Goal: Task Accomplishment & Management: Manage account settings

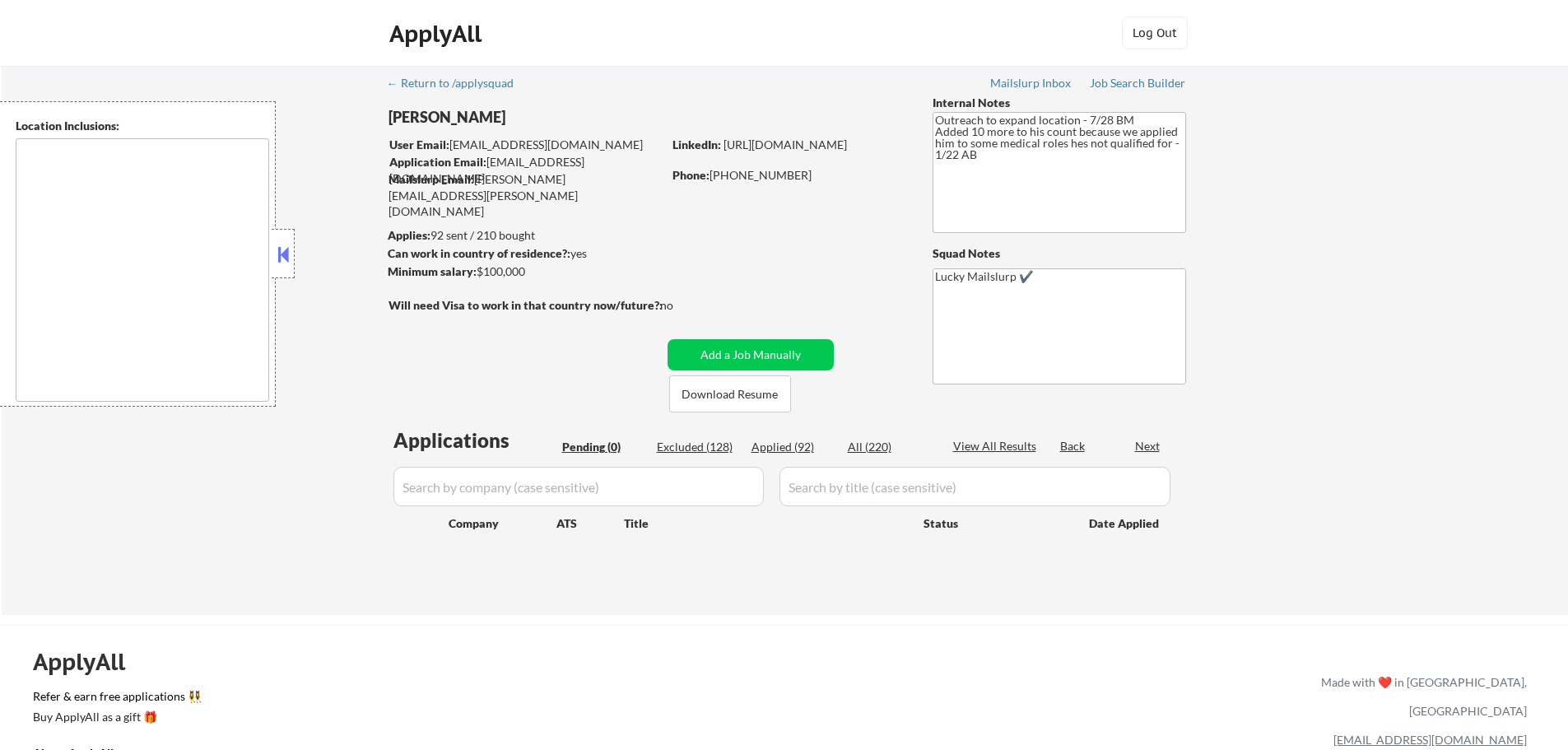
type textarea "Austin, TX West Lake Hills, TX Rollingwood, TX Cedar Park, TX Pflugerville, TX …"
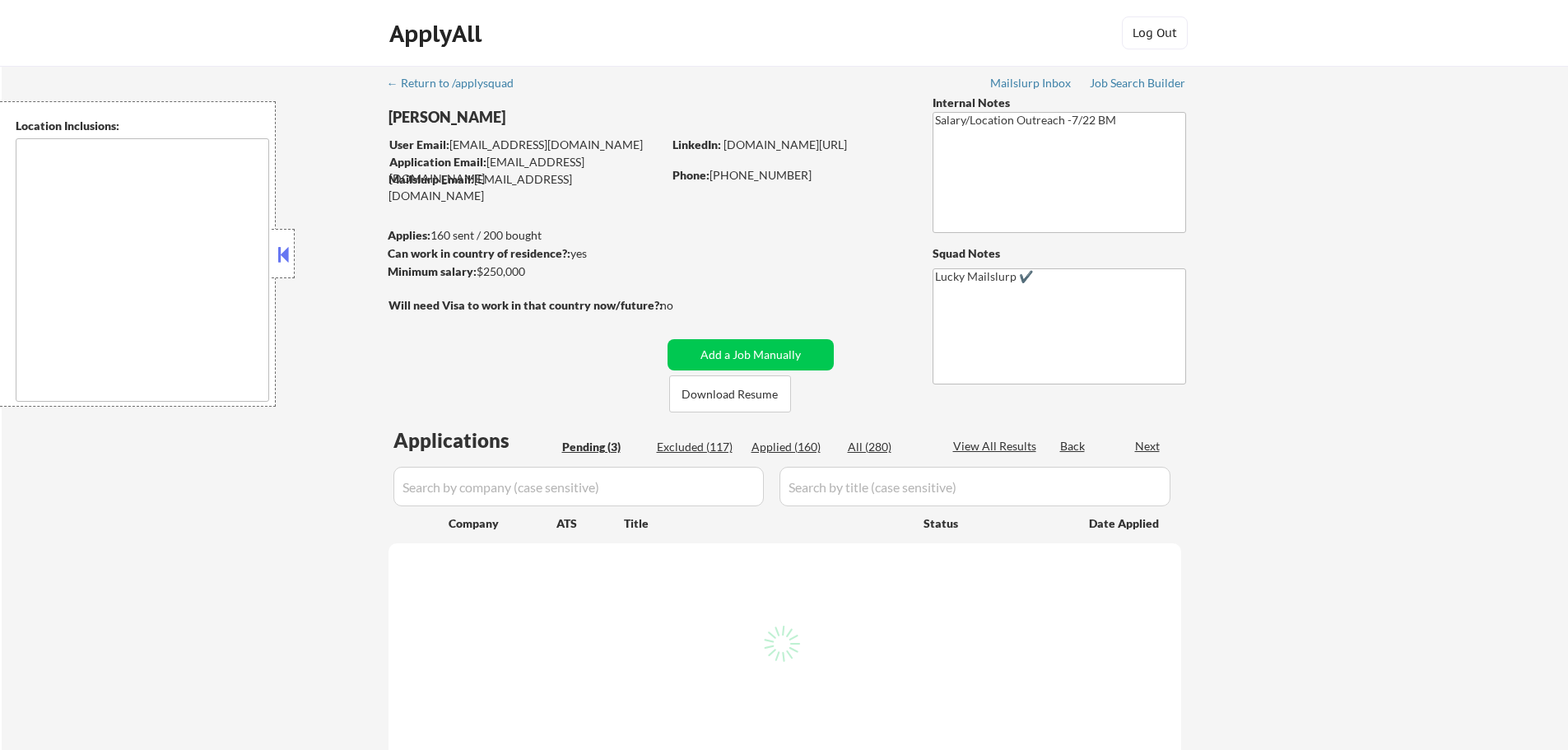
select select ""pending""
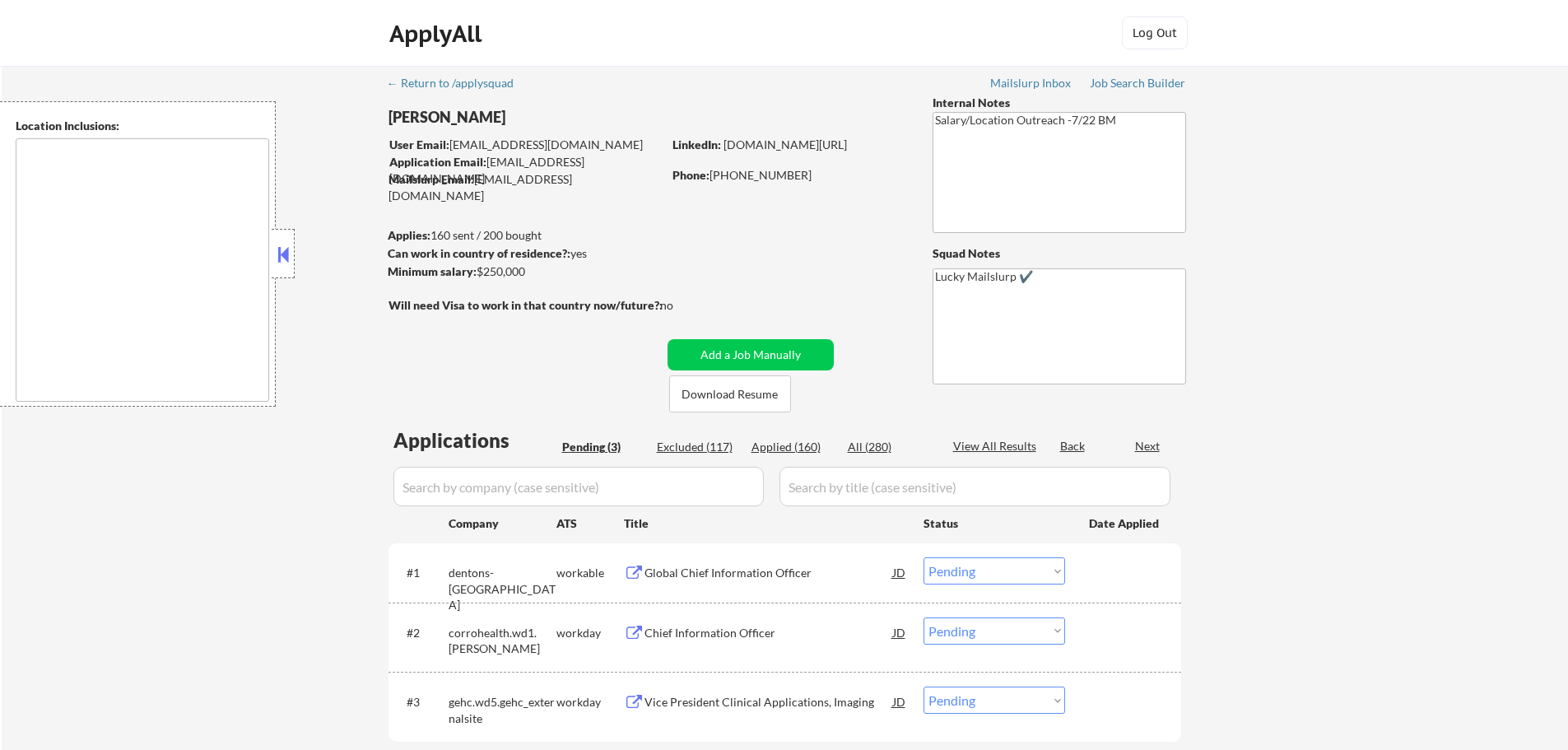
type textarea "Atlanta, GA Decatur, GA East Point, GA Brookhaven, GA Sandy Springs, GA Dunwood…"
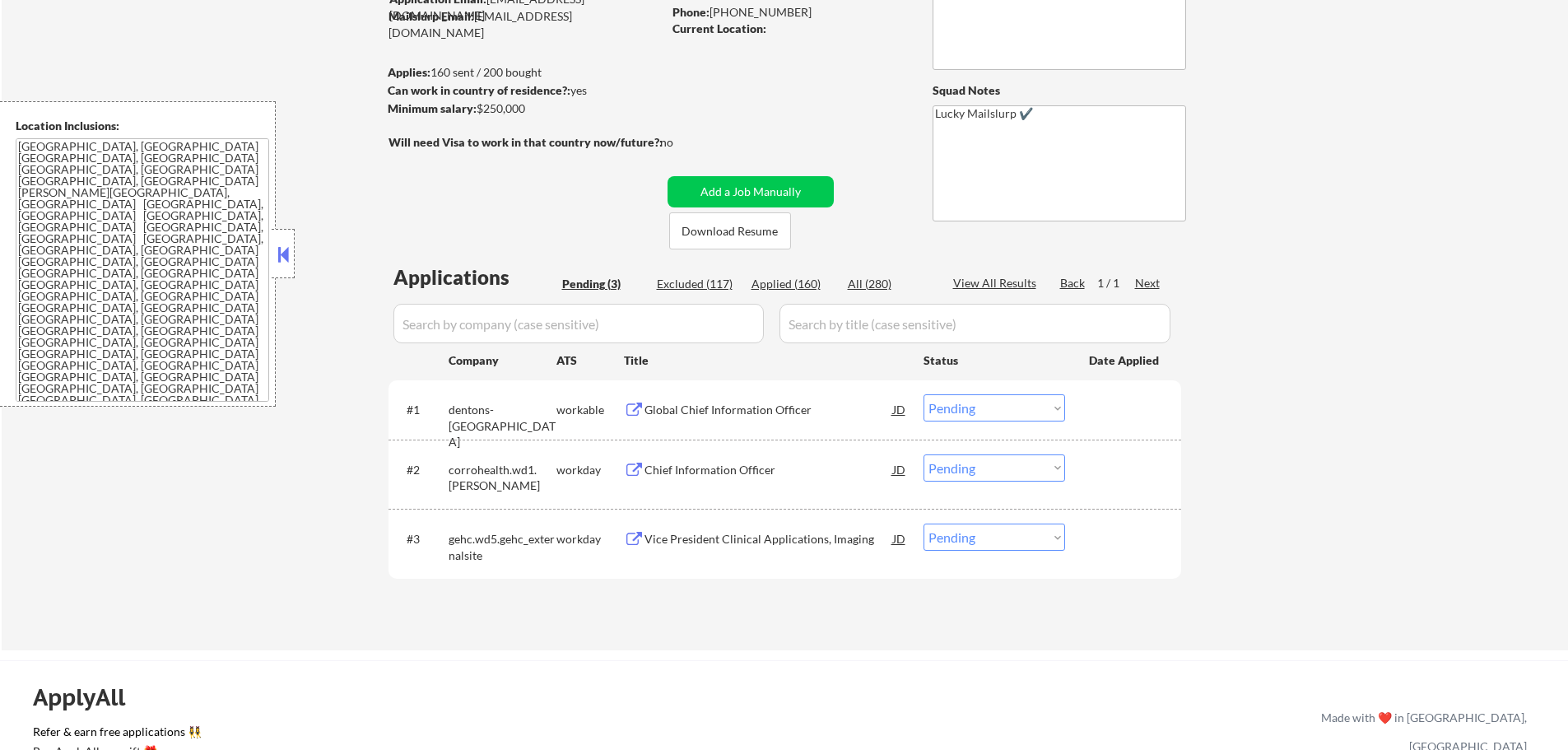
scroll to position [165, 0]
click at [682, 460] on div "Chief Information Officer" at bounding box center [769, 468] width 248 height 17
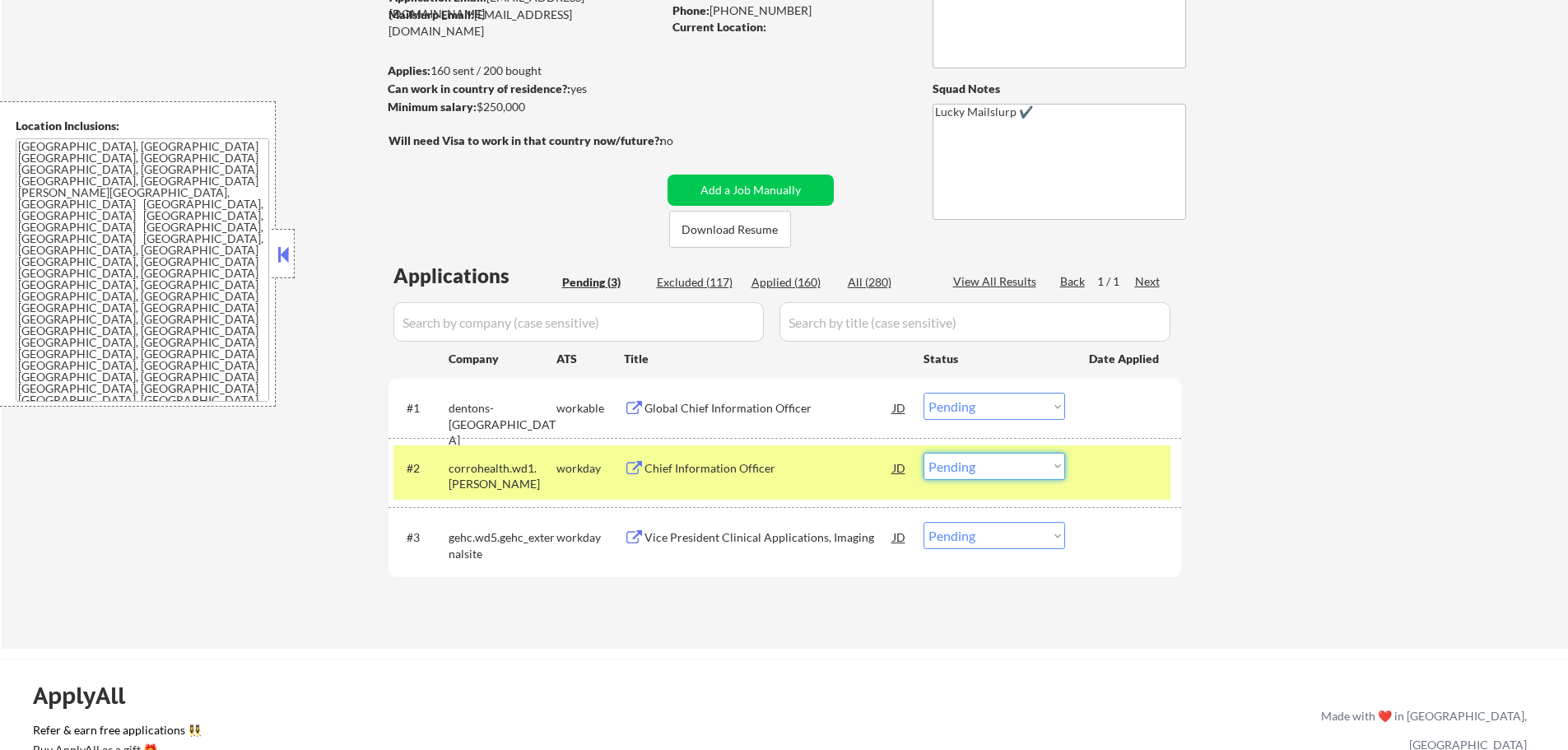
click at [957, 475] on select "Choose an option... Pending Applied Excluded (Questions) Excluded (Expired) Exc…" at bounding box center [995, 466] width 142 height 27
click at [924, 452] on select "Choose an option... Pending Applied Excluded (Questions) Excluded (Expired) Exc…" at bounding box center [995, 466] width 142 height 27
click at [1100, 471] on div at bounding box center [1125, 467] width 73 height 30
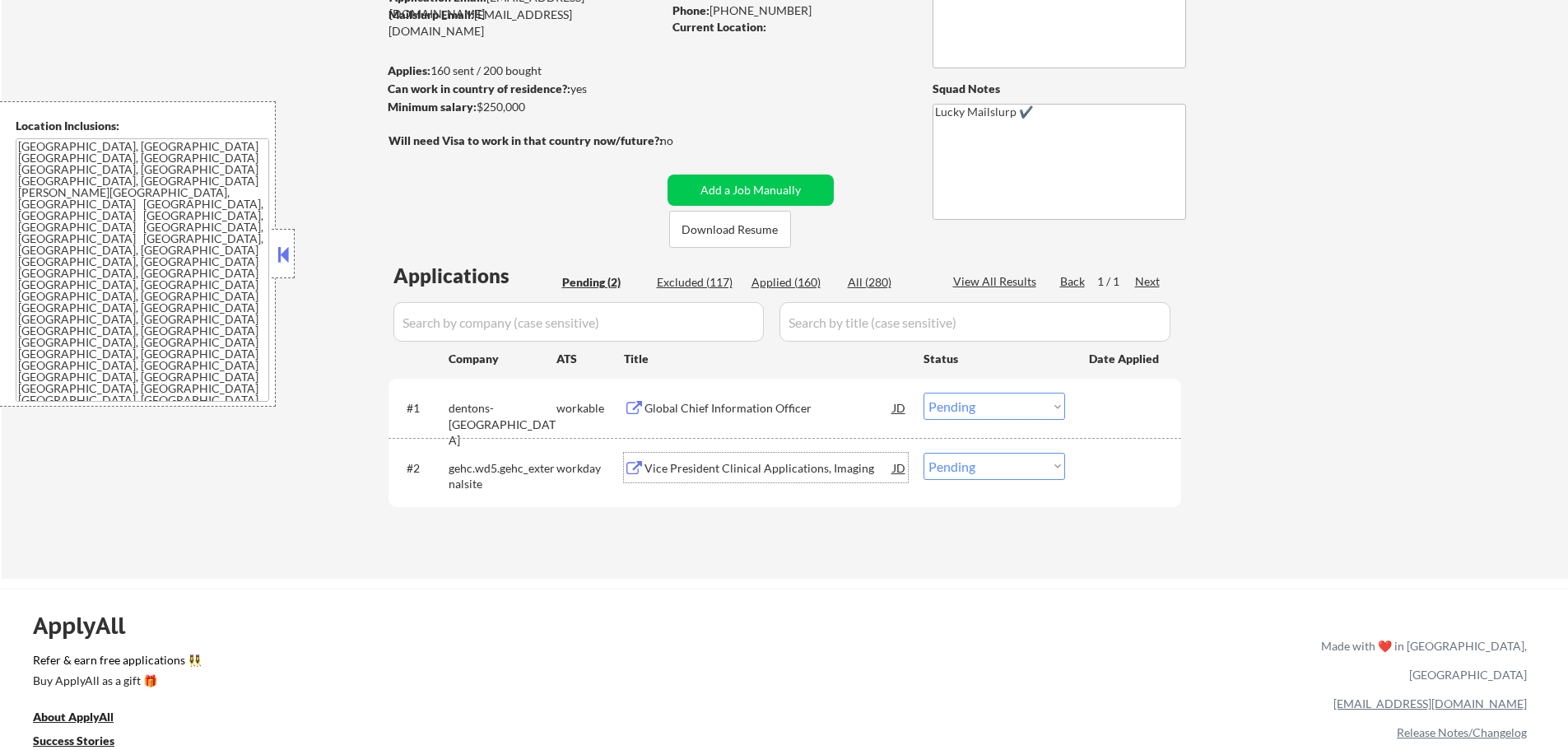
click at [778, 466] on div "Vice President Clinical Applications, Imaging" at bounding box center [769, 468] width 248 height 17
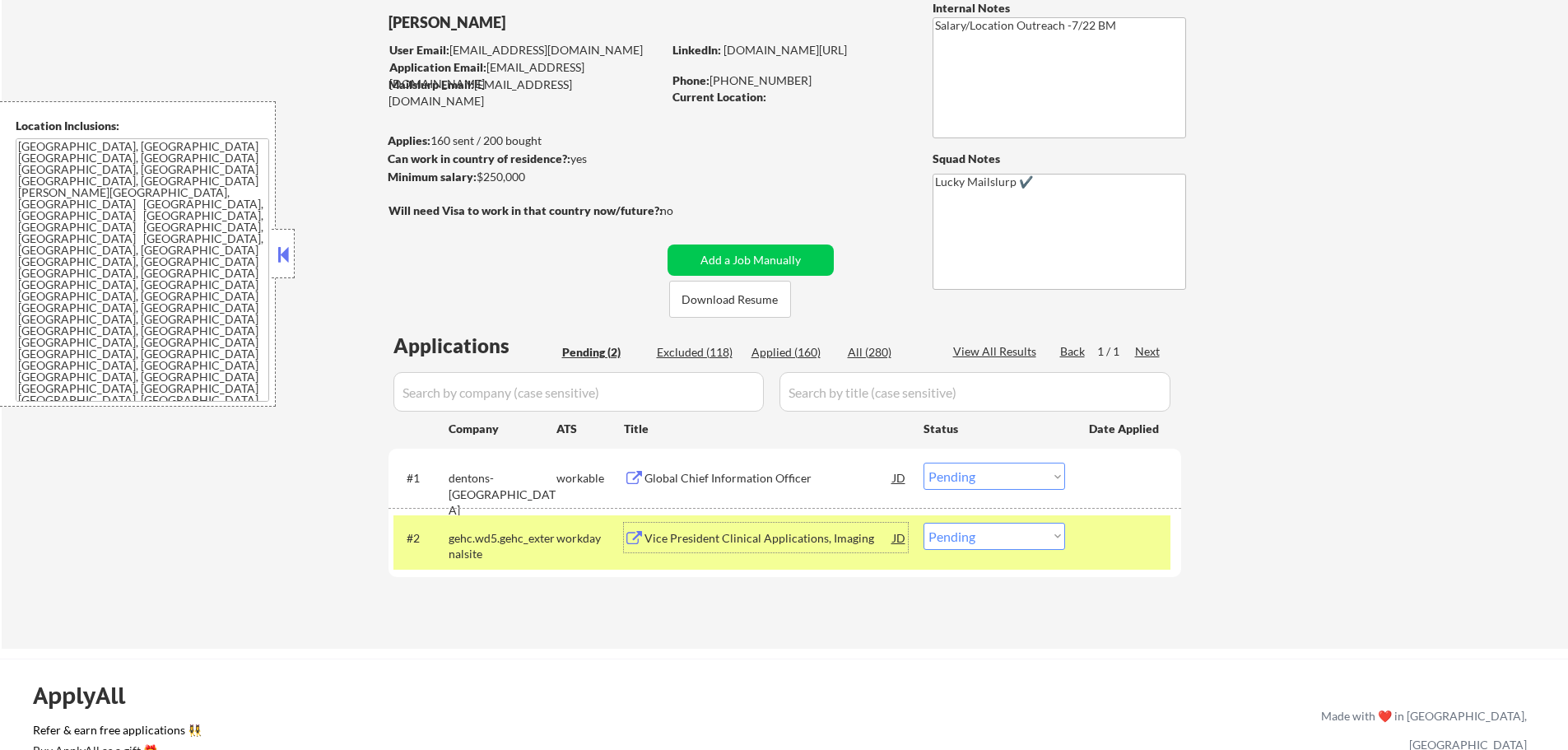
scroll to position [0, 0]
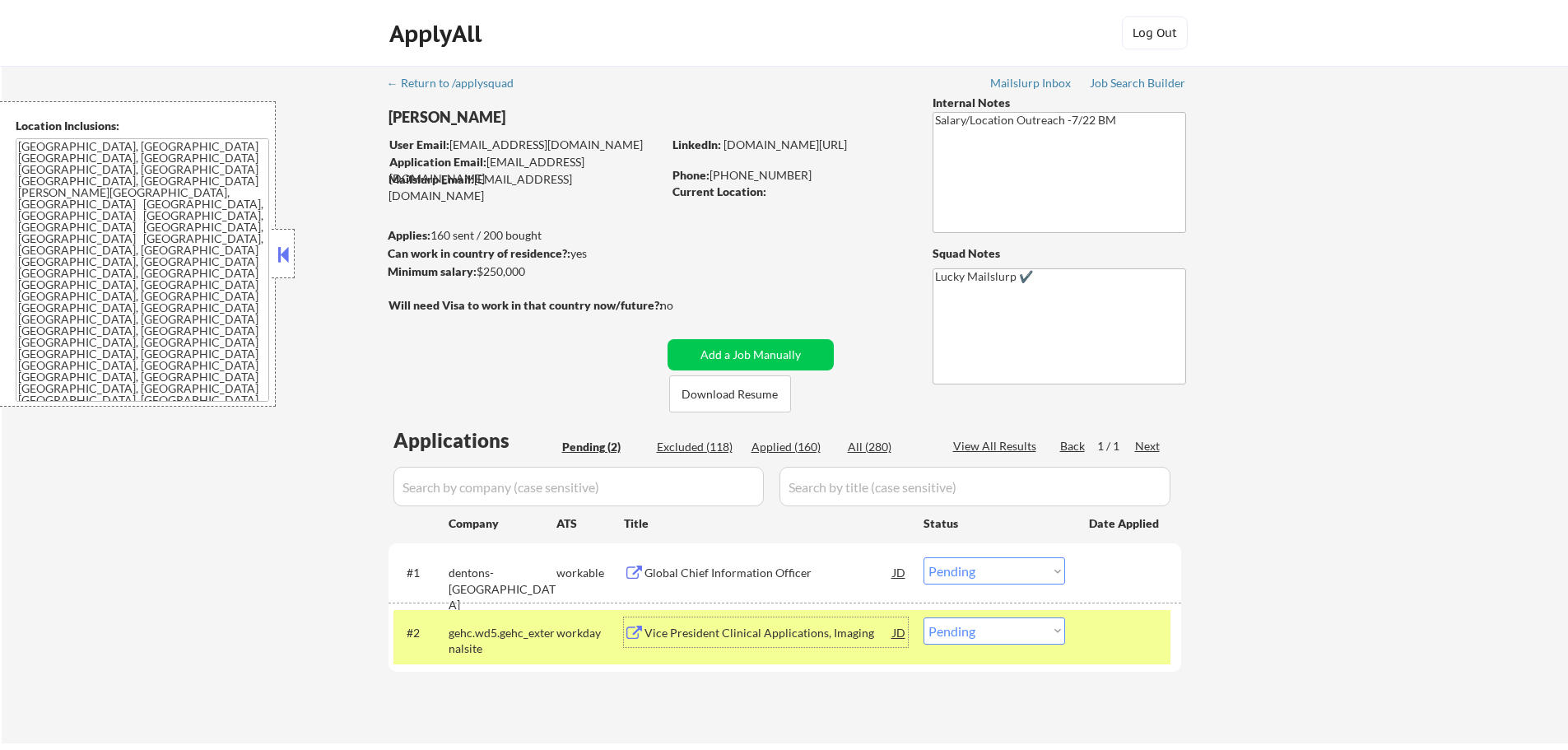
click at [1134, 629] on div at bounding box center [1125, 633] width 73 height 30
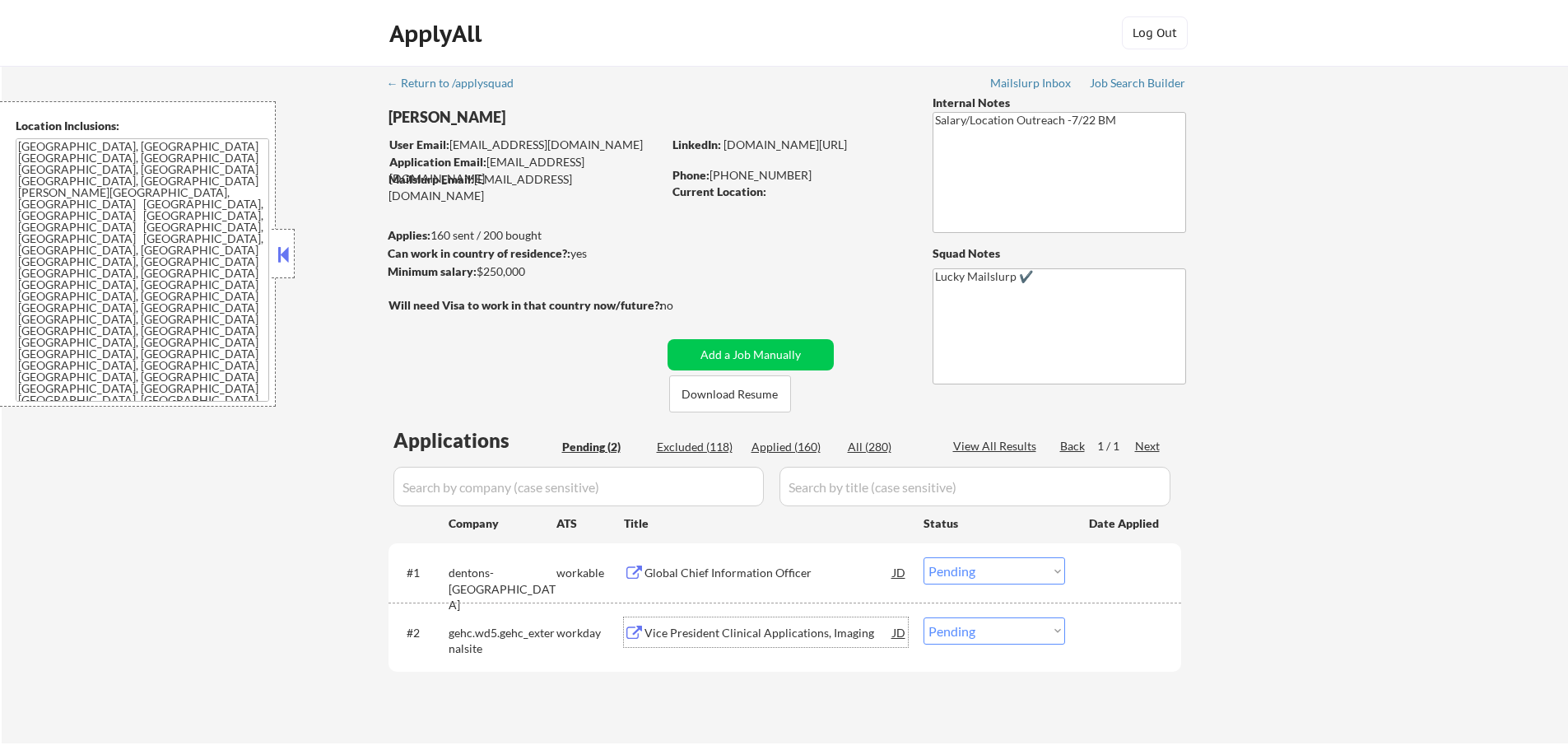
click at [696, 625] on div "Vice President Clinical Applications, Imaging" at bounding box center [769, 633] width 248 height 17
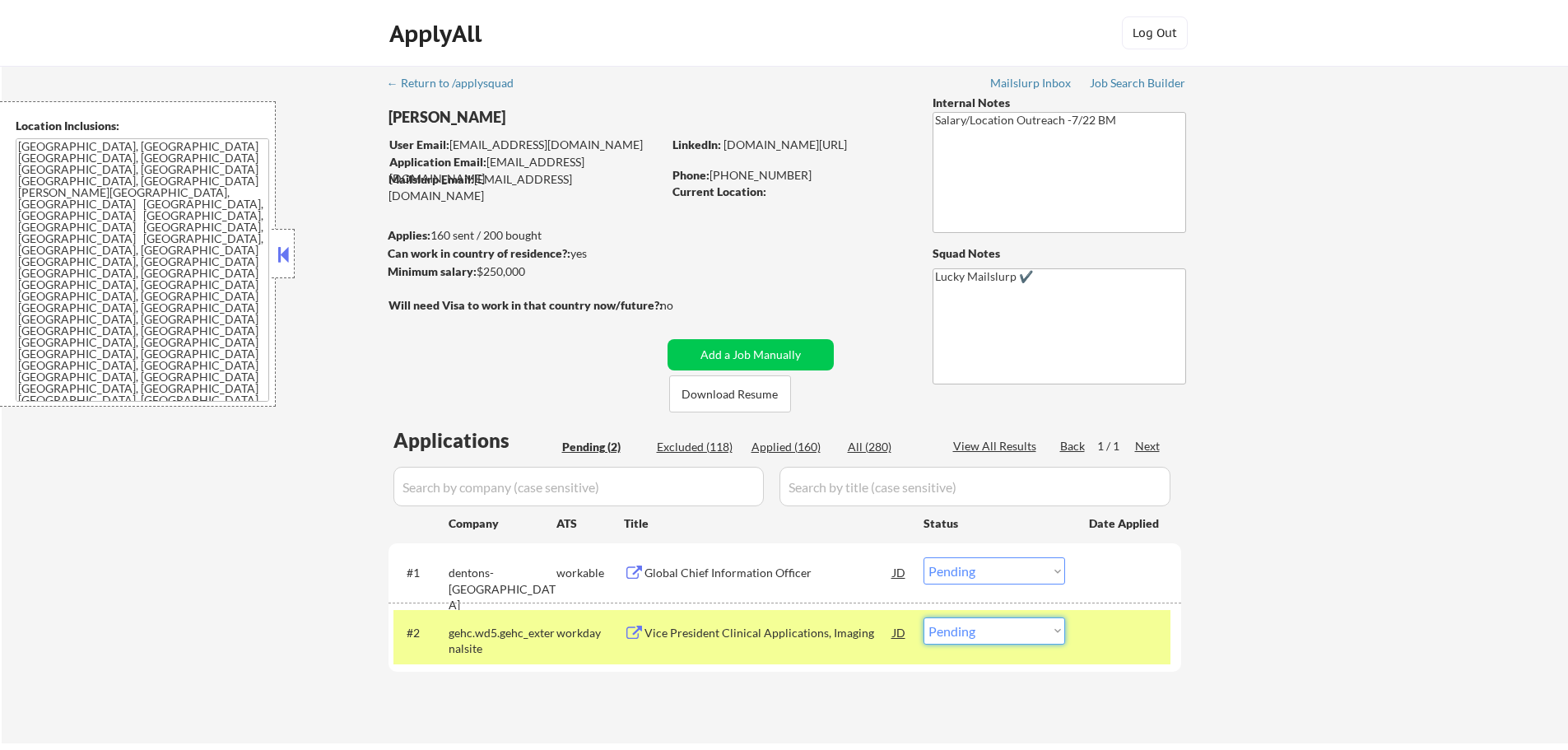
click at [1017, 641] on select "Choose an option... Pending Applied Excluded (Questions) Excluded (Expired) Exc…" at bounding box center [995, 631] width 142 height 27
select select ""applied""
click at [924, 618] on select "Choose an option... Pending Applied Excluded (Questions) Excluded (Expired) Exc…" at bounding box center [995, 631] width 142 height 27
click at [1123, 641] on div at bounding box center [1125, 633] width 73 height 30
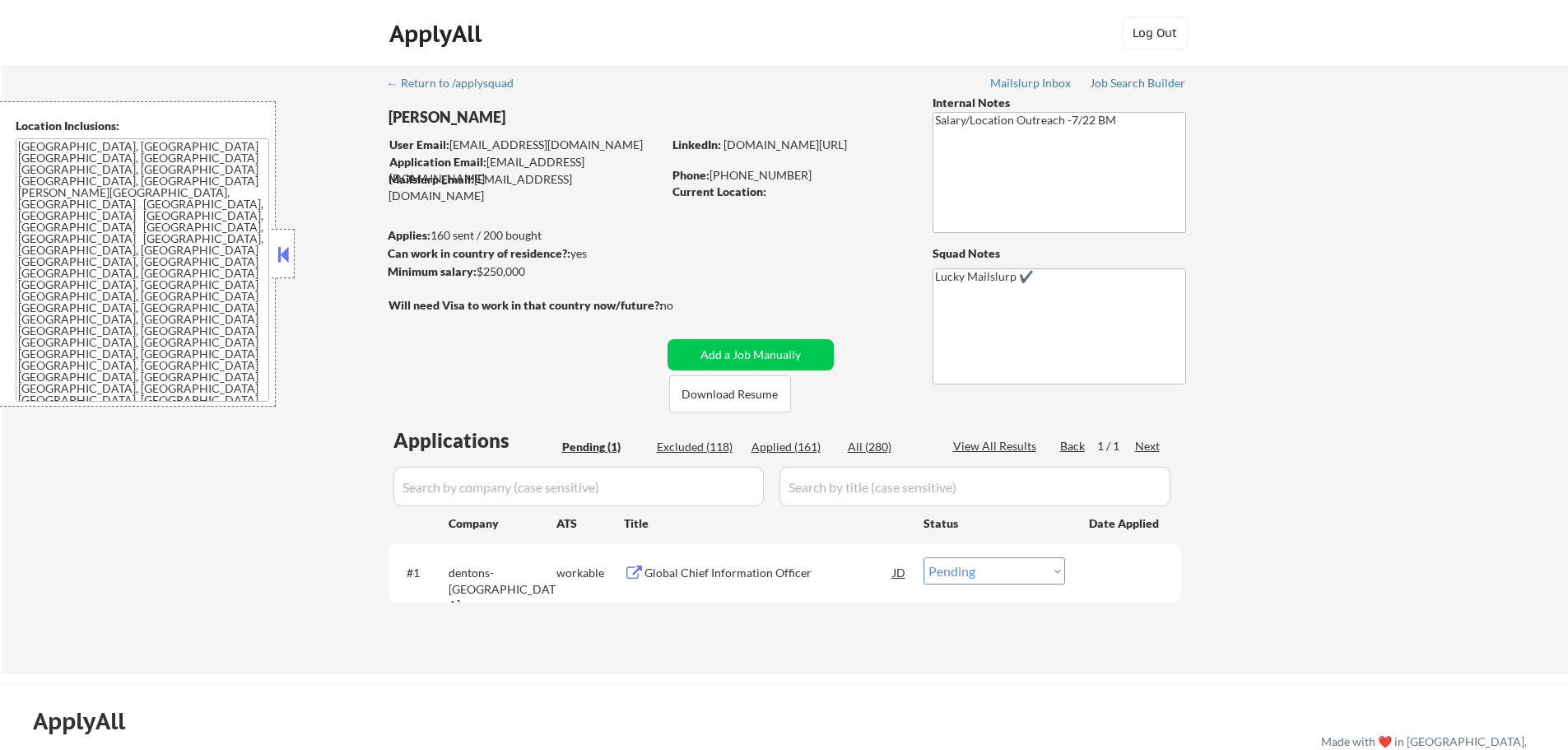
click at [774, 571] on div "Global Chief Information Officer" at bounding box center [769, 572] width 248 height 17
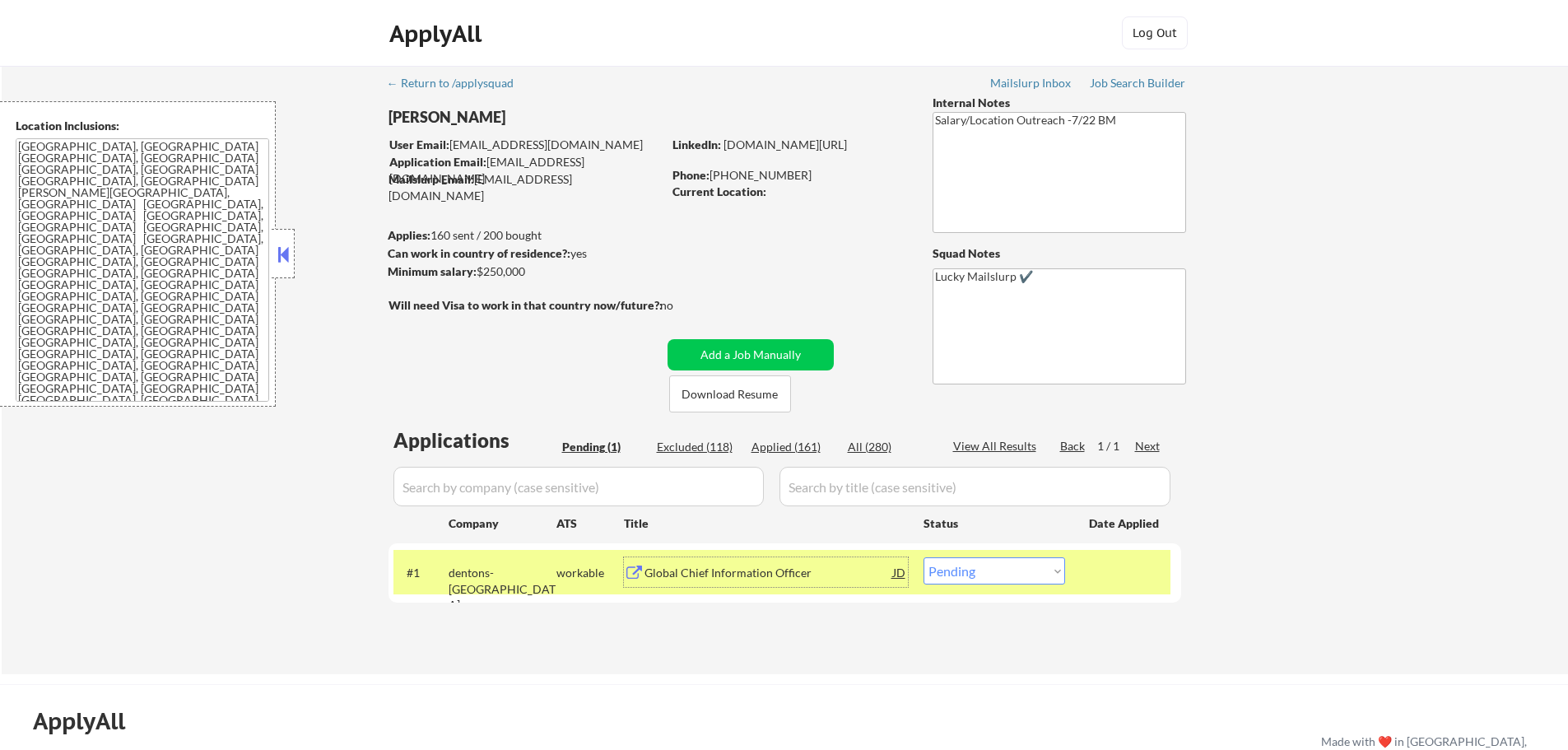
click at [959, 578] on select "Choose an option... Pending Applied Excluded (Questions) Excluded (Expired) Exc…" at bounding box center [995, 571] width 142 height 27
select select ""applied""
click at [924, 557] on select "Choose an option... Pending Applied Excluded (Questions) Excluded (Expired) Exc…" at bounding box center [995, 571] width 142 height 27
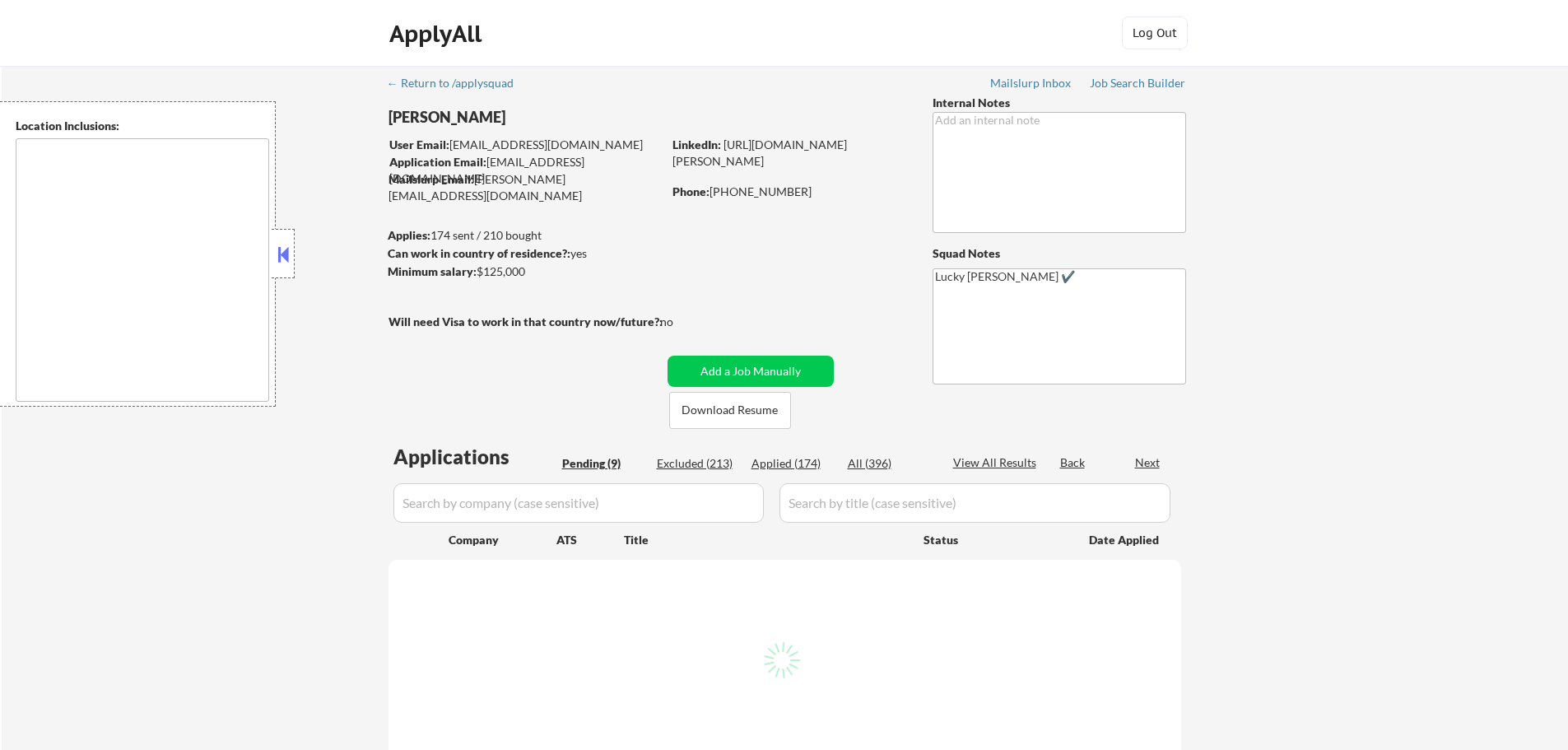
type textarea "Greenville, SC Mauldin, SC Simpsonville, SC Taylors, SC Greer, SC Travelers Res…"
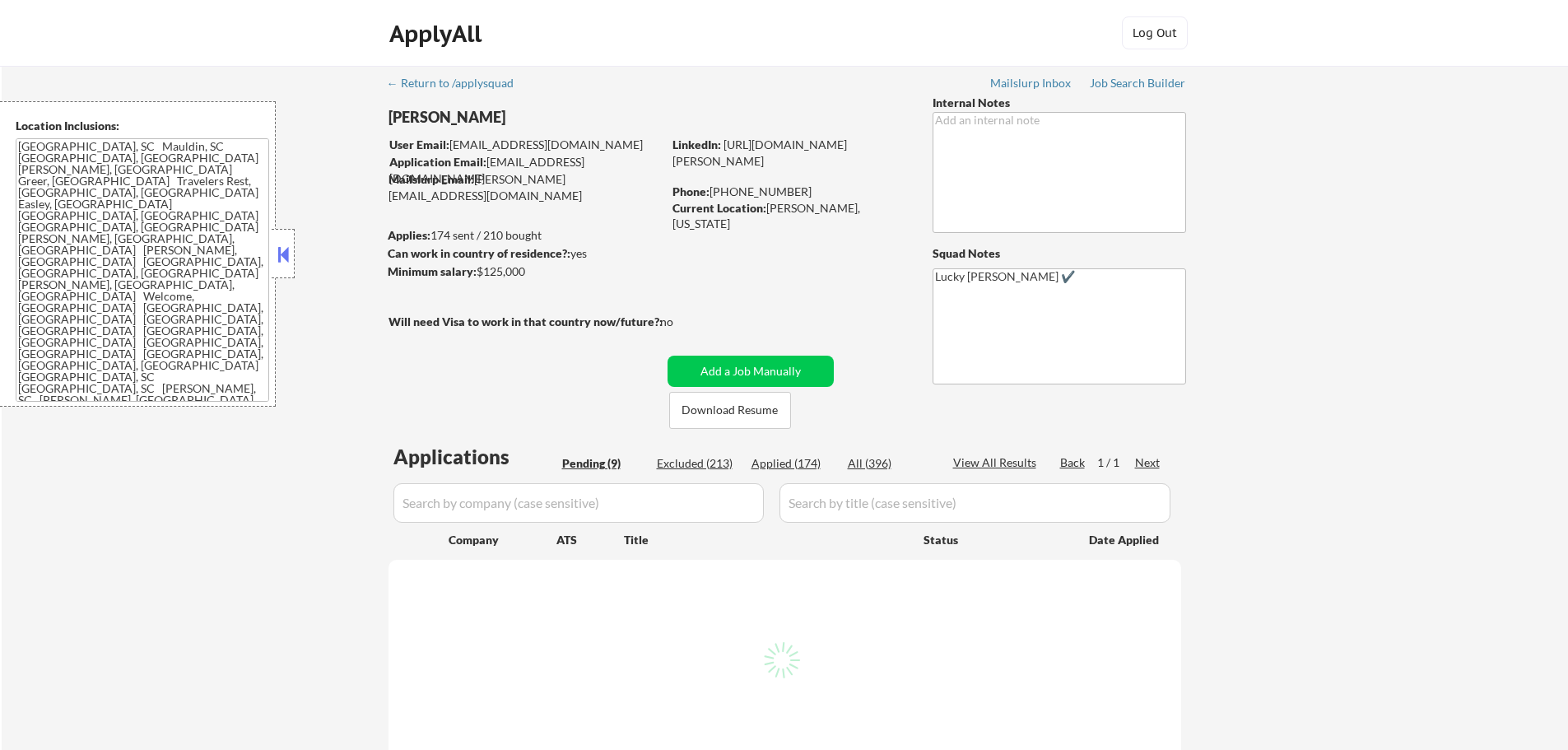
select select ""pending""
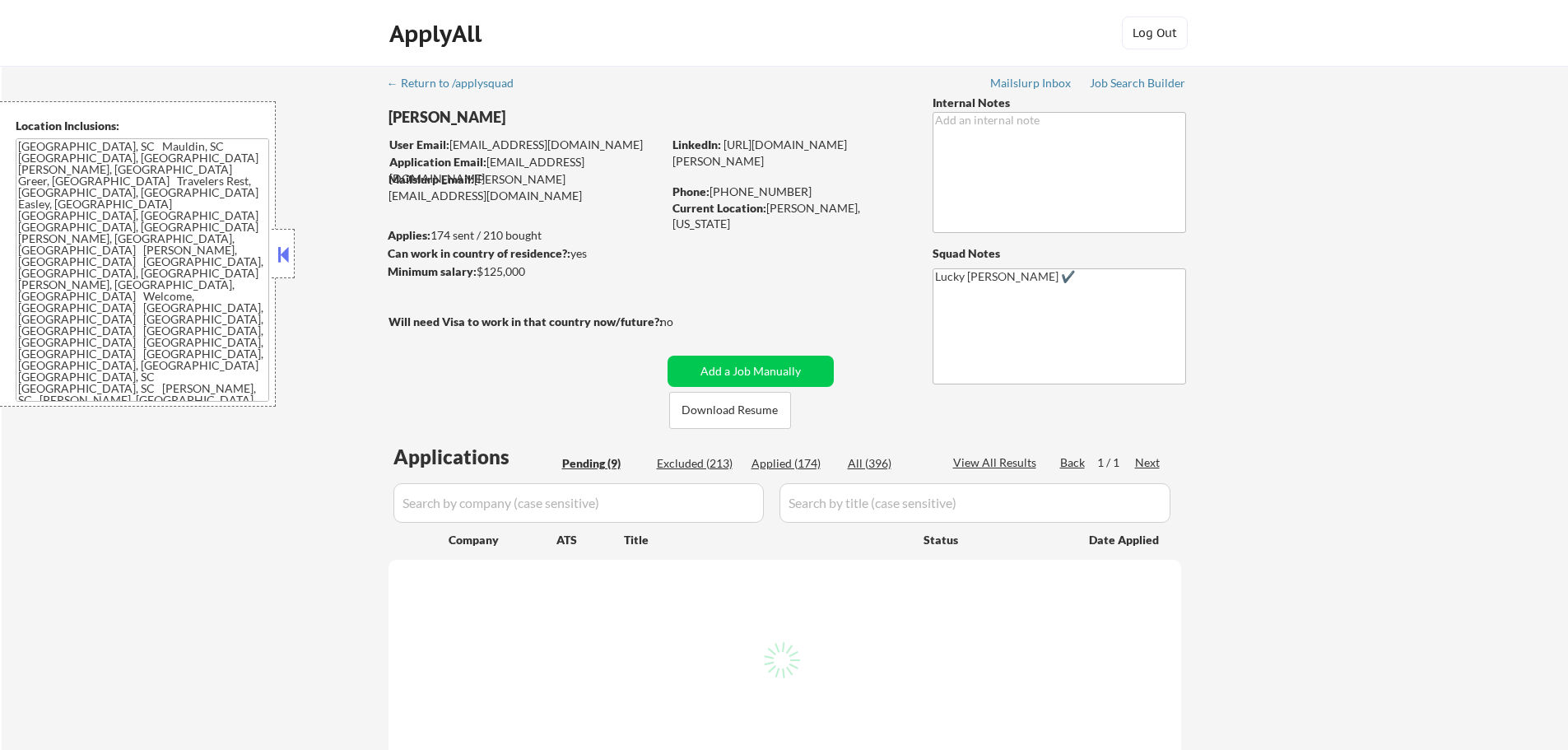
select select ""pending""
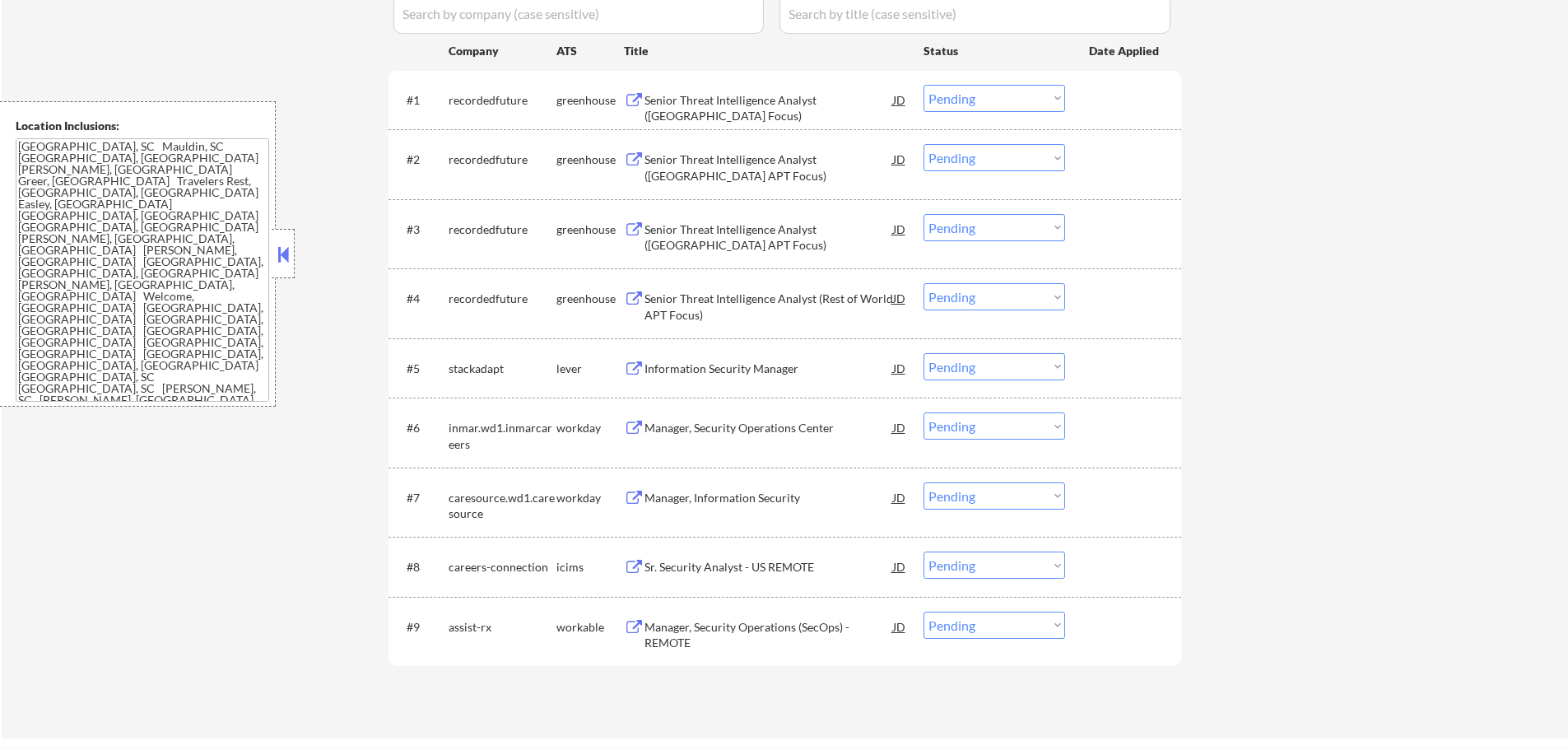
scroll to position [329, 0]
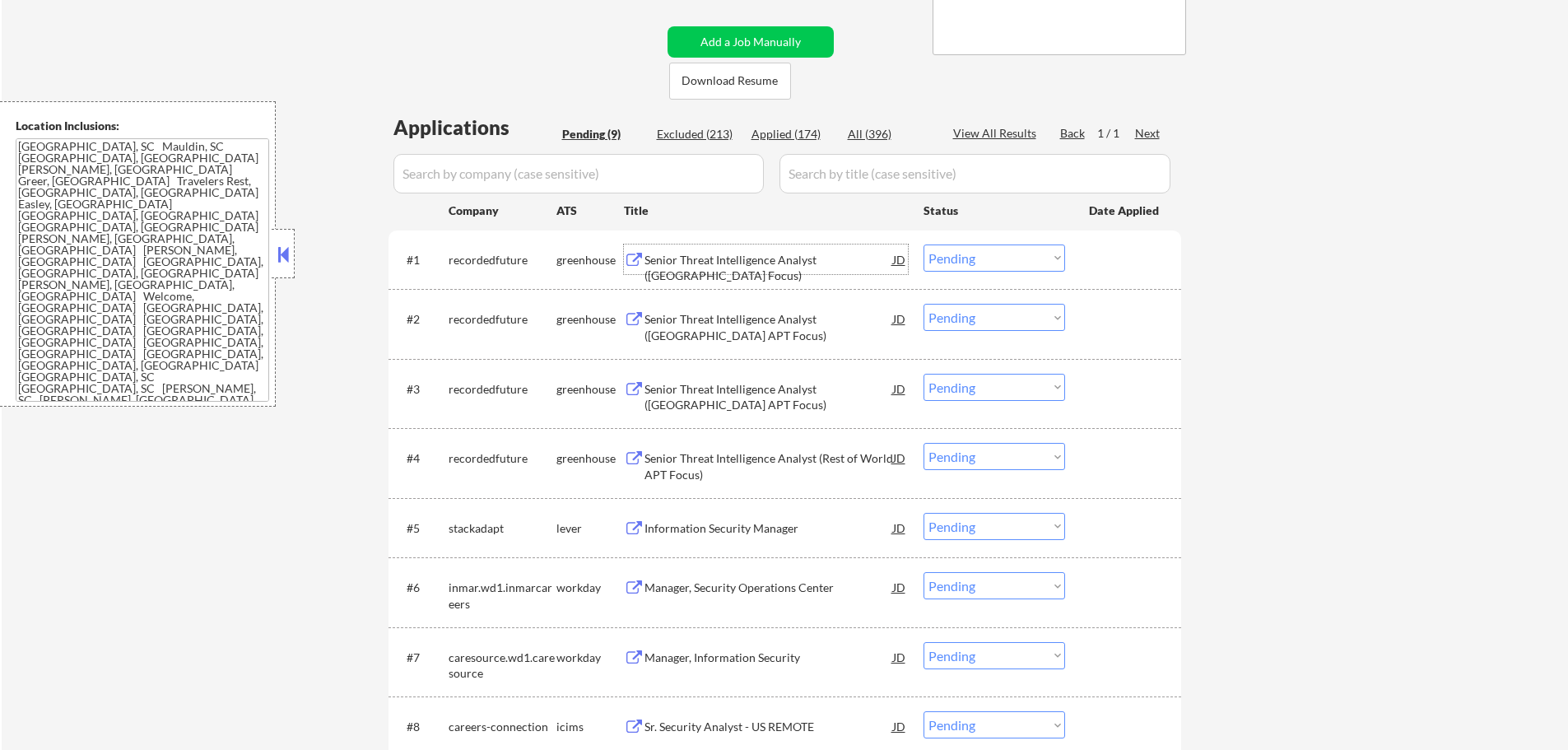
click at [775, 258] on div "Senior Threat Intelligence Analyst (China Focus)" at bounding box center [769, 268] width 248 height 32
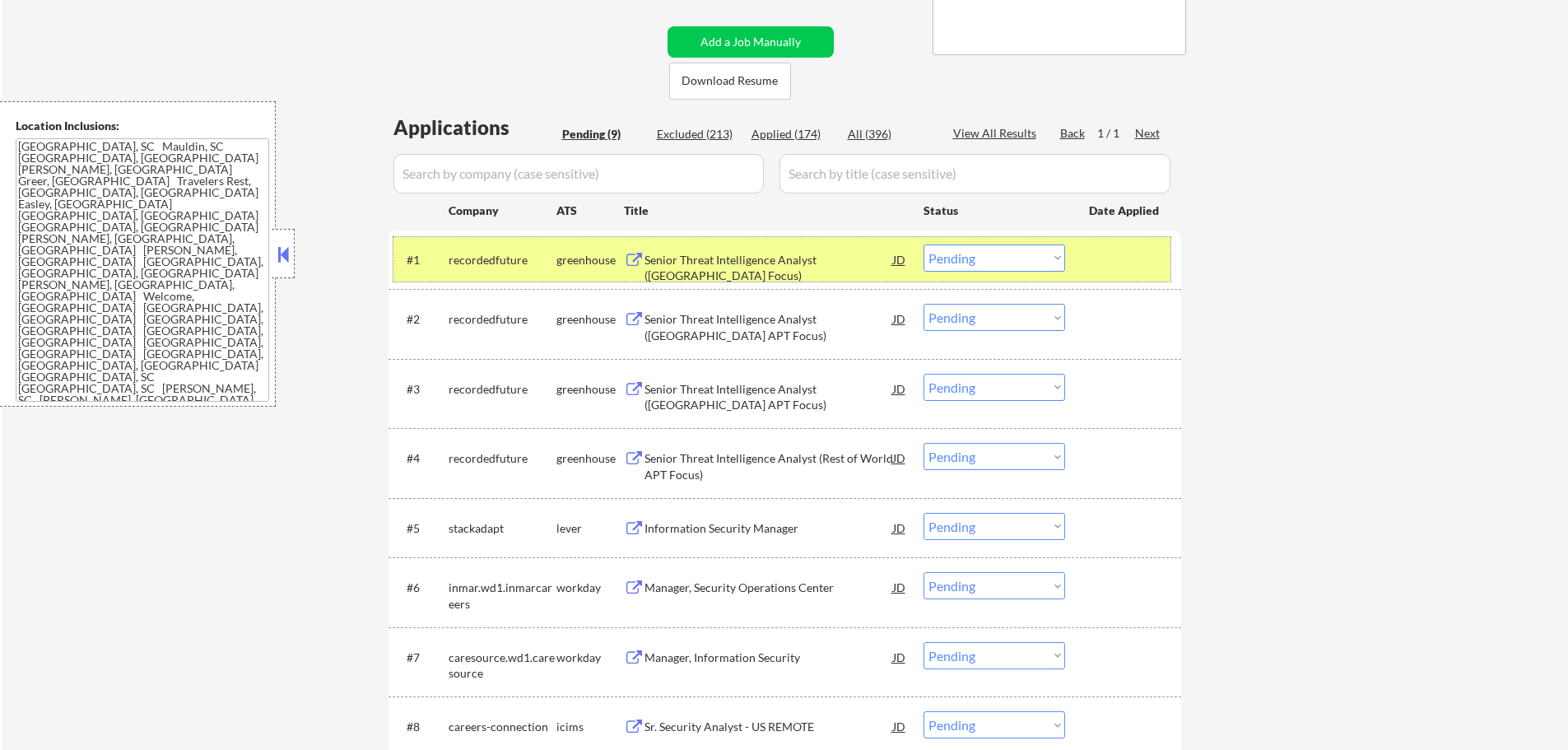
click at [1108, 264] on div at bounding box center [1125, 259] width 73 height 30
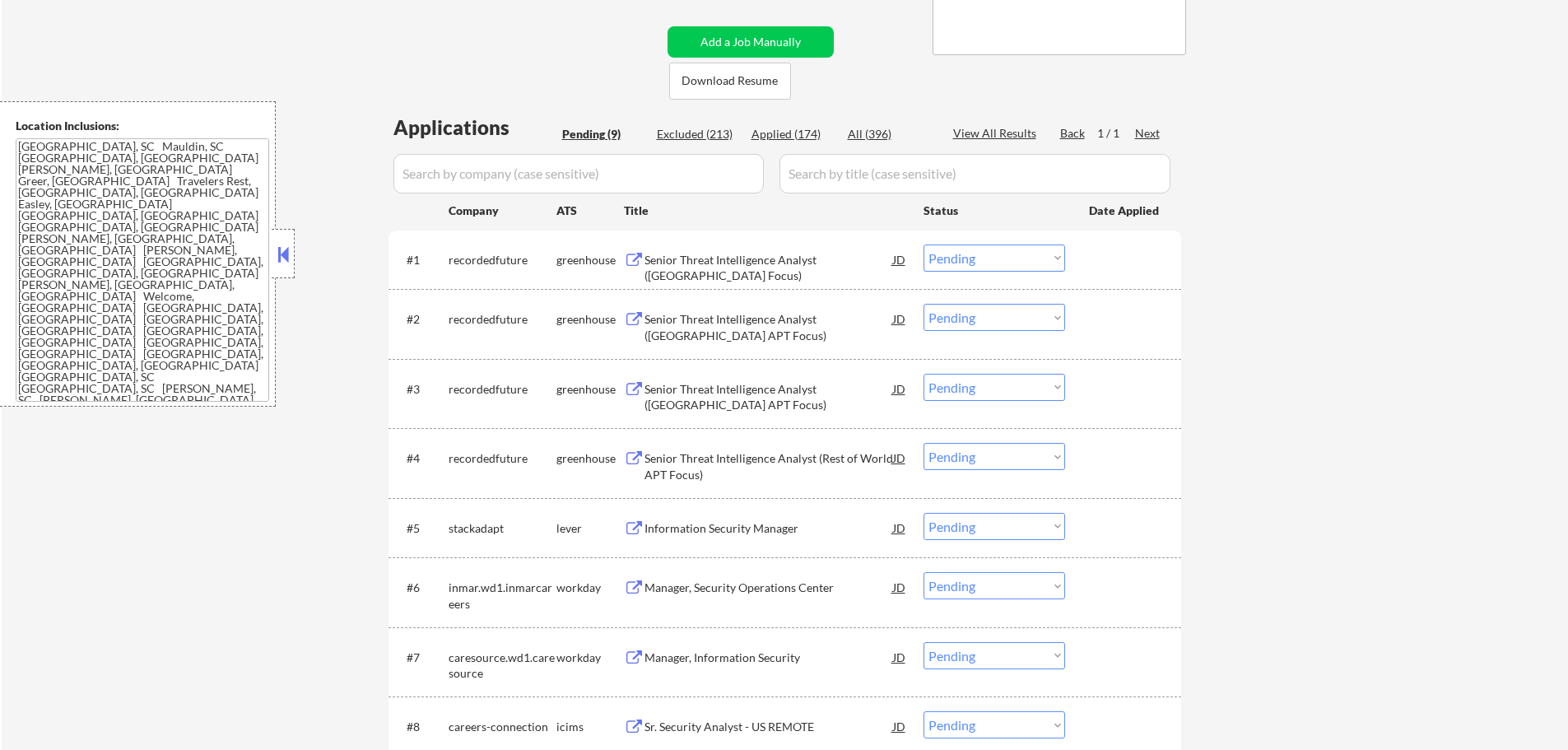
click at [985, 253] on select "Choose an option... Pending Applied Excluded (Questions) Excluded (Expired) Exc…" at bounding box center [995, 257] width 142 height 27
click at [924, 244] on select "Choose an option... Pending Applied Excluded (Questions) Excluded (Expired) Exc…" at bounding box center [995, 257] width 142 height 27
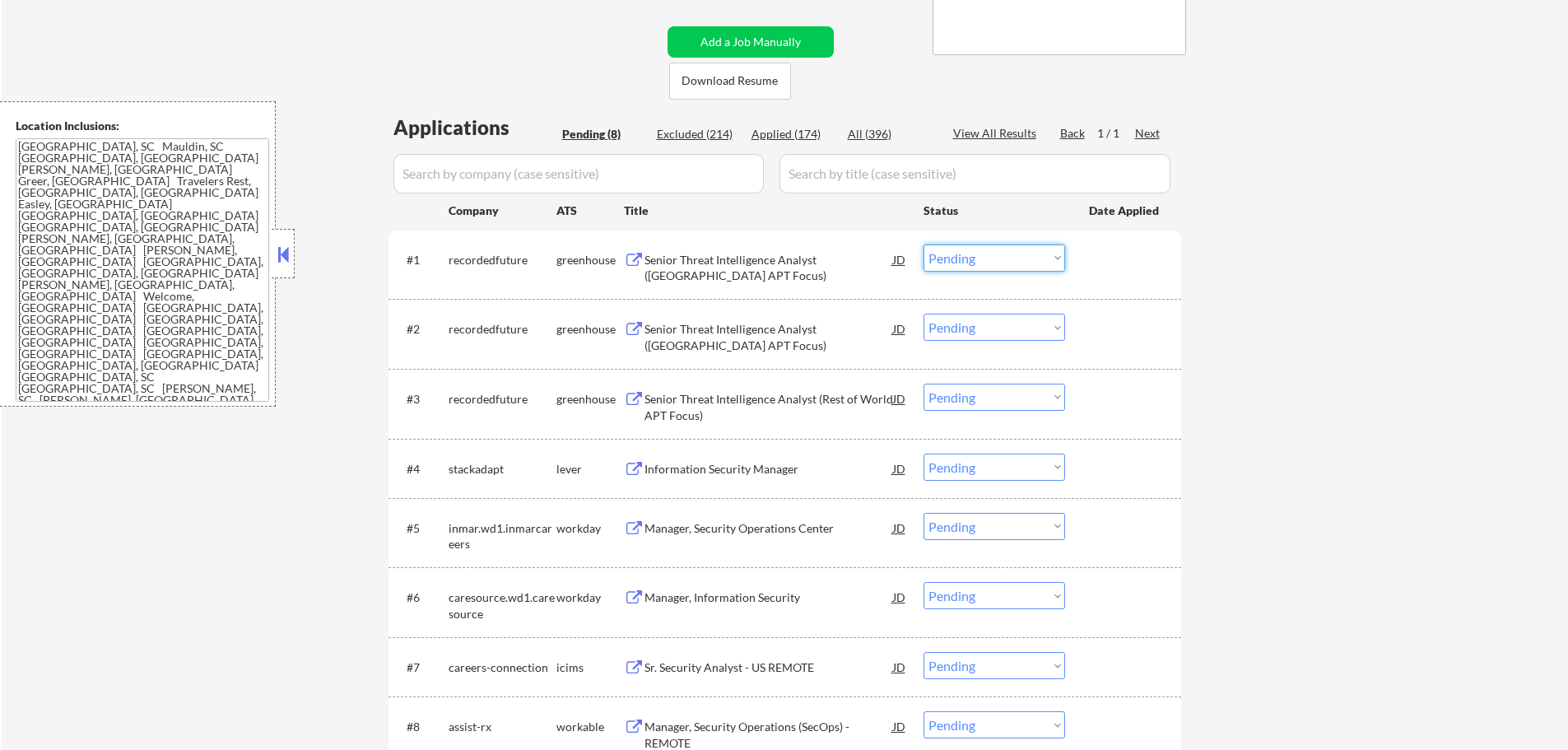
click at [1022, 258] on select "Choose an option... Pending Applied Excluded (Questions) Excluded (Expired) Exc…" at bounding box center [995, 257] width 142 height 27
click at [924, 244] on select "Choose an option... Pending Applied Excluded (Questions) Excluded (Expired) Exc…" at bounding box center [995, 257] width 142 height 27
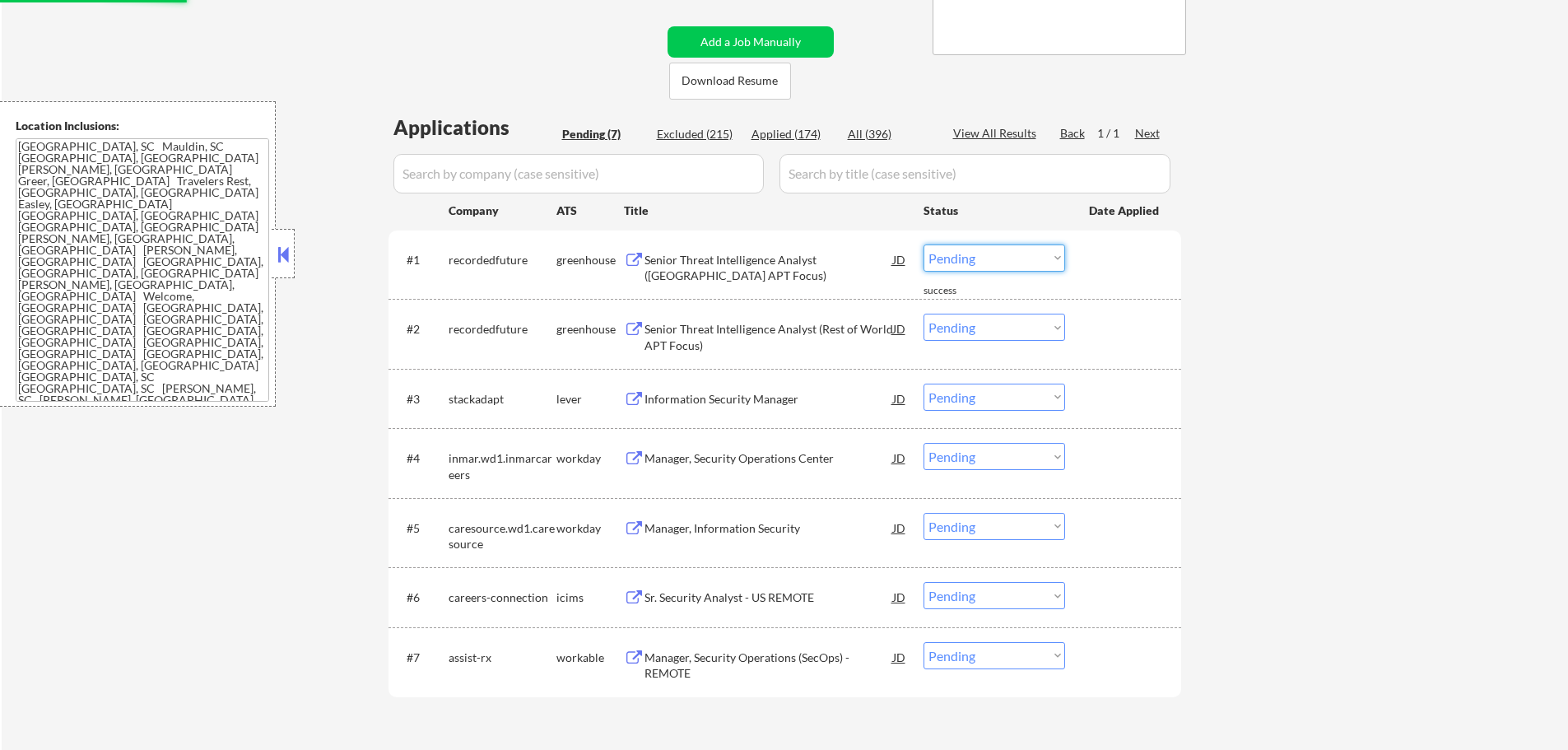
click at [1008, 263] on select "Choose an option... Pending Applied Excluded (Questions) Excluded (Expired) Exc…" at bounding box center [995, 257] width 142 height 27
click at [924, 244] on select "Choose an option... Pending Applied Excluded (Questions) Excluded (Expired) Exc…" at bounding box center [995, 257] width 142 height 27
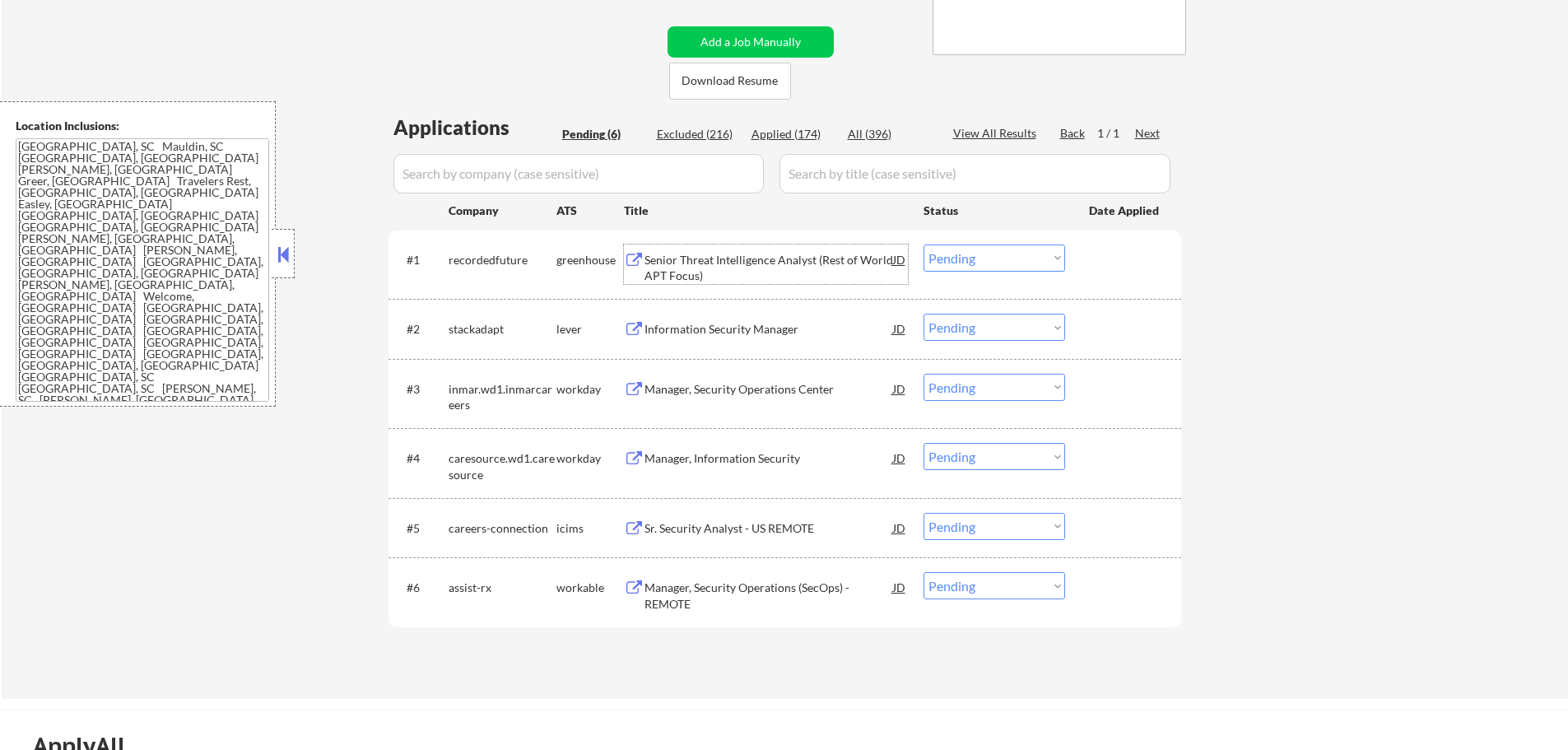
click at [682, 257] on div "Senior Threat Intelligence Analyst (Rest of World APT Focus)" at bounding box center [769, 268] width 248 height 32
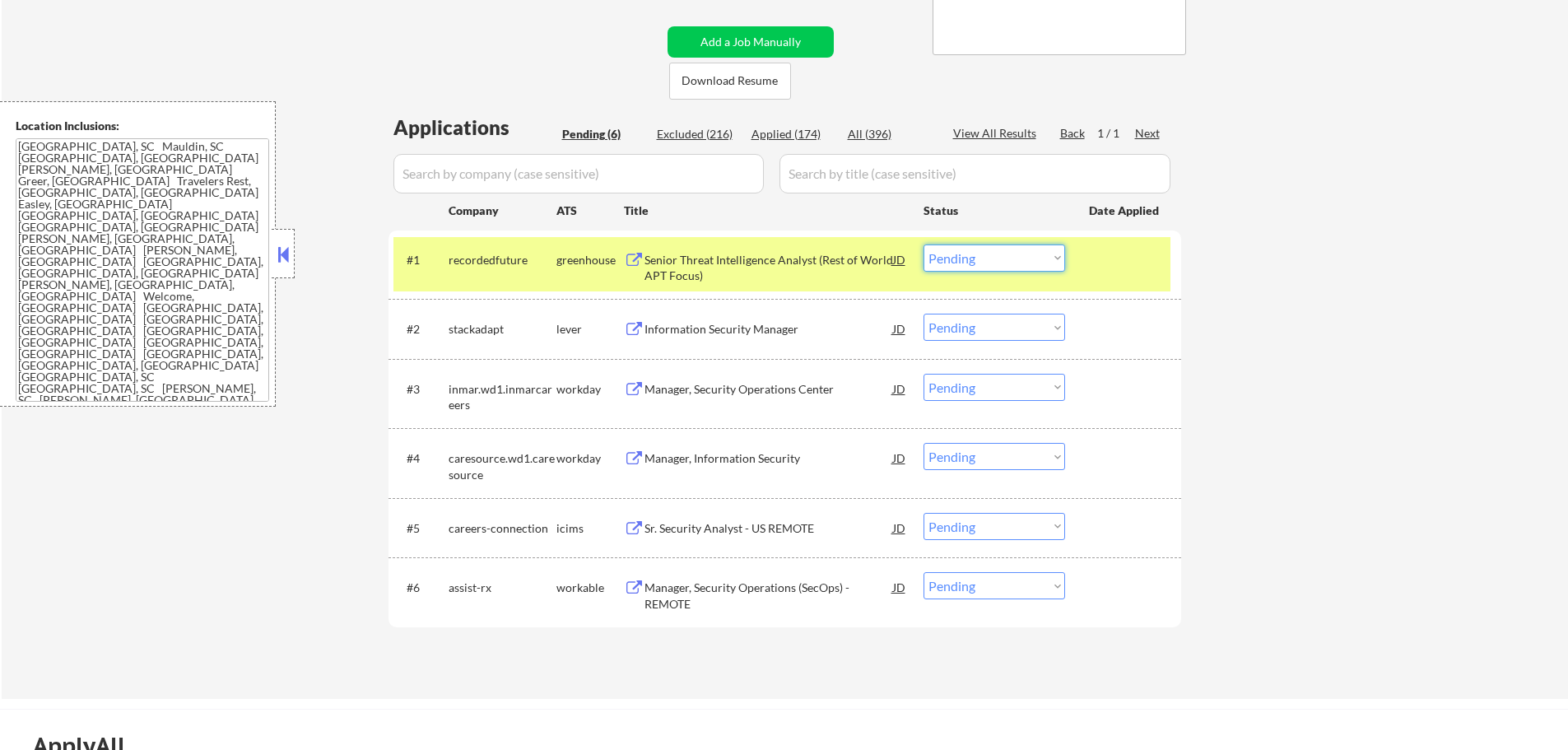
click at [996, 252] on select "Choose an option... Pending Applied Excluded (Questions) Excluded (Expired) Exc…" at bounding box center [995, 257] width 142 height 27
click at [924, 244] on select "Choose an option... Pending Applied Excluded (Questions) Excluded (Expired) Exc…" at bounding box center [995, 257] width 142 height 27
click at [1119, 262] on div at bounding box center [1125, 259] width 73 height 30
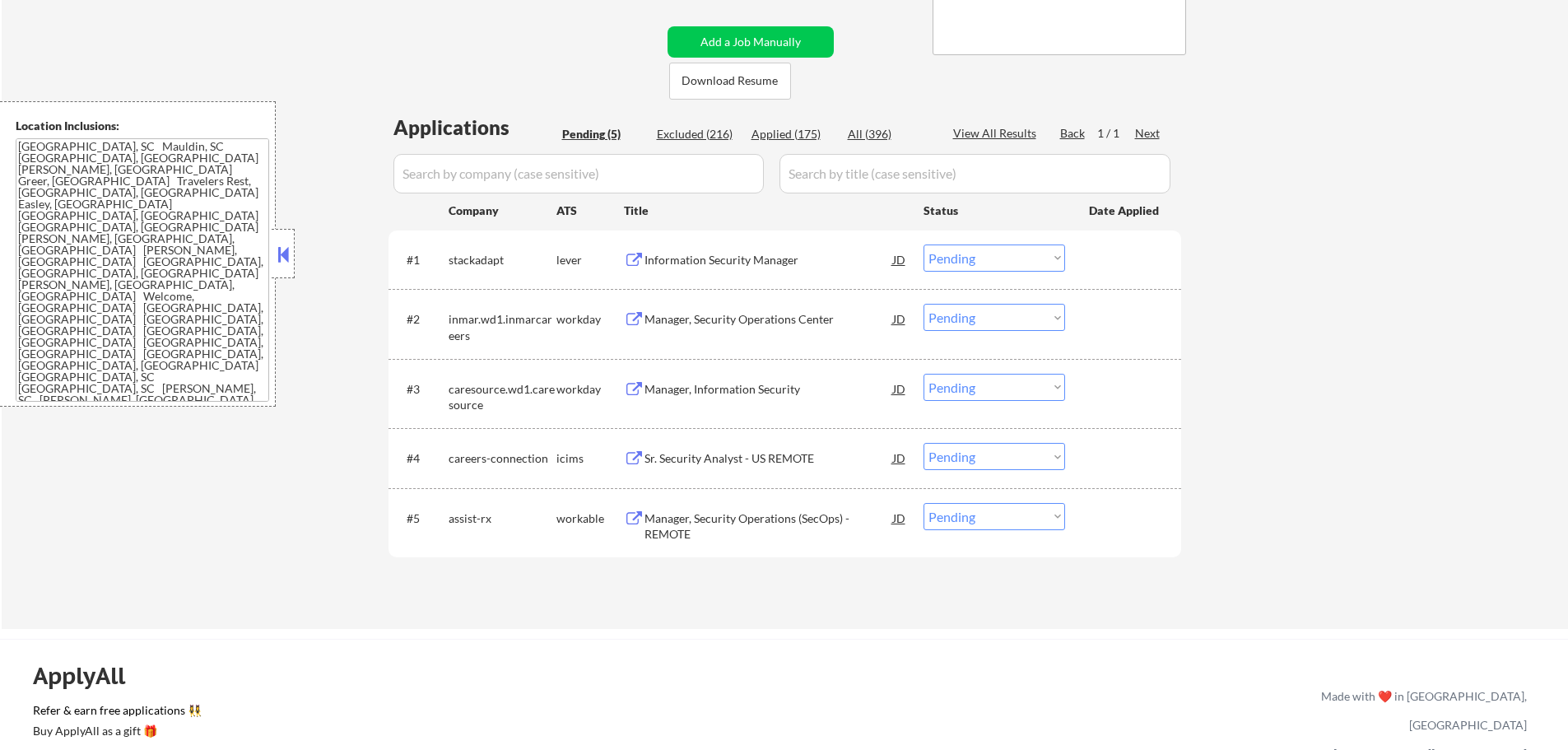
click at [753, 256] on div "Information Security Manager" at bounding box center [769, 260] width 248 height 17
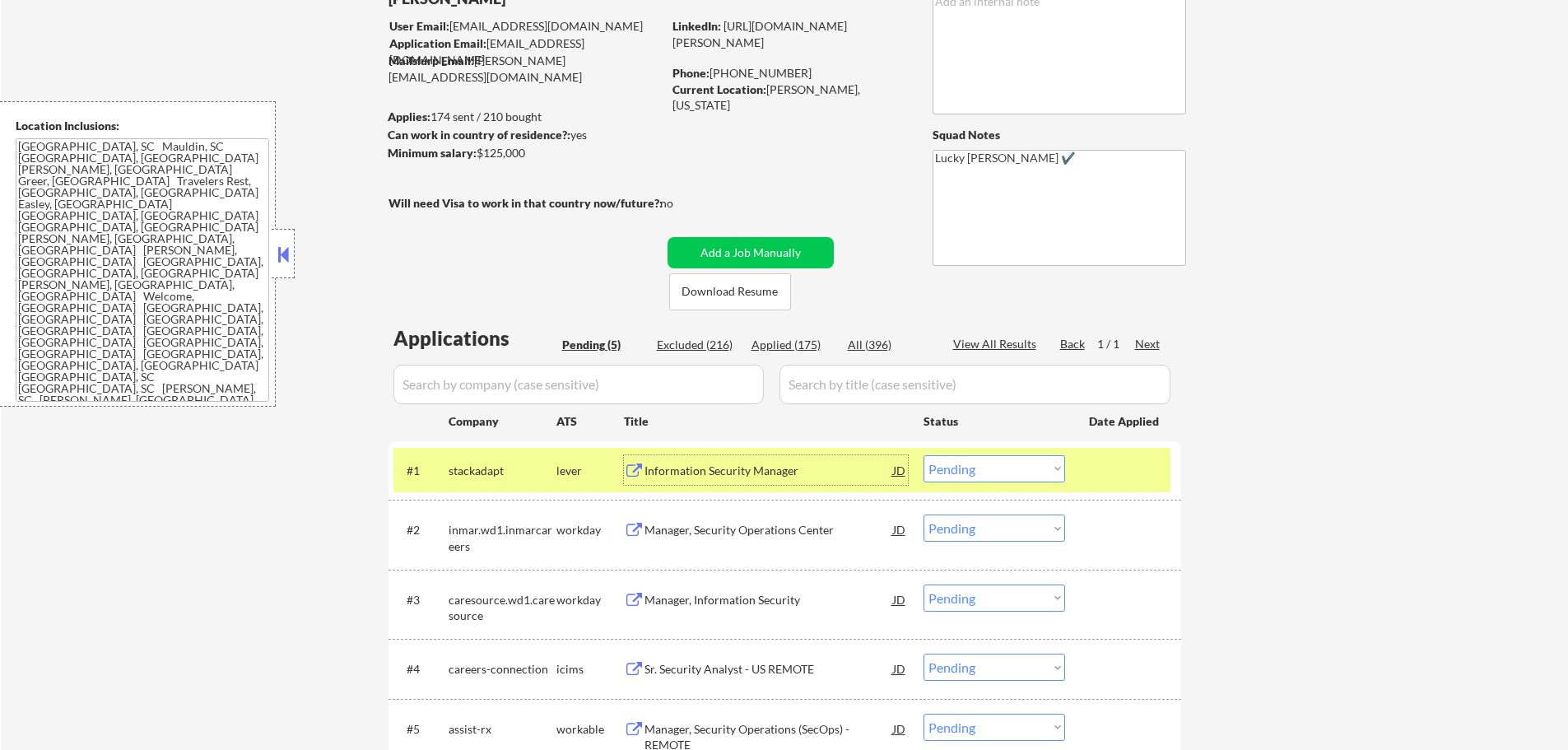
scroll to position [0, 0]
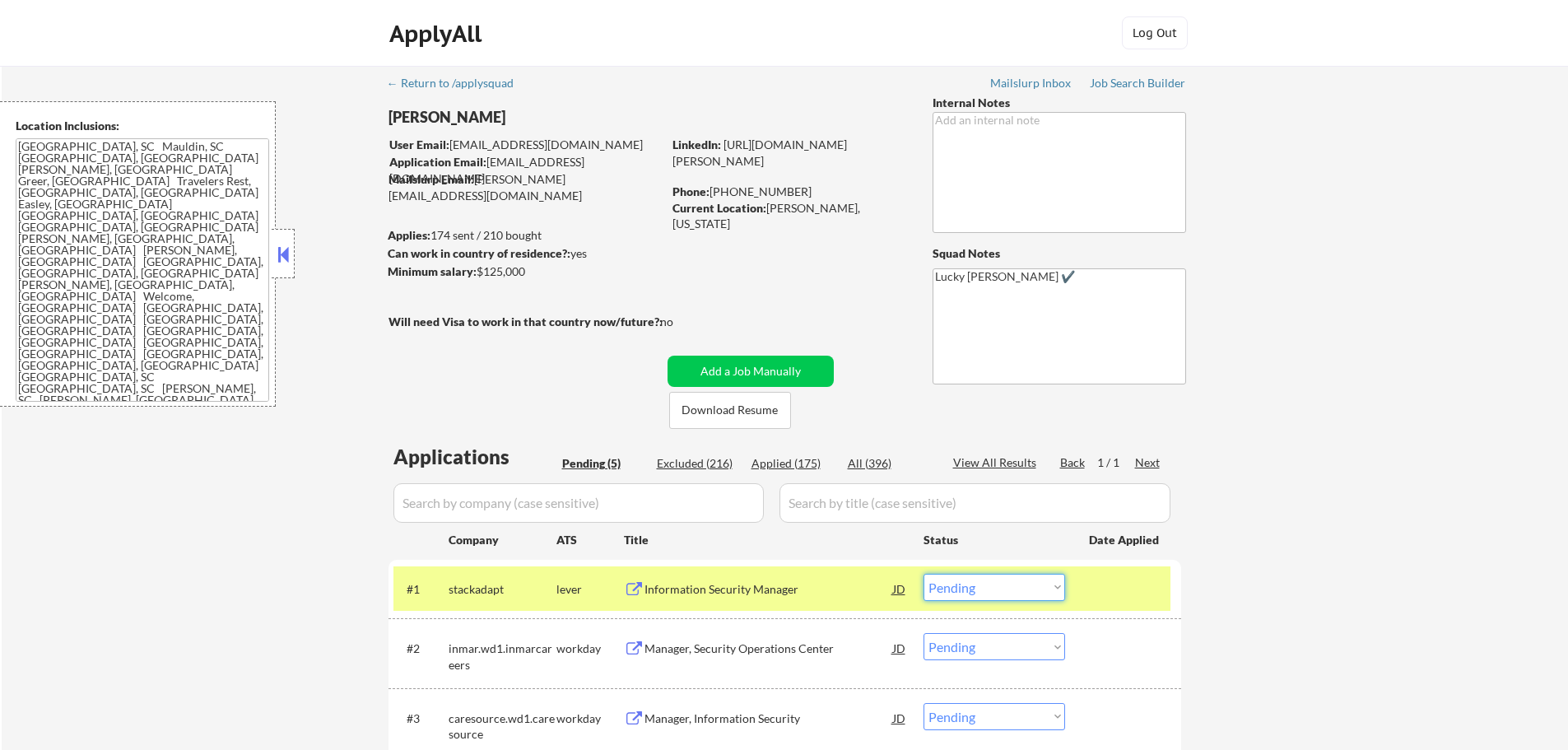
click at [1010, 594] on select "Choose an option... Pending Applied Excluded (Questions) Excluded (Expired) Exc…" at bounding box center [995, 587] width 142 height 27
click at [924, 574] on select "Choose an option... Pending Applied Excluded (Questions) Excluded (Expired) Exc…" at bounding box center [995, 587] width 142 height 27
select select ""pending""
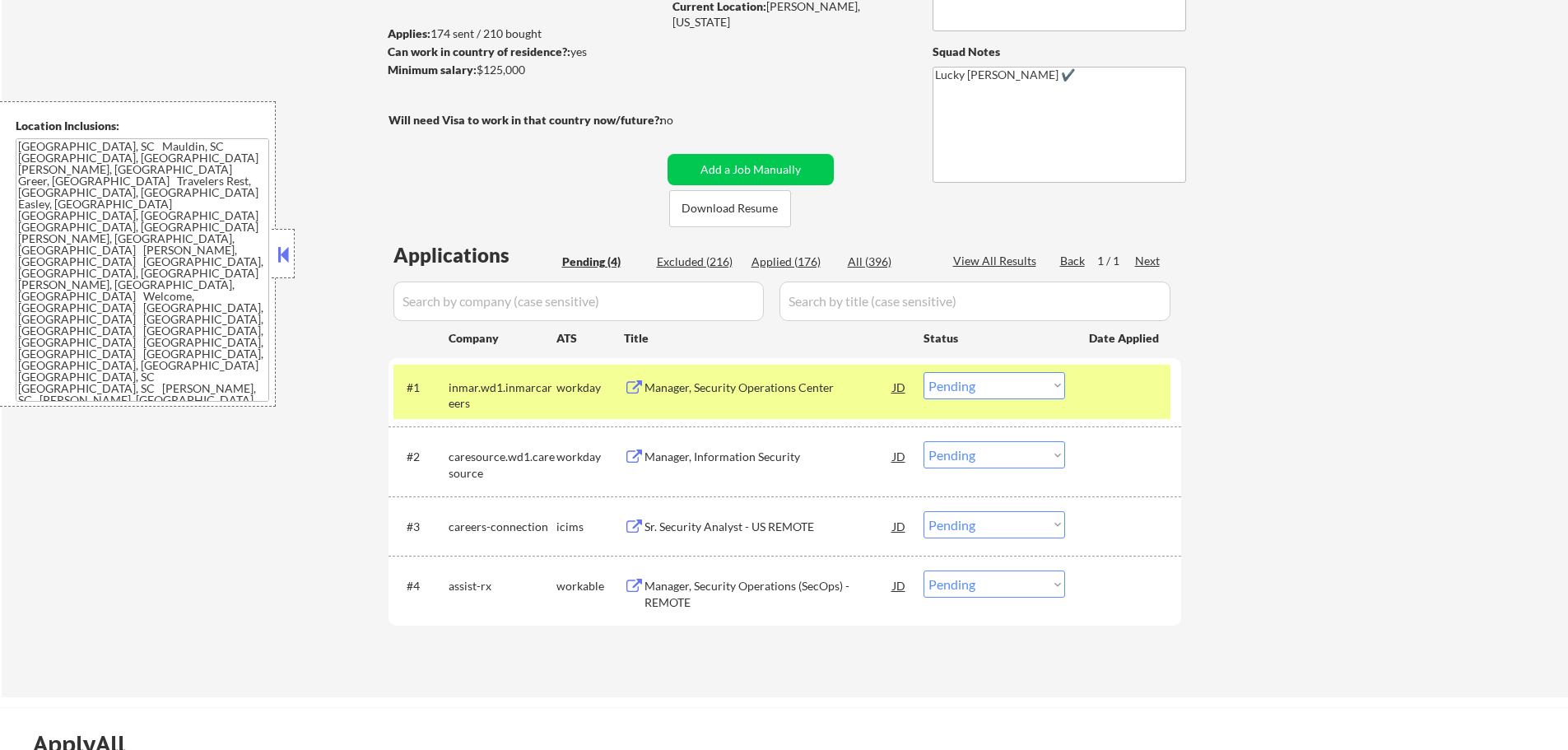
scroll to position [247, 0]
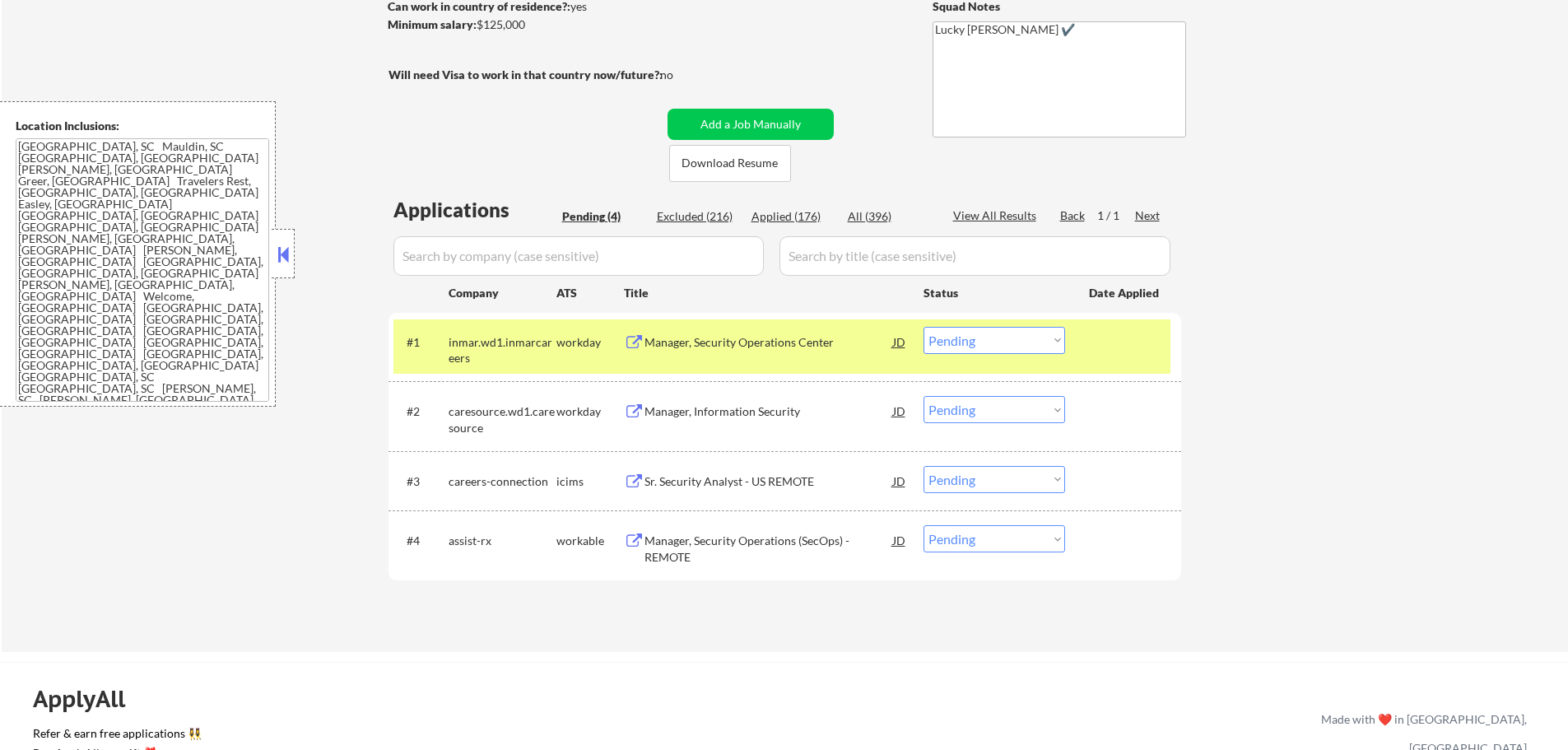
click at [770, 541] on div "Manager, Security Operations (SecOps) - REMOTE" at bounding box center [769, 549] width 248 height 32
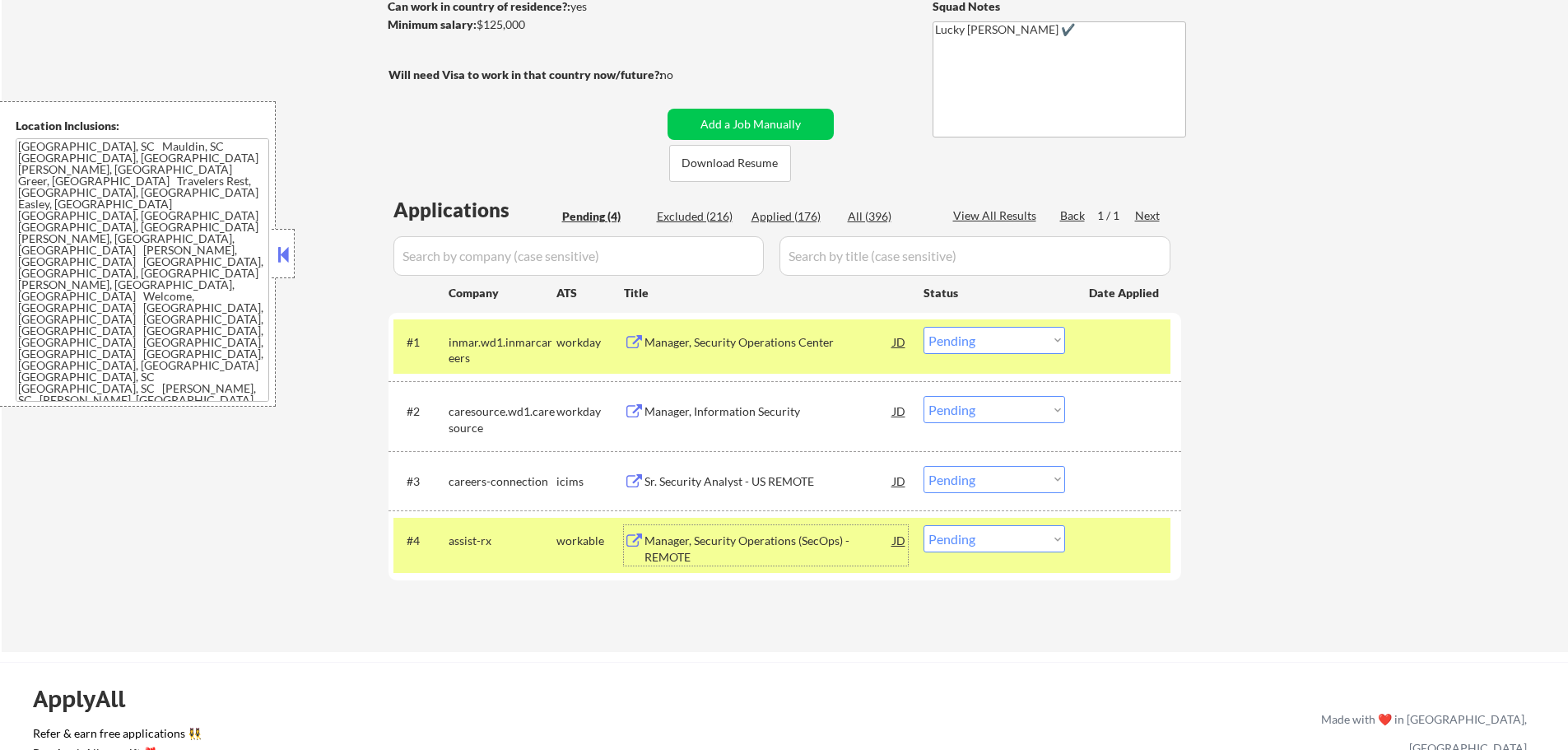
click at [958, 539] on select "Choose an option... Pending Applied Excluded (Questions) Excluded (Expired) Exc…" at bounding box center [995, 538] width 142 height 27
select select ""excluded__bad_match_""
click at [924, 525] on select "Choose an option... Pending Applied Excluded (Questions) Excluded (Expired) Exc…" at bounding box center [995, 538] width 142 height 27
click at [1096, 540] on div at bounding box center [1125, 540] width 73 height 30
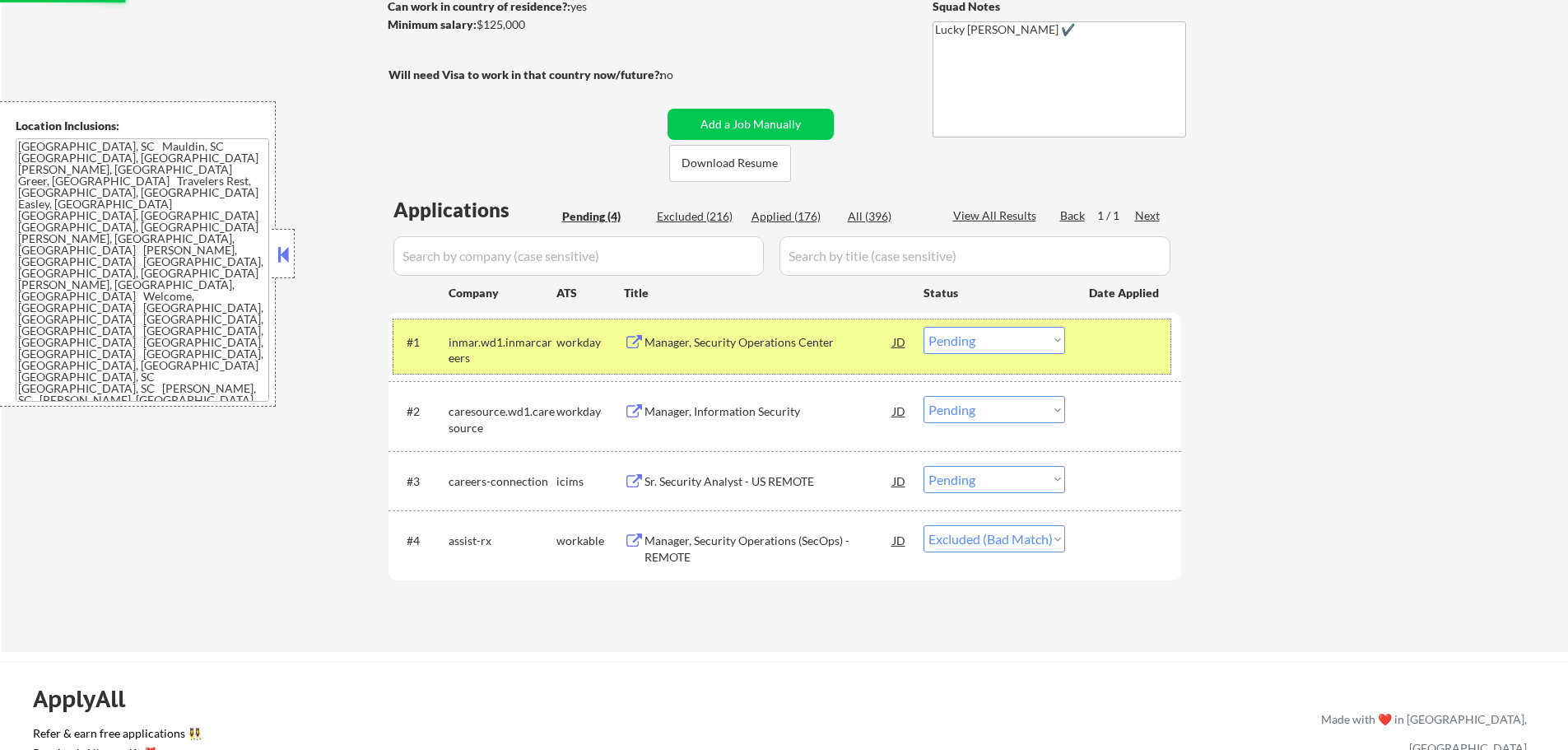
click at [1095, 334] on div at bounding box center [1125, 341] width 73 height 30
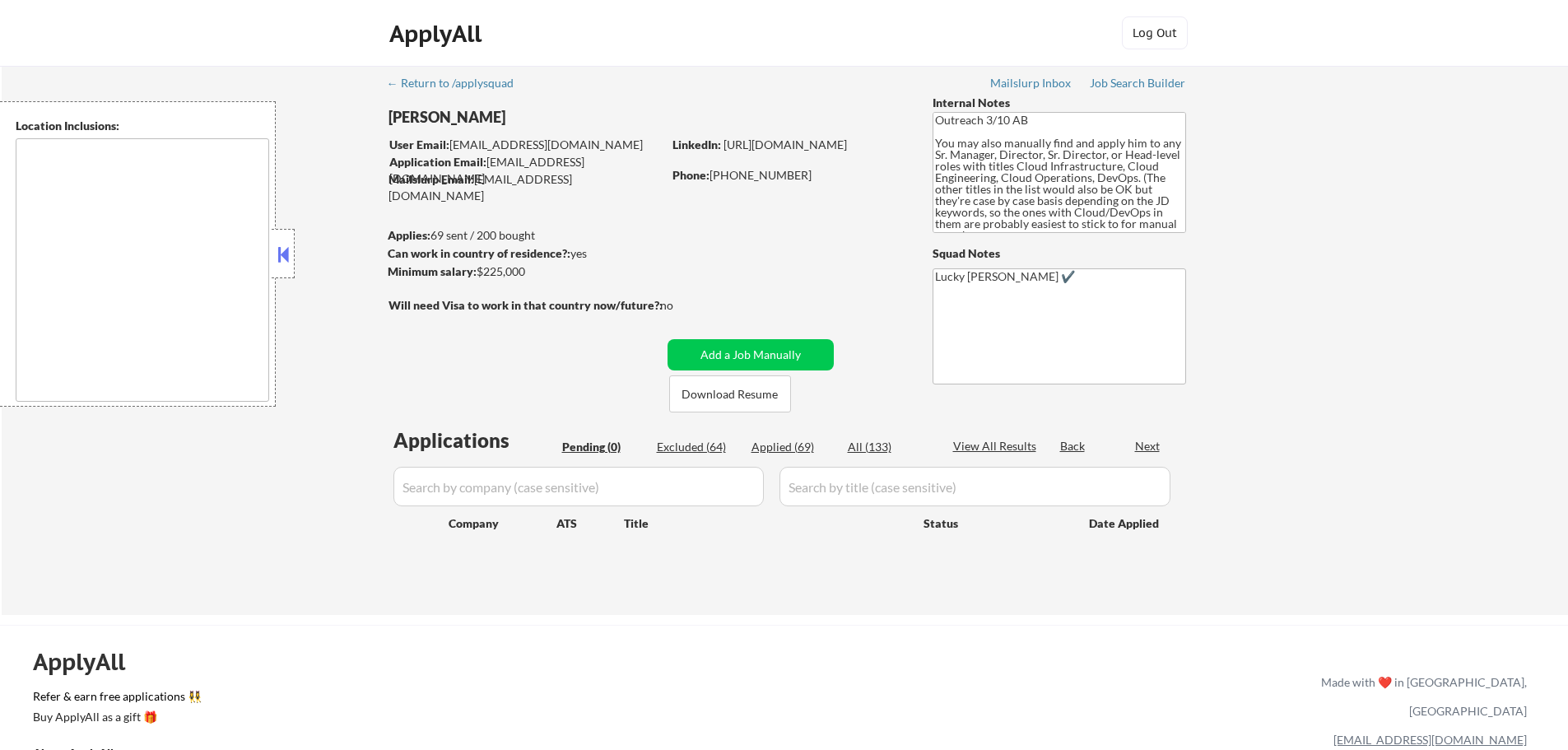
type textarea "Tampa, FL Lutz, FL Temple Terrace, FL Town 'n' Country, FL Brandon, FL Rivervie…"
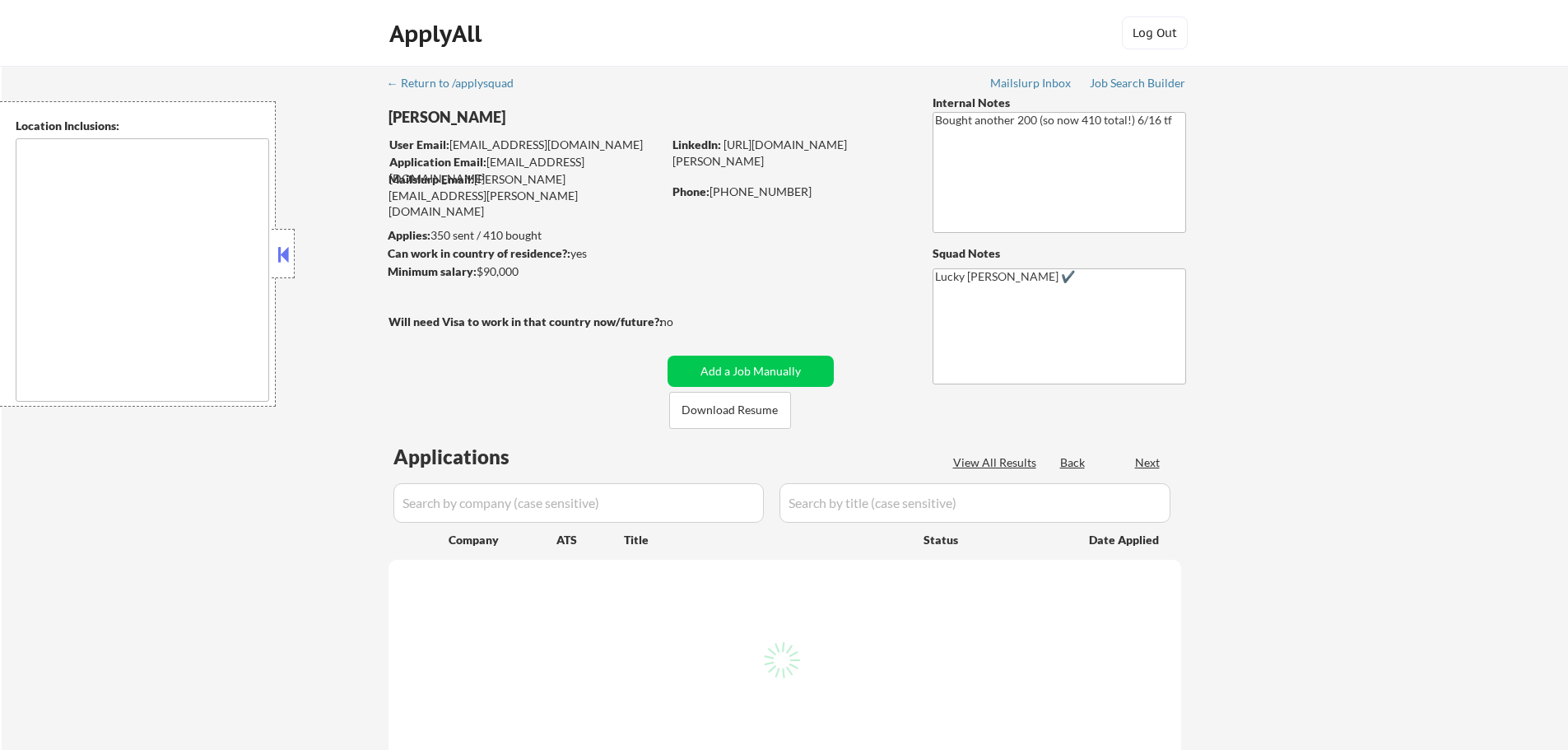
select select ""pending""
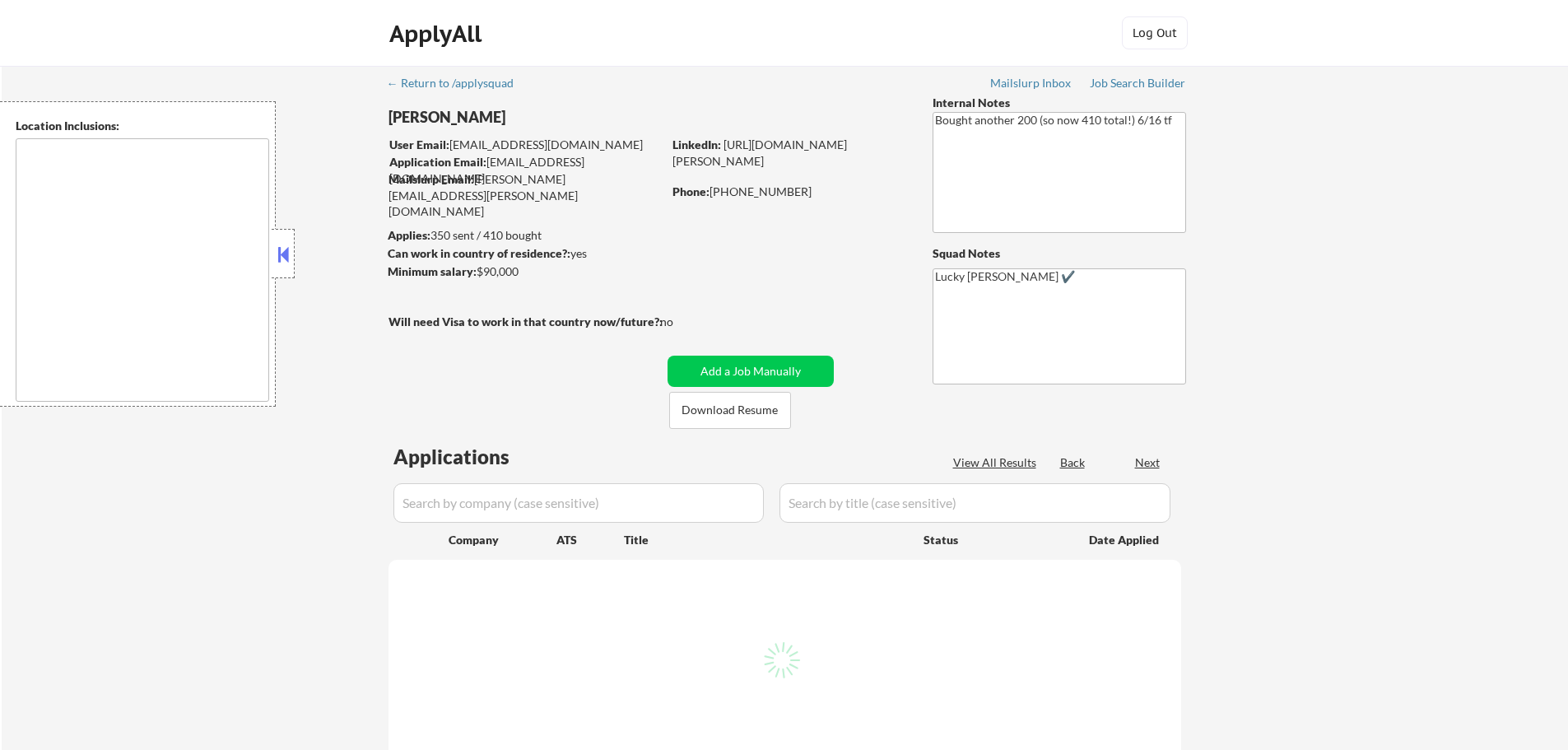
select select ""pending""
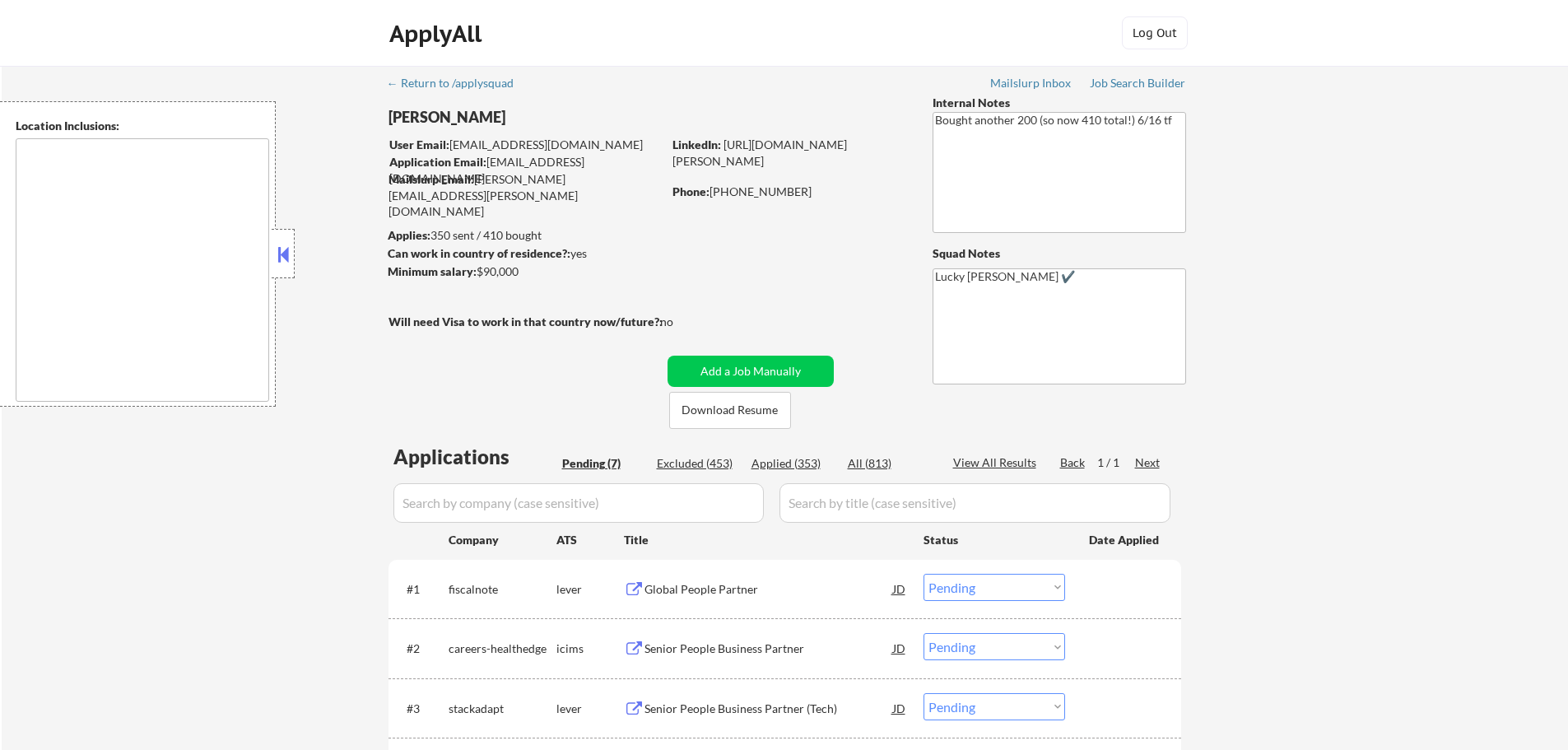
type textarea "remote"
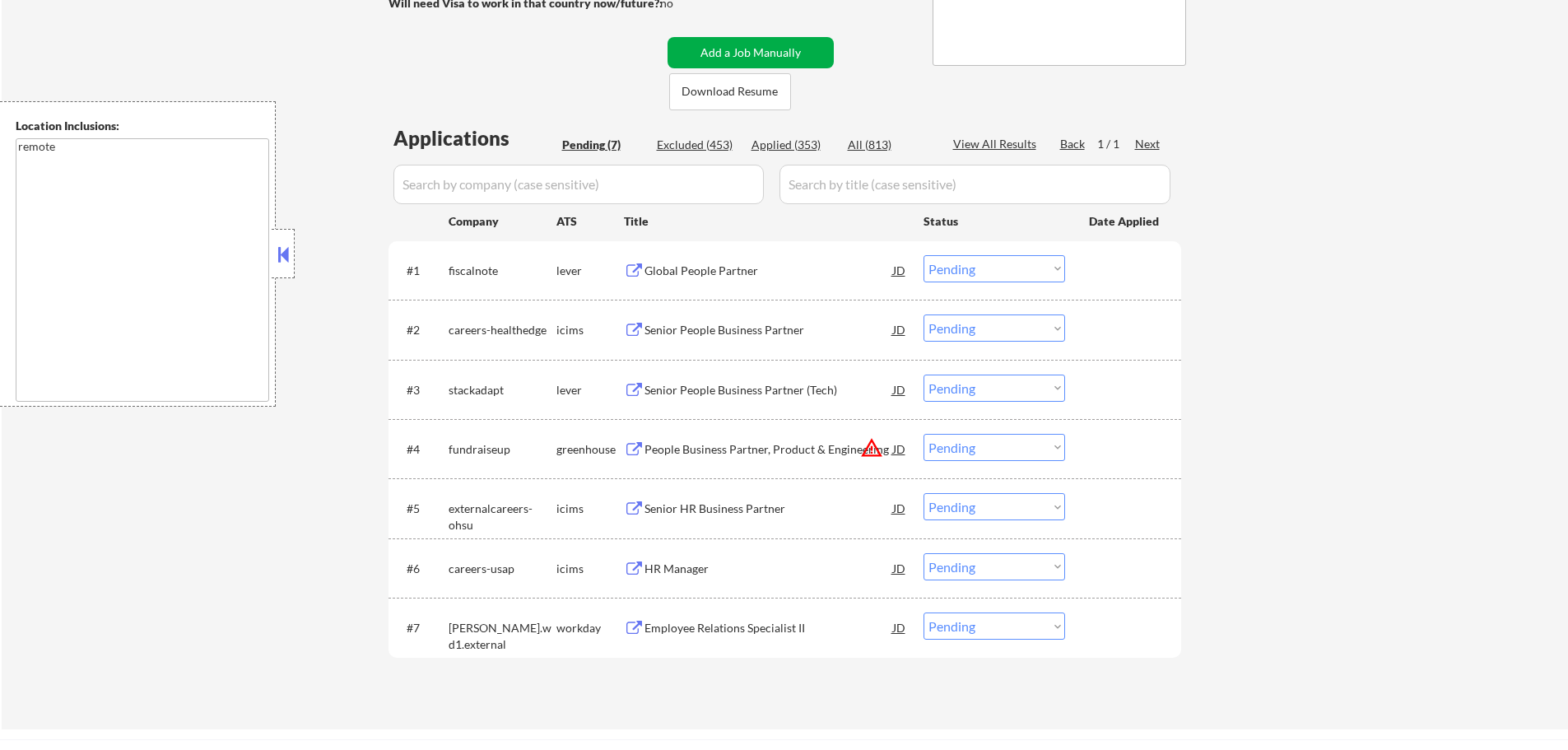
scroll to position [329, 0]
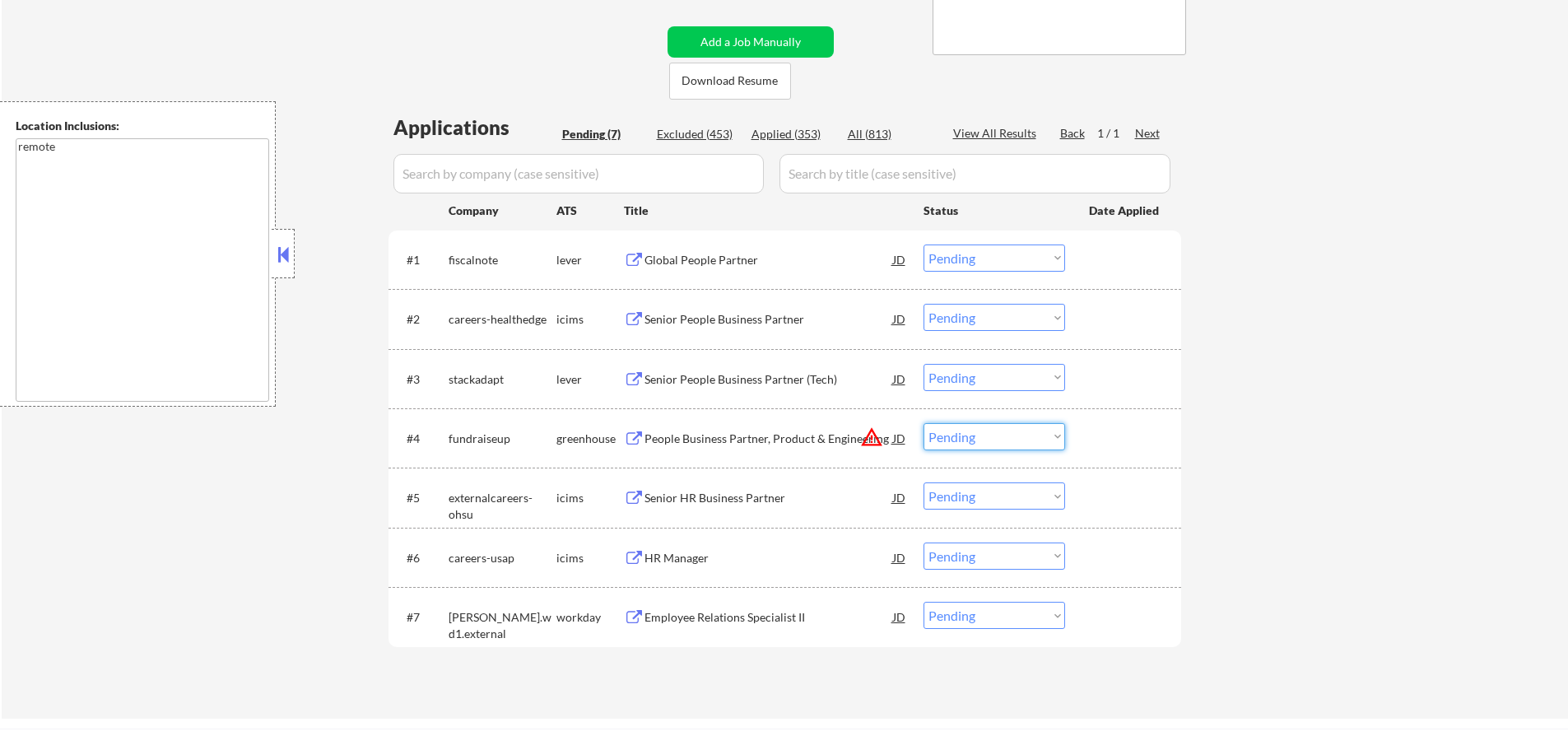
click at [996, 440] on select "Choose an option... Pending Applied Excluded (Questions) Excluded (Expired) Exc…" at bounding box center [995, 437] width 142 height 27
click at [924, 424] on select "Choose an option... Pending Applied Excluded (Questions) Excluded (Expired) Exc…" at bounding box center [995, 437] width 142 height 27
click at [1149, 424] on div at bounding box center [1125, 438] width 73 height 30
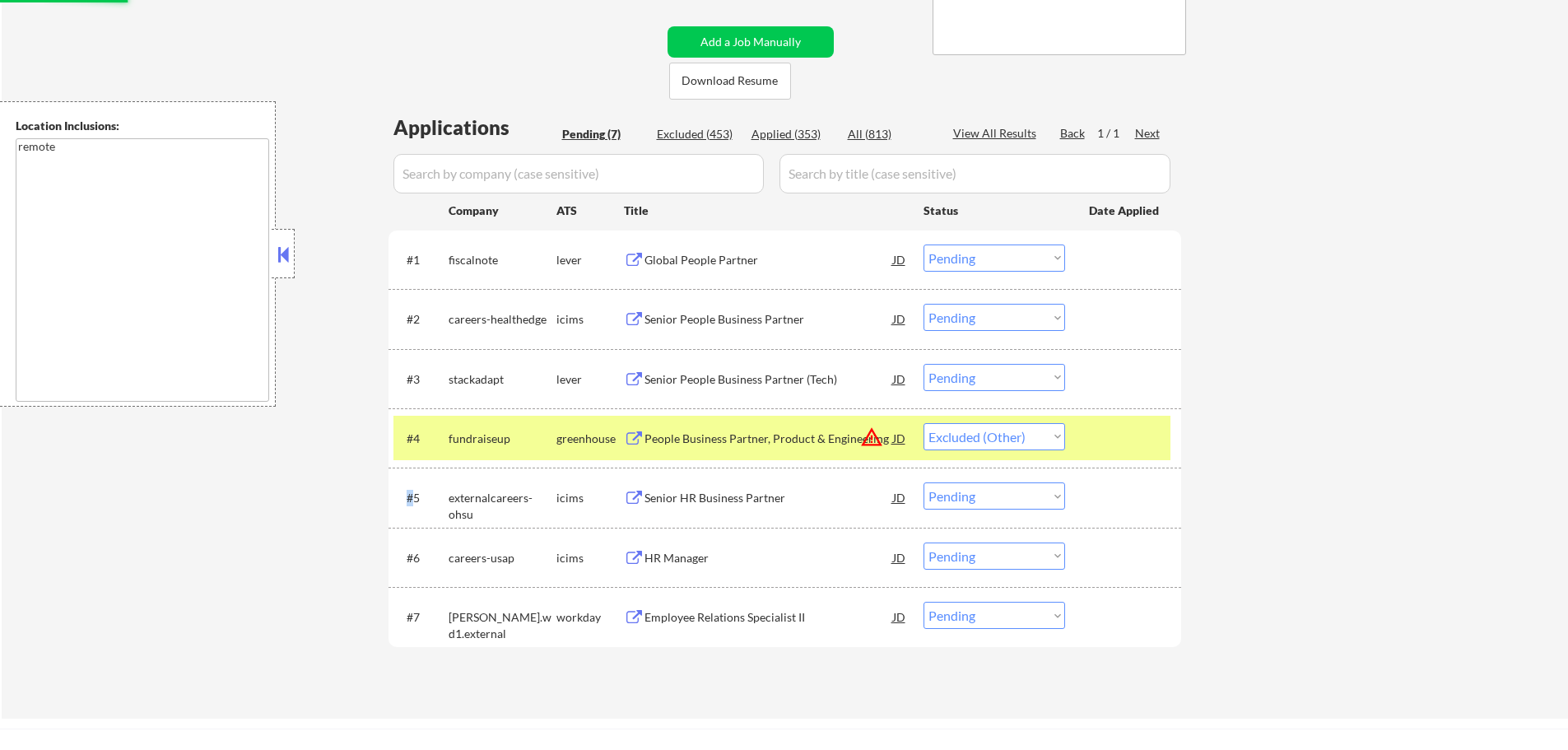
click at [1149, 424] on div at bounding box center [1125, 438] width 73 height 30
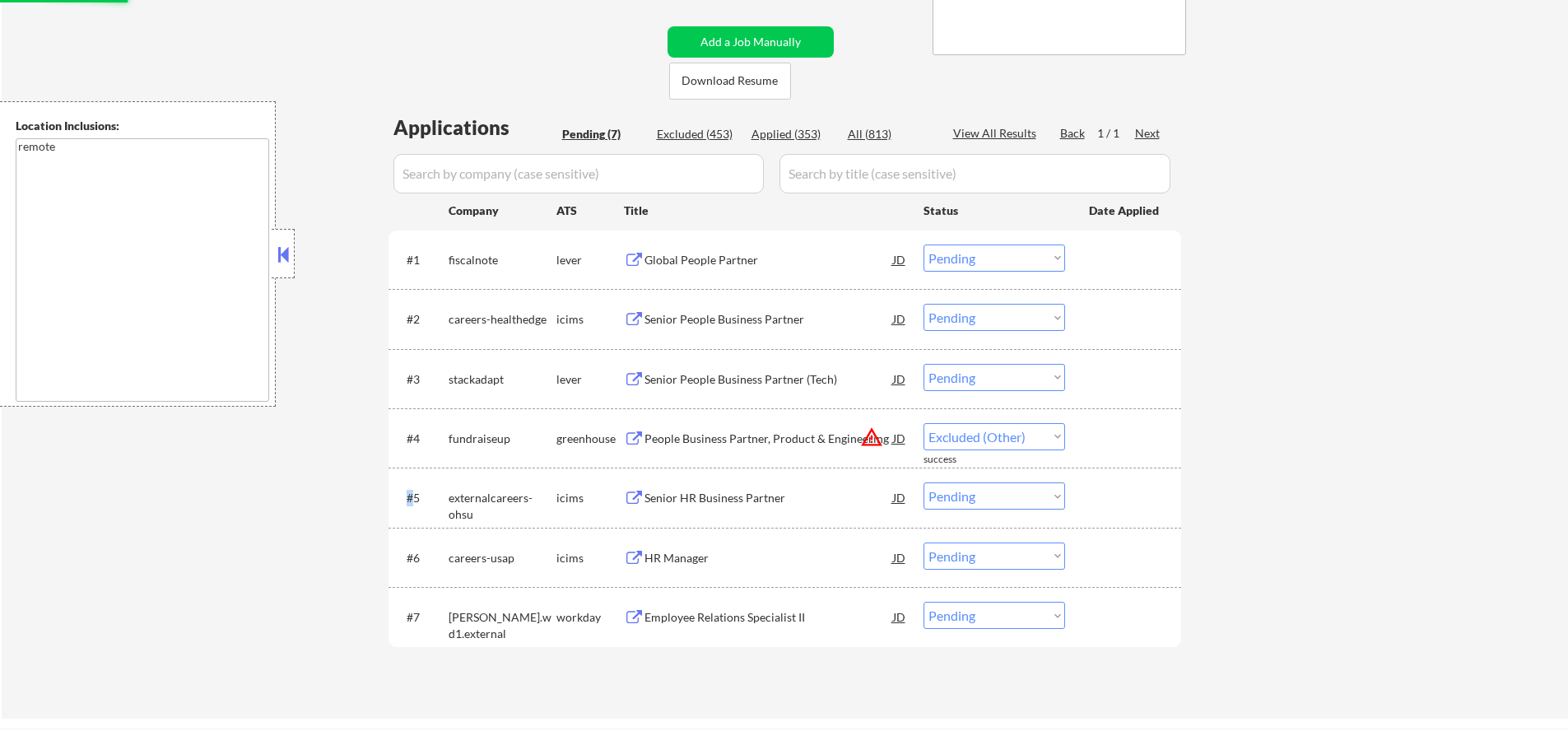
select select ""pending""
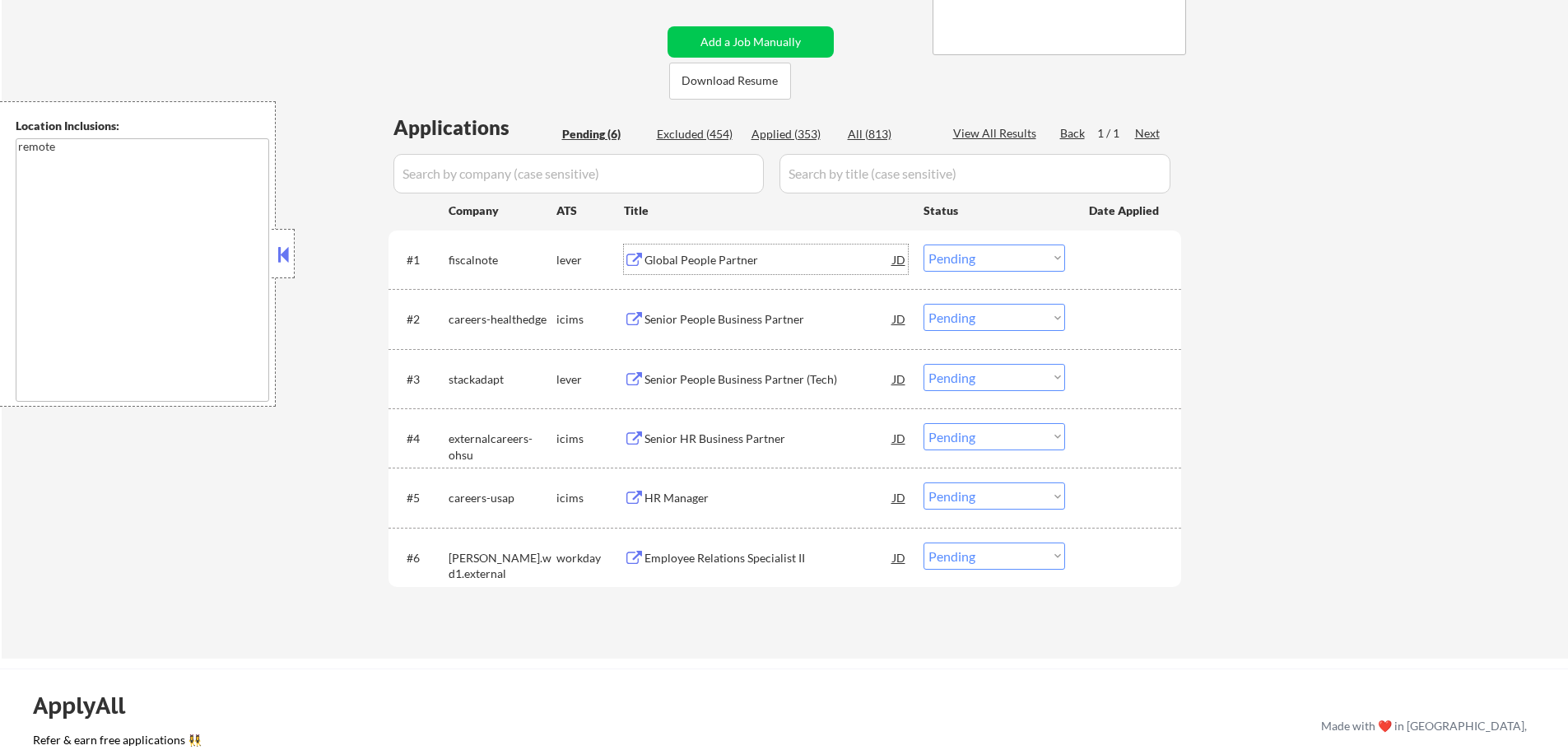
click at [707, 258] on div "Global People Partner" at bounding box center [769, 260] width 248 height 17
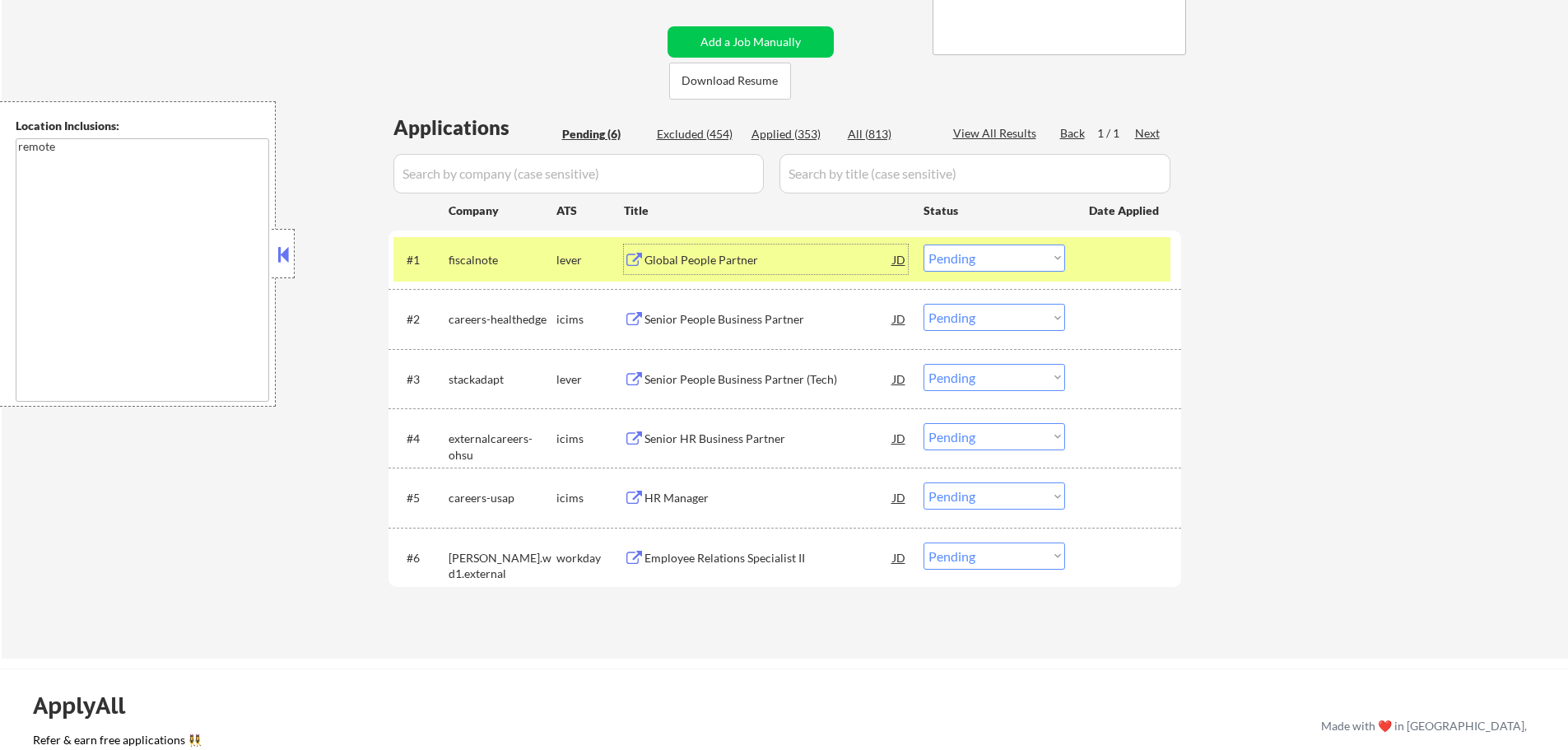
click at [1111, 257] on div at bounding box center [1125, 259] width 73 height 30
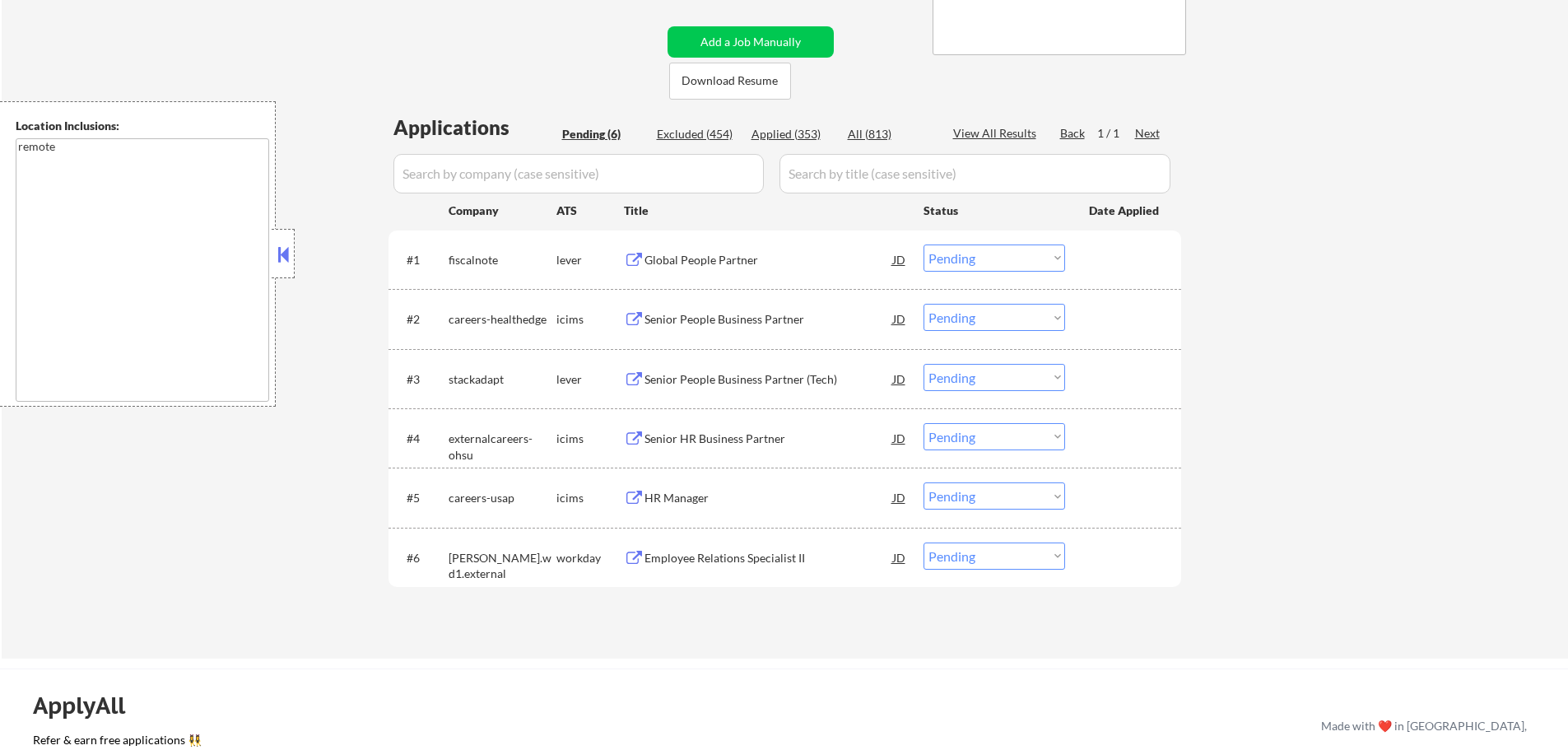
click at [690, 382] on div "Senior People Business Partner (Tech)" at bounding box center [769, 379] width 248 height 17
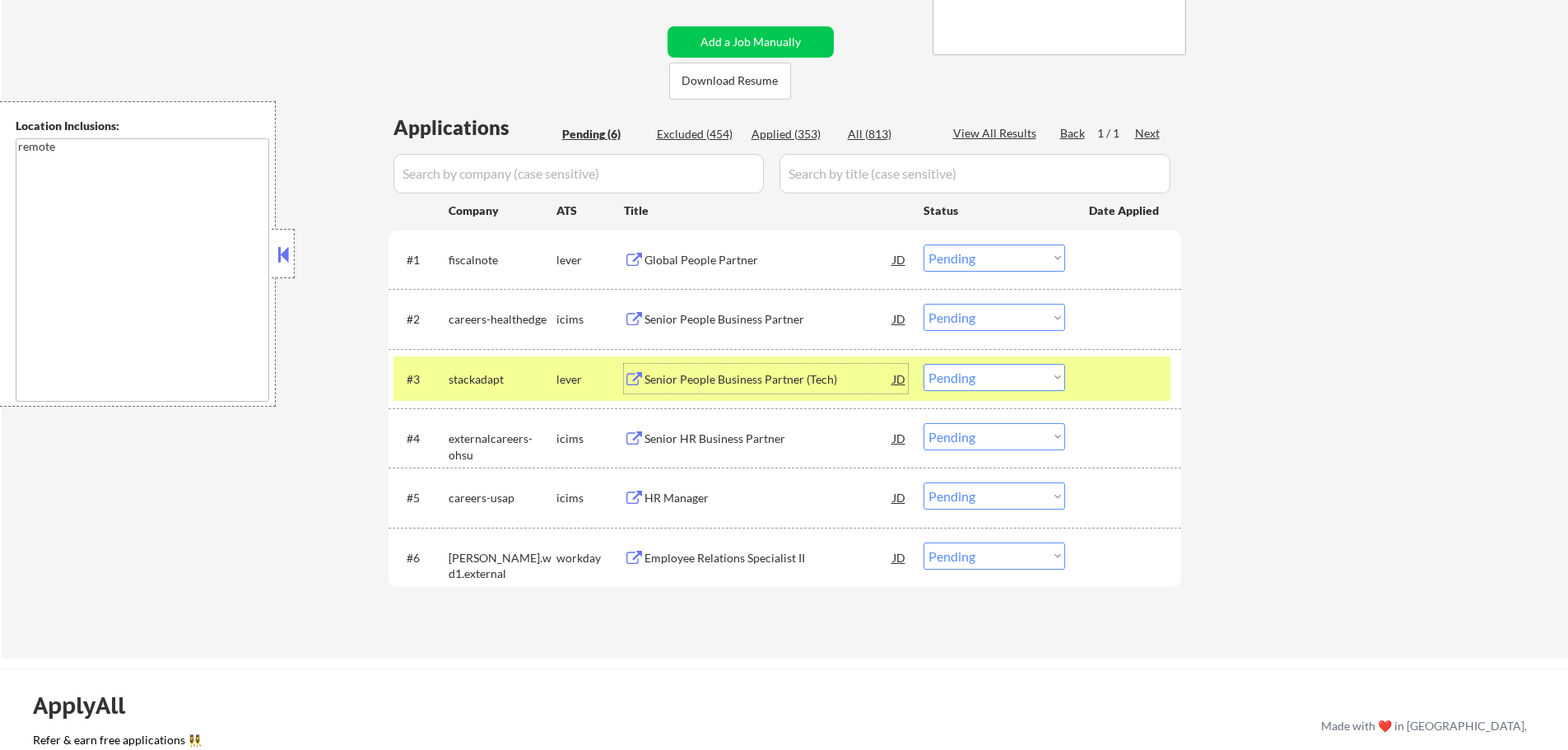
click at [1118, 402] on div "#3 stackadapt lever Senior People Business Partner (Tech) JD Choose an option..…" at bounding box center [785, 379] width 793 height 60
click at [1079, 384] on div "#3 stackadapt lever Senior People Business Partner (Tech) JD Choose an option..…" at bounding box center [782, 378] width 777 height 45
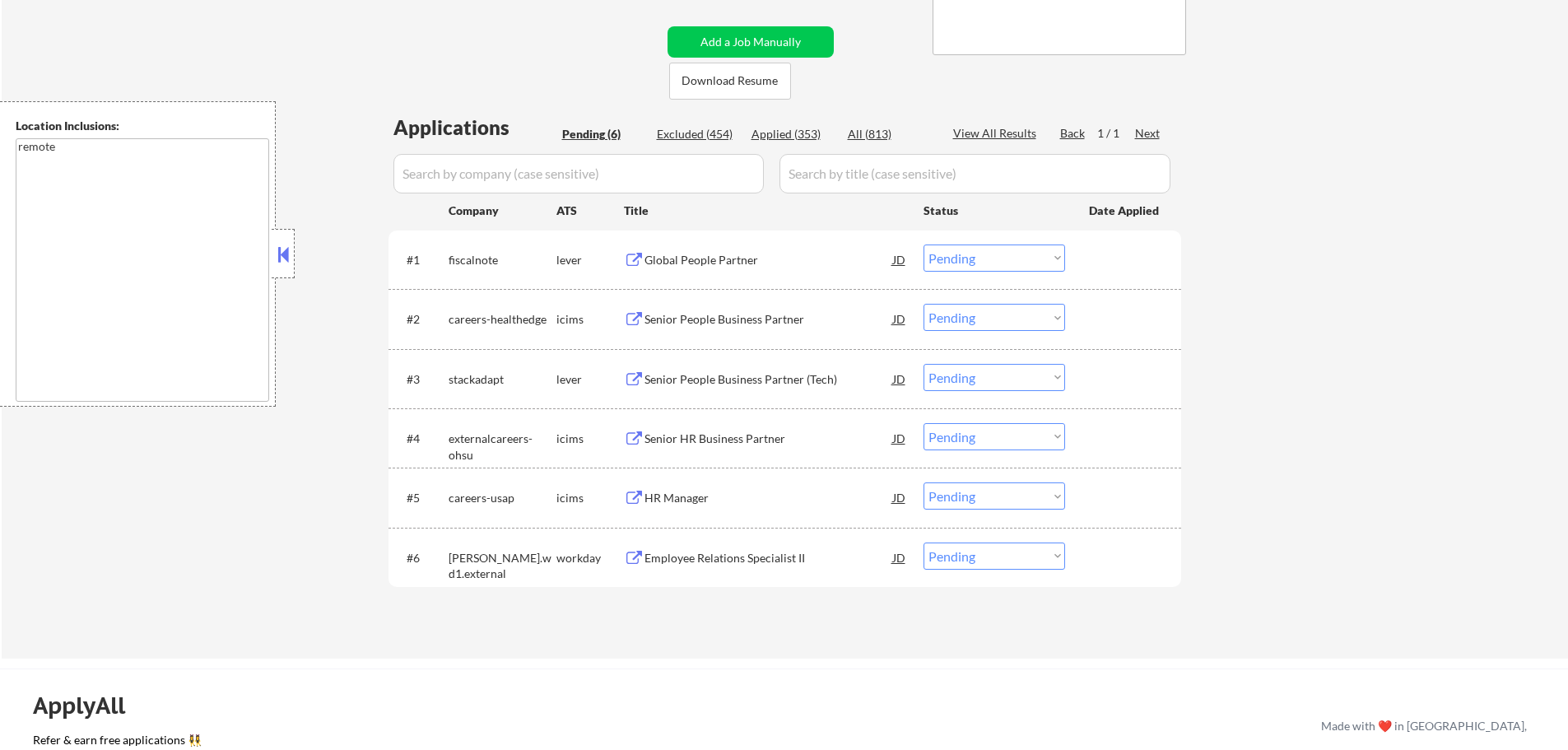
scroll to position [0, 0]
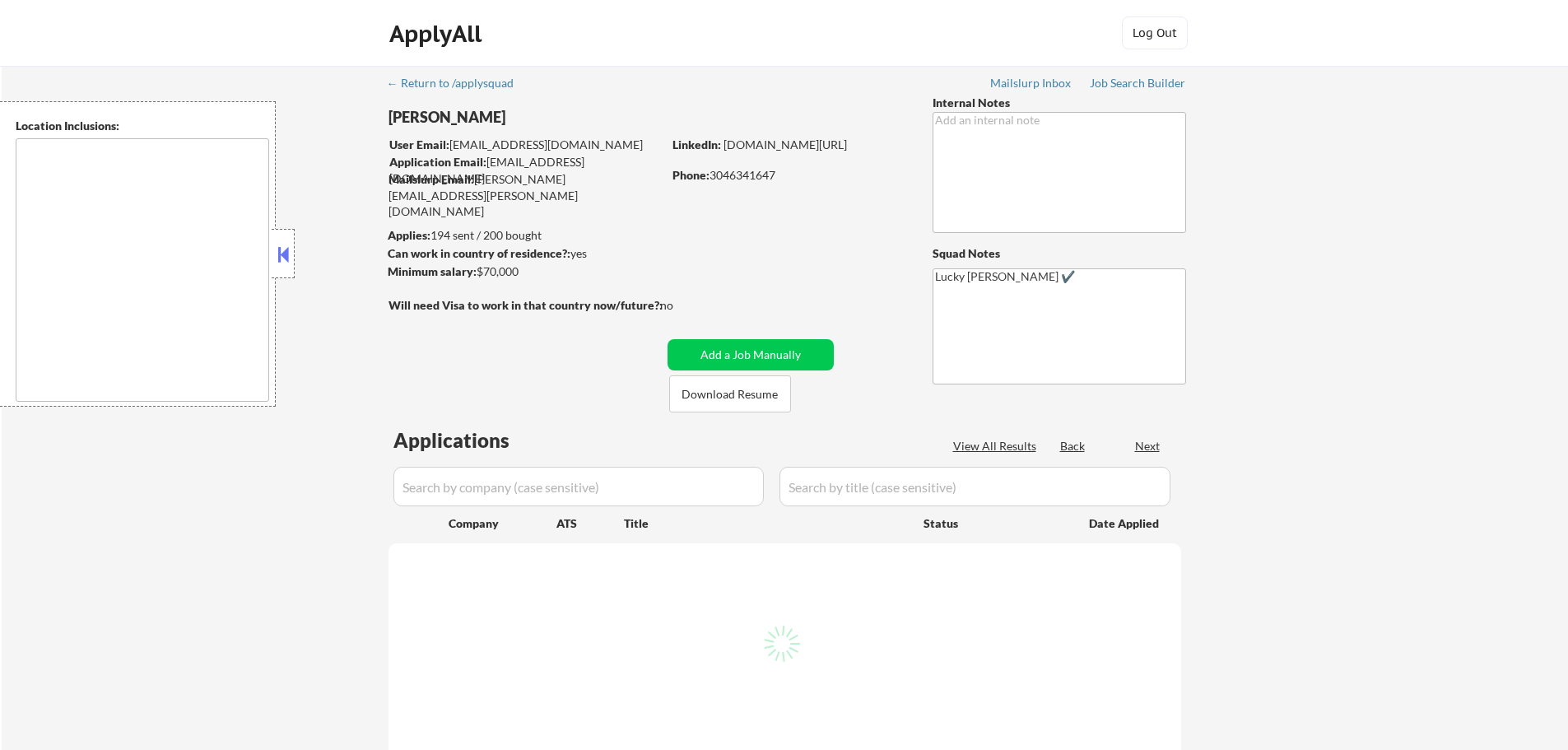
select select ""pending""
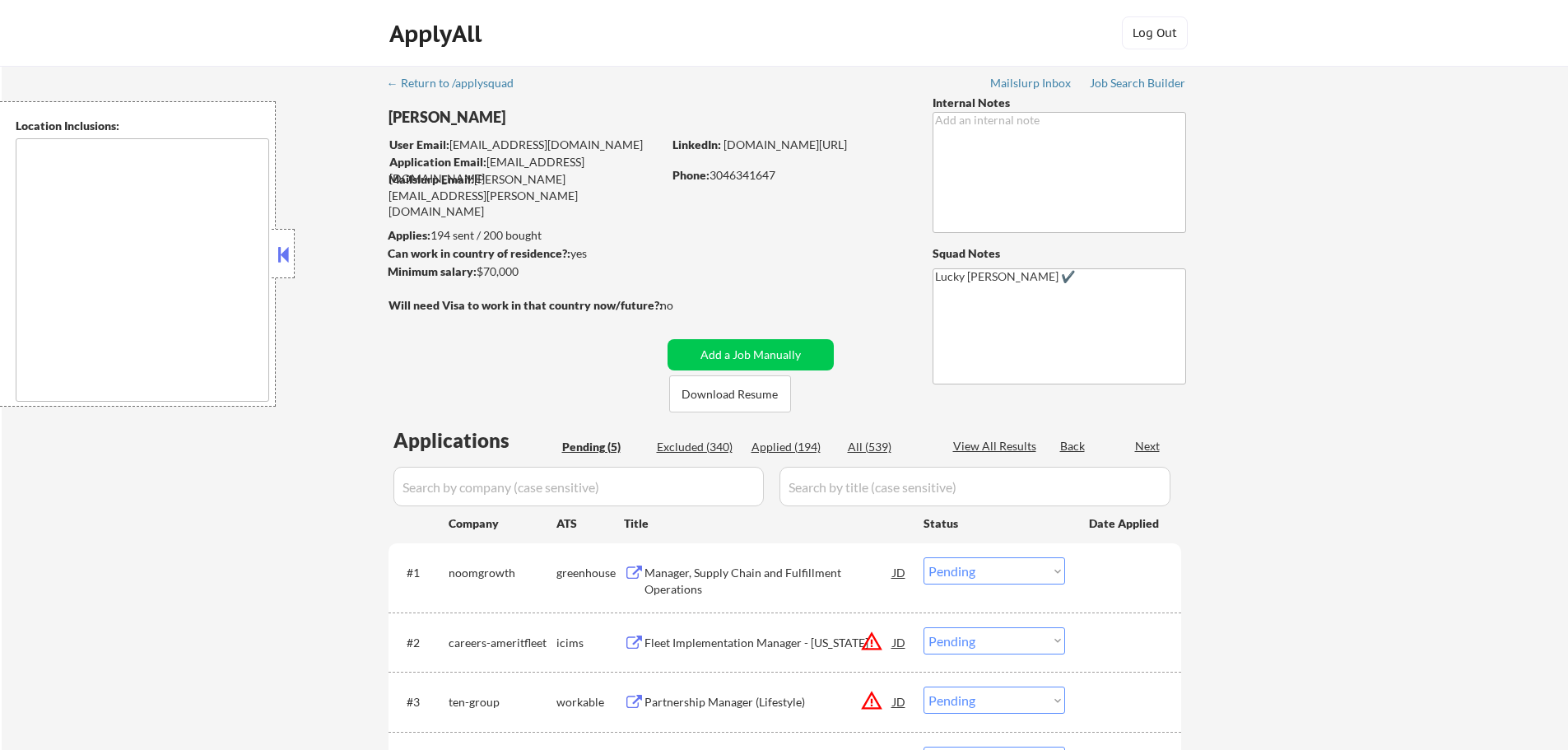
type textarea "Huntington, WV Barboursville, WV Chesapeake, OH Proctorville, OH Milton, WV Cer…"
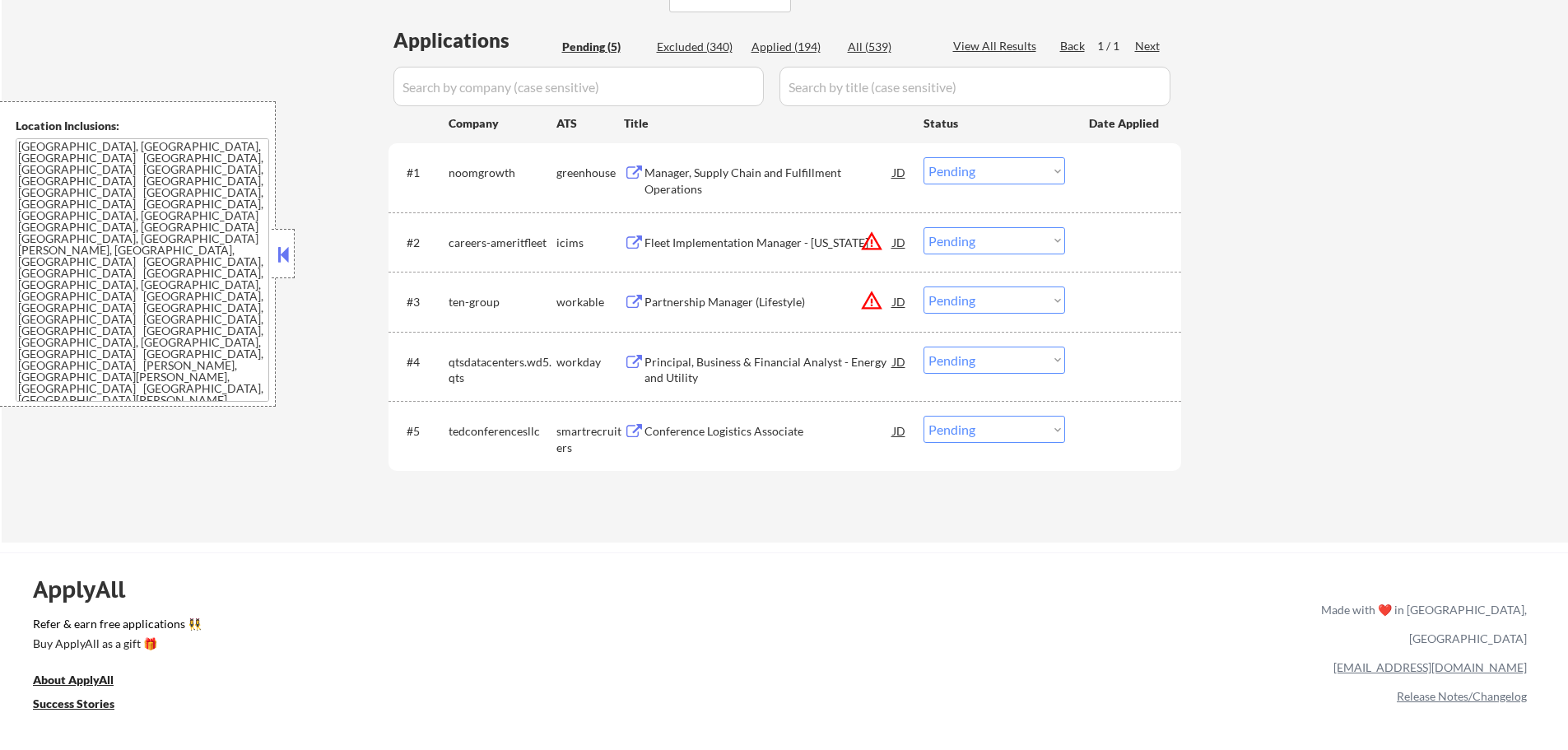
scroll to position [494, 0]
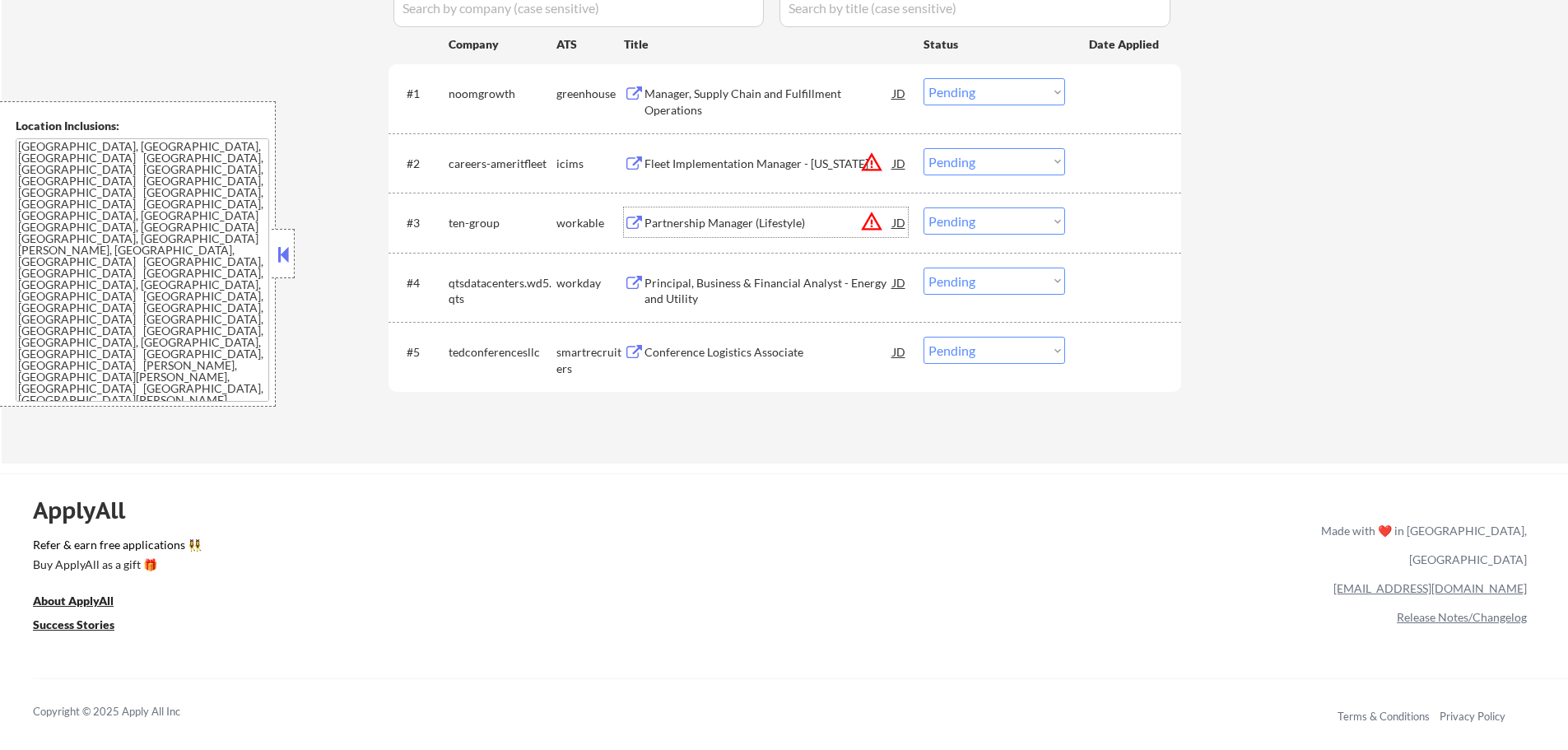
click at [688, 214] on div "Partnership Manager (Lifestyle)" at bounding box center [769, 222] width 248 height 30
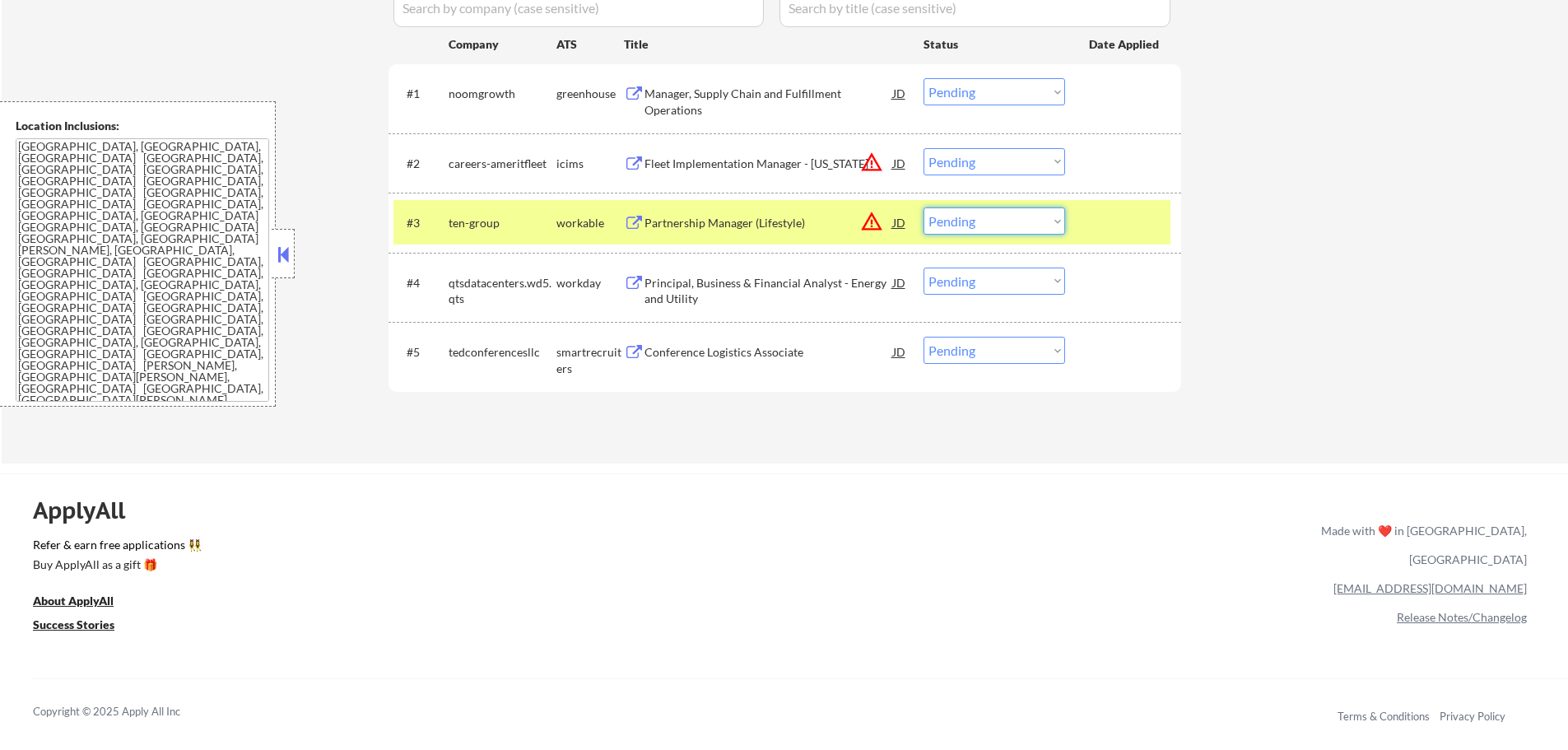
click at [1004, 223] on select "Choose an option... Pending Applied Excluded (Questions) Excluded (Expired) Exc…" at bounding box center [995, 221] width 142 height 27
click at [924, 207] on select "Choose an option... Pending Applied Excluded (Questions) Excluded (Expired) Exc…" at bounding box center [995, 221] width 142 height 27
click at [1146, 210] on div at bounding box center [1125, 222] width 73 height 30
select select ""pending""
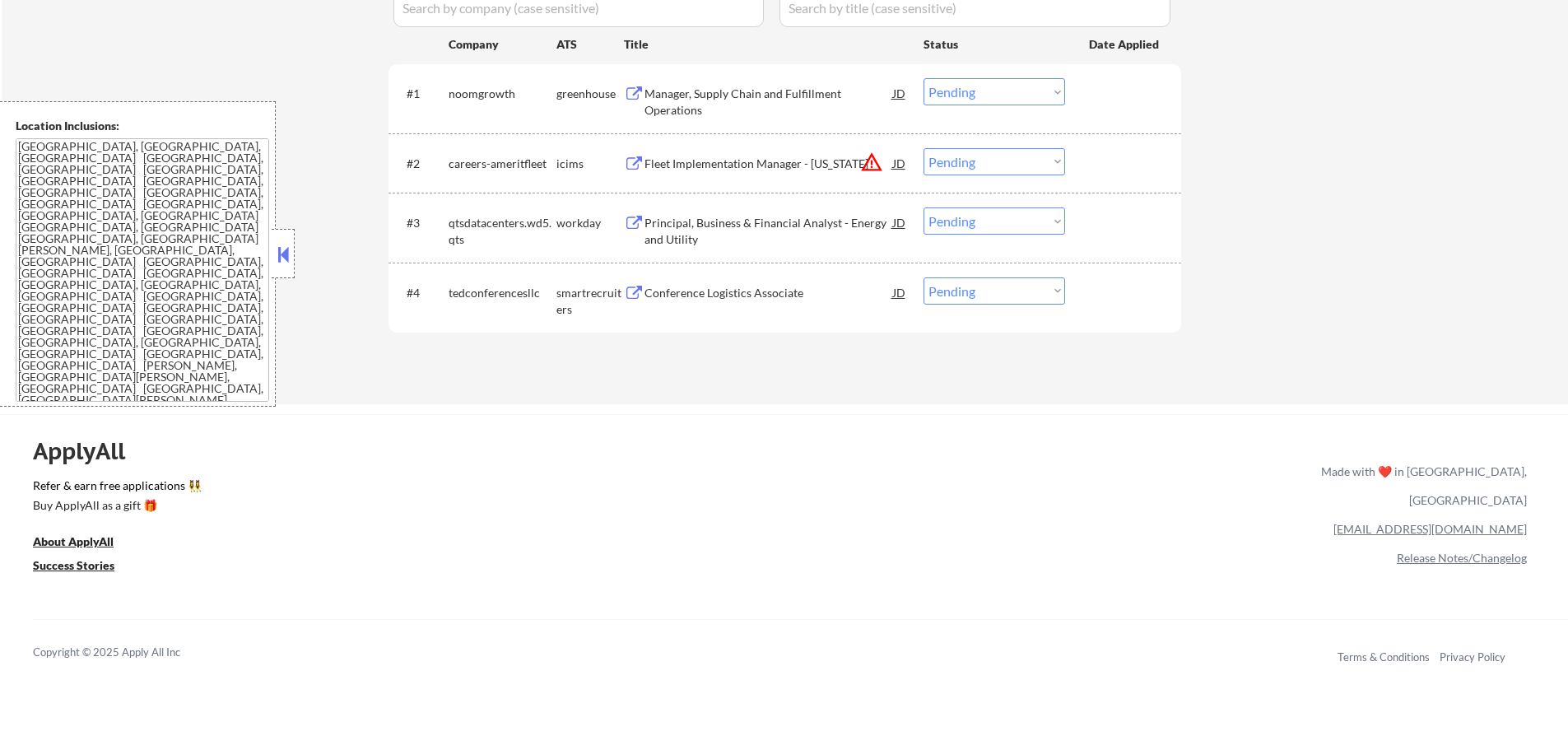
click at [682, 91] on div "Manager, Supply Chain and Fulfillment Operations" at bounding box center [769, 102] width 248 height 32
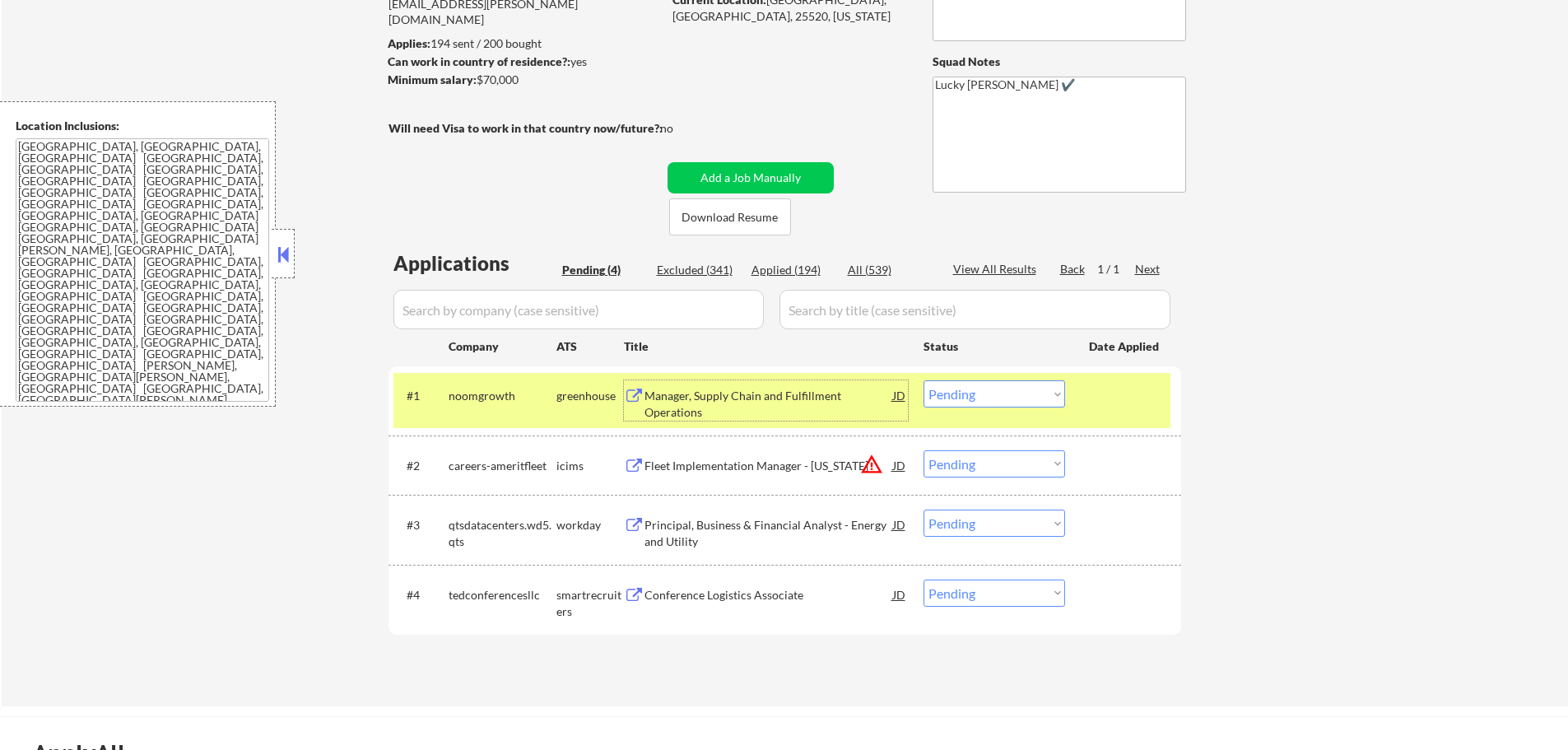
scroll to position [411, 0]
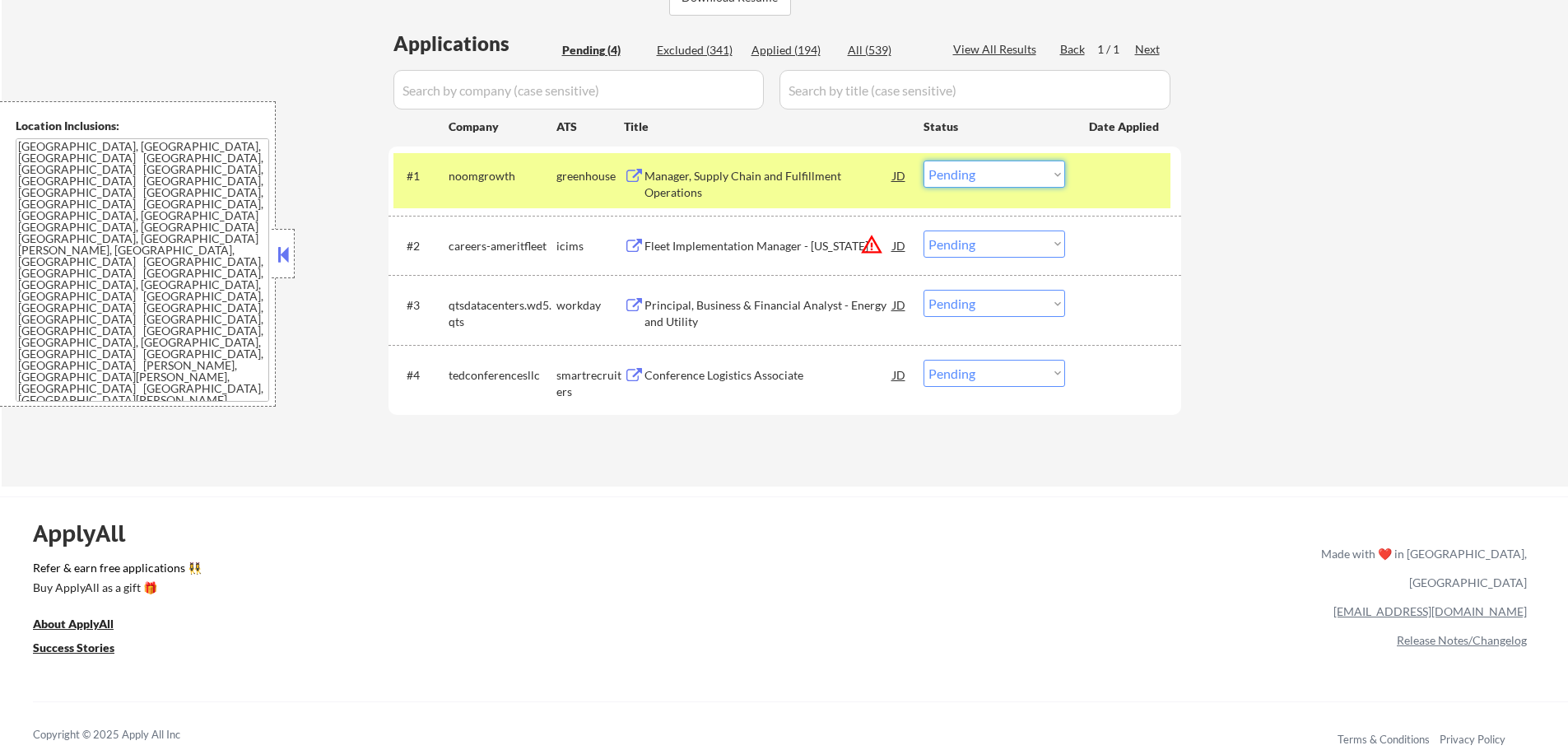
click at [960, 174] on select "Choose an option... Pending Applied Excluded (Questions) Excluded (Expired) Exc…" at bounding box center [995, 173] width 142 height 27
click at [924, 160] on select "Choose an option... Pending Applied Excluded (Questions) Excluded (Expired) Exc…" at bounding box center [995, 173] width 142 height 27
click at [1118, 181] on div at bounding box center [1125, 175] width 73 height 30
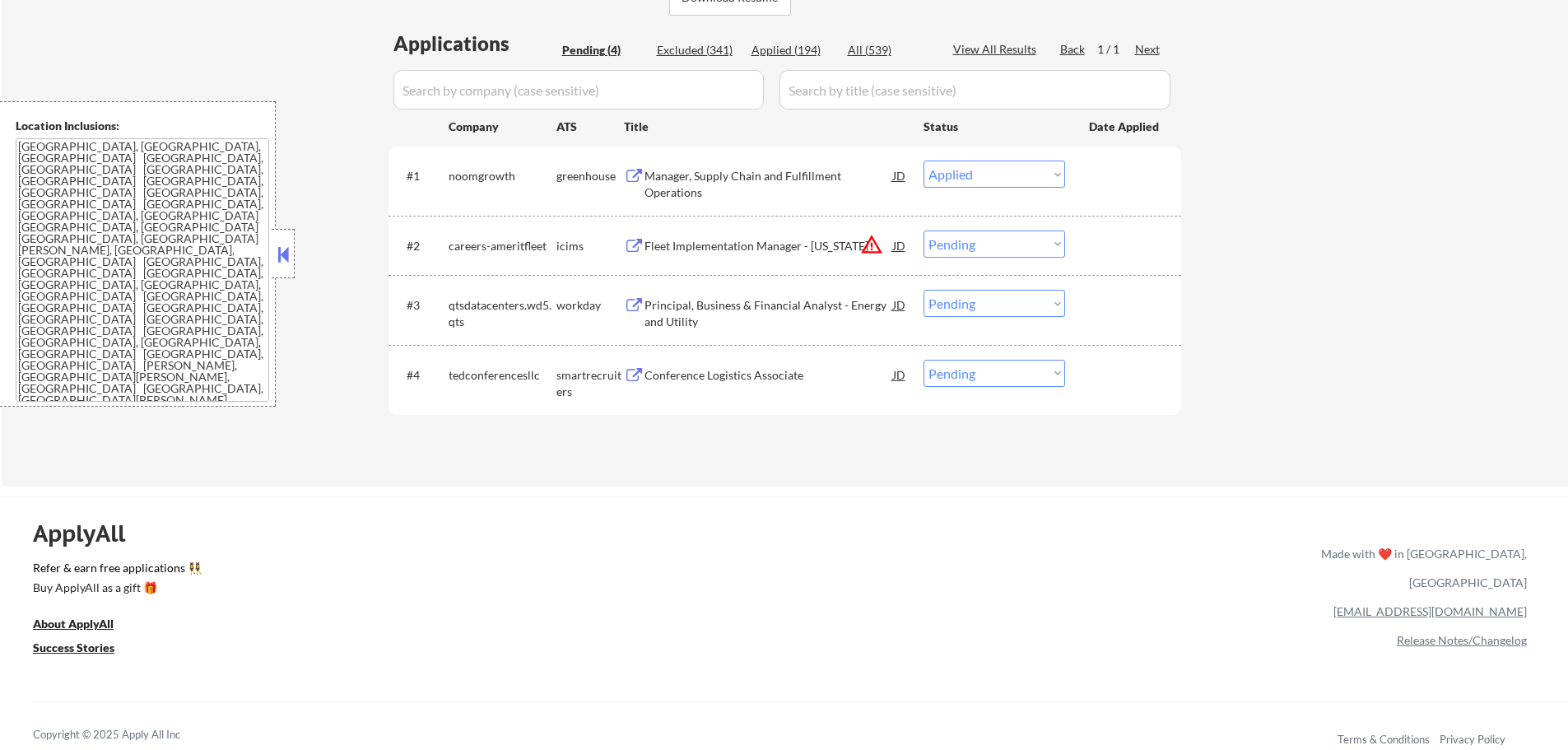
click at [1116, 182] on div at bounding box center [1125, 175] width 73 height 30
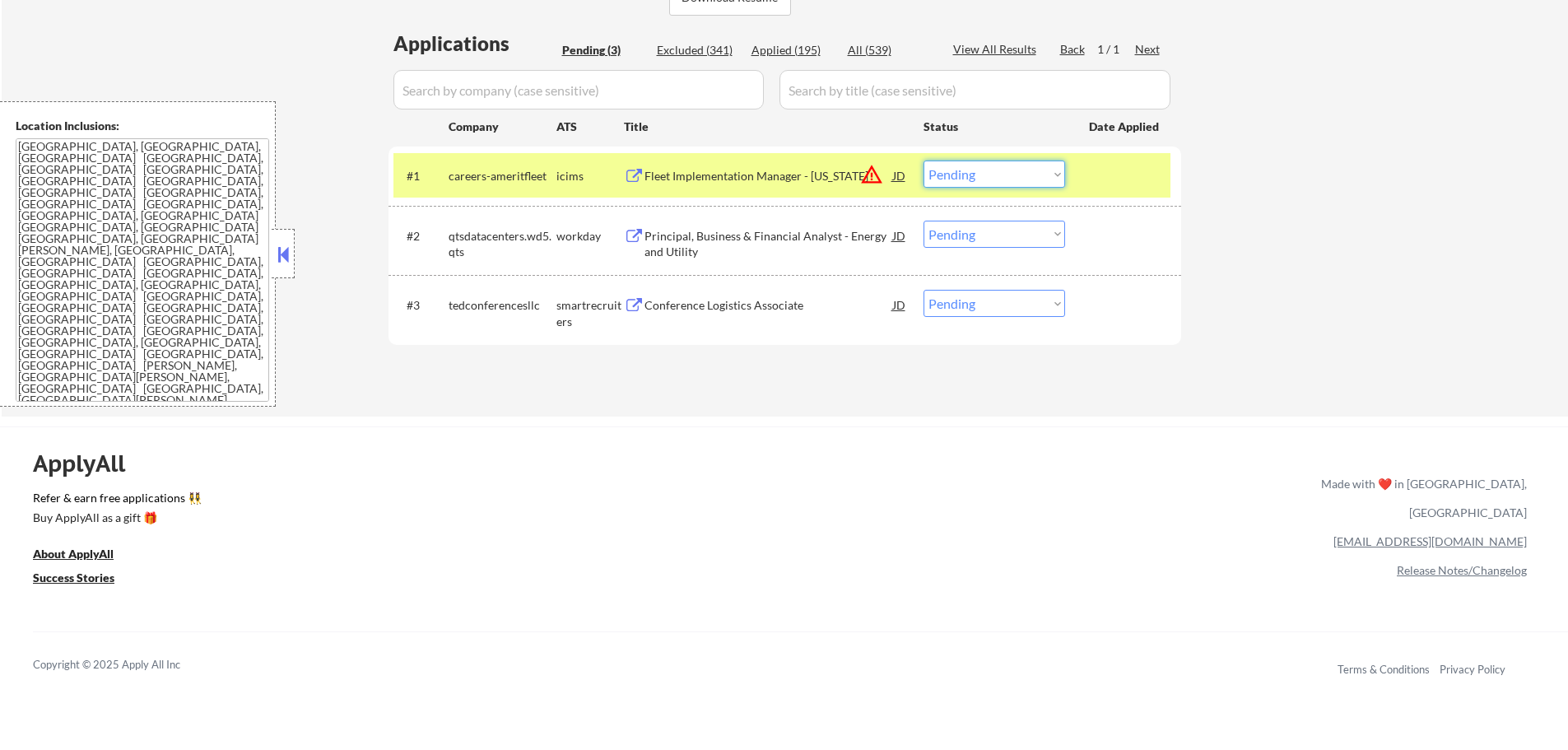
click at [1015, 173] on select "Choose an option... Pending Applied Excluded (Questions) Excluded (Expired) Exc…" at bounding box center [995, 173] width 142 height 27
click at [924, 160] on select "Choose an option... Pending Applied Excluded (Questions) Excluded (Expired) Exc…" at bounding box center [995, 173] width 142 height 27
click at [1096, 168] on div at bounding box center [1125, 175] width 73 height 30
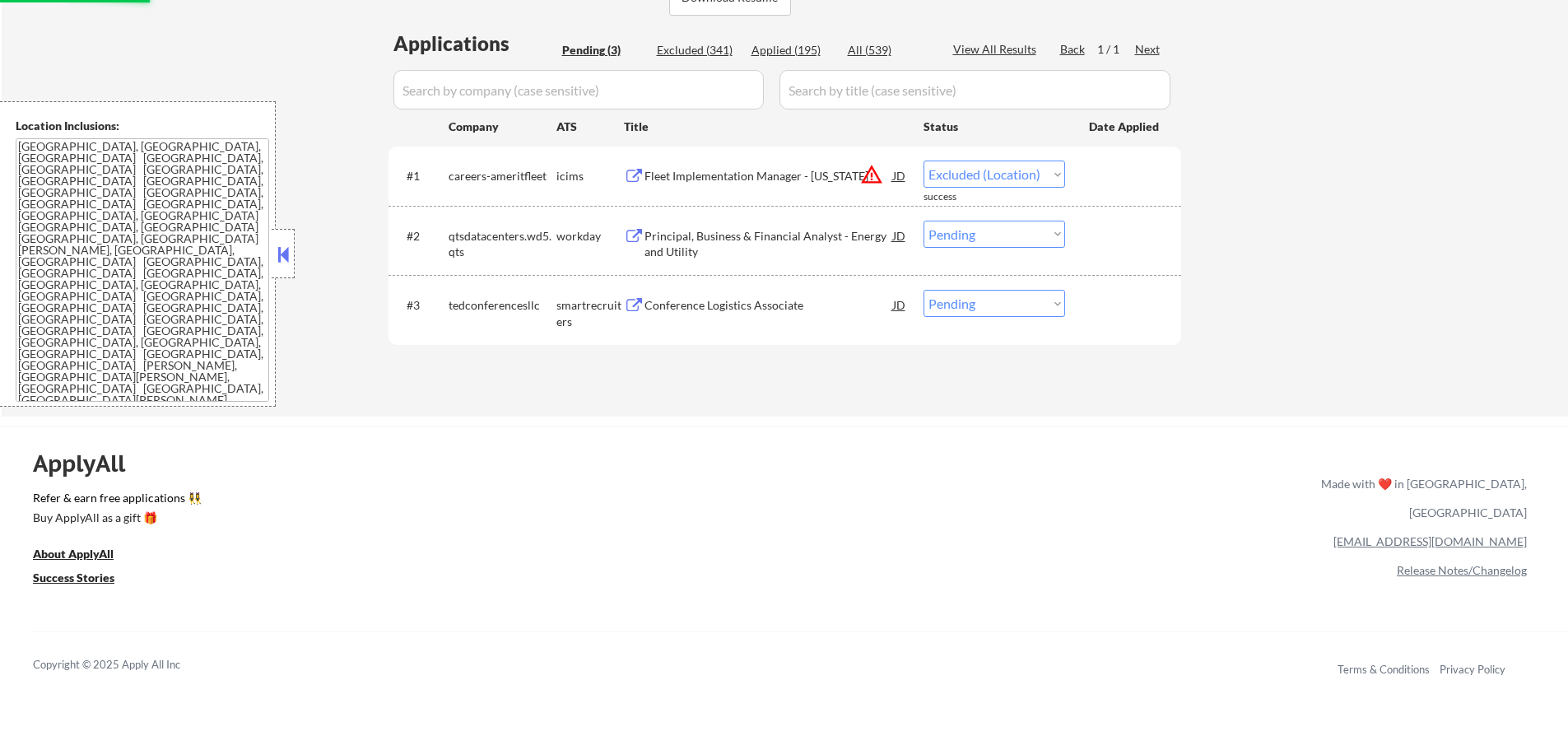
select select ""pending""
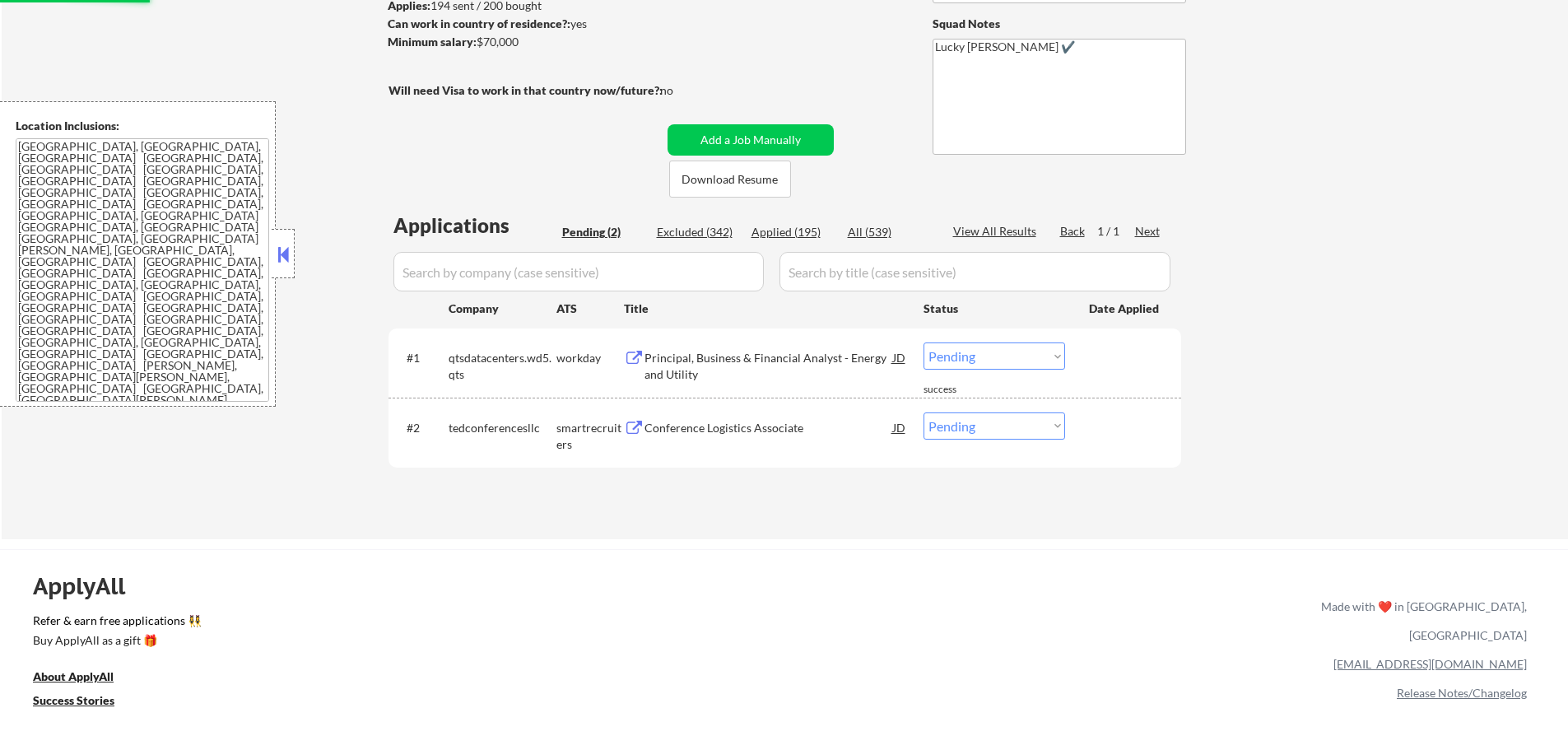
scroll to position [82, 0]
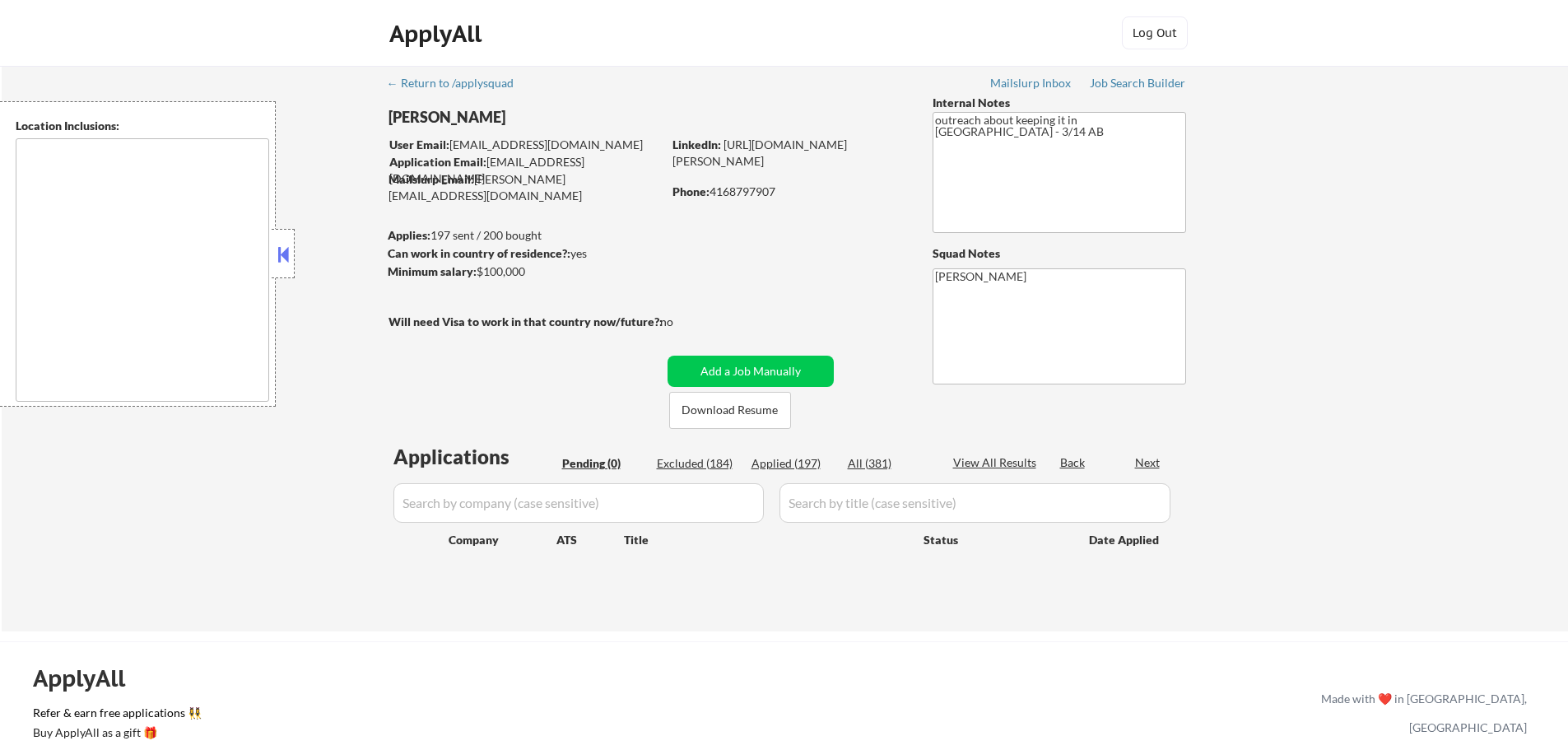
type textarea "San Francisco, CA Daly City, CA South San Francisco, CA Brisbane, CA Colma, CA …"
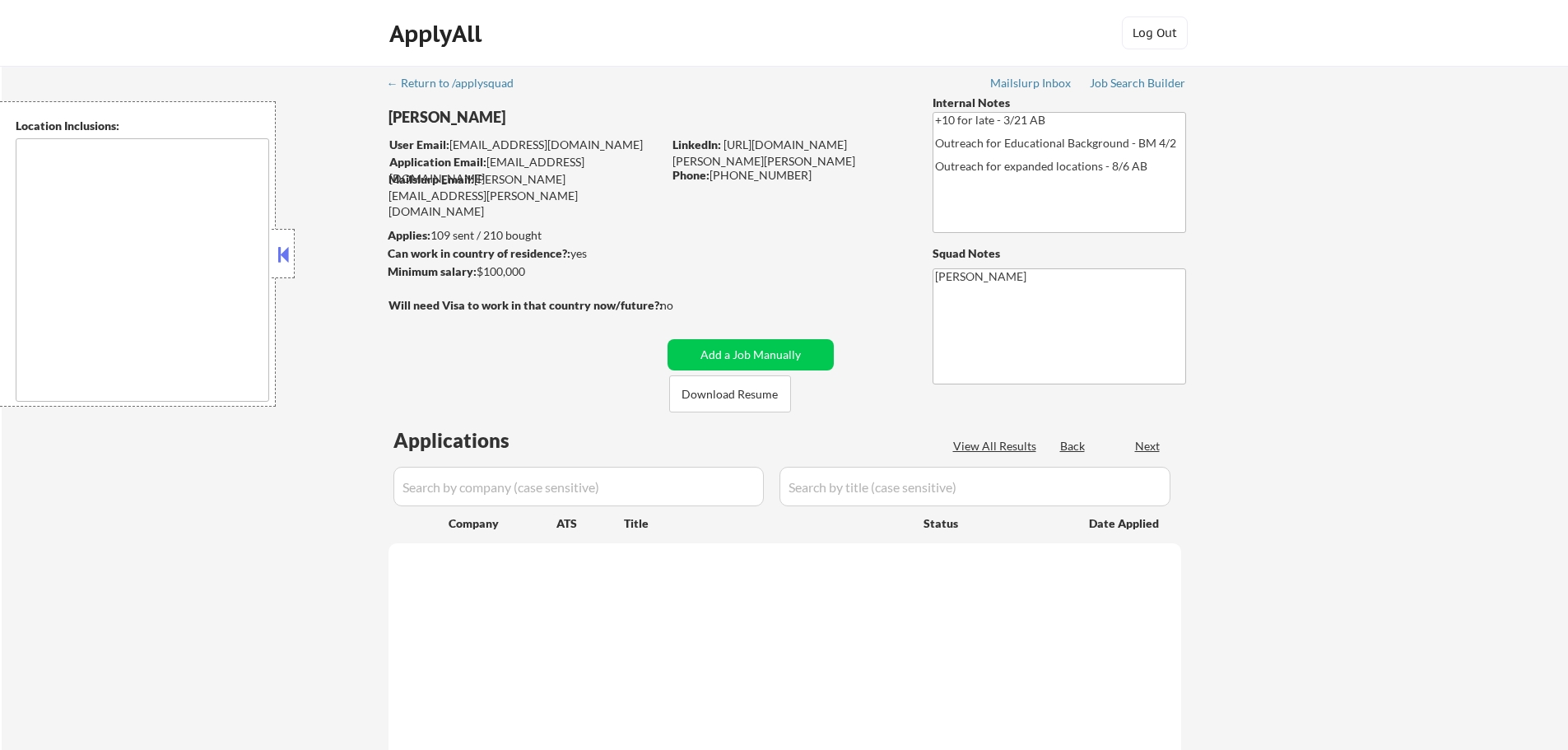
select select ""pending""
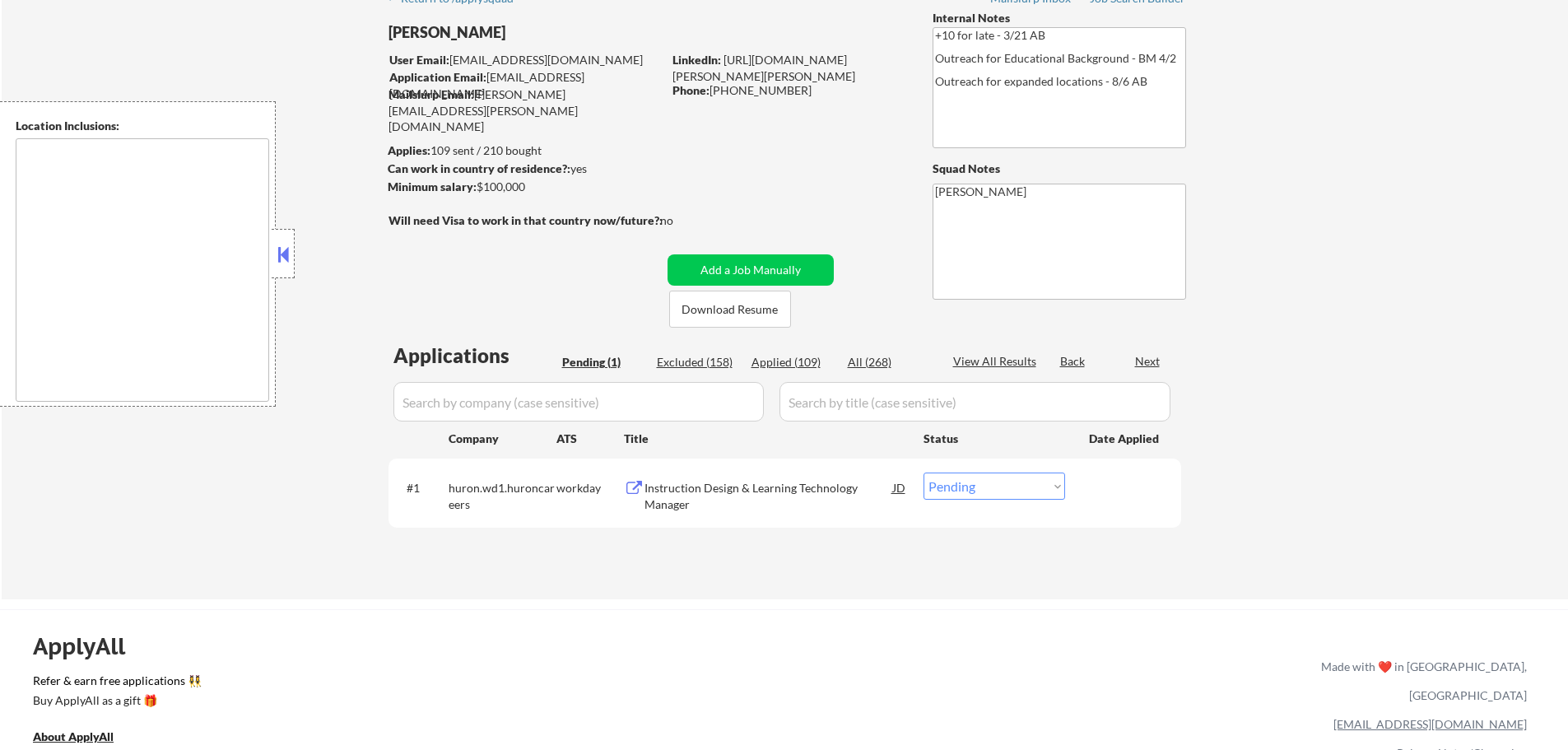
scroll to position [165, 0]
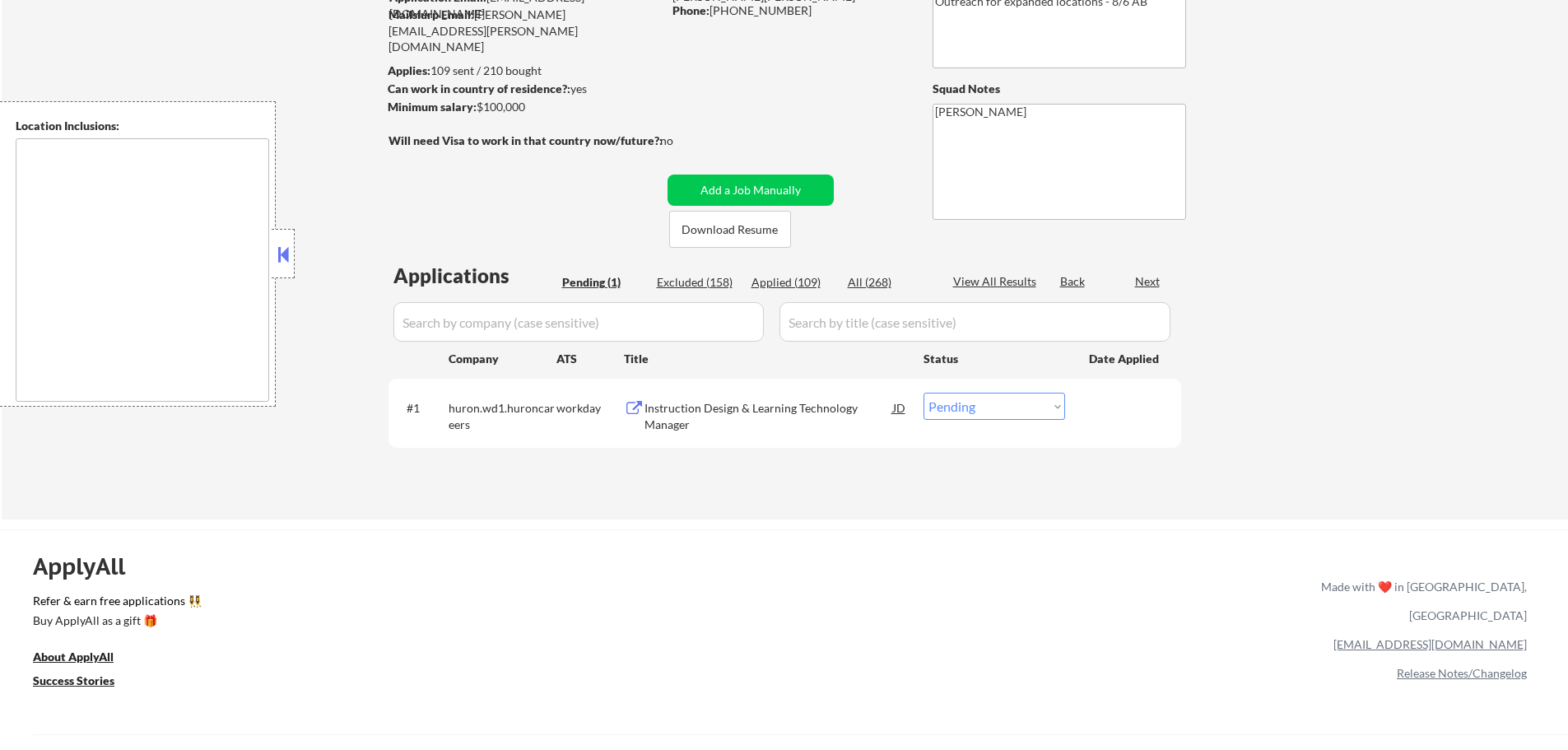
type textarea "[GEOGRAPHIC_DATA], [GEOGRAPHIC_DATA] [GEOGRAPHIC_DATA][PERSON_NAME], [GEOGRAPHI…"
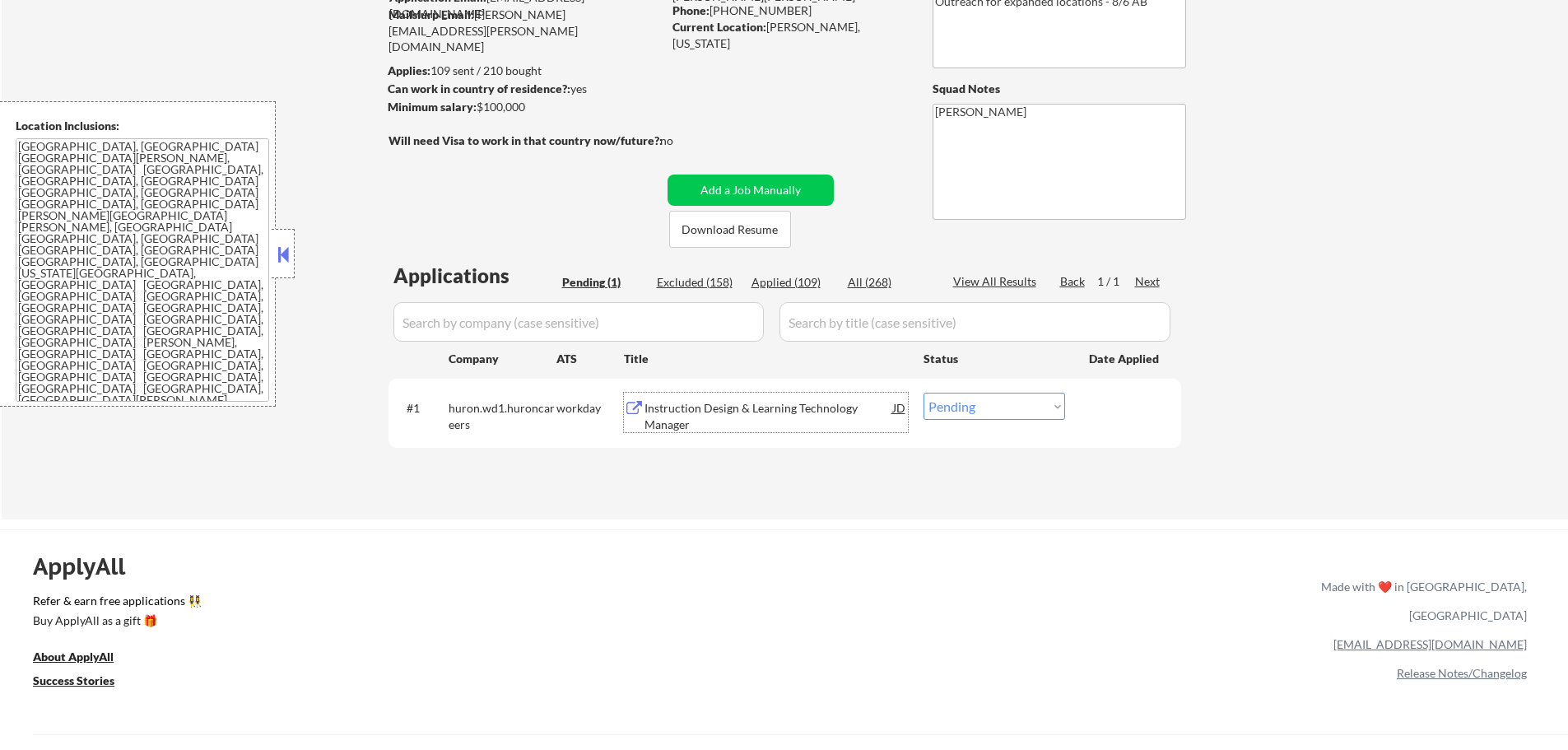
click at [756, 414] on div "Instruction Design & Learning Technology Manager" at bounding box center [769, 416] width 248 height 32
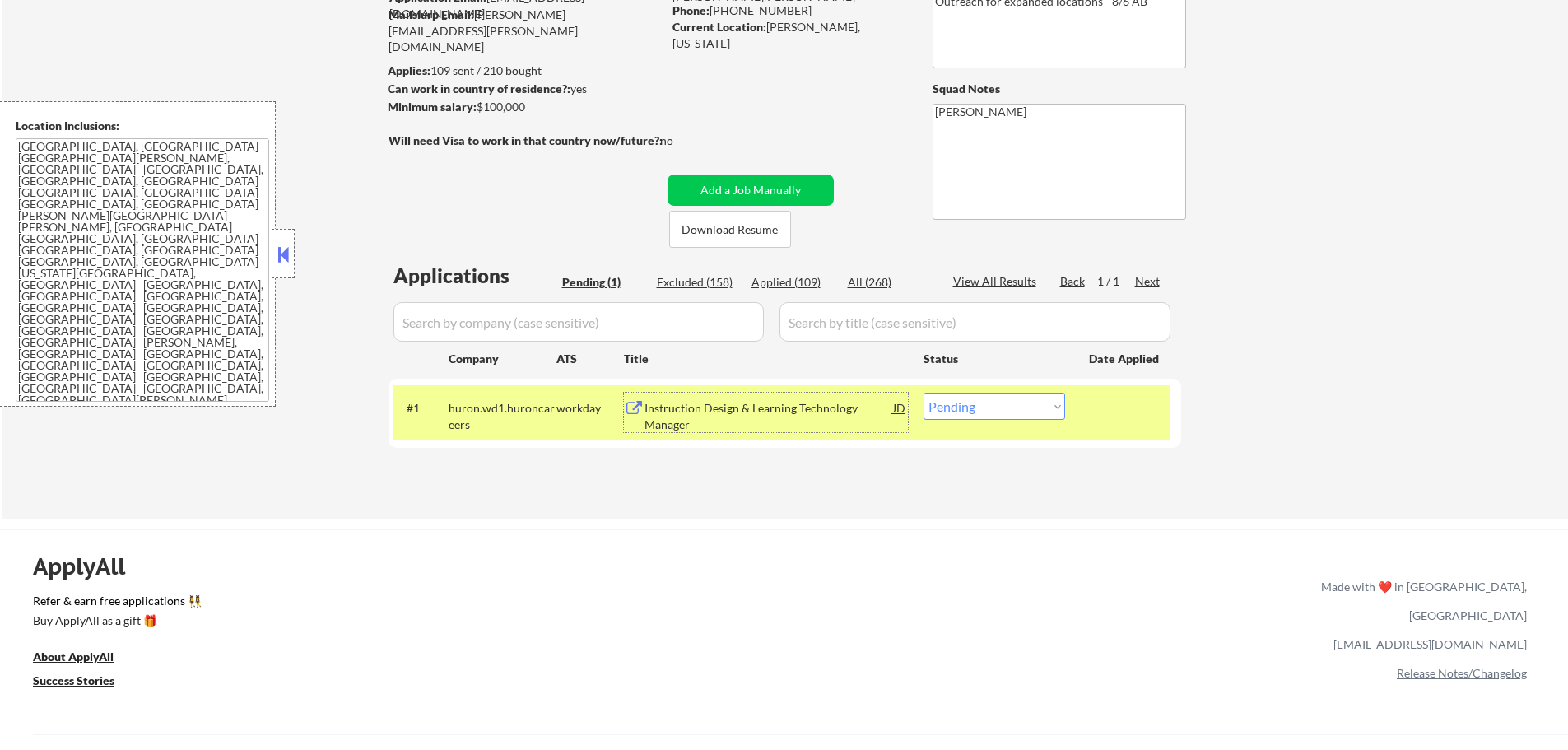
click at [947, 405] on select "Choose an option... Pending Applied Excluded (Questions) Excluded (Expired) Exc…" at bounding box center [995, 406] width 142 height 27
select select ""excluded__expired_""
click at [924, 393] on select "Choose an option... Pending Applied Excluded (Questions) Excluded (Expired) Exc…" at bounding box center [995, 406] width 142 height 27
click at [1082, 406] on div "#1 huron.wd1.huroncareers workday Instruction Design & Learning Technology Mana…" at bounding box center [782, 412] width 777 height 54
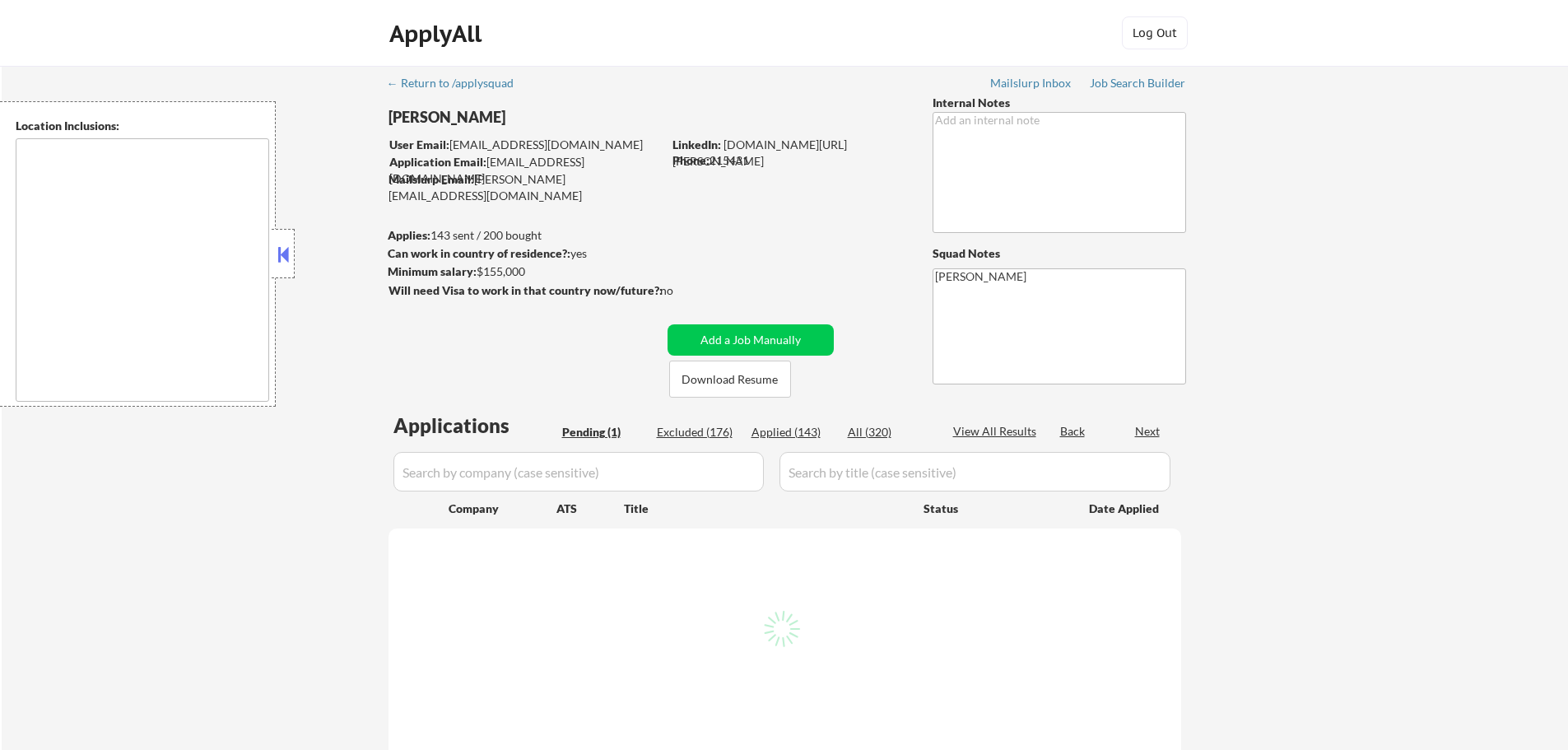
select select ""pending""
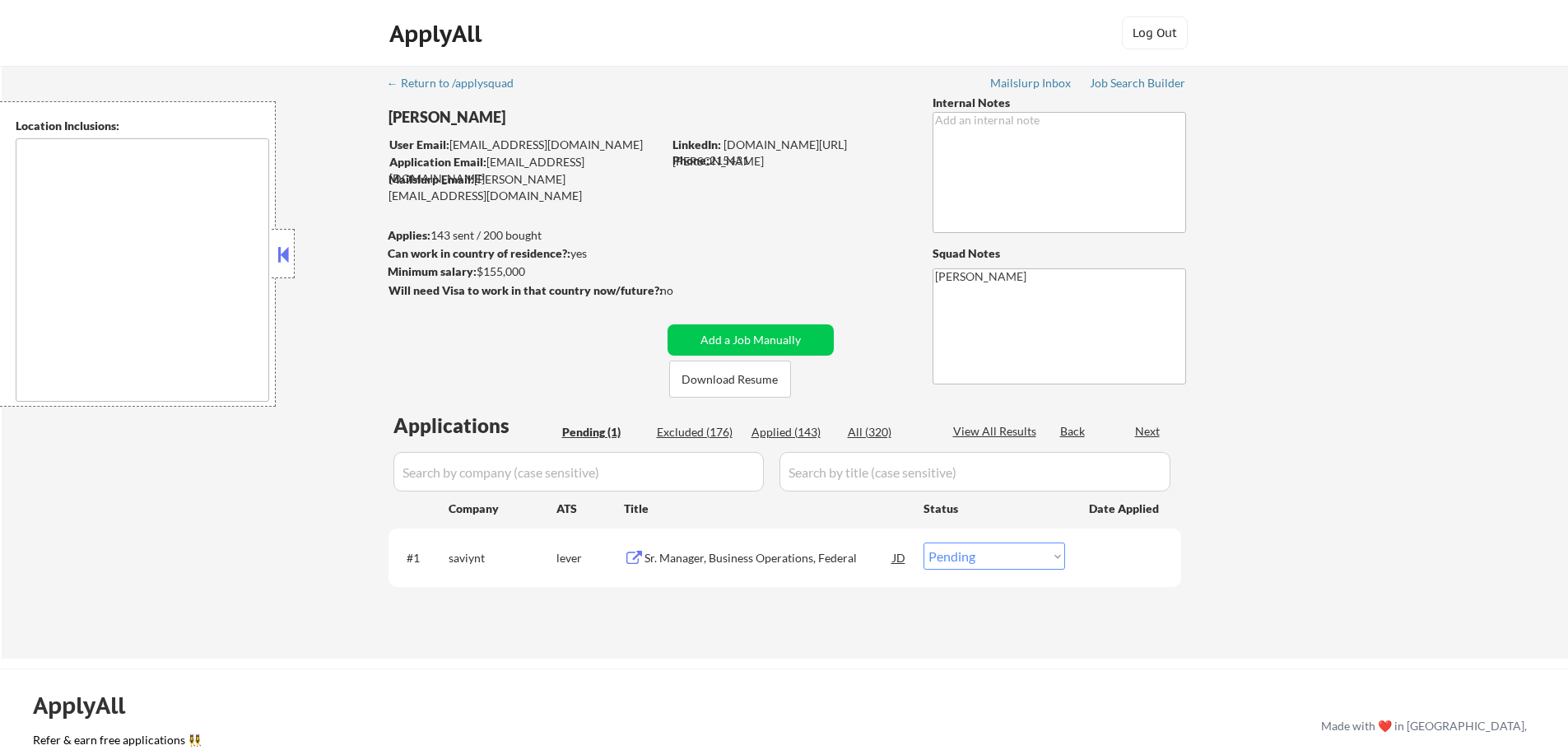
type textarea "remote"
click at [744, 563] on div "Sr. Manager, Business Operations, Federal" at bounding box center [769, 557] width 248 height 17
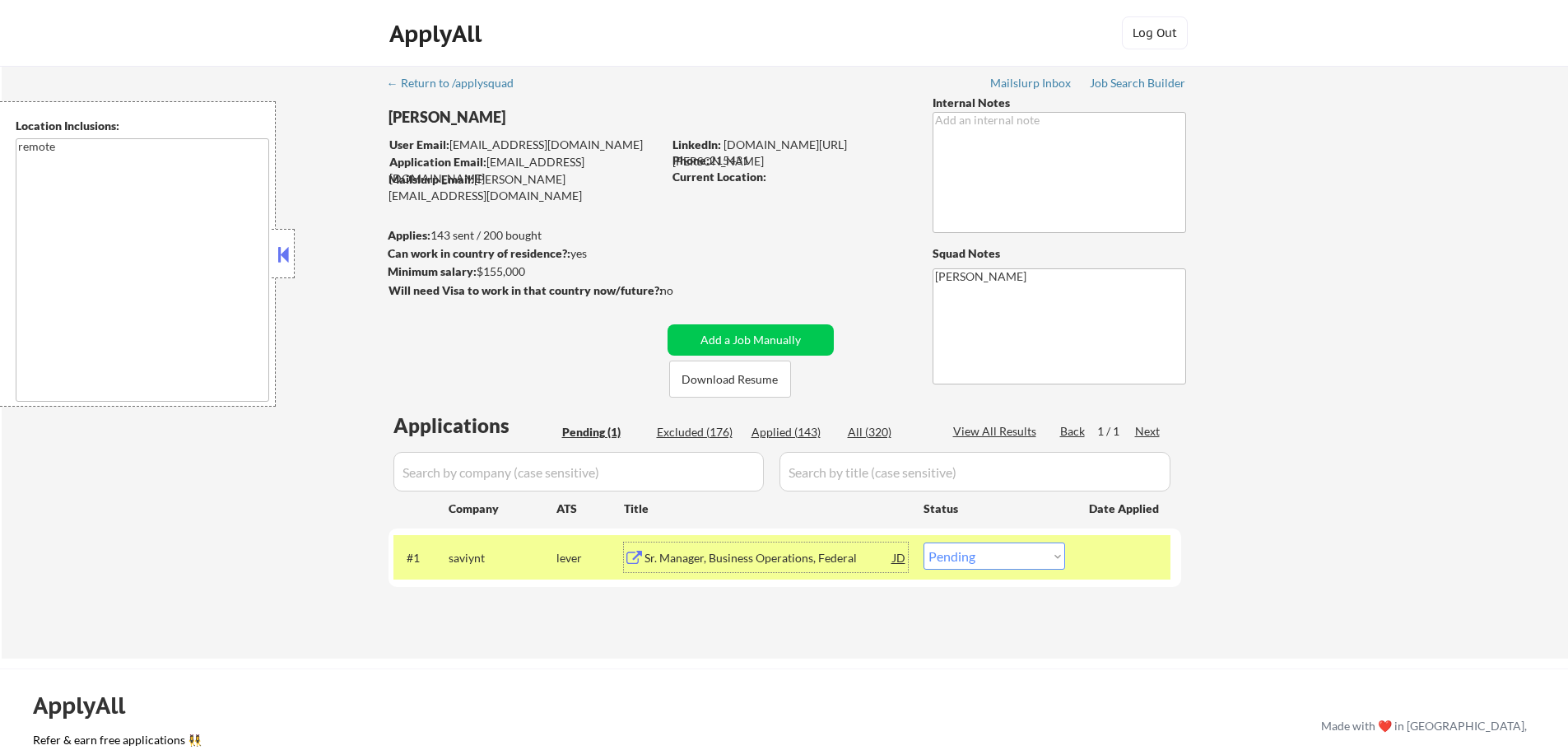
click at [1102, 546] on div at bounding box center [1125, 557] width 73 height 30
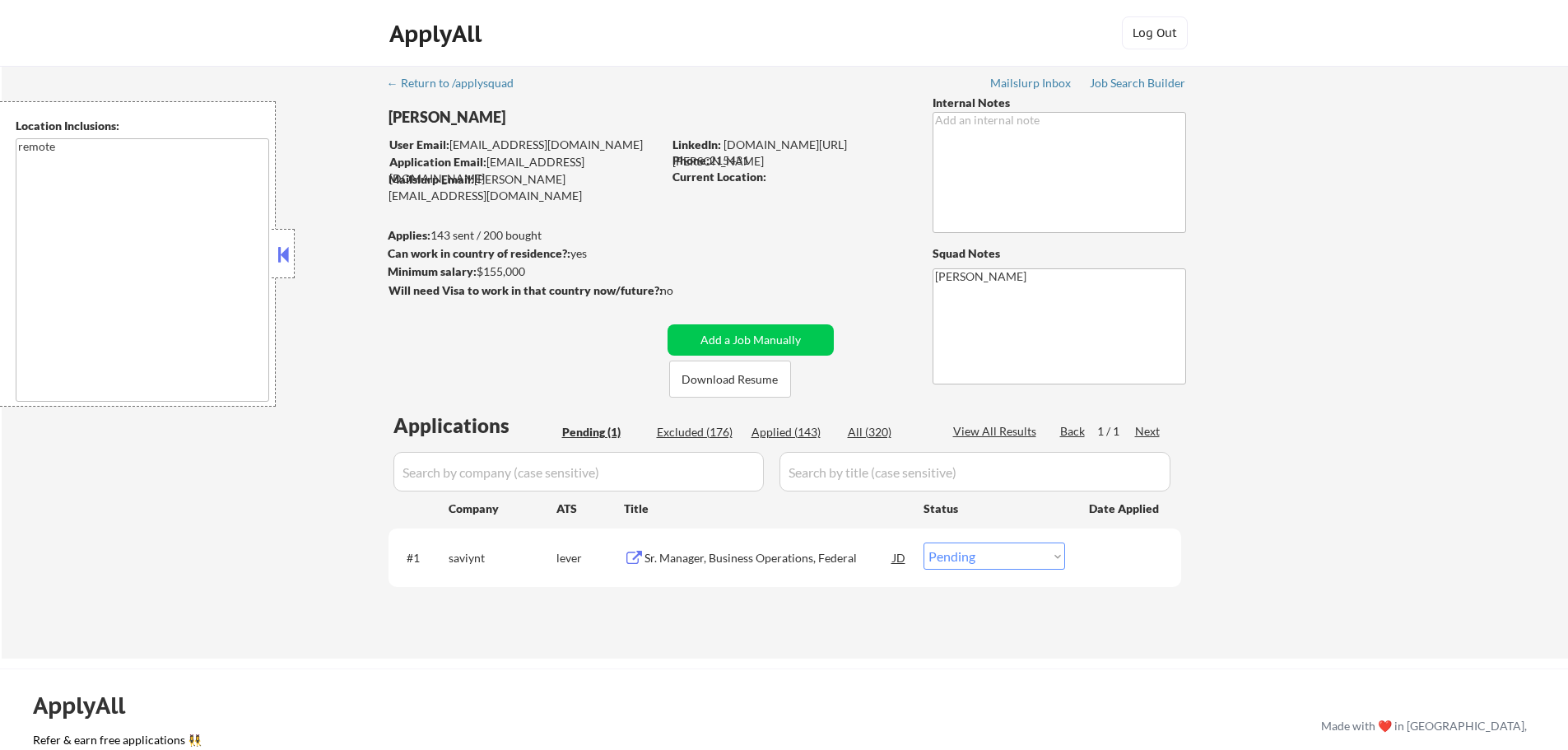
click at [797, 552] on div "Sr. Manager, Business Operations, Federal" at bounding box center [769, 557] width 248 height 17
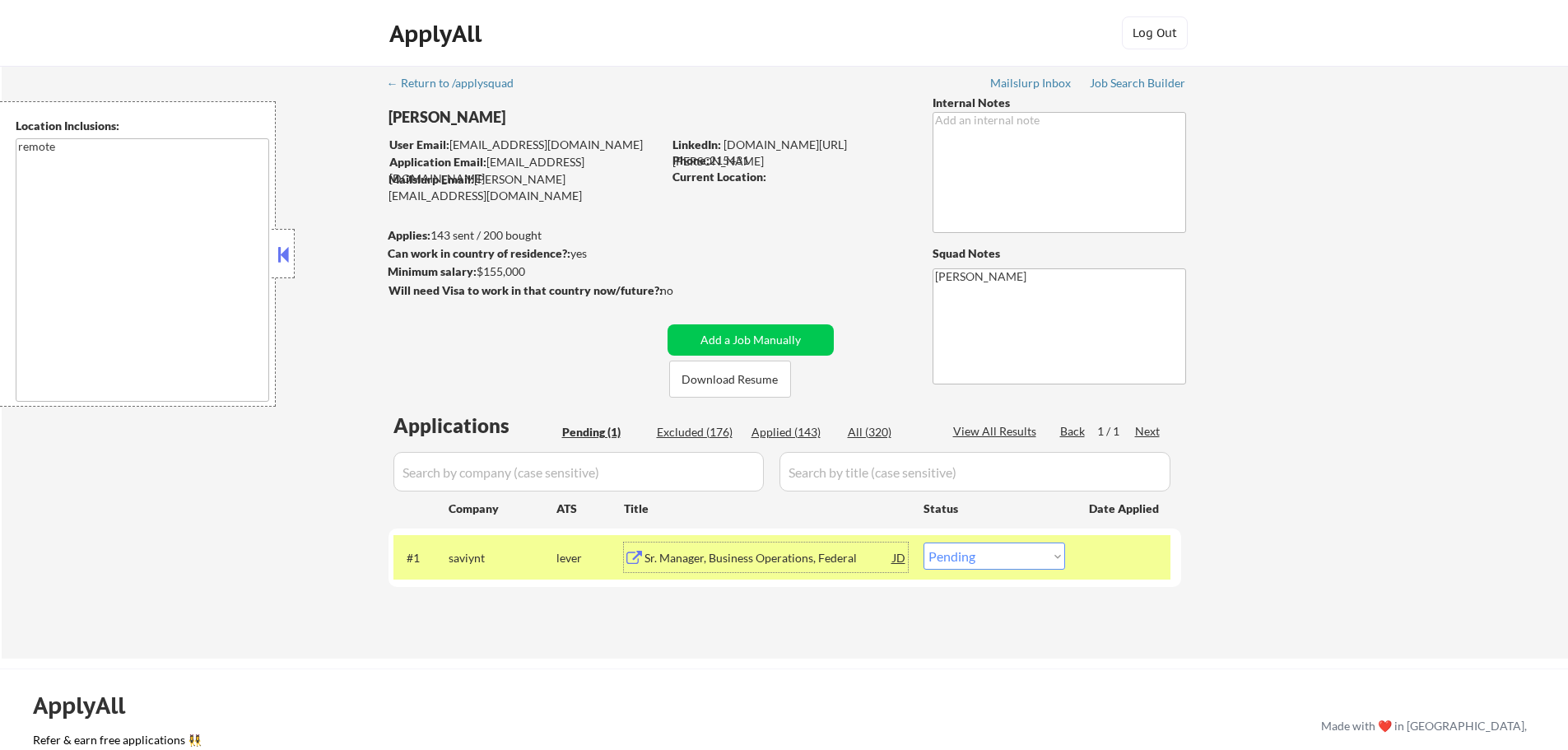
click at [983, 555] on select "Choose an option... Pending Applied Excluded (Questions) Excluded (Expired) Exc…" at bounding box center [995, 556] width 142 height 27
select select ""applied""
click at [924, 543] on select "Choose an option... Pending Applied Excluded (Questions) Excluded (Expired) Exc…" at bounding box center [995, 556] width 142 height 27
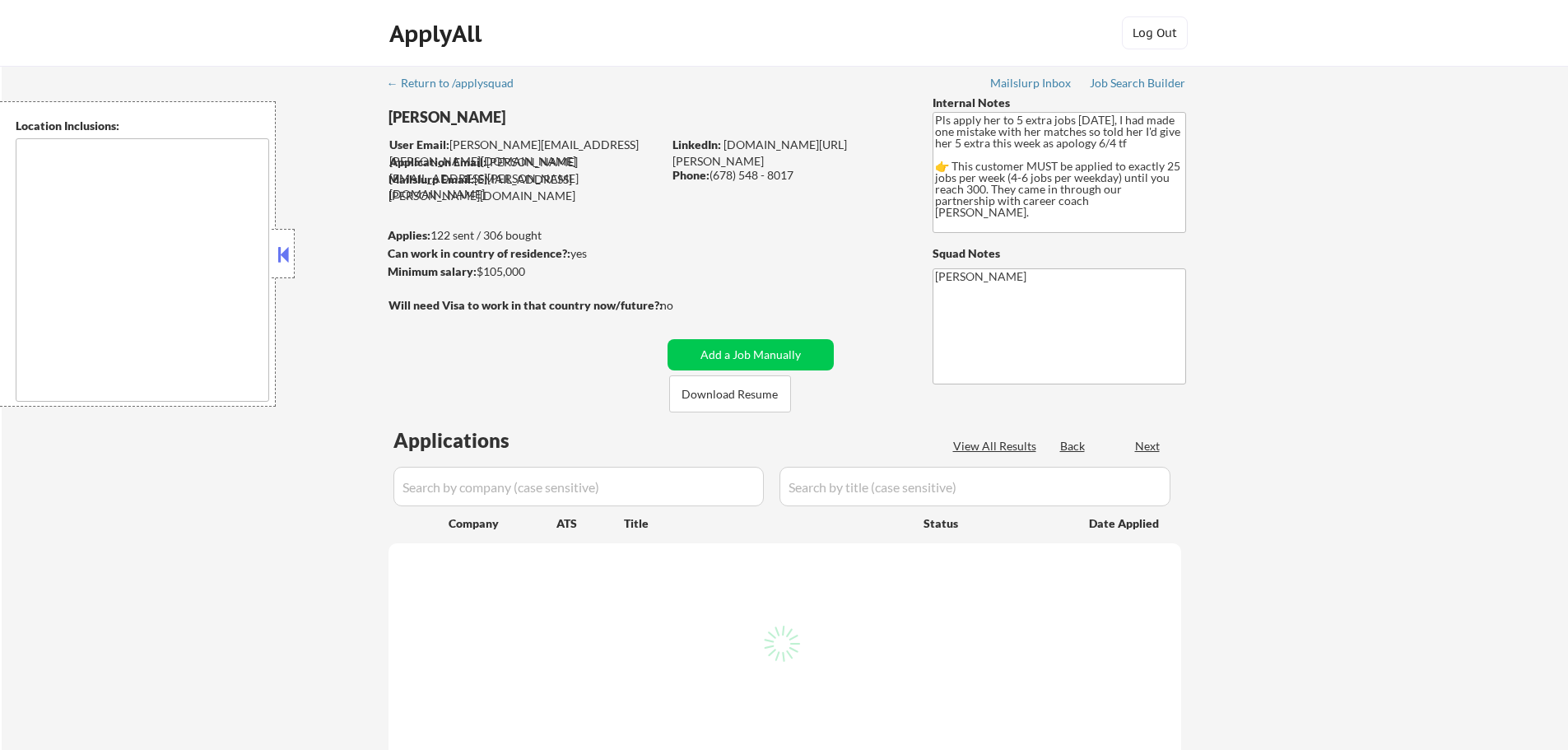
select select ""pending""
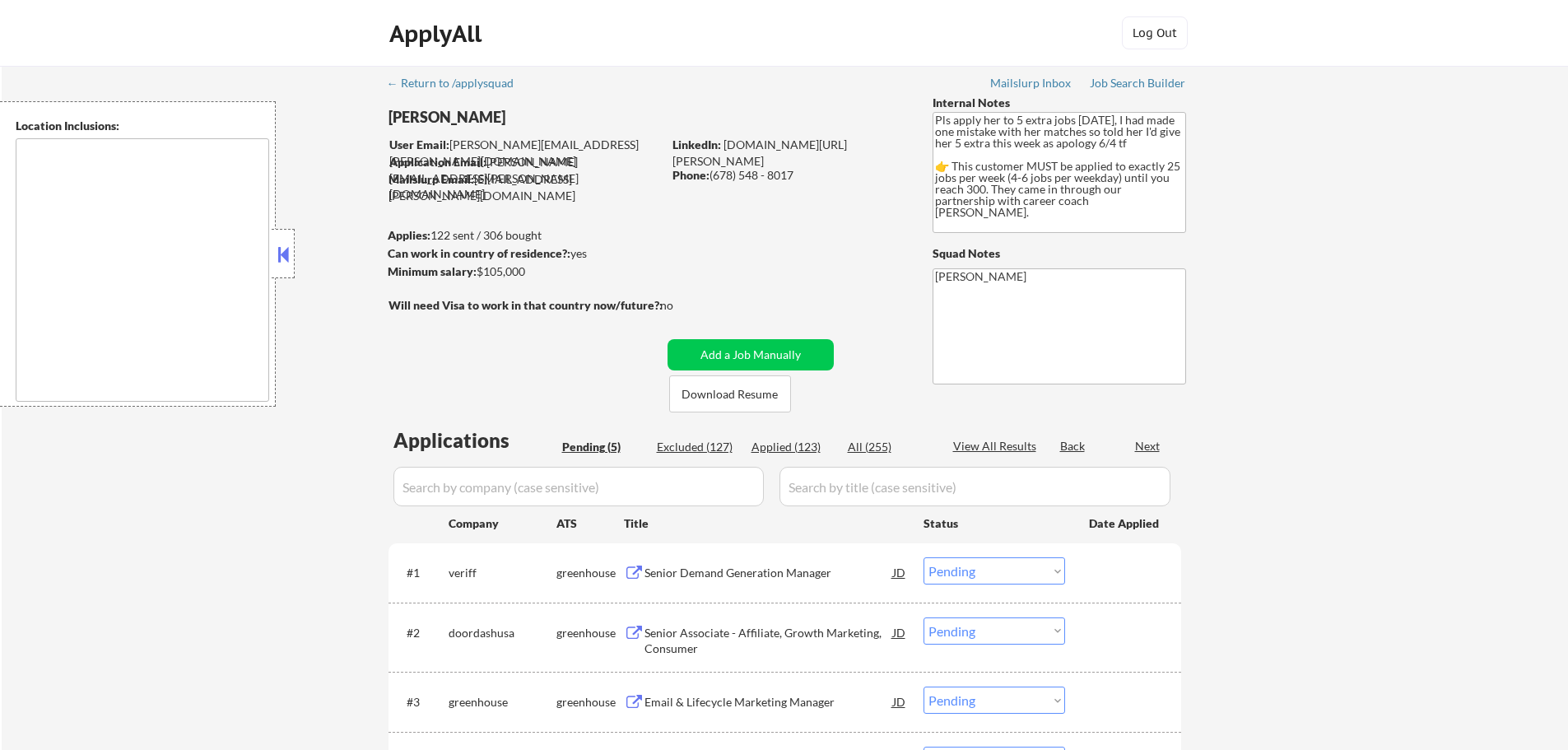
type textarea "Atlanta, GA Decatur, GA East Point, GA Brookhaven, GA Sandy Springs, GA Dunwood…"
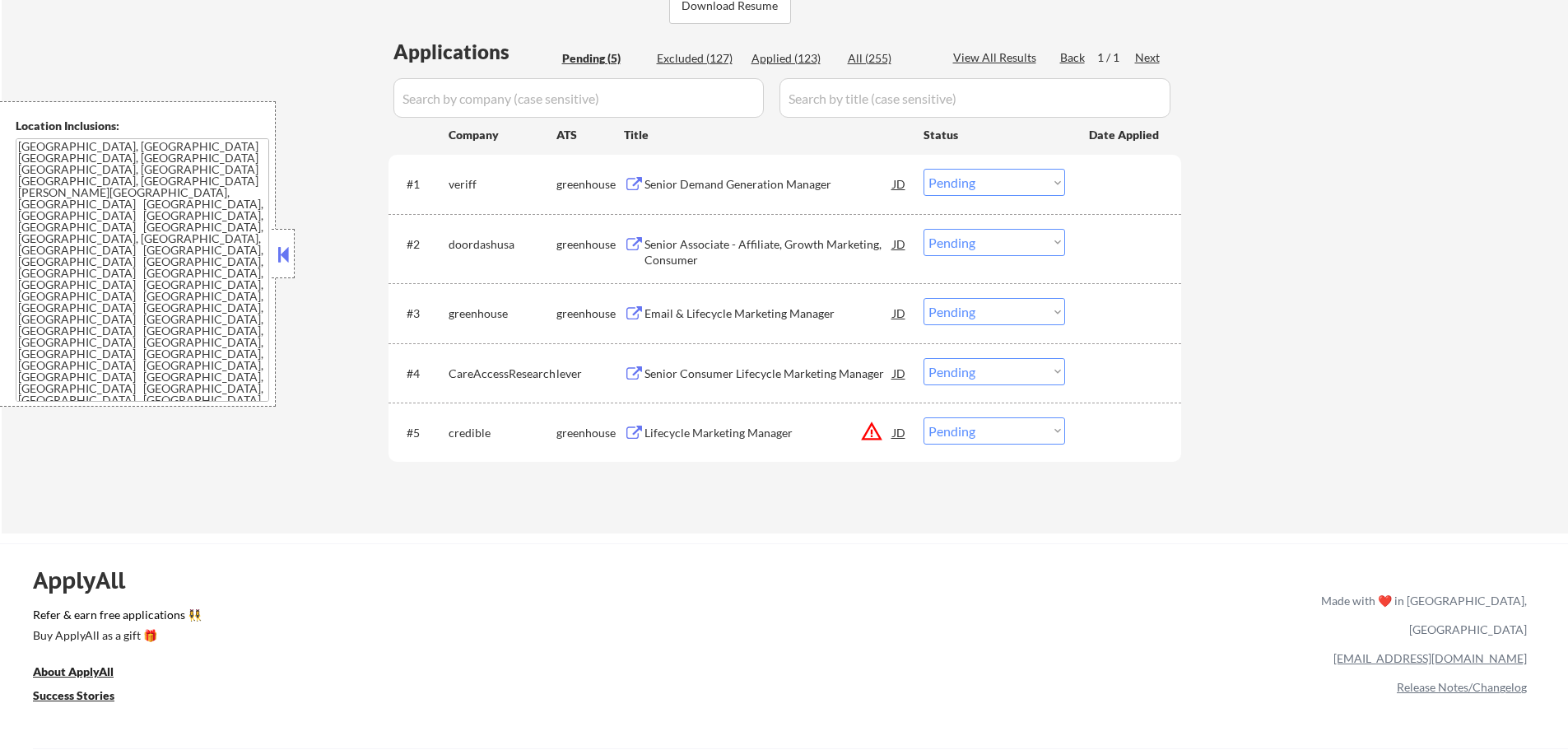
scroll to position [411, 0]
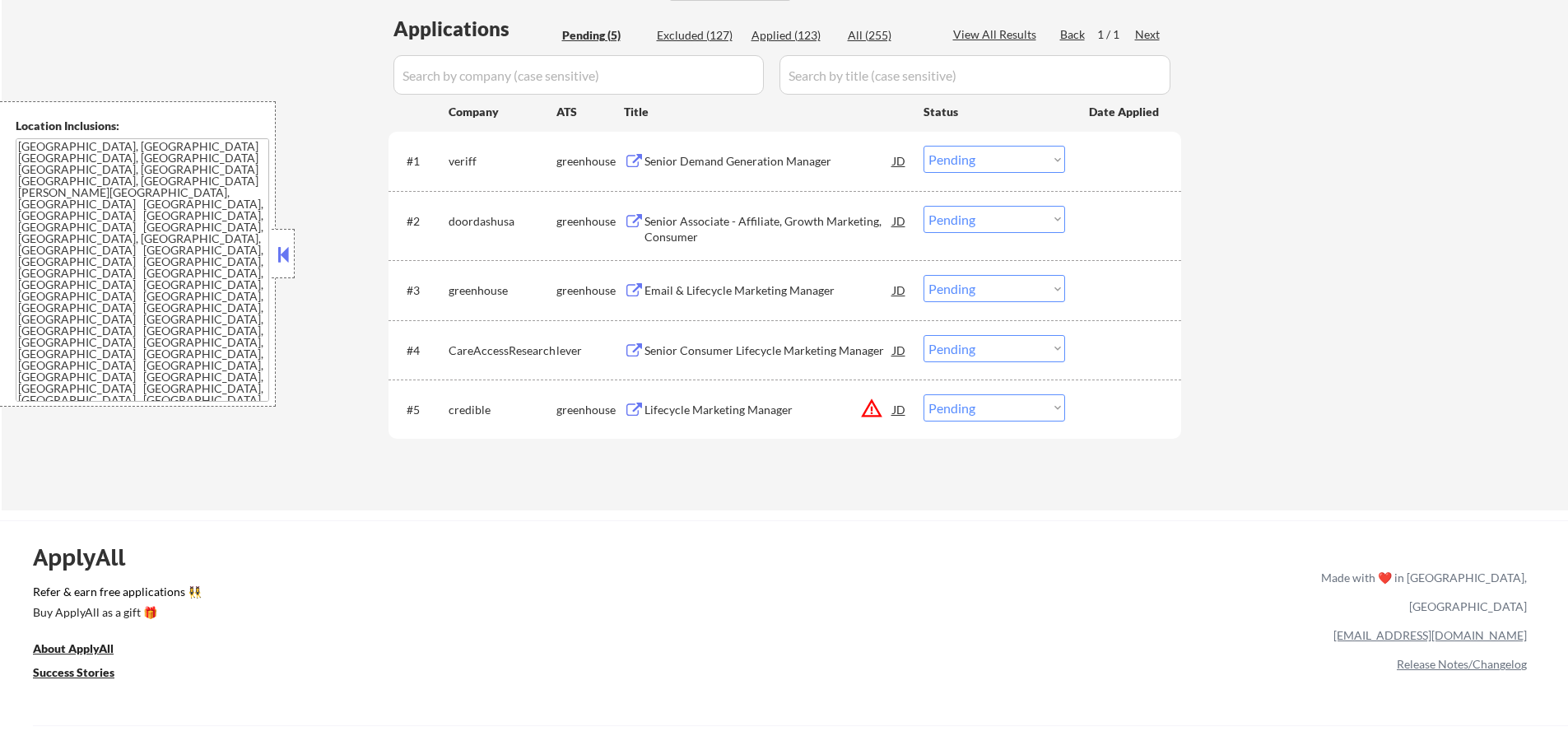
click at [750, 404] on div "Lifecycle Marketing Manager" at bounding box center [769, 410] width 248 height 17
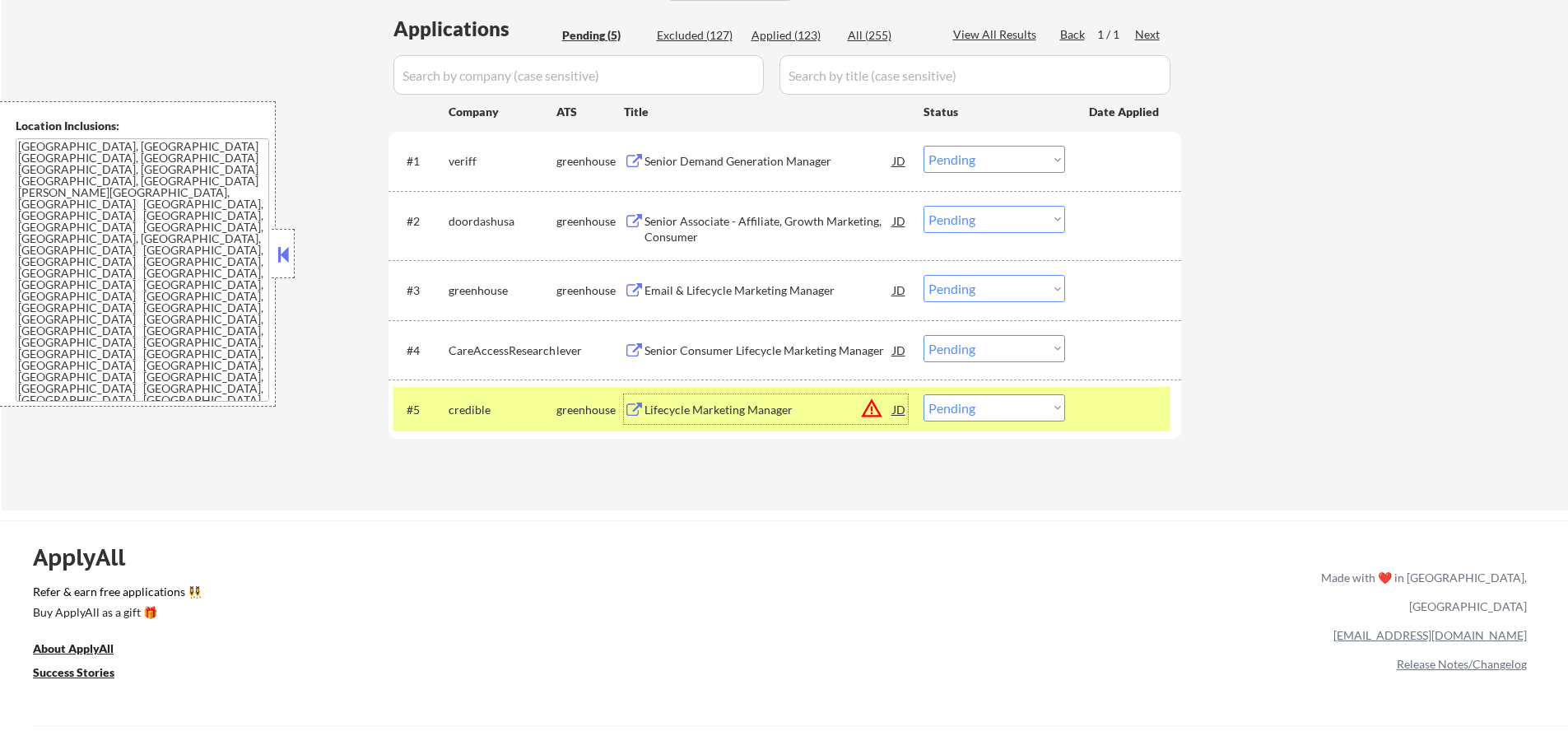
click at [903, 412] on div "JD" at bounding box center [900, 410] width 17 height 30
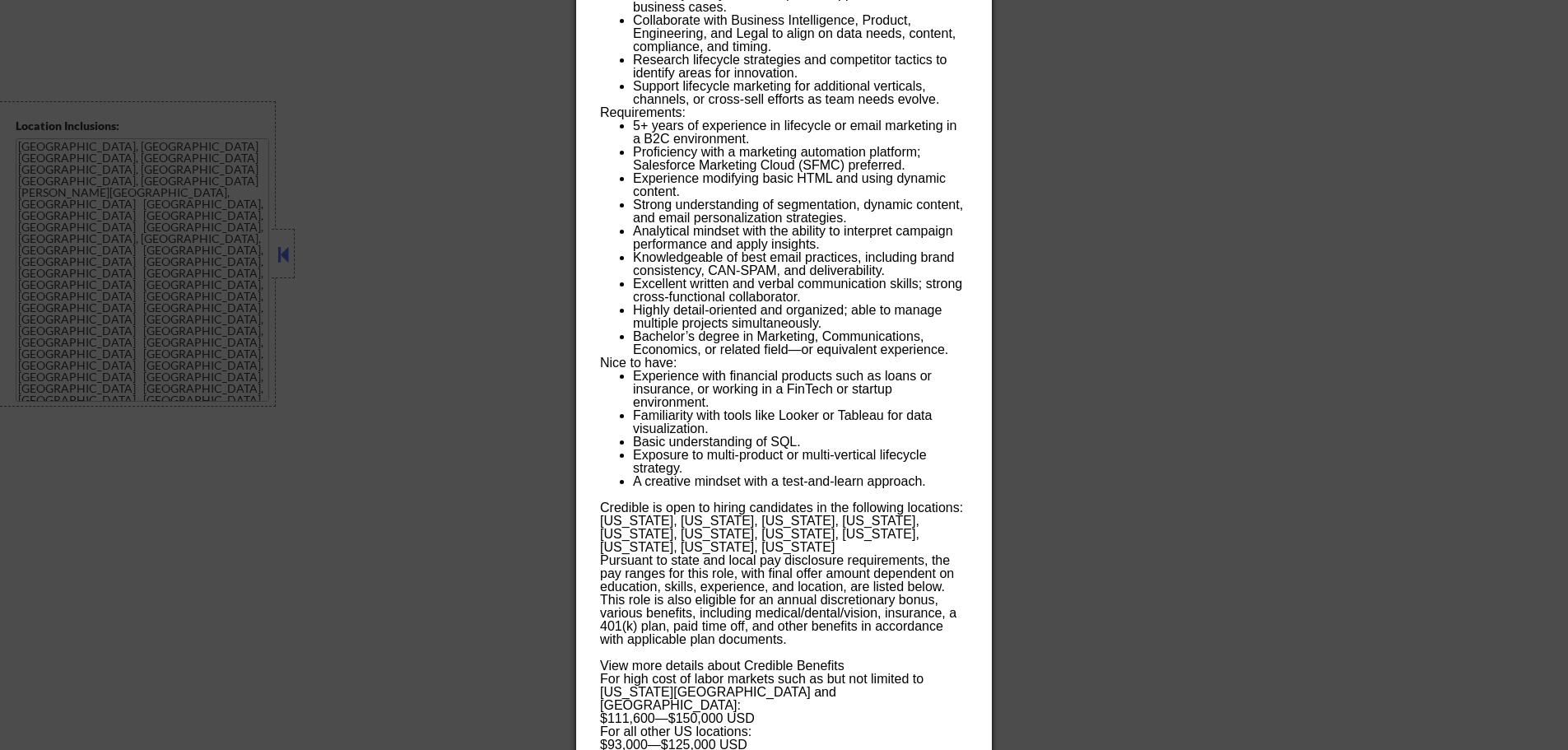
scroll to position [1399, 0]
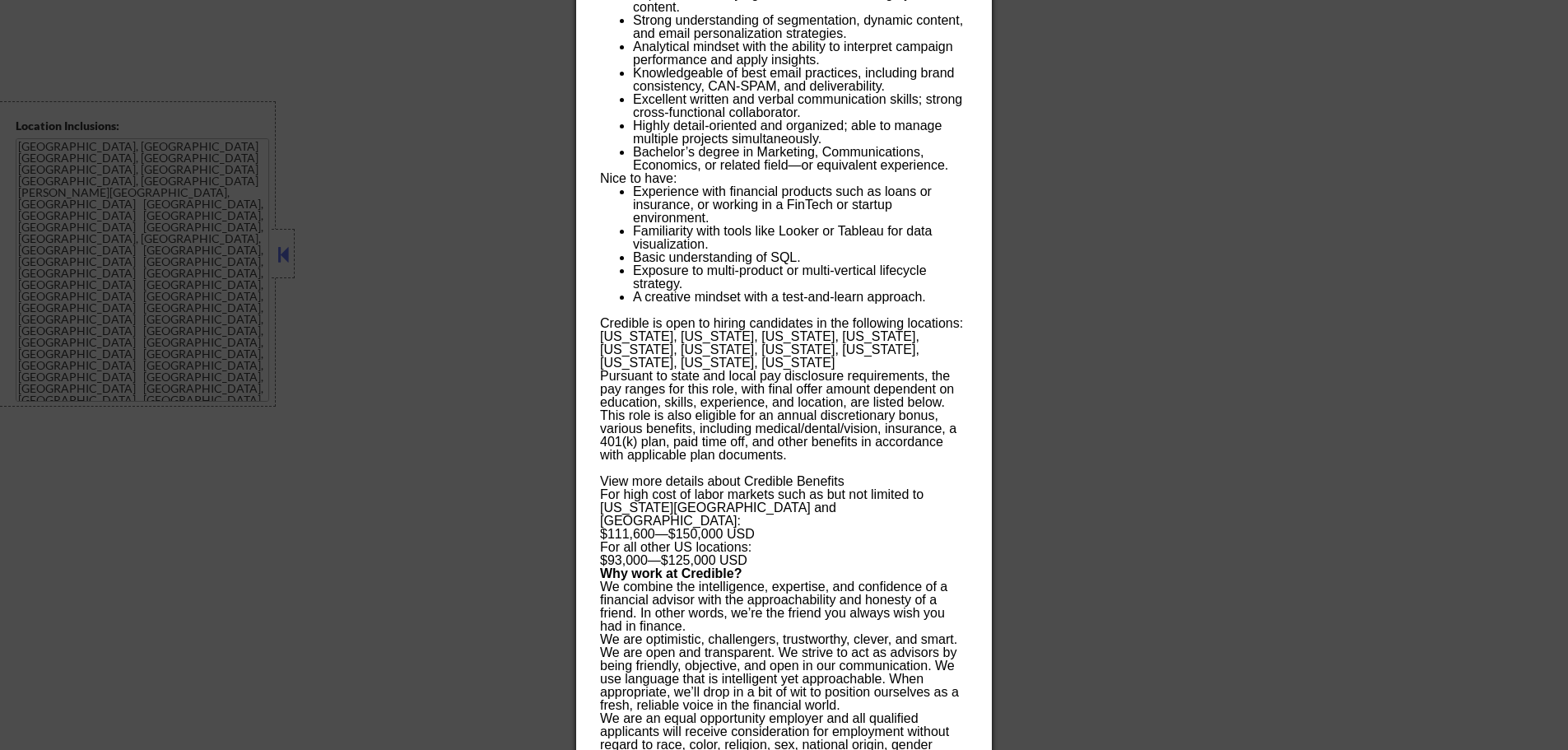
click at [1202, 326] on div at bounding box center [784, 375] width 1568 height 750
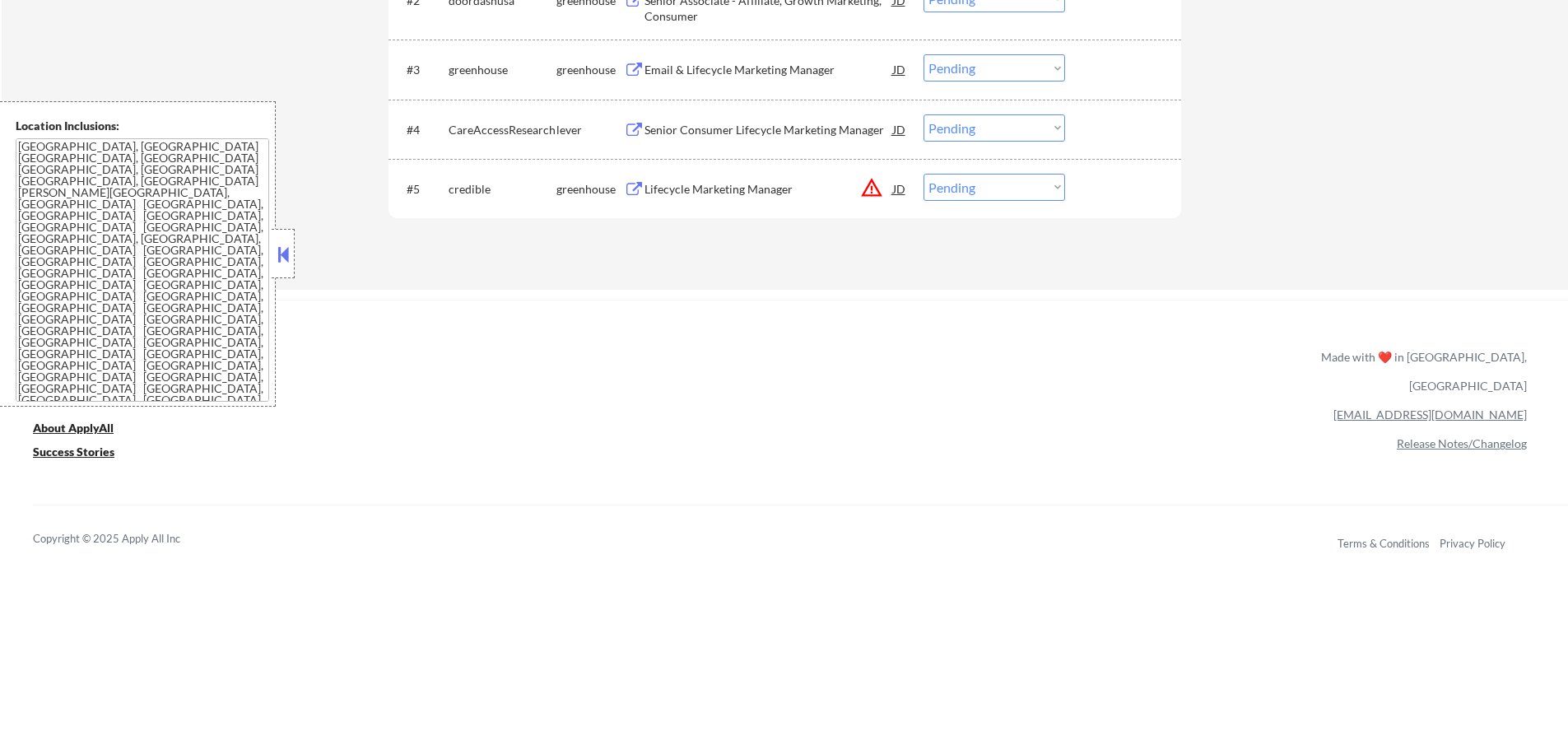
scroll to position [605, 0]
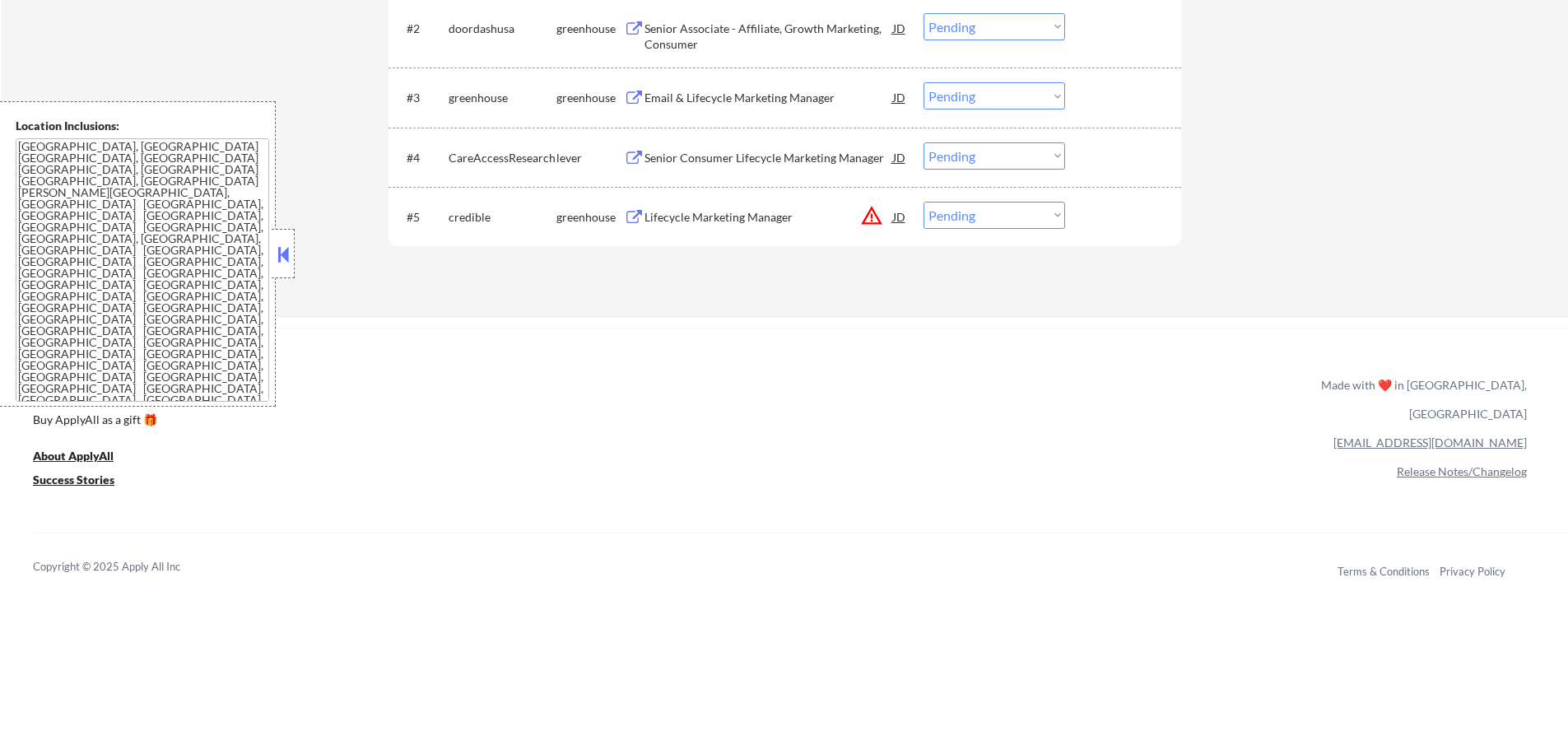
drag, startPoint x: 948, startPoint y: 203, endPoint x: 949, endPoint y: 218, distance: 15.0
click at [948, 207] on select "Choose an option... Pending Applied Excluded (Questions) Excluded (Expired) Exc…" at bounding box center [995, 214] width 142 height 27
select select ""excluded__location_""
click at [924, 201] on select "Choose an option... Pending Applied Excluded (Questions) Excluded (Expired) Exc…" at bounding box center [995, 214] width 142 height 27
click at [1093, 221] on div at bounding box center [1125, 216] width 73 height 30
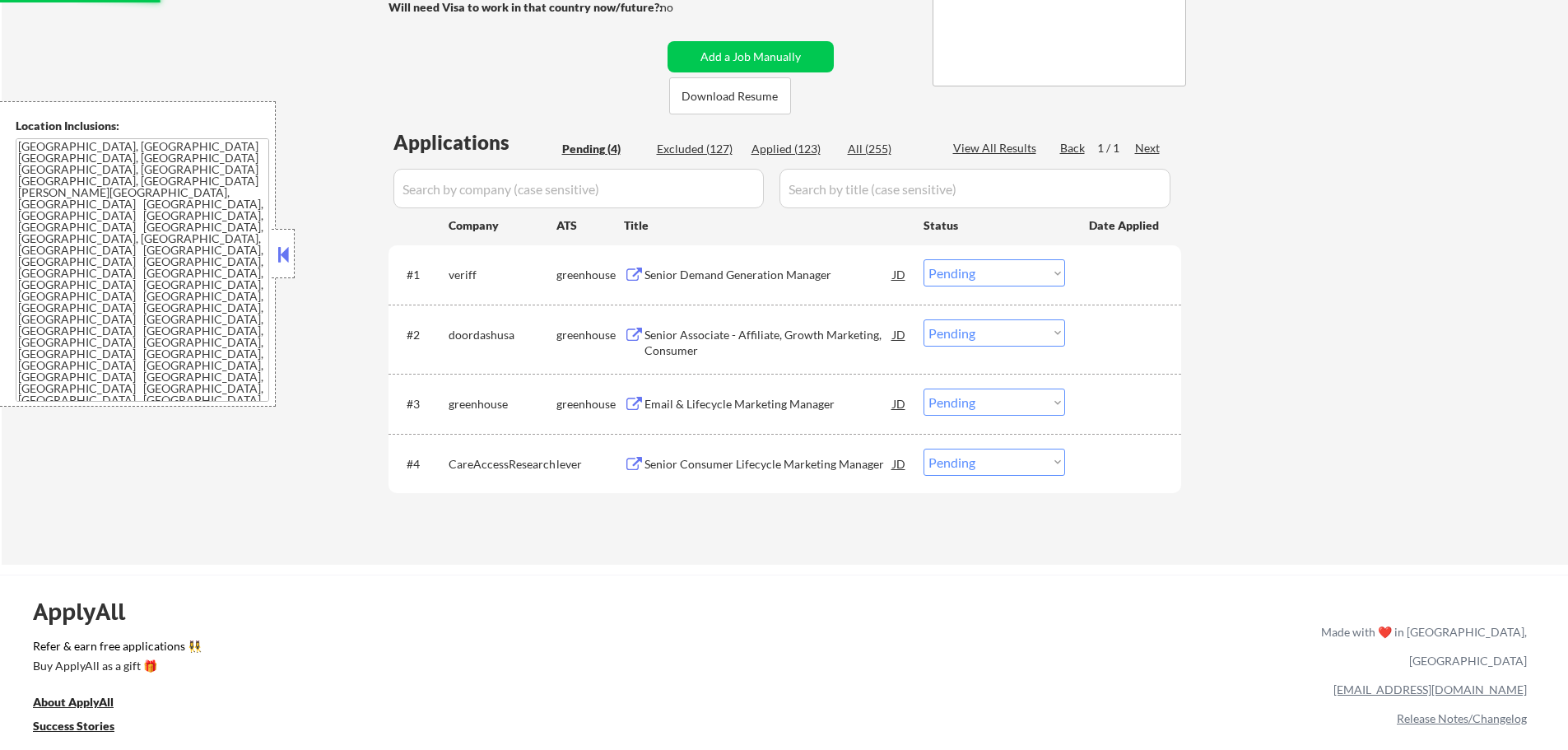
scroll to position [275, 0]
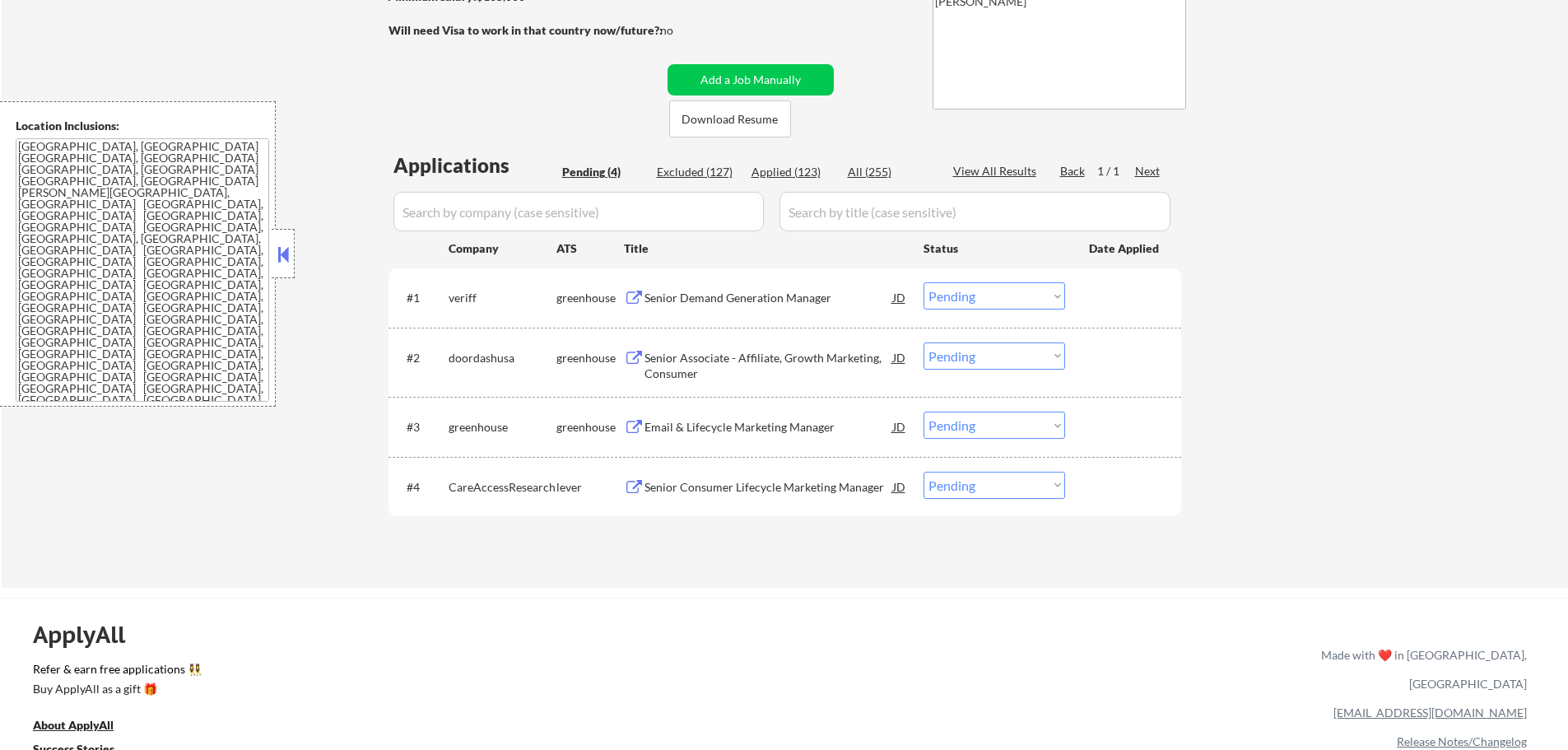
click at [778, 487] on div "Senior Consumer Lifecycle Marketing Manager" at bounding box center [769, 487] width 248 height 17
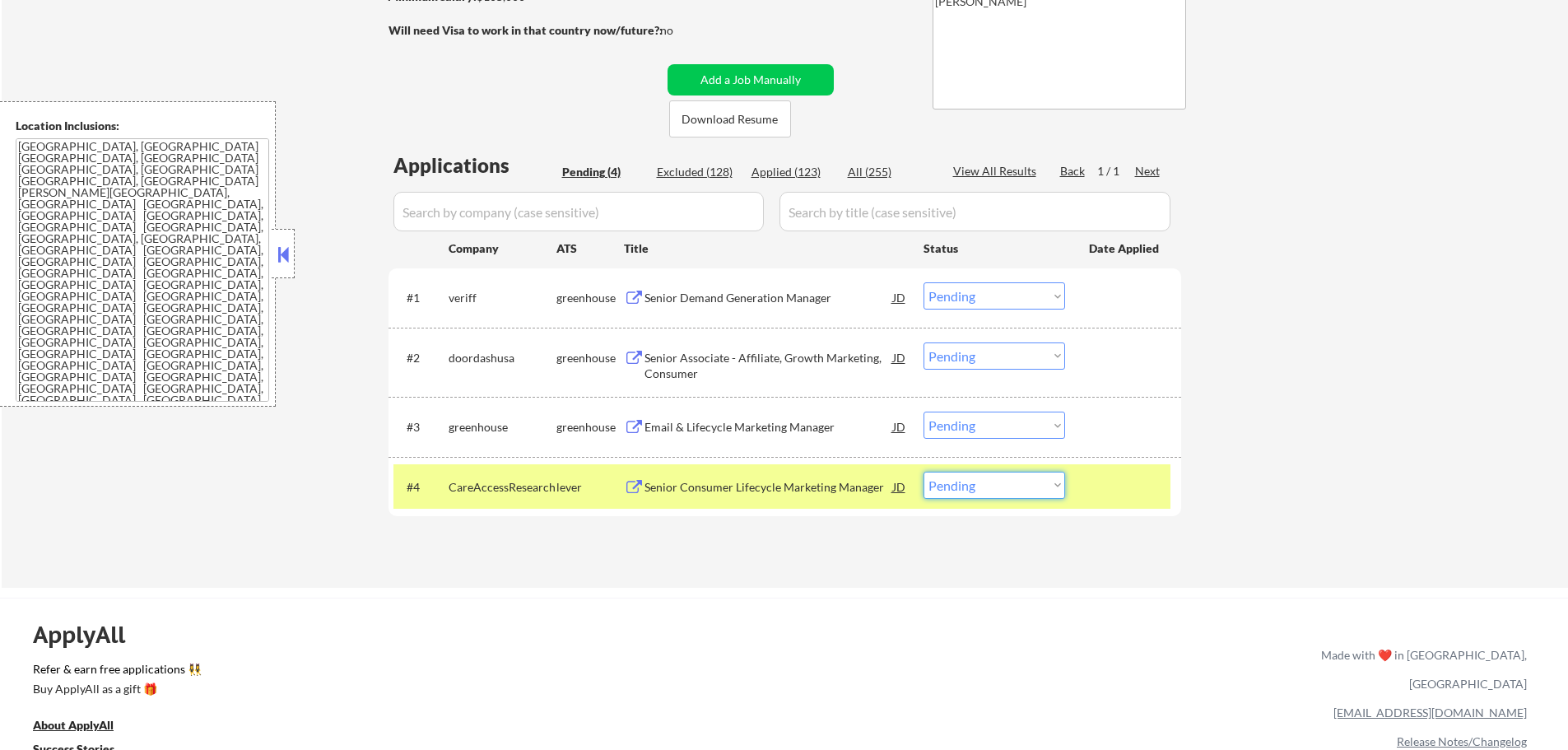
click at [1014, 484] on select "Choose an option... Pending Applied Excluded (Questions) Excluded (Expired) Exc…" at bounding box center [995, 485] width 142 height 27
select select ""applied""
click at [924, 472] on select "Choose an option... Pending Applied Excluded (Questions) Excluded (Expired) Exc…" at bounding box center [995, 485] width 142 height 27
click at [1122, 492] on div at bounding box center [1125, 487] width 73 height 30
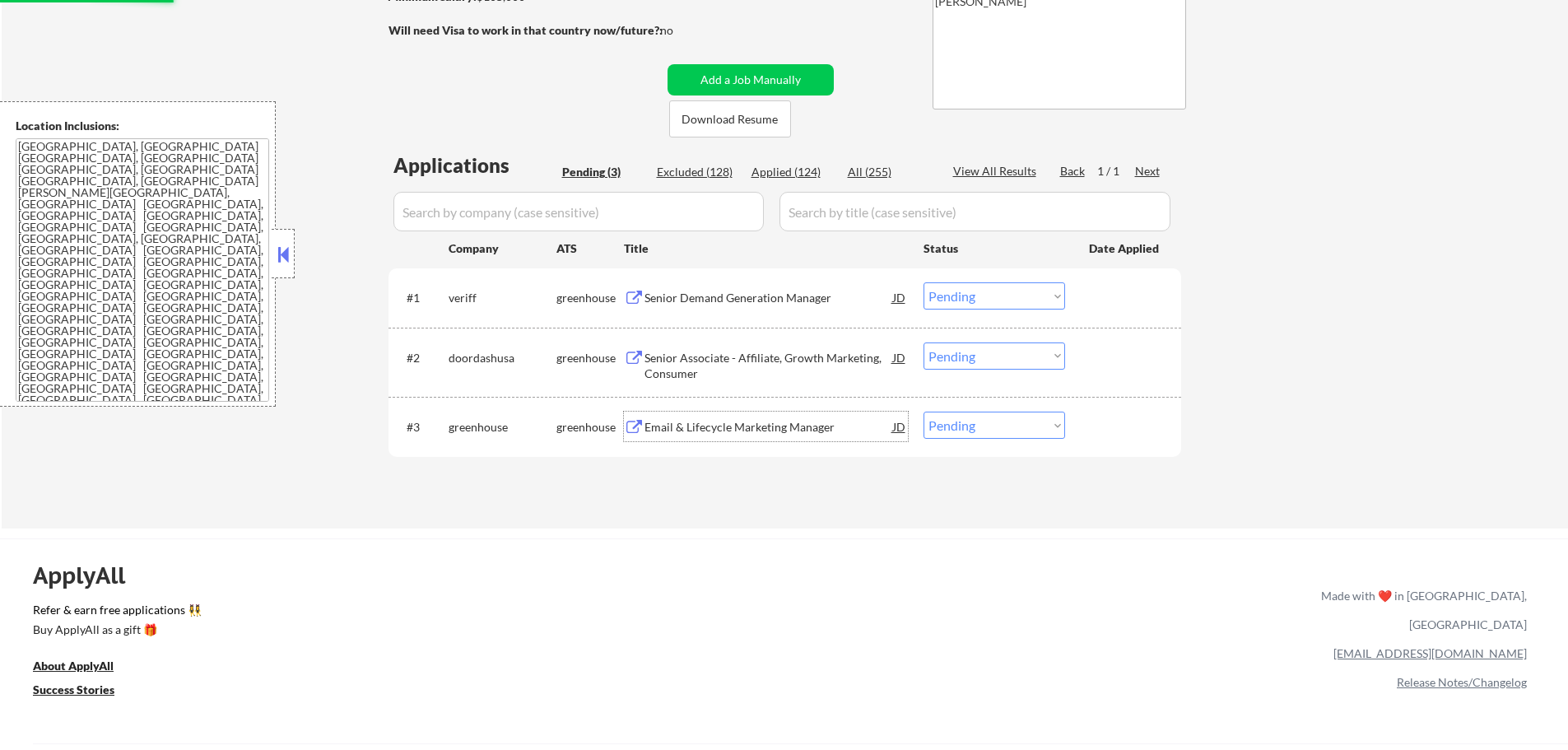
click at [733, 435] on div "Email & Lifecycle Marketing Manager" at bounding box center [769, 427] width 248 height 17
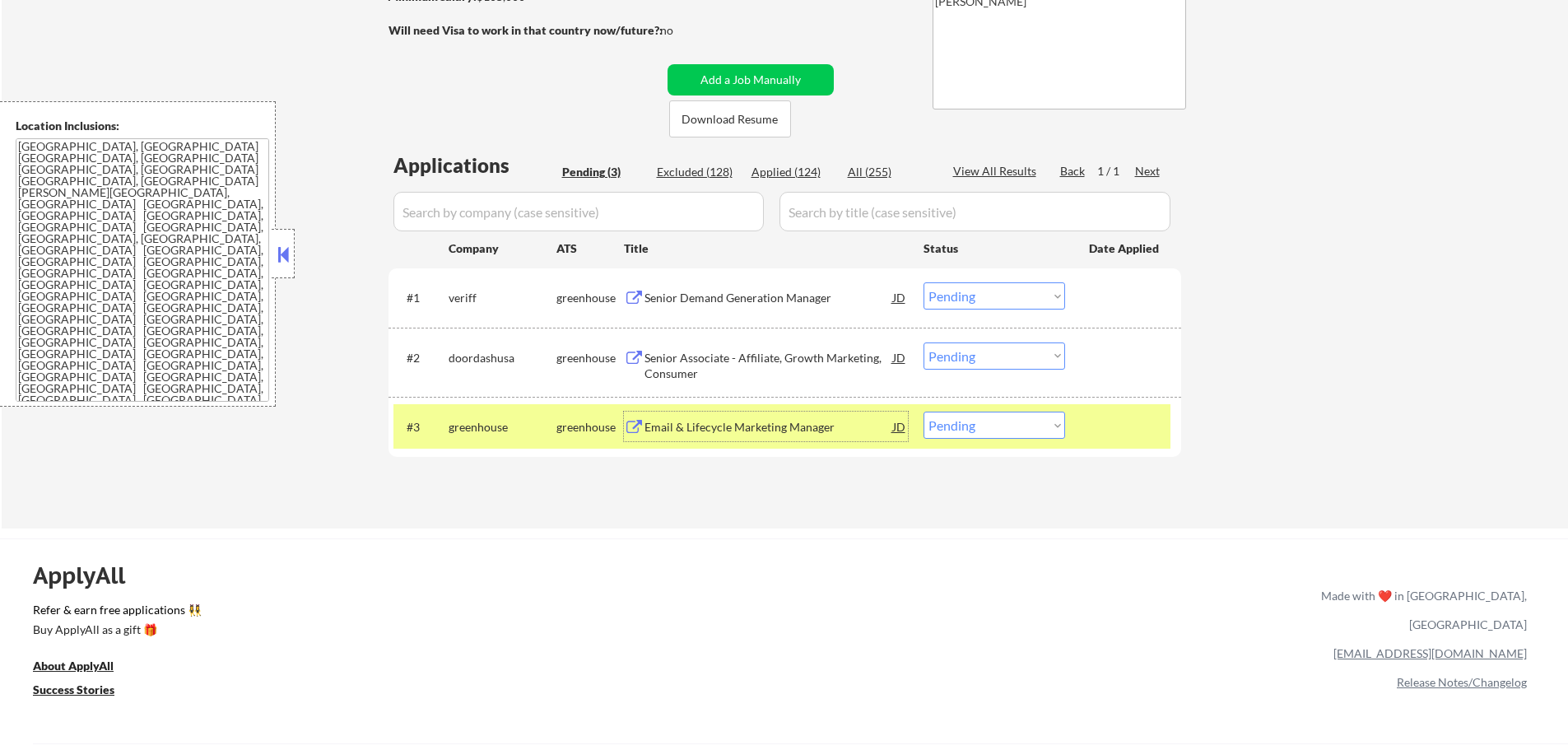
click at [992, 423] on select "Choose an option... Pending Applied Excluded (Questions) Excluded (Expired) Exc…" at bounding box center [995, 424] width 142 height 27
select select ""excluded""
click at [924, 411] on select "Choose an option... Pending Applied Excluded (Questions) Excluded (Expired) Exc…" at bounding box center [995, 424] width 142 height 27
click at [1102, 432] on div at bounding box center [1125, 426] width 73 height 30
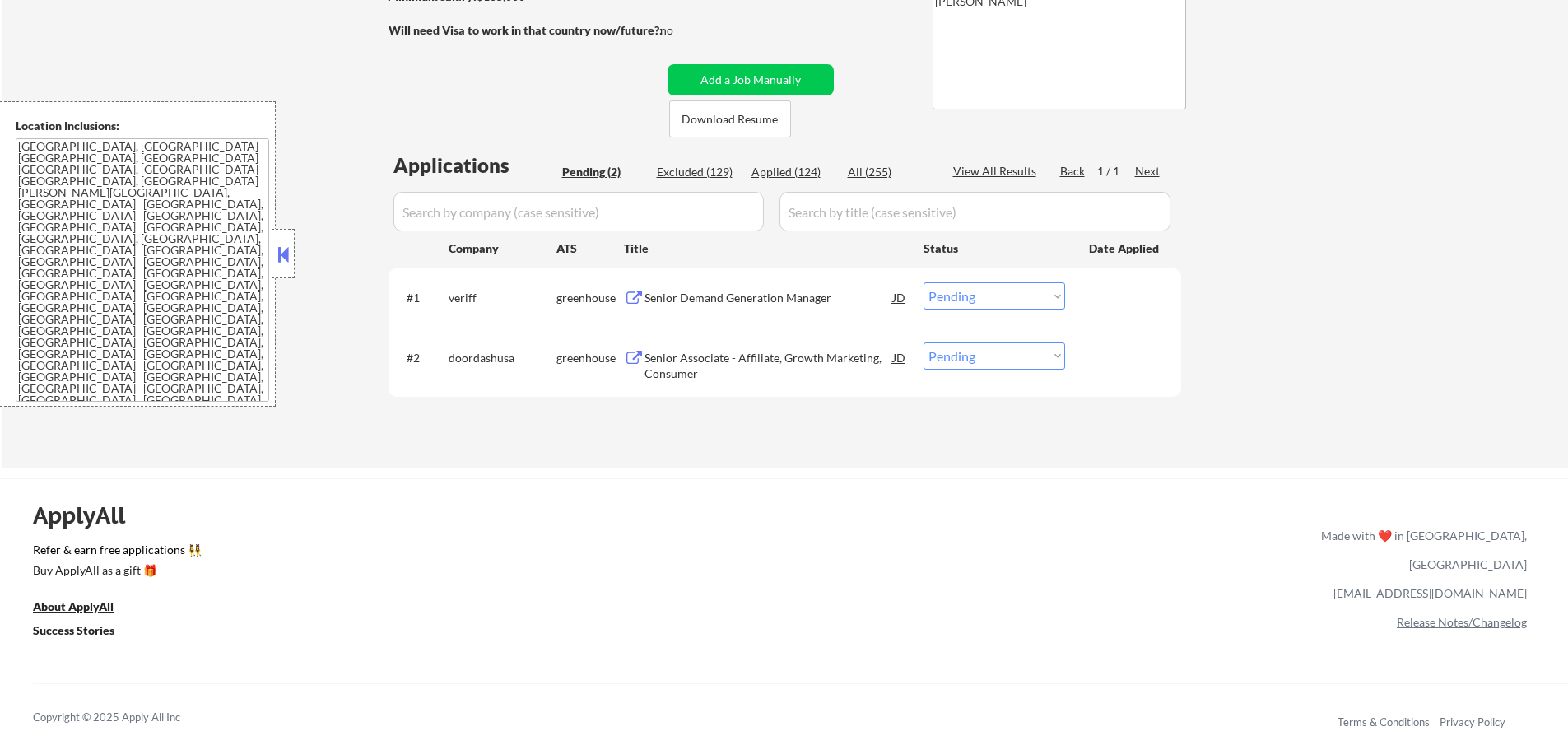
scroll to position [193, 0]
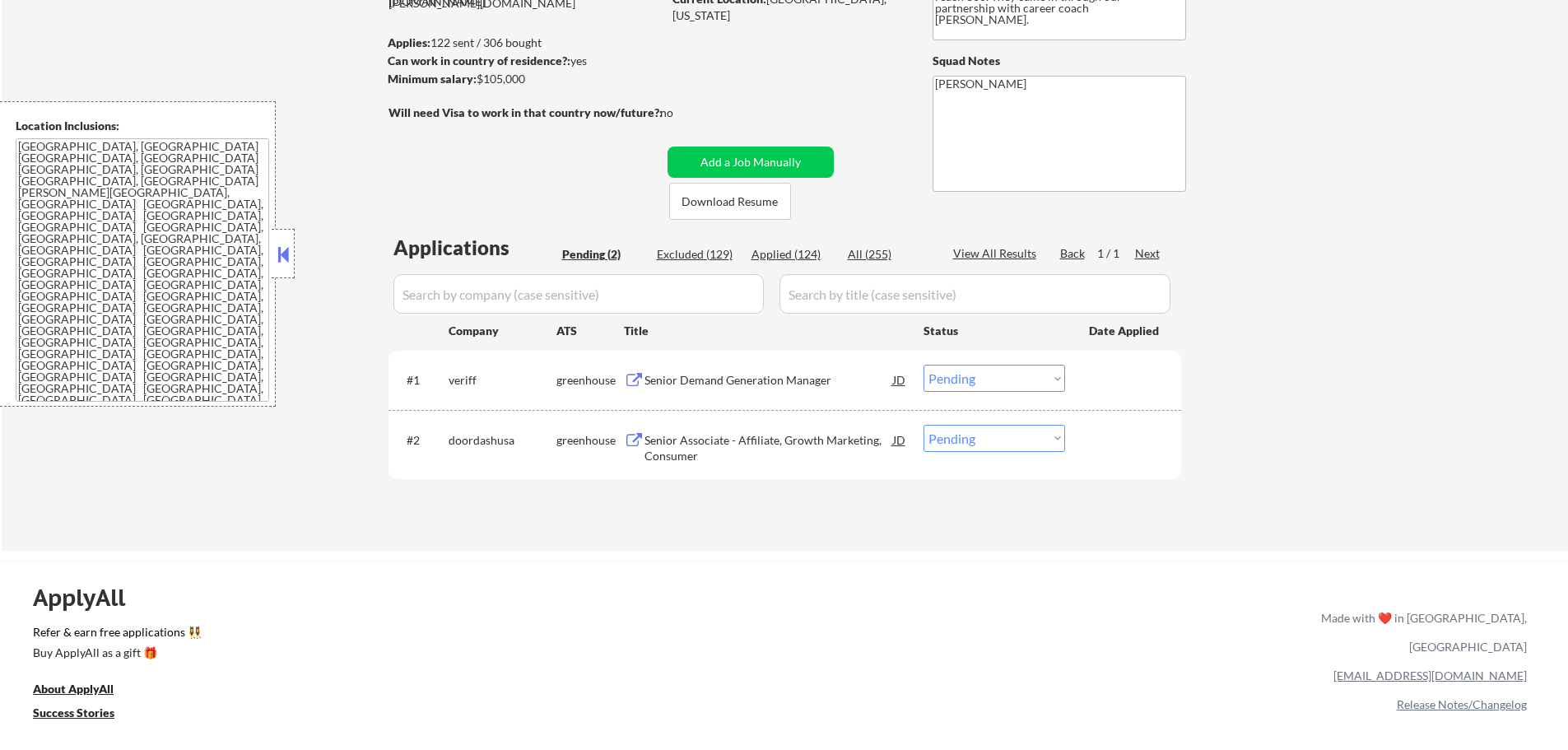
click at [732, 435] on div "Senior Associate - Affiliate, Growth Marketing, Consumer" at bounding box center [769, 448] width 248 height 32
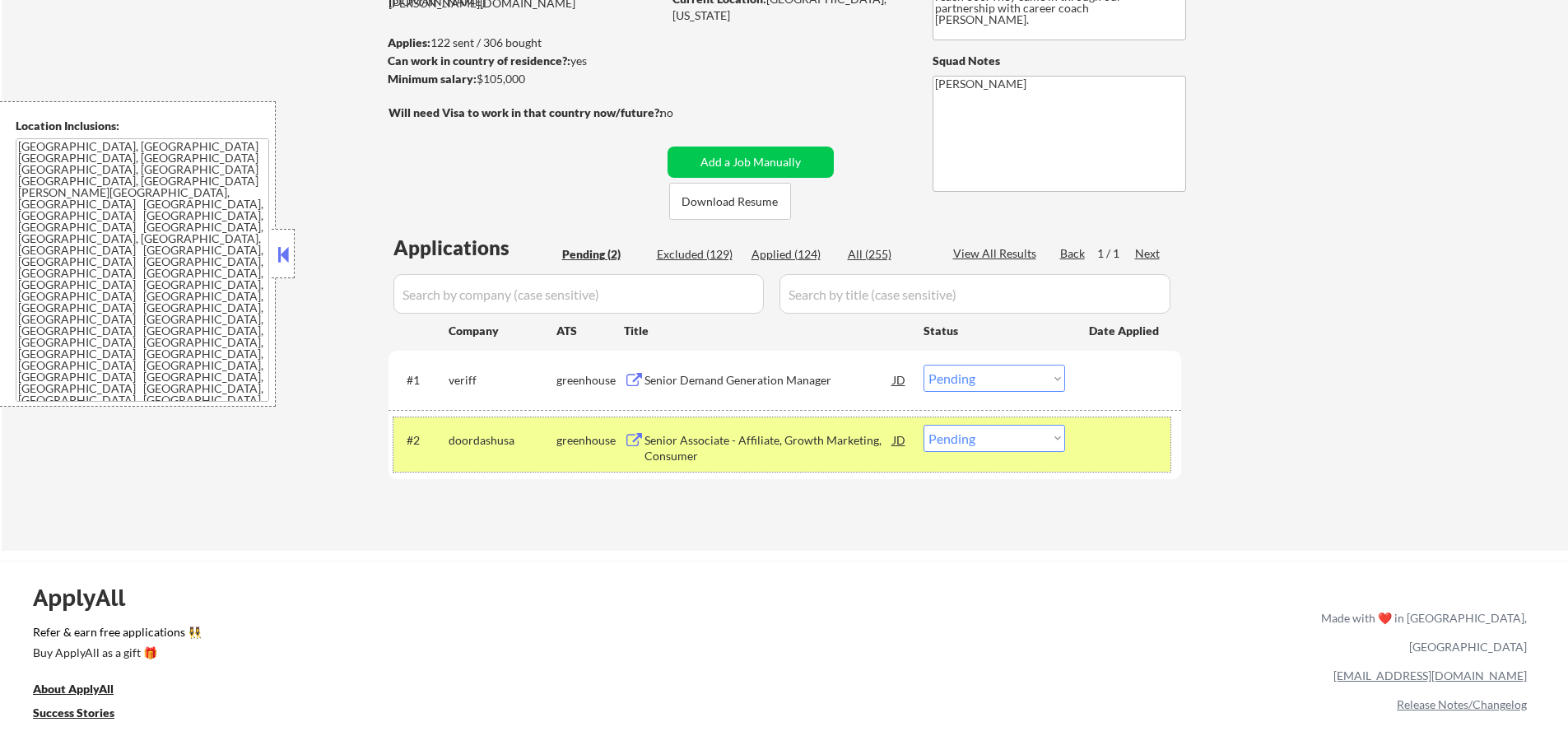
click at [1005, 452] on div "#2 doordashusa greenhouse Senior Associate - Affiliate, Growth Marketing, Consu…" at bounding box center [782, 445] width 777 height 54
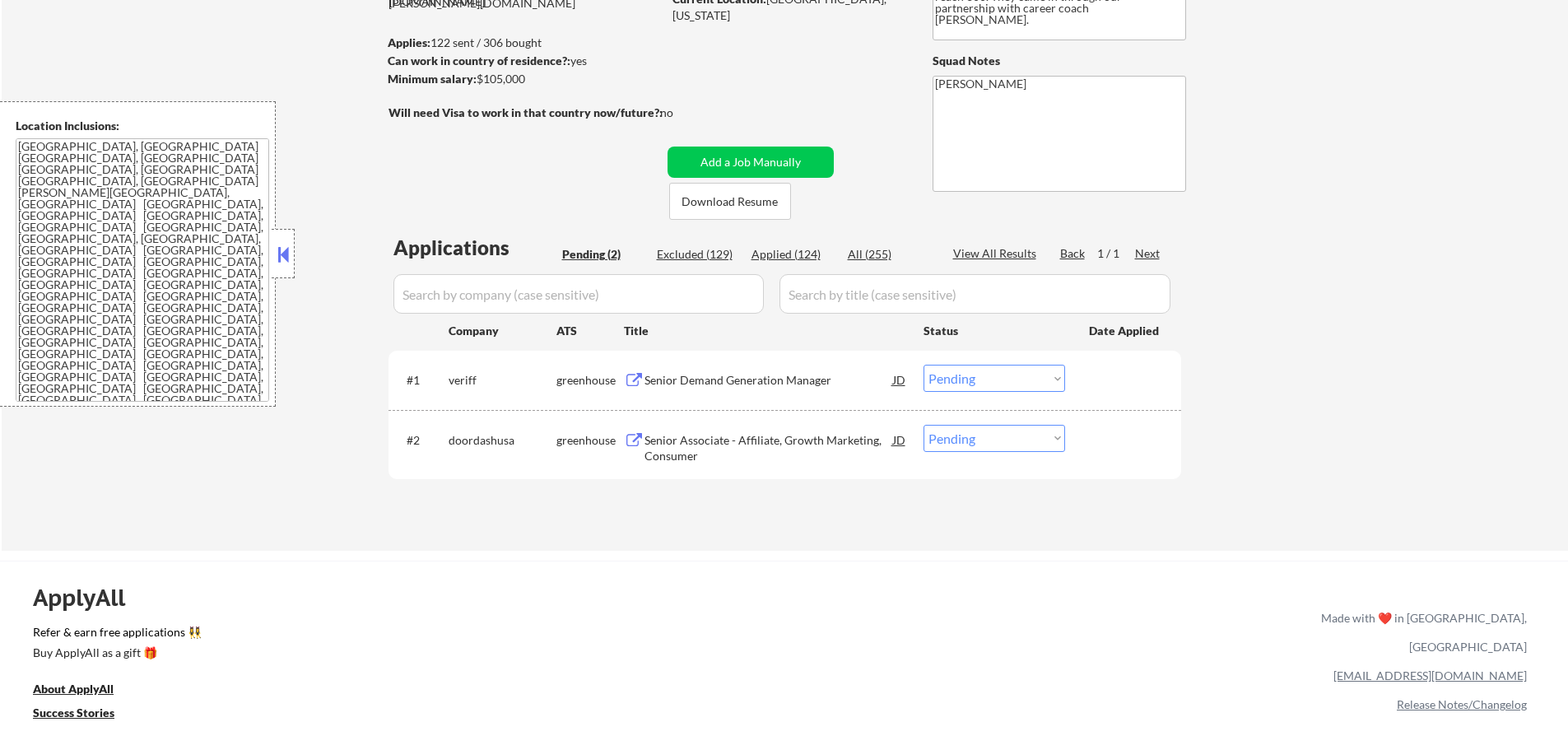
click at [998, 445] on select "Choose an option... Pending Applied Excluded (Questions) Excluded (Expired) Exc…" at bounding box center [995, 438] width 142 height 27
select select ""applied""
click at [924, 424] on select "Choose an option... Pending Applied Excluded (Questions) Excluded (Expired) Exc…" at bounding box center [995, 438] width 142 height 27
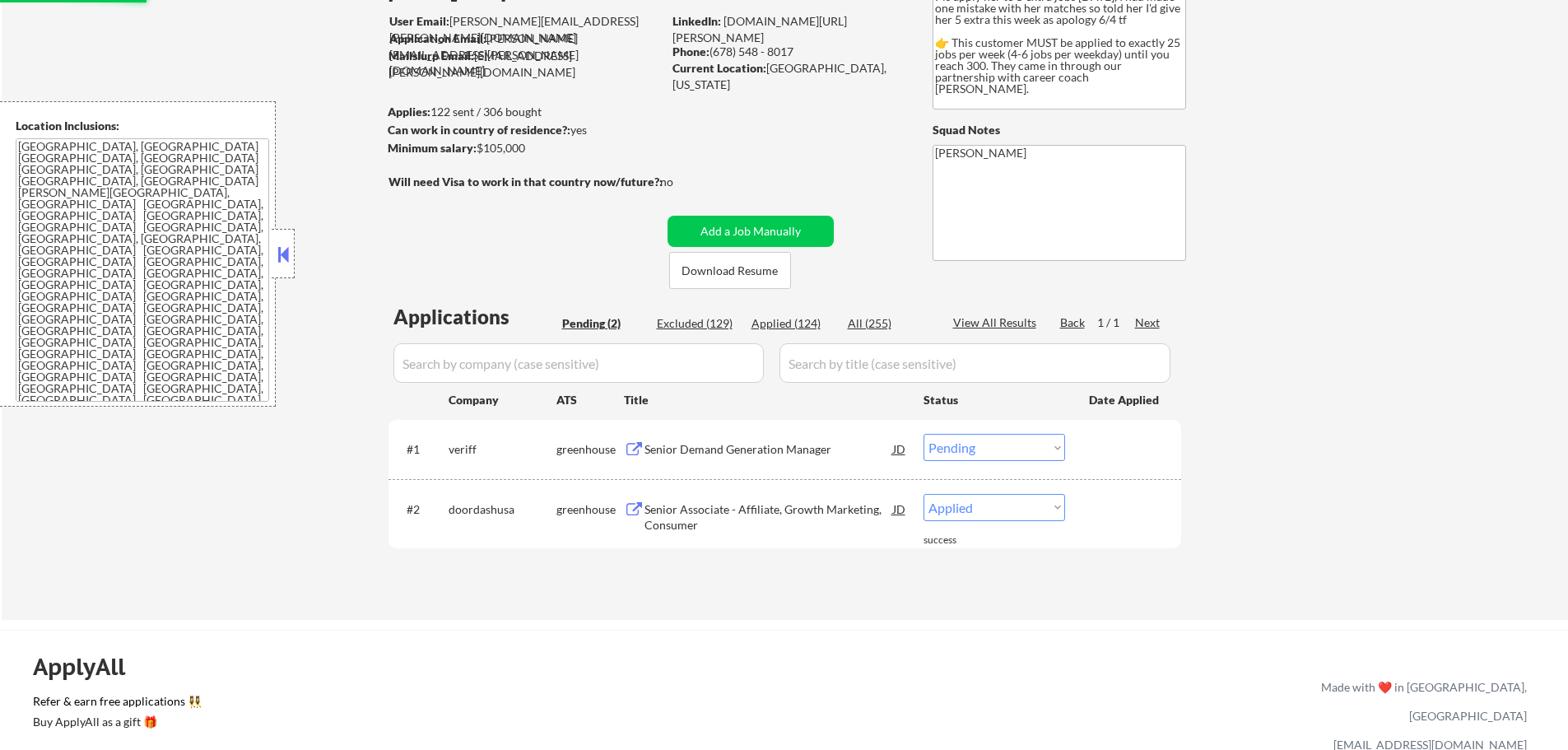
scroll to position [28, 0]
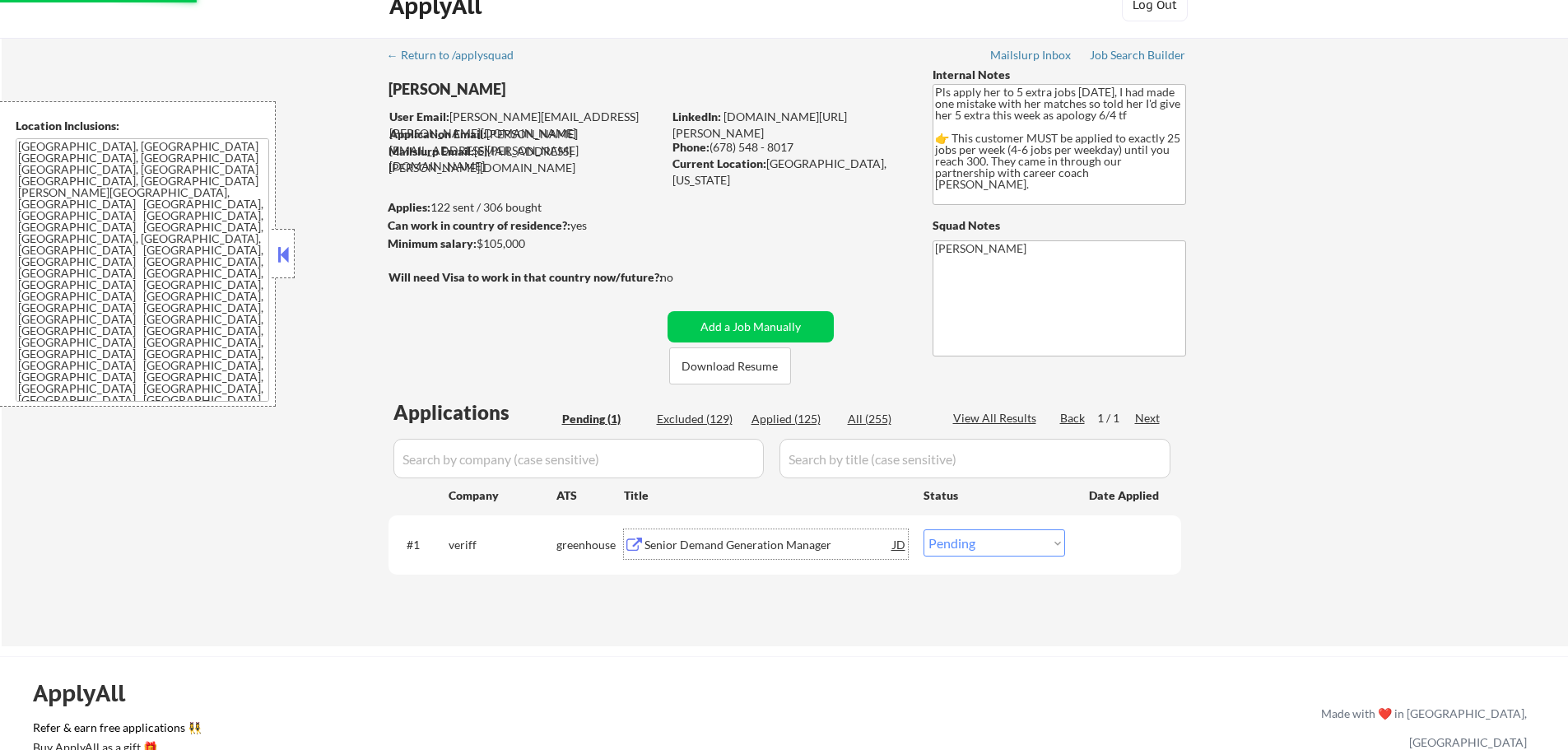
click at [696, 549] on div "Senior Demand Generation Manager" at bounding box center [769, 544] width 248 height 17
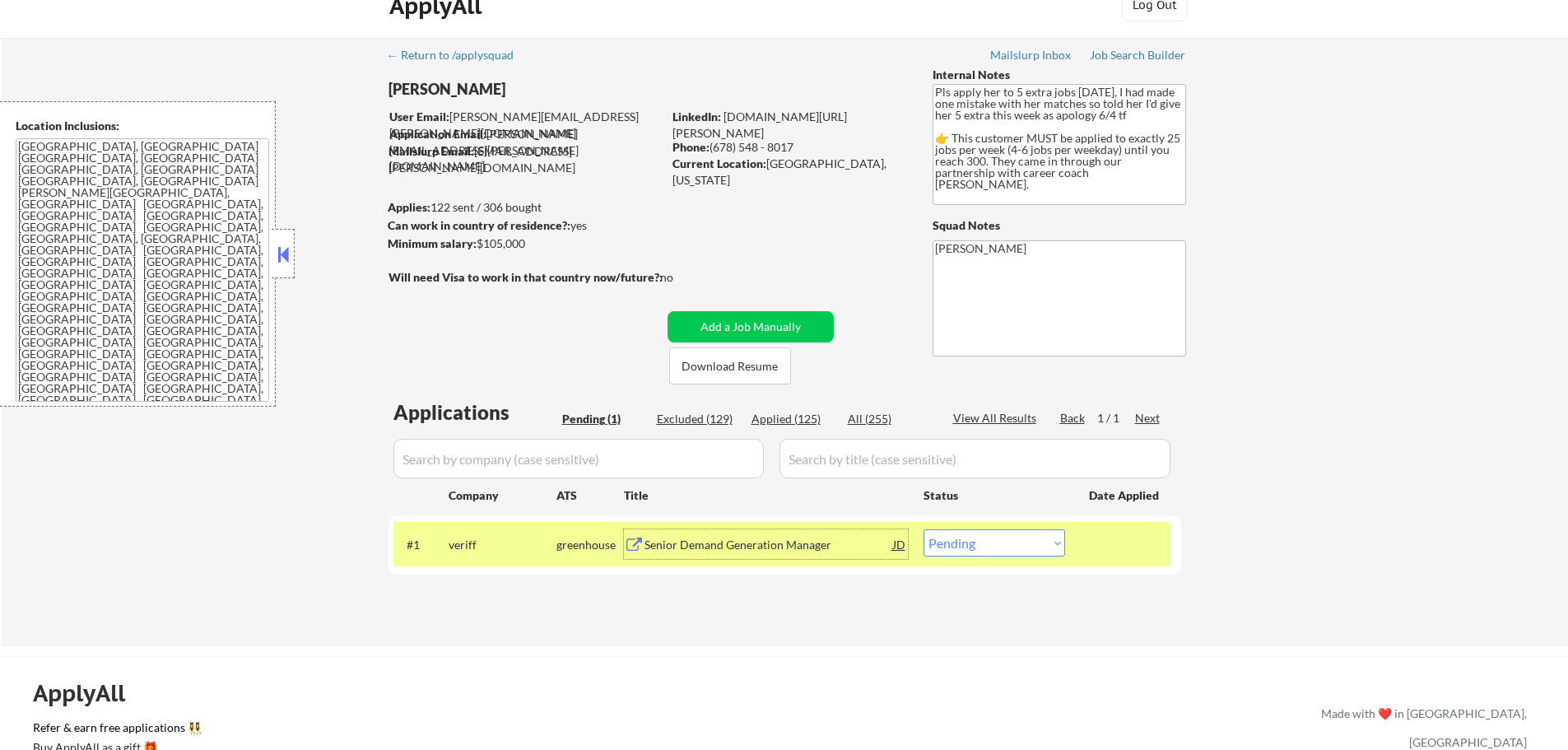
click at [1000, 555] on select "Choose an option... Pending Applied Excluded (Questions) Excluded (Expired) Exc…" at bounding box center [995, 543] width 142 height 27
select select ""applied""
click at [924, 529] on select "Choose an option... Pending Applied Excluded (Questions) Excluded (Expired) Exc…" at bounding box center [995, 543] width 142 height 27
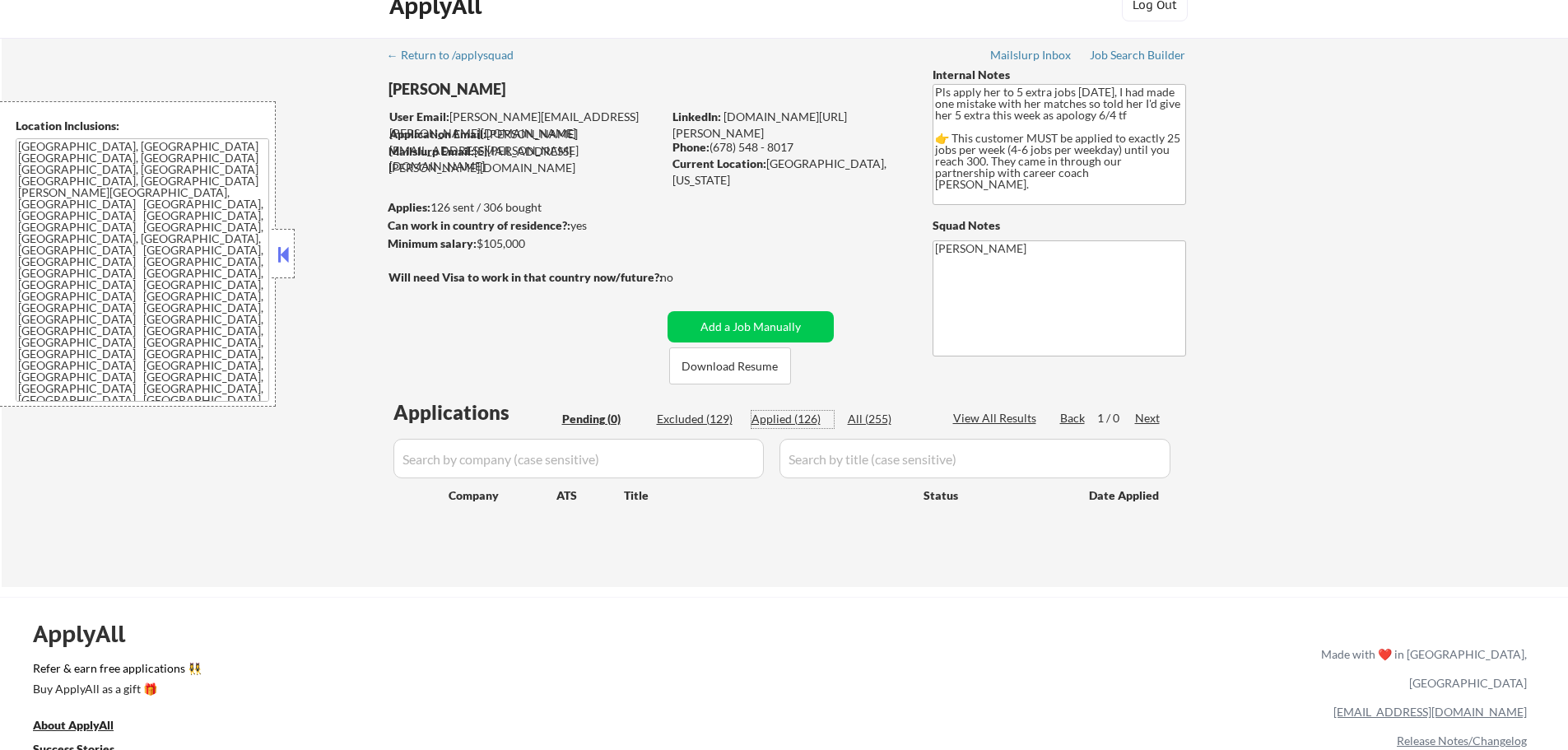
click at [785, 421] on div "Applied (126)" at bounding box center [793, 418] width 82 height 17
select select ""applied""
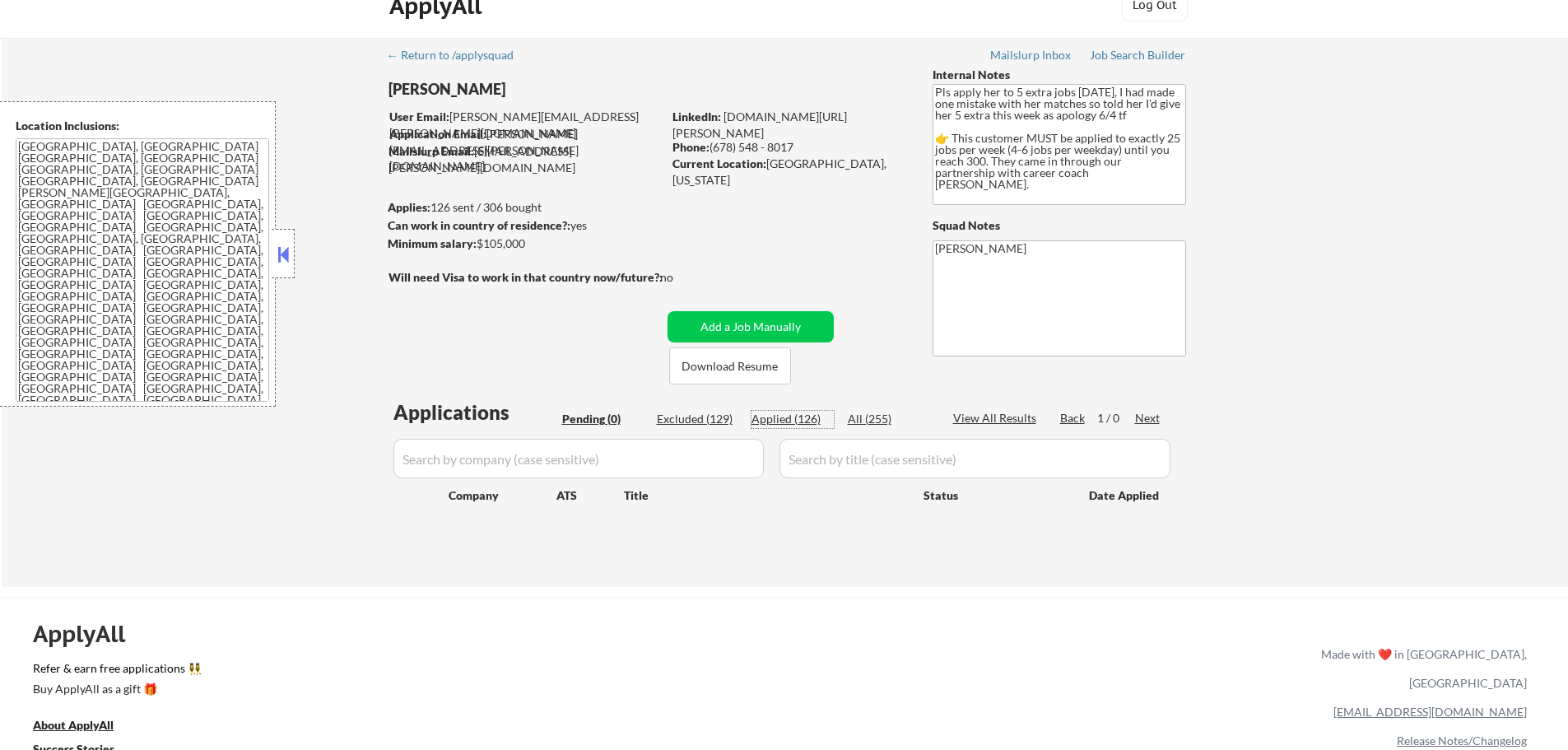
select select ""applied""
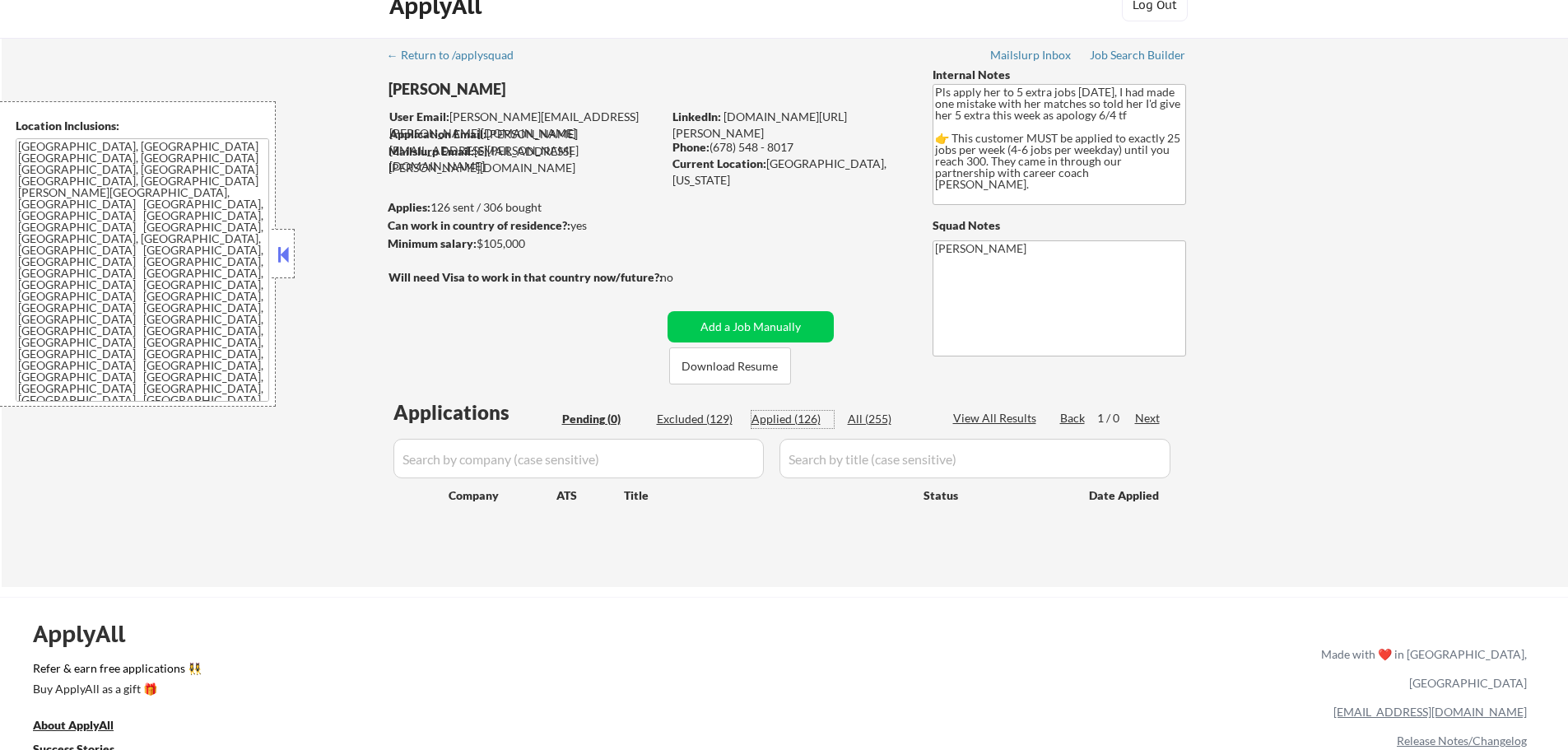
select select ""applied""
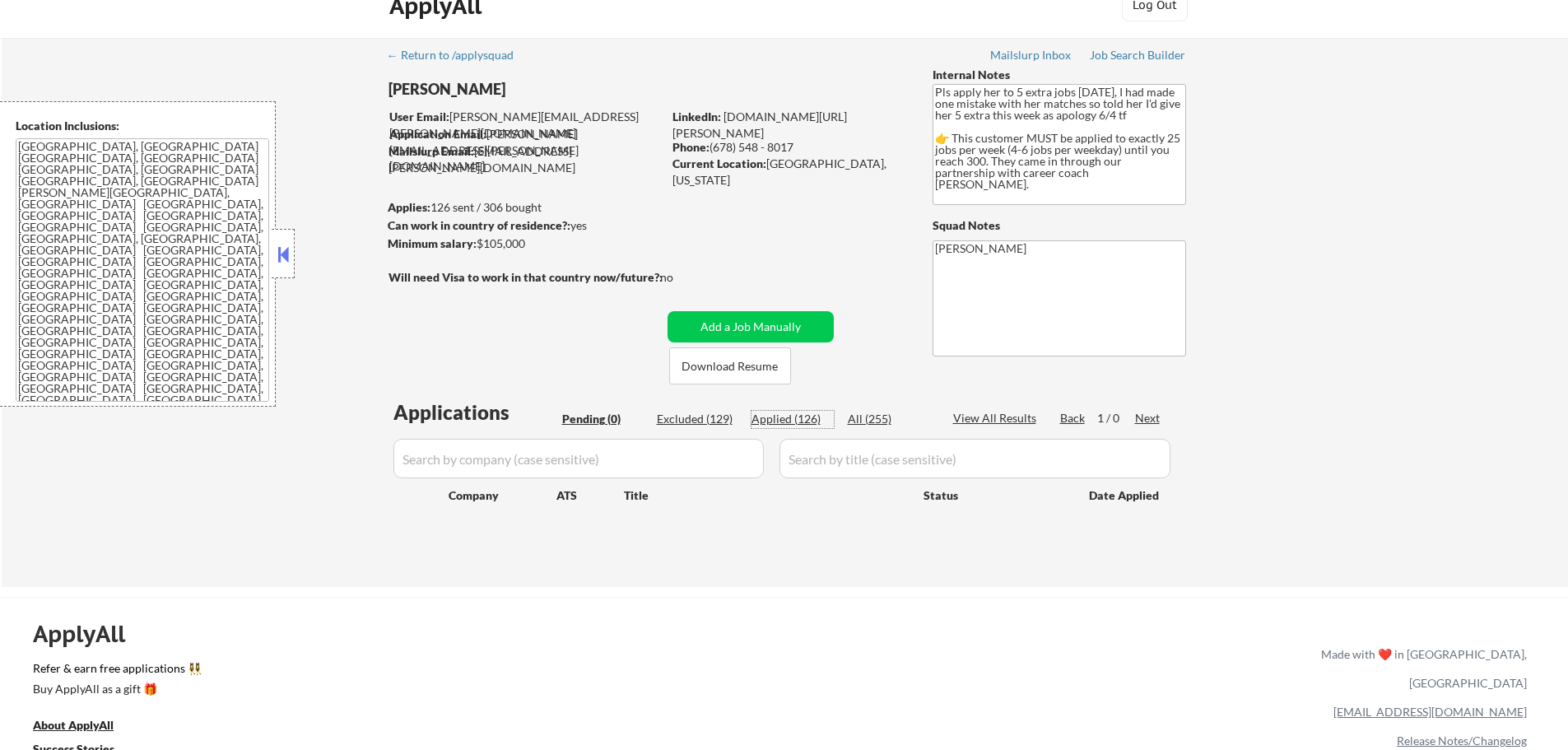
select select ""applied""
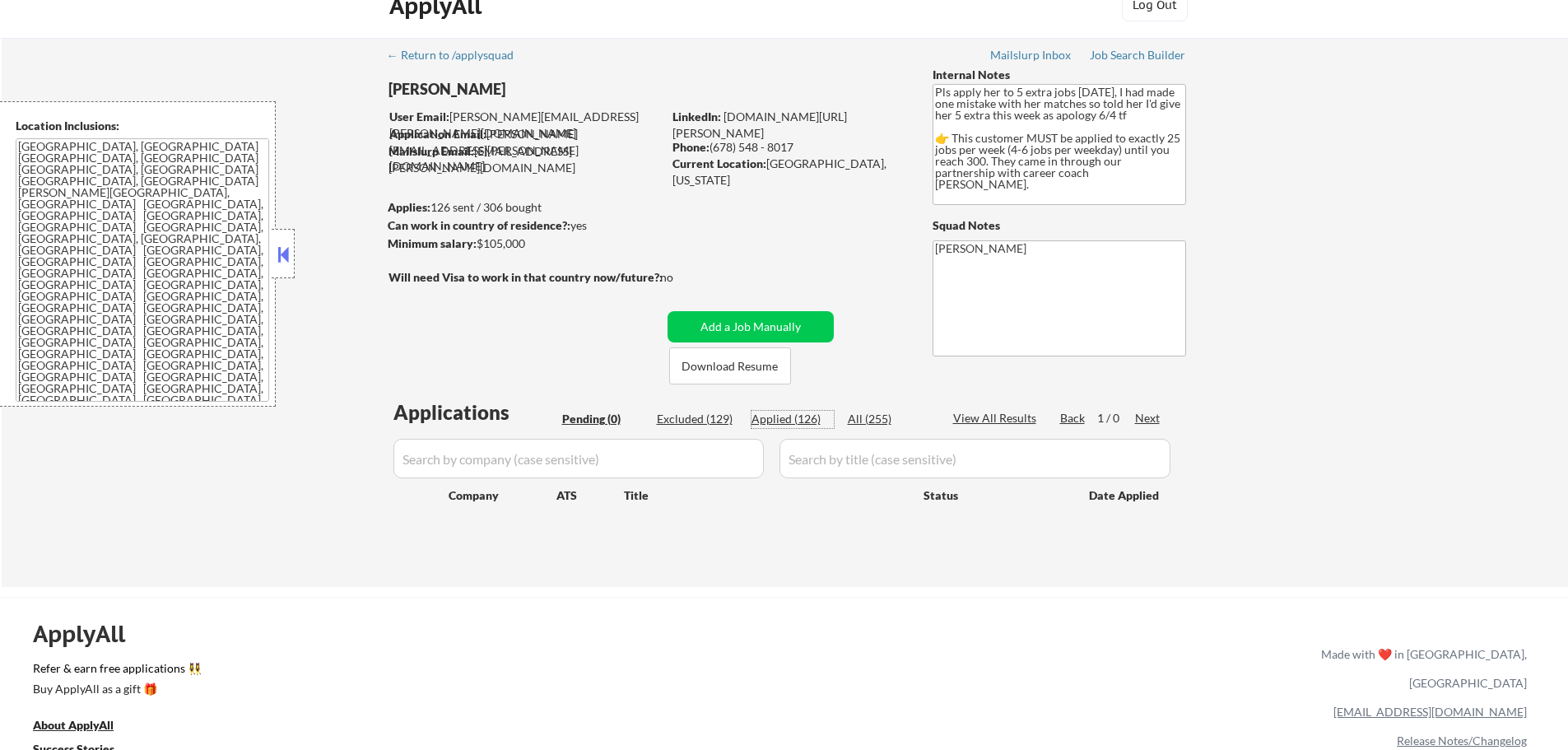
select select ""applied""
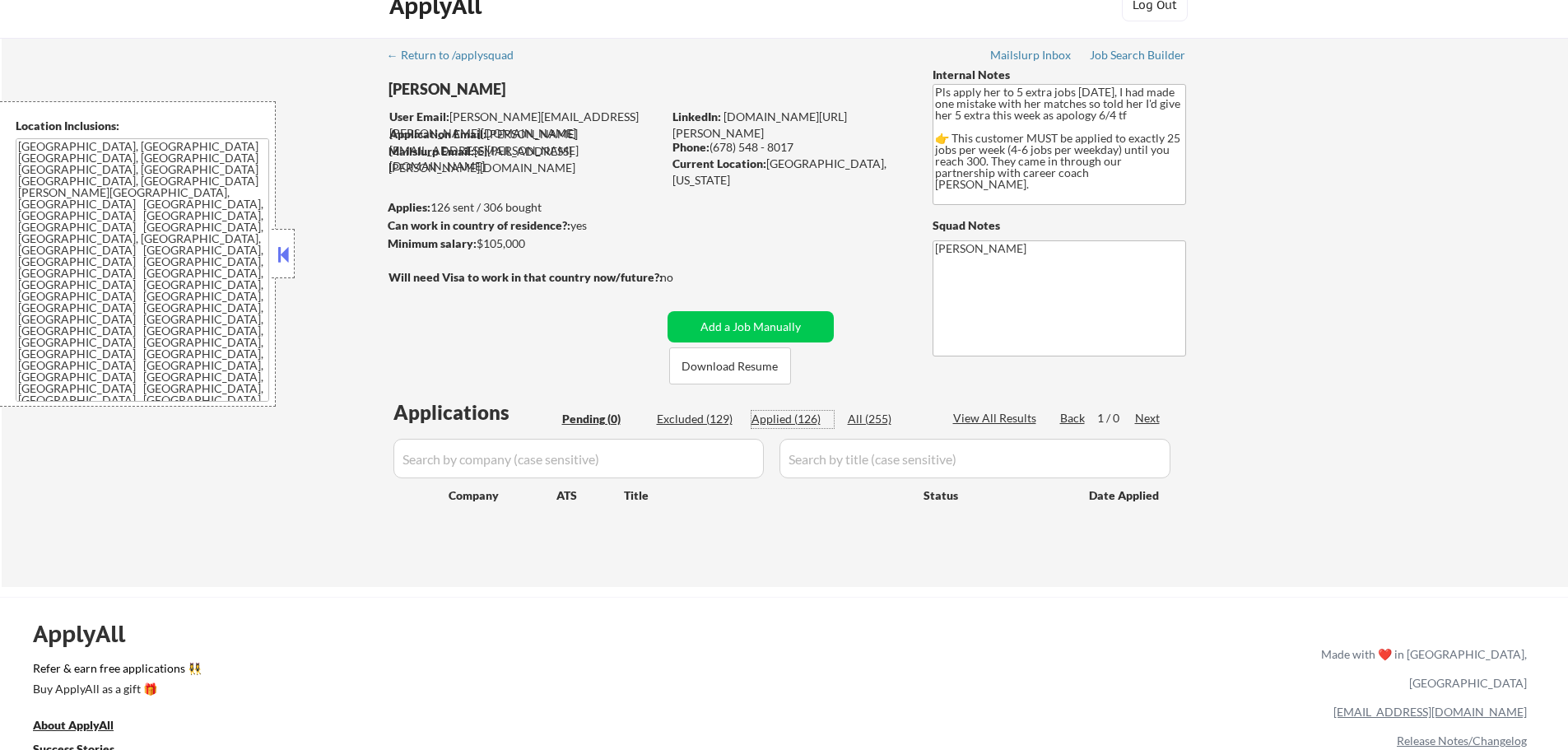
select select ""applied""
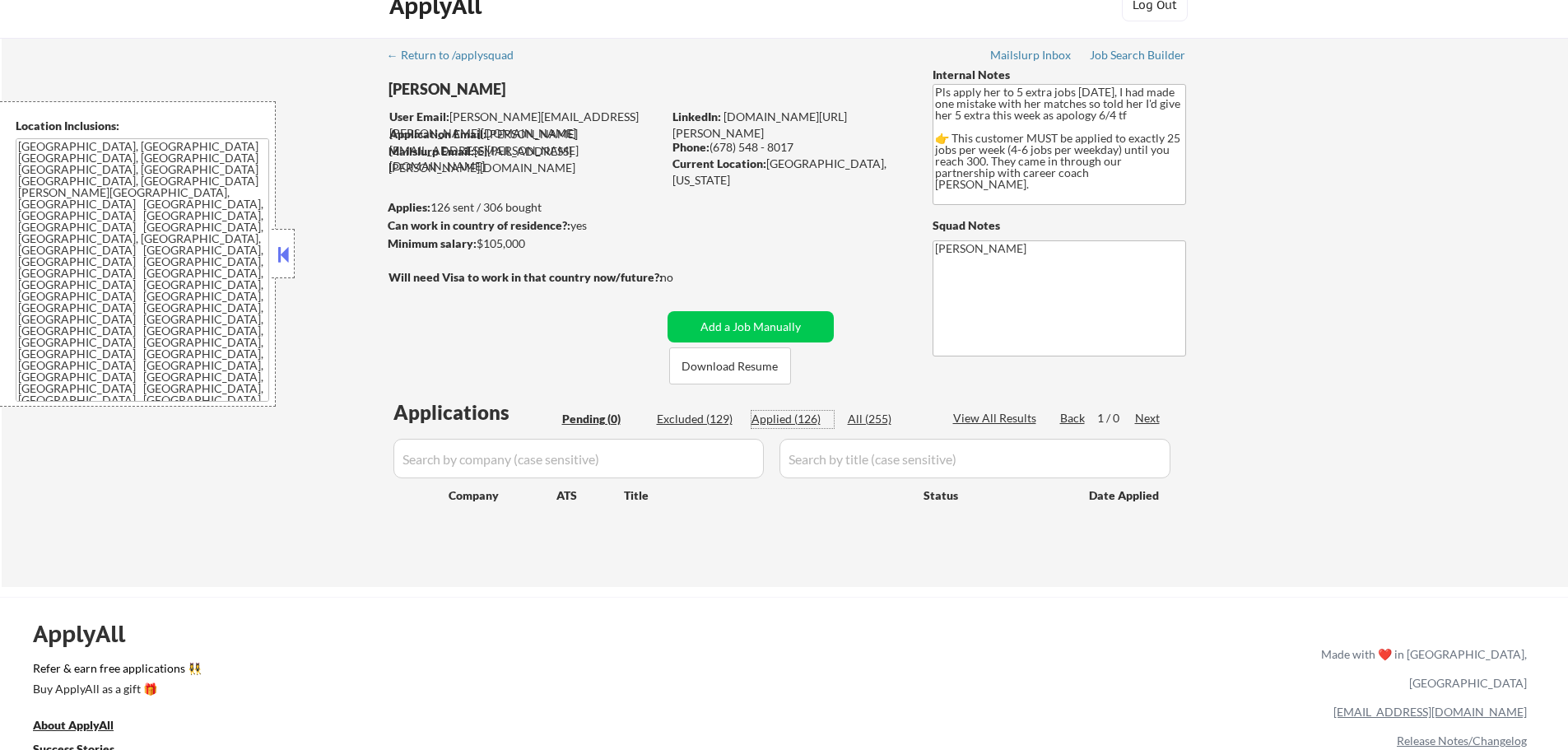
select select ""applied""
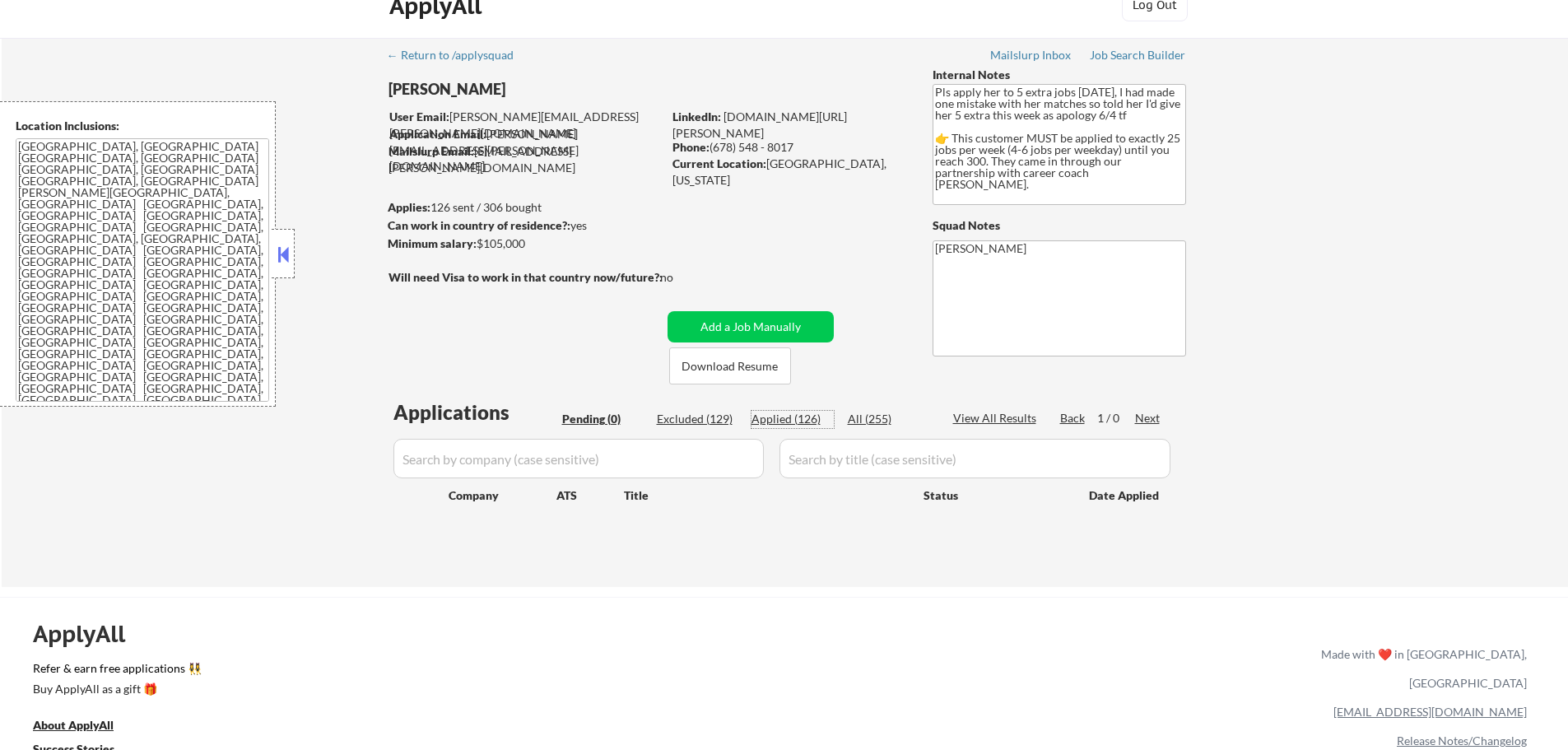
select select ""applied""
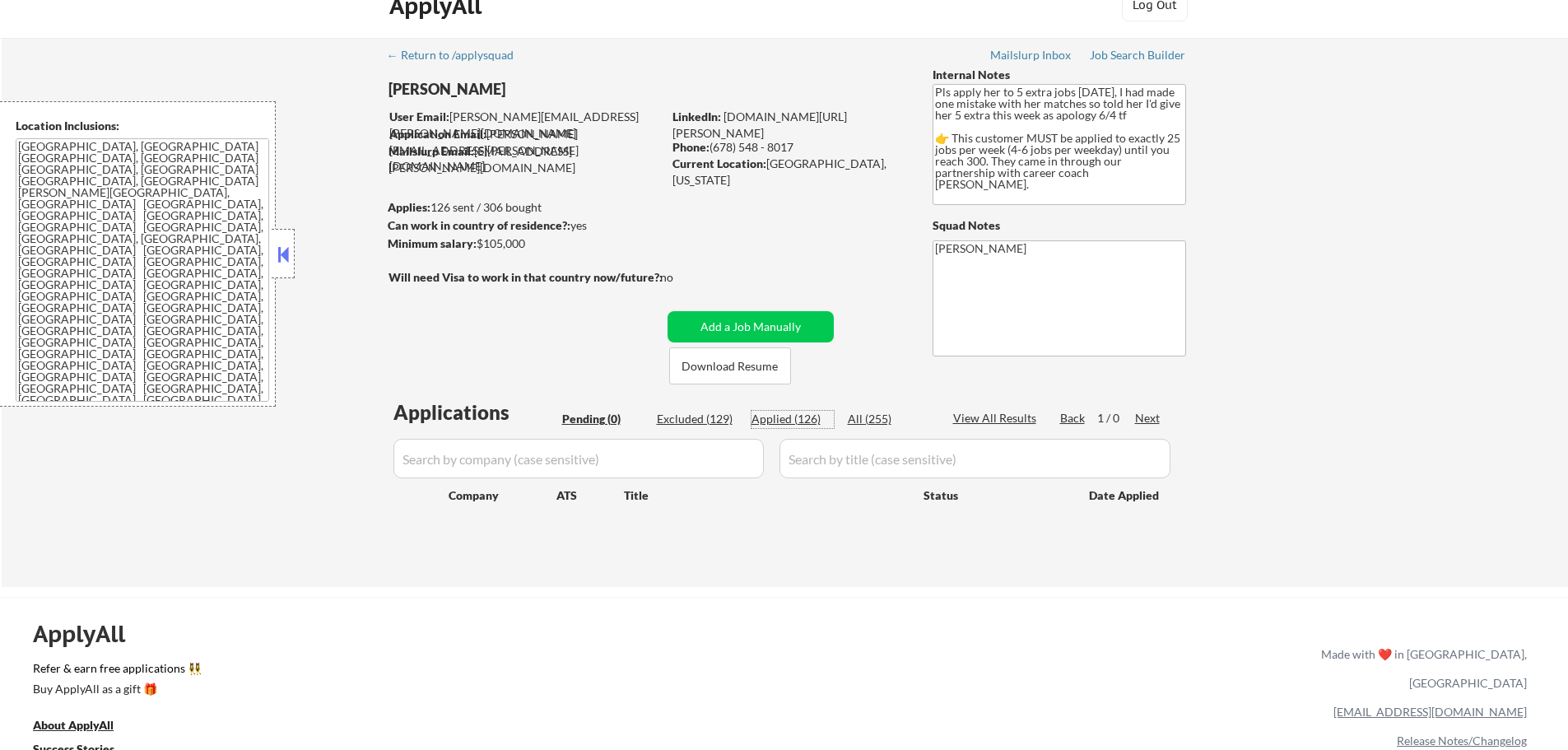
select select ""applied""
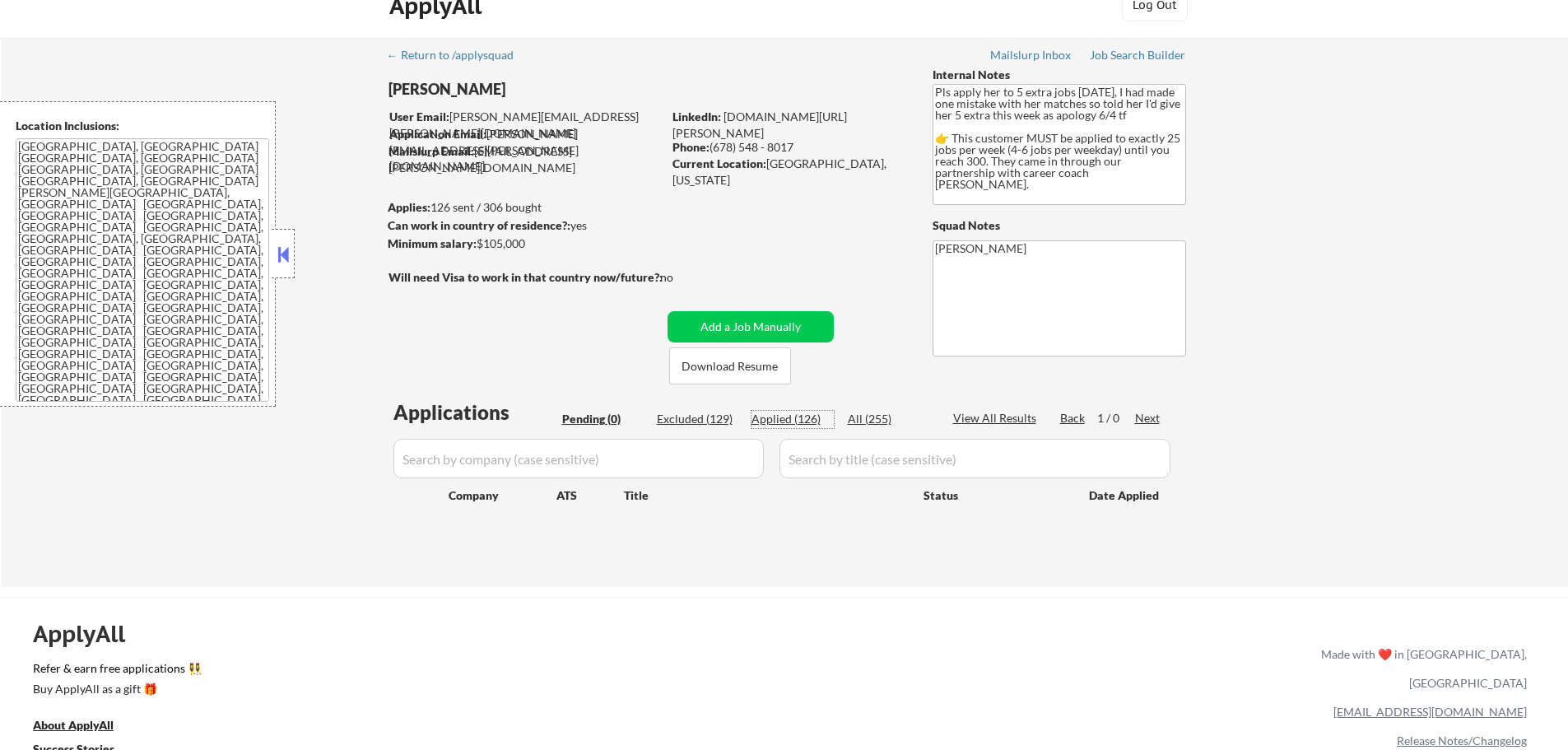
select select ""applied""
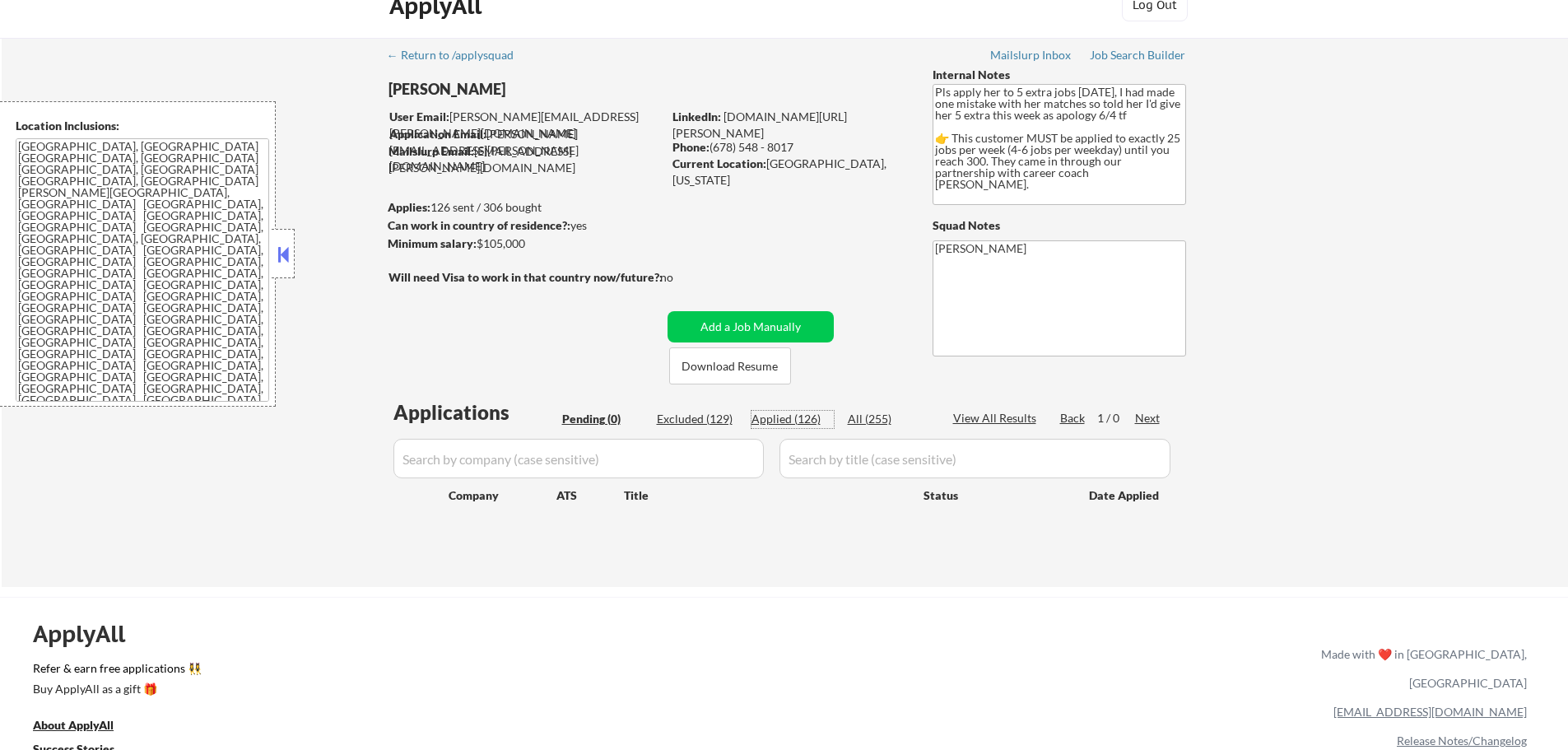
select select ""applied""
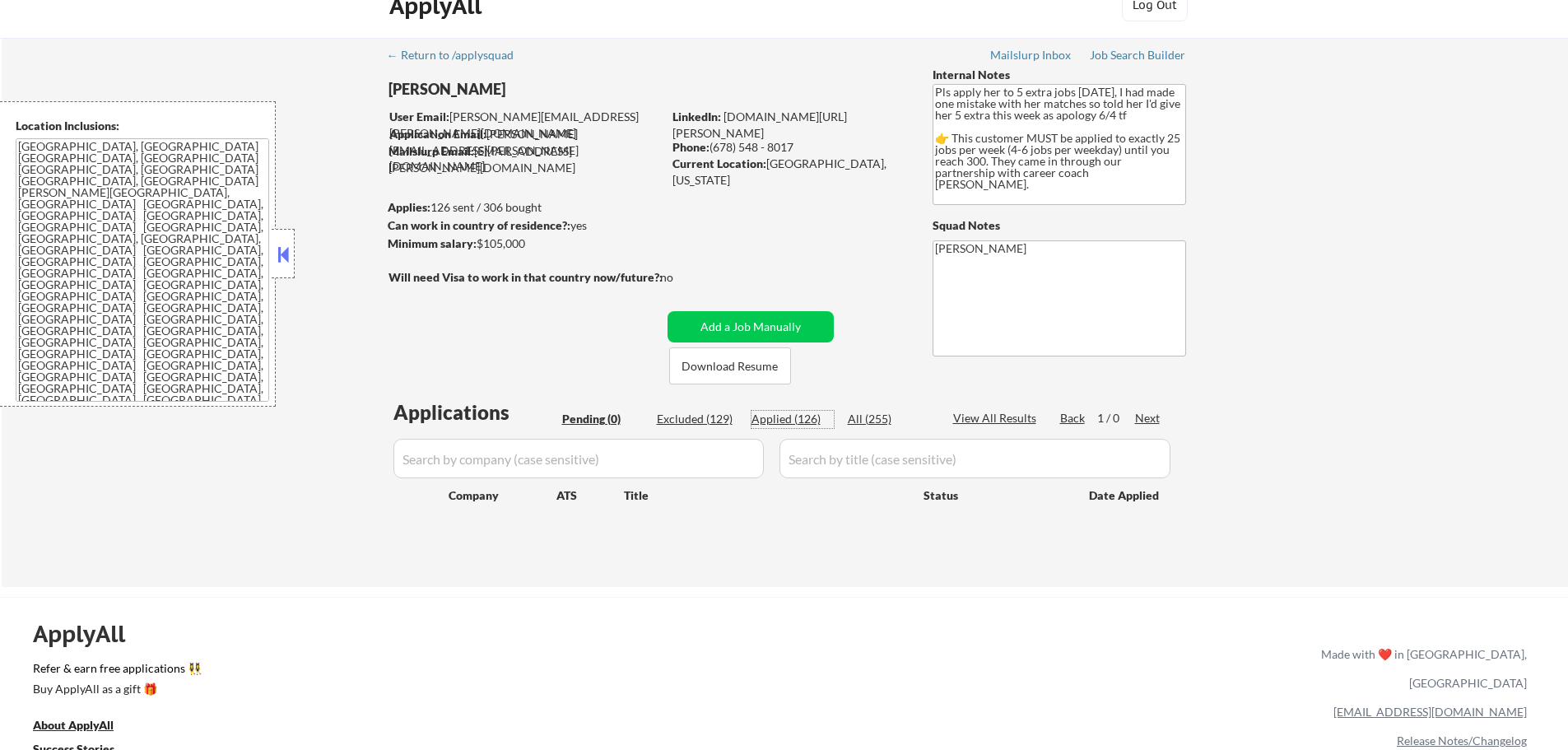
select select ""applied""
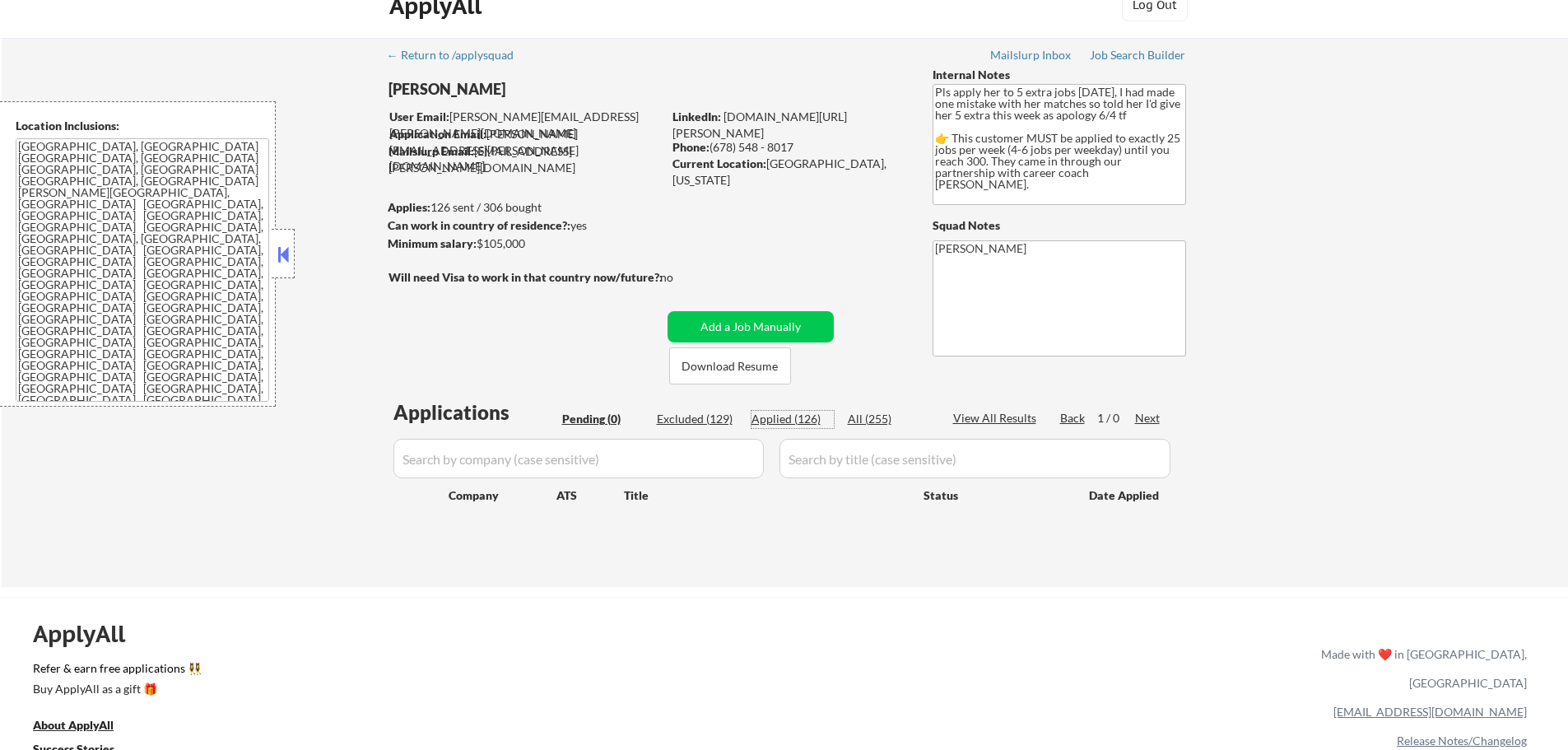
select select ""applied""
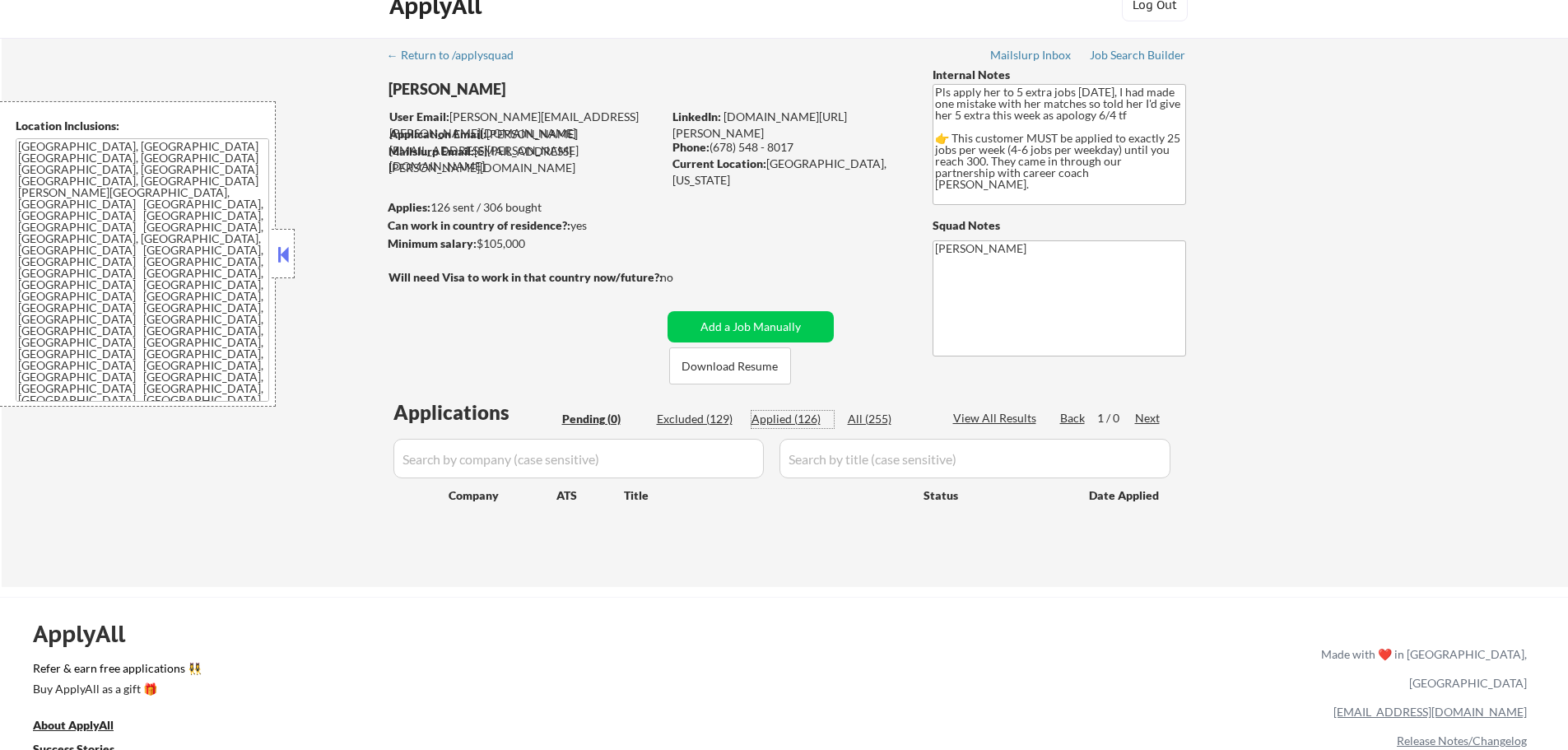
select select ""applied""
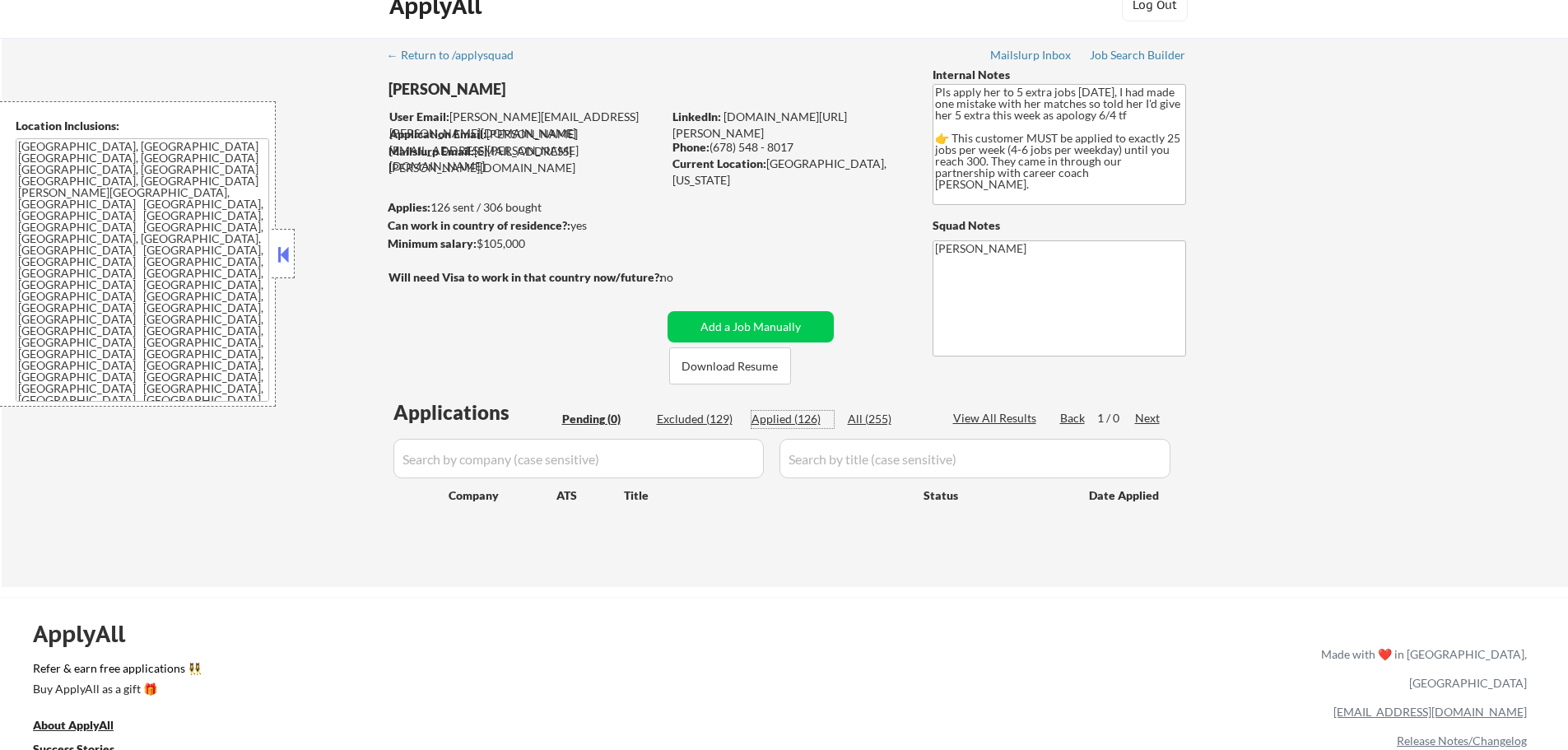
select select ""applied""
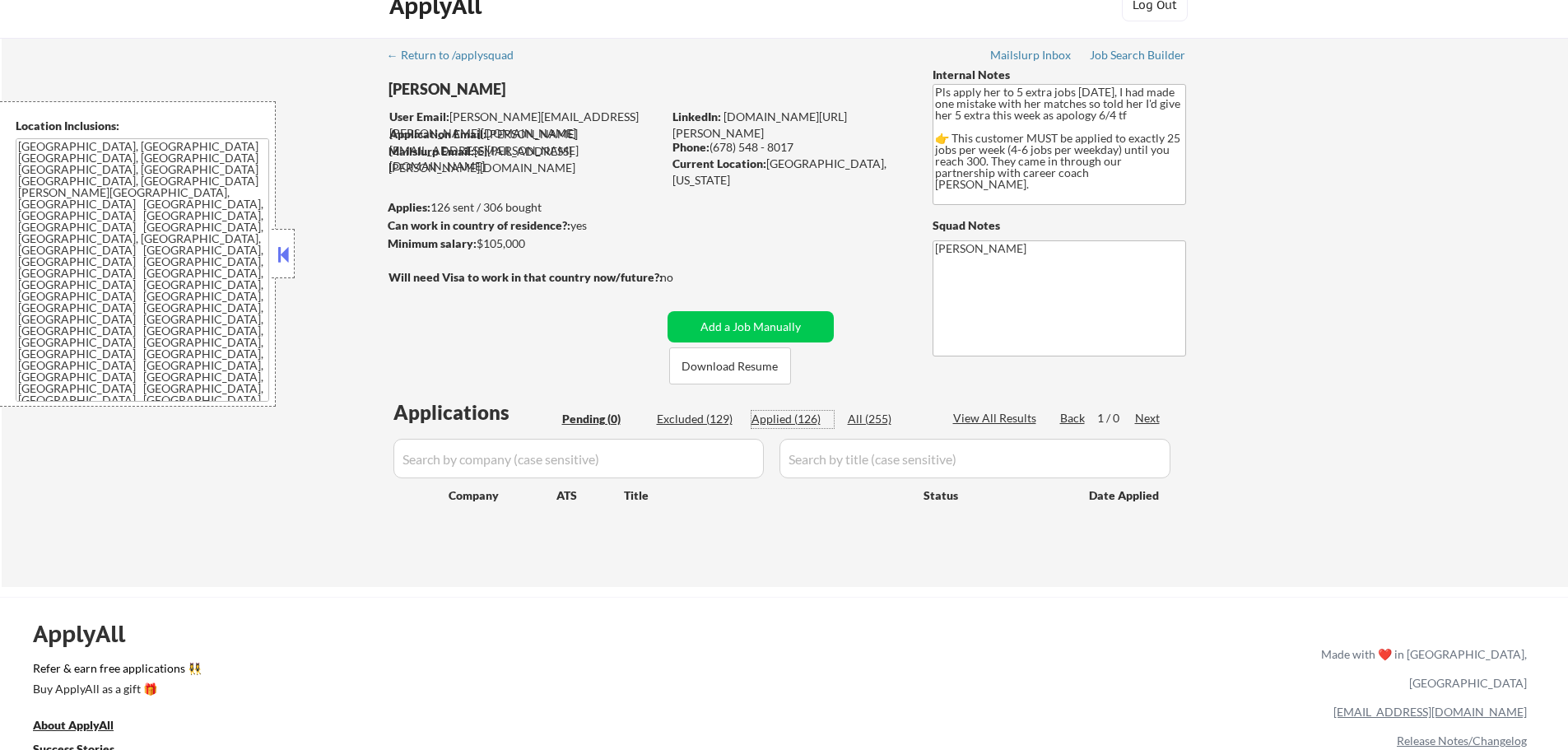
select select ""applied""
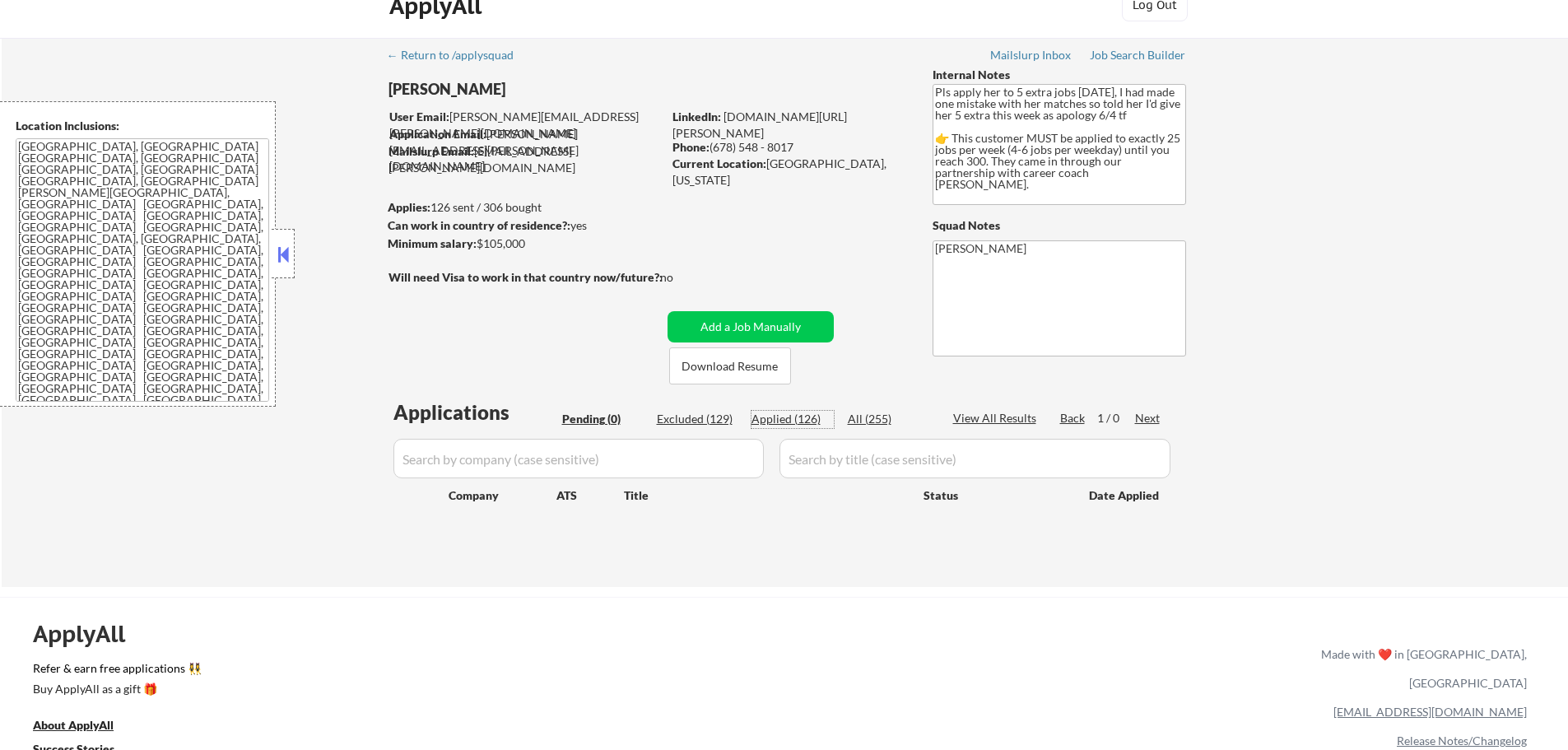
select select ""applied""
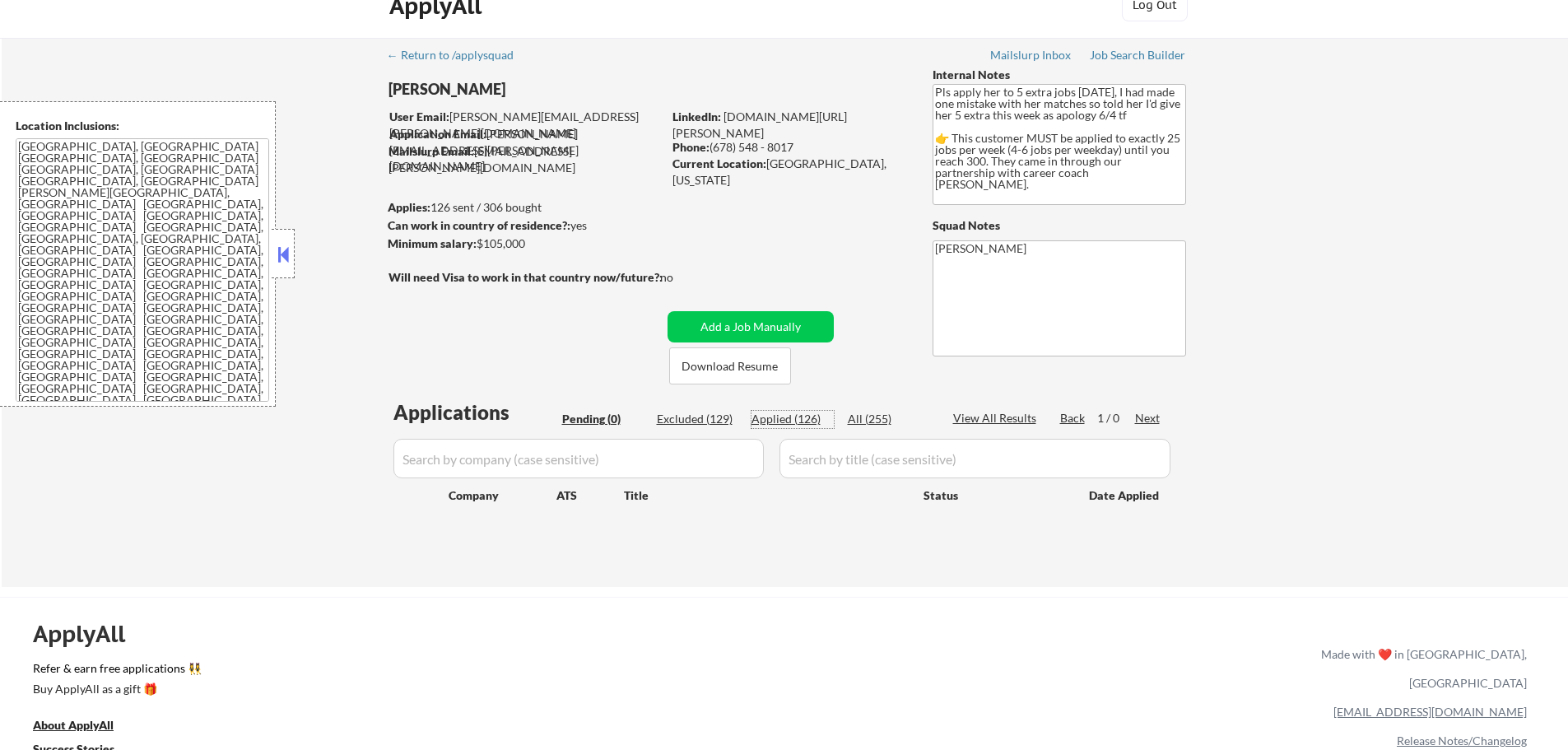
select select ""applied""
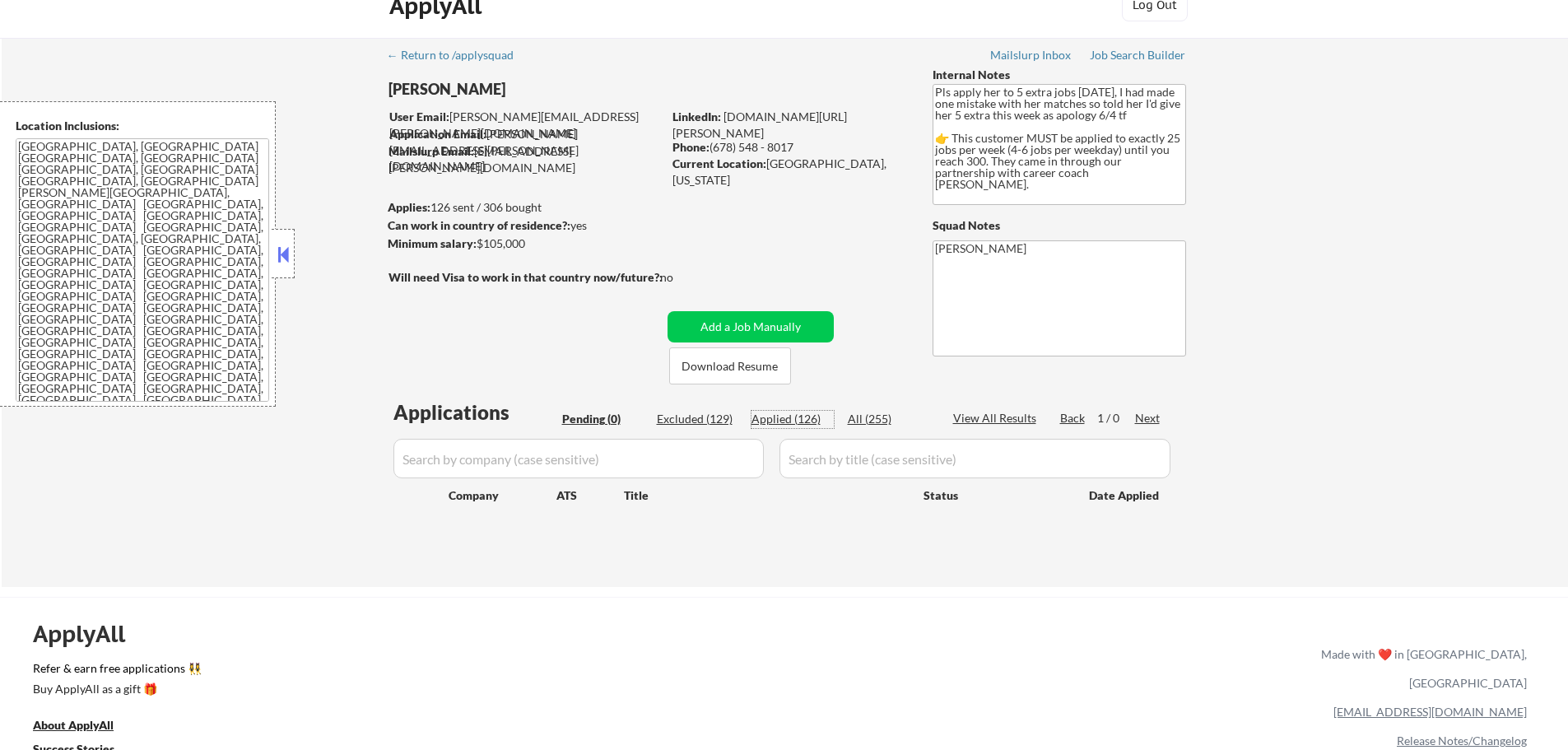
select select ""applied""
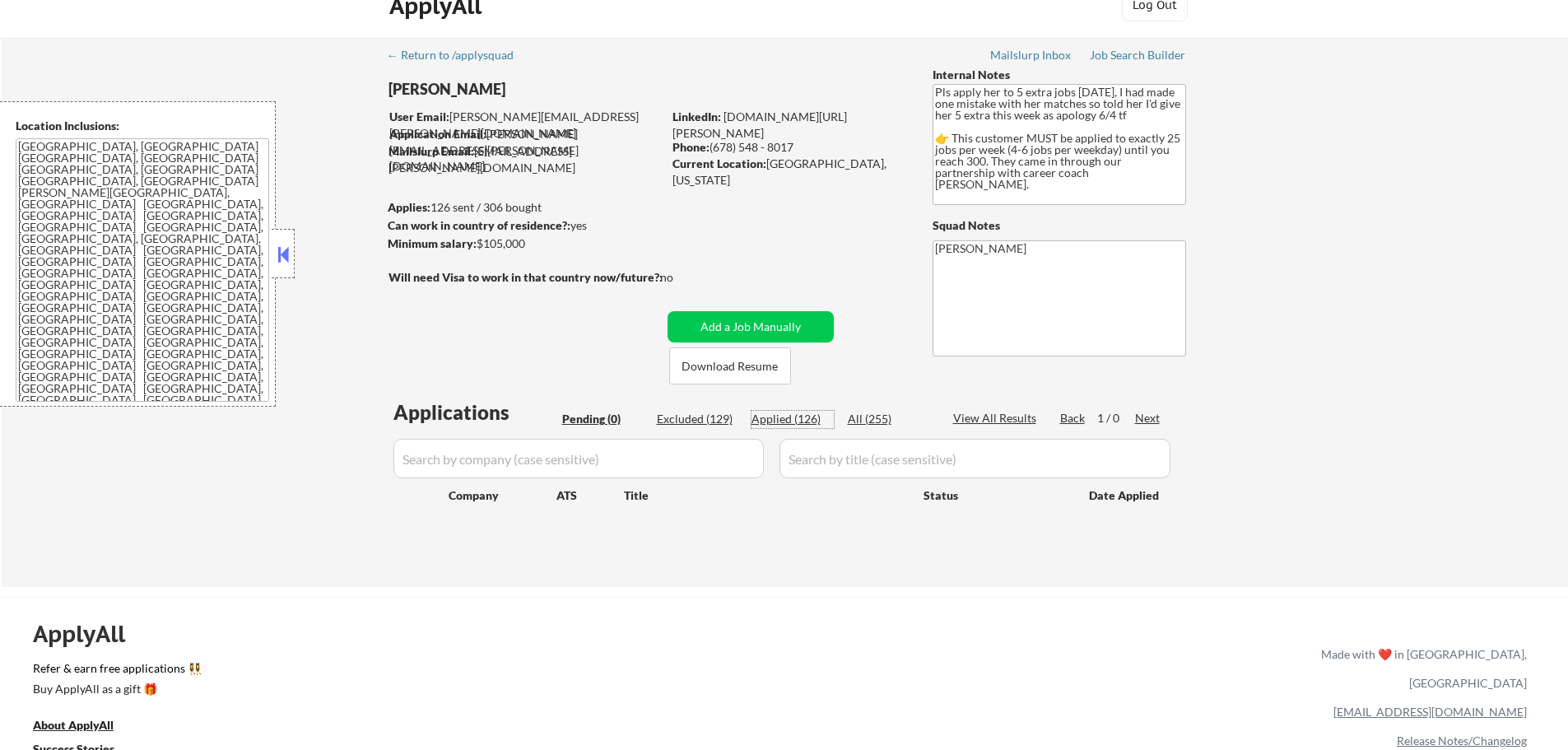
select select ""applied""
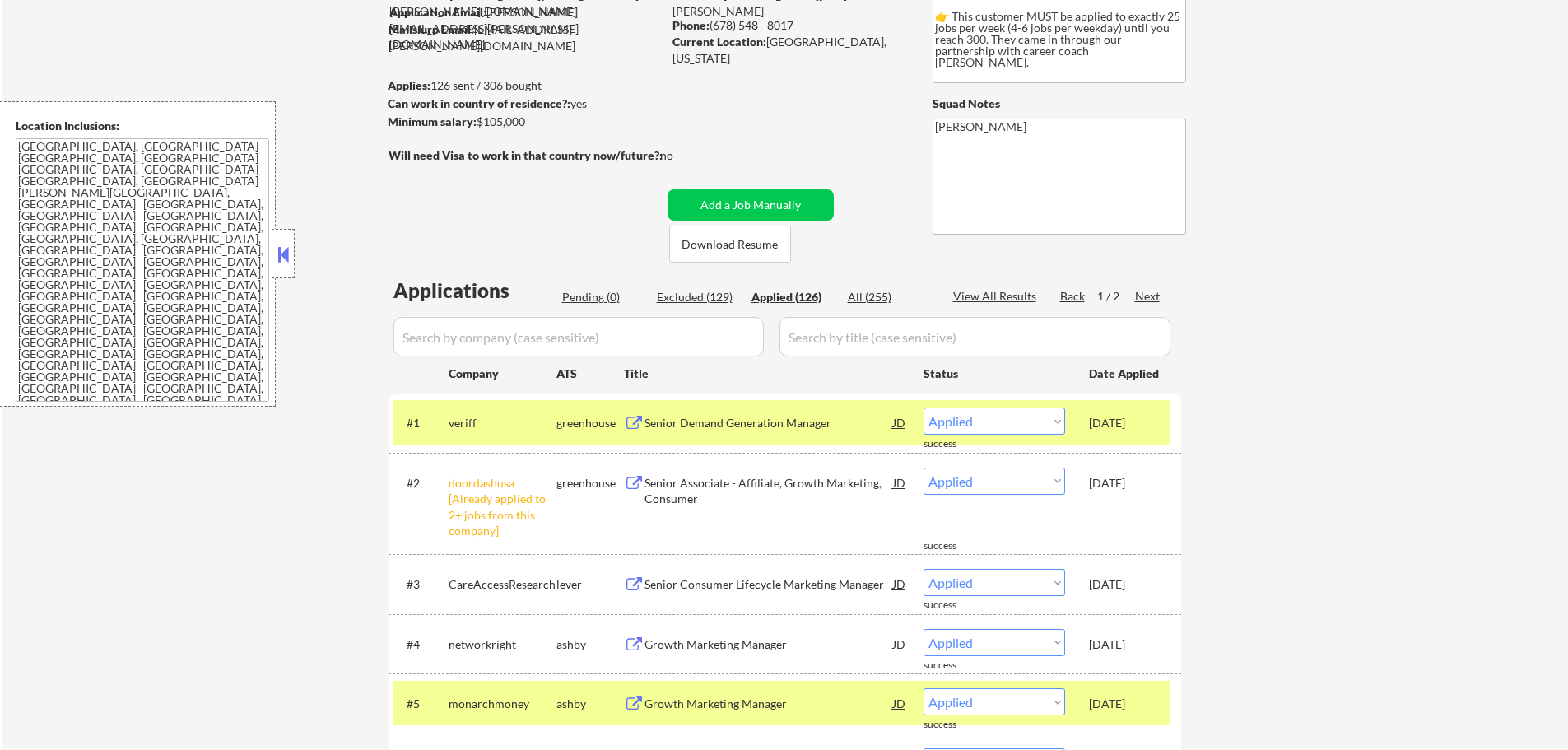
scroll to position [275, 0]
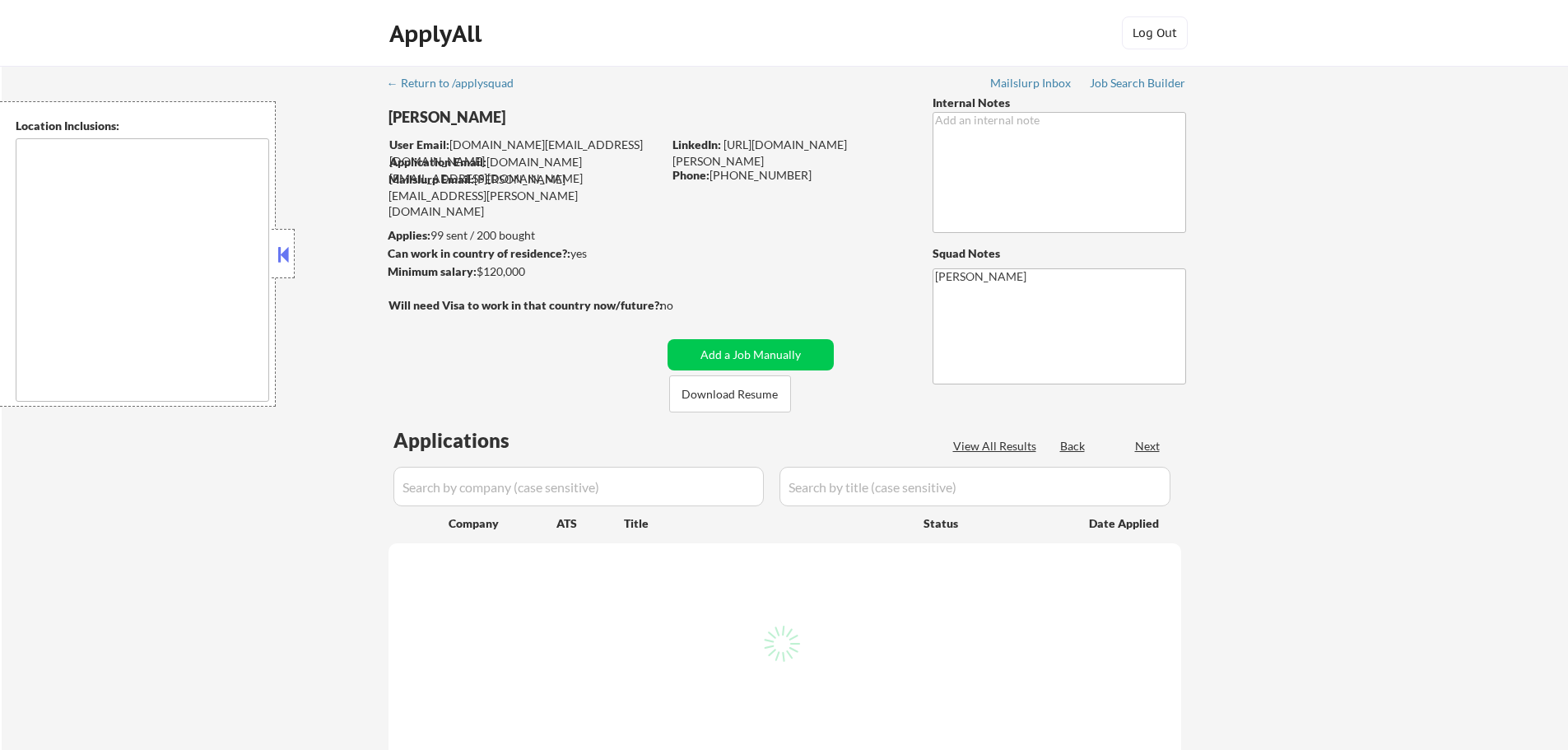
select select ""pending""
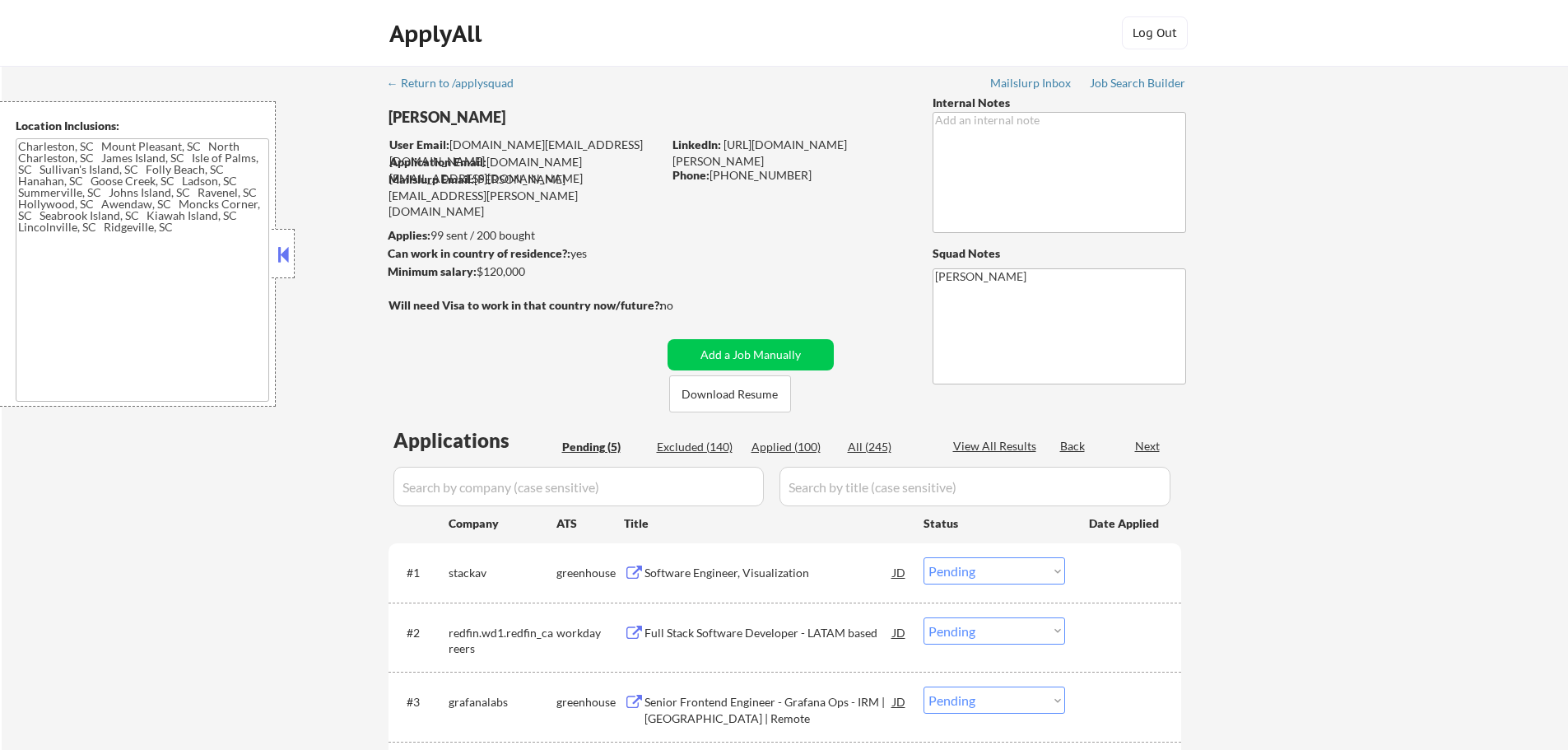
type textarea "Charleston, SC Mount Pleasant, SC North Charleston, SC James Island, SC Isle of…"
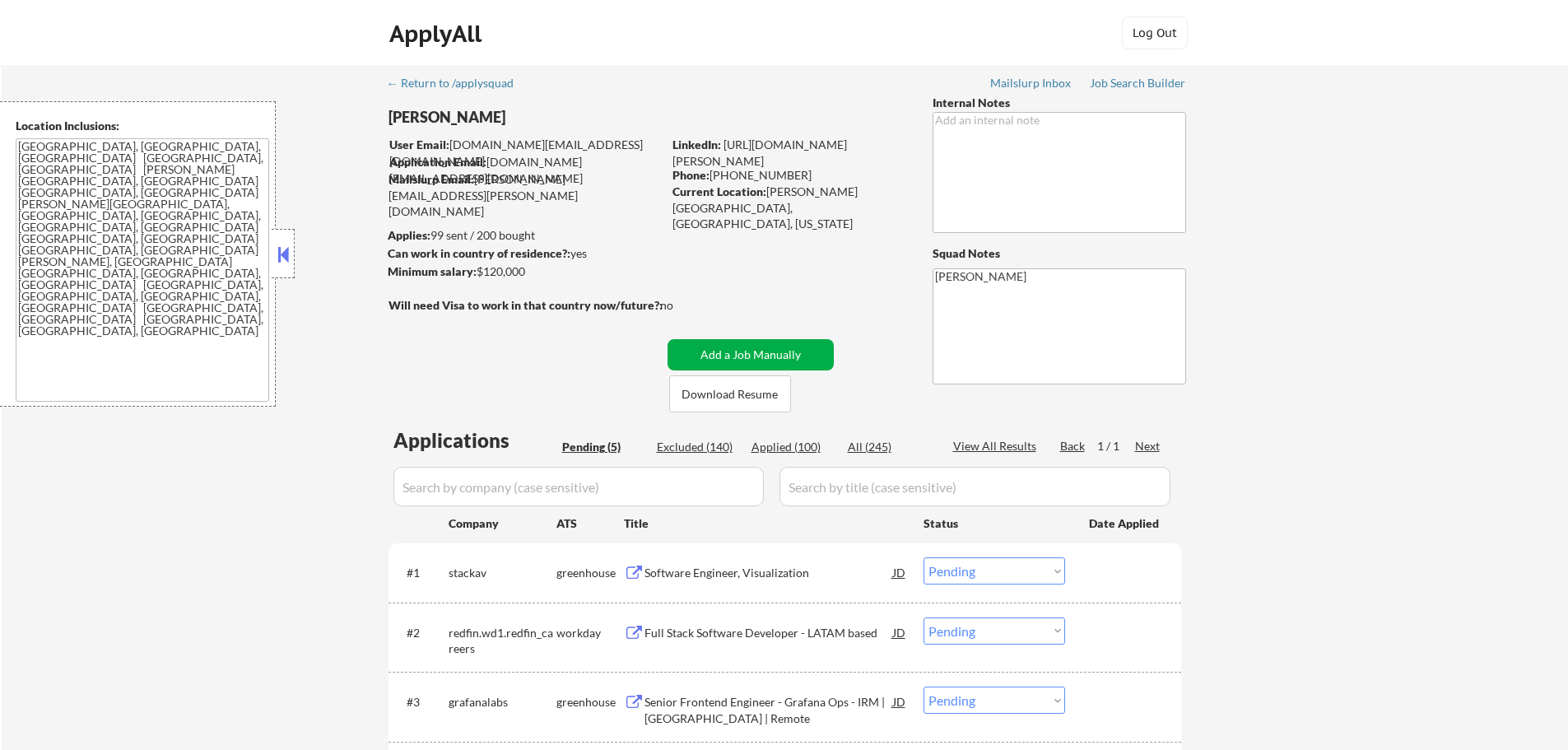
scroll to position [247, 0]
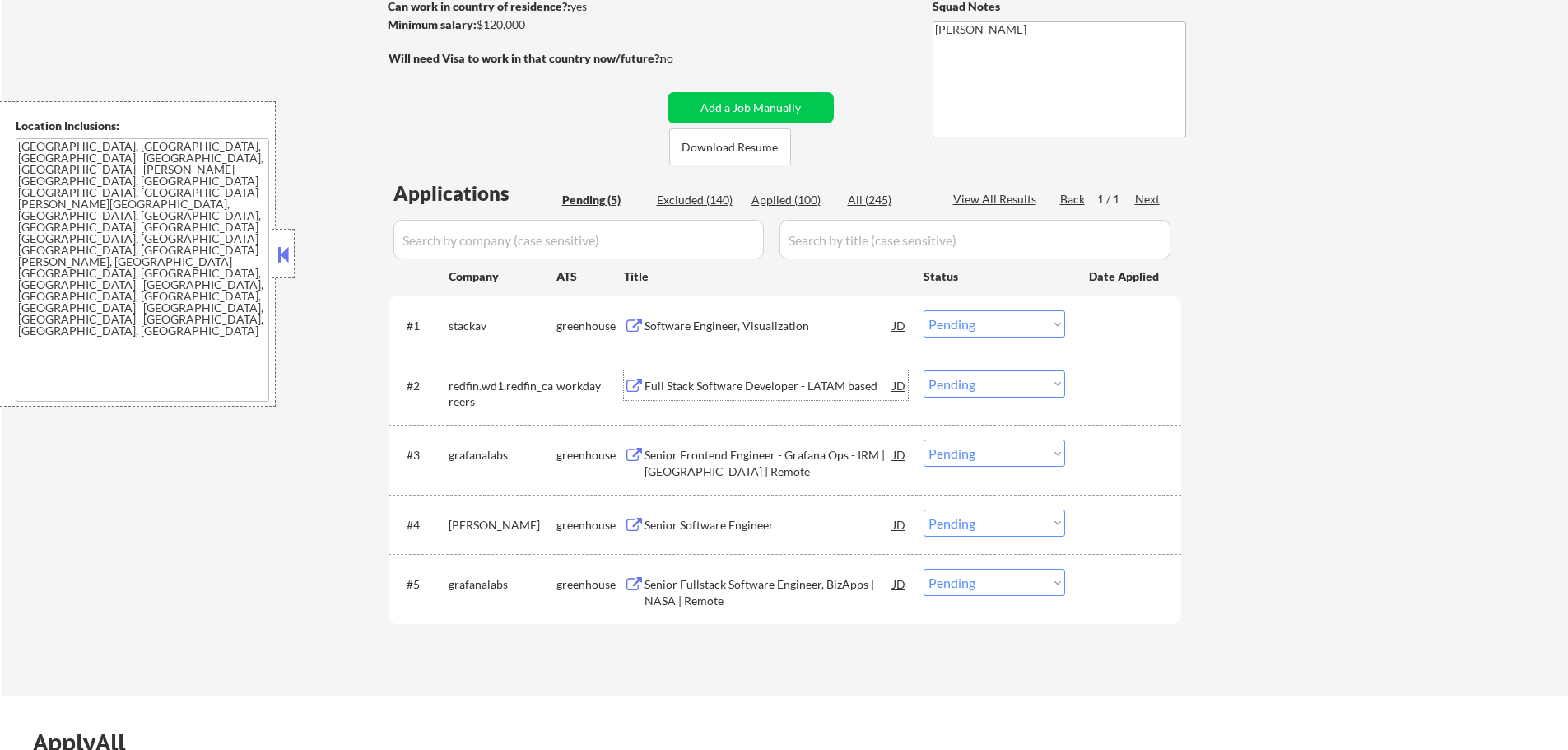
click at [766, 375] on div "Full Stack Software Developer - LATAM based" at bounding box center [769, 385] width 248 height 30
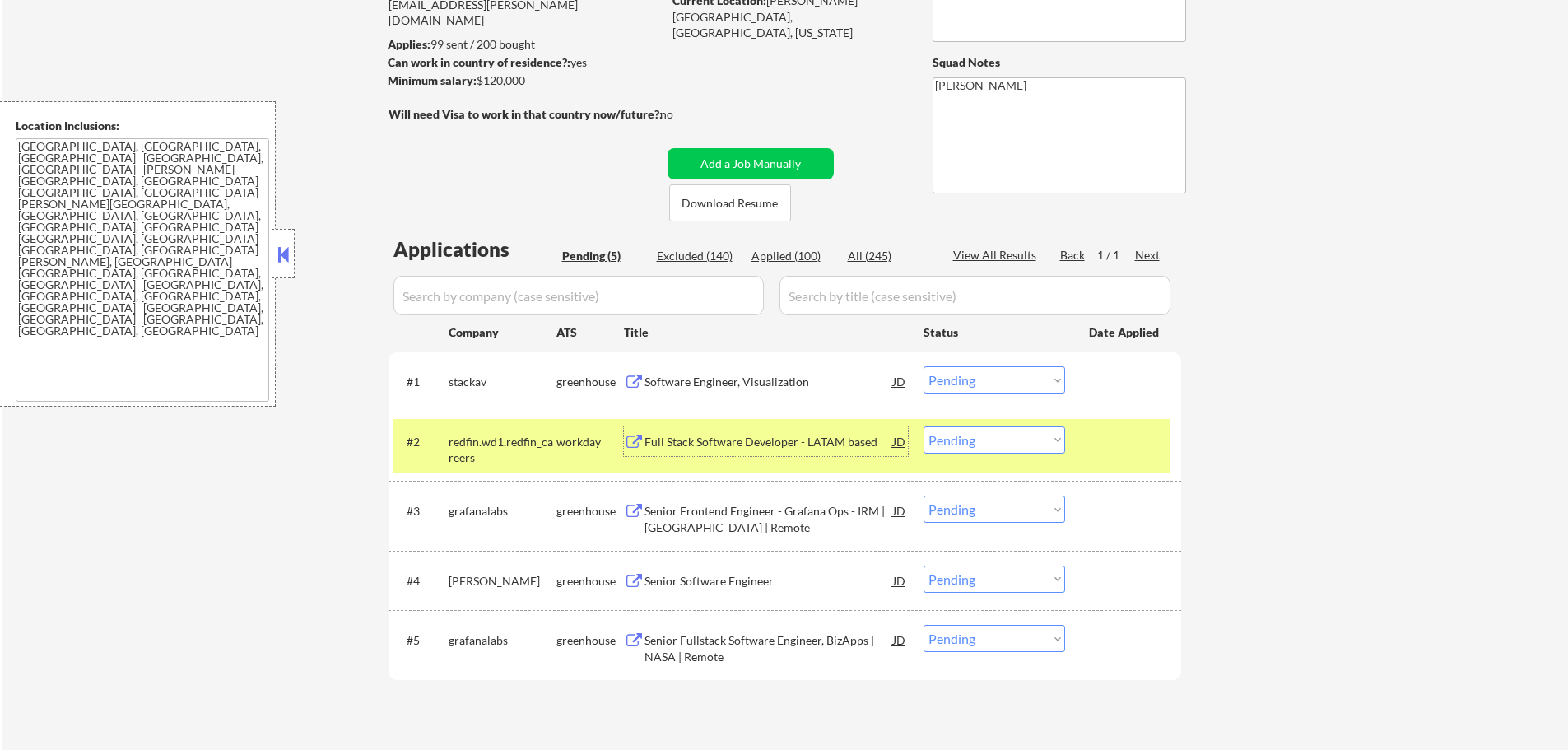
scroll to position [82, 0]
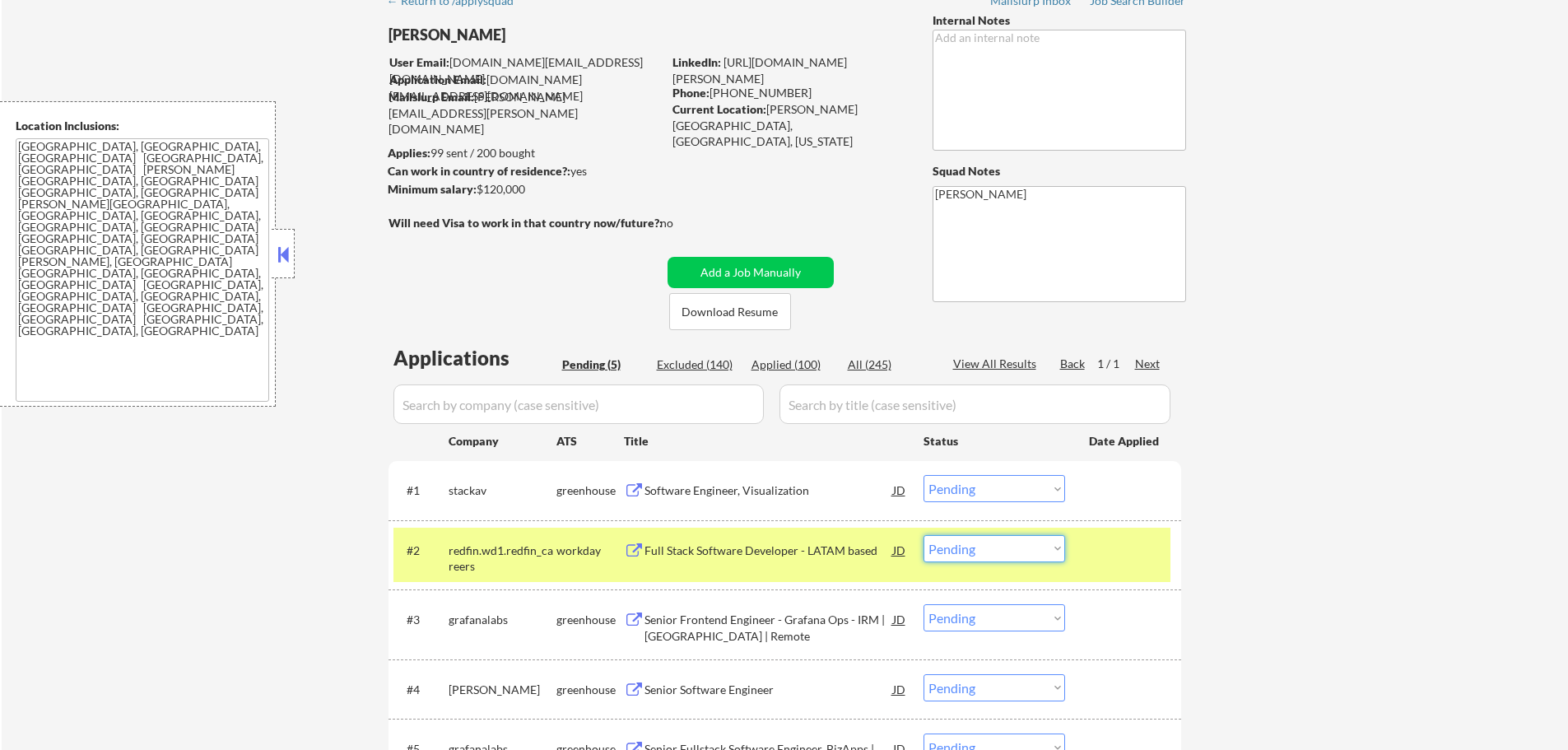
click at [969, 550] on select "Choose an option... Pending Applied Excluded (Questions) Excluded (Expired) Exc…" at bounding box center [995, 548] width 142 height 27
click at [924, 535] on select "Choose an option... Pending Applied Excluded (Questions) Excluded (Expired) Exc…" at bounding box center [995, 548] width 142 height 27
click at [1091, 556] on div at bounding box center [1125, 550] width 73 height 30
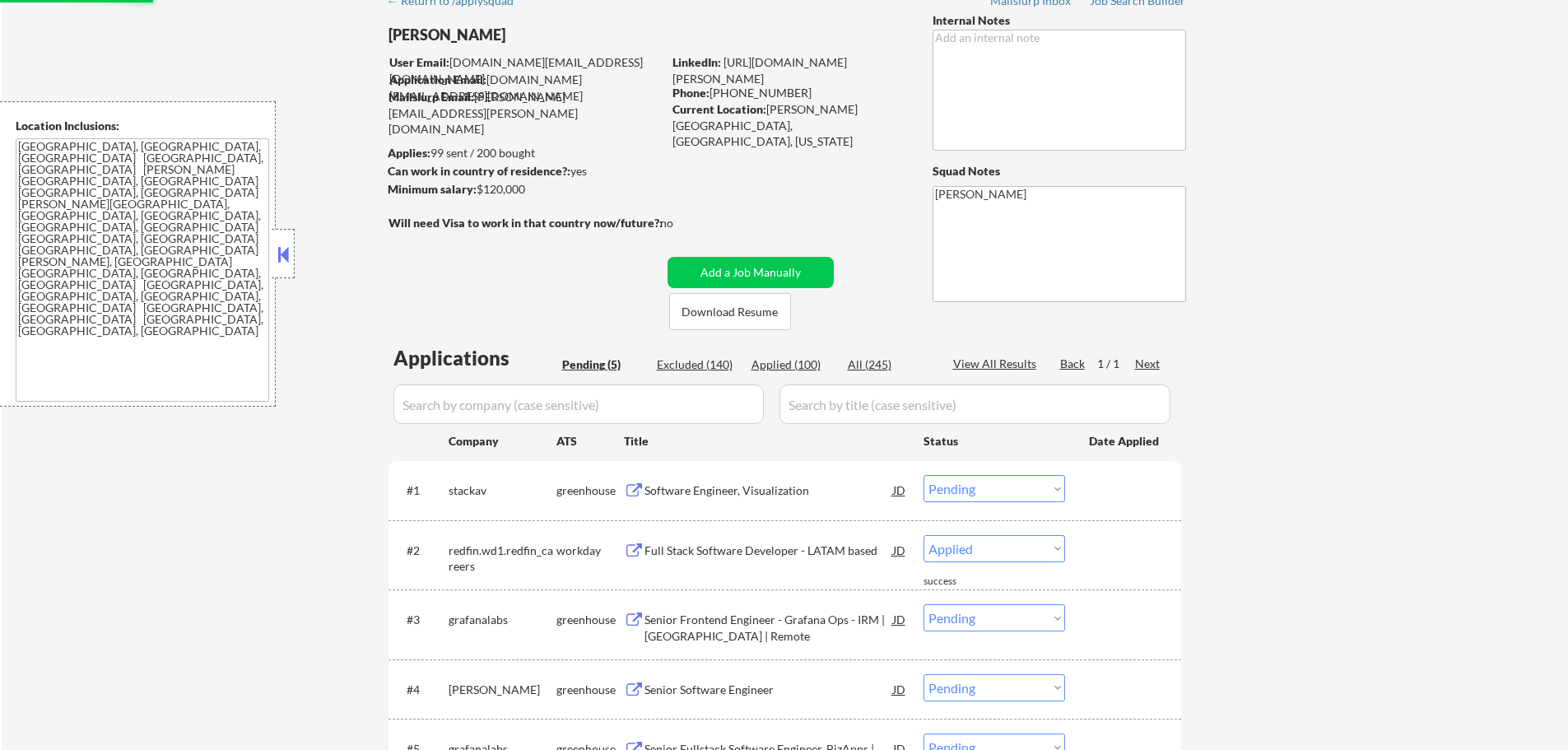
select select ""pending""
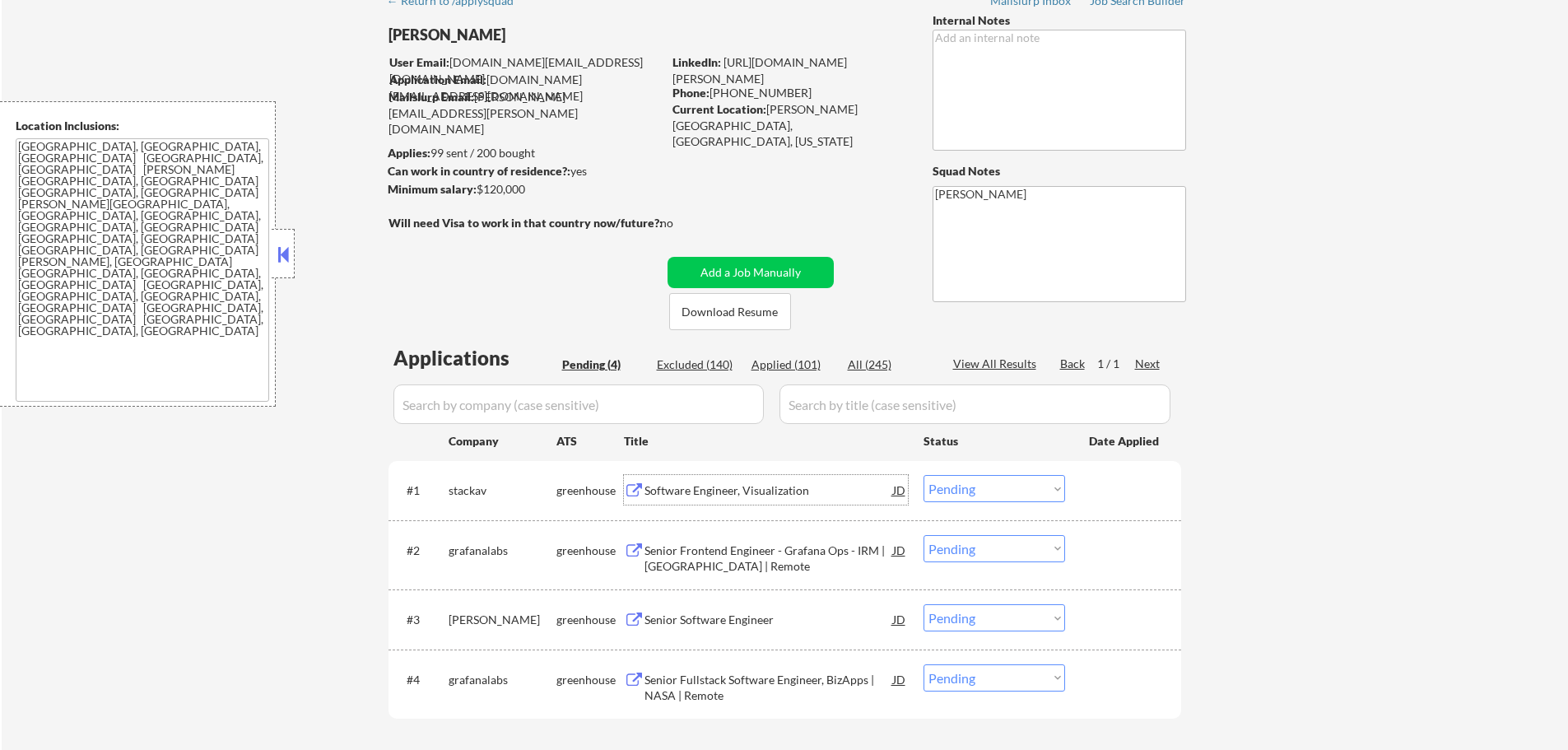
click at [673, 499] on div "Software Engineer, Visualization" at bounding box center [769, 490] width 248 height 30
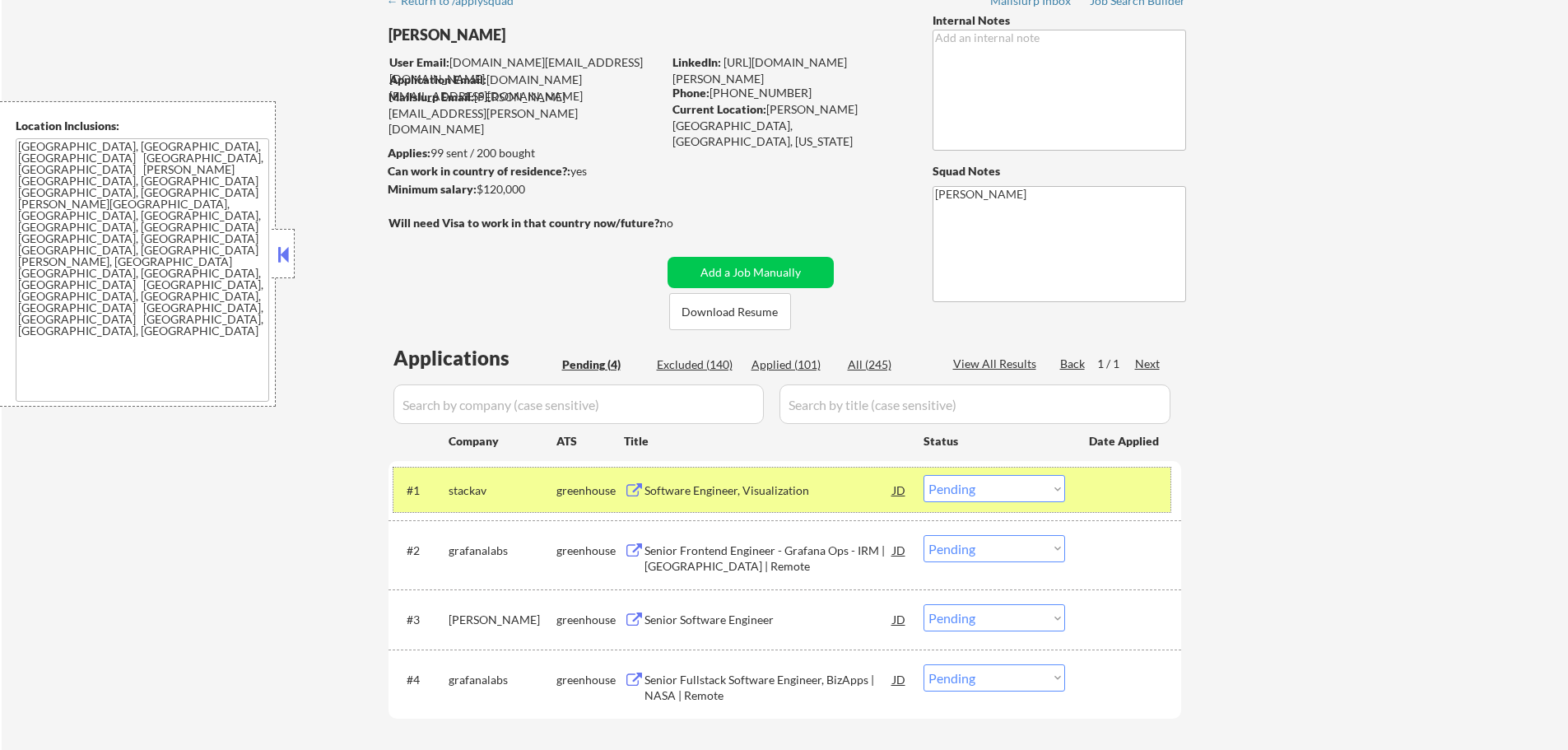
click at [963, 507] on div "#1 stackav greenhouse Software Engineer, Visualization JD Choose an option... P…" at bounding box center [782, 489] width 777 height 45
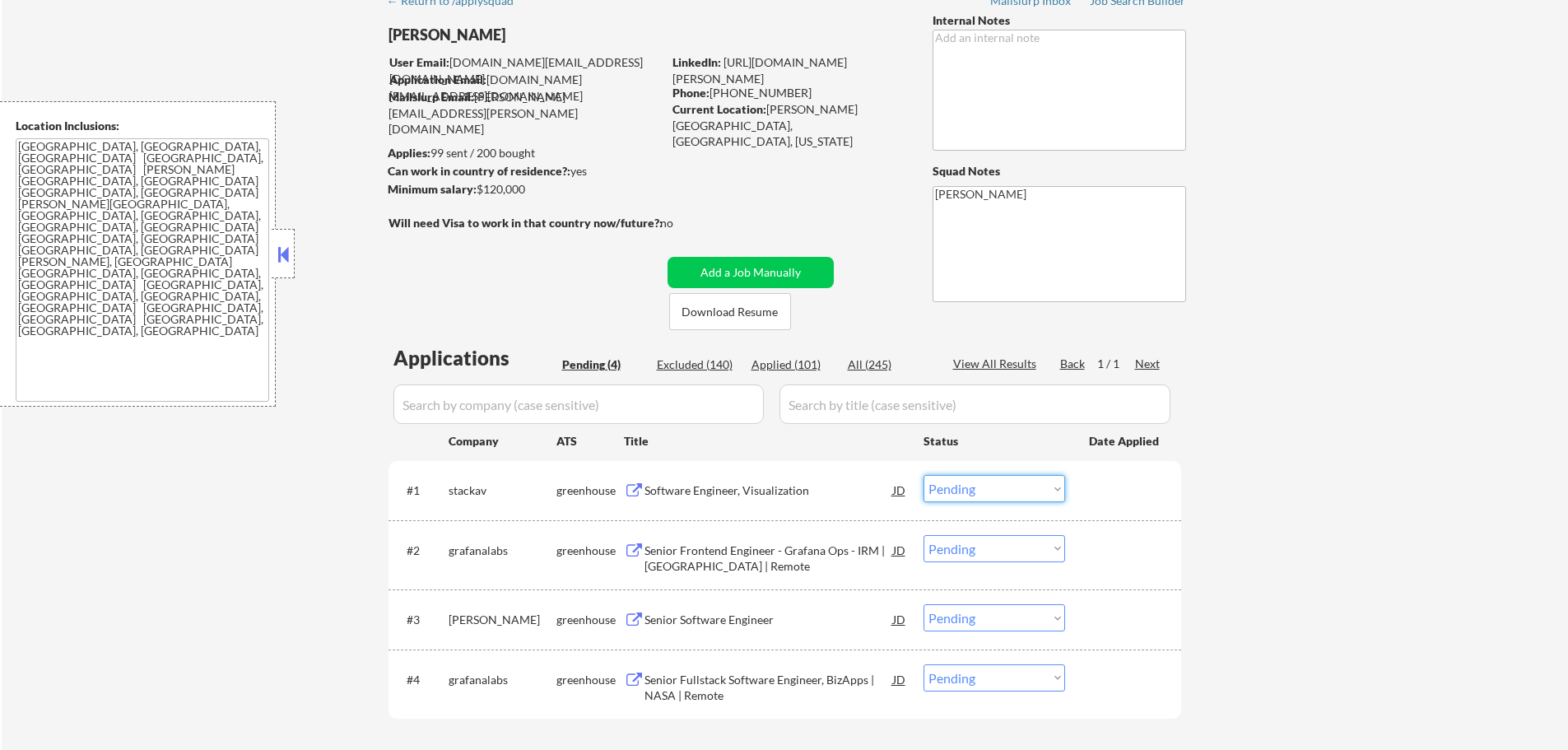
click at [964, 499] on select "Choose an option... Pending Applied Excluded (Questions) Excluded (Expired) Exc…" at bounding box center [995, 488] width 142 height 27
click at [924, 475] on select "Choose an option... Pending Applied Excluded (Questions) Excluded (Expired) Exc…" at bounding box center [995, 488] width 142 height 27
click at [1093, 495] on div at bounding box center [1125, 490] width 73 height 30
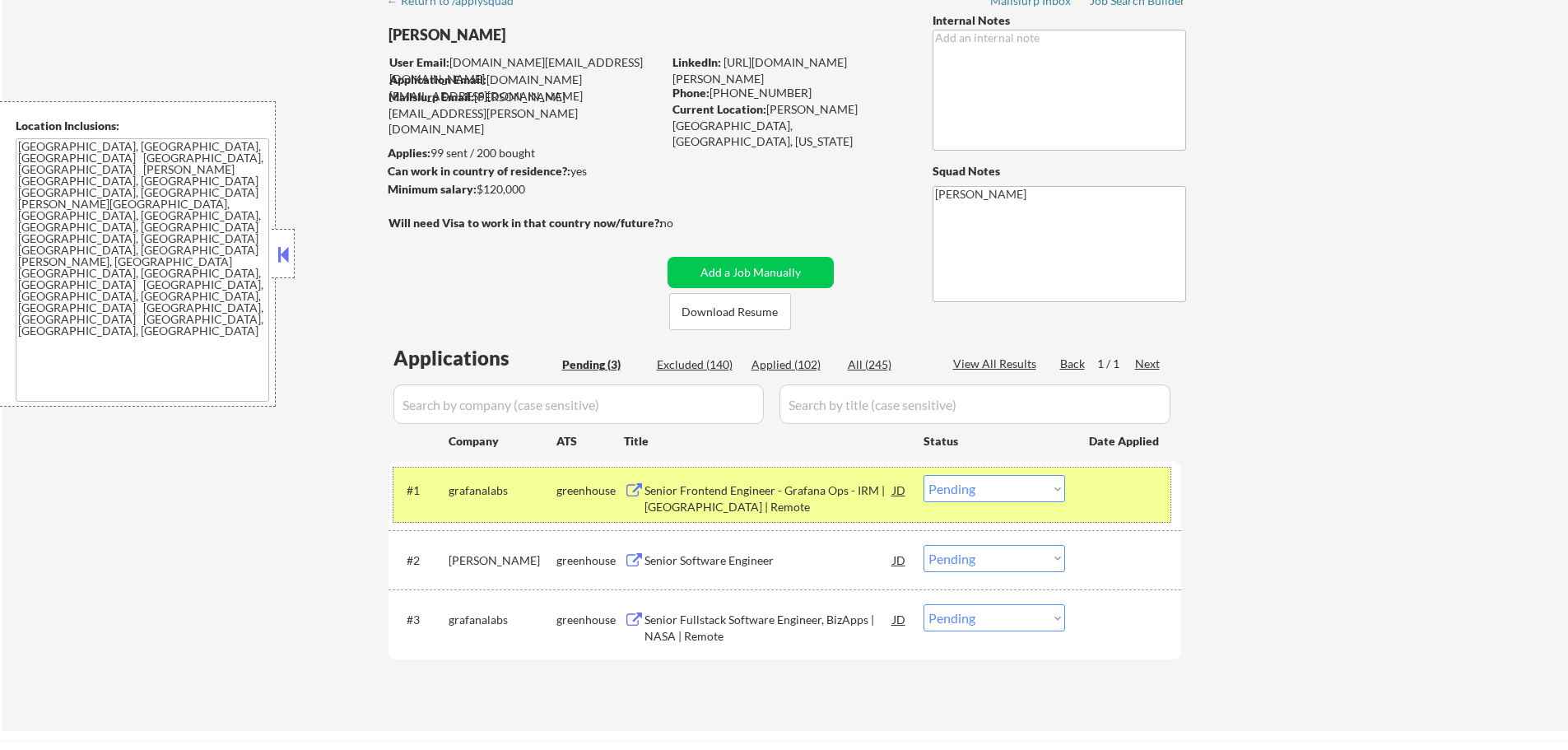
click at [1142, 480] on div at bounding box center [1125, 490] width 73 height 30
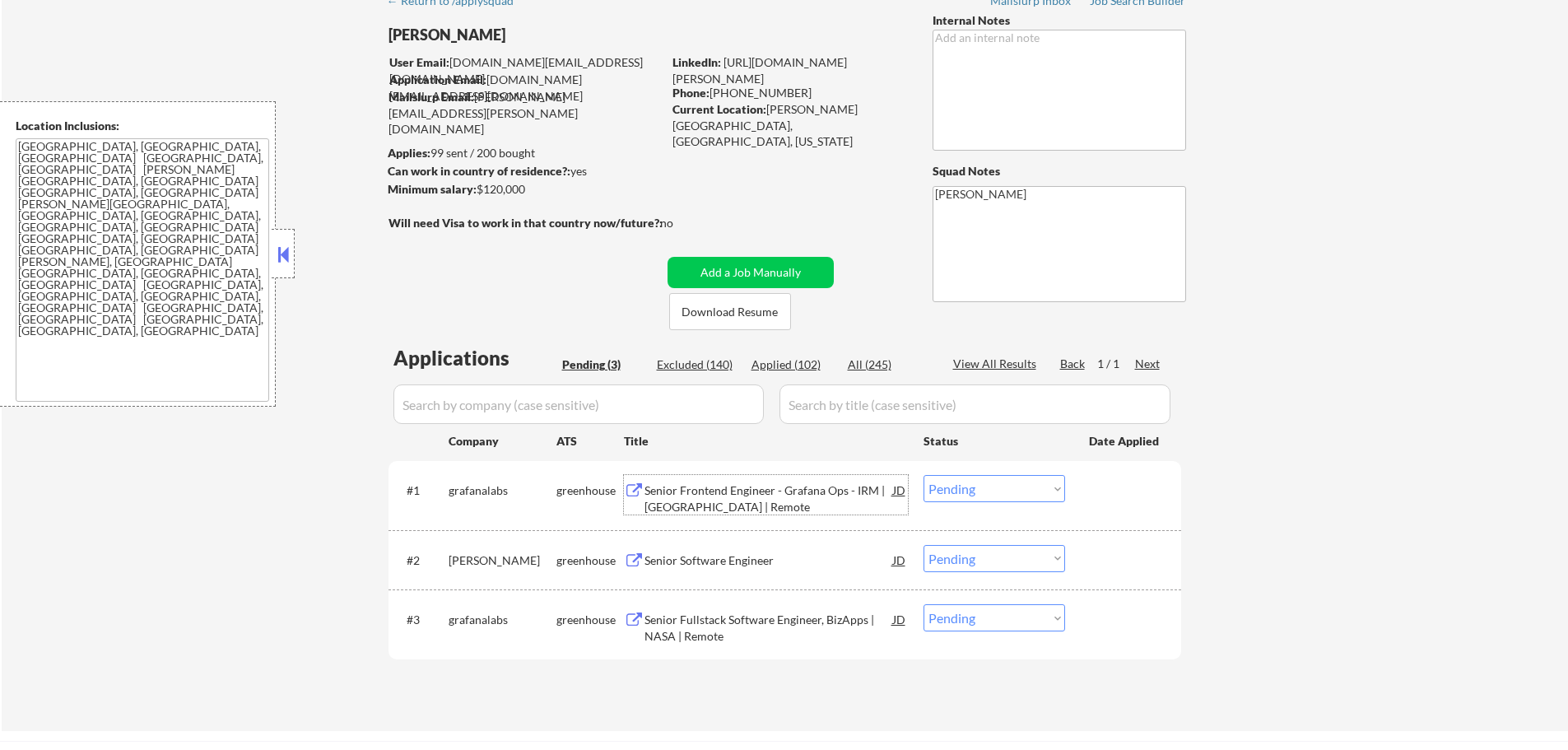
click at [722, 484] on div "Senior Frontend Engineer - Grafana Ops - IRM | USA | Remote" at bounding box center [769, 498] width 248 height 32
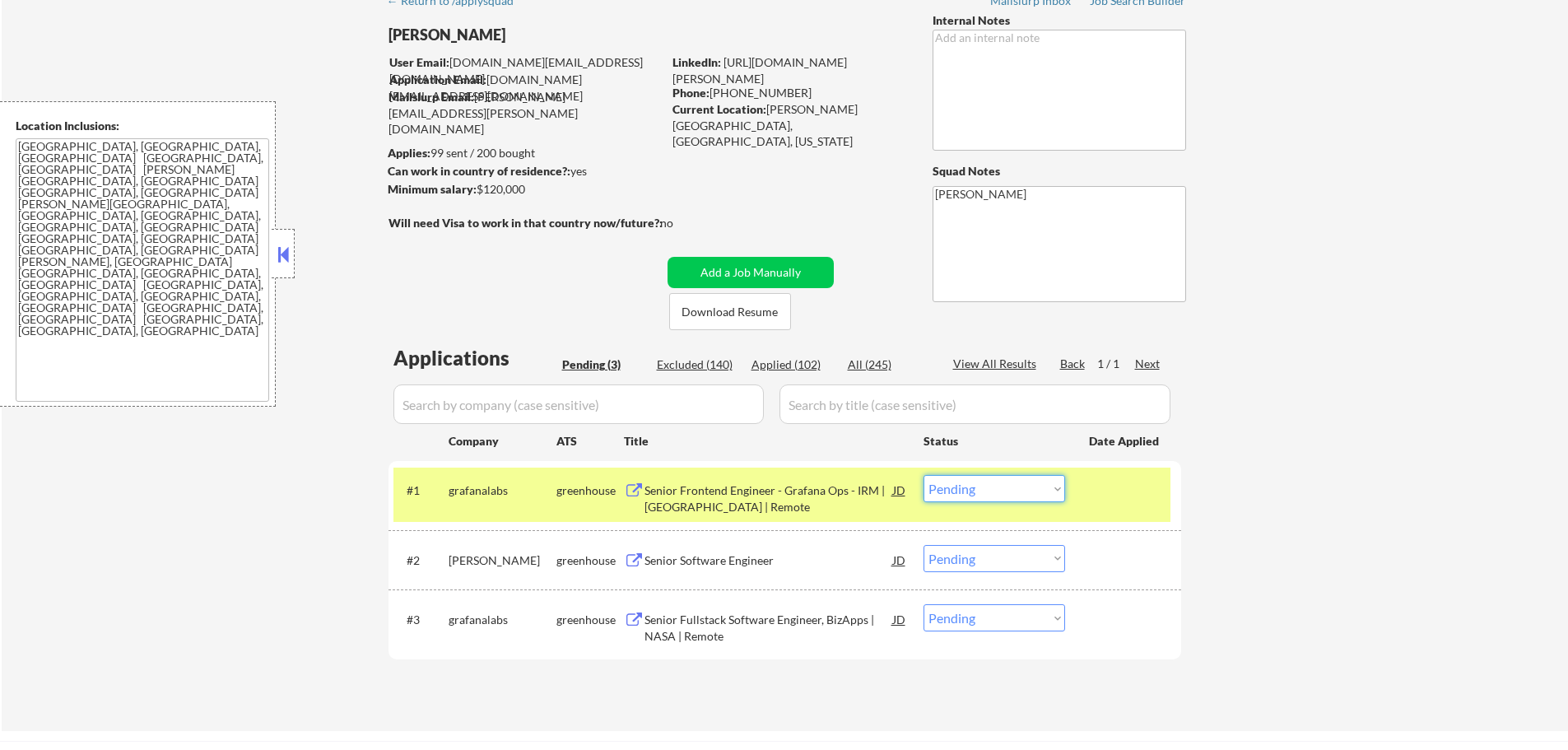
click at [963, 485] on select "Choose an option... Pending Applied Excluded (Questions) Excluded (Expired) Exc…" at bounding box center [995, 488] width 142 height 27
click at [924, 475] on select "Choose an option... Pending Applied Excluded (Questions) Excluded (Expired) Exc…" at bounding box center [995, 488] width 142 height 27
click at [1110, 494] on div at bounding box center [1125, 490] width 73 height 30
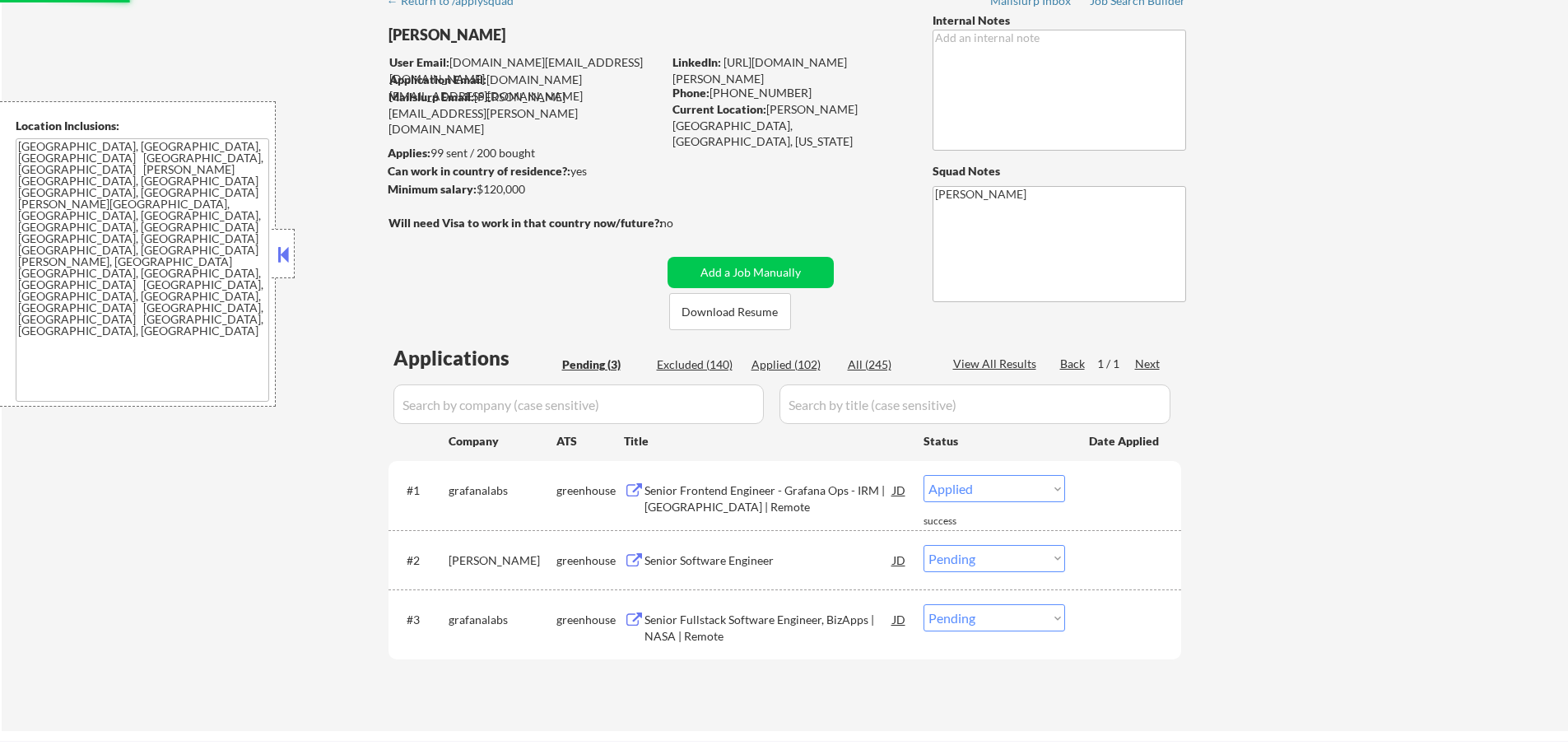
select select ""pending""
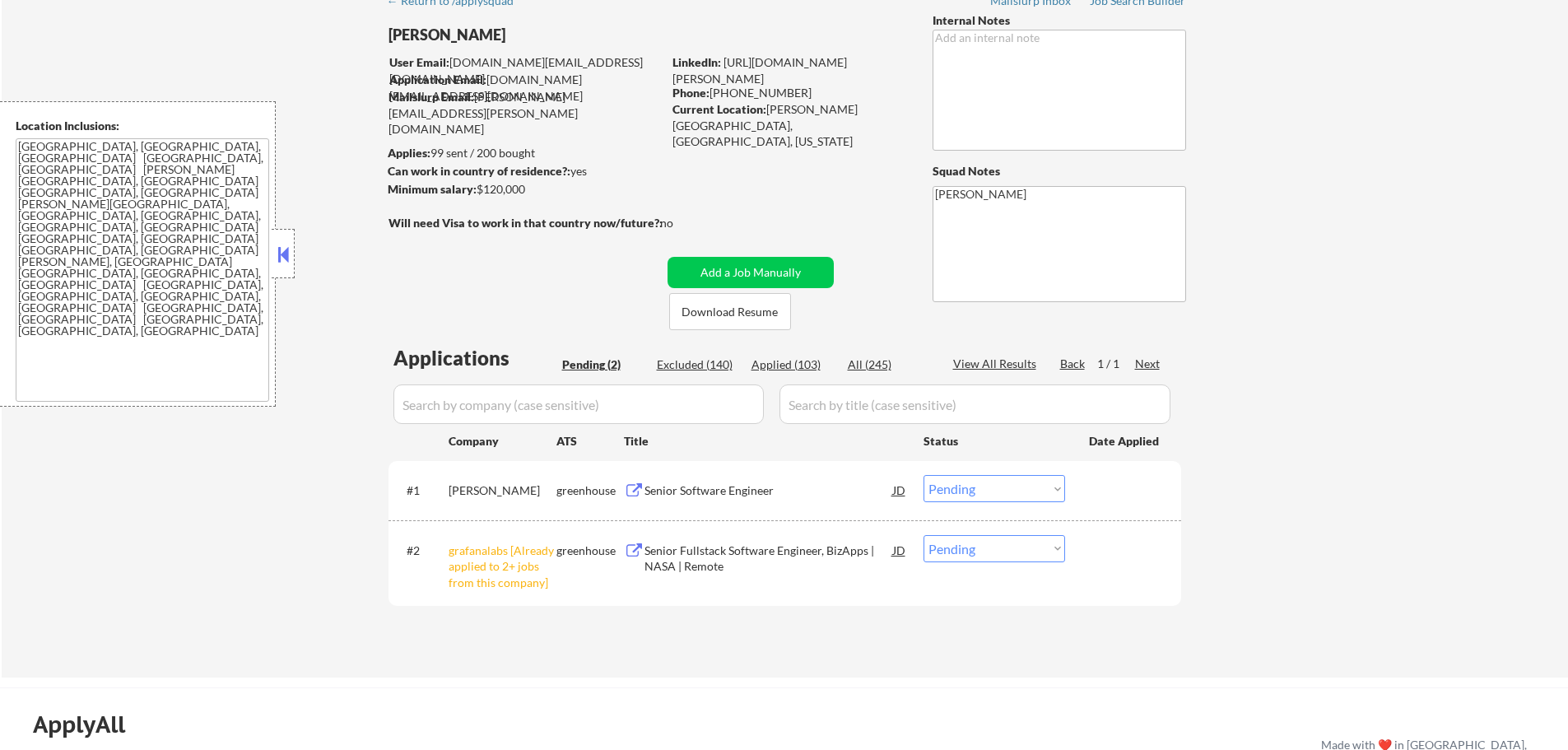
click at [1003, 552] on select "Choose an option... Pending Applied Excluded (Questions) Excluded (Expired) Exc…" at bounding box center [995, 548] width 142 height 27
select select ""excluded__other_""
click at [924, 535] on select "Choose an option... Pending Applied Excluded (Questions) Excluded (Expired) Exc…" at bounding box center [995, 548] width 142 height 27
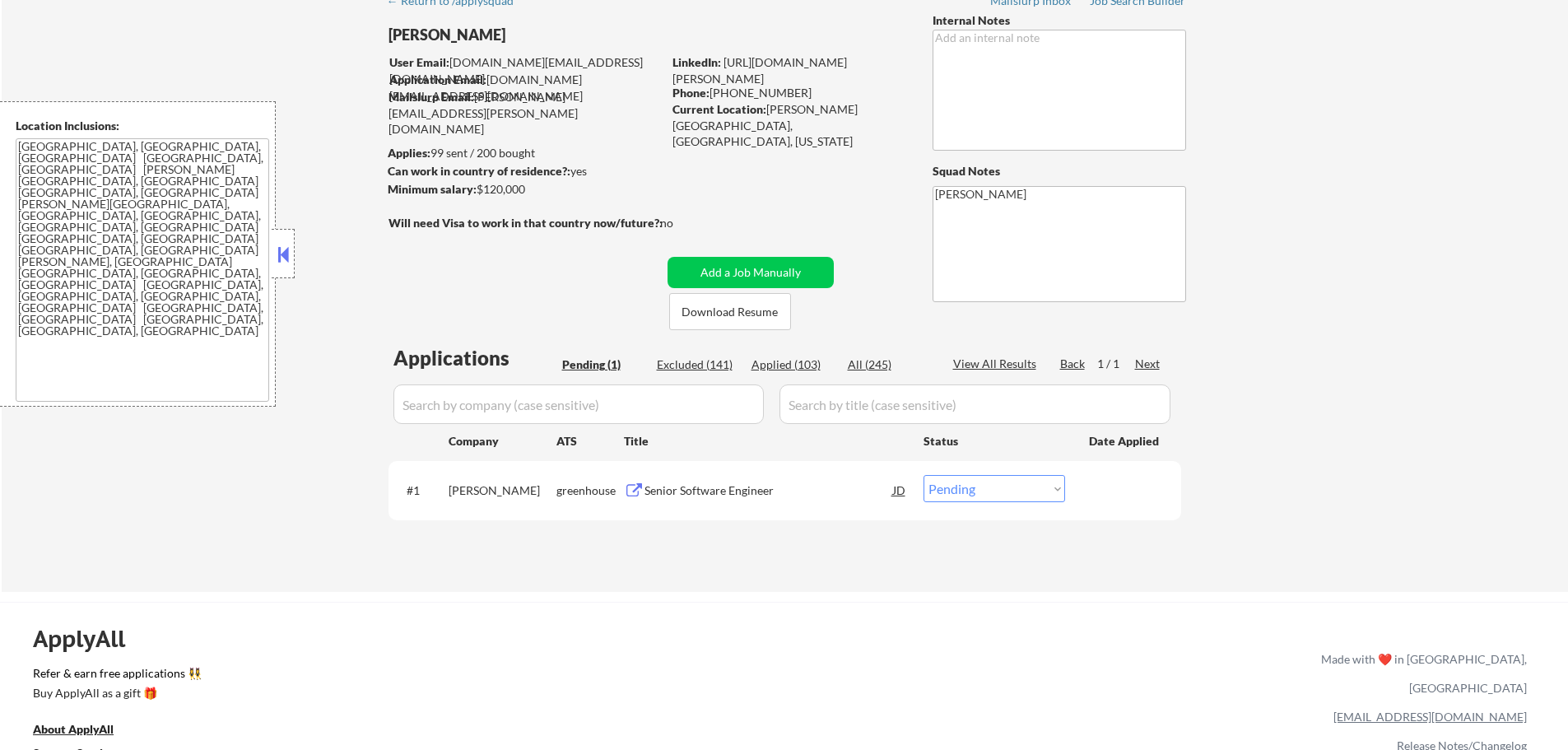
click at [743, 494] on div "Senior Software Engineer" at bounding box center [769, 490] width 248 height 17
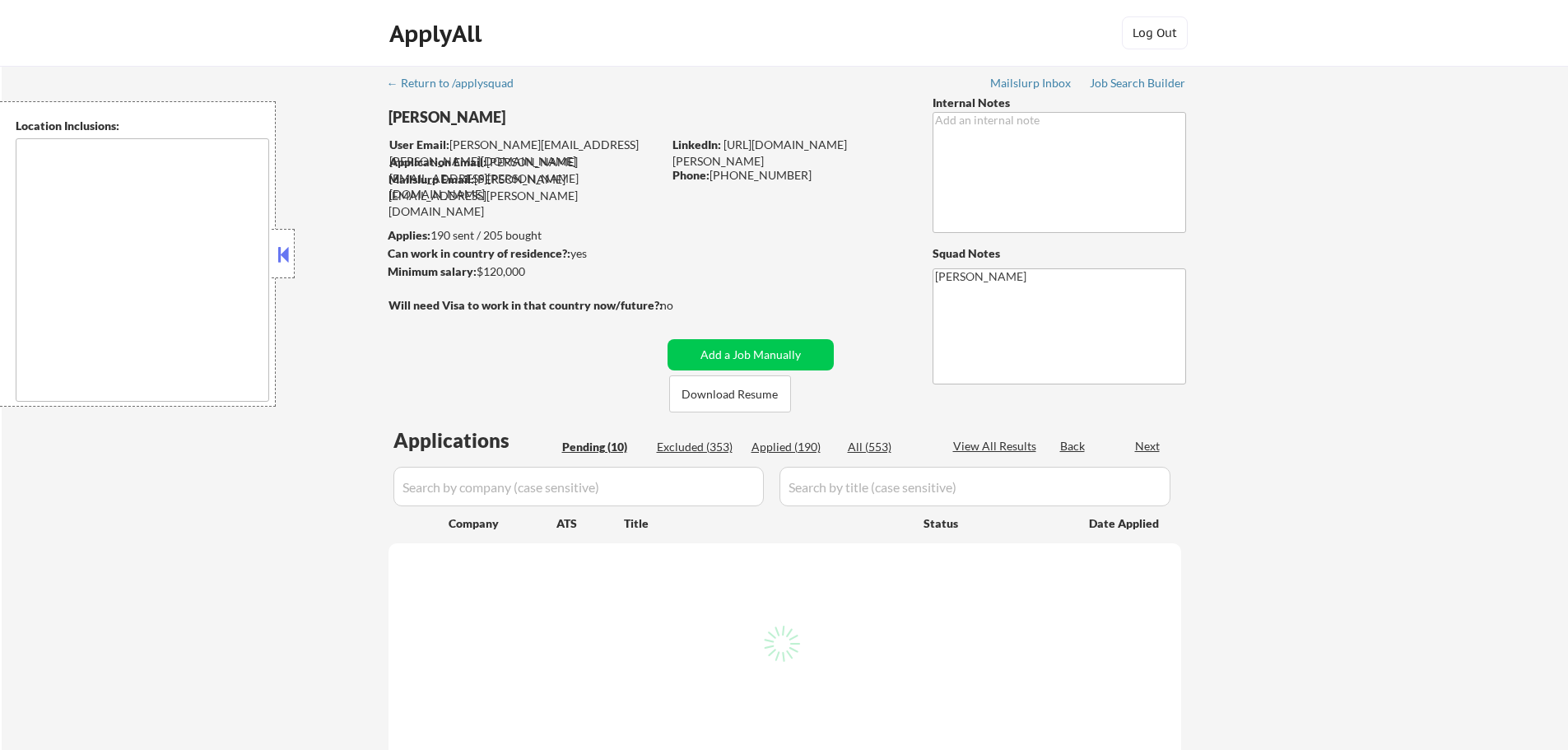
type textarea "[GEOGRAPHIC_DATA], [GEOGRAPHIC_DATA] [GEOGRAPHIC_DATA], [GEOGRAPHIC_DATA] [GEOG…"
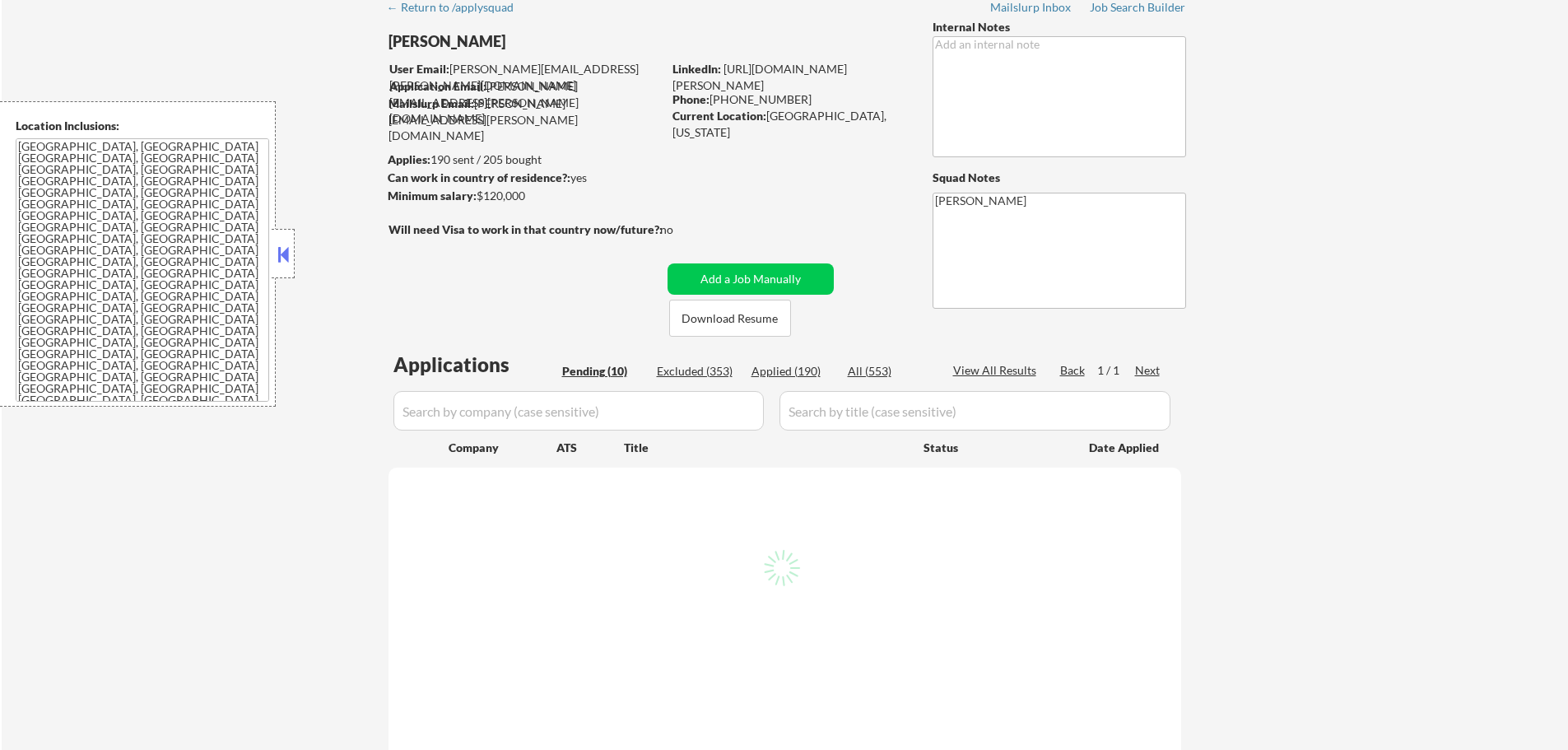
select select ""pending""
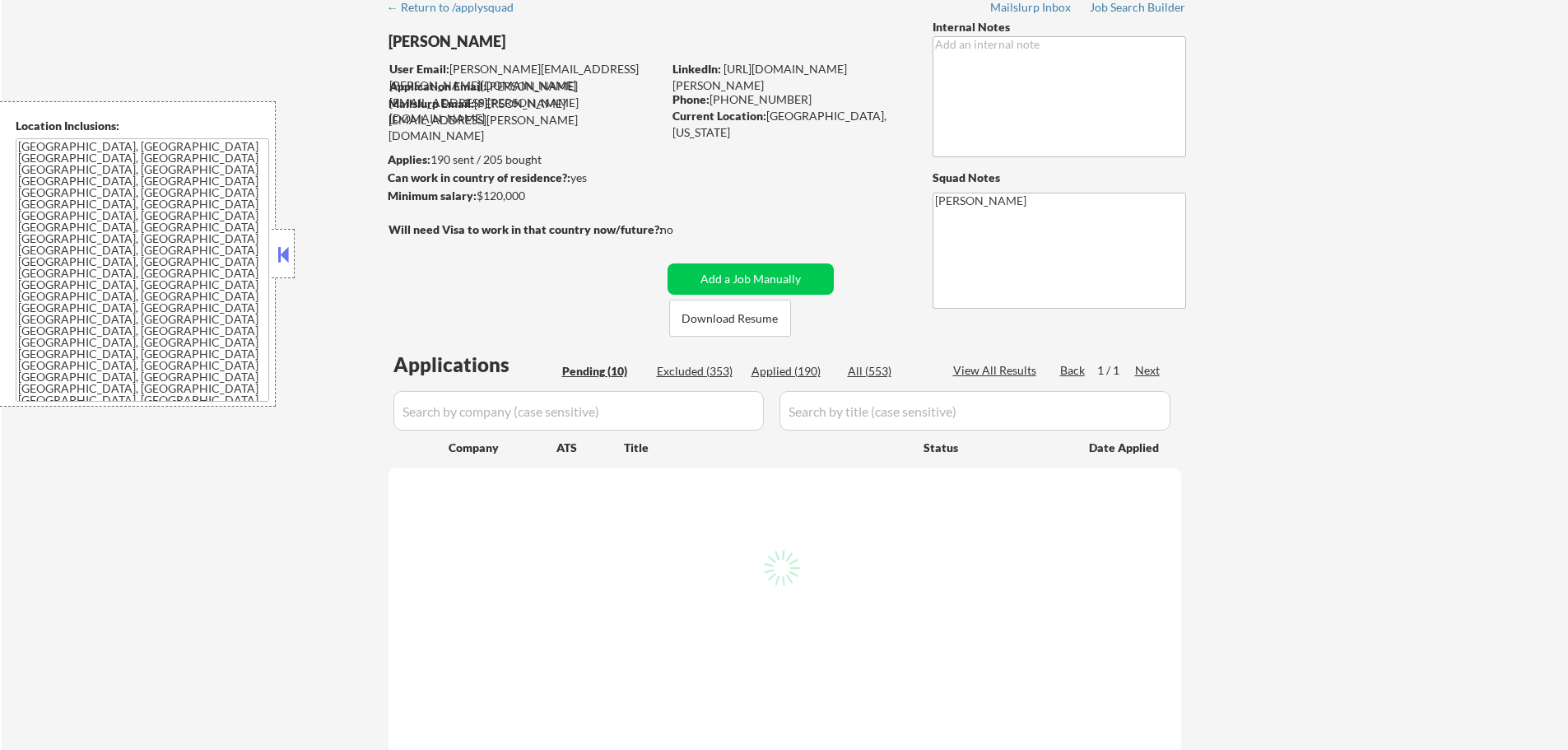
select select ""pending""
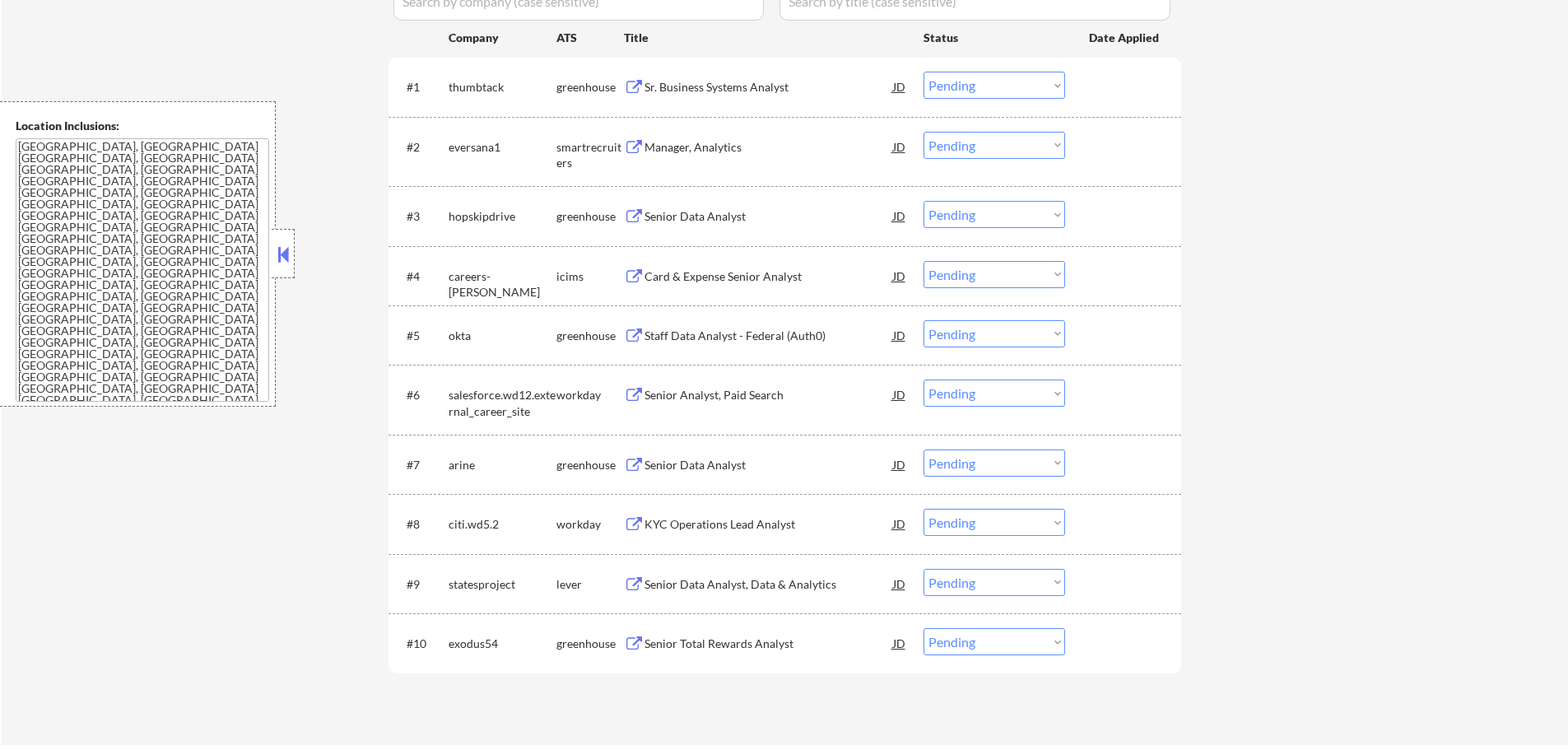
scroll to position [577, 0]
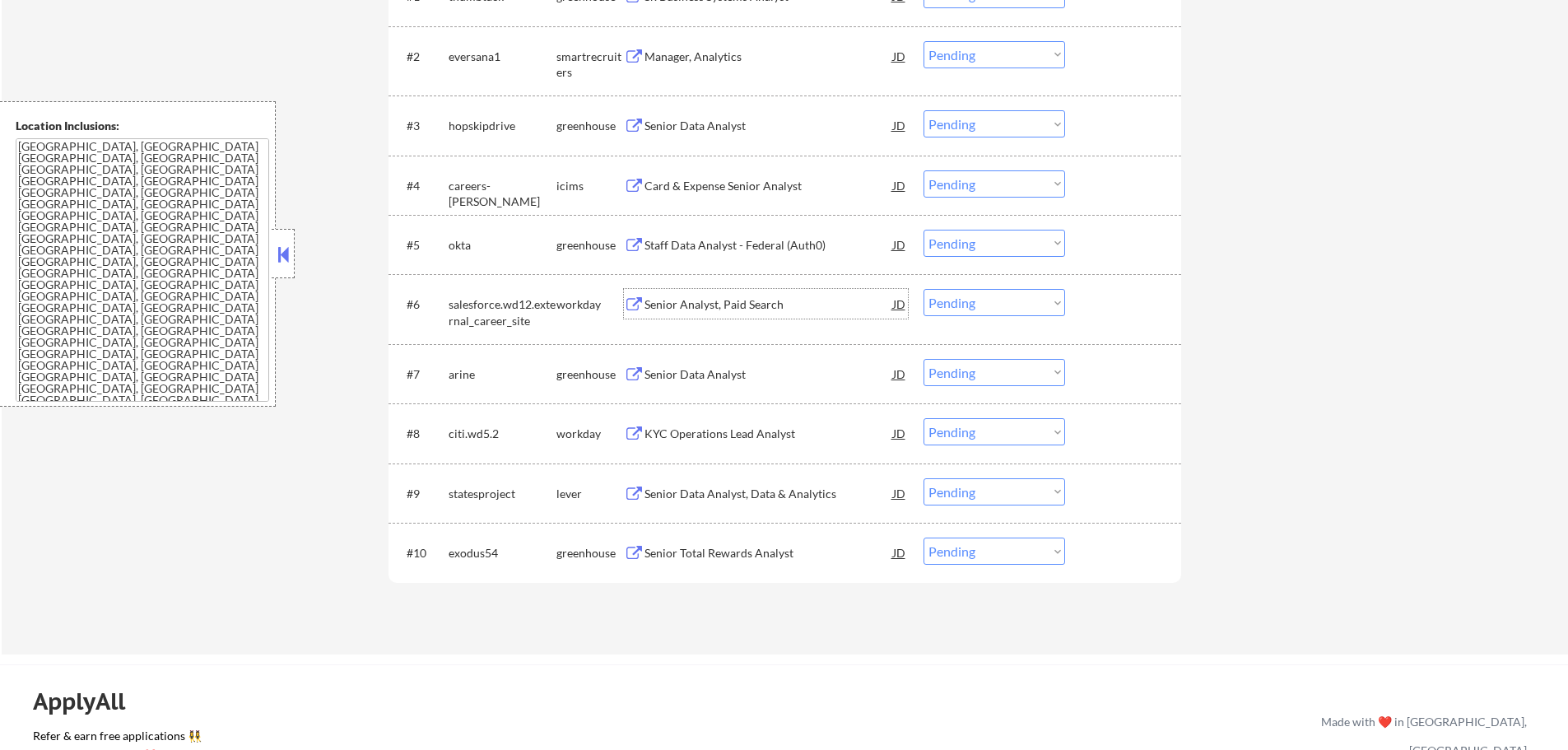
click at [686, 305] on div "Senior Analyst, Paid Search" at bounding box center [769, 305] width 248 height 17
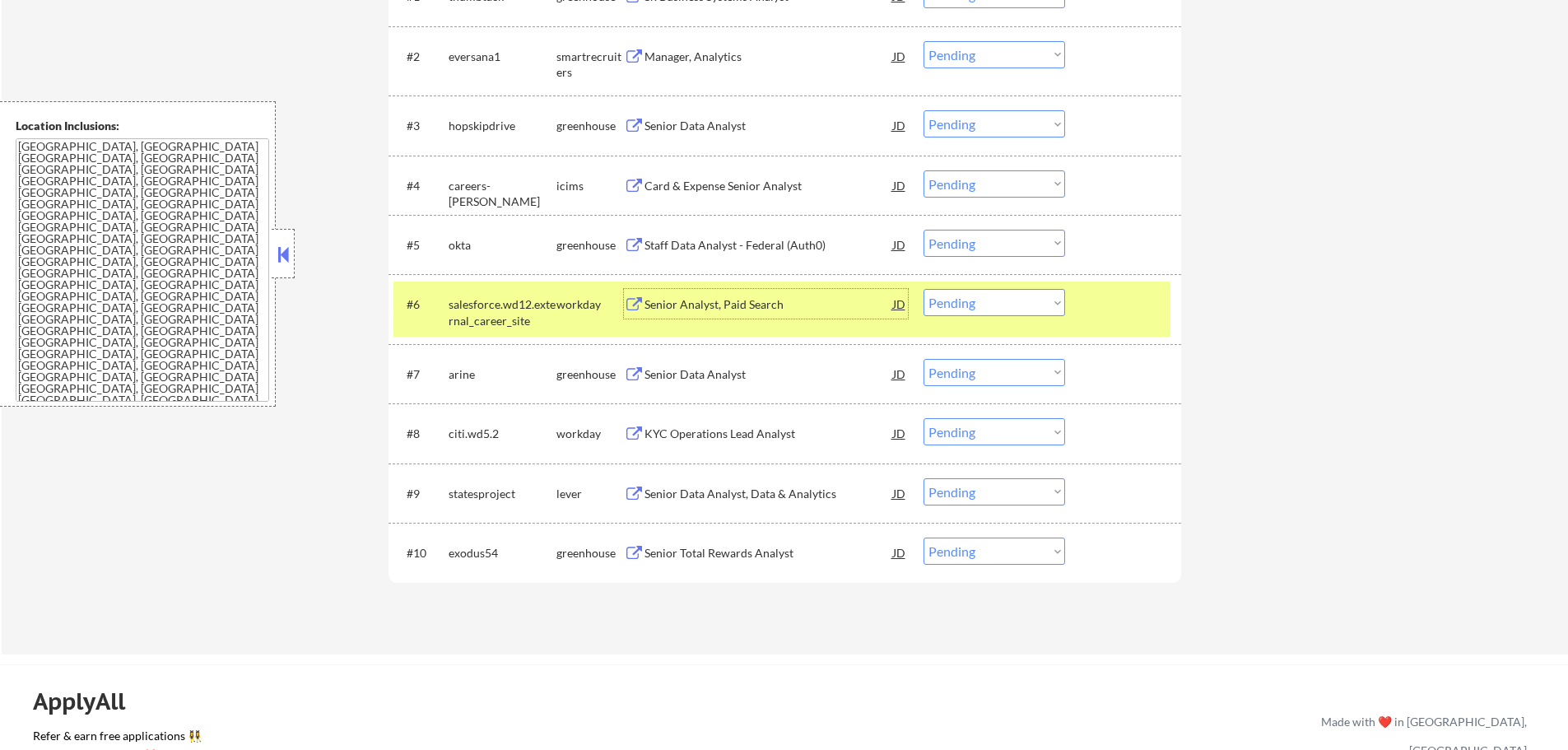
click at [1096, 301] on div at bounding box center [1125, 304] width 73 height 30
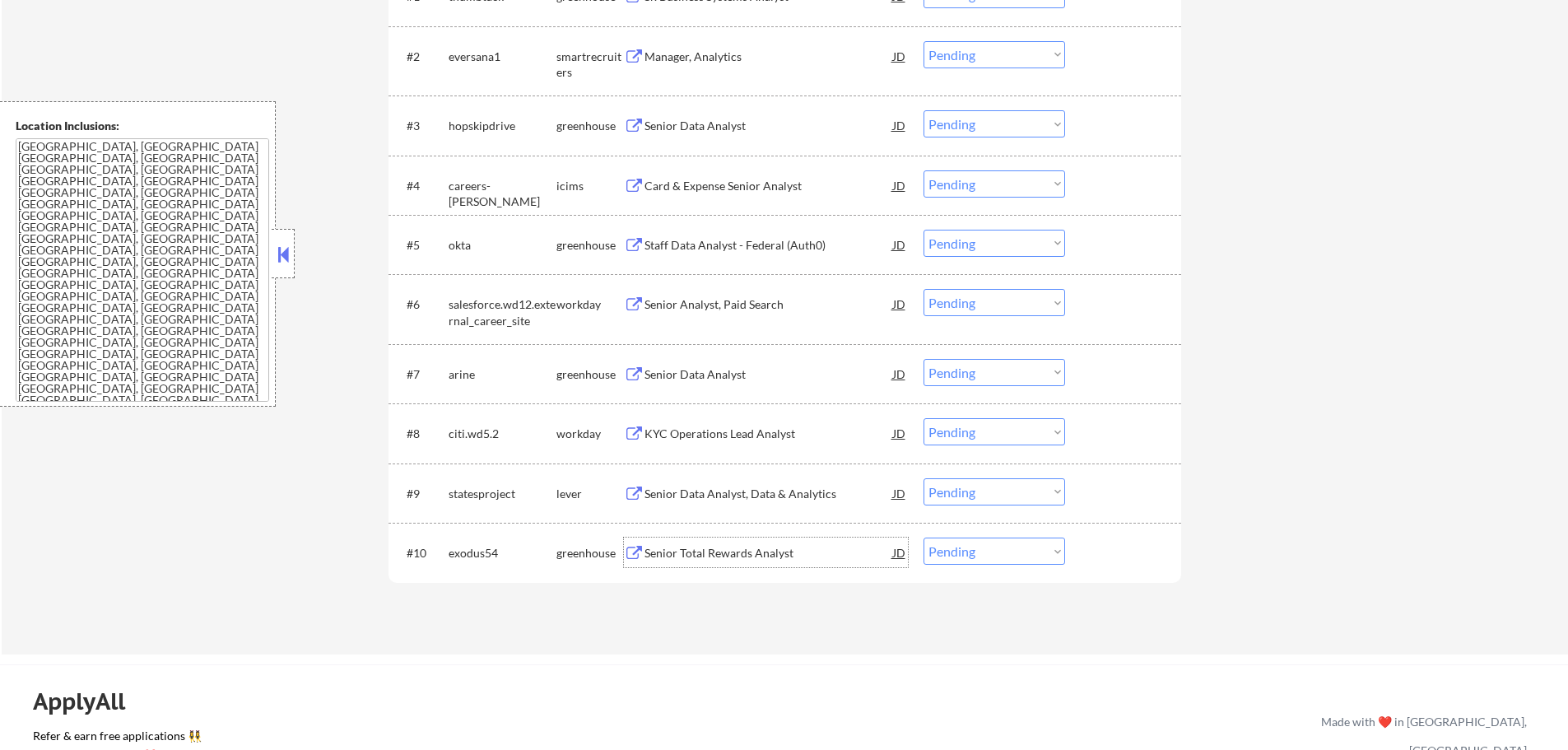
click at [743, 559] on div "Senior Total Rewards Analyst" at bounding box center [769, 553] width 248 height 17
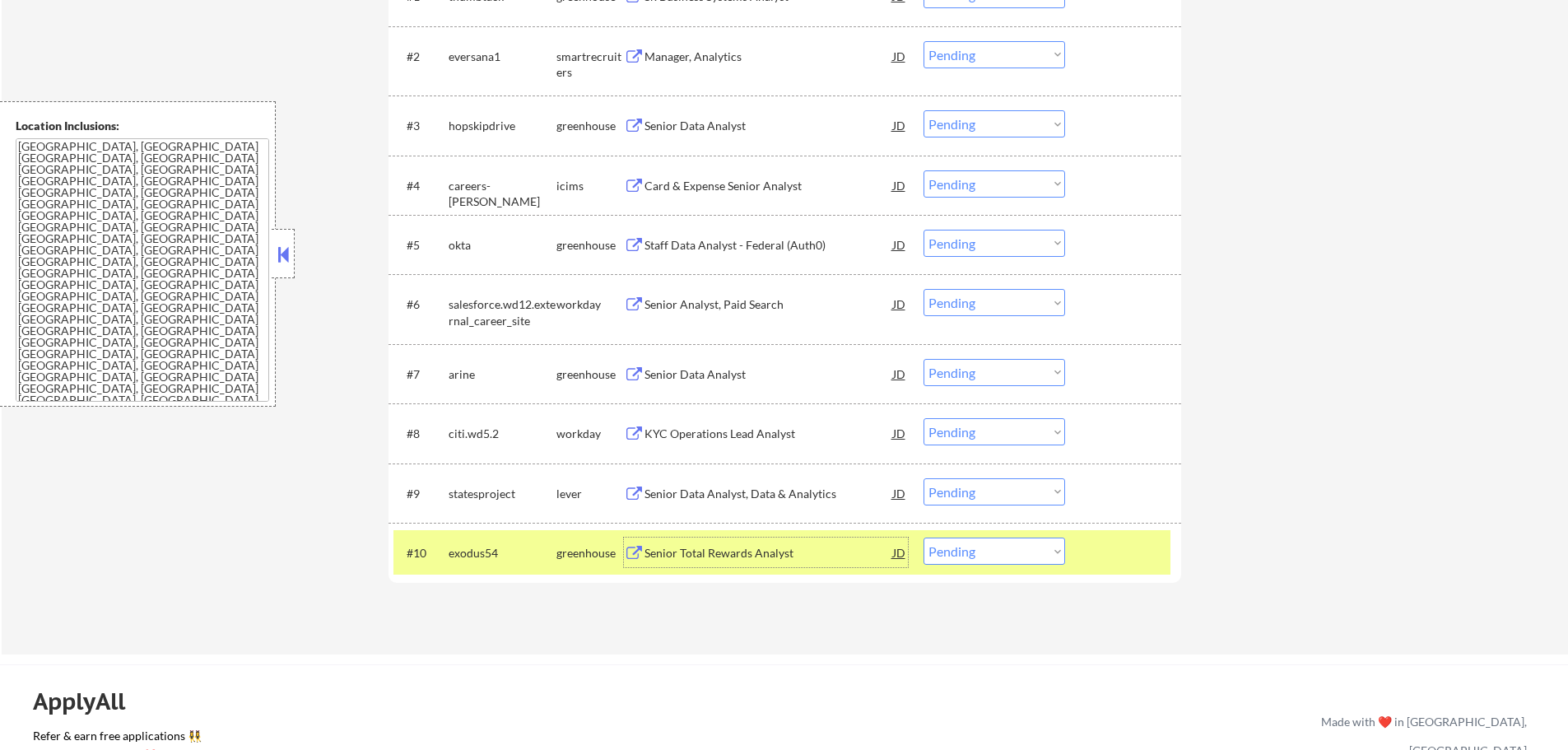
click at [1095, 567] on div at bounding box center [1125, 552] width 73 height 30
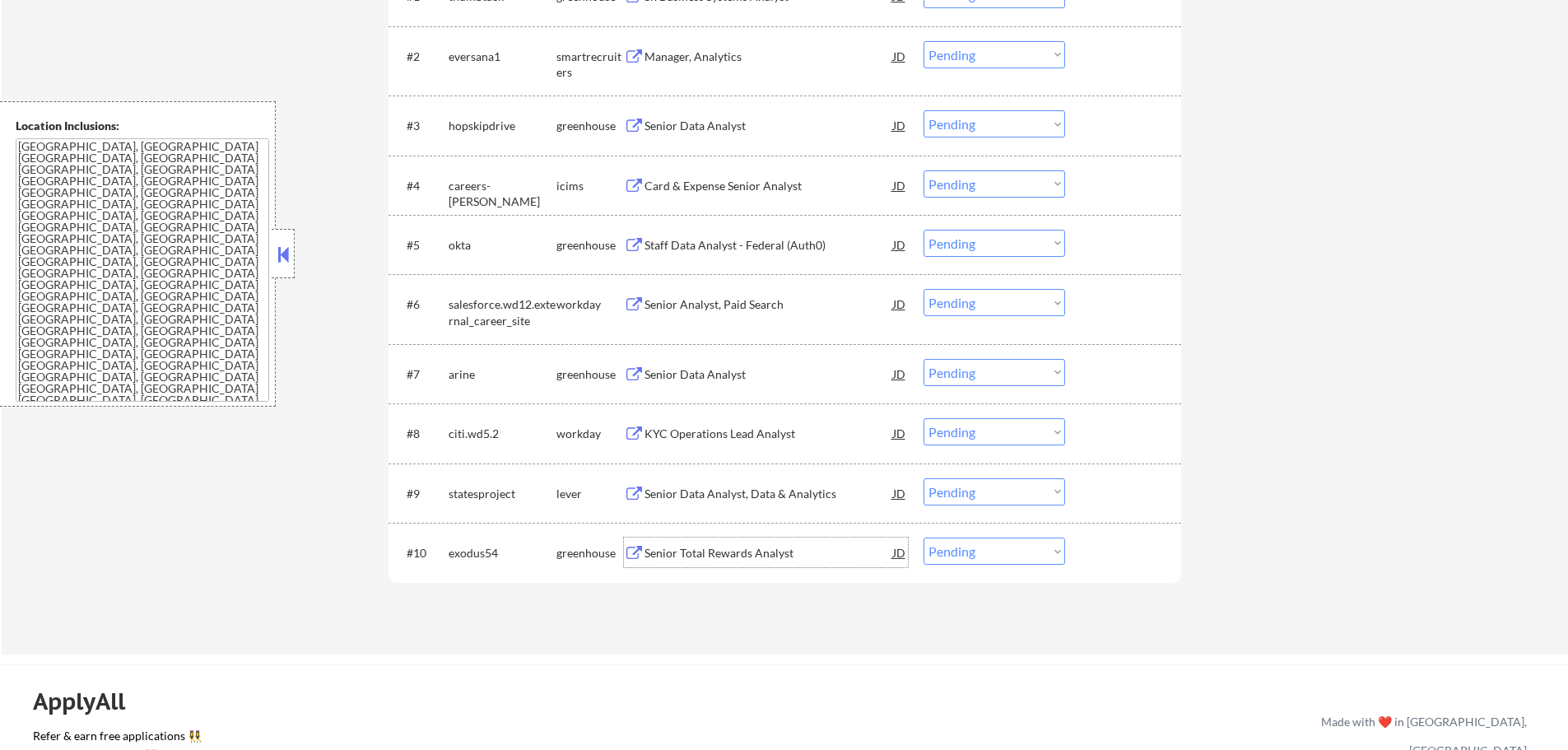
click at [771, 560] on div "Senior Total Rewards Analyst" at bounding box center [769, 553] width 248 height 17
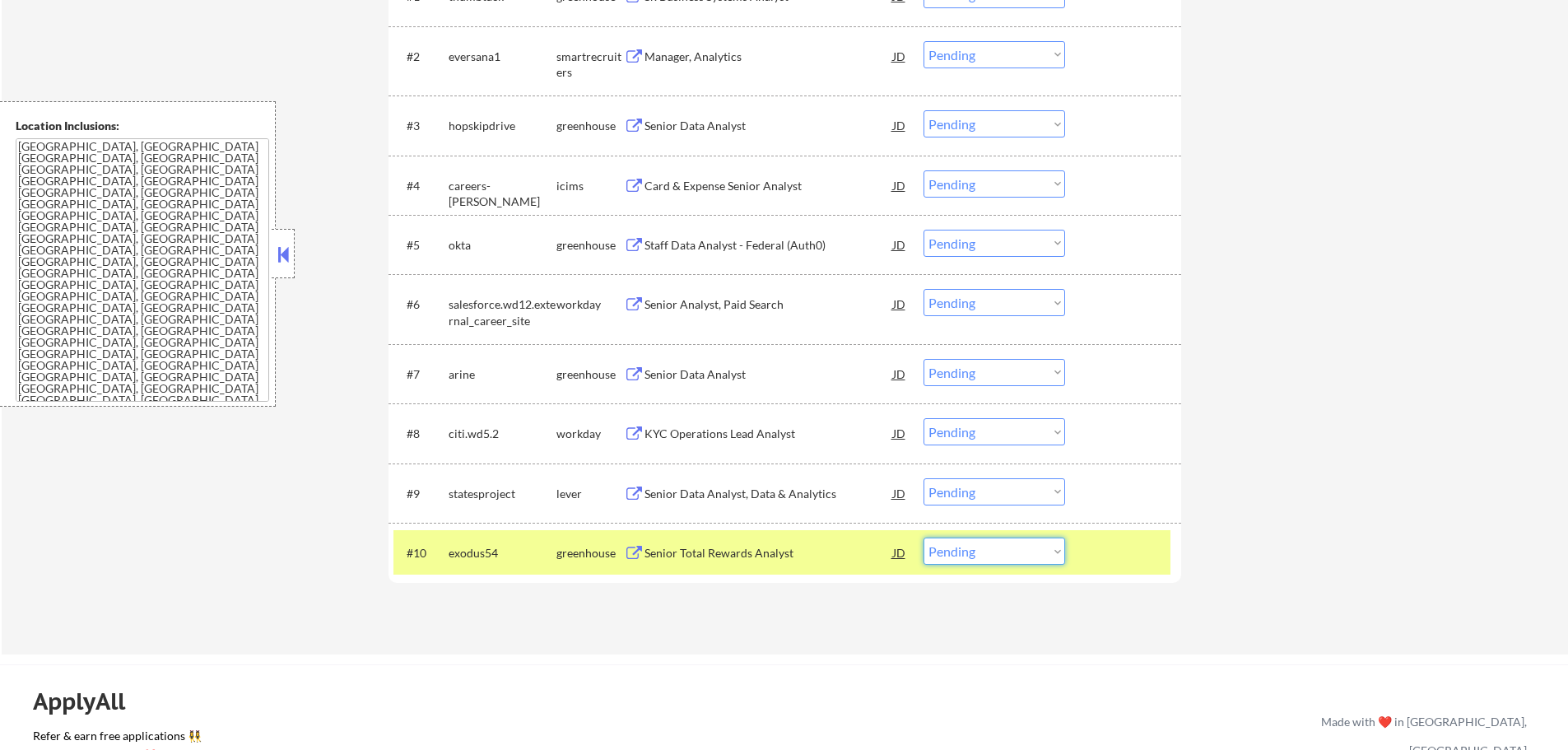
click at [990, 560] on select "Choose an option... Pending Applied Excluded (Questions) Excluded (Expired) Exc…" at bounding box center [995, 550] width 142 height 27
select select ""excluded__bad_match_""
click at [924, 537] on select "Choose an option... Pending Applied Excluded (Questions) Excluded (Expired) Exc…" at bounding box center [995, 550] width 142 height 27
click at [1098, 547] on div at bounding box center [1125, 552] width 73 height 30
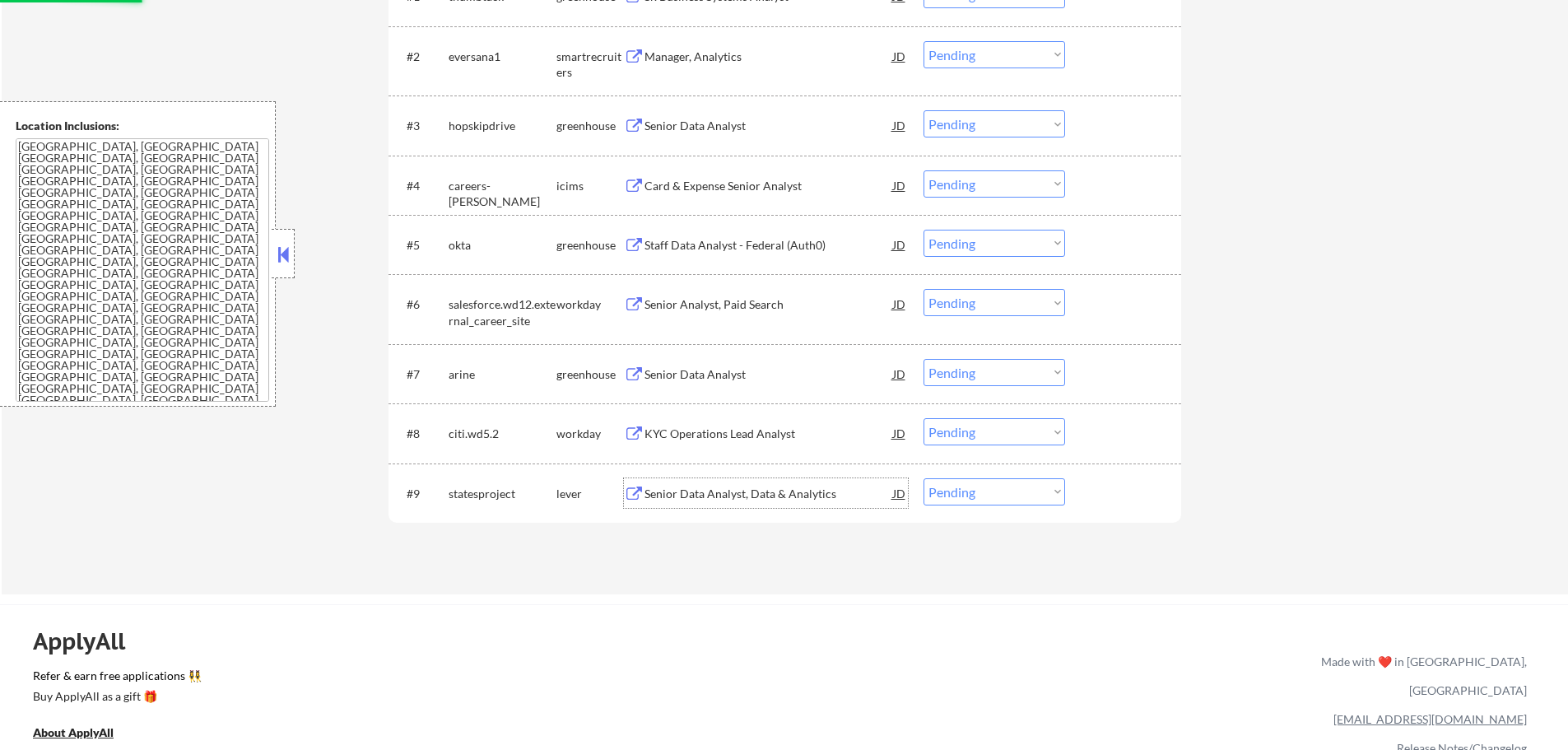
click at [756, 499] on div "Senior Data Analyst, Data & Analytics" at bounding box center [769, 494] width 248 height 17
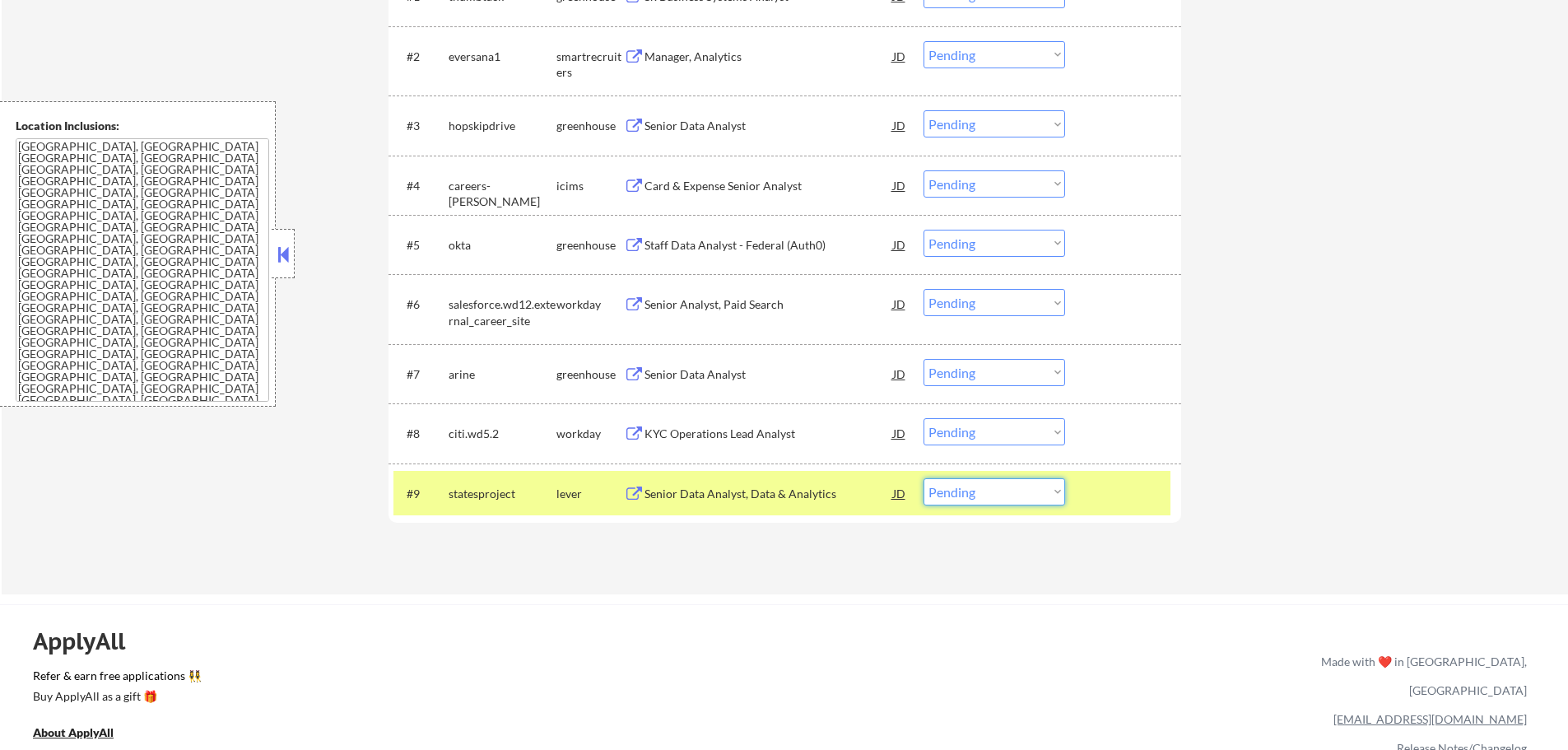
click at [1012, 491] on select "Choose an option... Pending Applied Excluded (Questions) Excluded (Expired) Exc…" at bounding box center [995, 492] width 142 height 27
select select ""excluded__salary_""
click at [924, 479] on select "Choose an option... Pending Applied Excluded (Questions) Excluded (Expired) Exc…" at bounding box center [995, 492] width 142 height 27
click at [1082, 493] on div "#9 statesproject lever Senior Data Analyst, Data & Analytics JD Choose an optio…" at bounding box center [782, 493] width 777 height 45
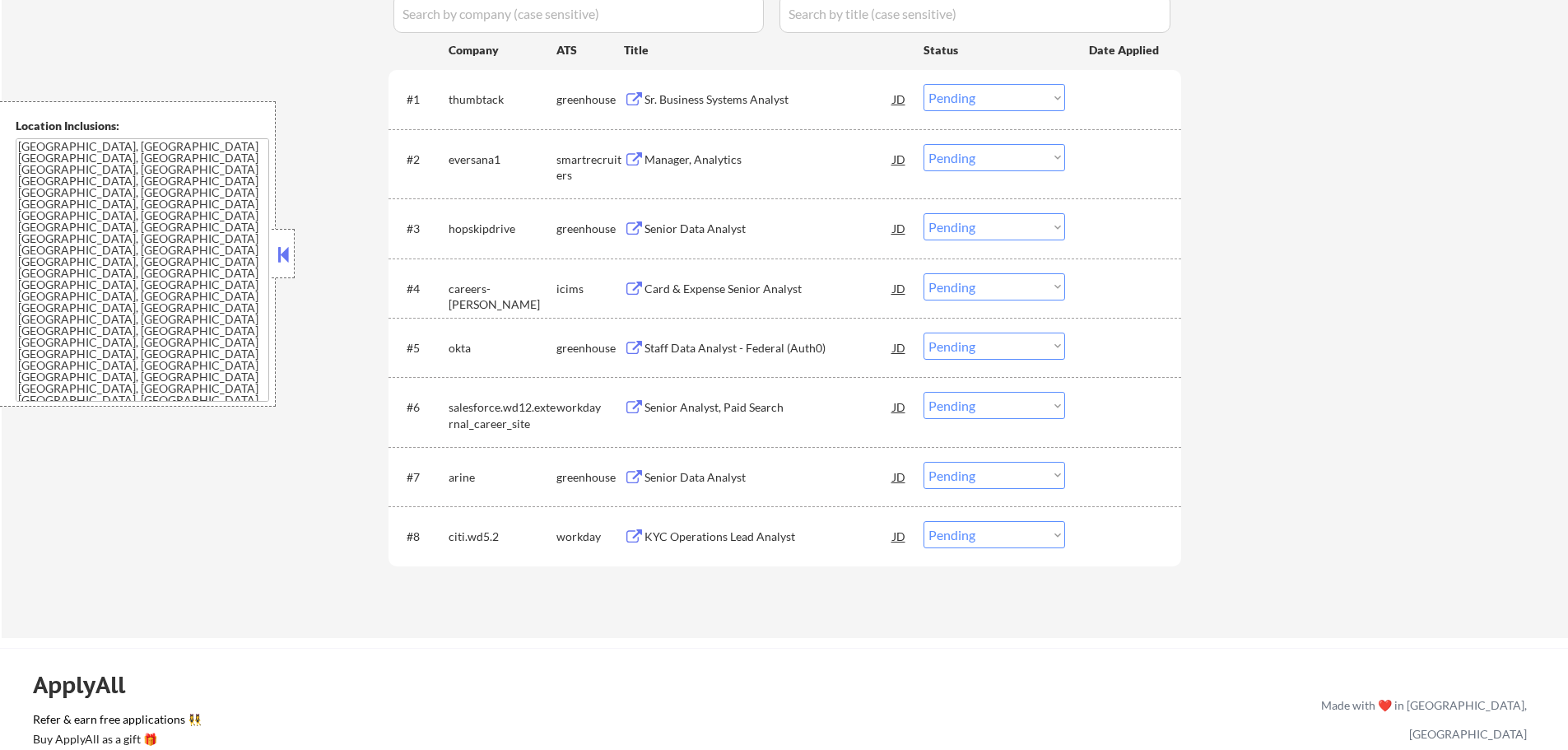
scroll to position [329, 0]
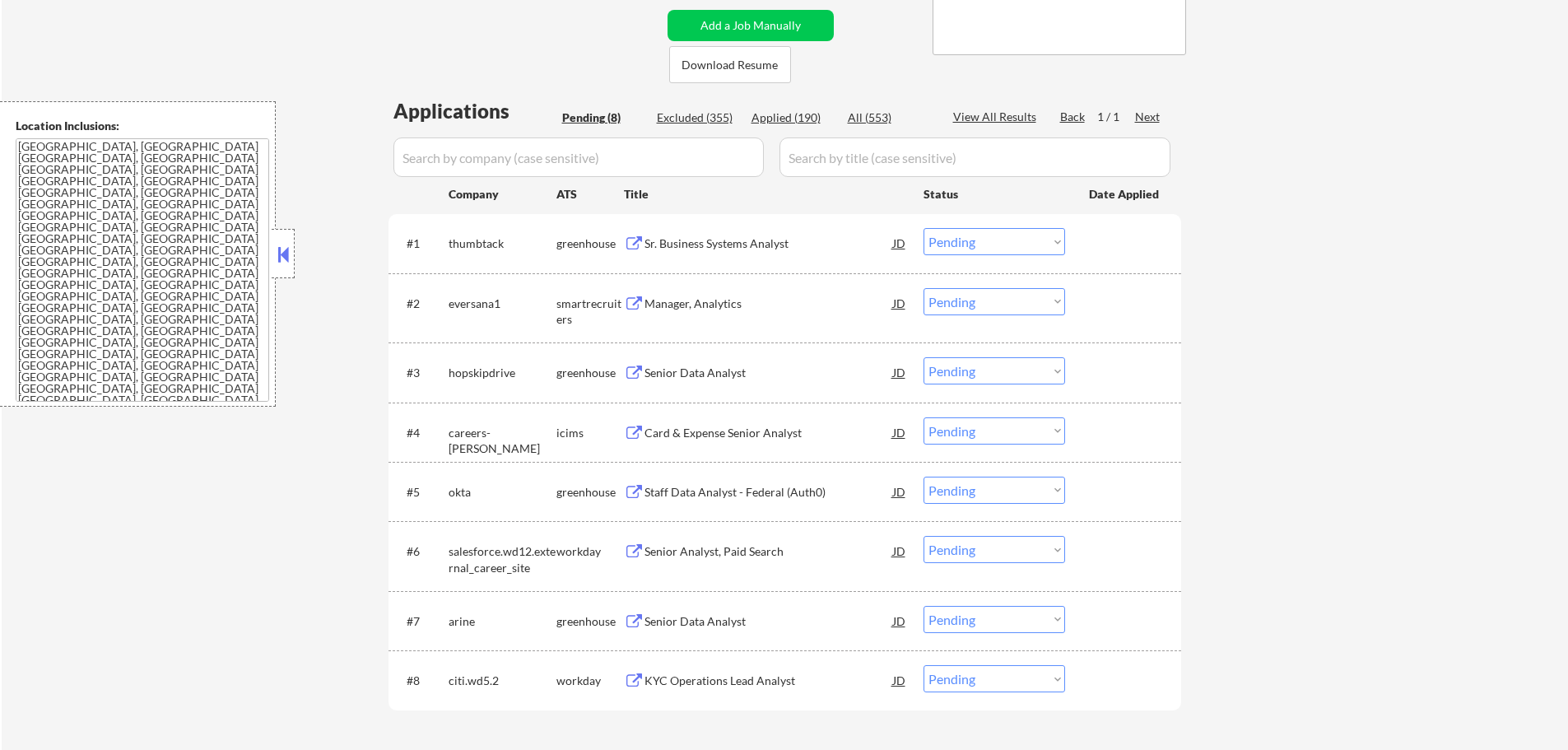
click at [684, 229] on div "Sr. Business Systems Analyst" at bounding box center [769, 243] width 248 height 30
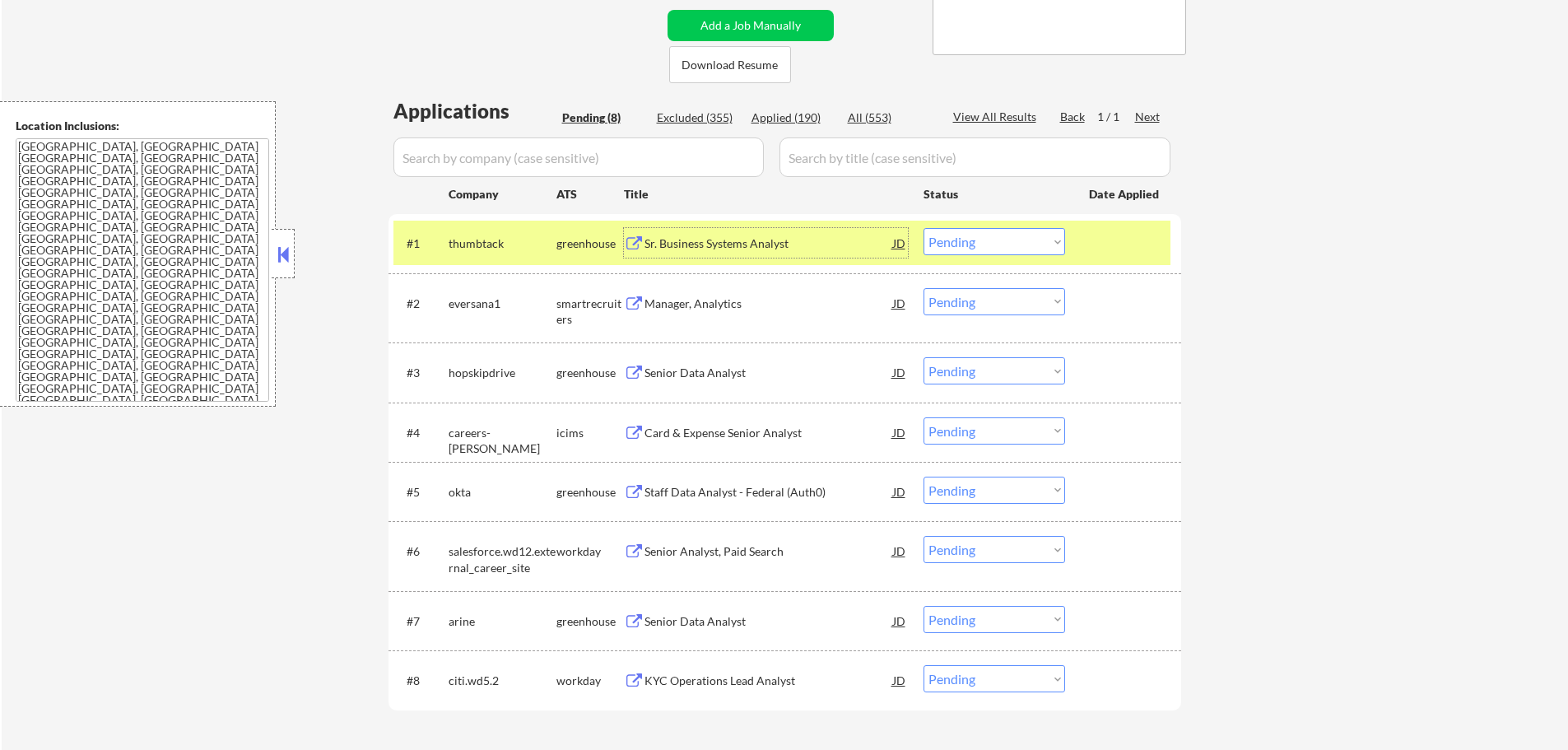
click at [998, 243] on select "Choose an option... Pending Applied Excluded (Questions) Excluded (Expired) Exc…" at bounding box center [995, 242] width 142 height 27
click at [924, 228] on select "Choose an option... Pending Applied Excluded (Questions) Excluded (Expired) Exc…" at bounding box center [995, 242] width 142 height 27
click at [1100, 245] on div at bounding box center [1125, 243] width 73 height 30
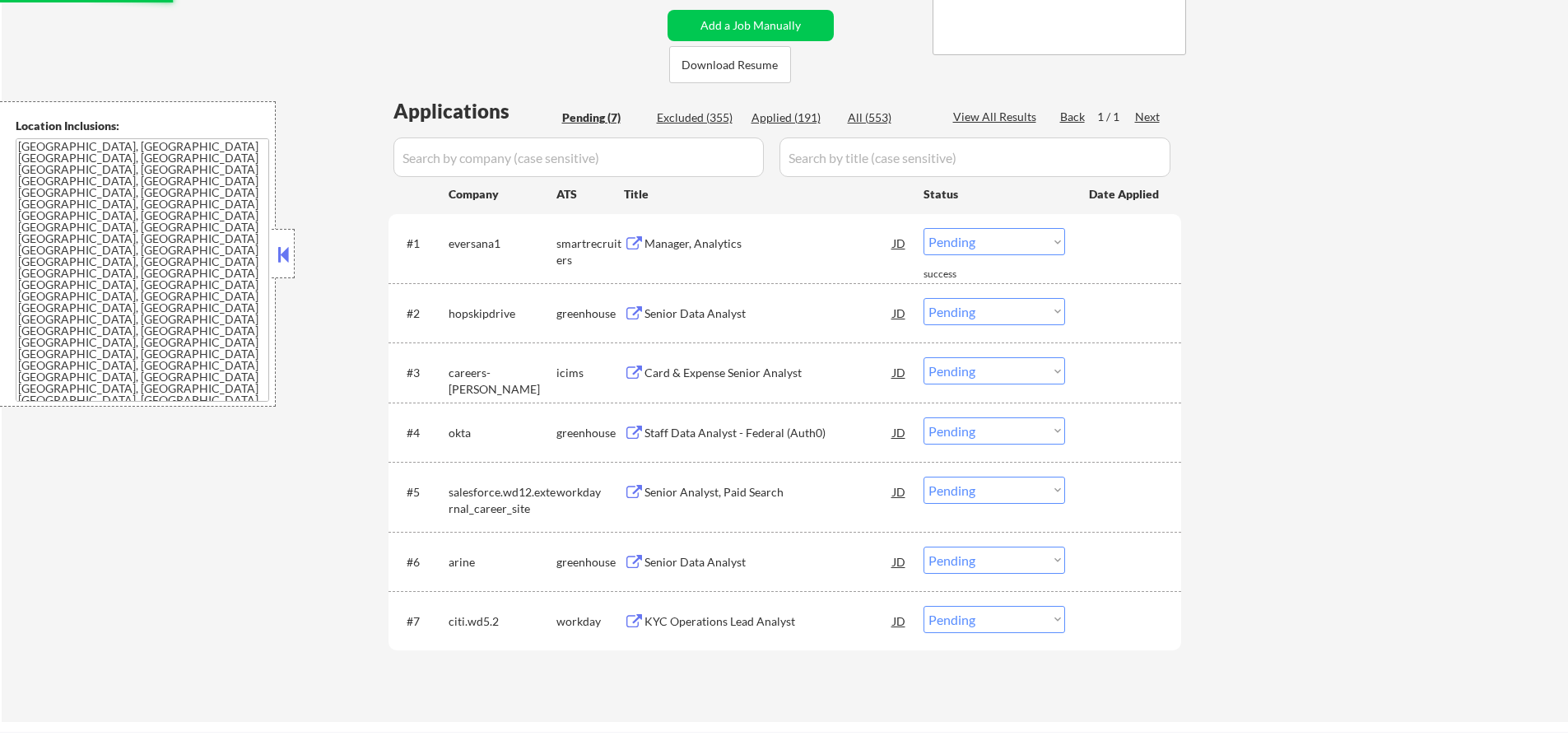
click at [691, 243] on div "Manager, Analytics" at bounding box center [769, 243] width 248 height 17
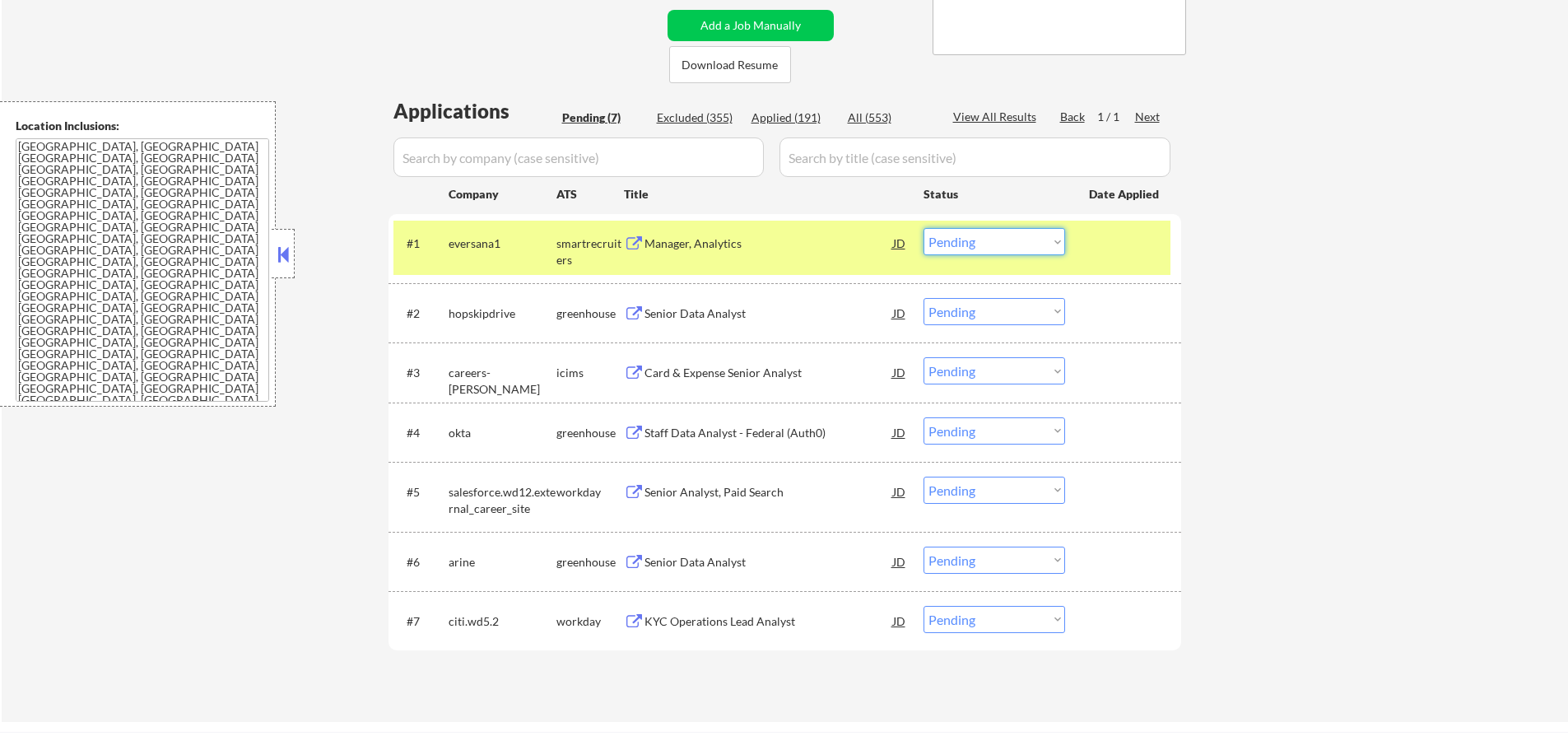
click at [1012, 243] on select "Choose an option... Pending Applied Excluded (Questions) Excluded (Expired) Exc…" at bounding box center [995, 242] width 142 height 27
click at [924, 228] on select "Choose an option... Pending Applied Excluded (Questions) Excluded (Expired) Exc…" at bounding box center [995, 242] width 142 height 27
click at [1115, 257] on div at bounding box center [1125, 243] width 73 height 30
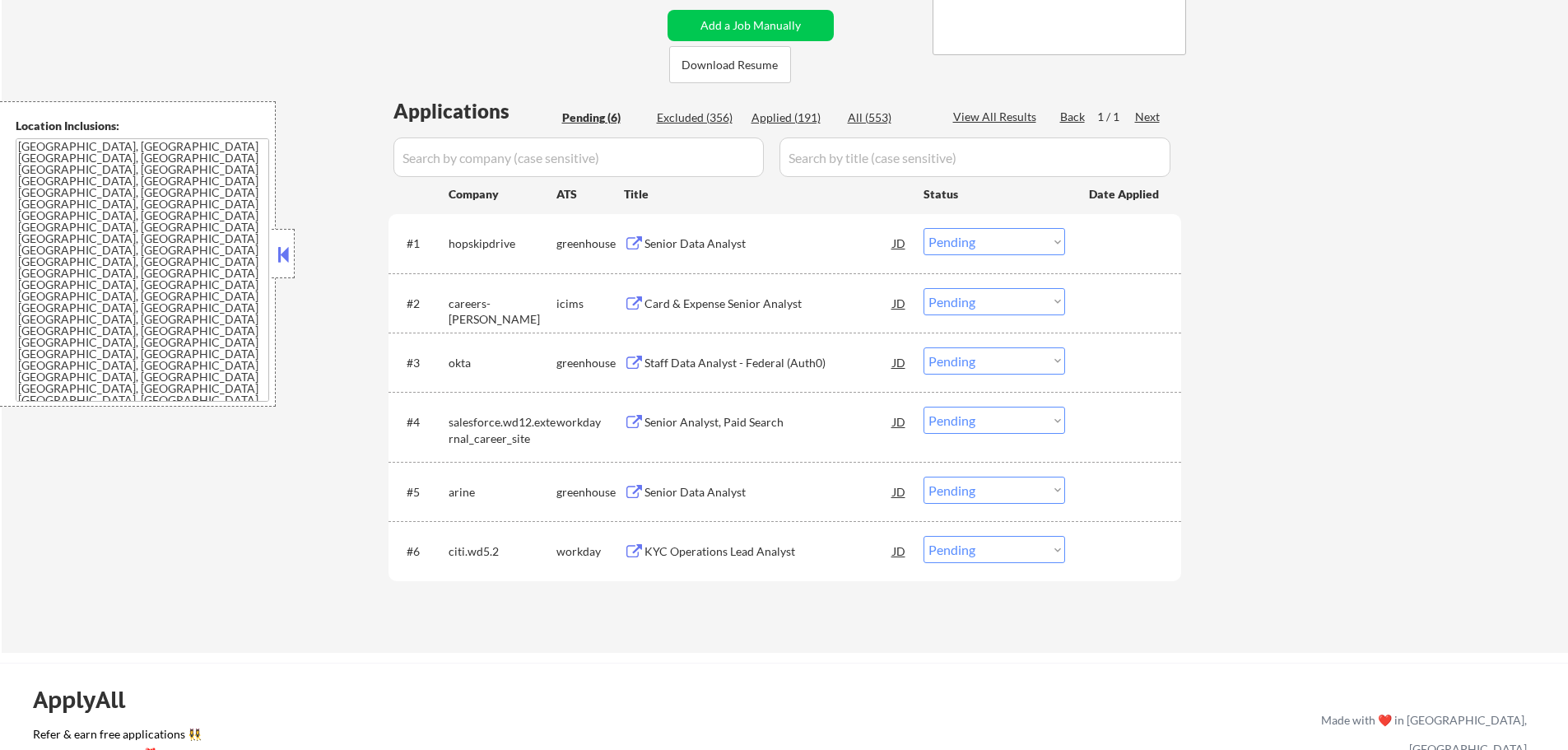
click at [690, 251] on div "Senior Data Analyst" at bounding box center [769, 243] width 248 height 17
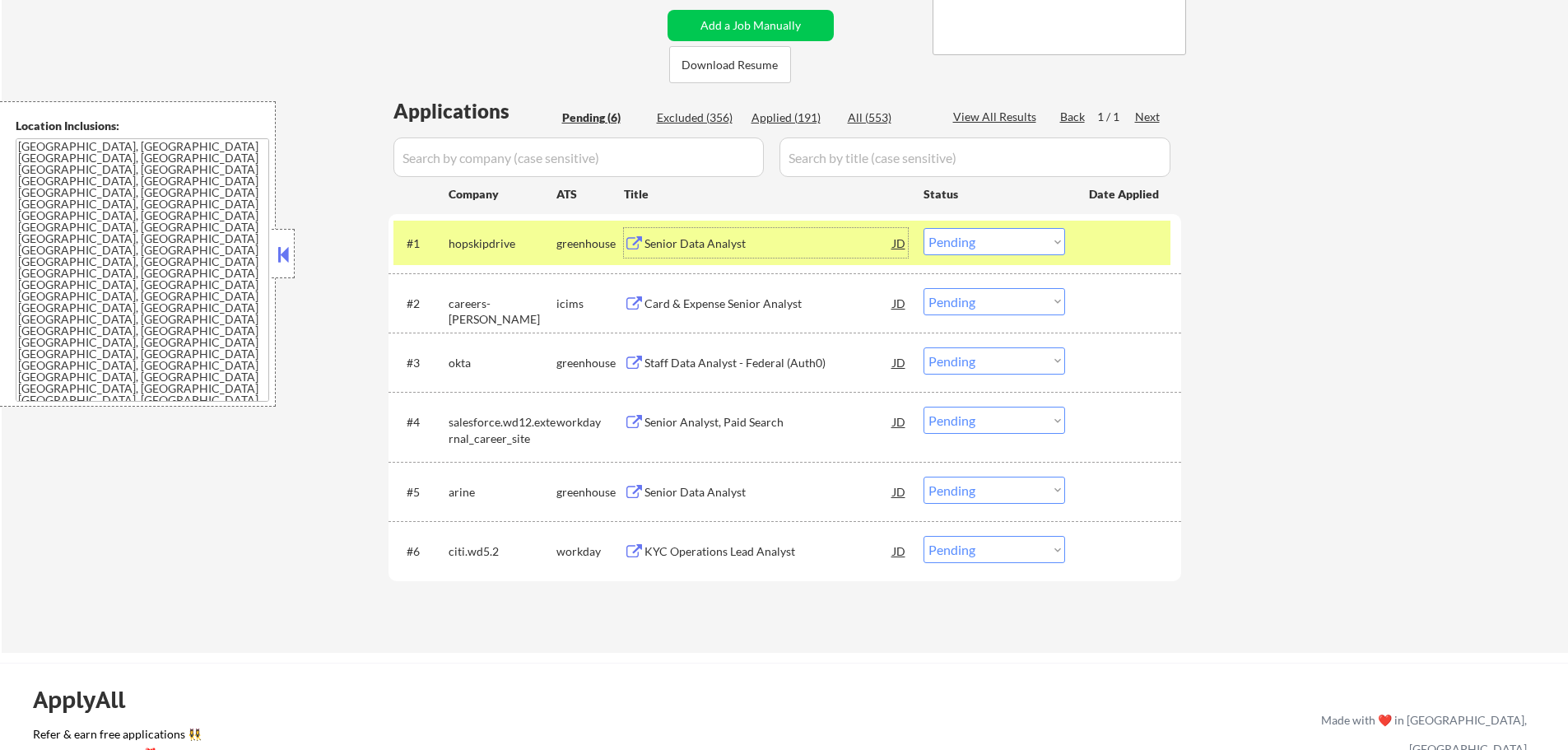
click at [953, 243] on select "Choose an option... Pending Applied Excluded (Questions) Excluded (Expired) Exc…" at bounding box center [995, 242] width 142 height 27
click at [924, 228] on select "Choose an option... Pending Applied Excluded (Questions) Excluded (Expired) Exc…" at bounding box center [995, 242] width 142 height 27
click at [1130, 242] on div at bounding box center [1125, 243] width 73 height 30
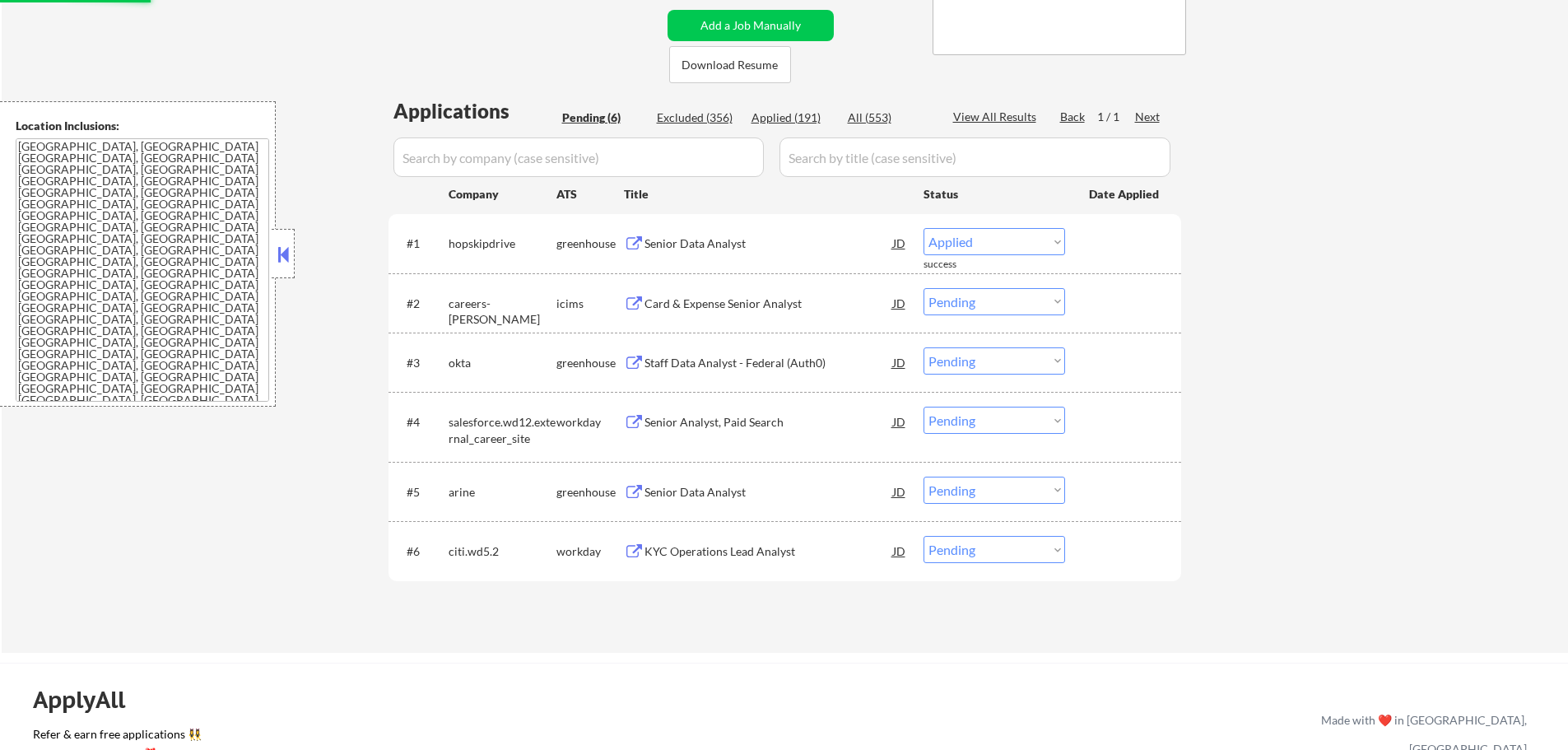
select select ""pending""
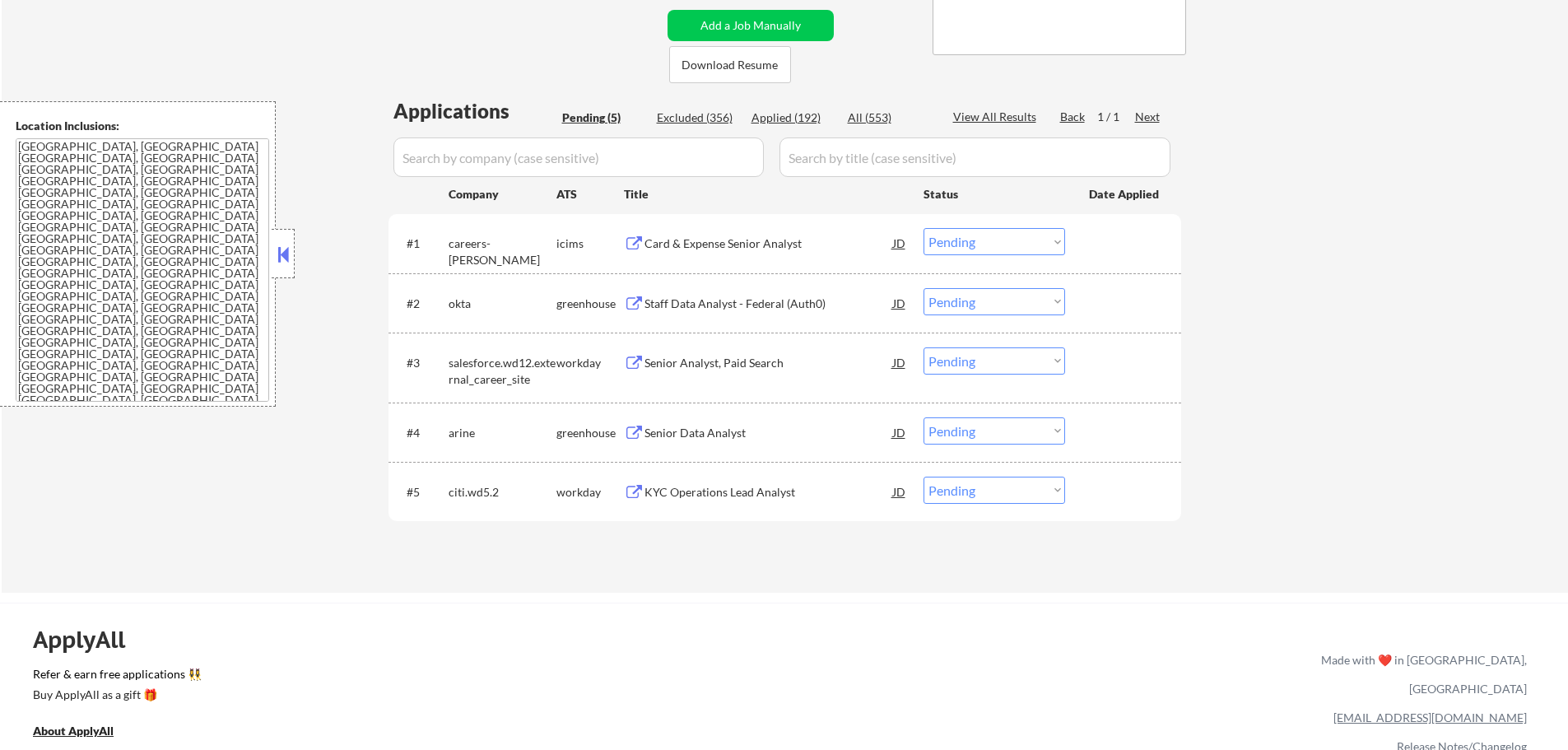
click at [704, 308] on div "Staff Data Analyst - Federal (Auth0)" at bounding box center [769, 304] width 248 height 17
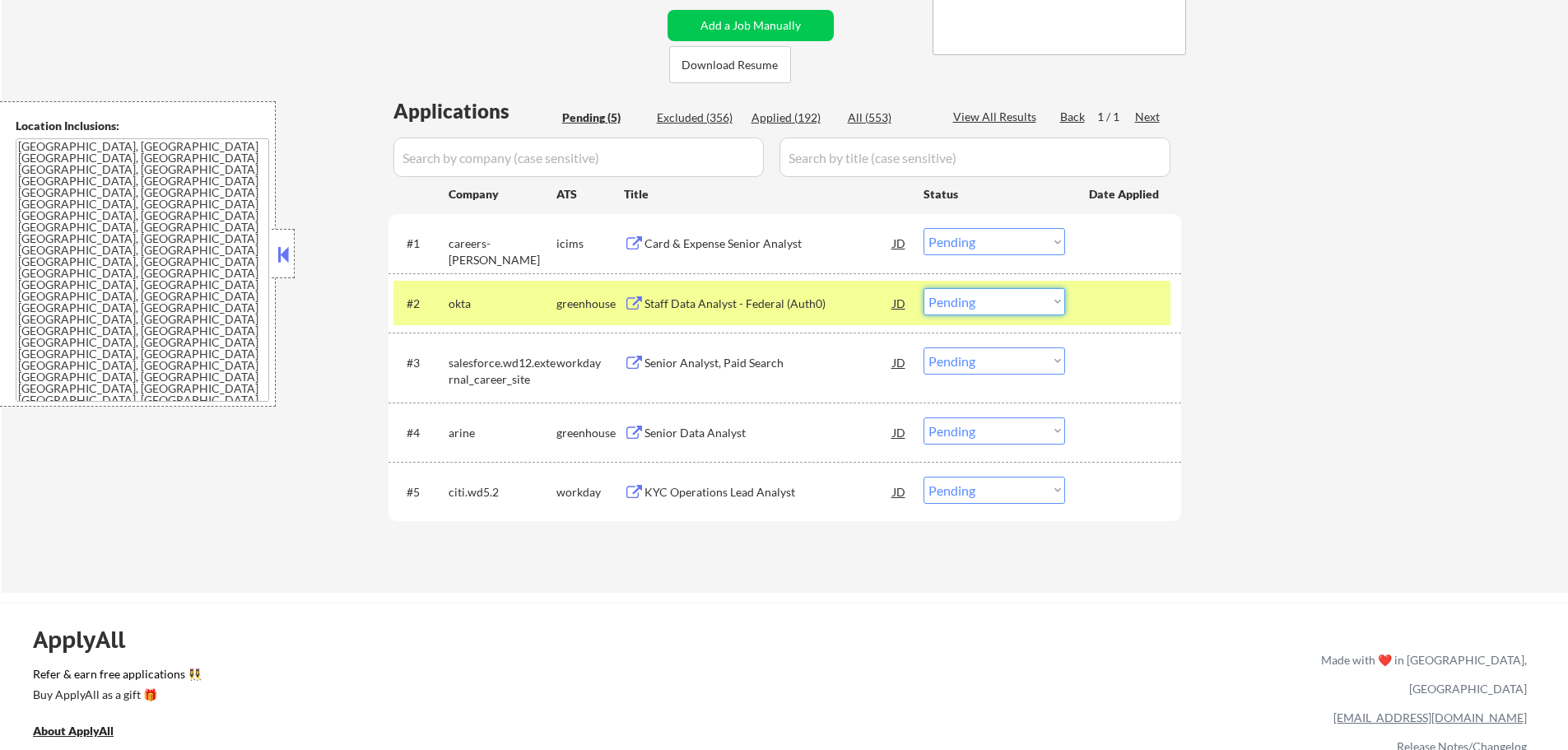
click at [976, 302] on select "Choose an option... Pending Applied Excluded (Questions) Excluded (Expired) Exc…" at bounding box center [995, 301] width 142 height 27
click at [924, 288] on select "Choose an option... Pending Applied Excluded (Questions) Excluded (Expired) Exc…" at bounding box center [995, 301] width 142 height 27
click at [1083, 316] on div "#2 okta greenhouse Staff Data Analyst - Federal (Auth0) JD Choose an option... …" at bounding box center [782, 303] width 777 height 45
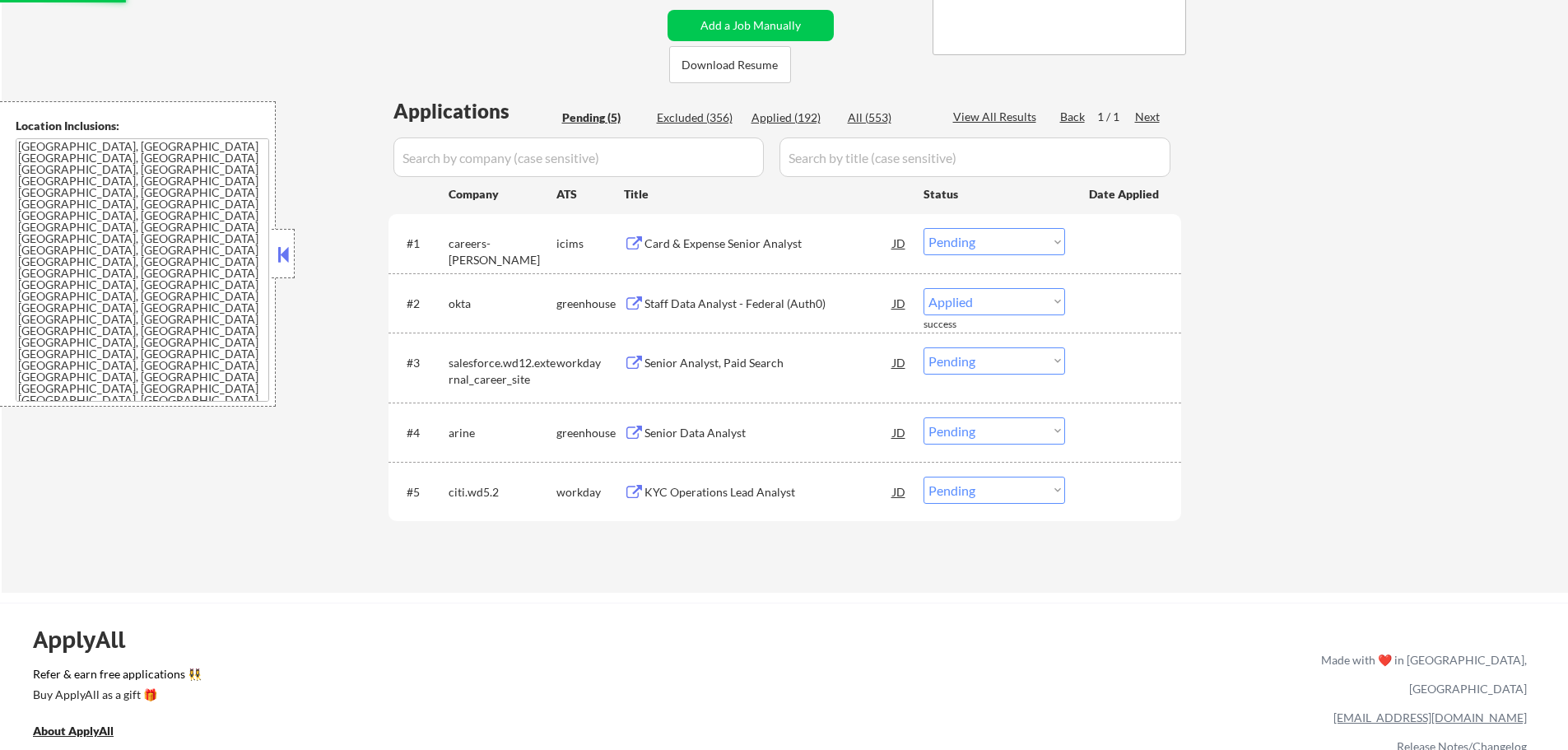
select select ""pending""
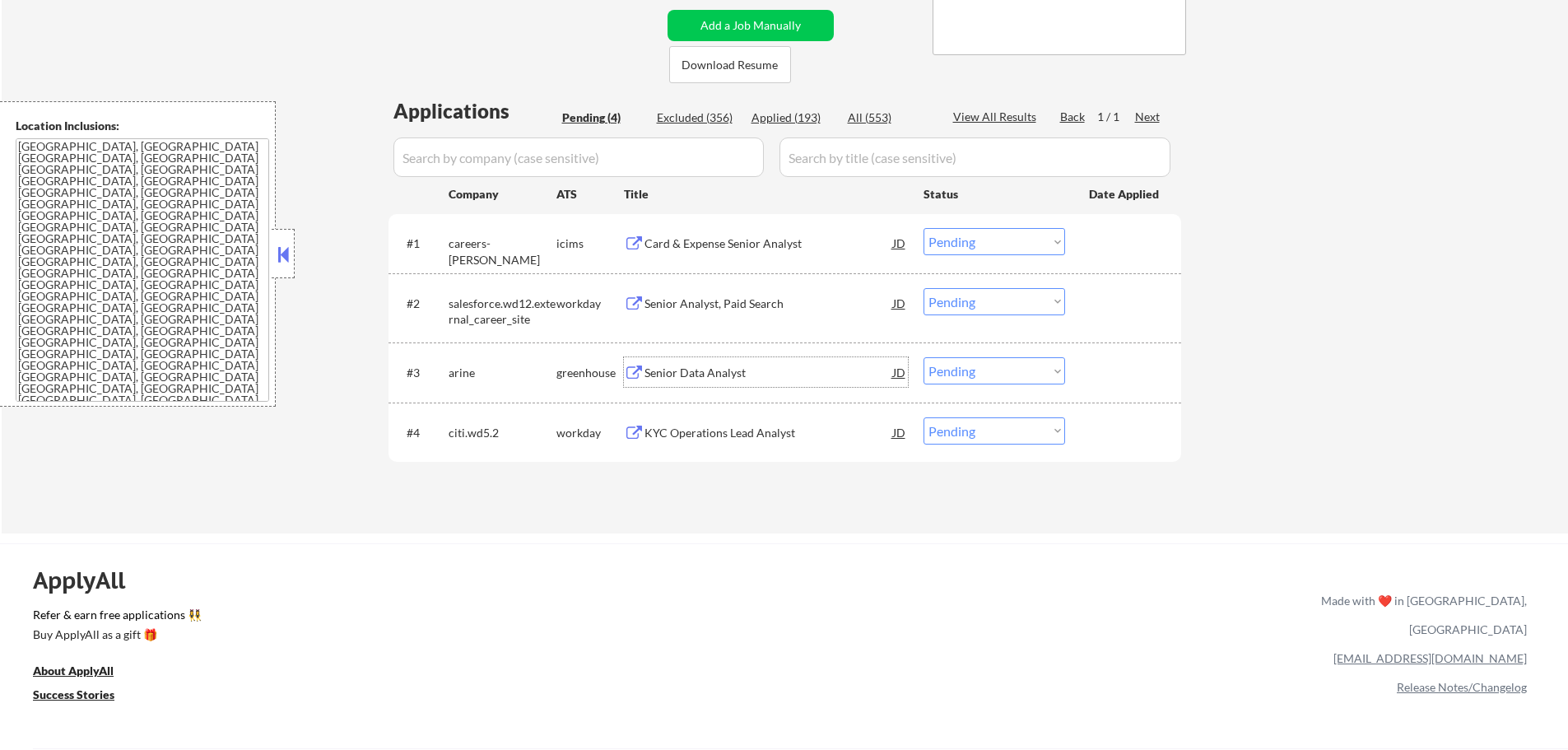
click at [721, 368] on div "Senior Data Analyst" at bounding box center [769, 373] width 248 height 17
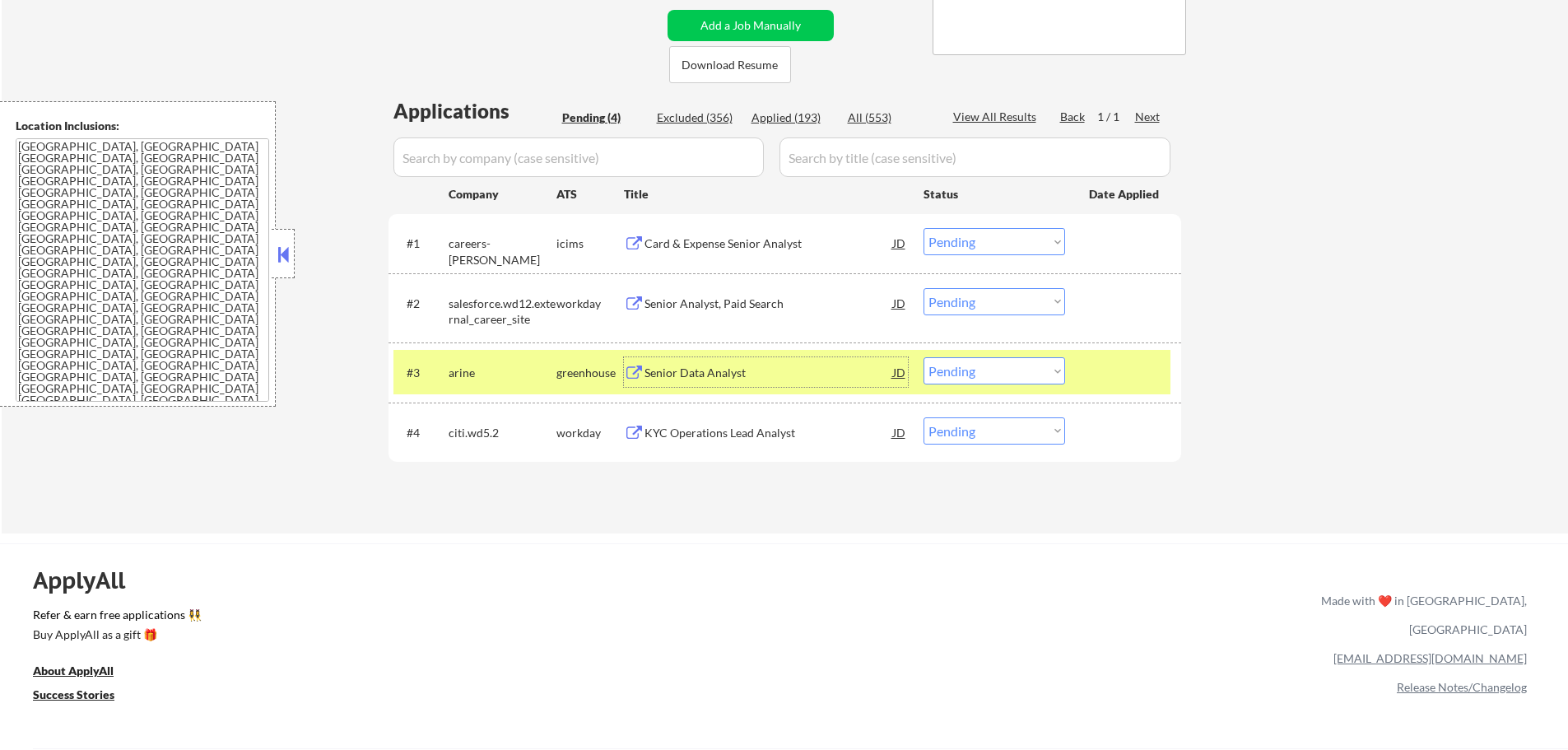
click at [939, 380] on select "Choose an option... Pending Applied Excluded (Questions) Excluded (Expired) Exc…" at bounding box center [995, 370] width 142 height 27
click at [924, 357] on select "Choose an option... Pending Applied Excluded (Questions) Excluded (Expired) Exc…" at bounding box center [995, 370] width 142 height 27
select select ""pending""
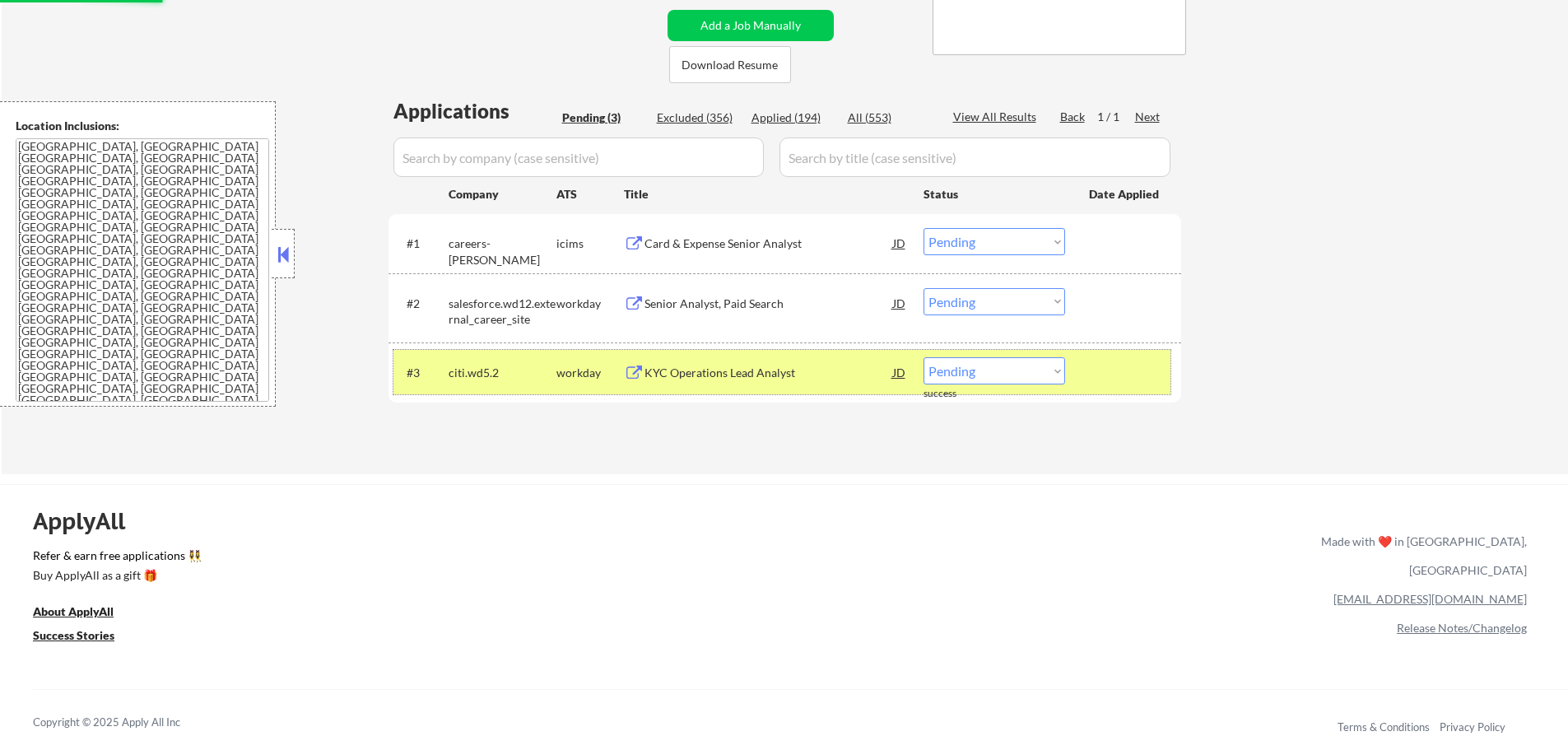
click at [1120, 380] on div at bounding box center [1125, 372] width 73 height 30
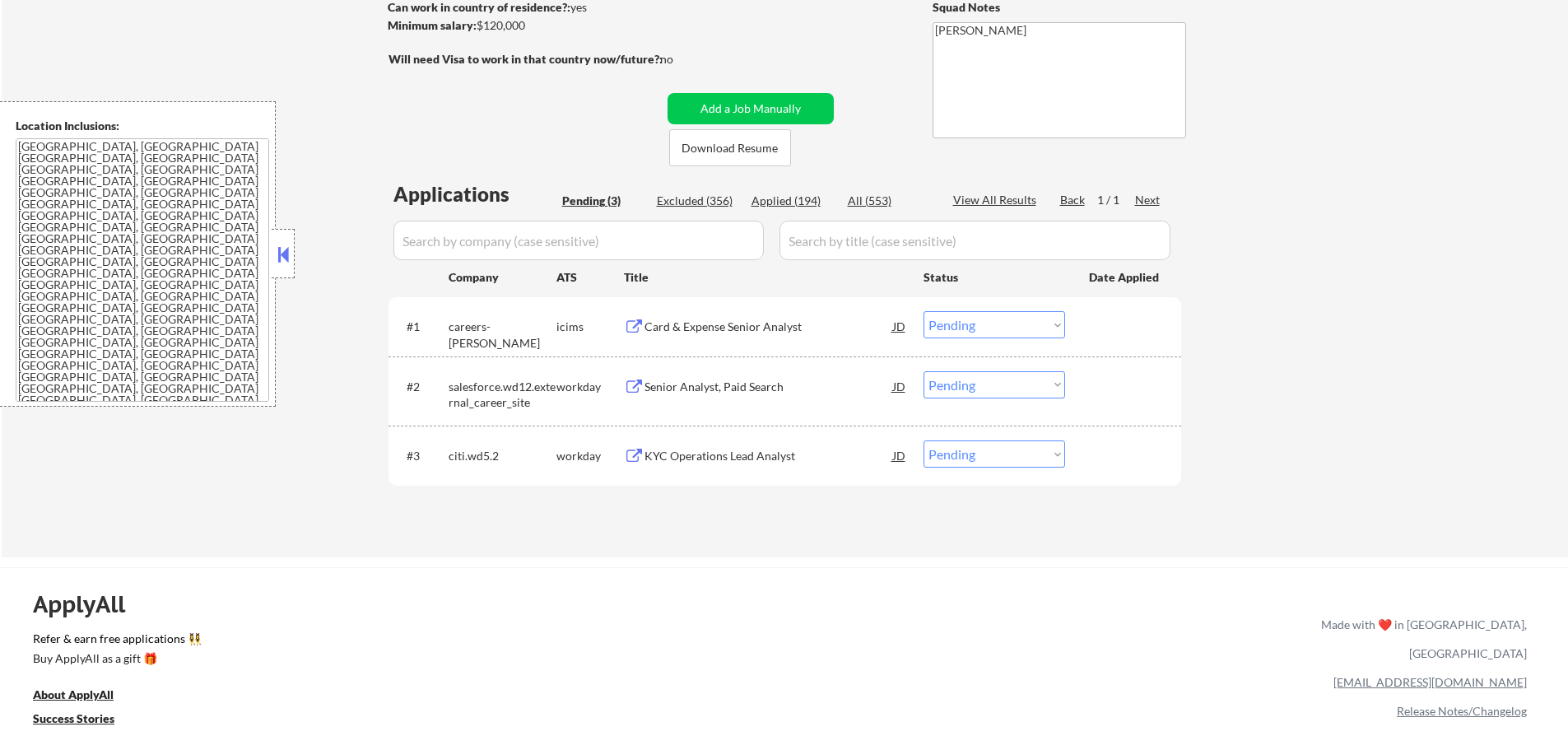
scroll to position [82, 0]
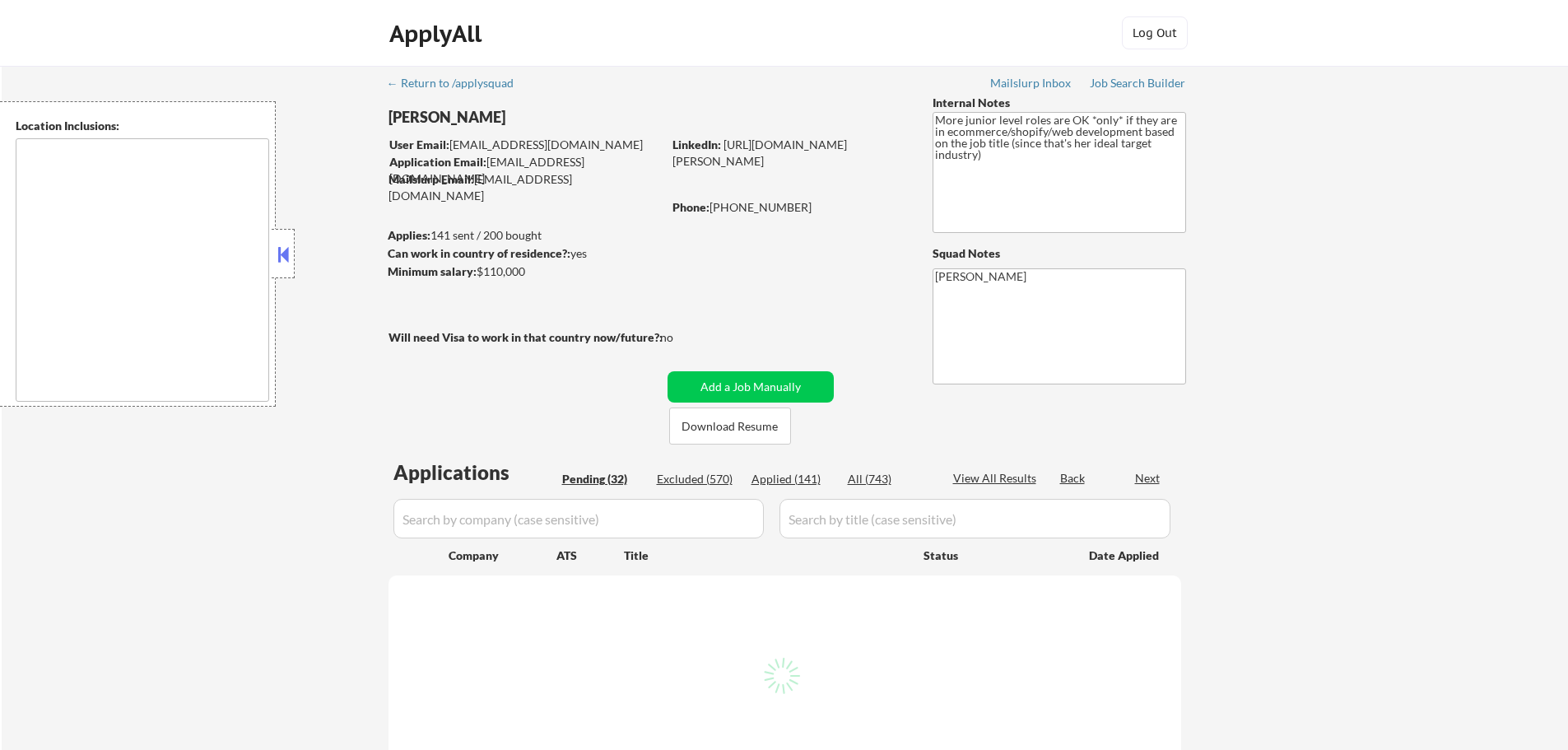
type textarea "remote"
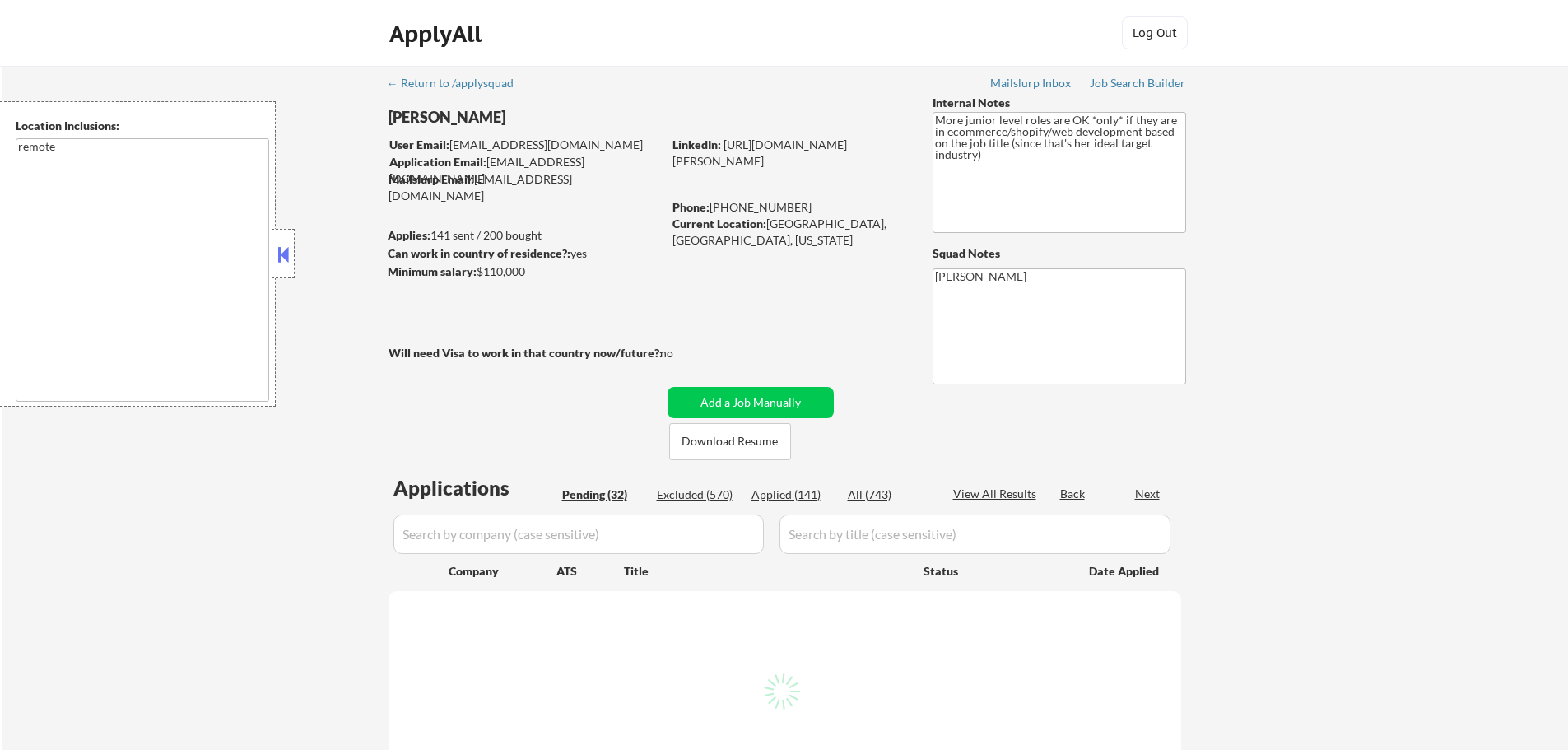
select select ""pending""
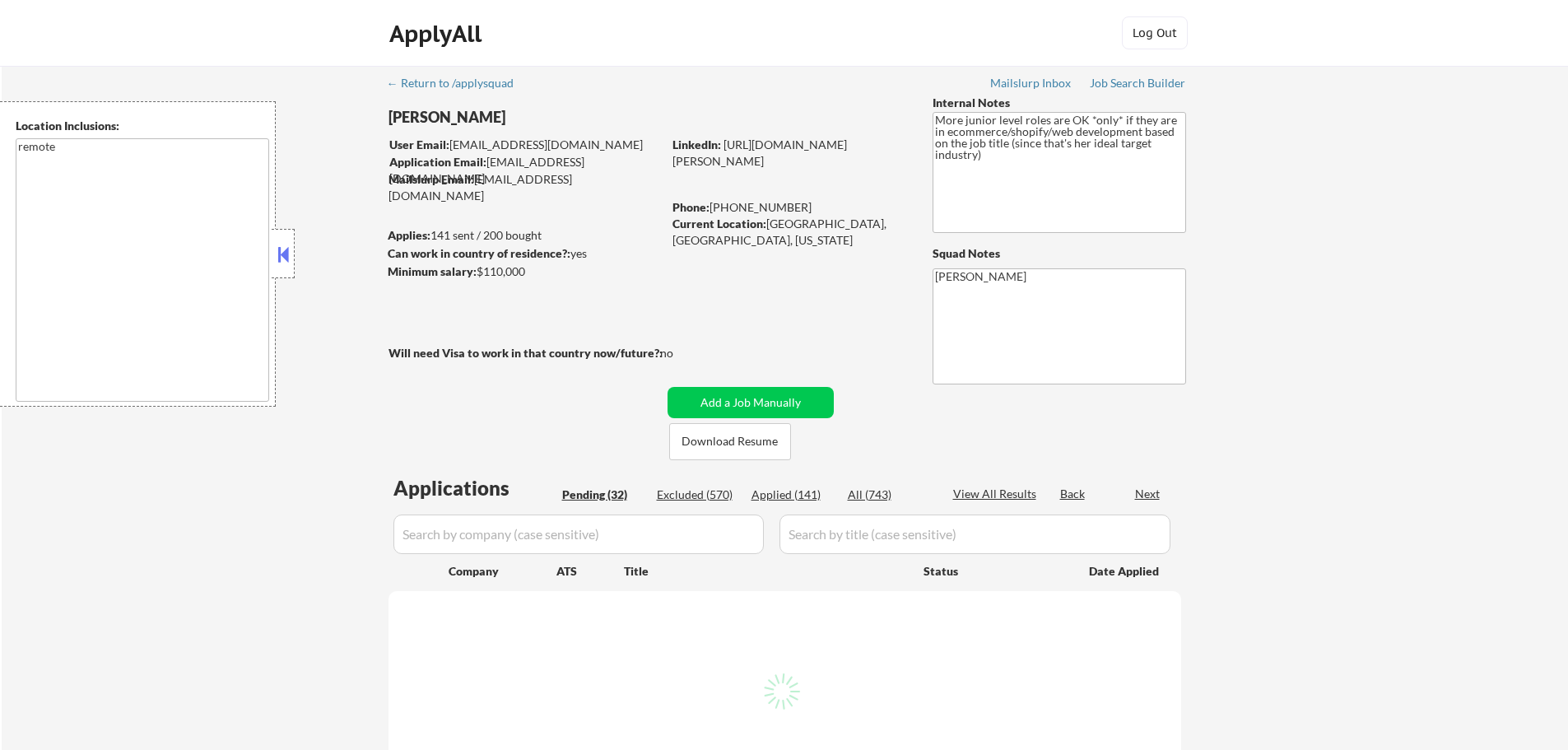
select select ""pending""
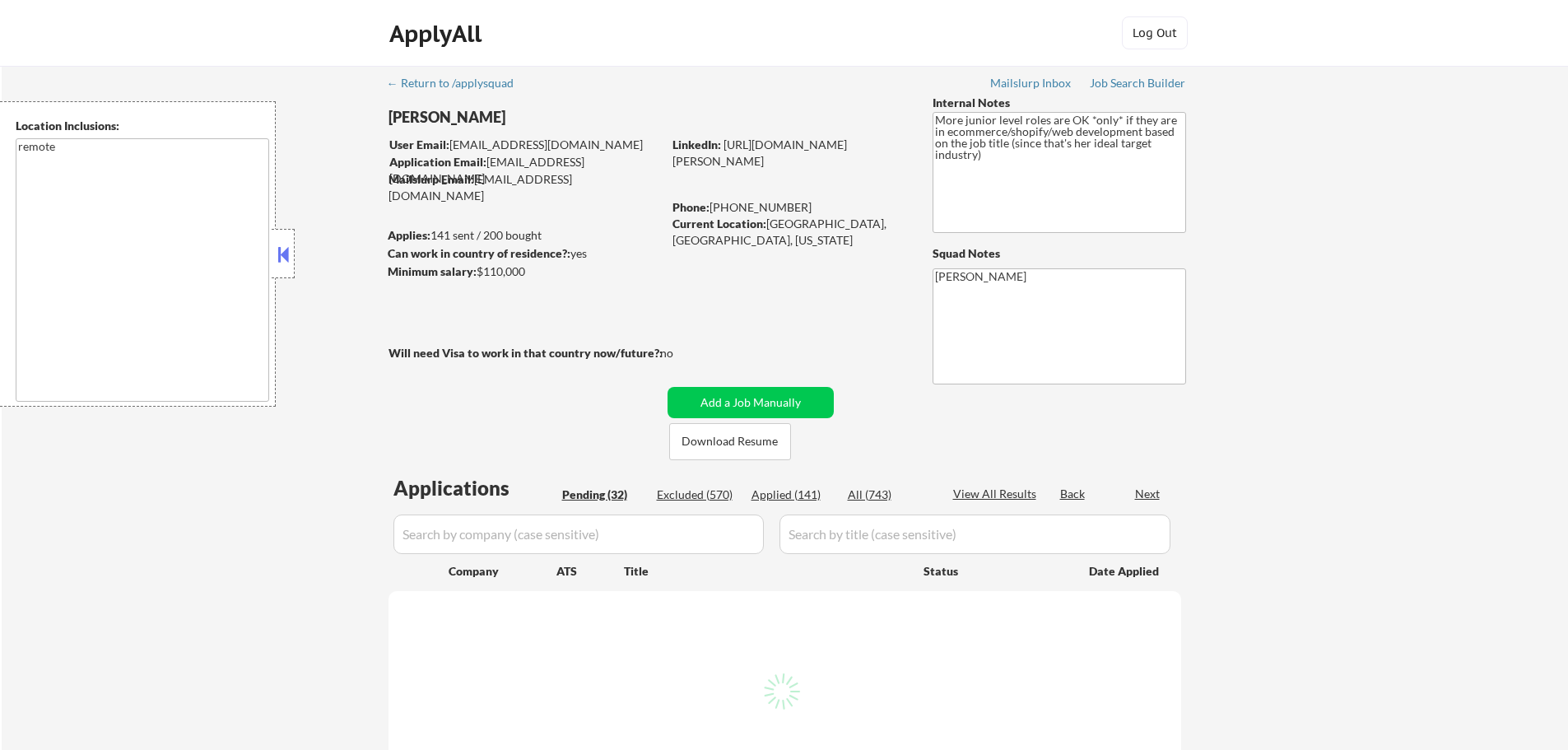
select select ""pending""
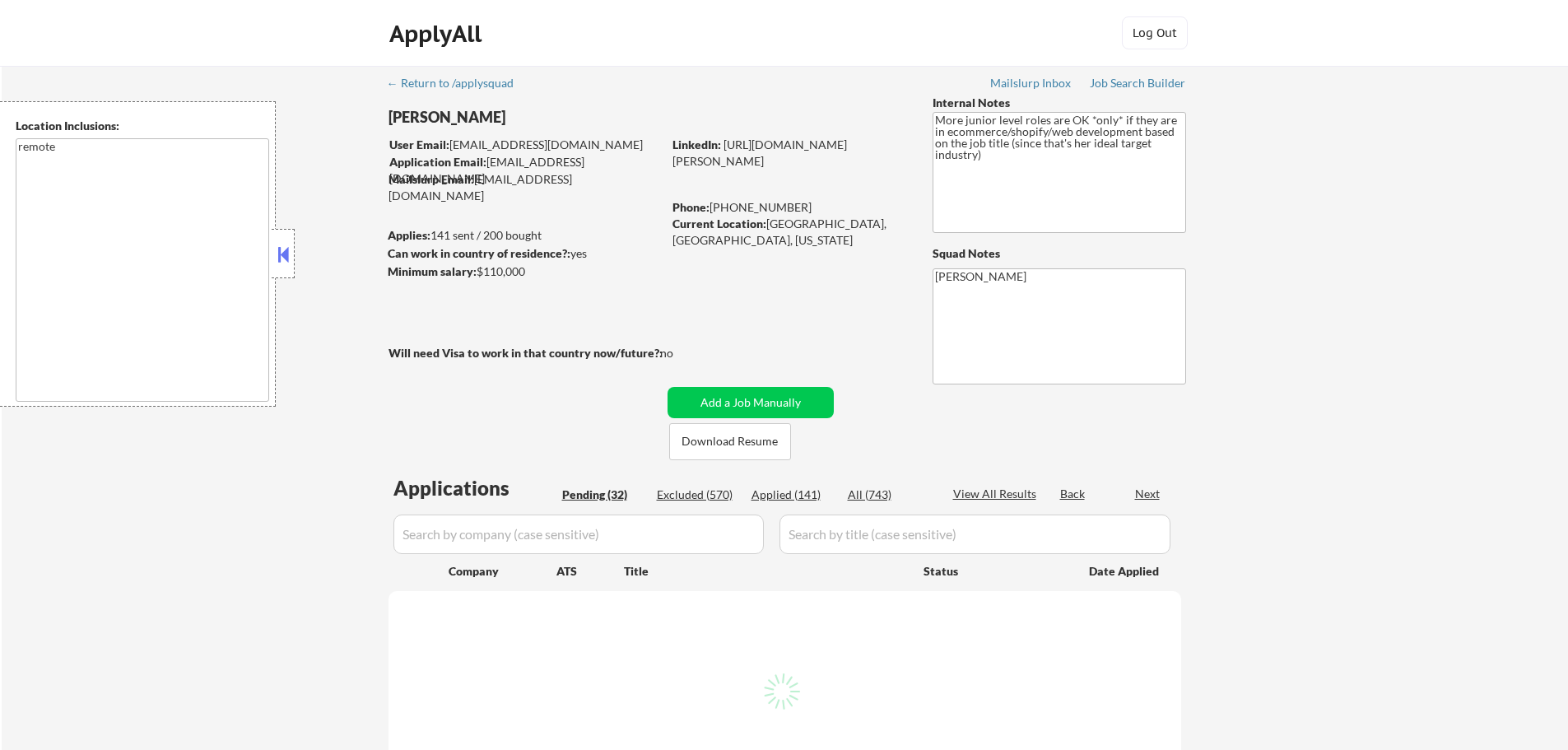
select select ""pending""
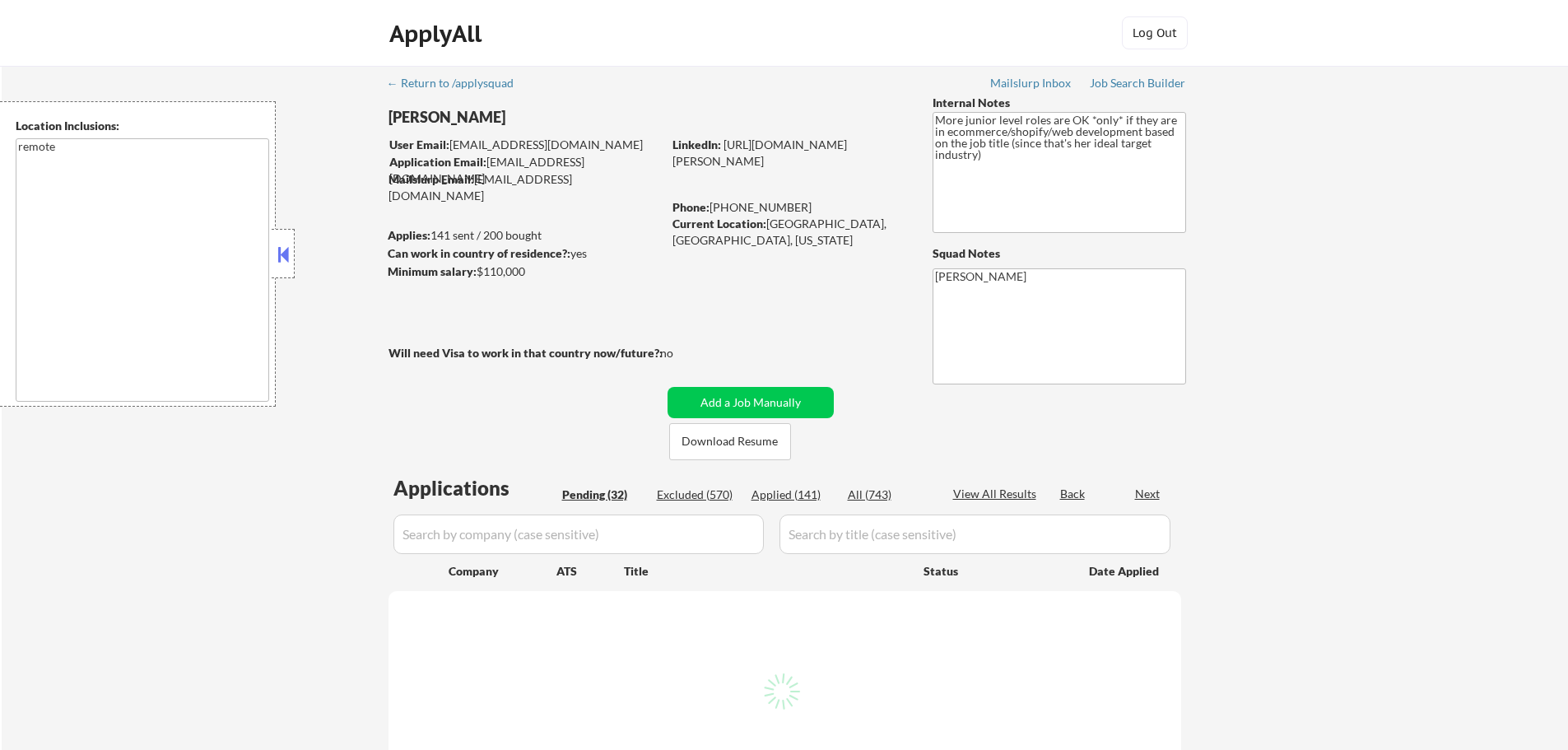
select select ""pending""
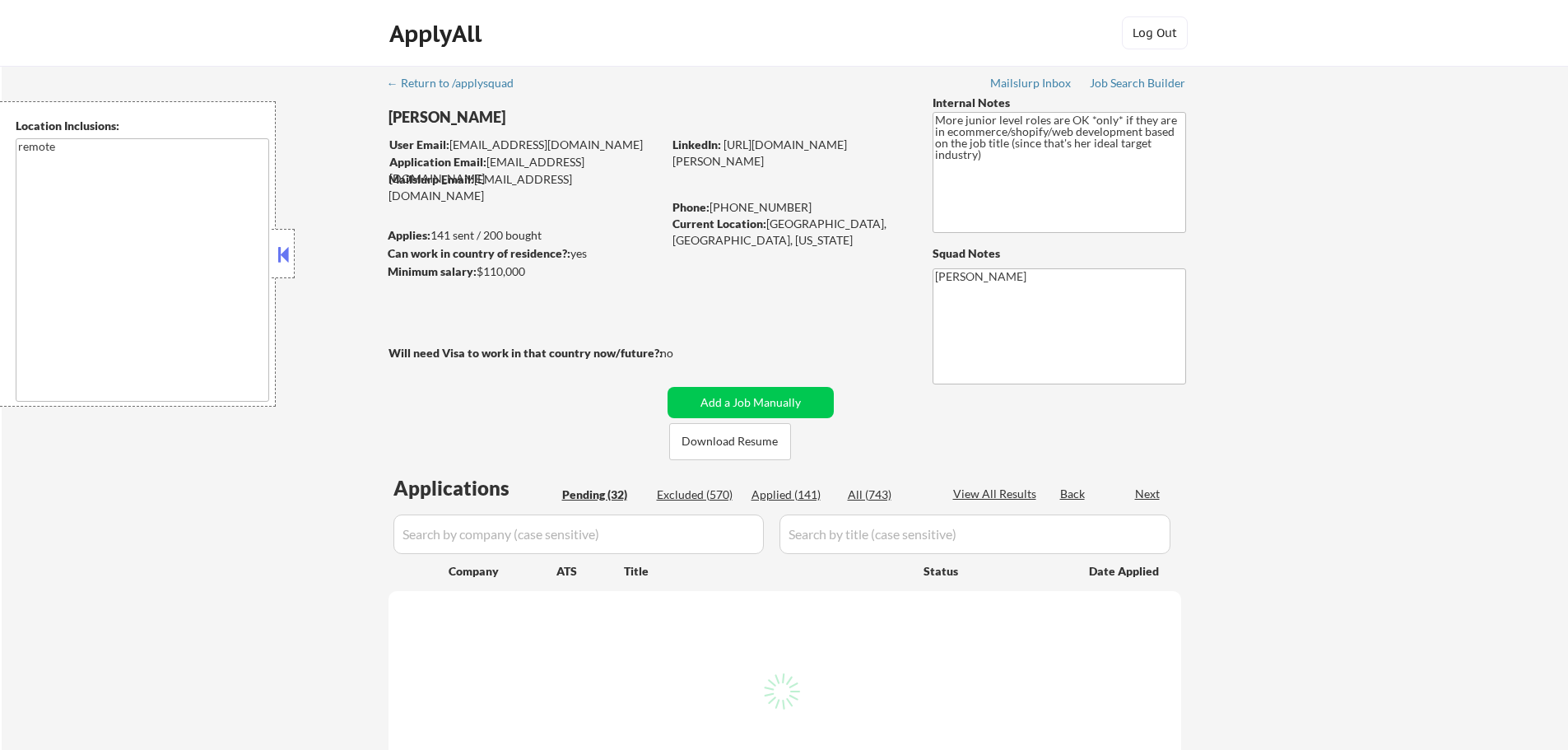
select select ""pending""
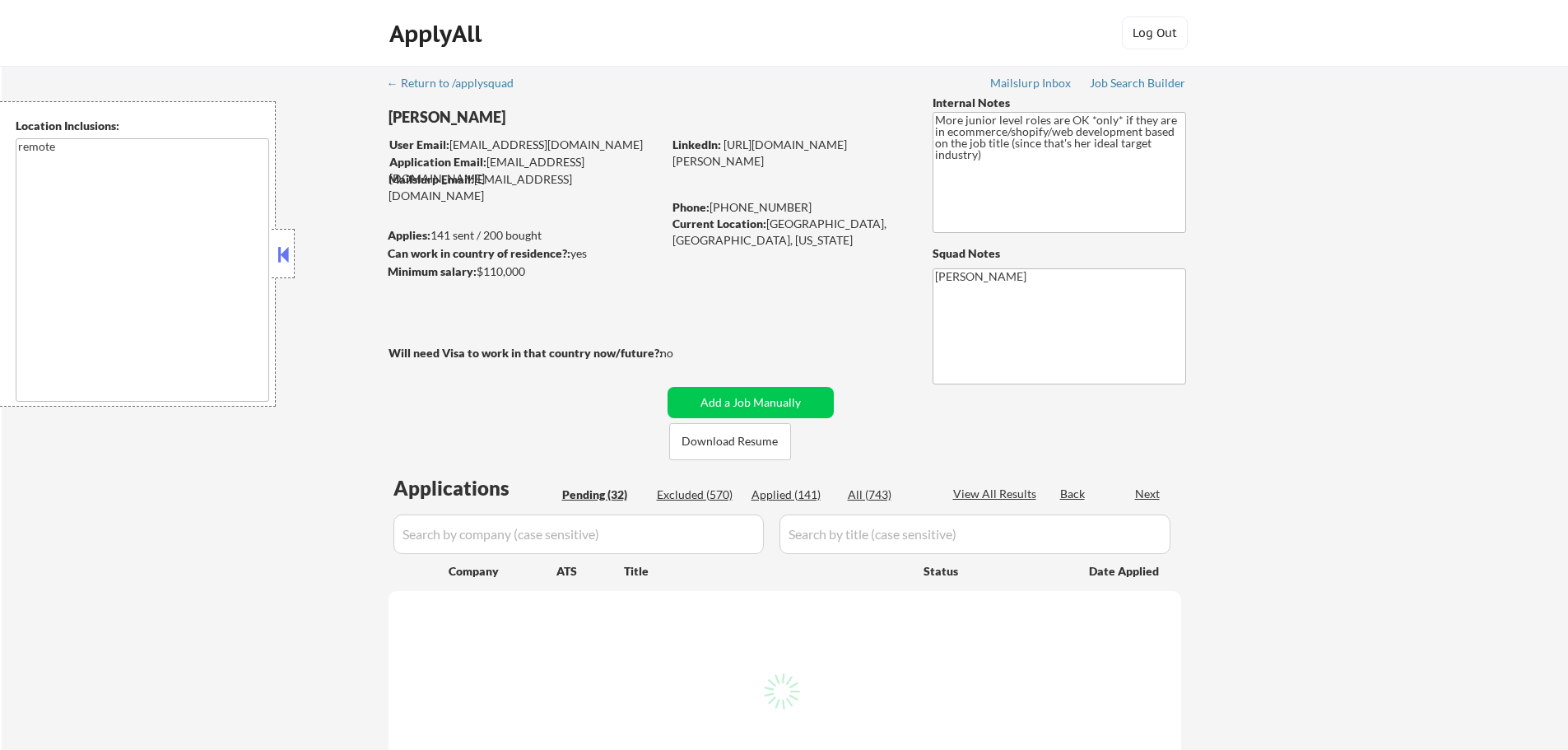
select select ""pending""
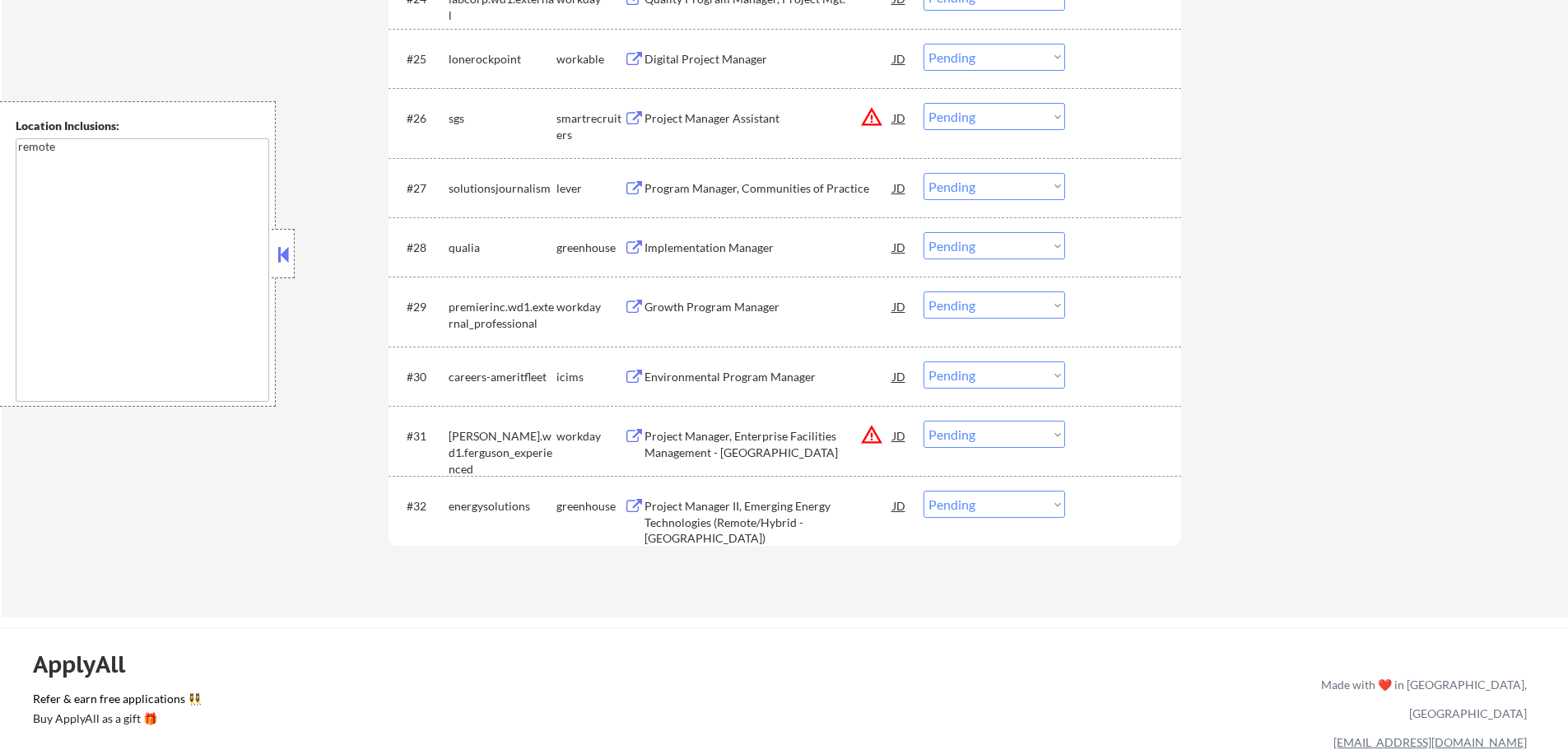
scroll to position [2141, 0]
click at [709, 510] on div "Project Manager II, Emerging Energy Technologies (Remote/Hybrid - US)" at bounding box center [769, 524] width 248 height 49
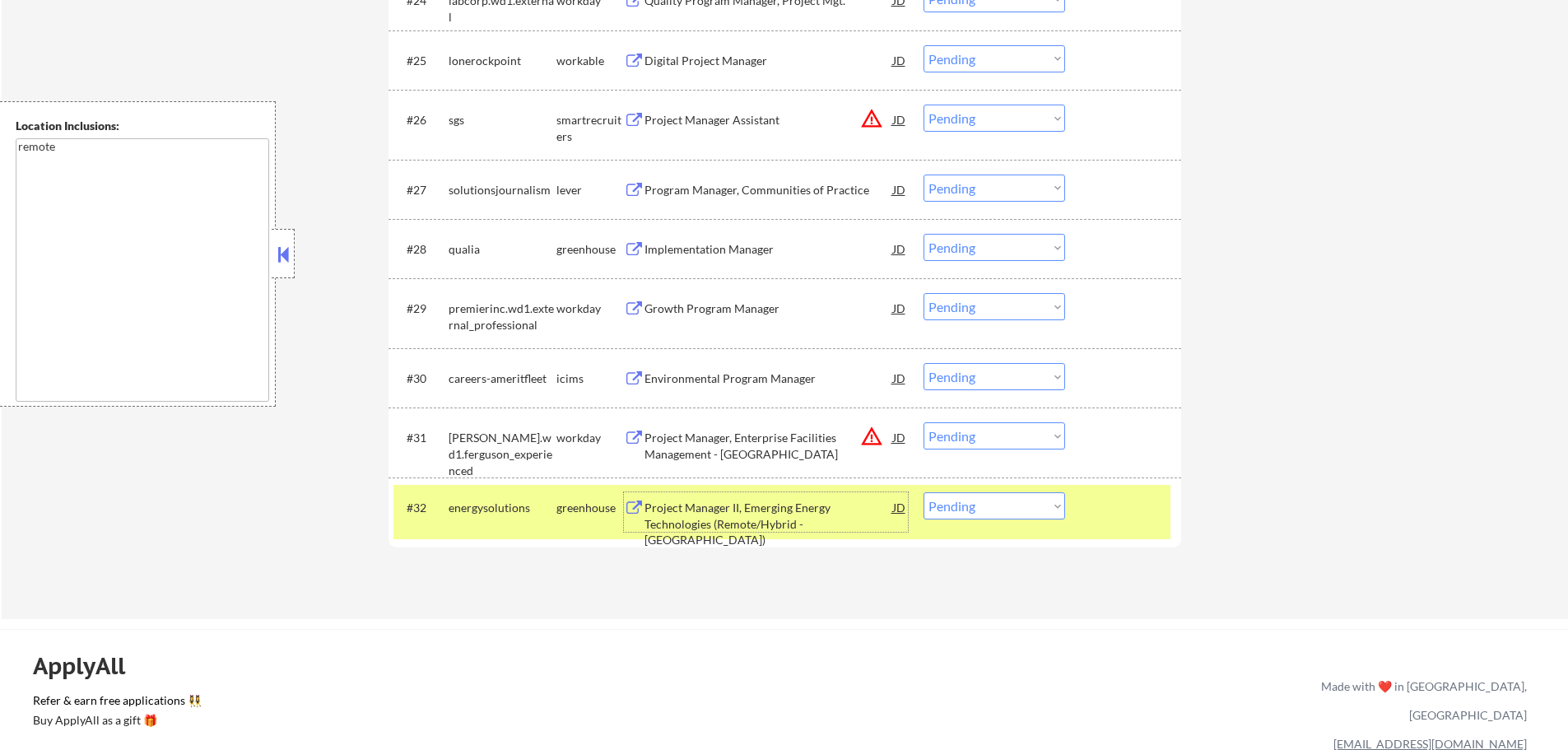
click at [996, 503] on select "Choose an option... Pending Applied Excluded (Questions) Excluded (Expired) Exc…" at bounding box center [995, 506] width 142 height 27
select select ""excluded__salary_""
click at [924, 493] on select "Choose an option... Pending Applied Excluded (Questions) Excluded (Expired) Exc…" at bounding box center [995, 506] width 142 height 27
click at [1110, 505] on div at bounding box center [1125, 508] width 73 height 30
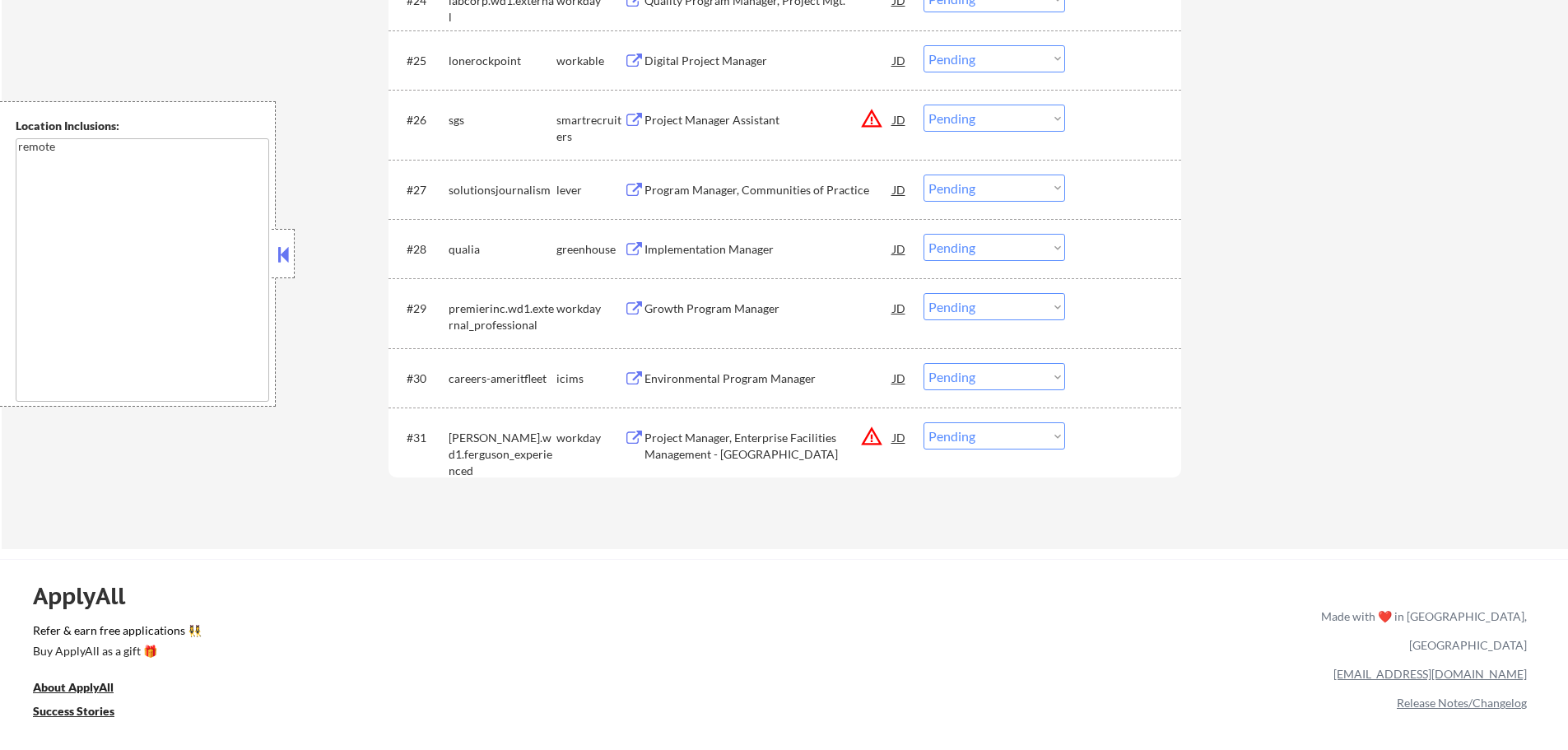
click at [679, 242] on div "Implementation Manager" at bounding box center [769, 249] width 248 height 17
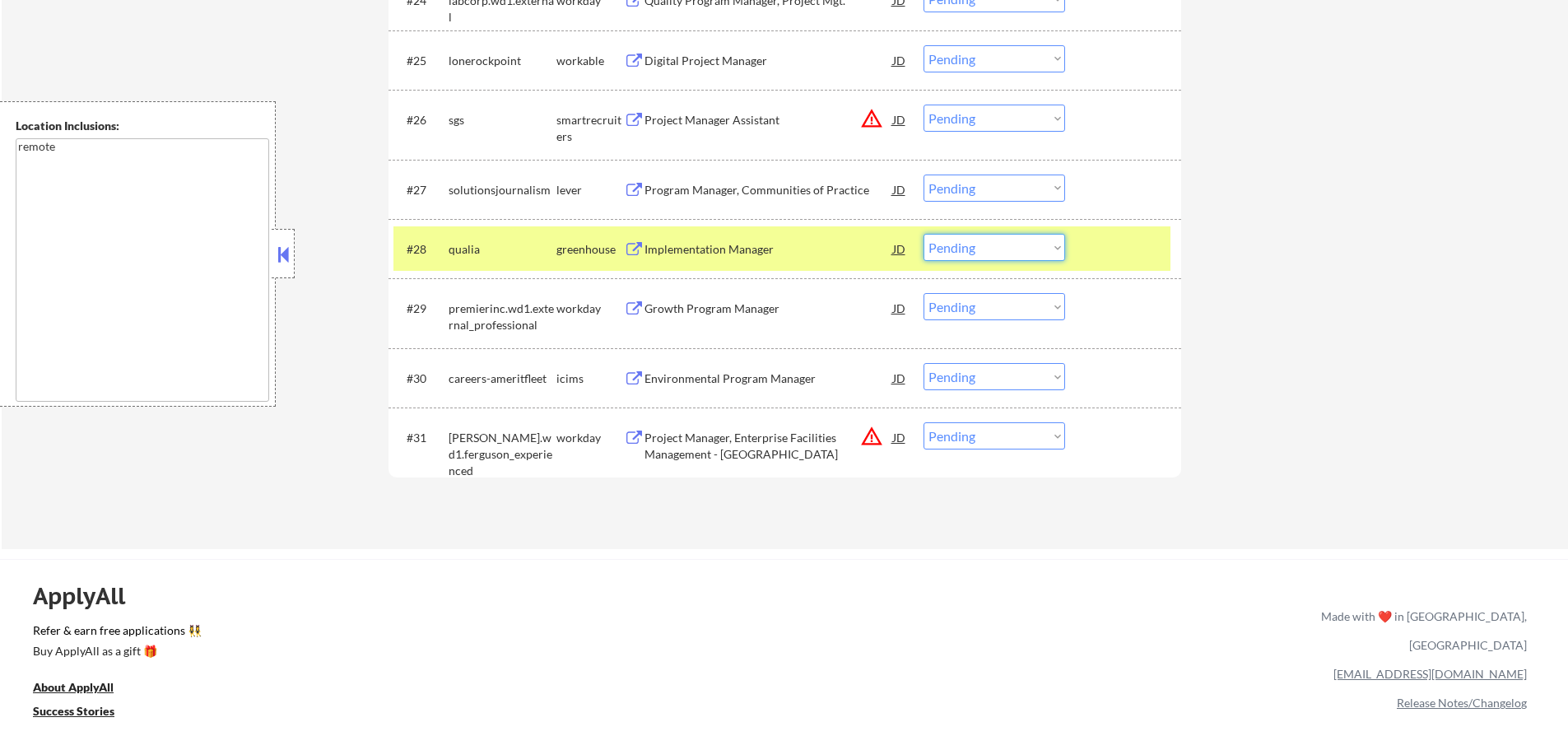
click at [956, 243] on select "Choose an option... Pending Applied Excluded (Questions) Excluded (Expired) Exc…" at bounding box center [995, 247] width 142 height 27
click at [924, 234] on select "Choose an option... Pending Applied Excluded (Questions) Excluded (Expired) Exc…" at bounding box center [995, 247] width 142 height 27
click at [1103, 244] on div at bounding box center [1125, 249] width 73 height 30
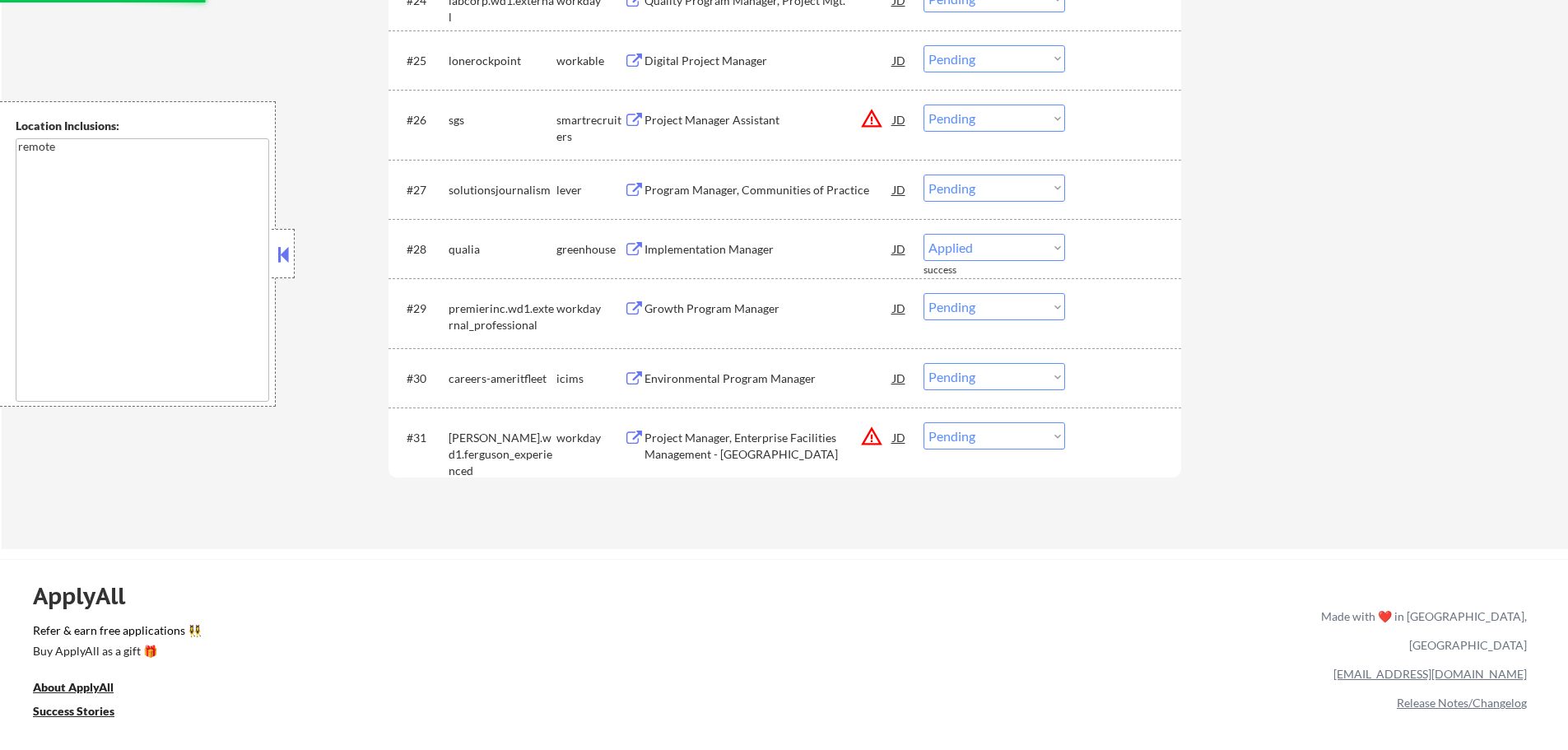
select select ""pending""
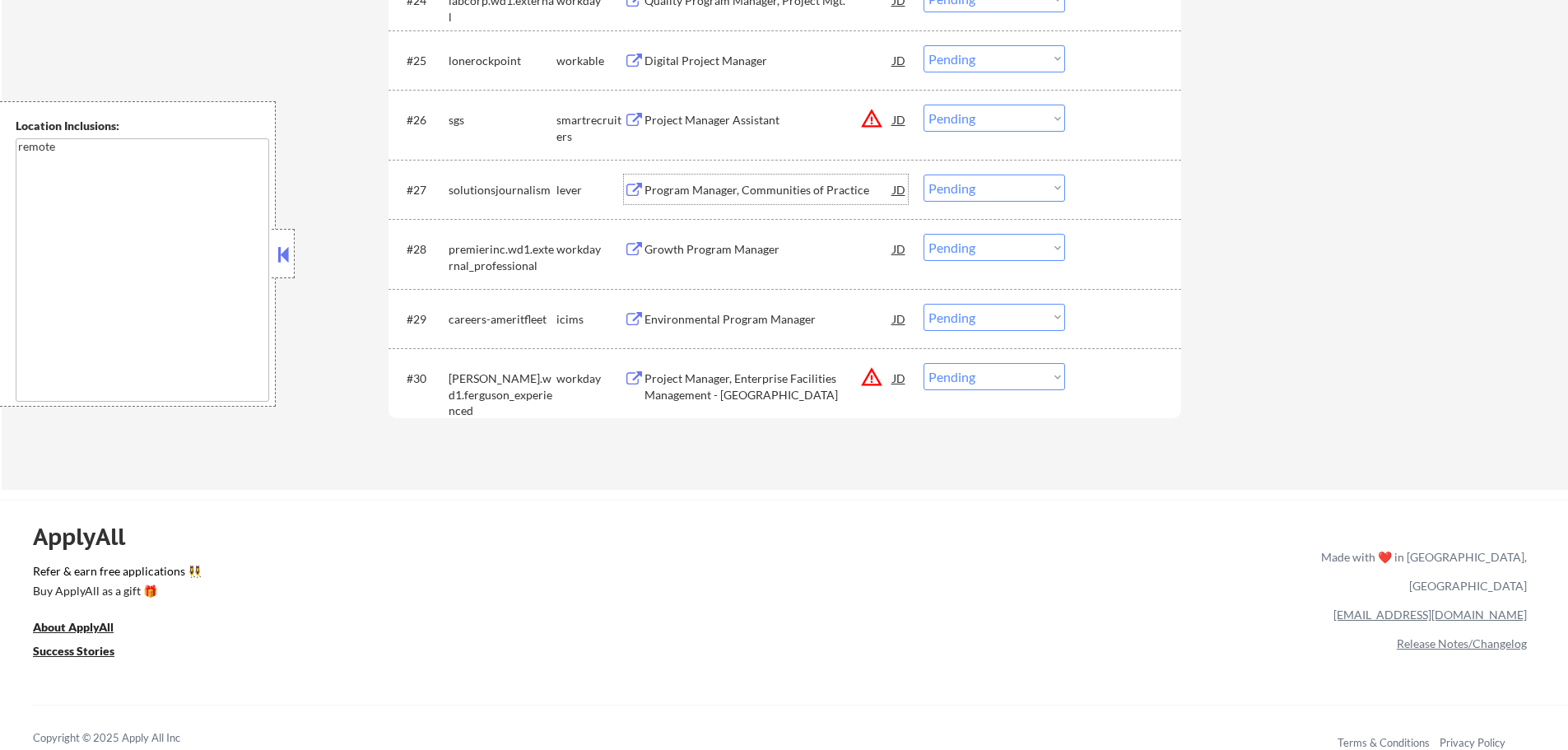
click at [677, 196] on div "Program Manager, Communities of Practice" at bounding box center [769, 190] width 248 height 17
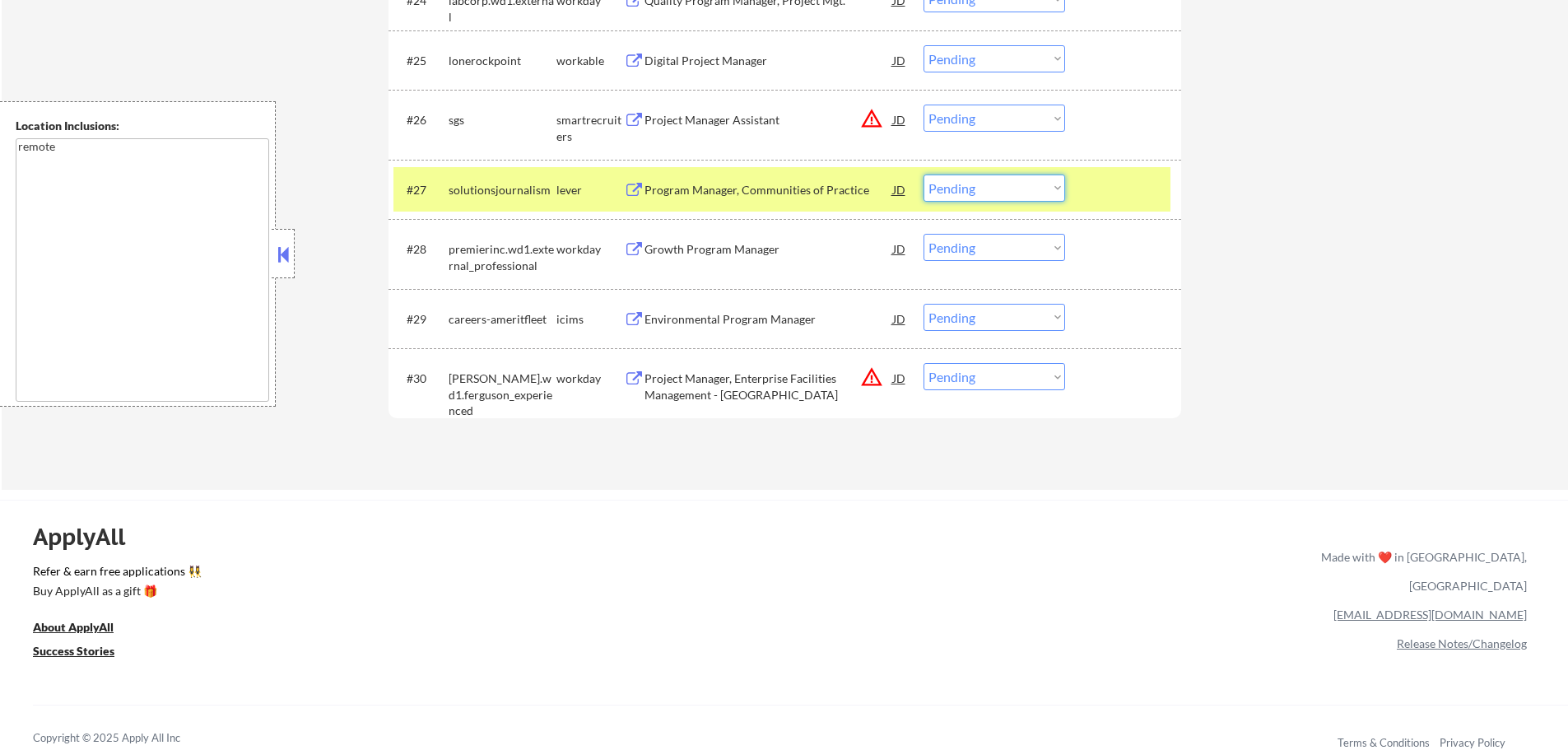
click at [980, 180] on select "Choose an option... Pending Applied Excluded (Questions) Excluded (Expired) Exc…" at bounding box center [995, 187] width 142 height 27
click at [924, 174] on select "Choose an option... Pending Applied Excluded (Questions) Excluded (Expired) Exc…" at bounding box center [995, 187] width 142 height 27
click at [1105, 188] on div at bounding box center [1125, 189] width 73 height 30
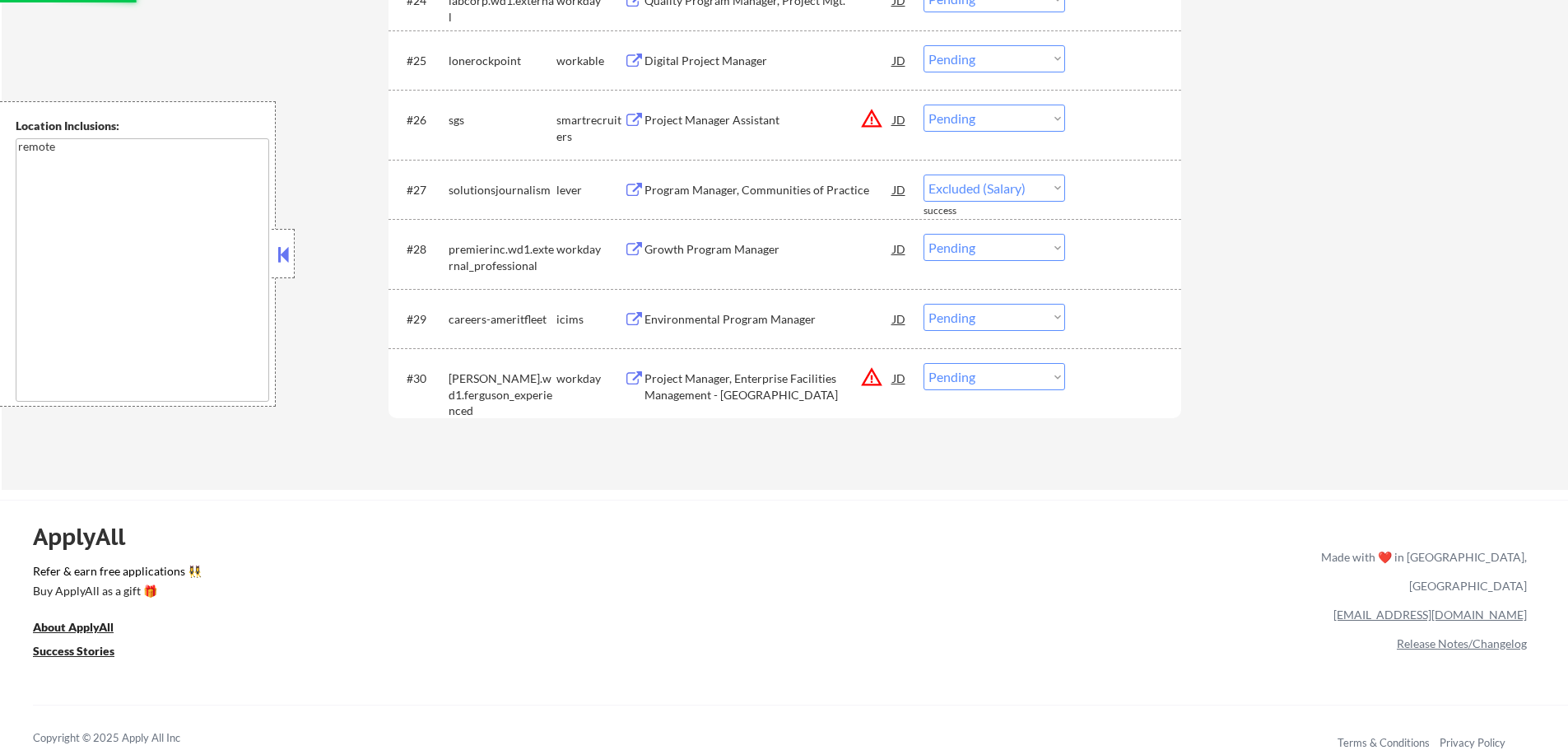
select select ""pending""
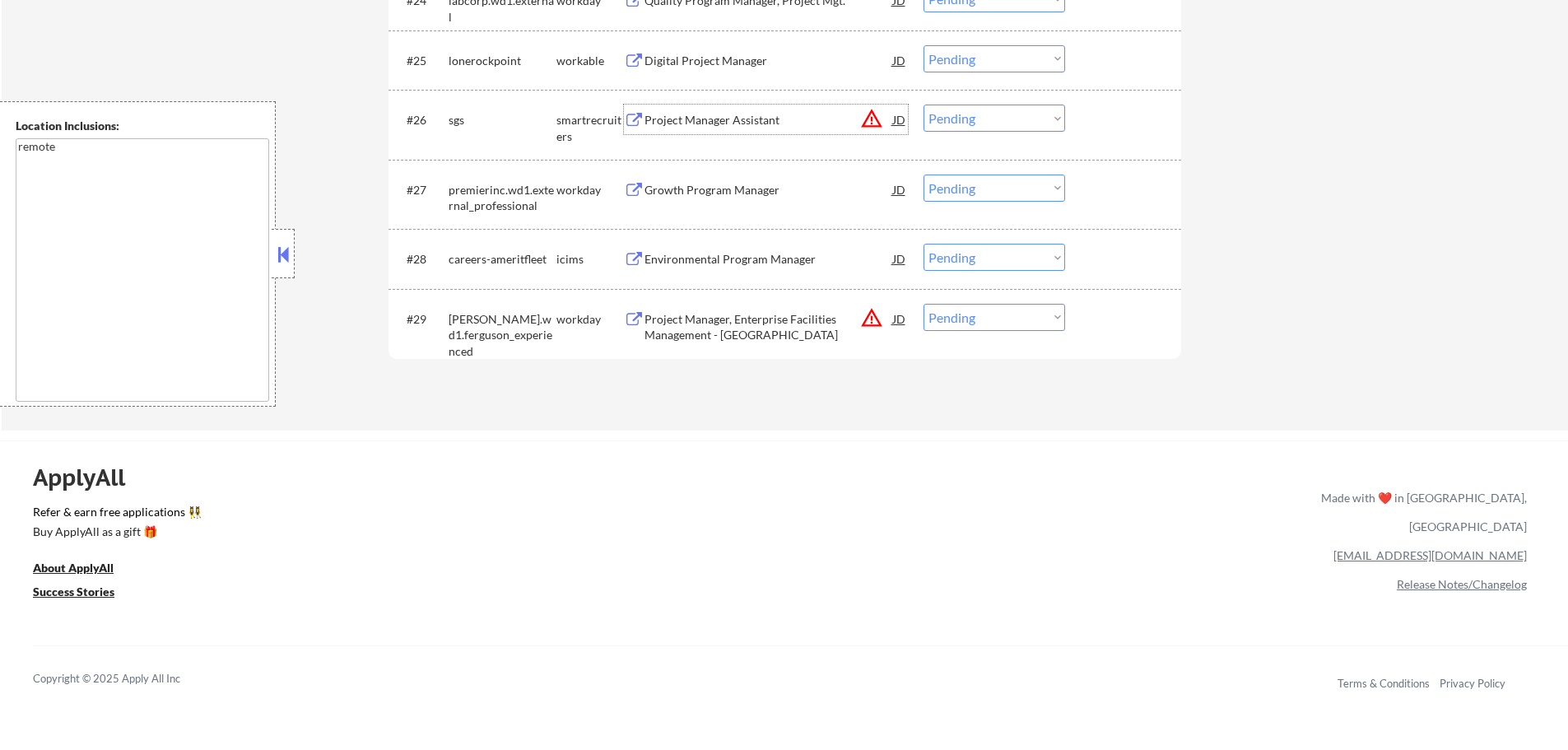
click at [700, 114] on div "Project Manager Assistant" at bounding box center [769, 120] width 248 height 17
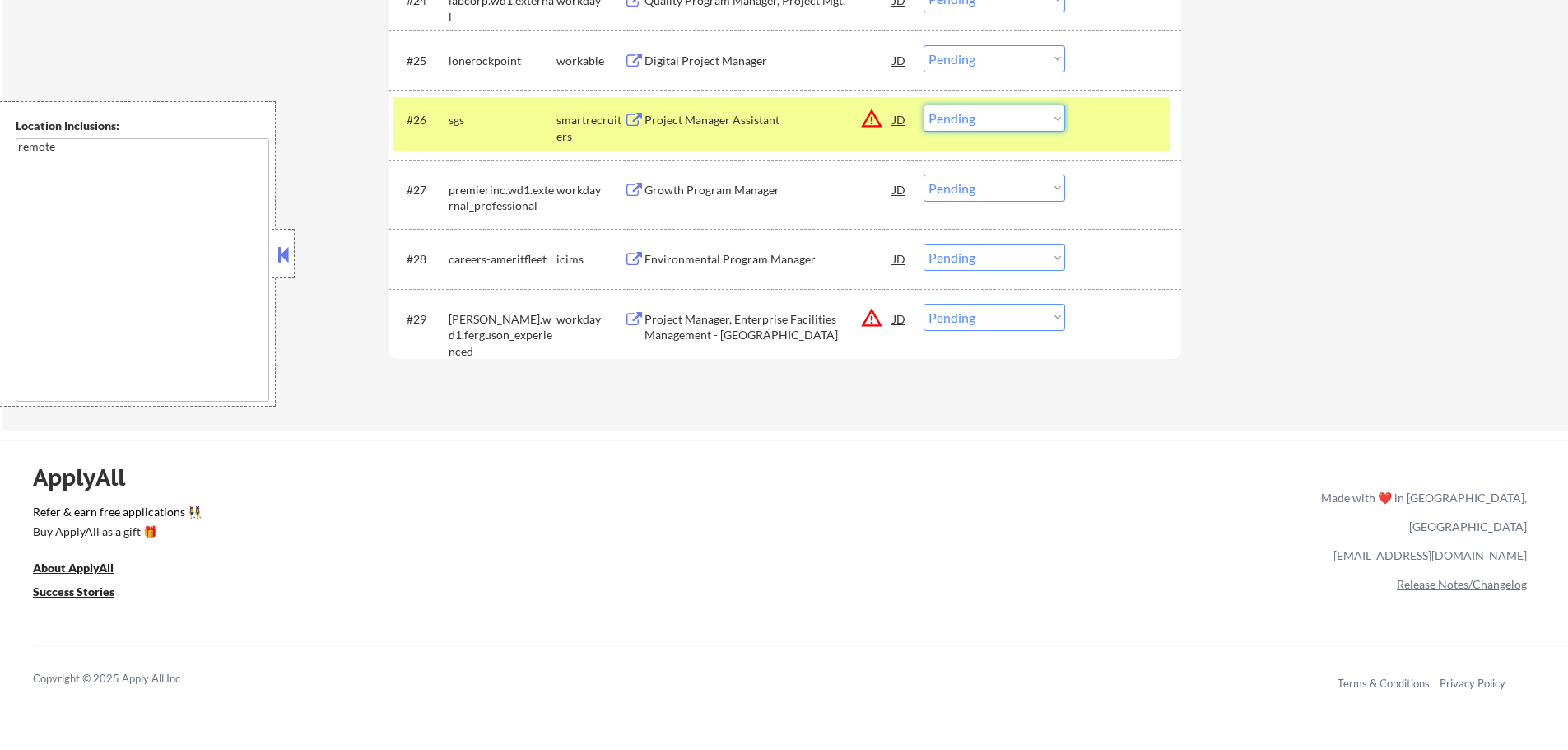
click at [977, 119] on select "Choose an option... Pending Applied Excluded (Questions) Excluded (Expired) Exc…" at bounding box center [995, 117] width 142 height 27
click at [924, 104] on select "Choose an option... Pending Applied Excluded (Questions) Excluded (Expired) Exc…" at bounding box center [995, 117] width 142 height 27
click at [1095, 132] on div at bounding box center [1125, 119] width 73 height 30
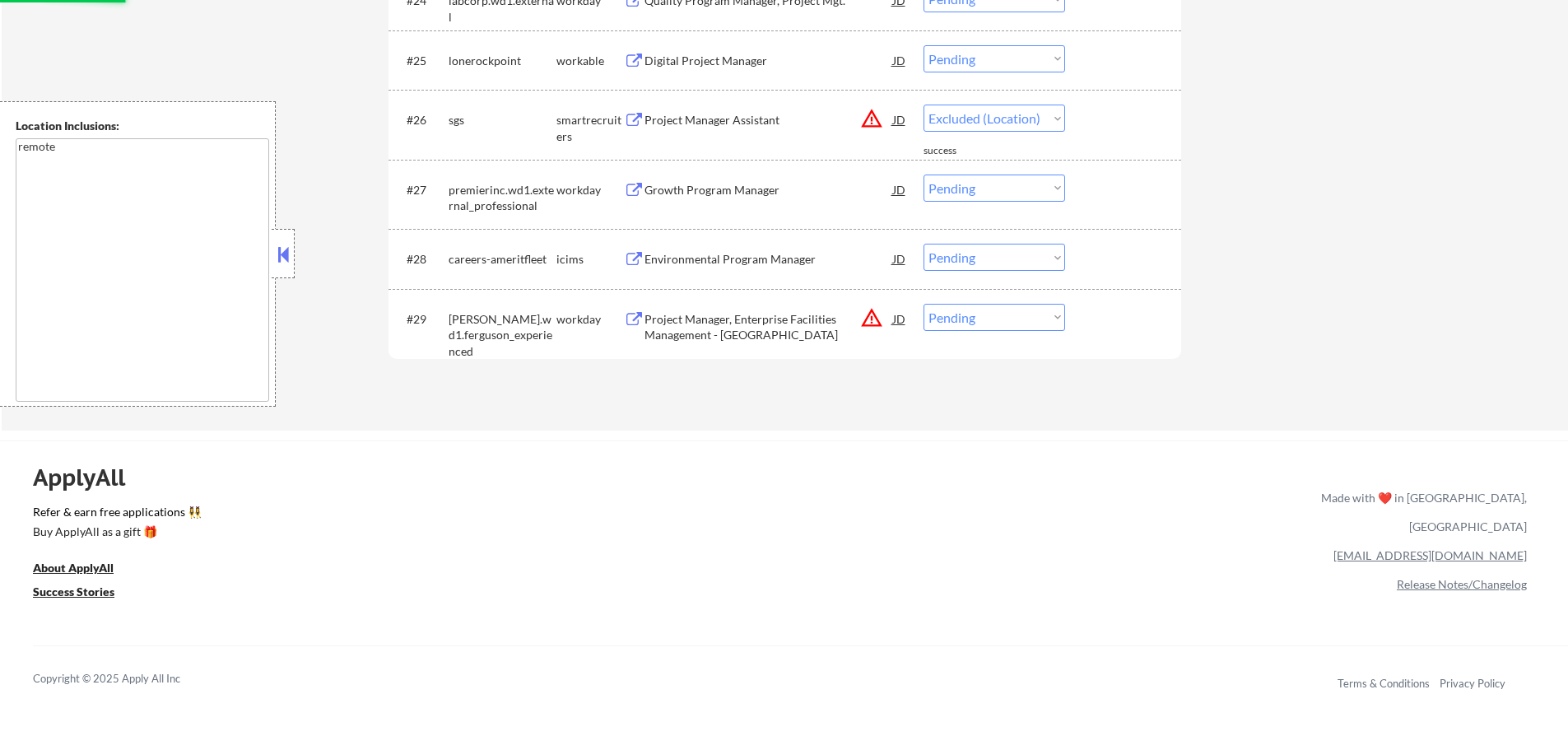
select select ""pending""
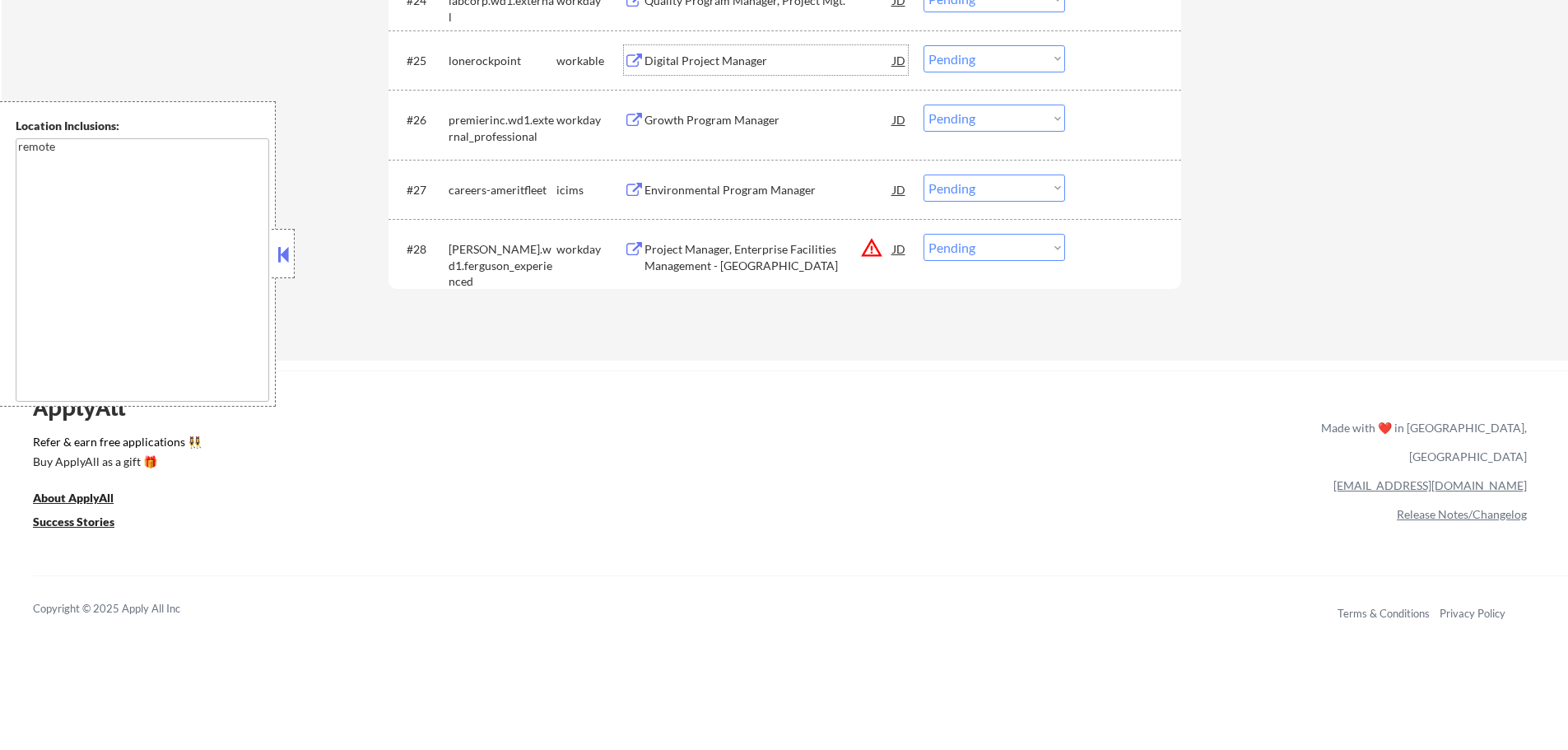
click at [674, 65] on div "Digital Project Manager" at bounding box center [769, 60] width 248 height 17
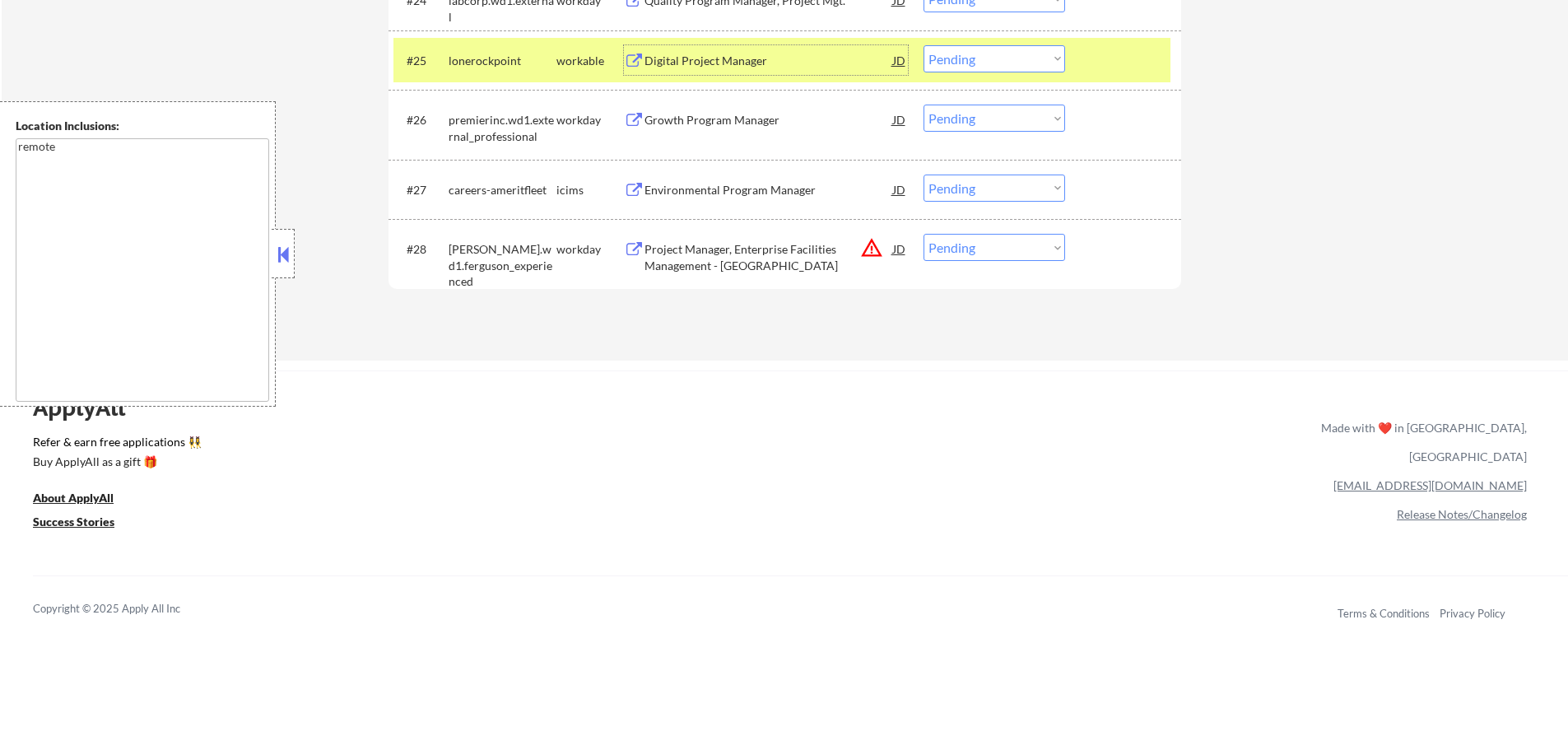
click at [987, 61] on select "Choose an option... Pending Applied Excluded (Questions) Excluded (Expired) Exc…" at bounding box center [995, 59] width 142 height 27
click at [924, 46] on select "Choose an option... Pending Applied Excluded (Questions) Excluded (Expired) Exc…" at bounding box center [995, 59] width 142 height 27
click at [1118, 65] on div at bounding box center [1125, 60] width 73 height 30
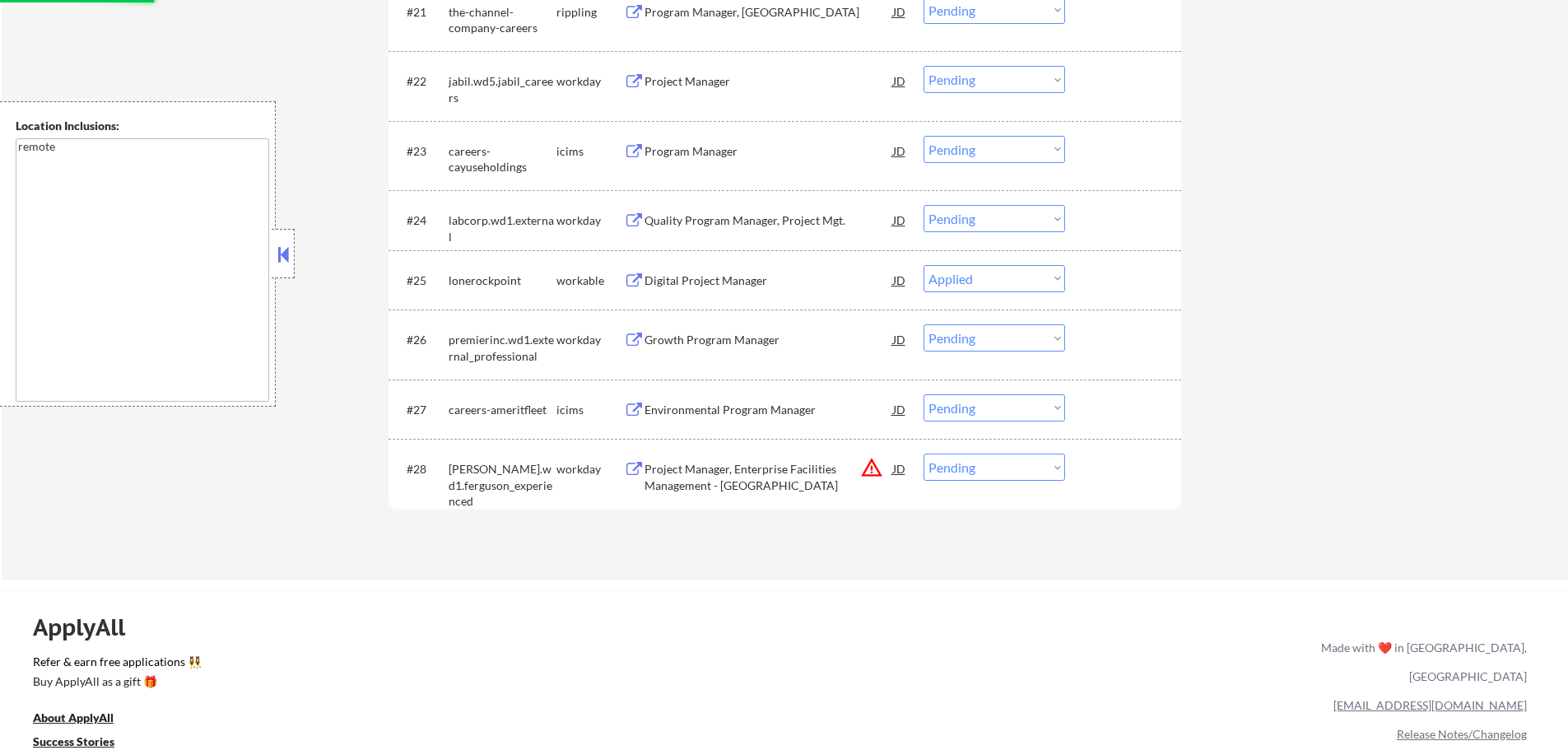
scroll to position [1894, 0]
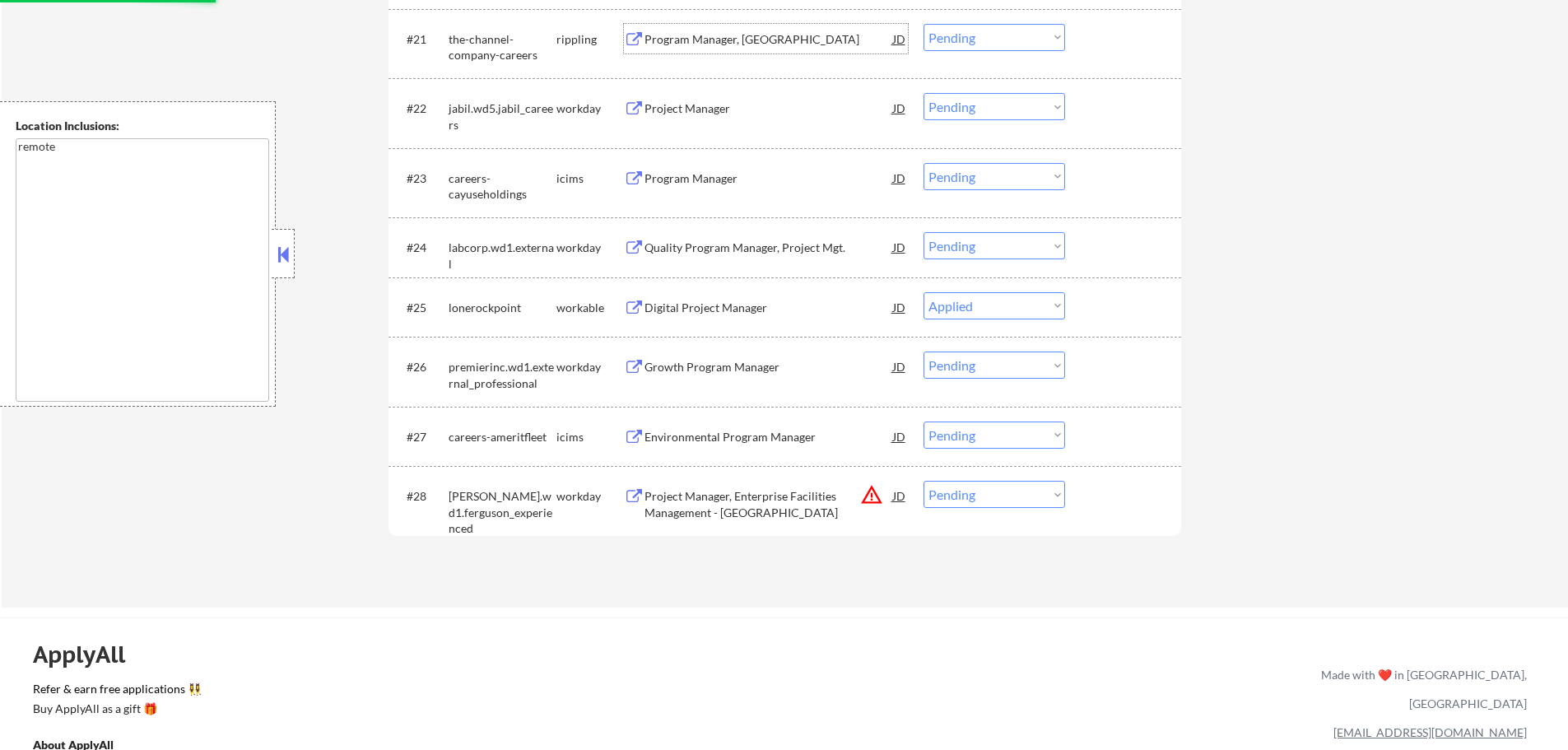
click at [730, 41] on div "Program Manager, WOTC" at bounding box center [769, 39] width 248 height 17
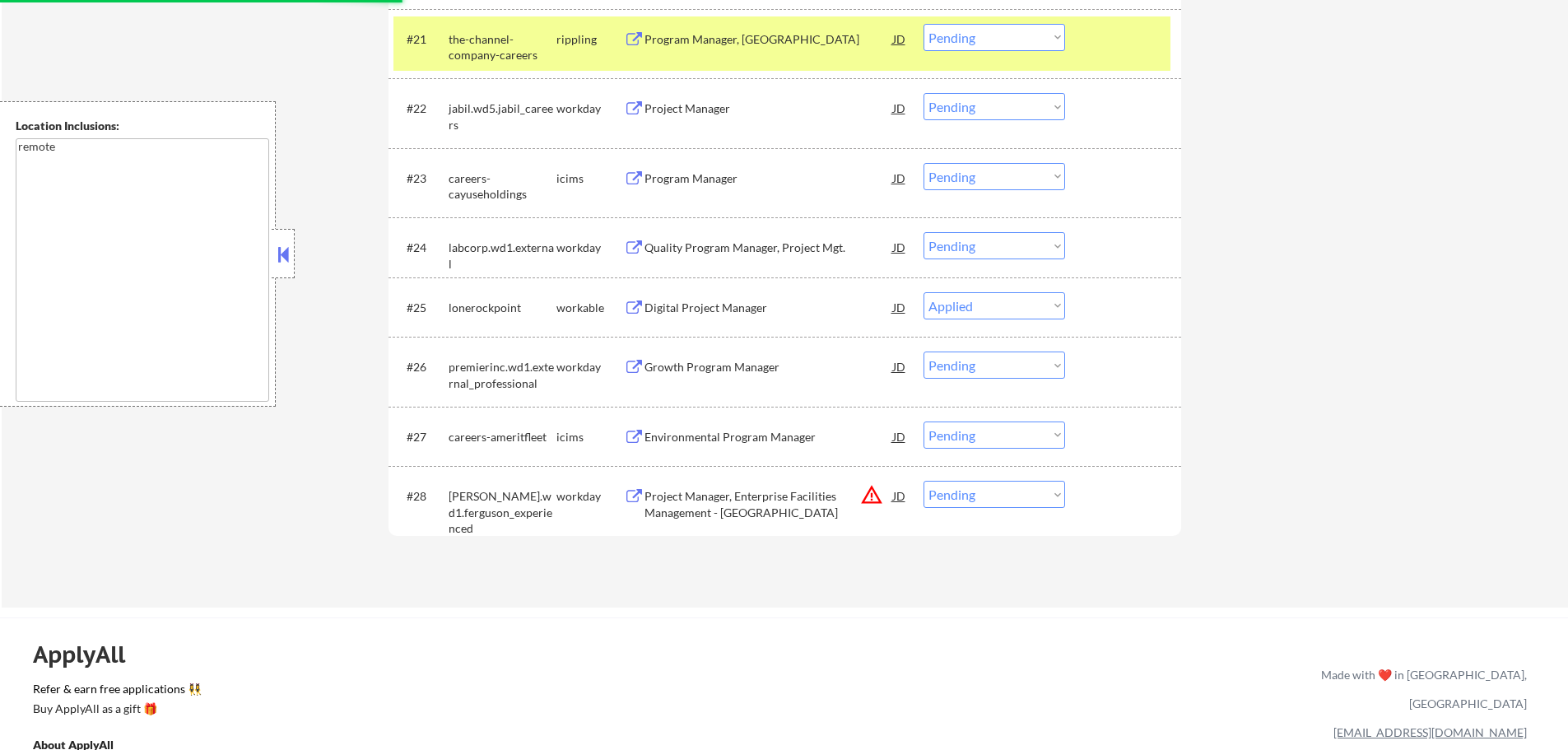
select select ""pending""
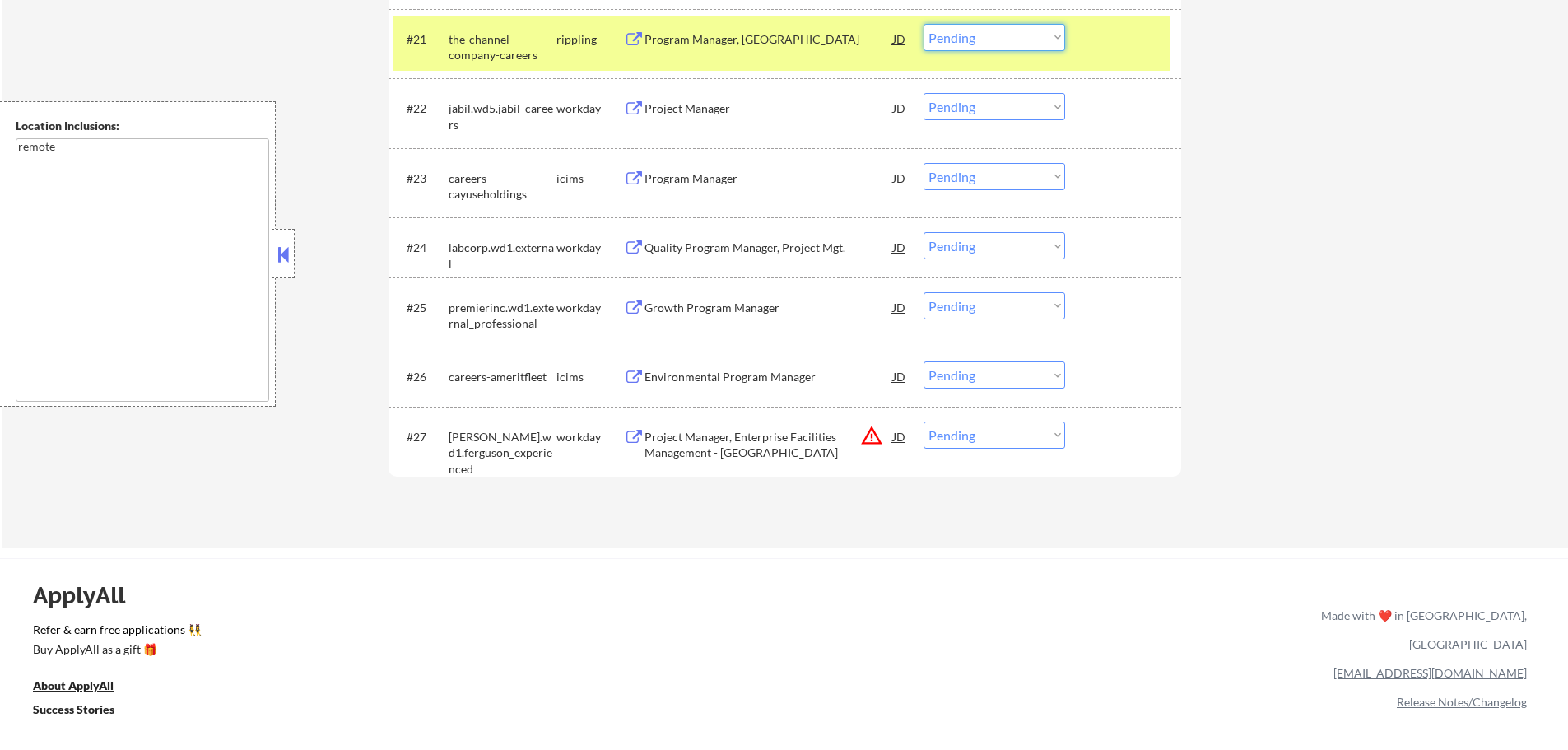
click at [937, 35] on select "Choose an option... Pending Applied Excluded (Questions) Excluded (Expired) Exc…" at bounding box center [995, 37] width 142 height 27
click at [924, 24] on select "Choose an option... Pending Applied Excluded (Questions) Excluded (Expired) Exc…" at bounding box center [995, 37] width 142 height 27
click at [1096, 46] on div at bounding box center [1125, 39] width 73 height 30
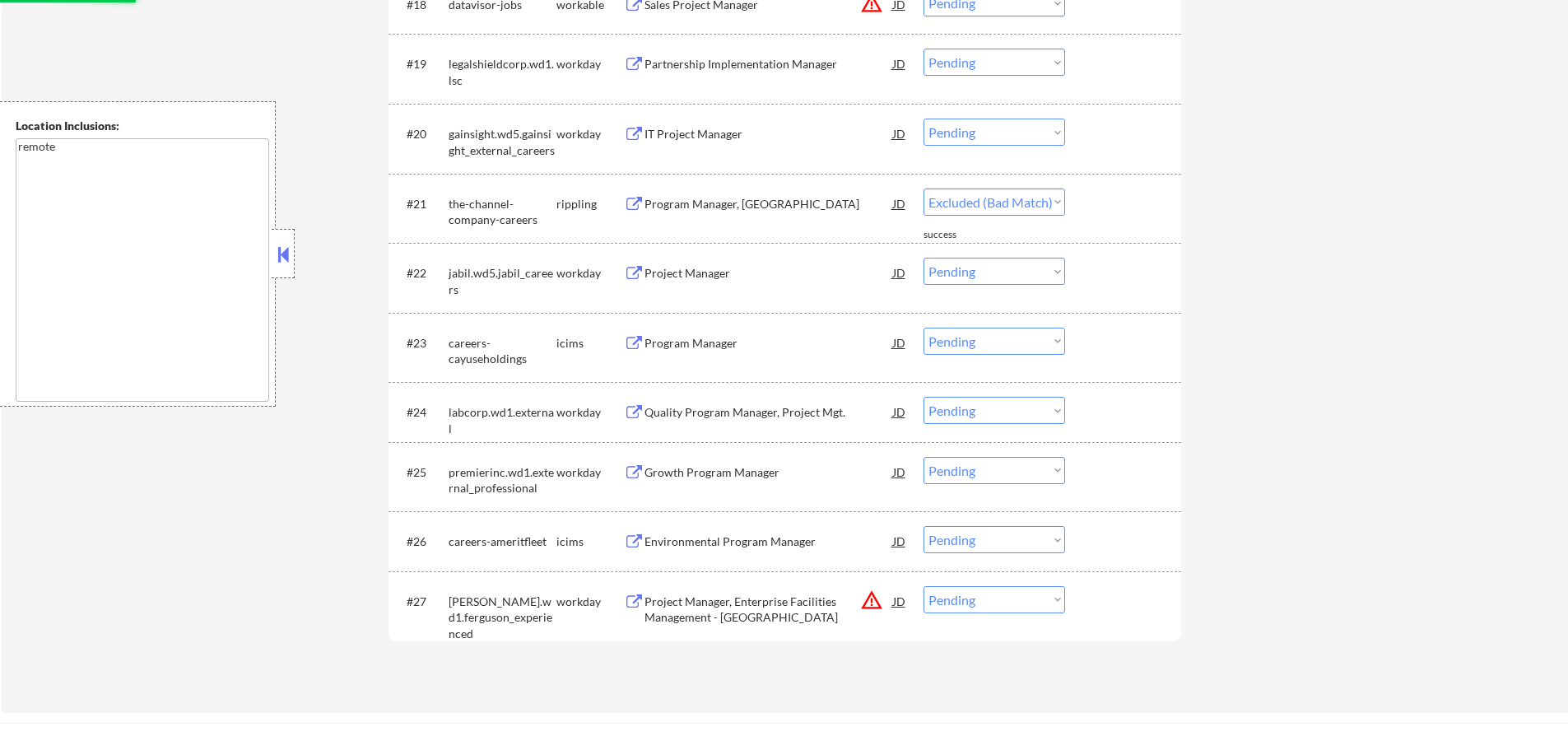
select select ""pending""
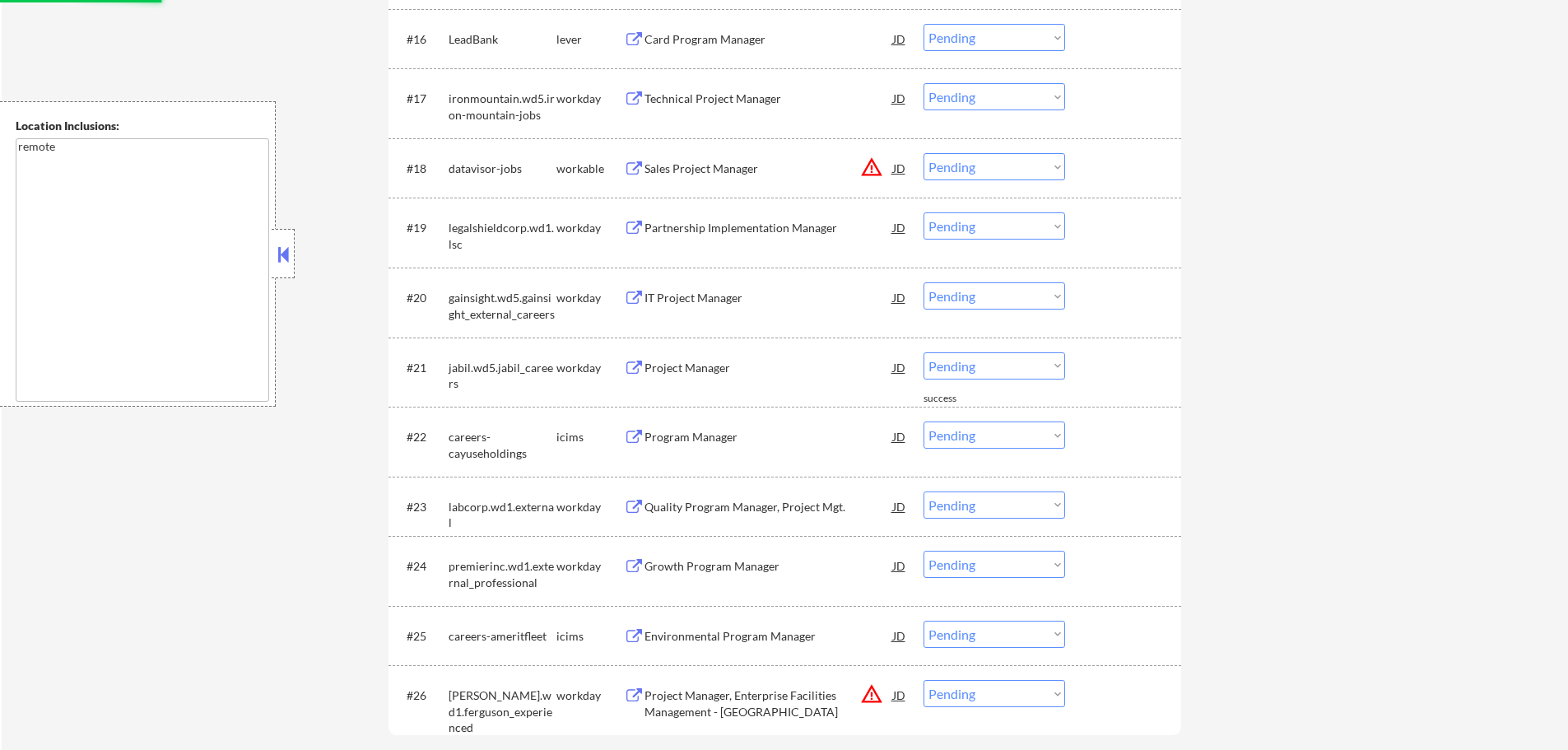
scroll to position [1564, 0]
click at [663, 166] on div "Sales Project Manager" at bounding box center [769, 169] width 248 height 17
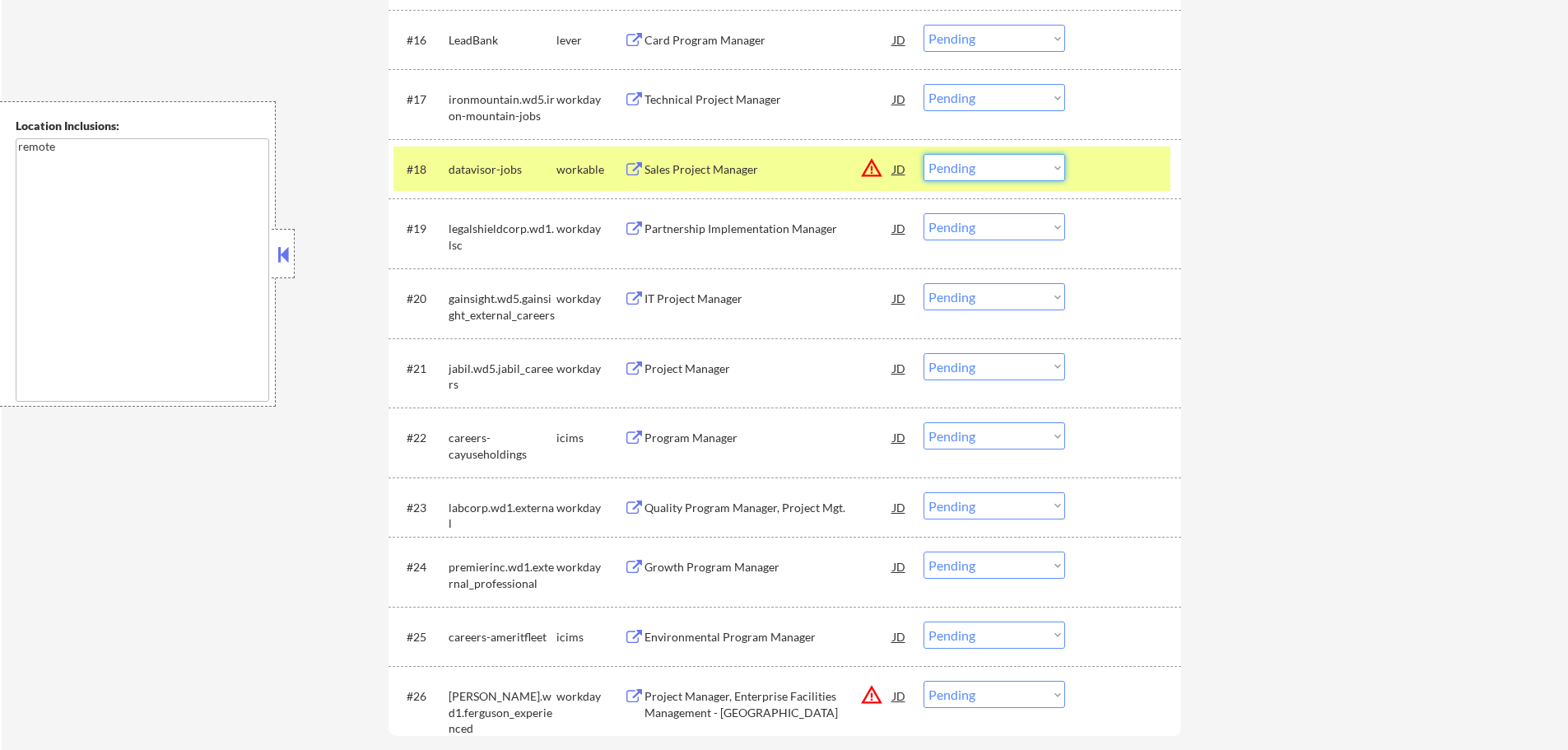
click at [976, 168] on select "Choose an option... Pending Applied Excluded (Questions) Excluded (Expired) Exc…" at bounding box center [995, 167] width 142 height 27
click at [924, 154] on select "Choose an option... Pending Applied Excluded (Questions) Excluded (Expired) Exc…" at bounding box center [995, 167] width 142 height 27
click at [1107, 160] on div at bounding box center [1125, 169] width 73 height 30
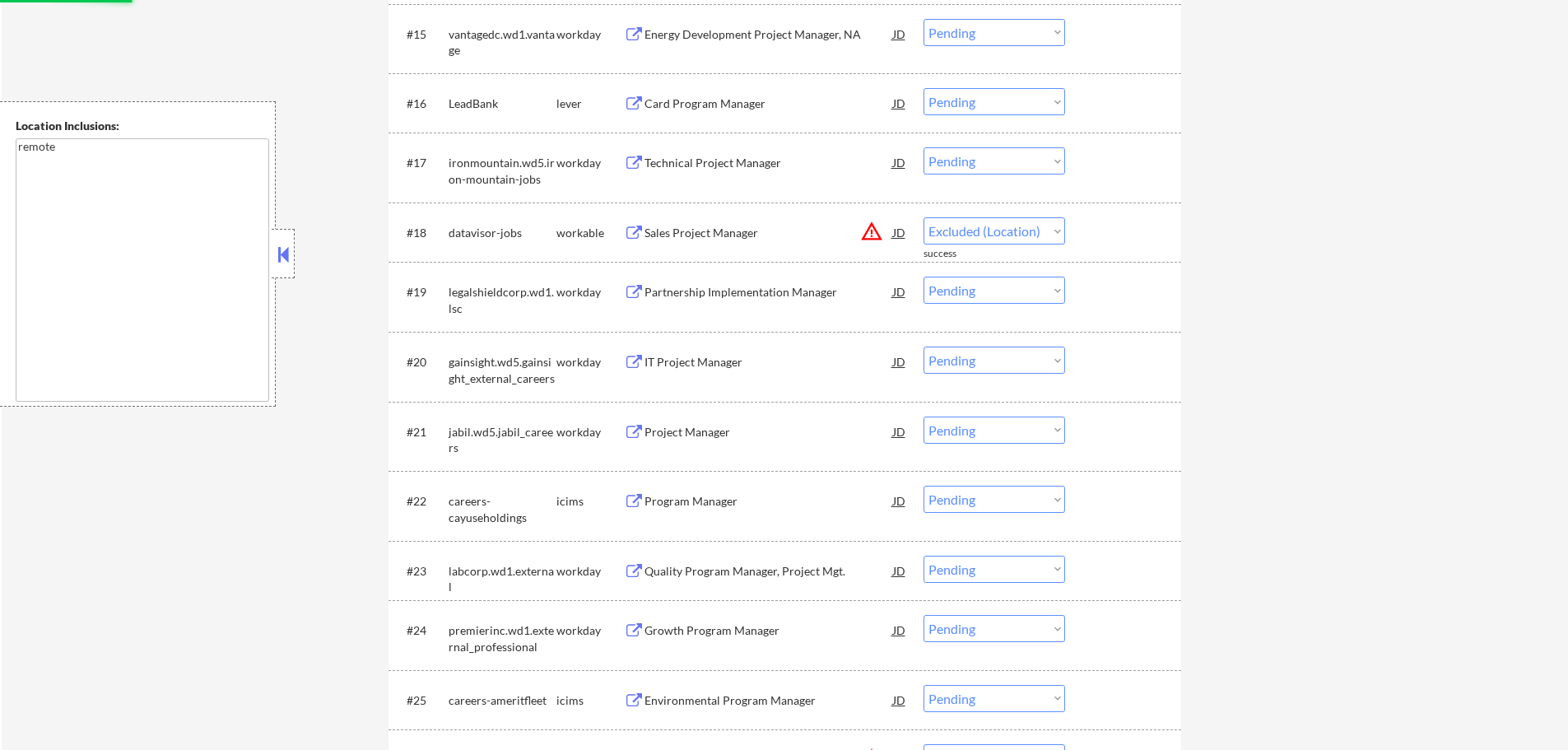
scroll to position [1399, 0]
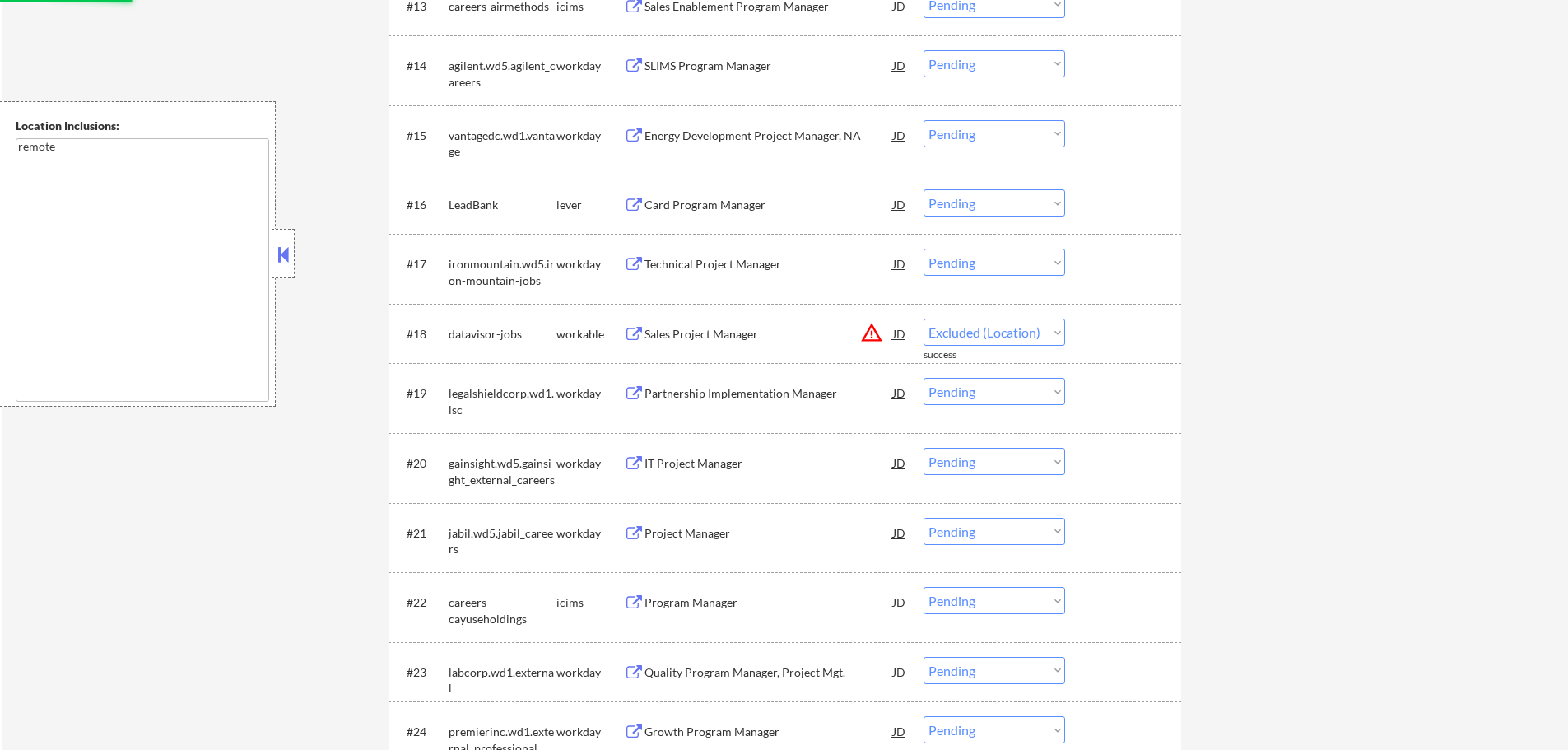
select select ""pending""
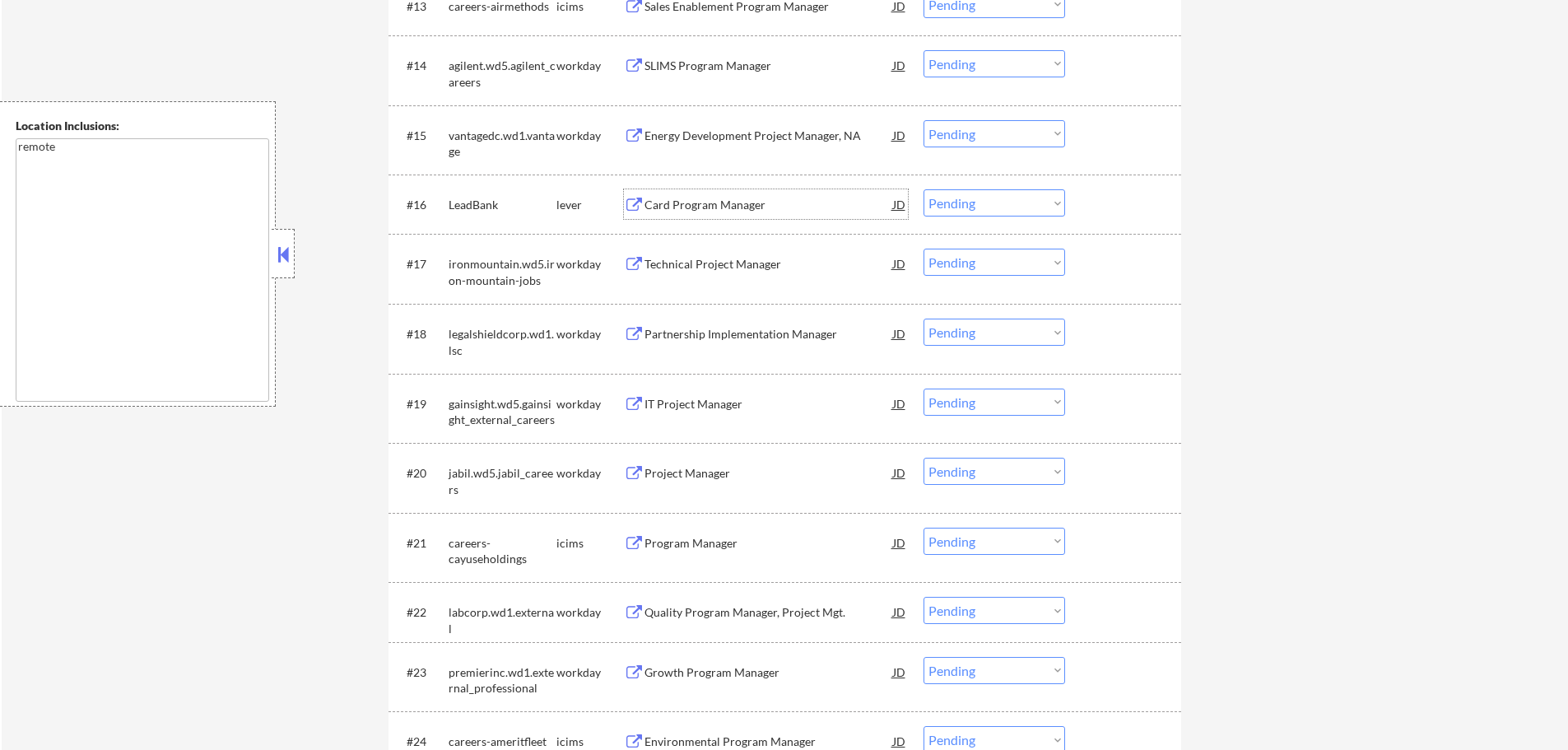
click at [696, 198] on div "Card Program Manager" at bounding box center [769, 205] width 248 height 17
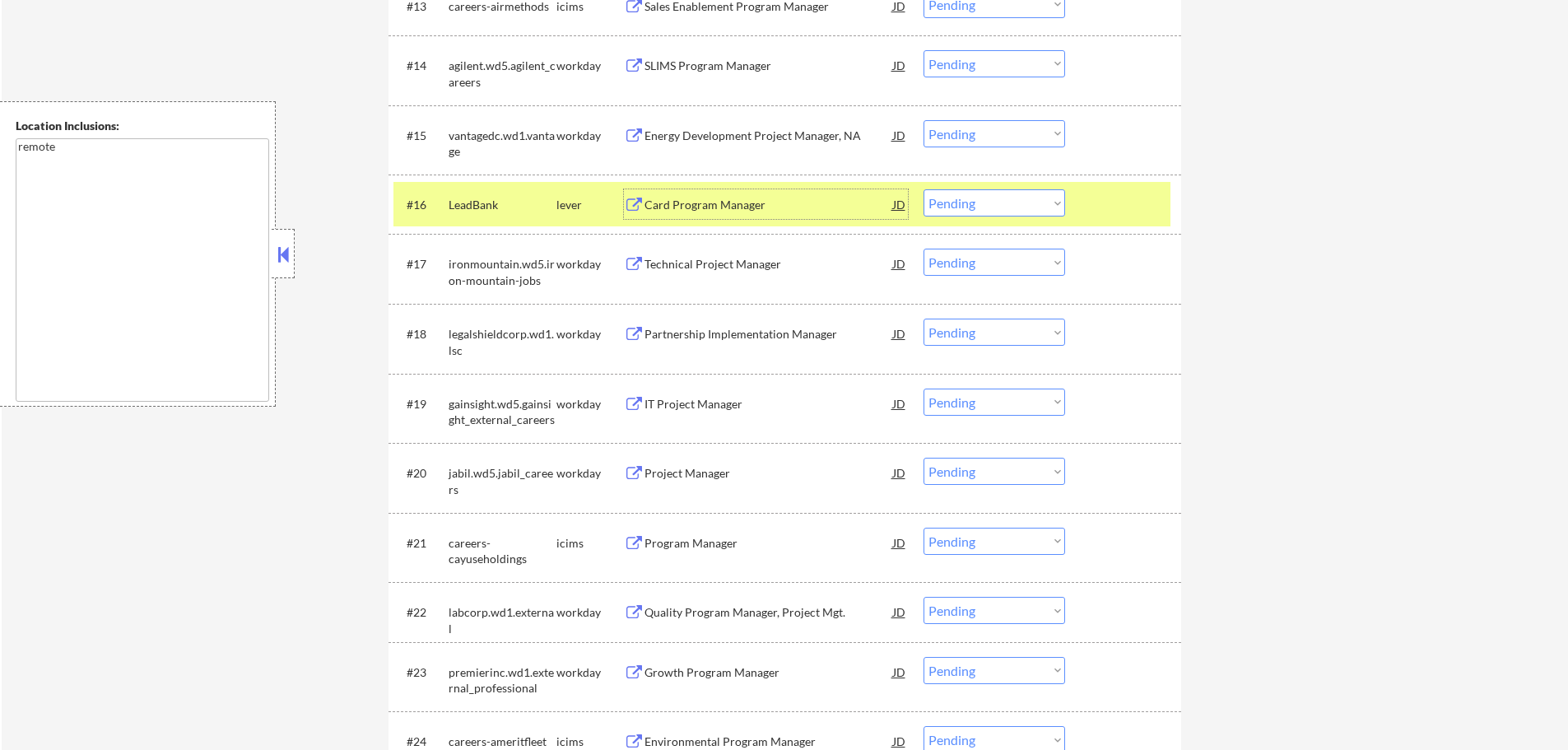
click at [965, 204] on select "Choose an option... Pending Applied Excluded (Questions) Excluded (Expired) Exc…" at bounding box center [995, 202] width 142 height 27
click at [924, 189] on select "Choose an option... Pending Applied Excluded (Questions) Excluded (Expired) Exc…" at bounding box center [995, 202] width 142 height 27
click at [1145, 194] on div at bounding box center [1125, 204] width 73 height 30
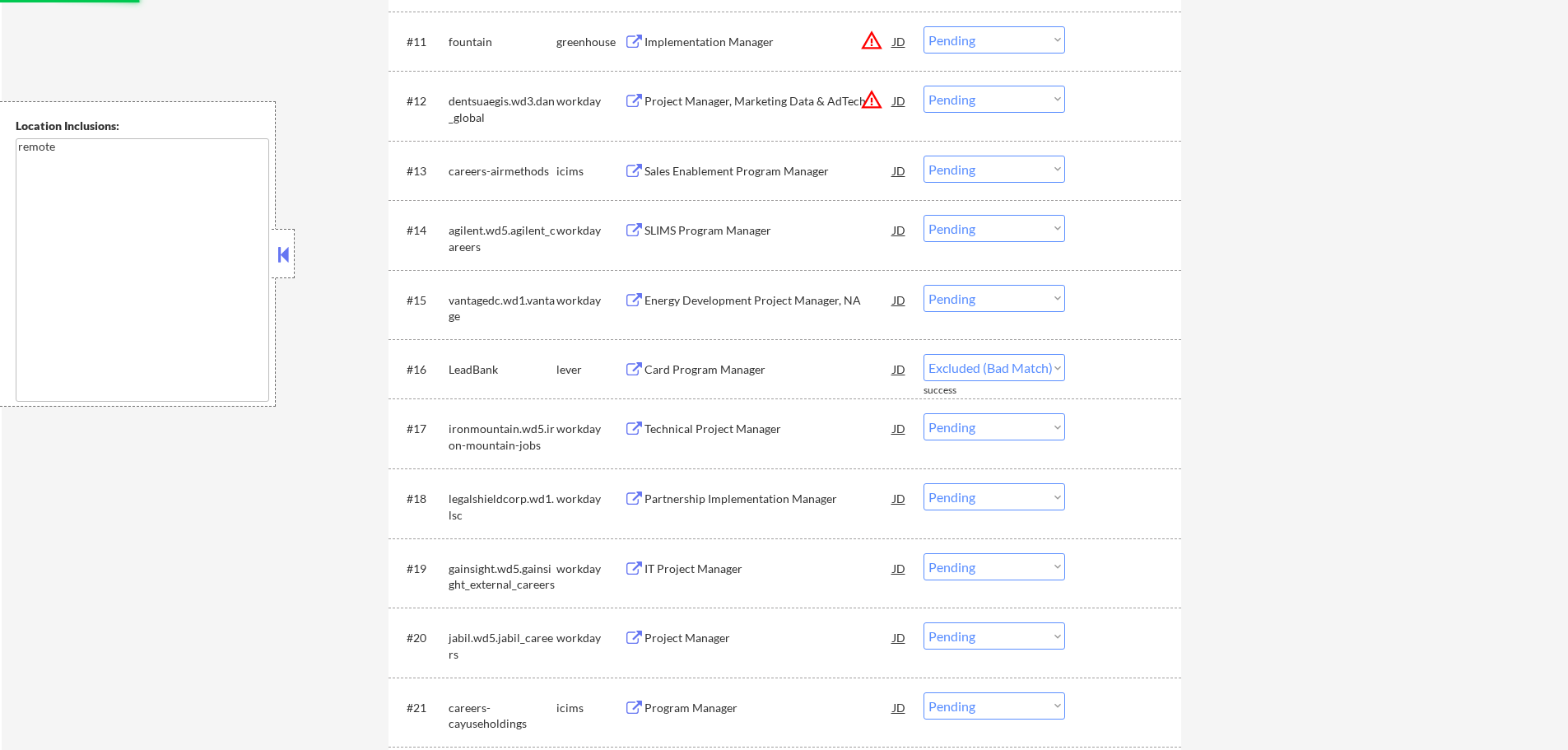
select select ""pending""
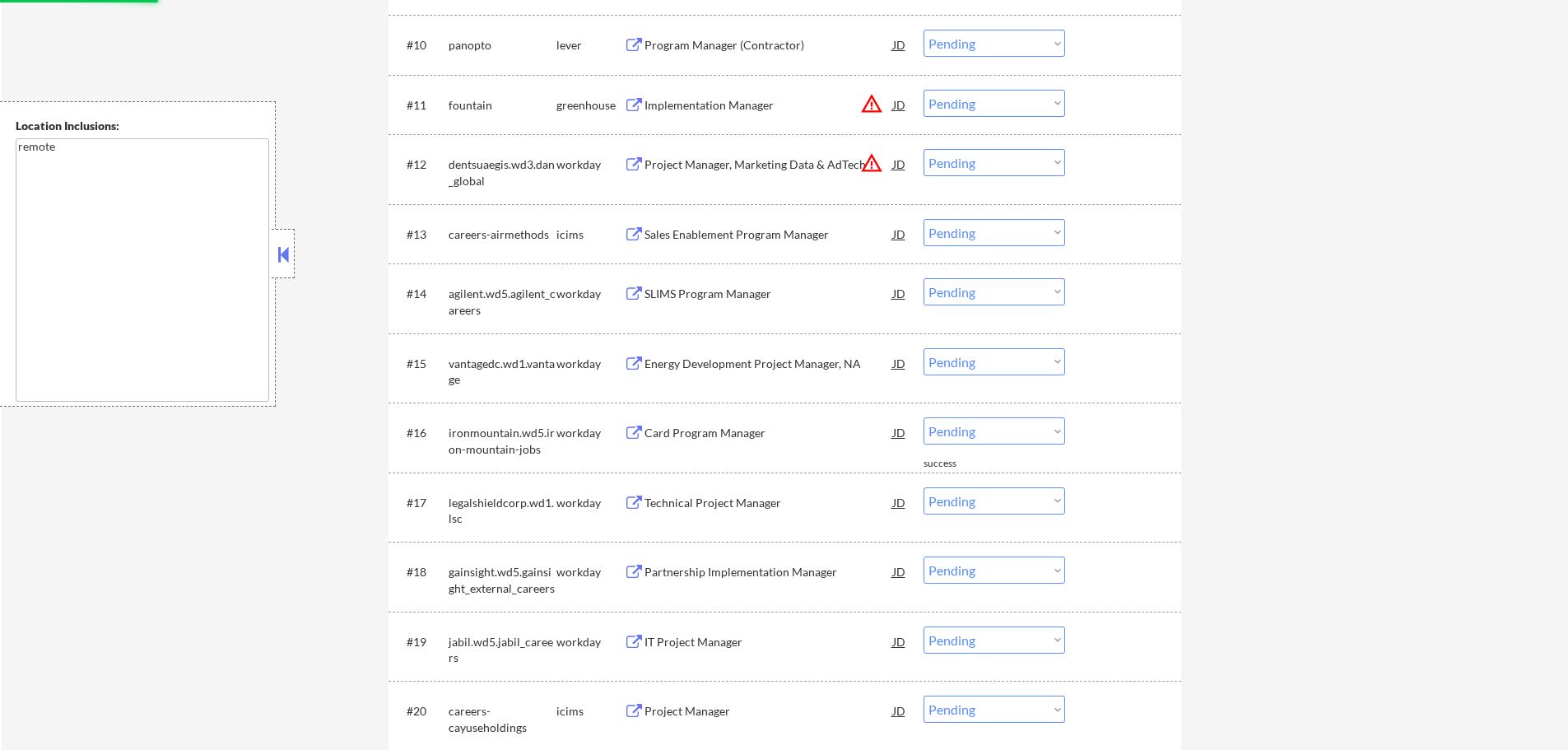
scroll to position [1153, 0]
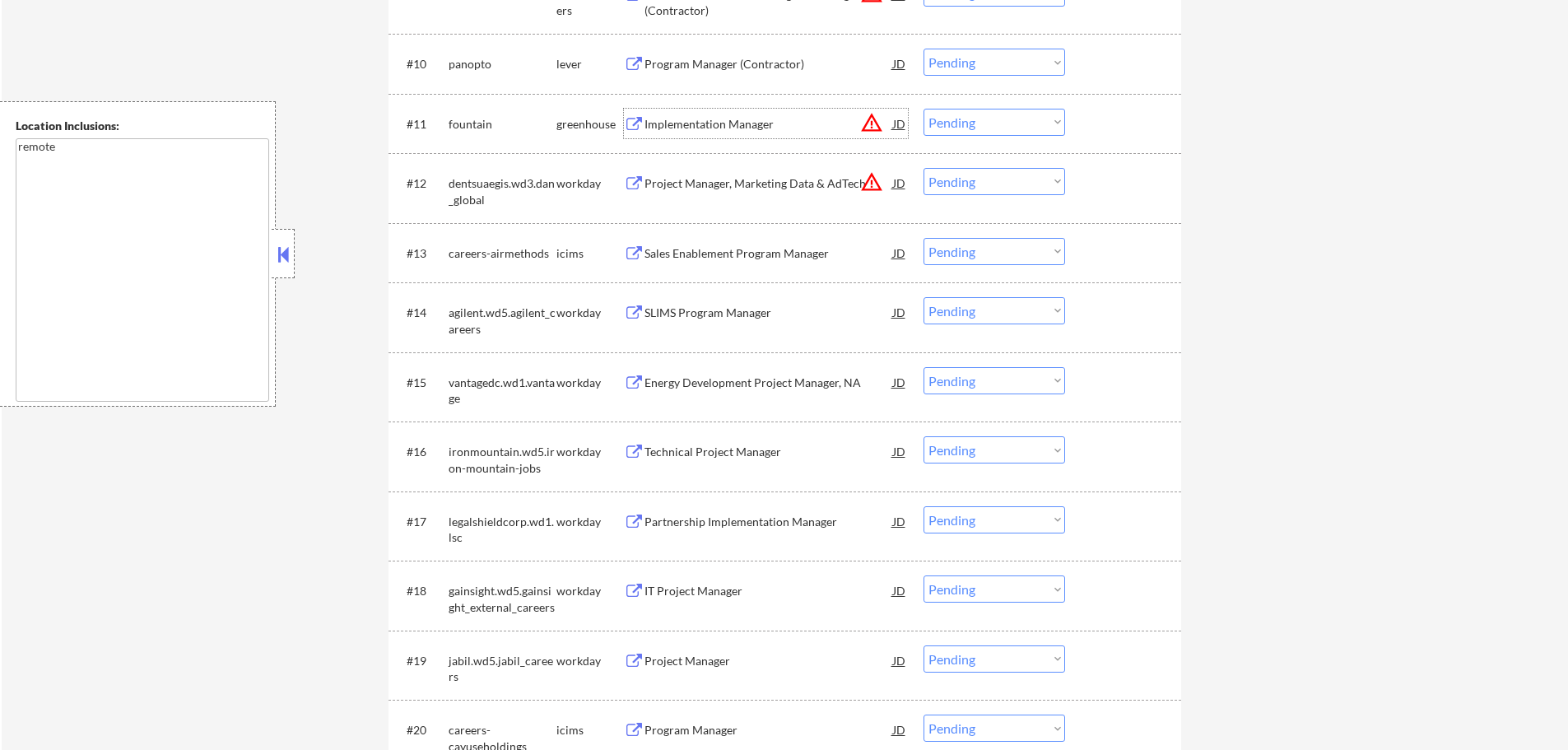
click at [721, 125] on div "Implementation Manager" at bounding box center [769, 124] width 248 height 17
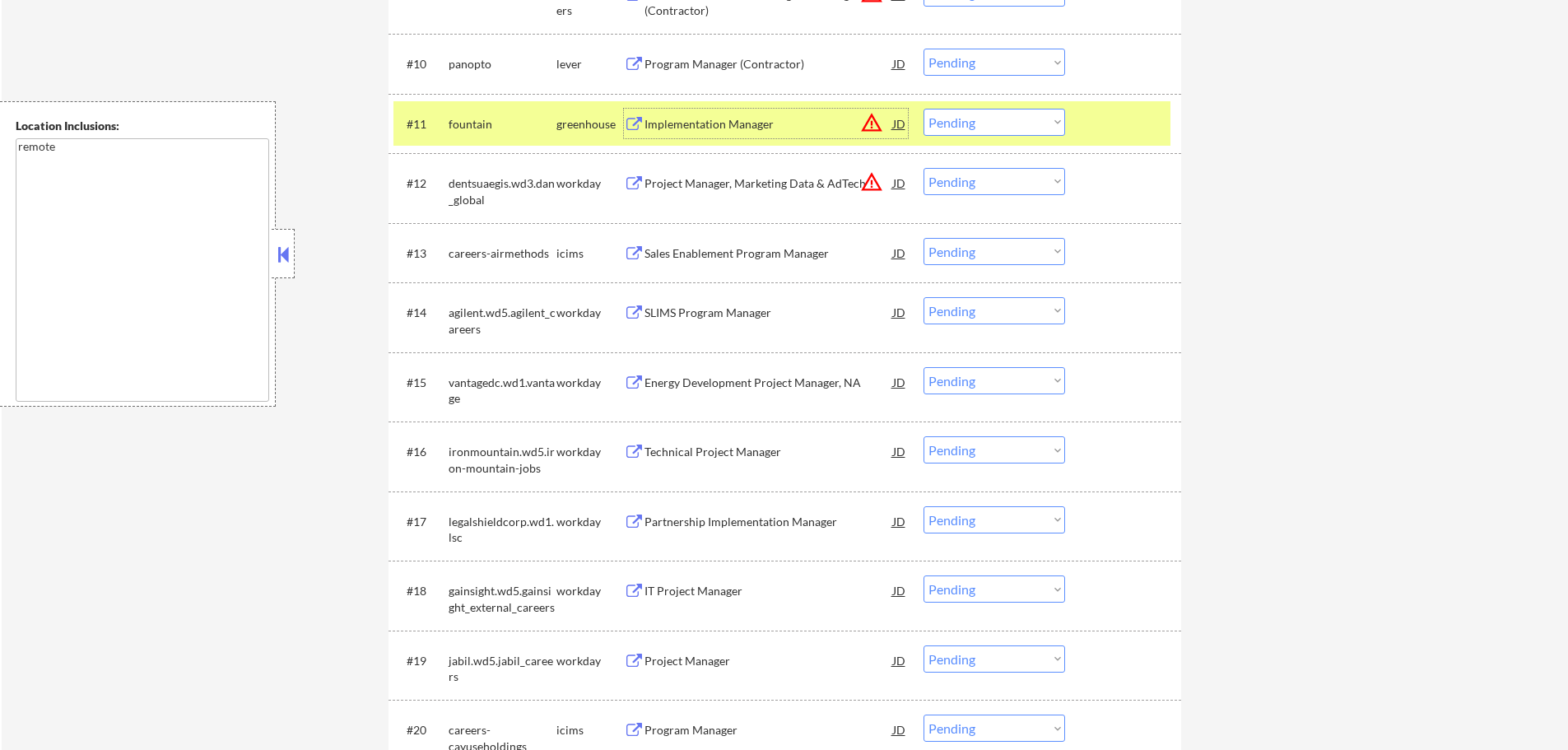
click at [1121, 131] on div at bounding box center [1125, 123] width 73 height 30
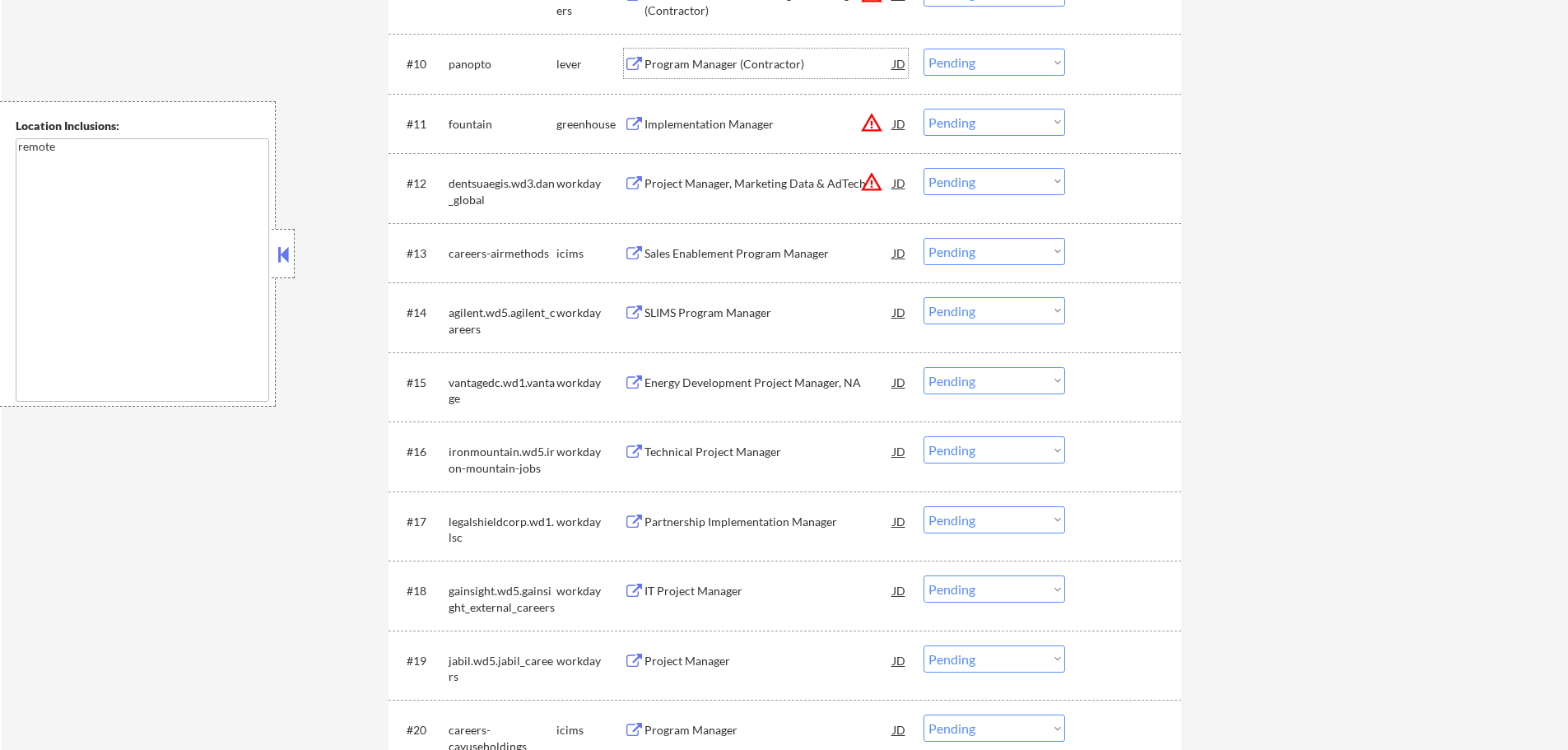
click at [664, 60] on div "Program Manager (Contractor)" at bounding box center [769, 64] width 248 height 17
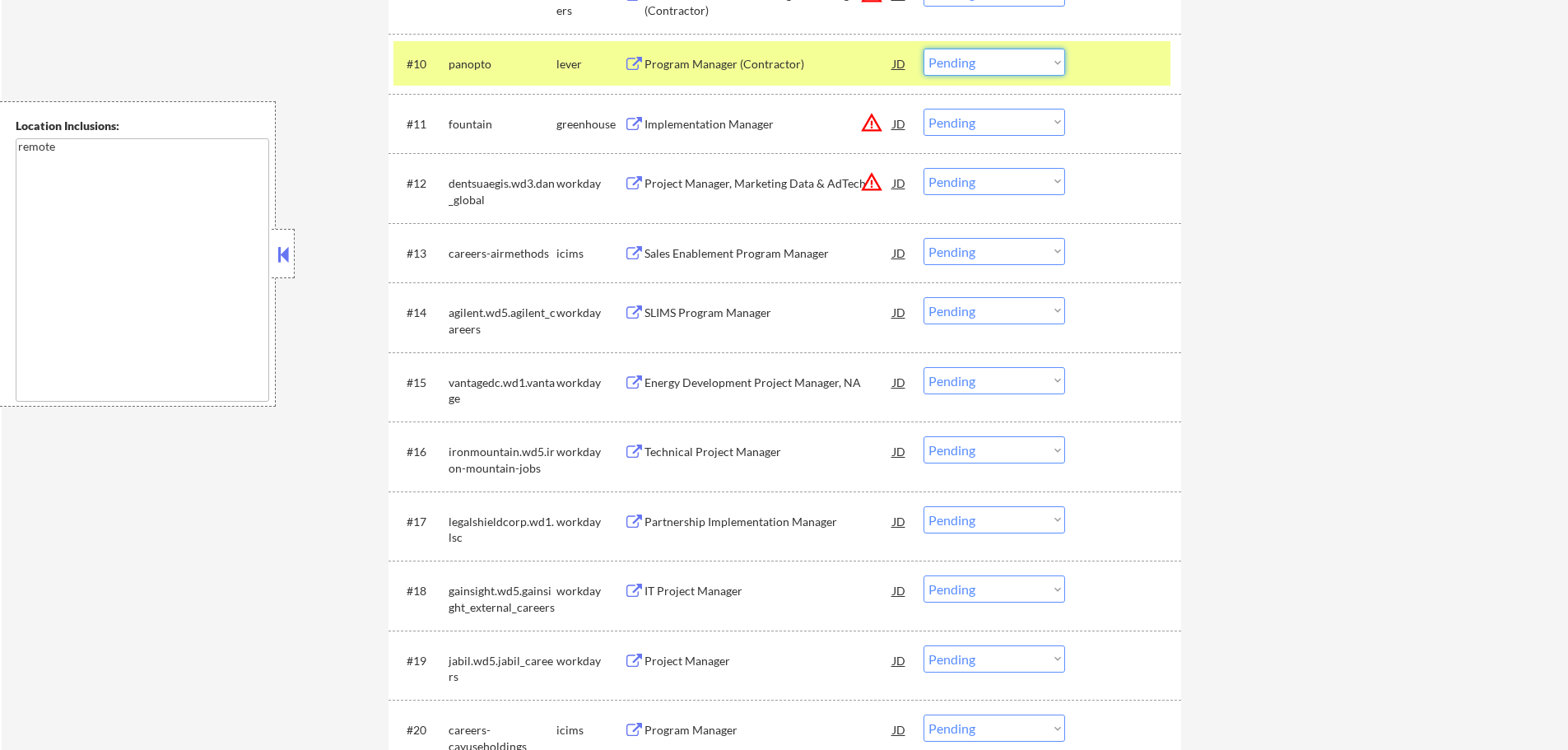
click at [962, 65] on select "Choose an option... Pending Applied Excluded (Questions) Excluded (Expired) Exc…" at bounding box center [995, 62] width 142 height 27
click at [924, 49] on select "Choose an option... Pending Applied Excluded (Questions) Excluded (Expired) Exc…" at bounding box center [995, 62] width 142 height 27
click at [1095, 69] on div at bounding box center [1125, 64] width 73 height 30
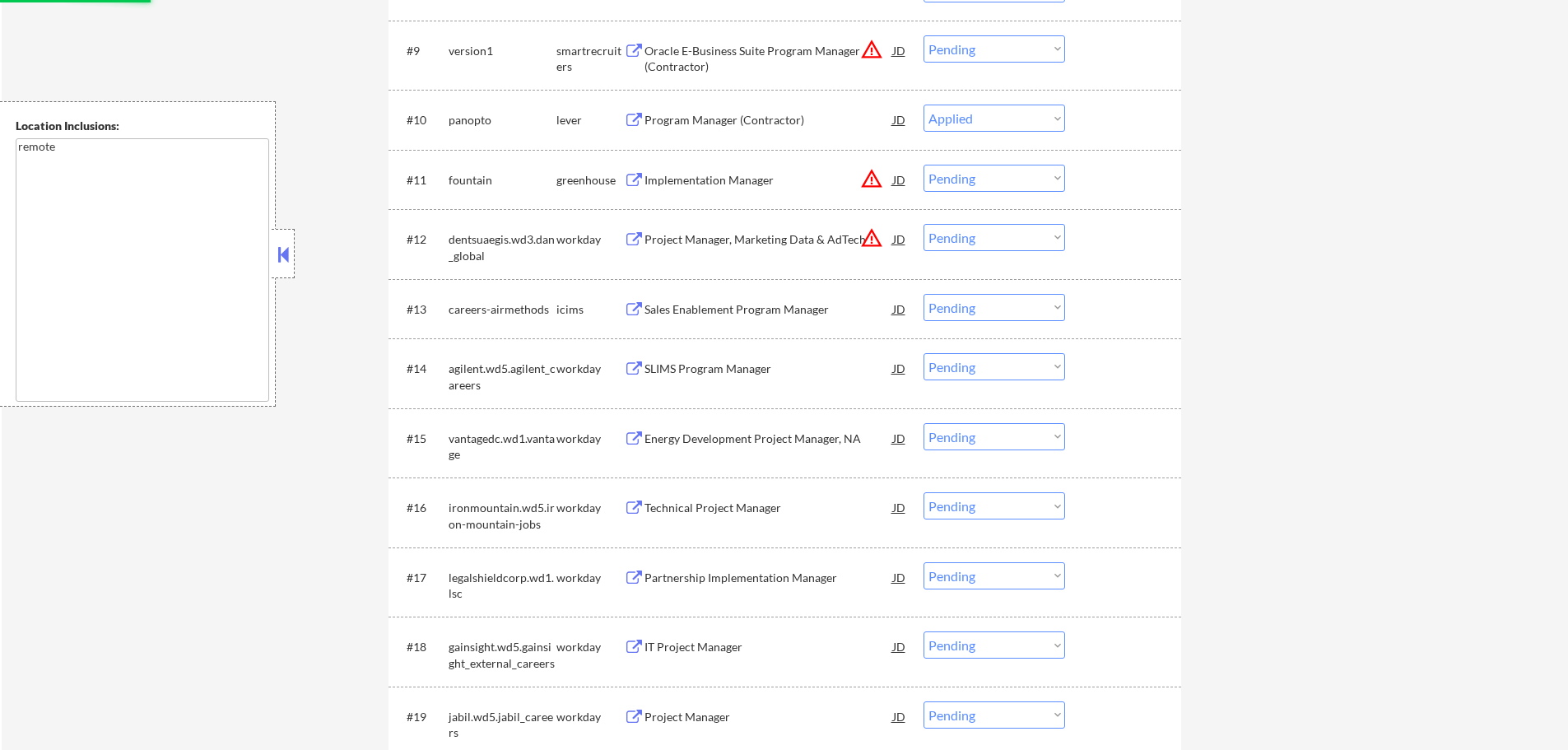
scroll to position [1070, 0]
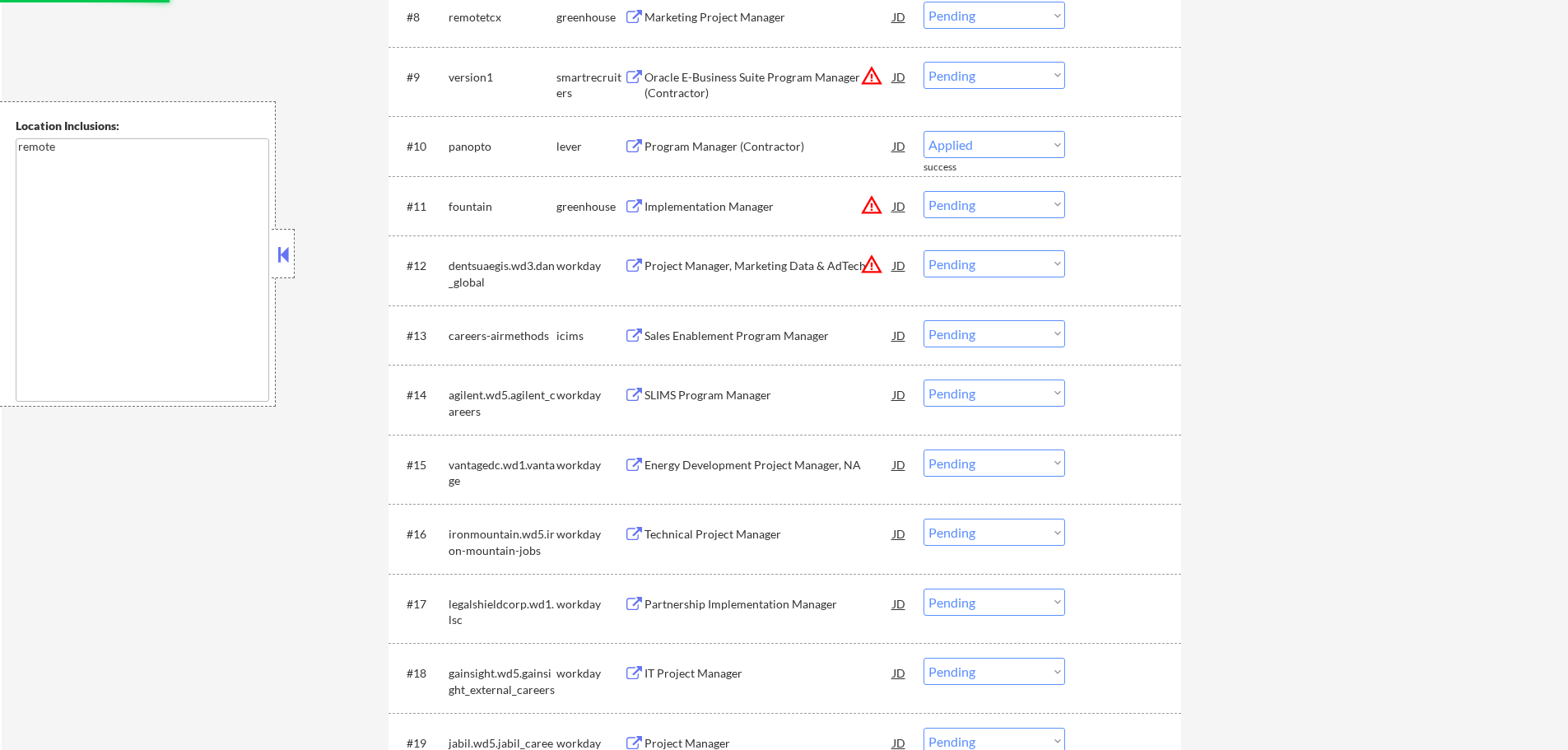
select select ""pending""
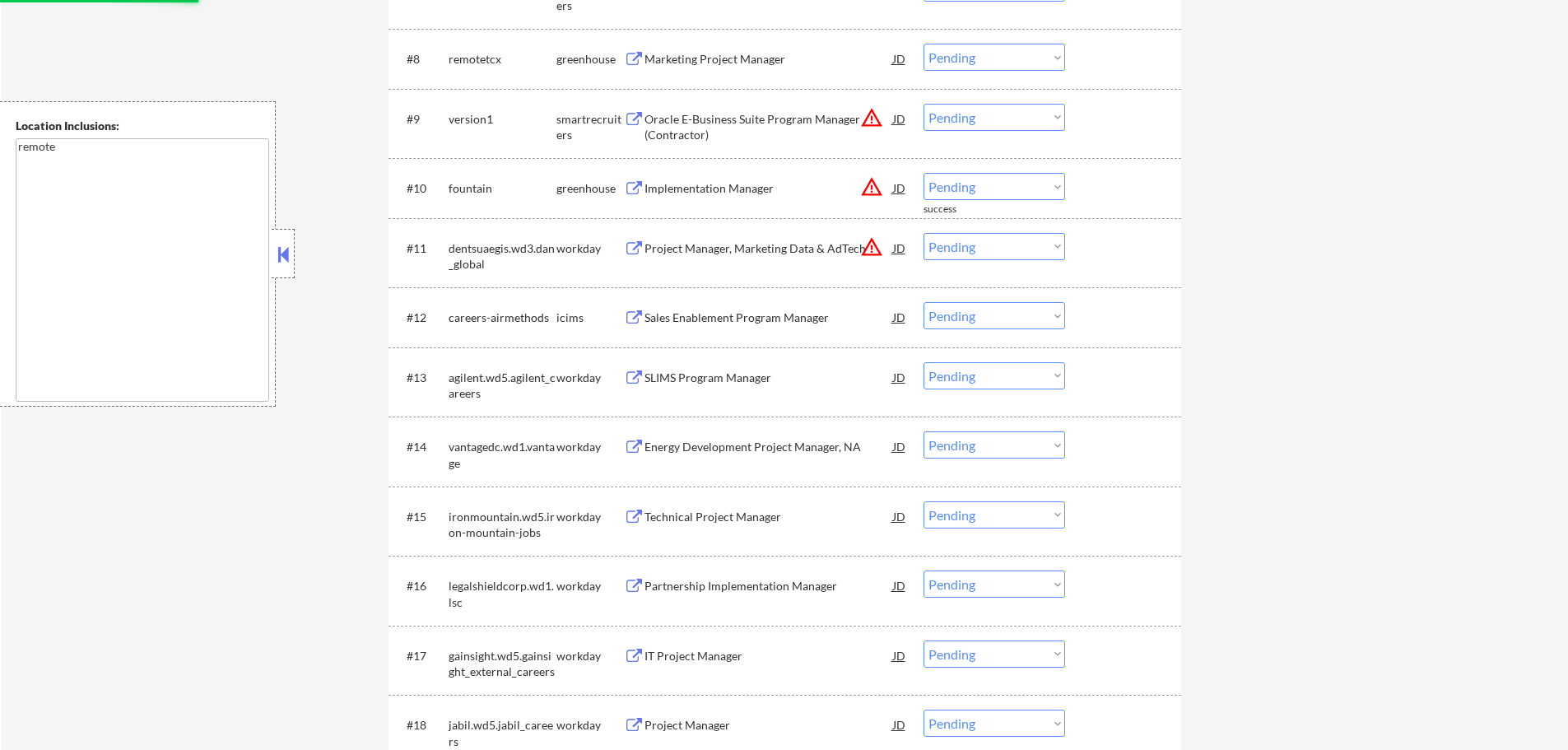
scroll to position [988, 0]
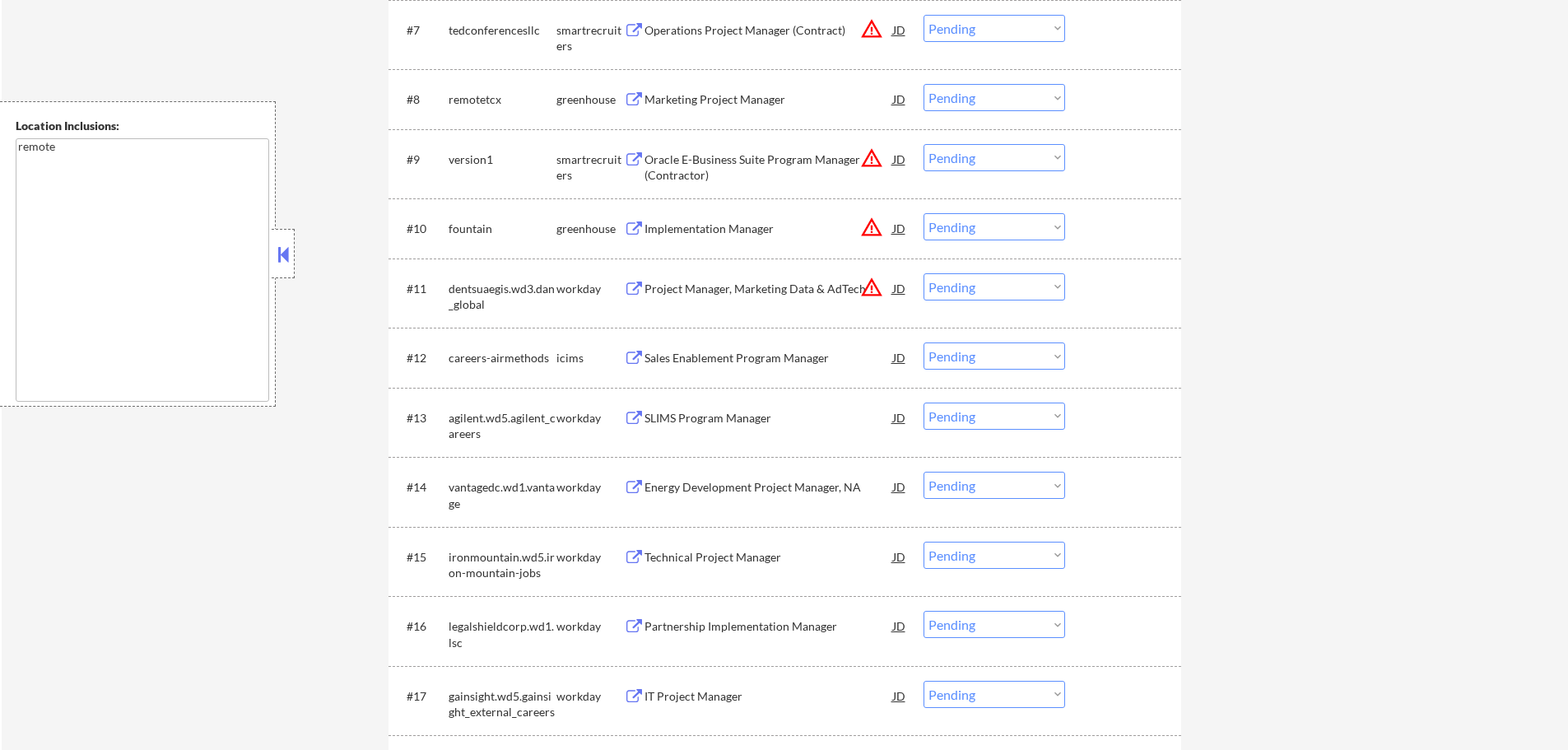
click at [714, 107] on div "Marketing Project Manager" at bounding box center [769, 99] width 248 height 17
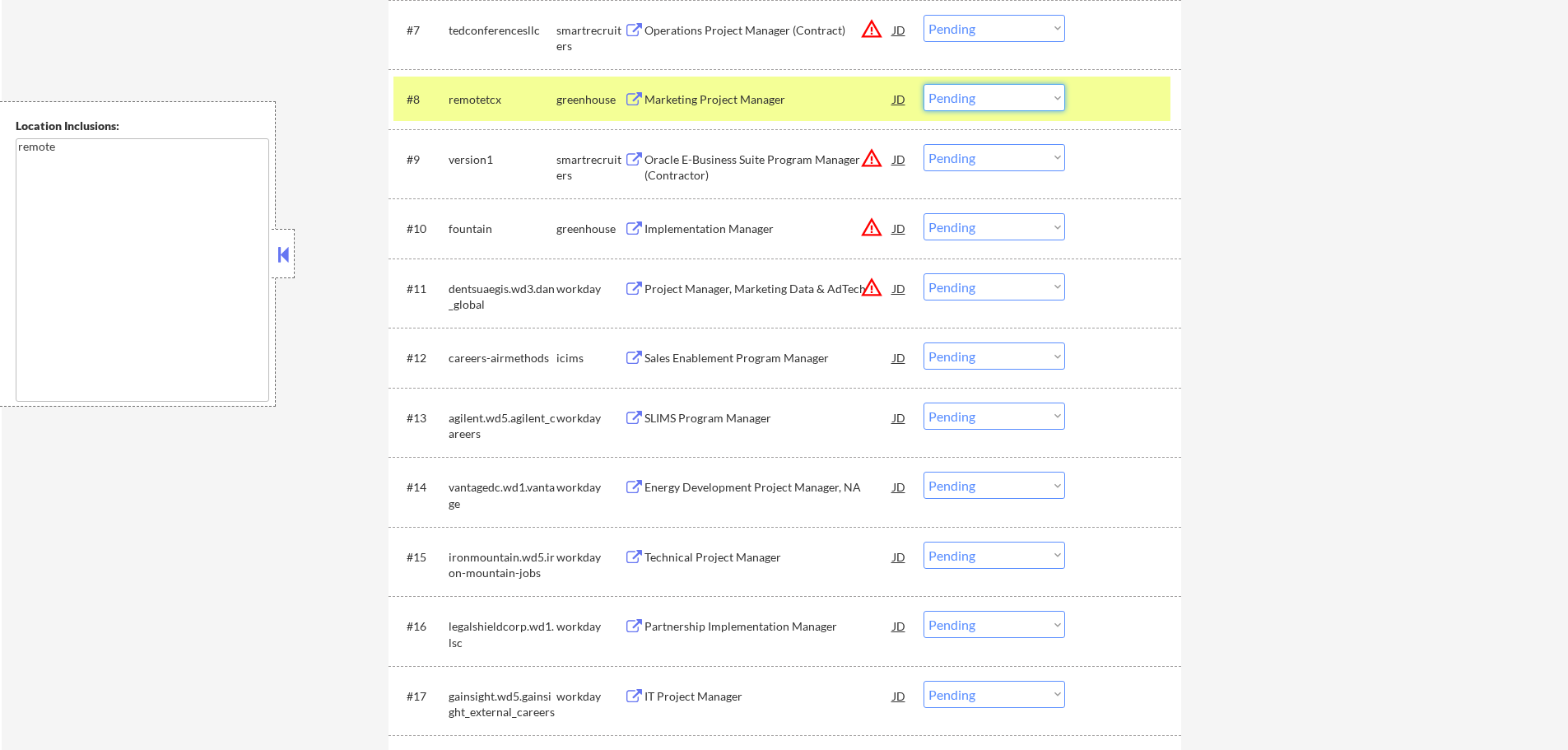
click at [991, 100] on select "Choose an option... Pending Applied Excluded (Questions) Excluded (Expired) Exc…" at bounding box center [995, 97] width 142 height 27
click at [924, 84] on select "Choose an option... Pending Applied Excluded (Questions) Excluded (Expired) Exc…" at bounding box center [995, 97] width 142 height 27
click at [1105, 89] on div at bounding box center [1125, 99] width 73 height 30
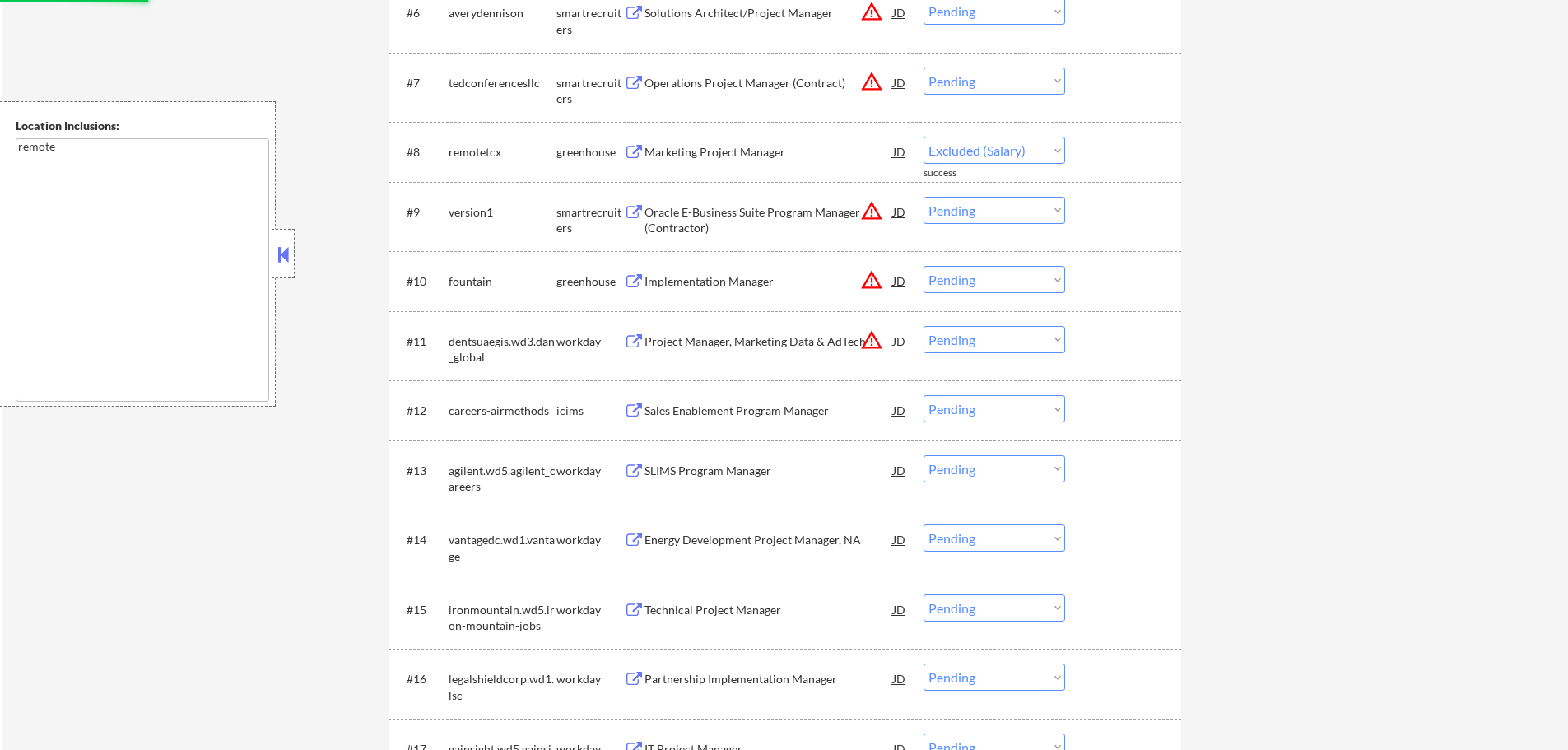
scroll to position [906, 0]
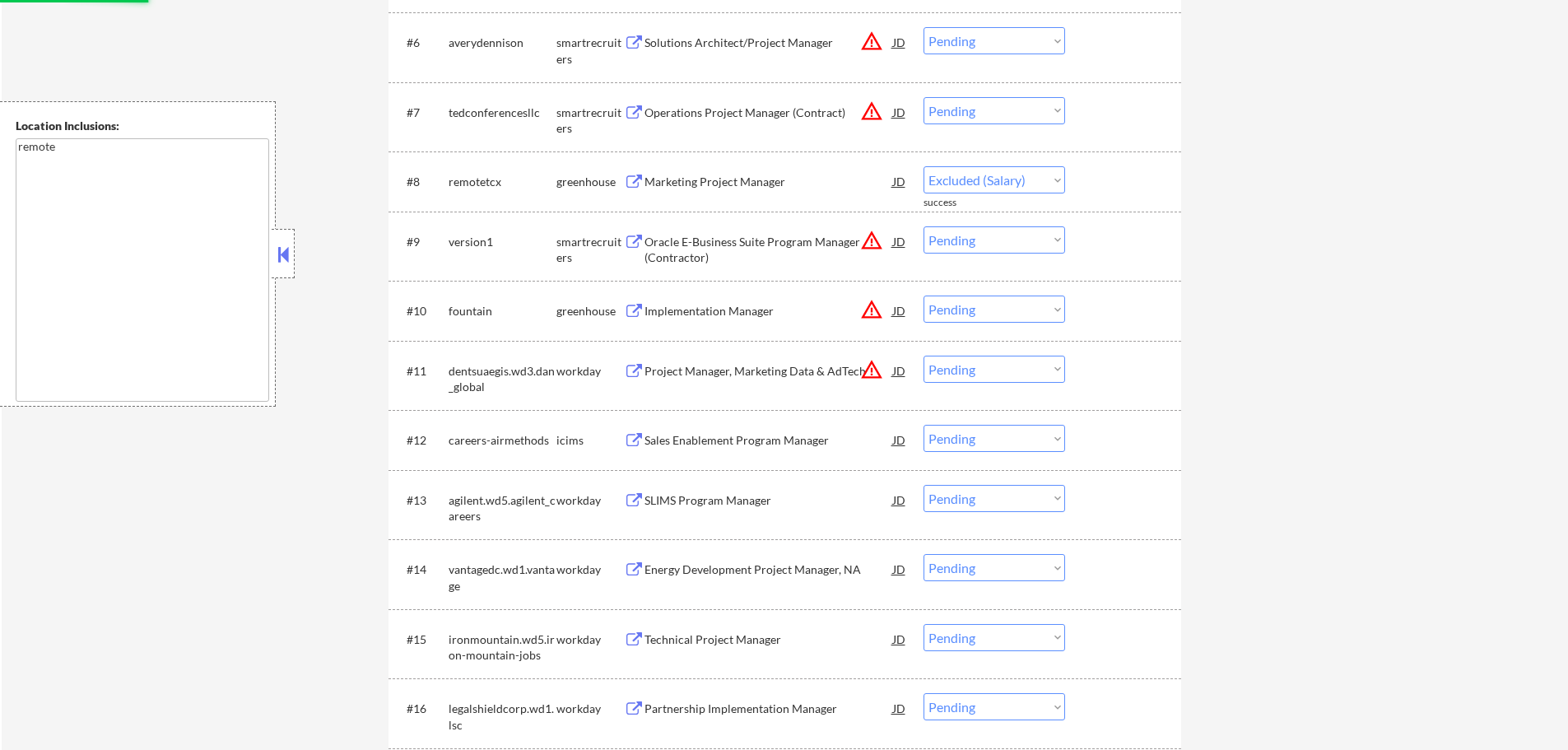
select select ""pending""
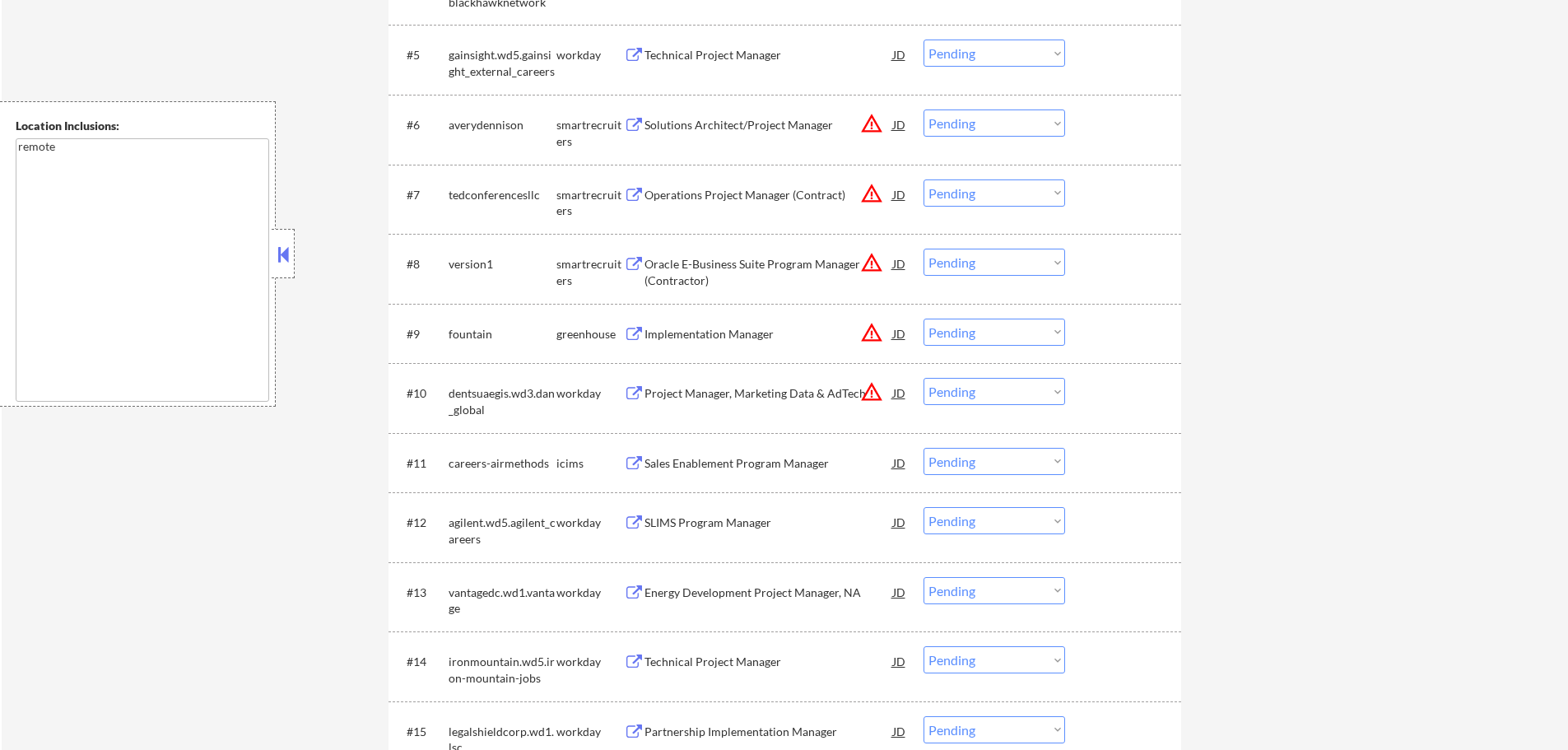
scroll to position [659, 0]
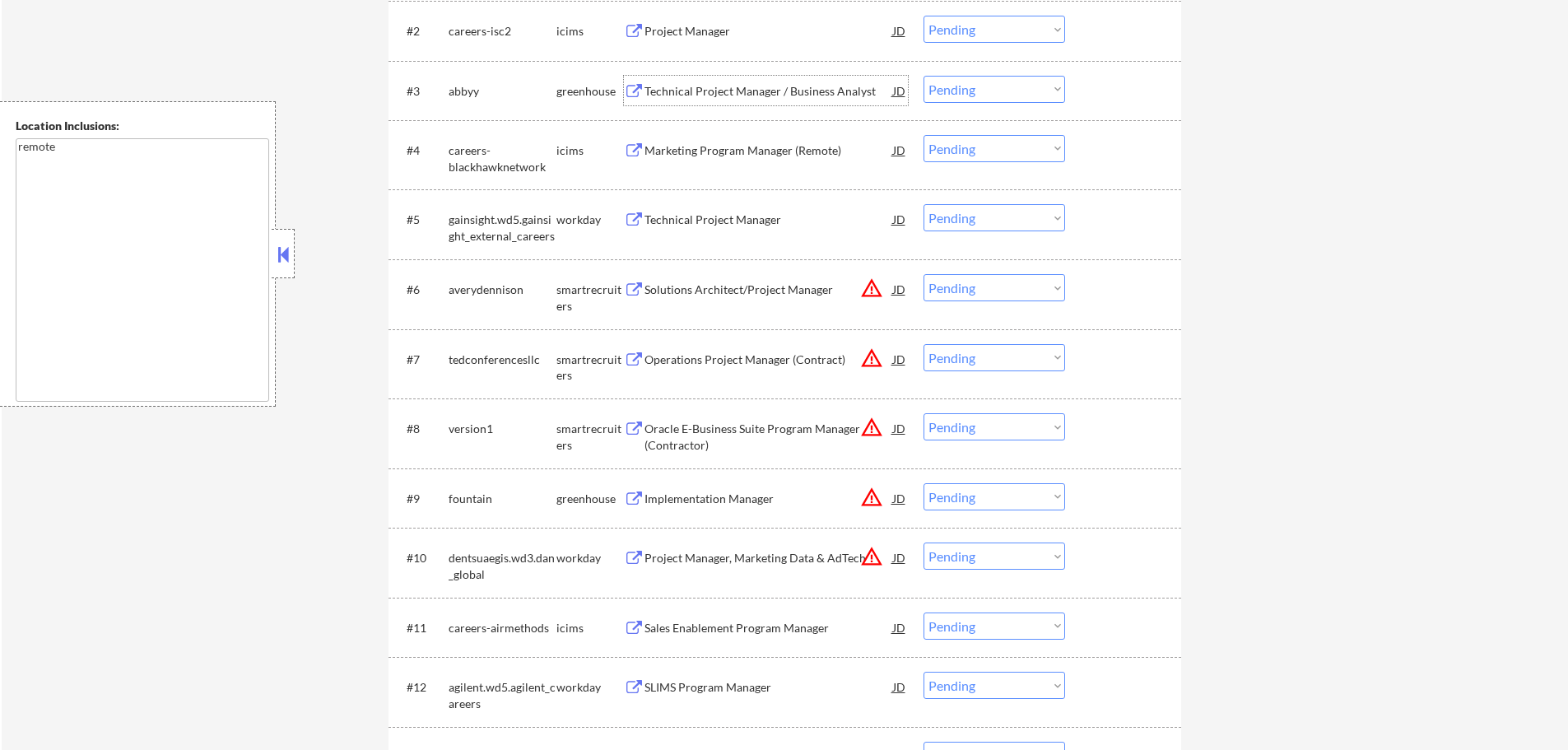
click at [691, 91] on div "Technical Project Manager / Business Analyst" at bounding box center [769, 91] width 248 height 17
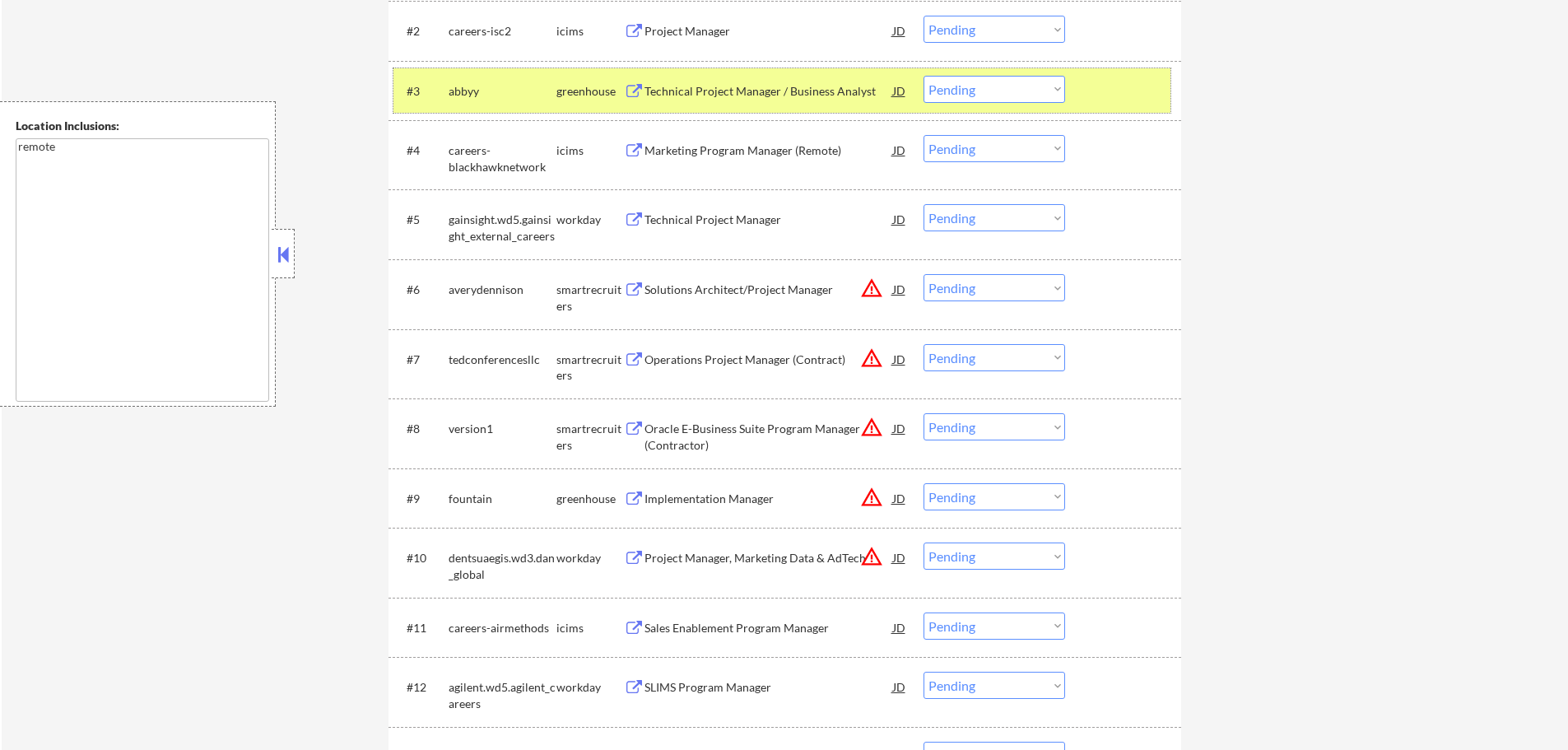
click at [1107, 76] on div at bounding box center [1125, 91] width 73 height 30
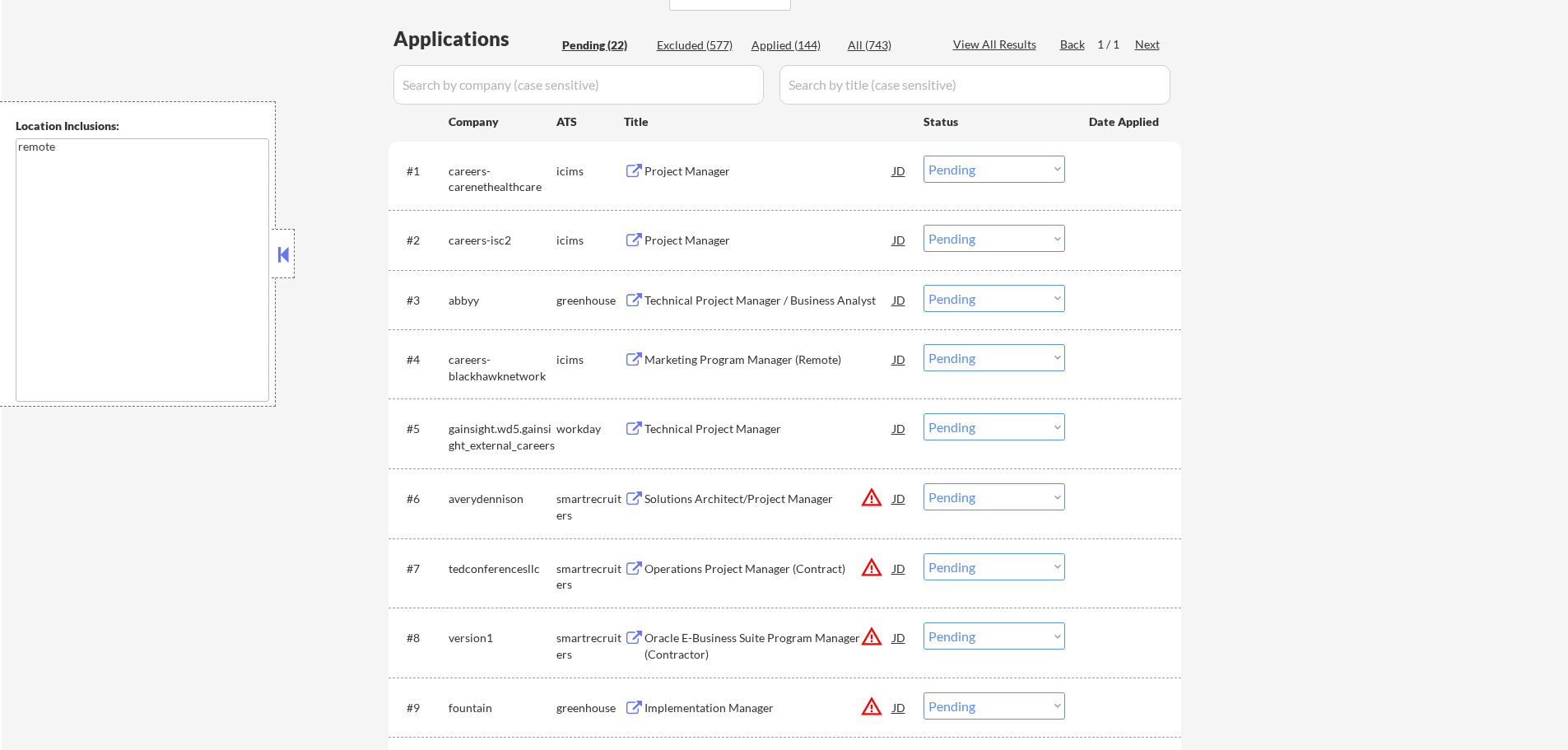
scroll to position [329, 0]
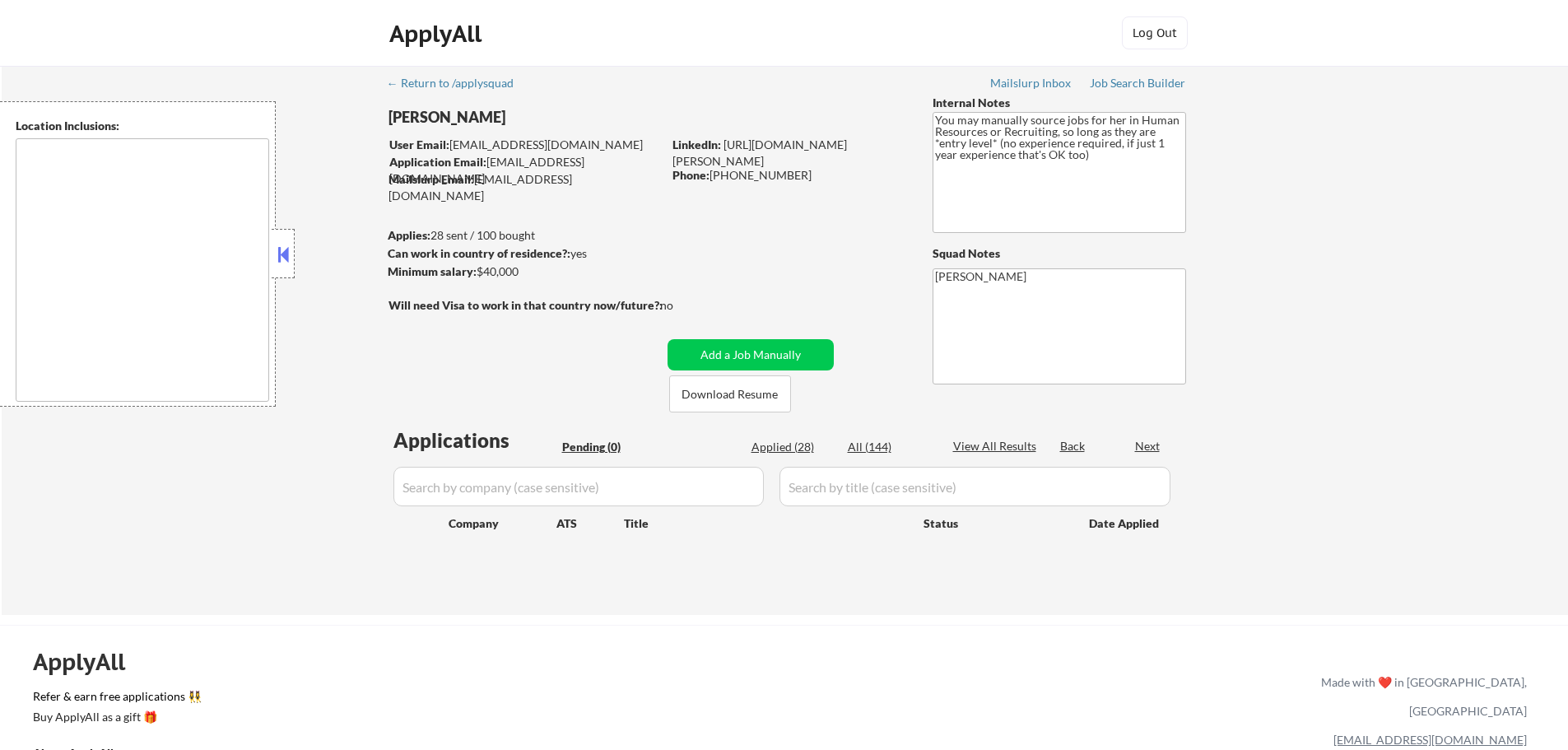
type textarea "It seems there is a misunderstanding in the location specified as "Remote." "Re…"
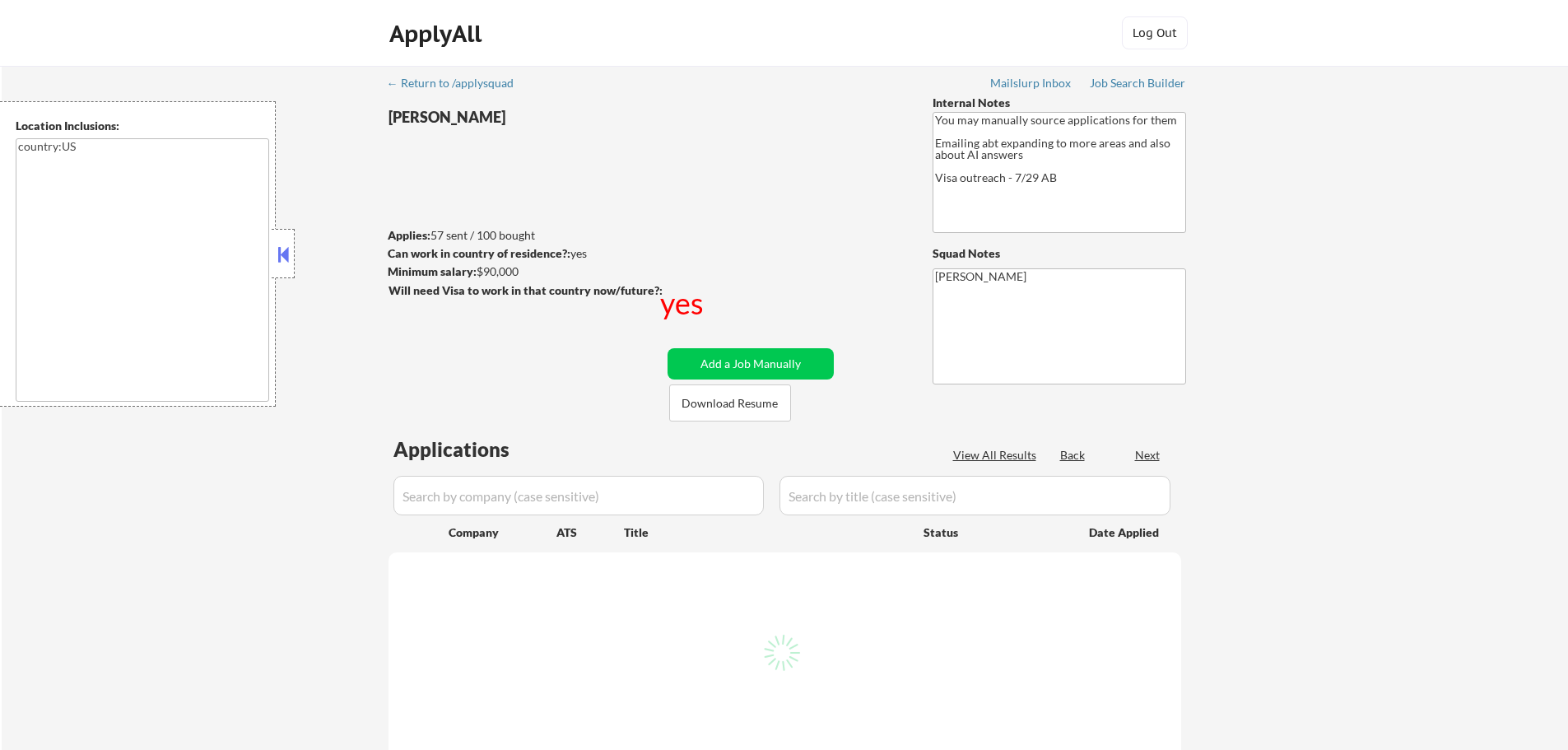
type textarea "country:[GEOGRAPHIC_DATA]"
select select ""applied""
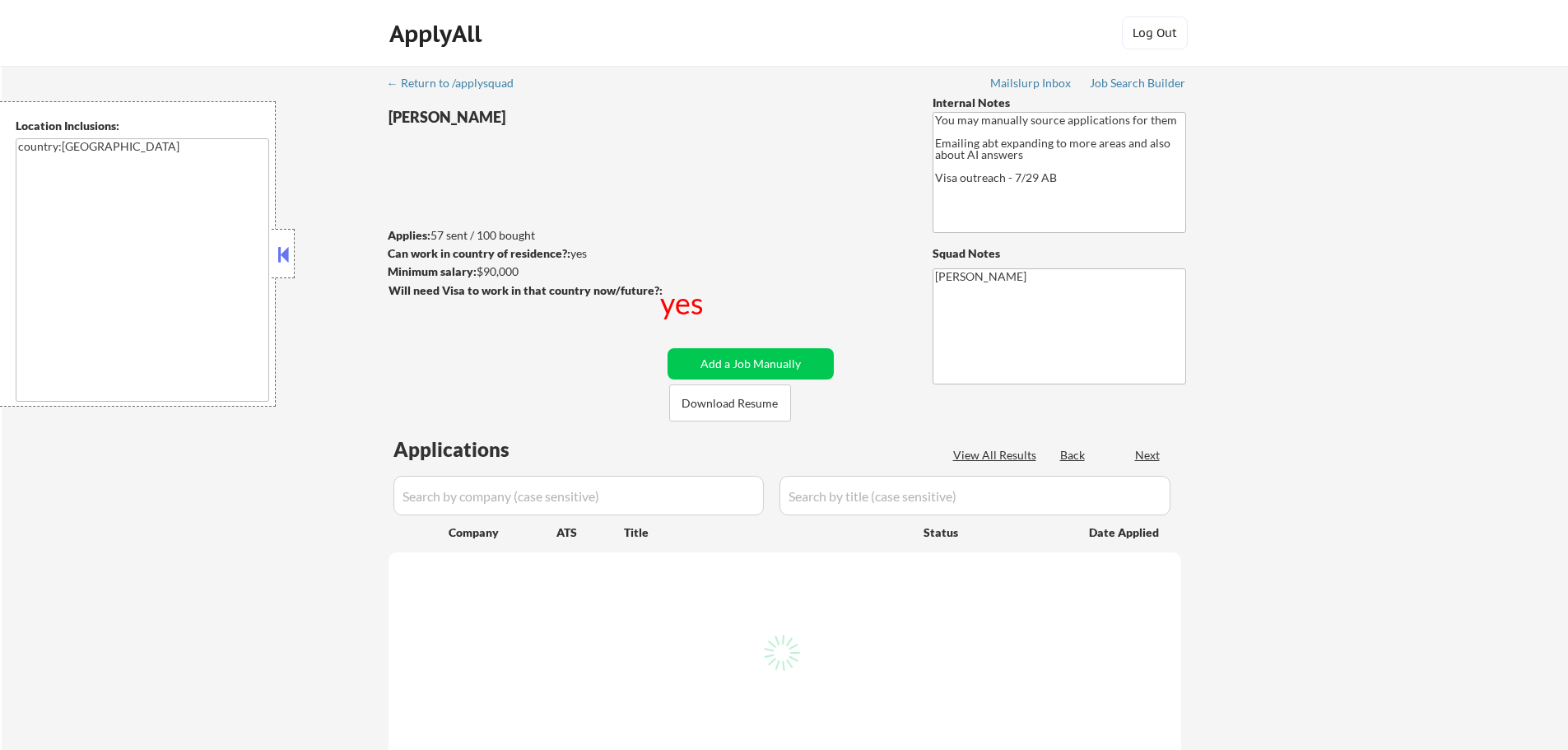
select select ""applied""
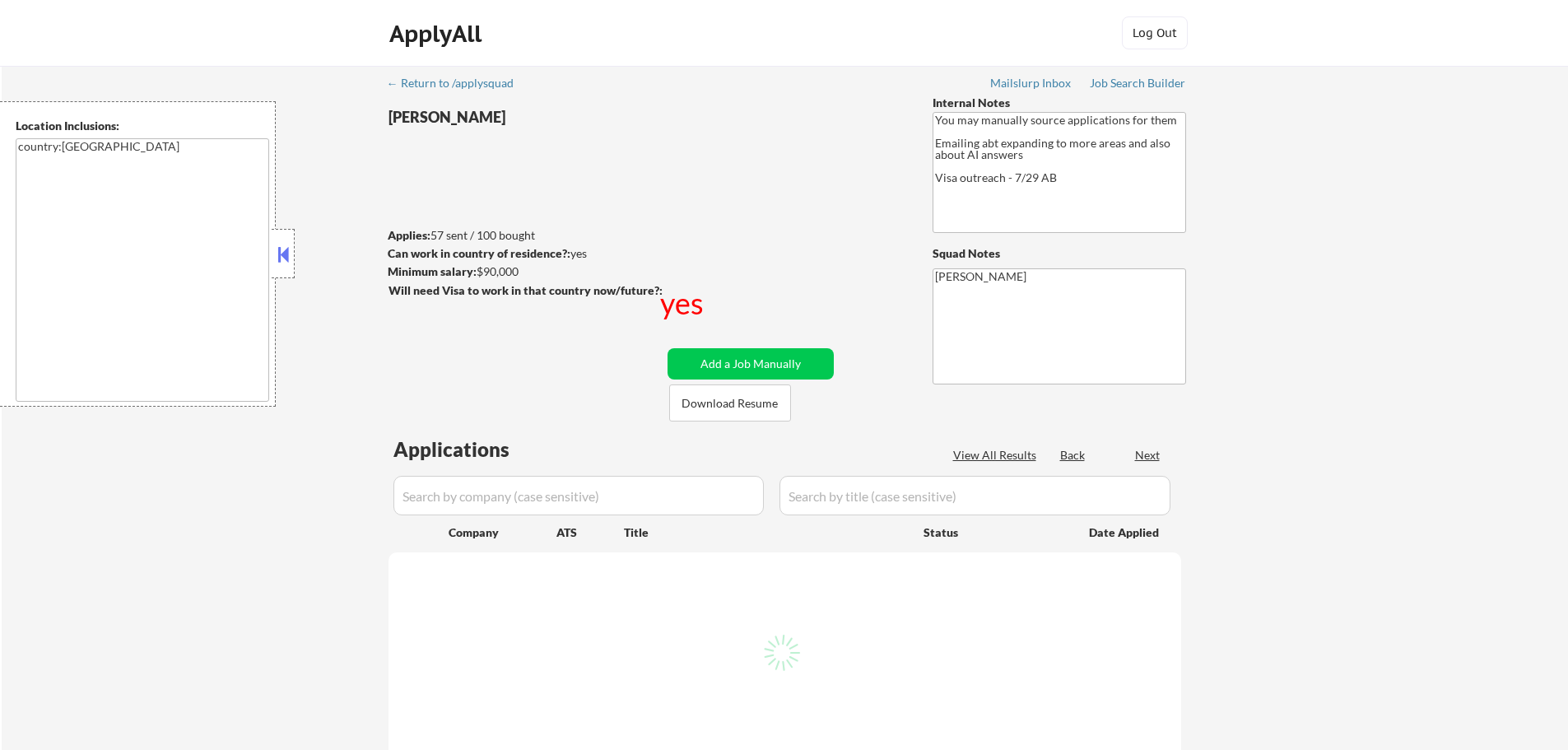
select select ""applied""
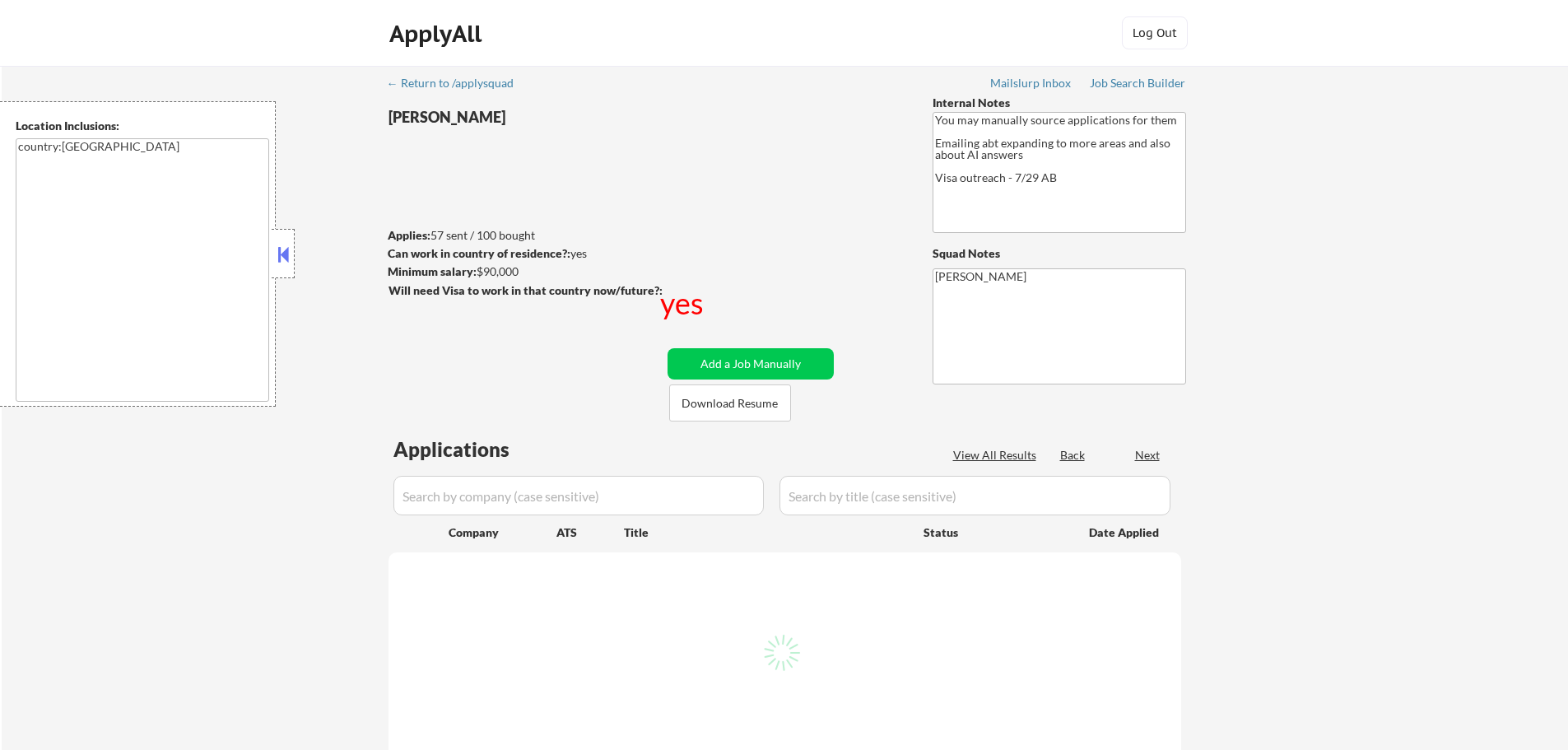
select select ""applied""
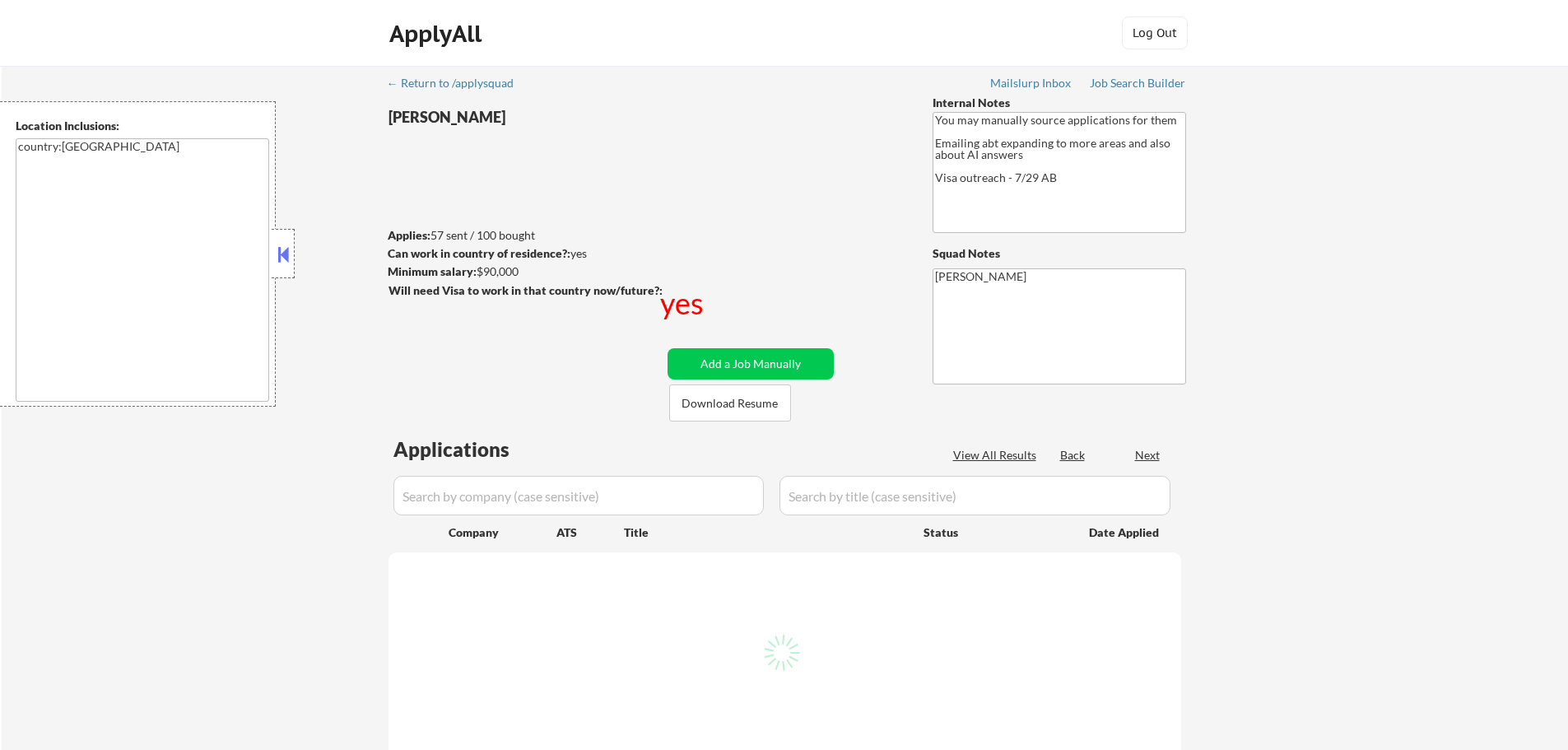
select select ""applied""
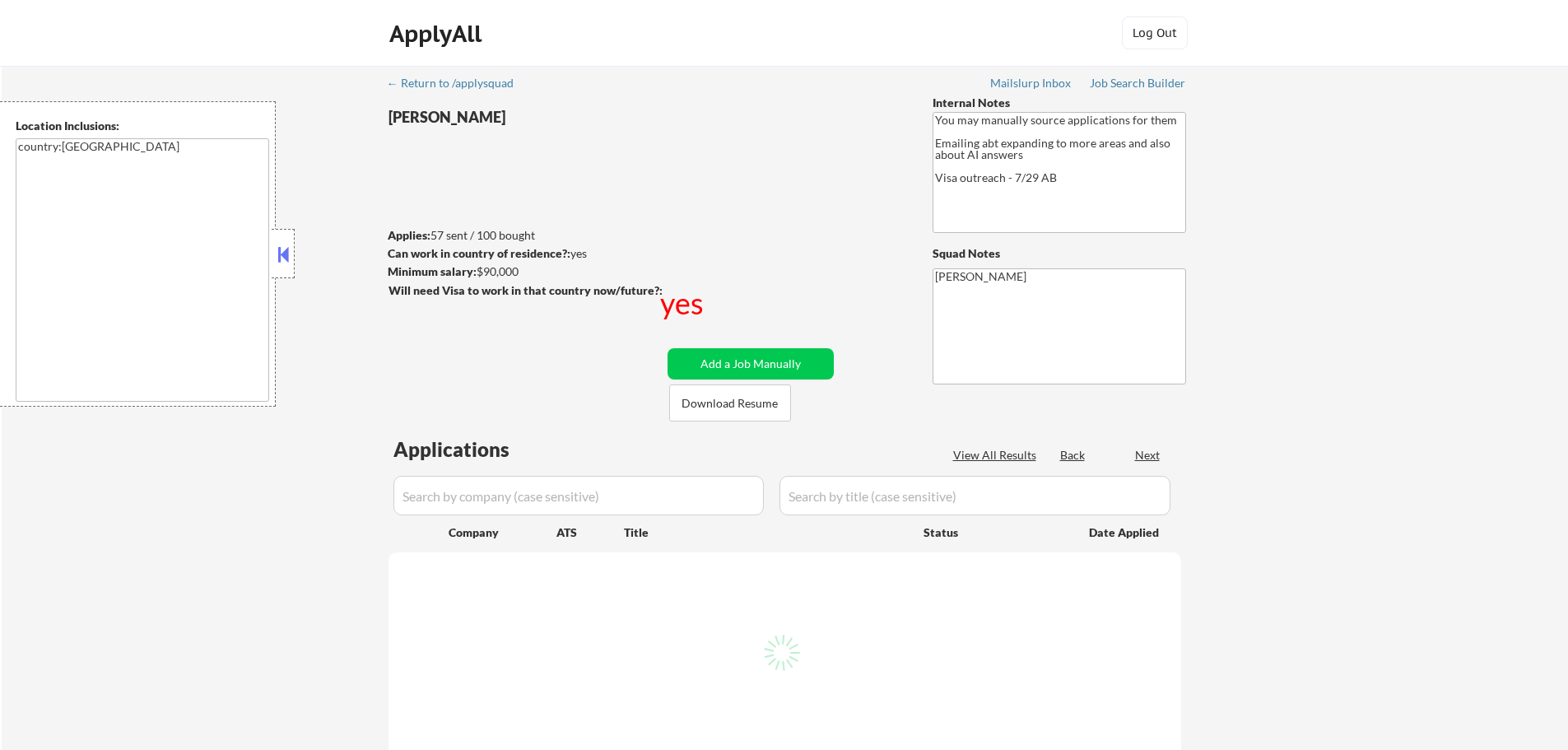
select select ""applied""
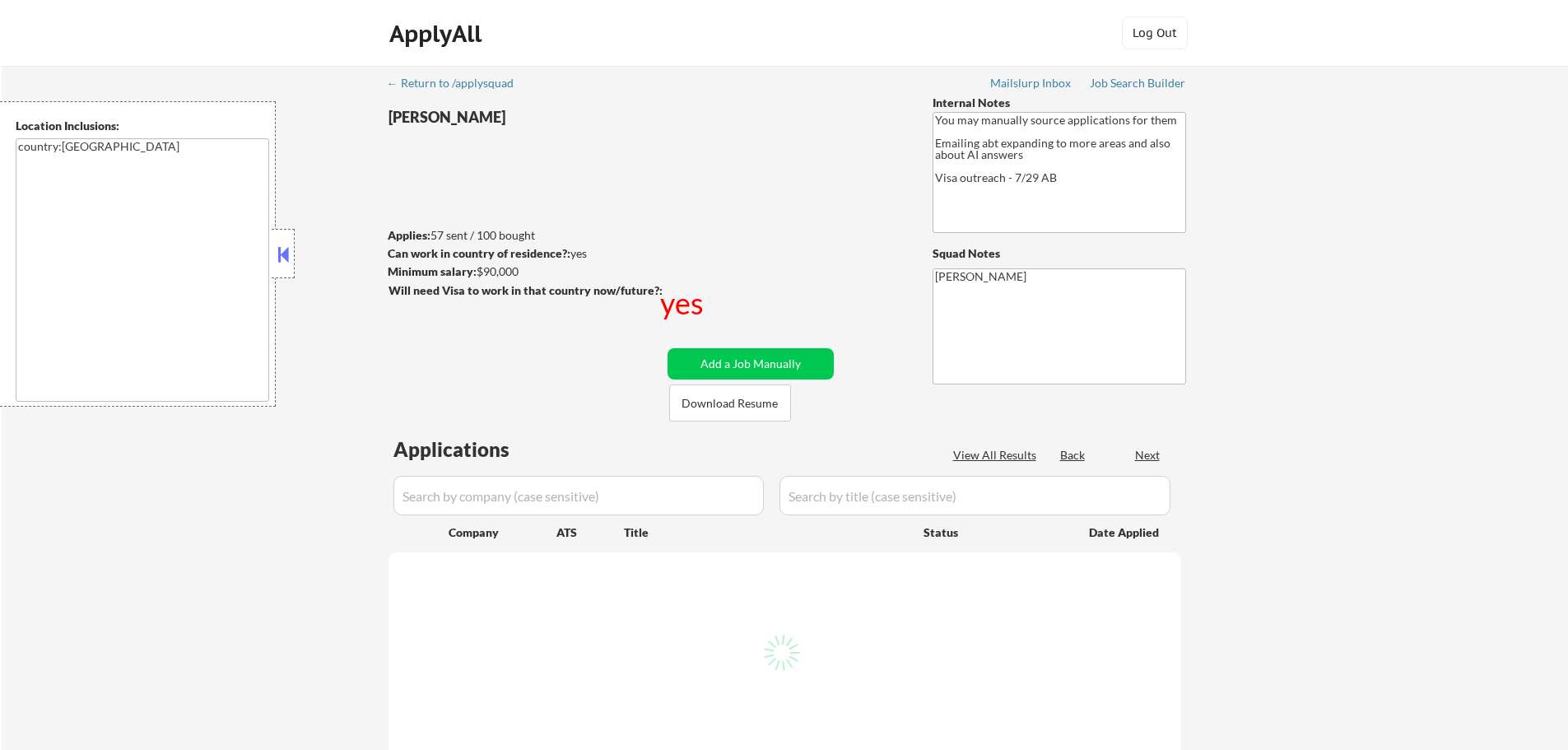
select select ""applied""
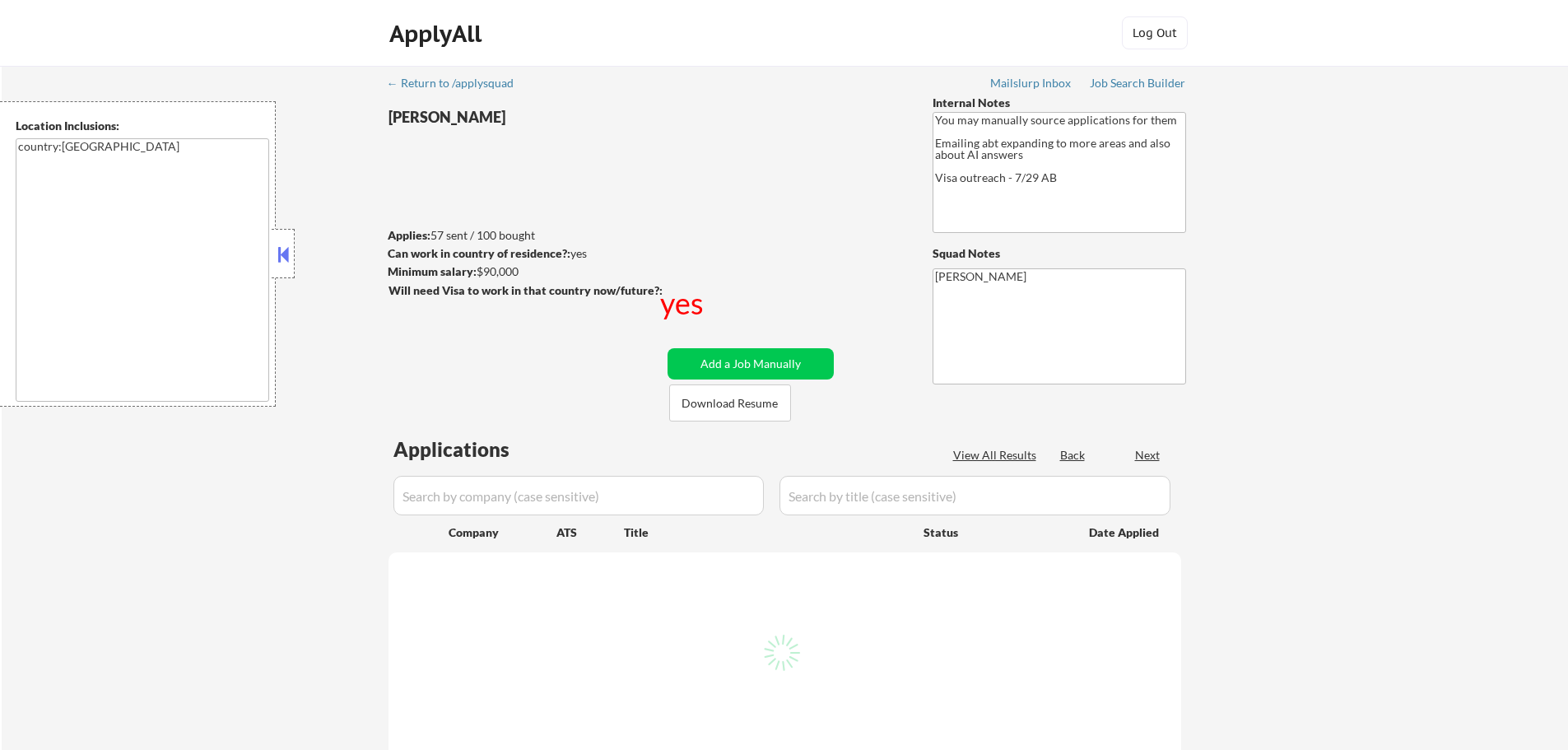
select select ""applied""
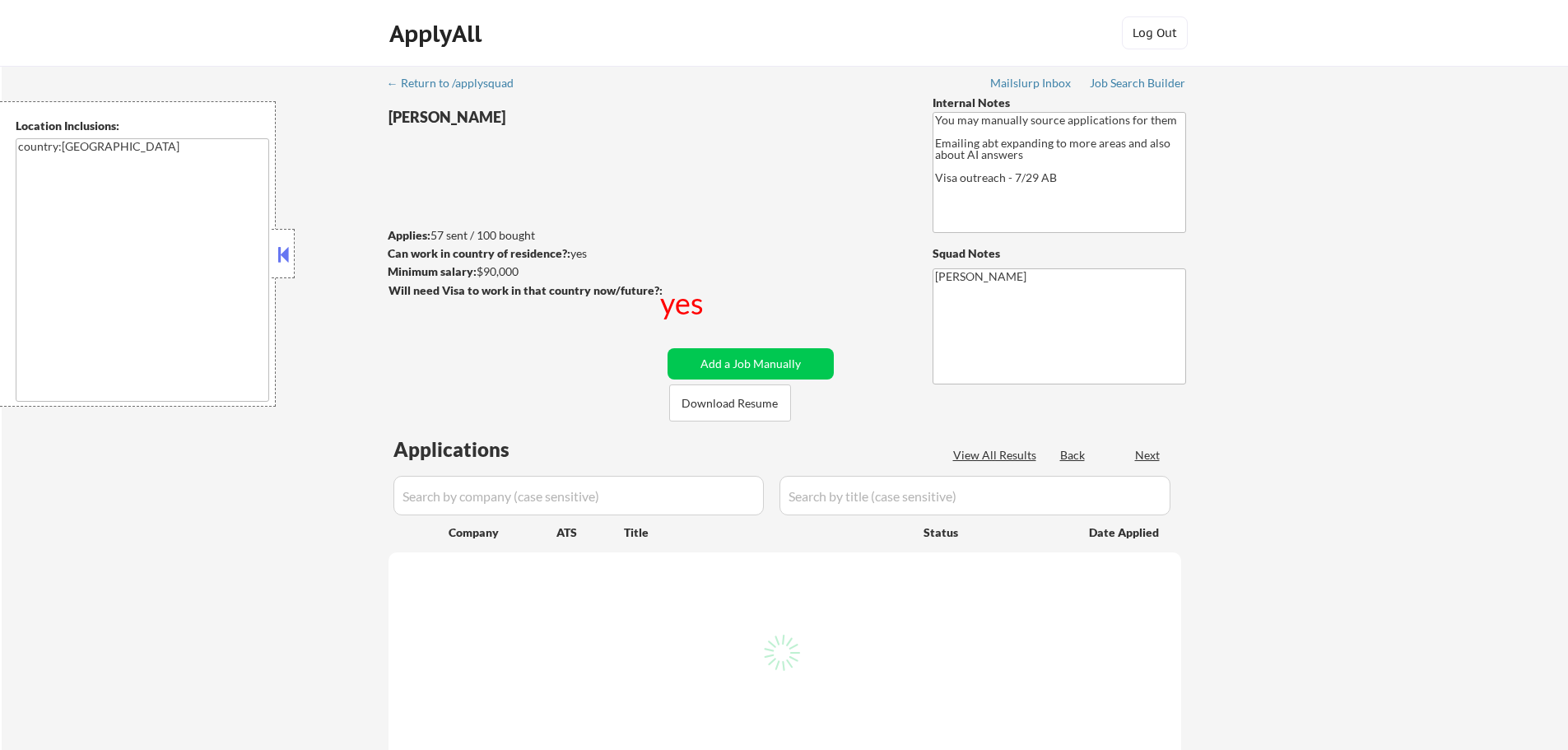
select select ""applied""
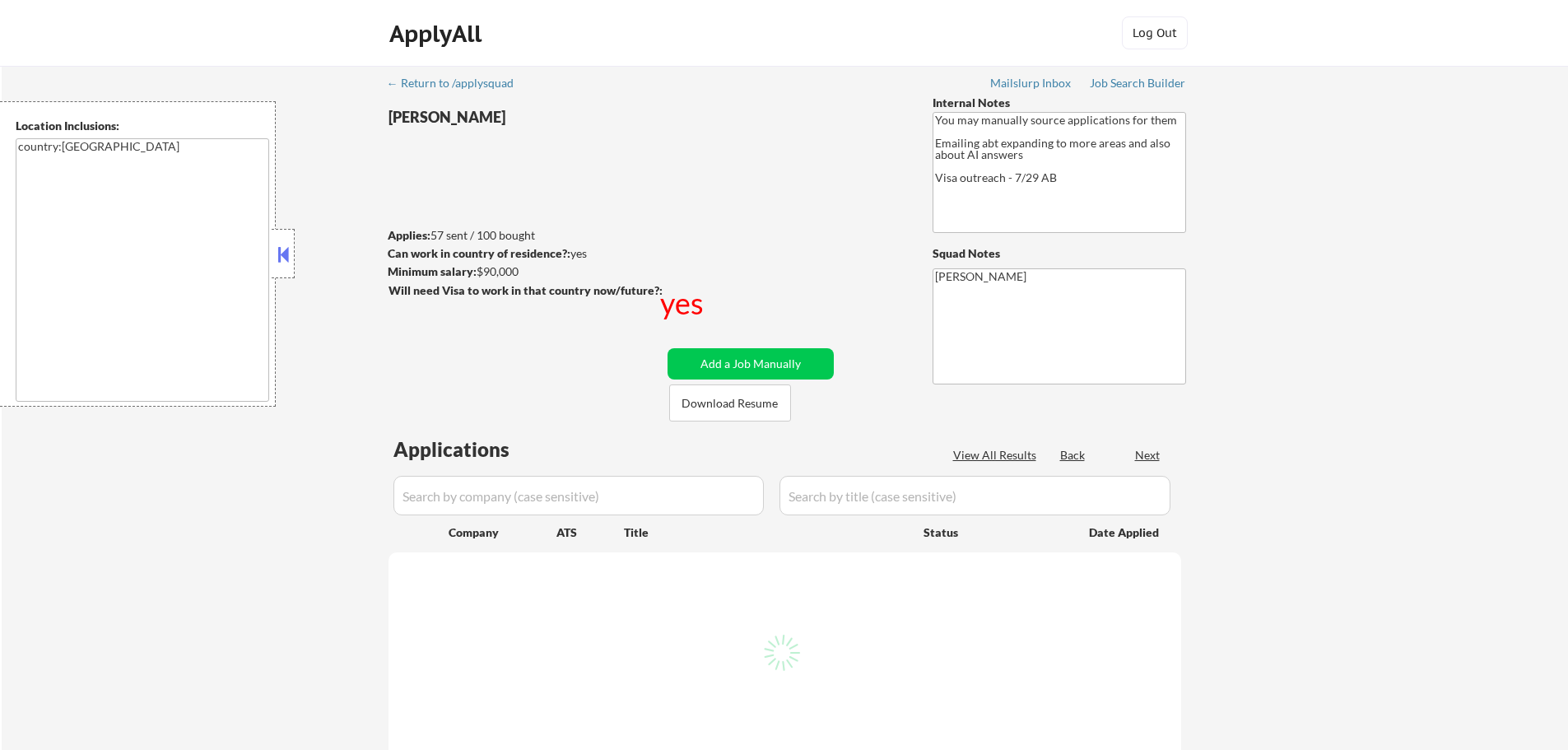
select select ""applied""
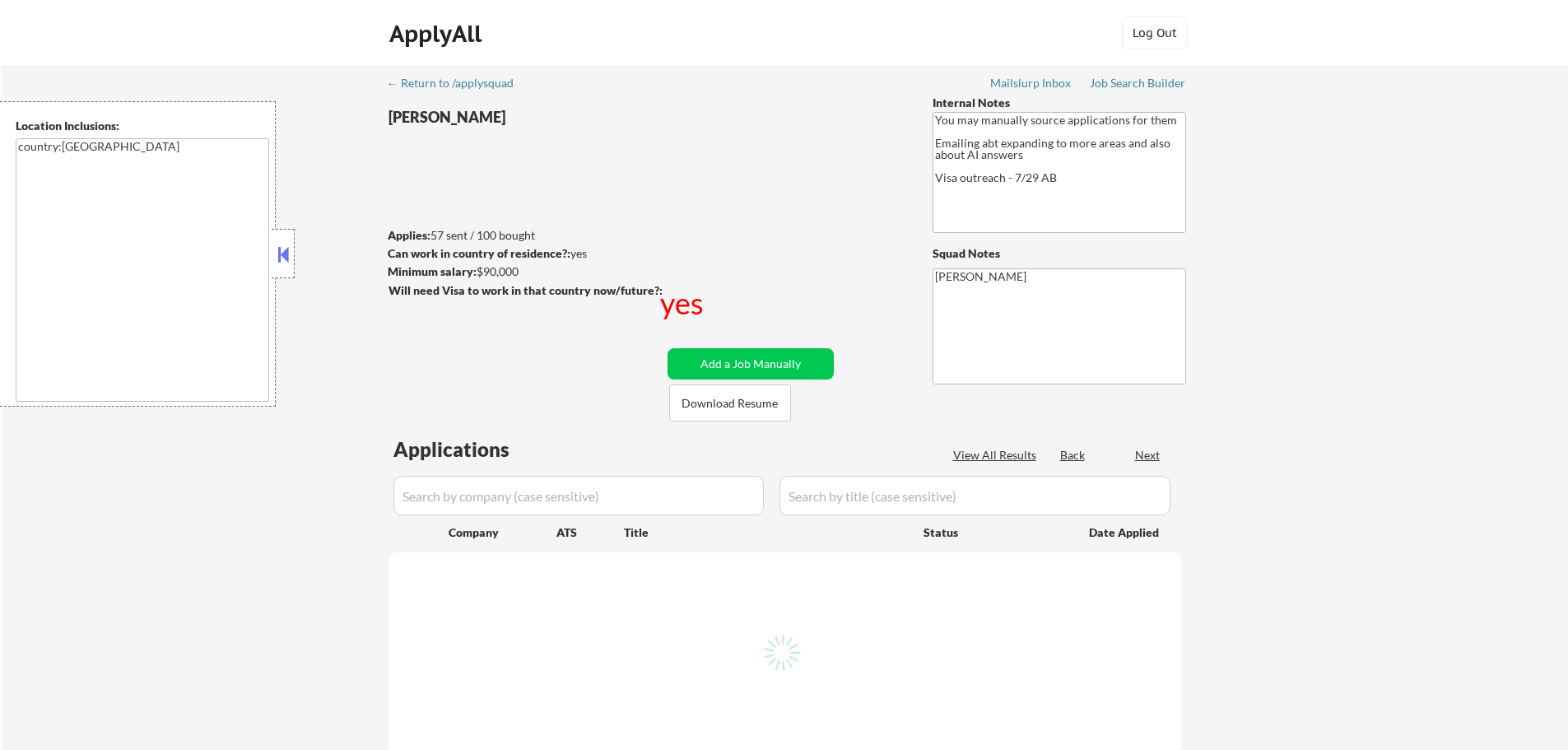
select select ""applied""
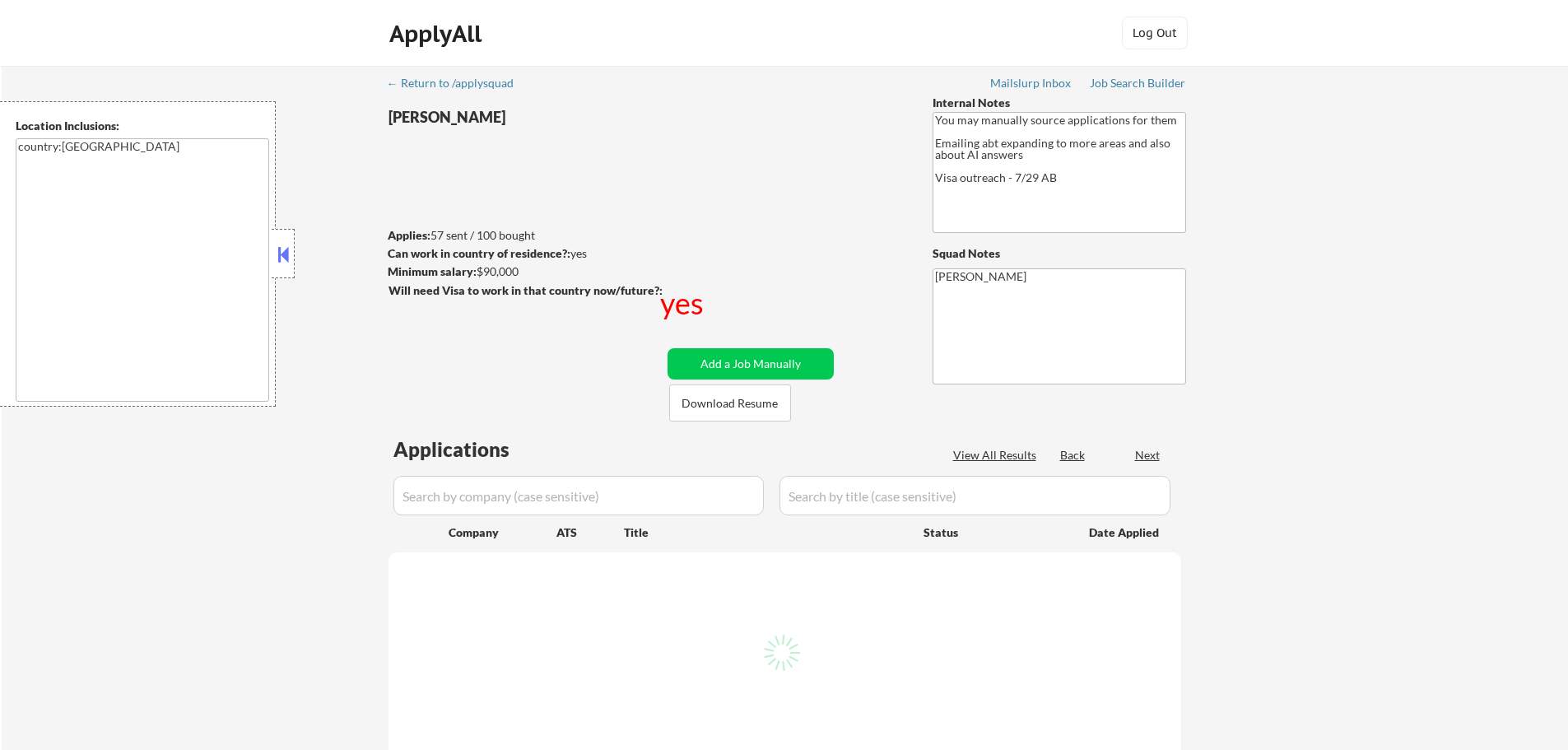
select select ""applied""
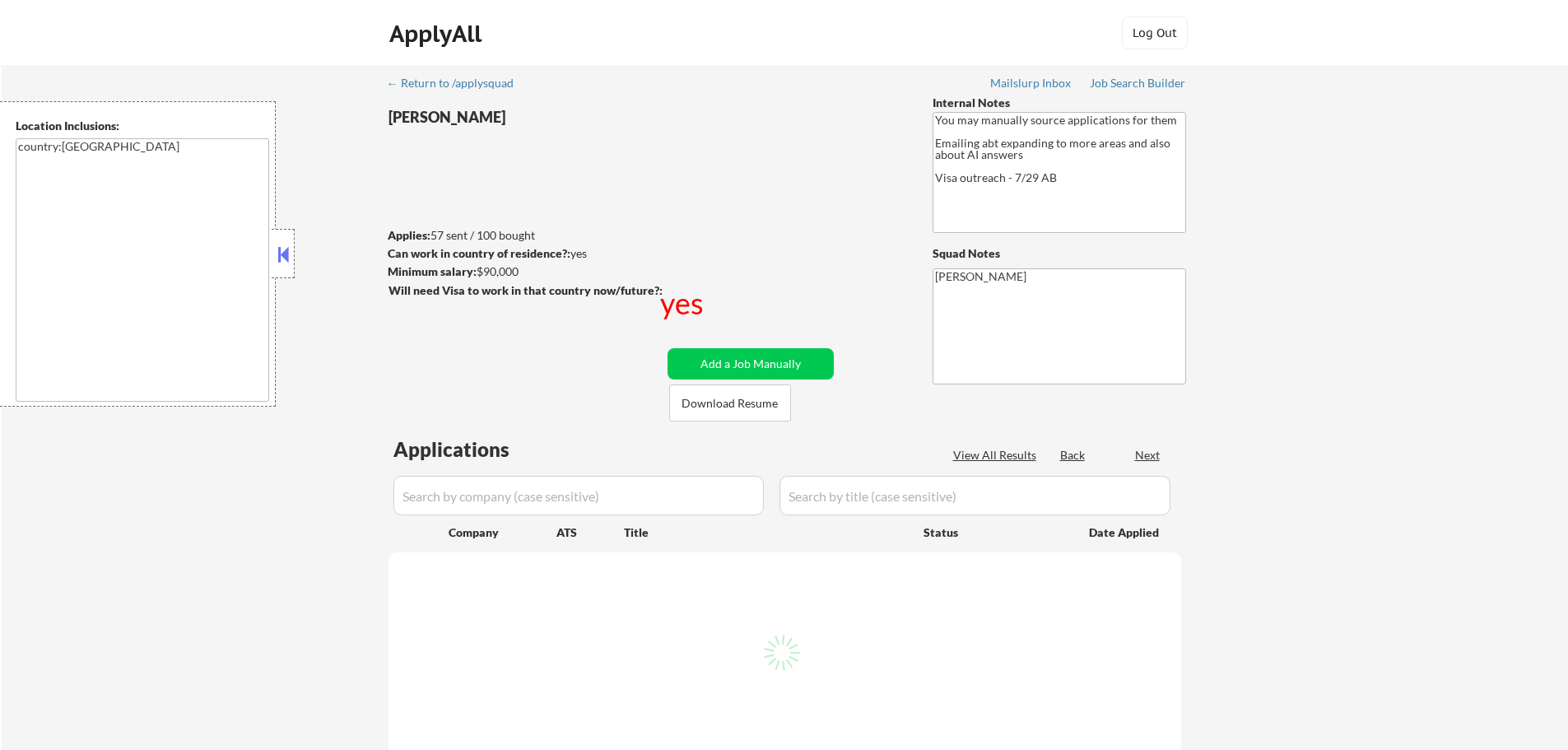
select select ""excluded__bad_match_""
select select ""excluded__expired_""
select select ""excluded__bad_match_""
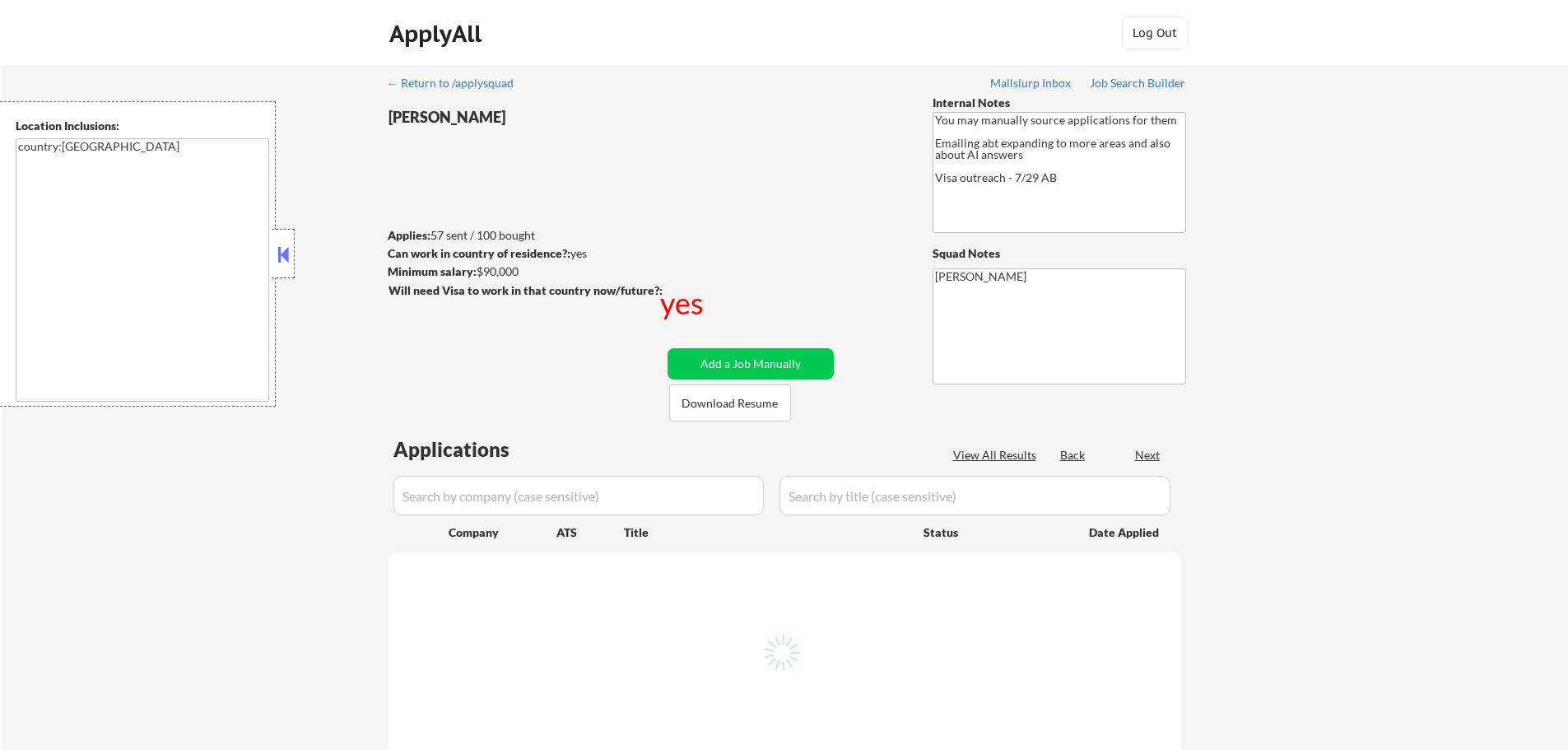
select select ""excluded__expired_""
select select ""excluded__other_""
select select ""excluded__expired_""
select select ""excluded__other_""
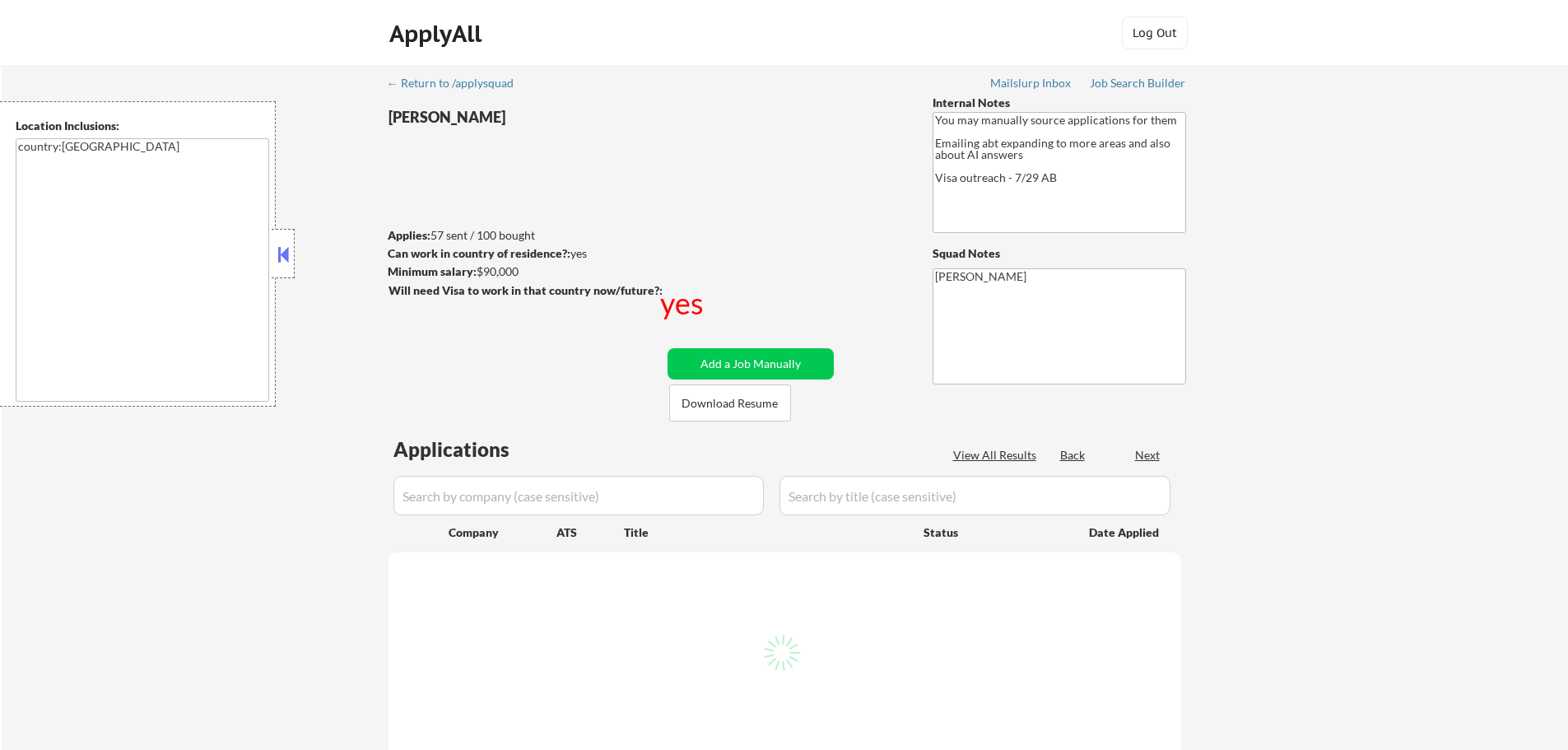
select select ""excluded__other_""
select select ""excluded__expired_""
select select ""excluded__other_""
select select ""pending""
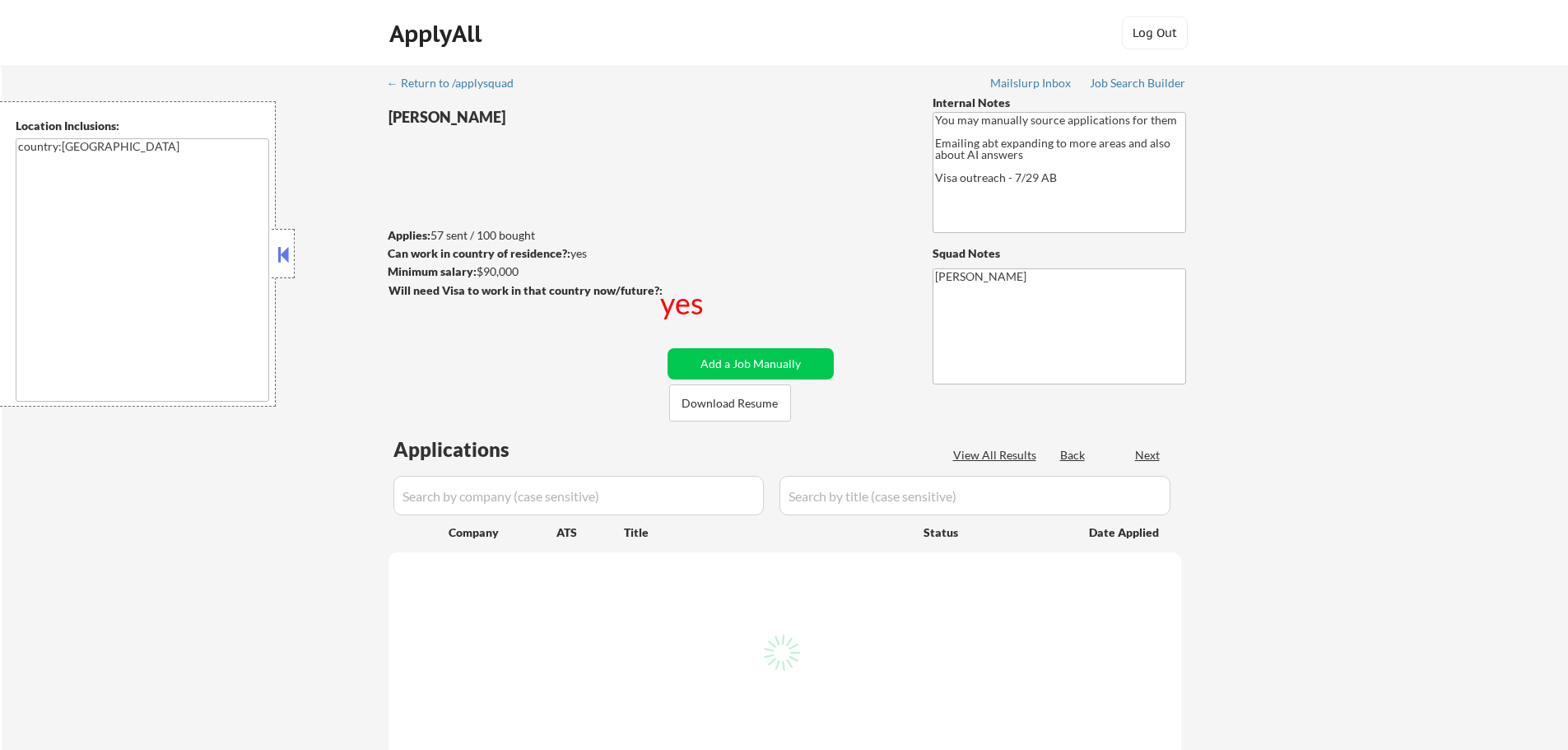
select select ""excluded__other_""
select select ""excluded__expired_""
select select ""excluded__other_""
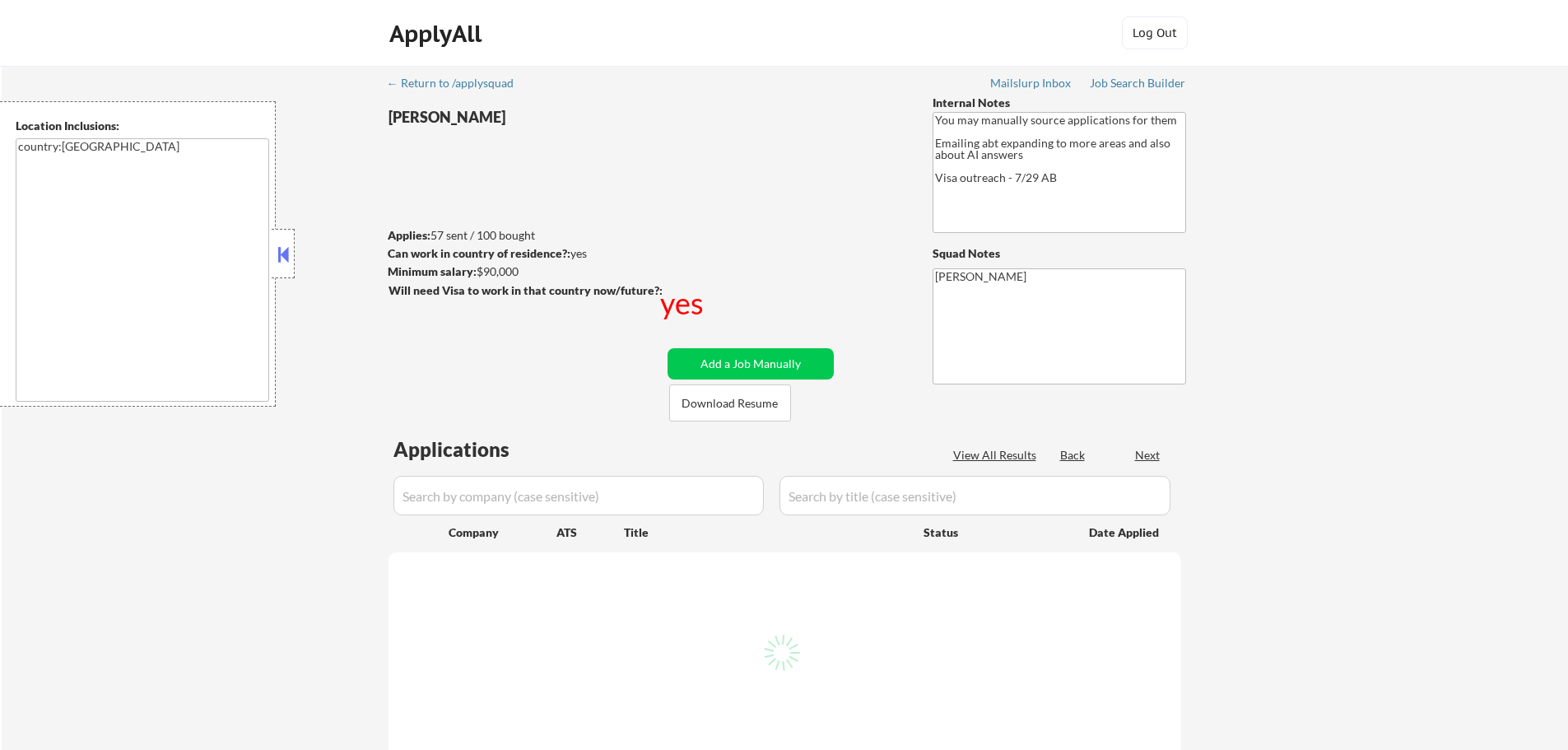
select select ""pending""
select select ""excluded__expired_""
select select ""excluded__bad_match_""
select select ""excluded__location_""
select select ""excluded""
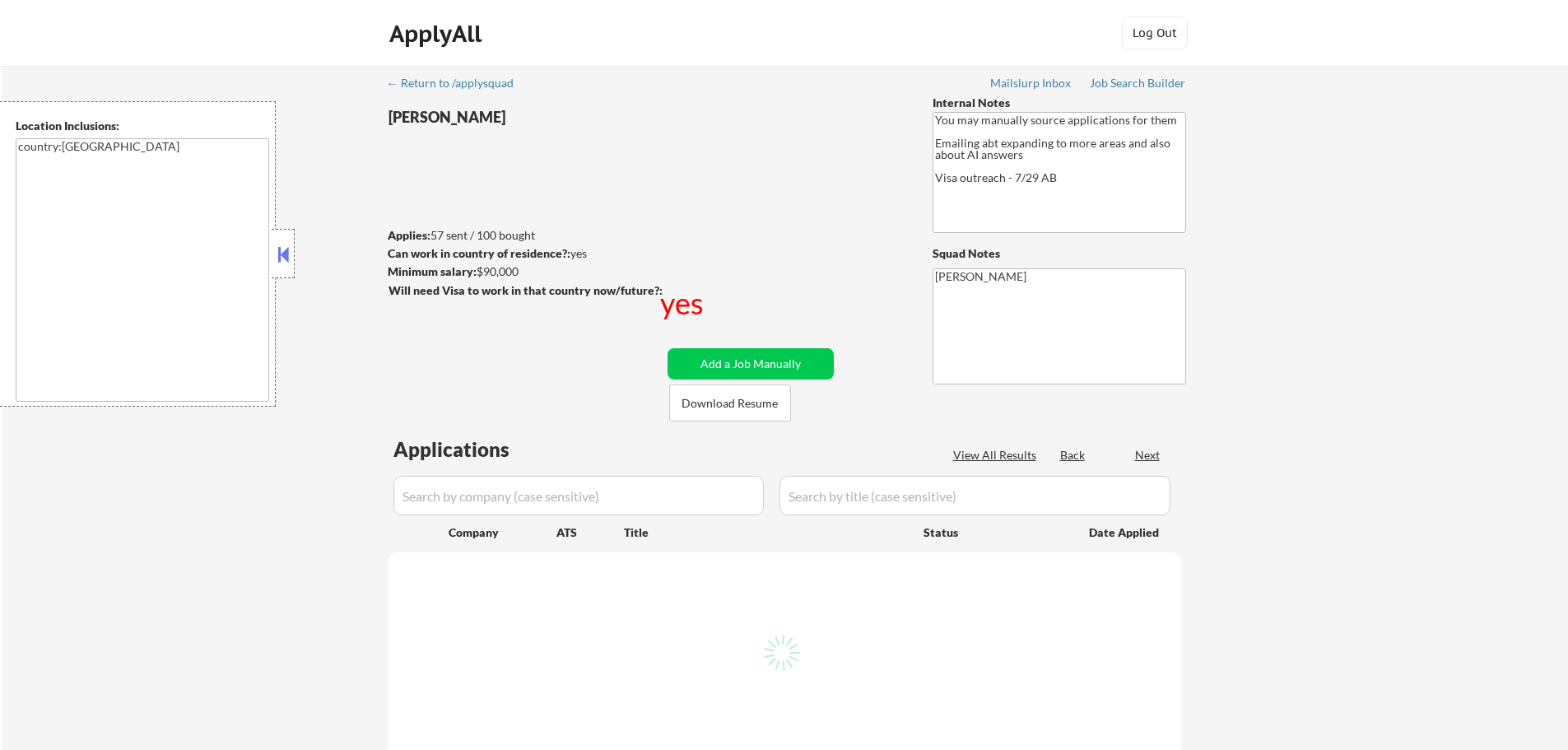
select select ""excluded__expired_""
select select ""excluded""
select select ""excluded__expired_""
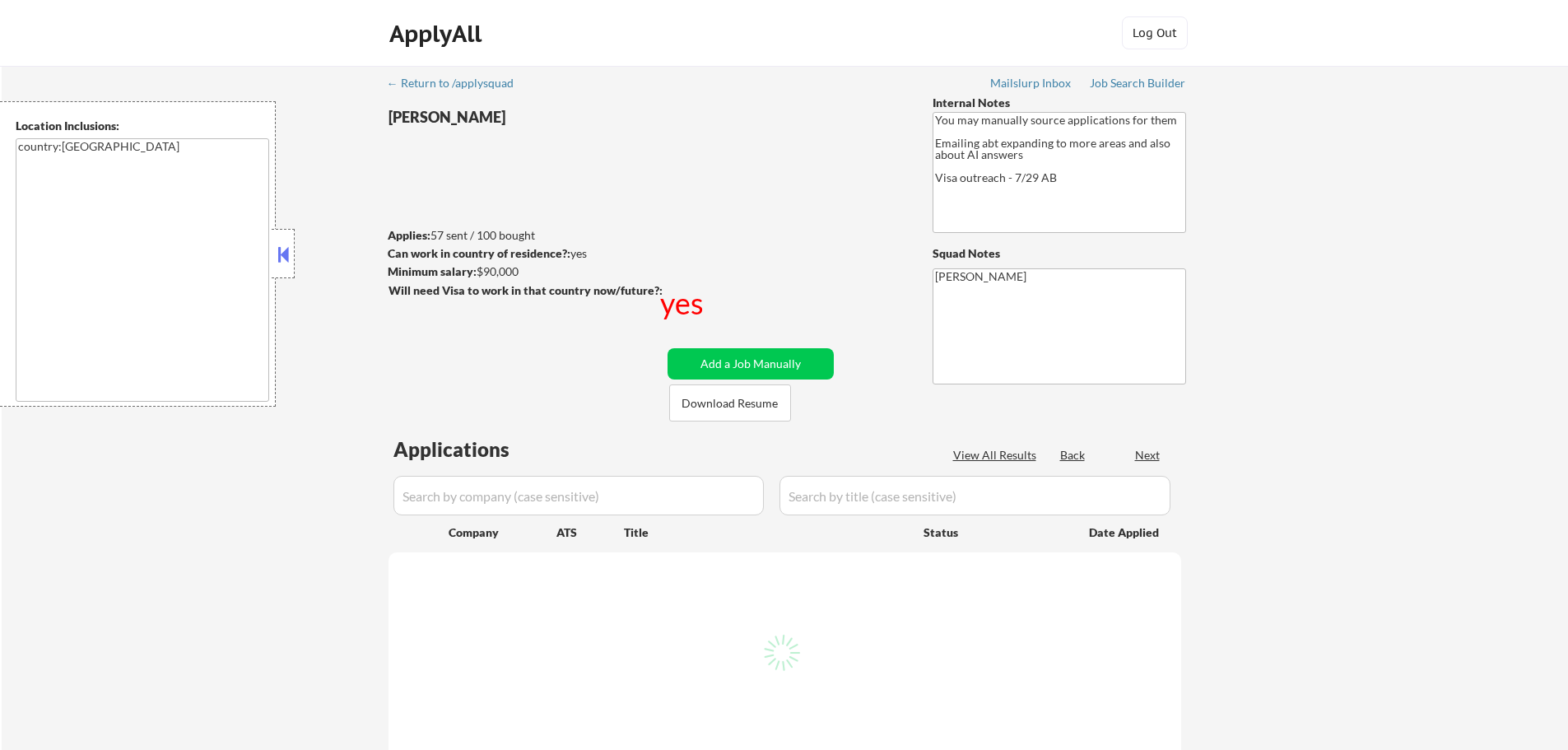
select select ""excluded__bad_match_""
select select ""excluded__expired_""
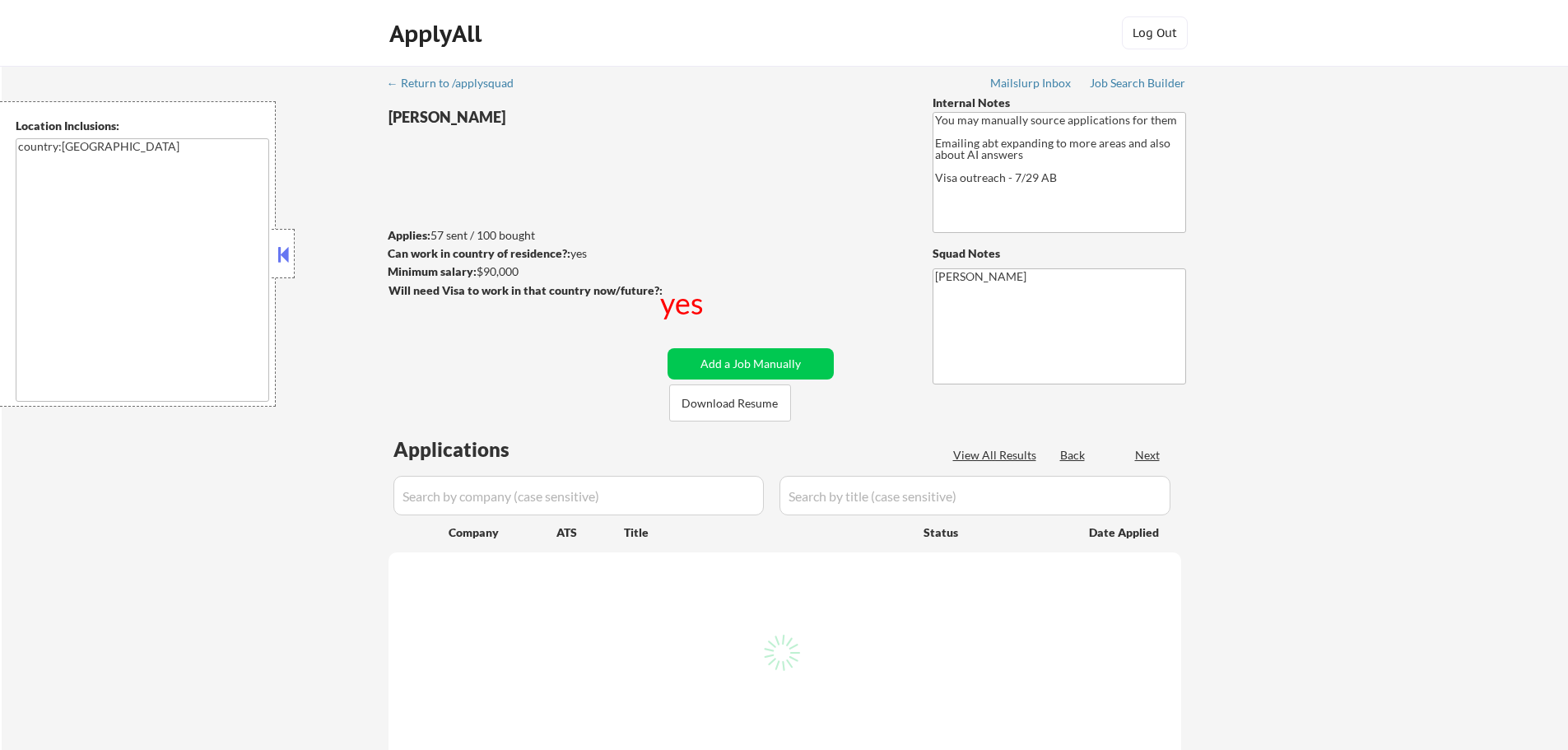
select select ""excluded""
select select ""excluded__expired_""
select select ""excluded__salary_""
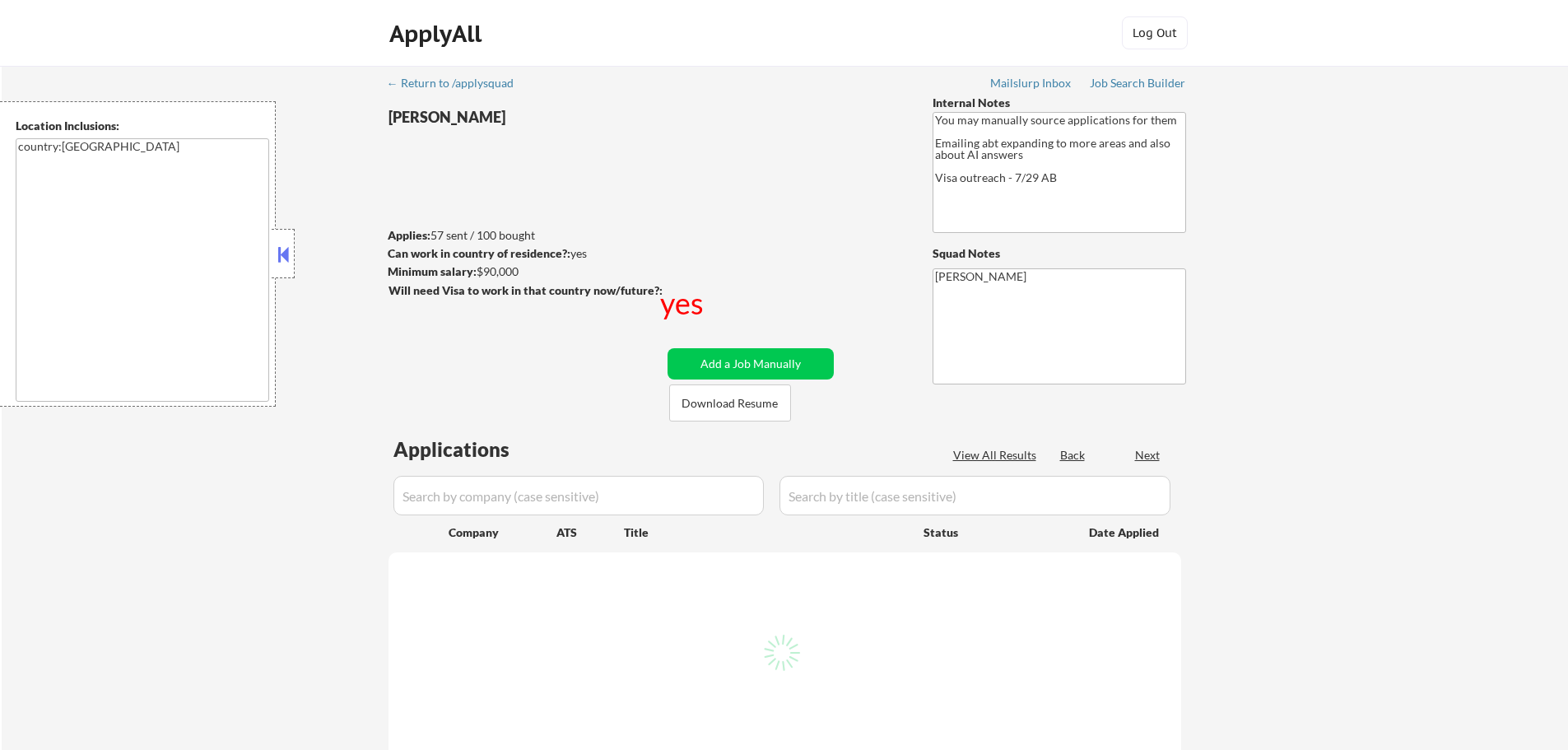
select select ""excluded__expired_""
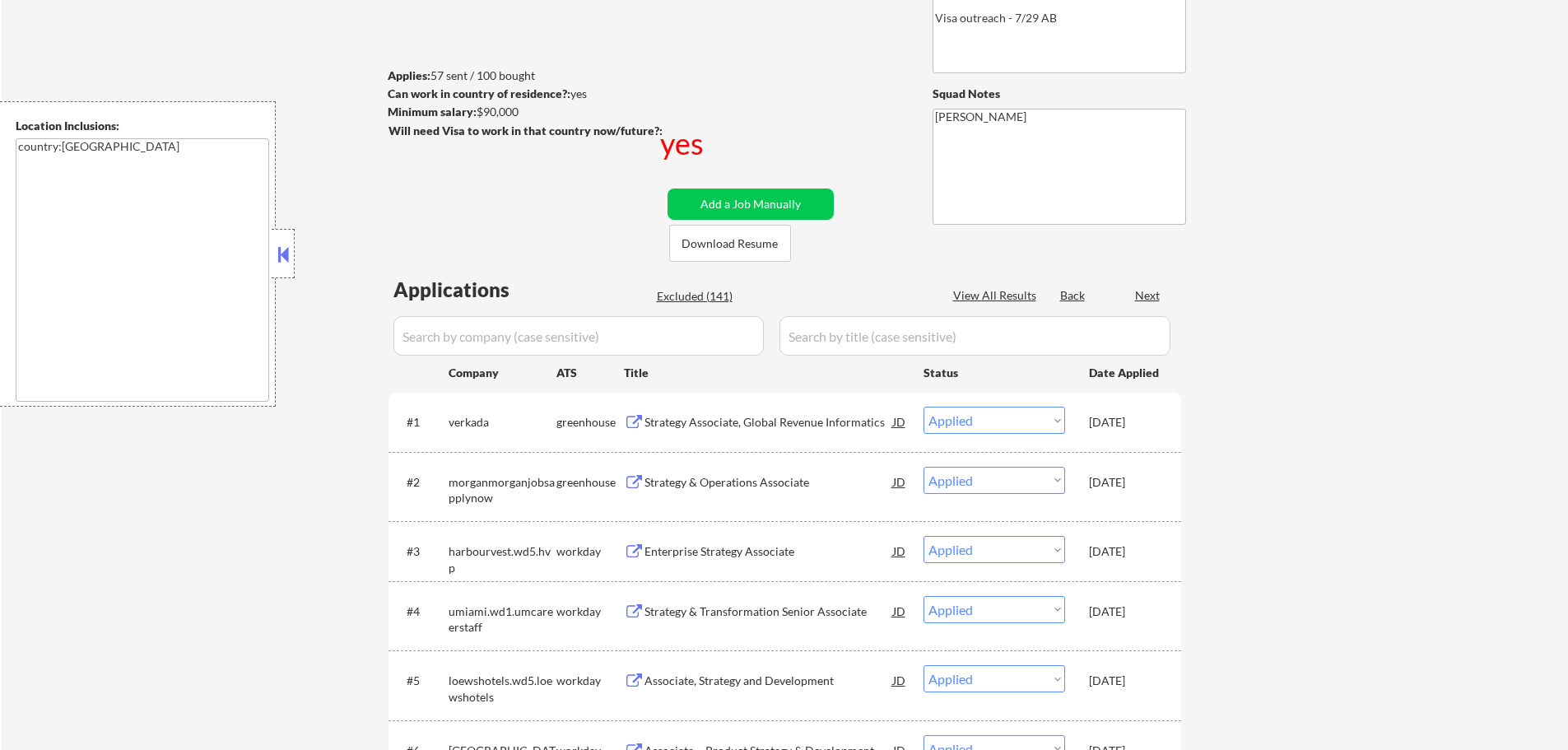
scroll to position [247, 0]
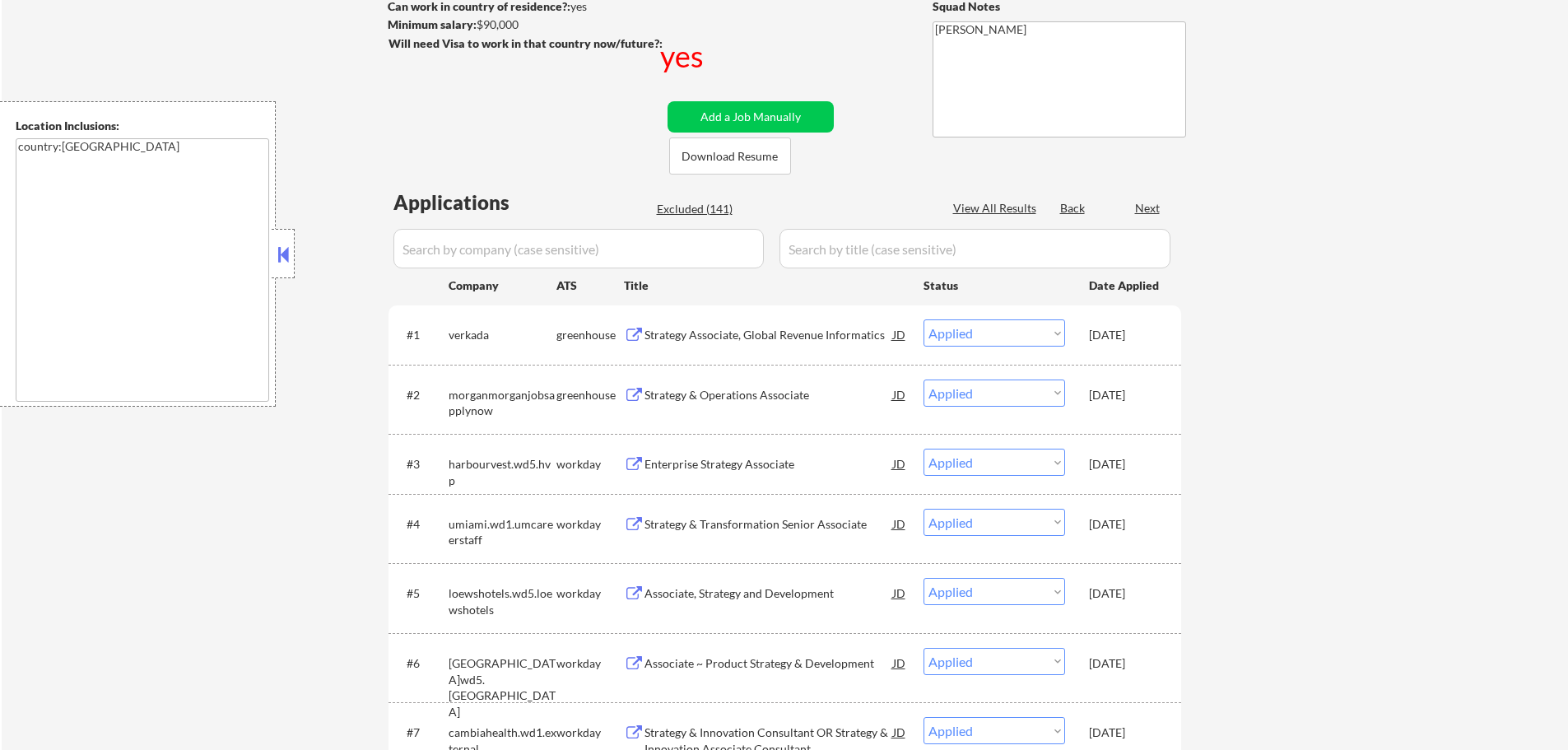
select select ""pending""
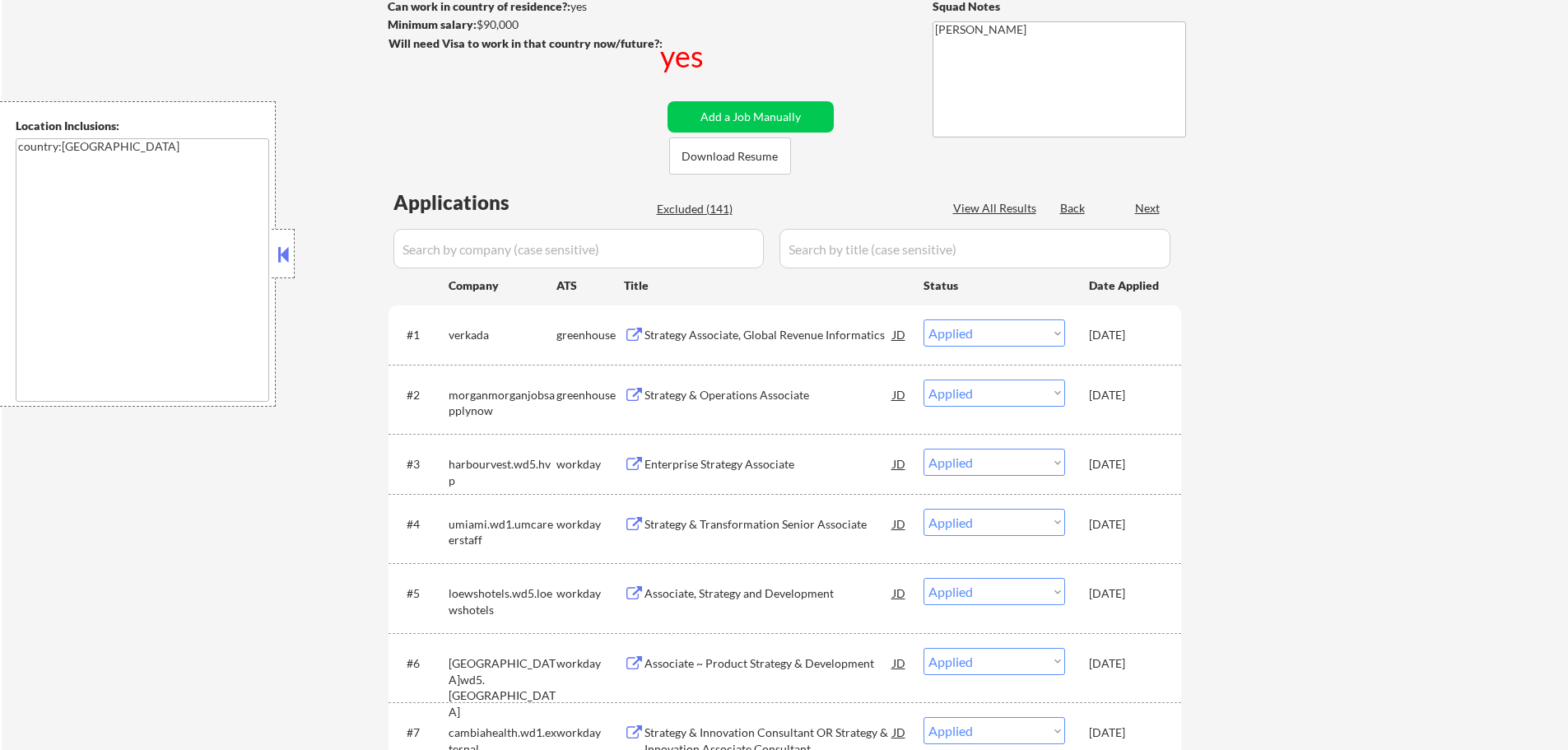
select select ""pending""
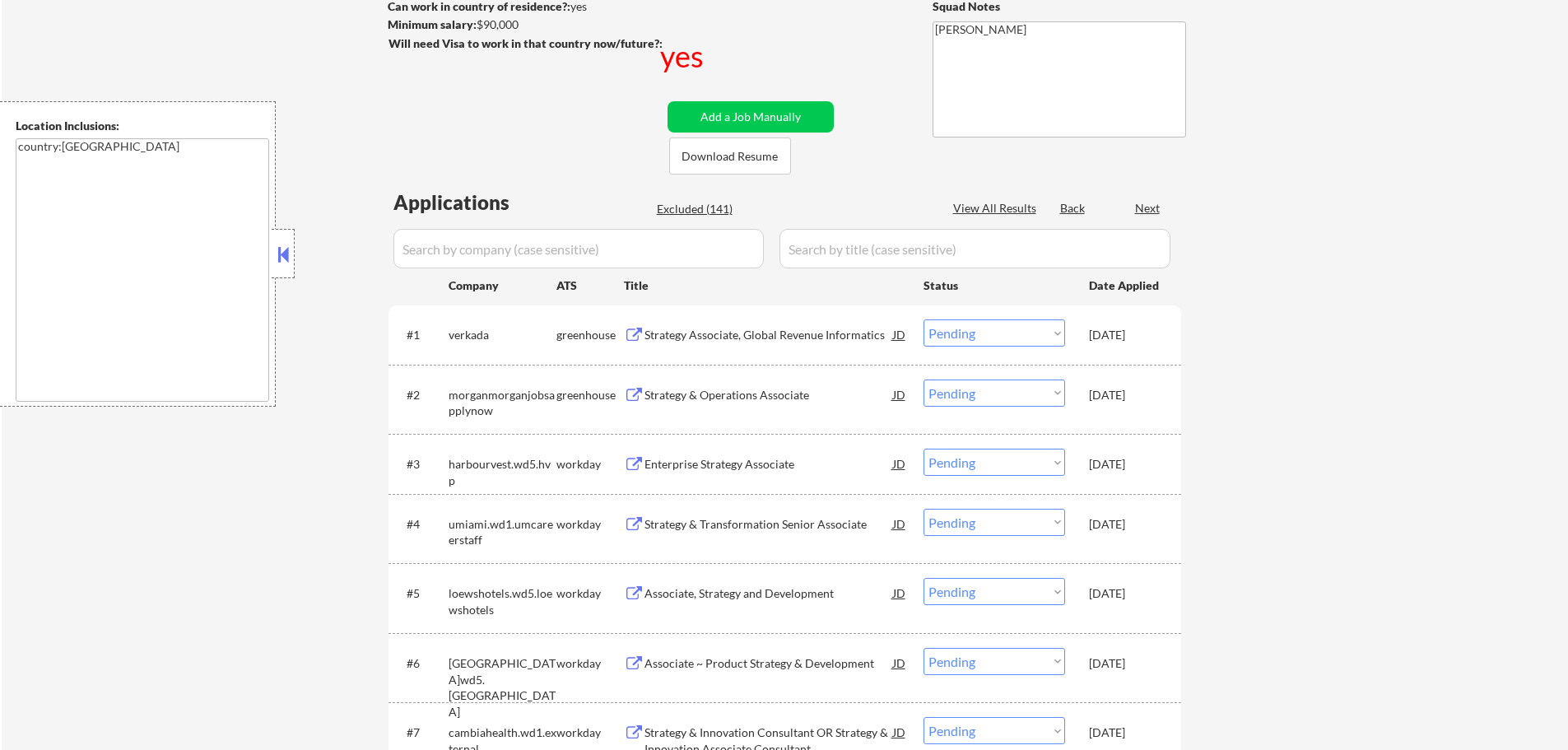
select select ""pending""
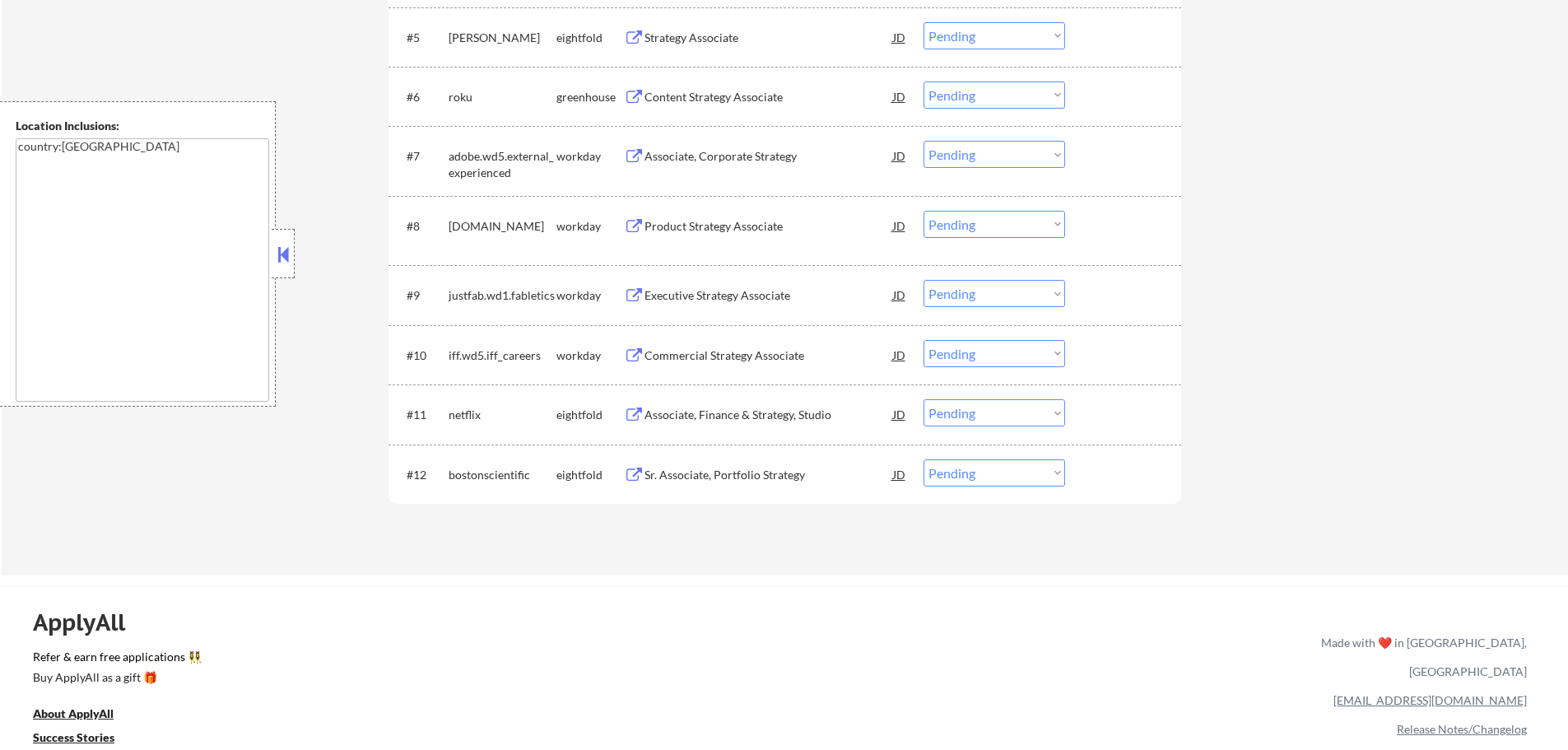
scroll to position [906, 0]
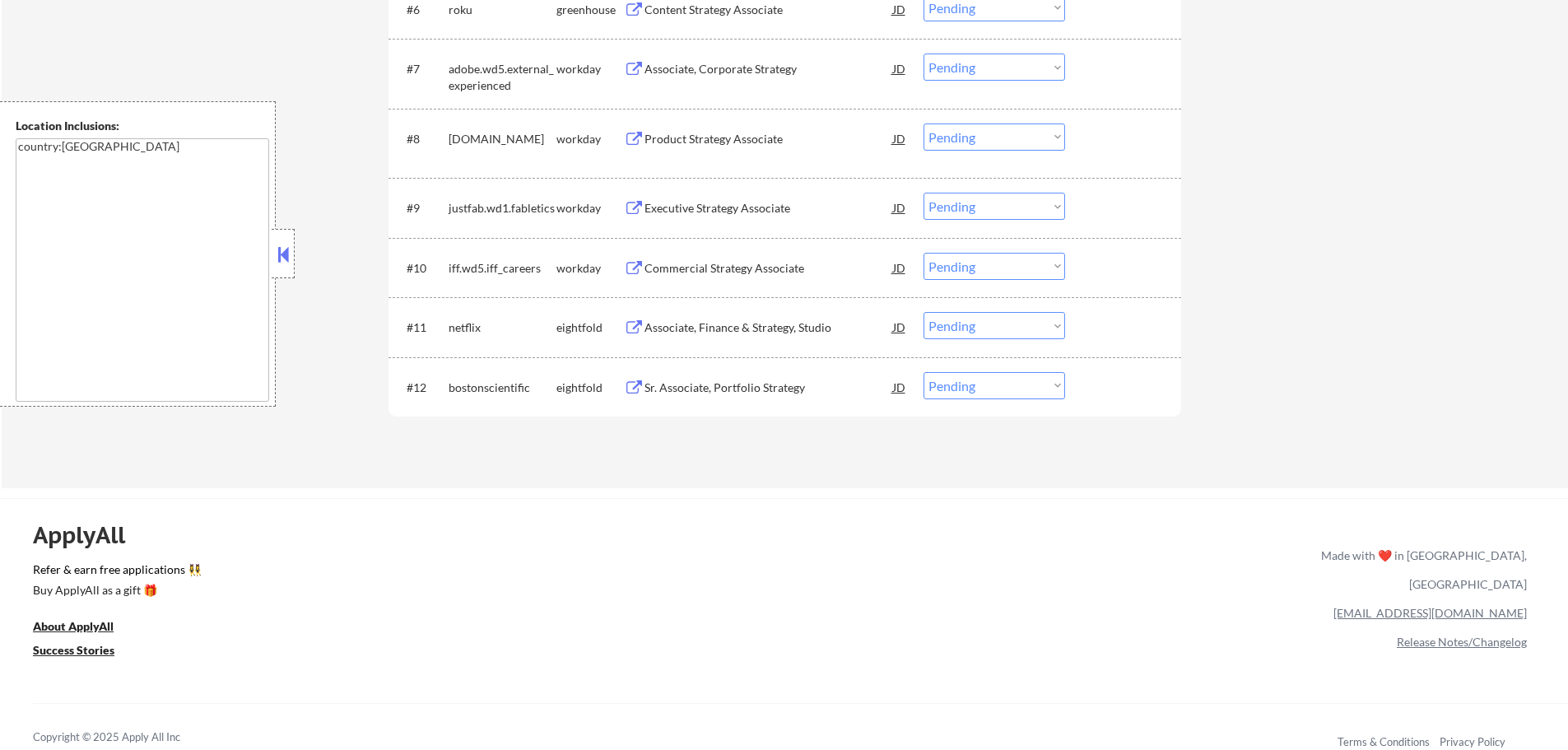
click at [715, 267] on div "Commercial Strategy Associate" at bounding box center [769, 268] width 248 height 17
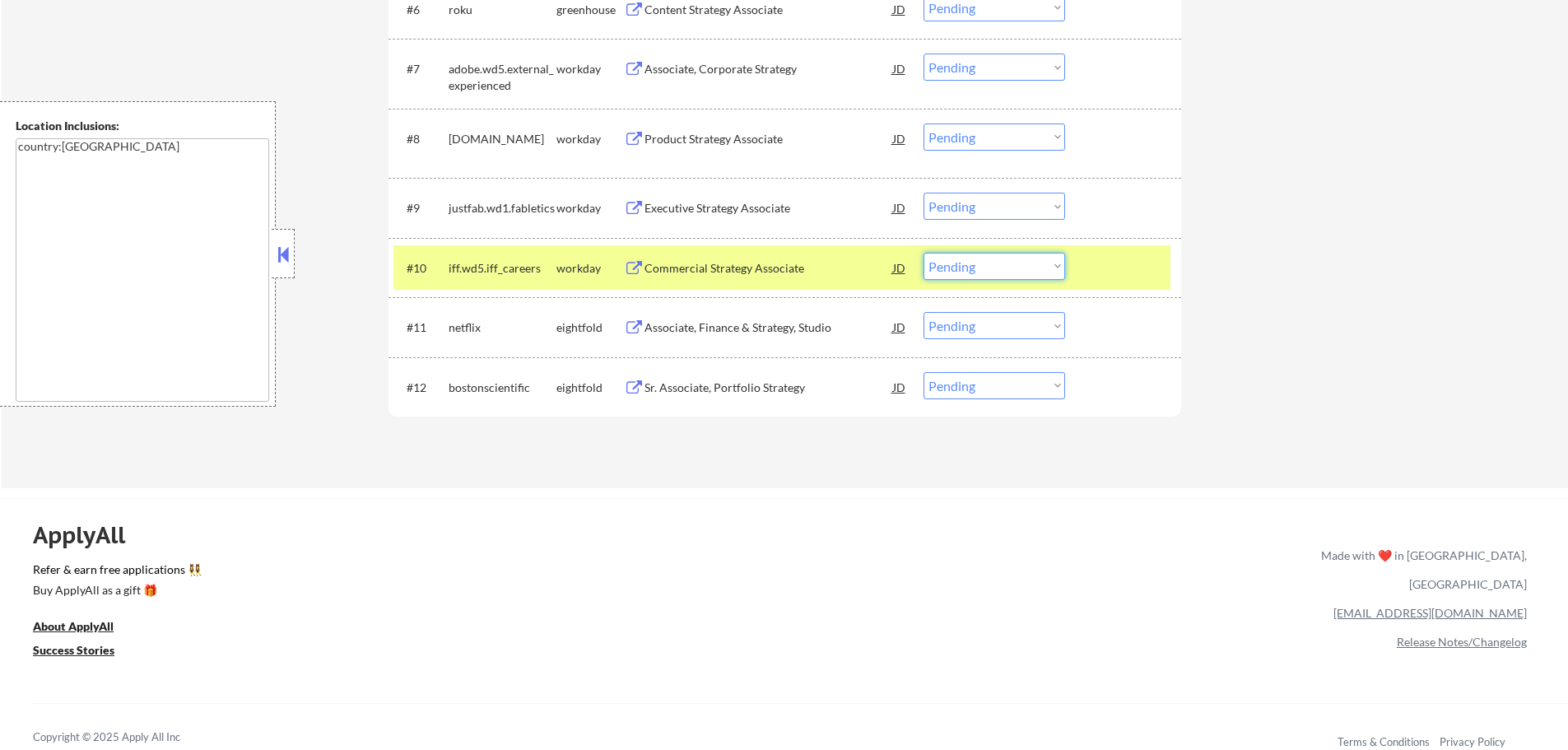
click at [968, 264] on select "Choose an option... Pending Applied Excluded (Questions) Excluded (Expired) Exc…" at bounding box center [995, 266] width 142 height 27
click at [924, 253] on select "Choose an option... Pending Applied Excluded (Questions) Excluded (Expired) Exc…" at bounding box center [995, 266] width 142 height 27
click at [1086, 271] on div "#10 iff.wd5.iff_careers workday Commercial Strategy Associate JD Choose an opti…" at bounding box center [782, 267] width 777 height 45
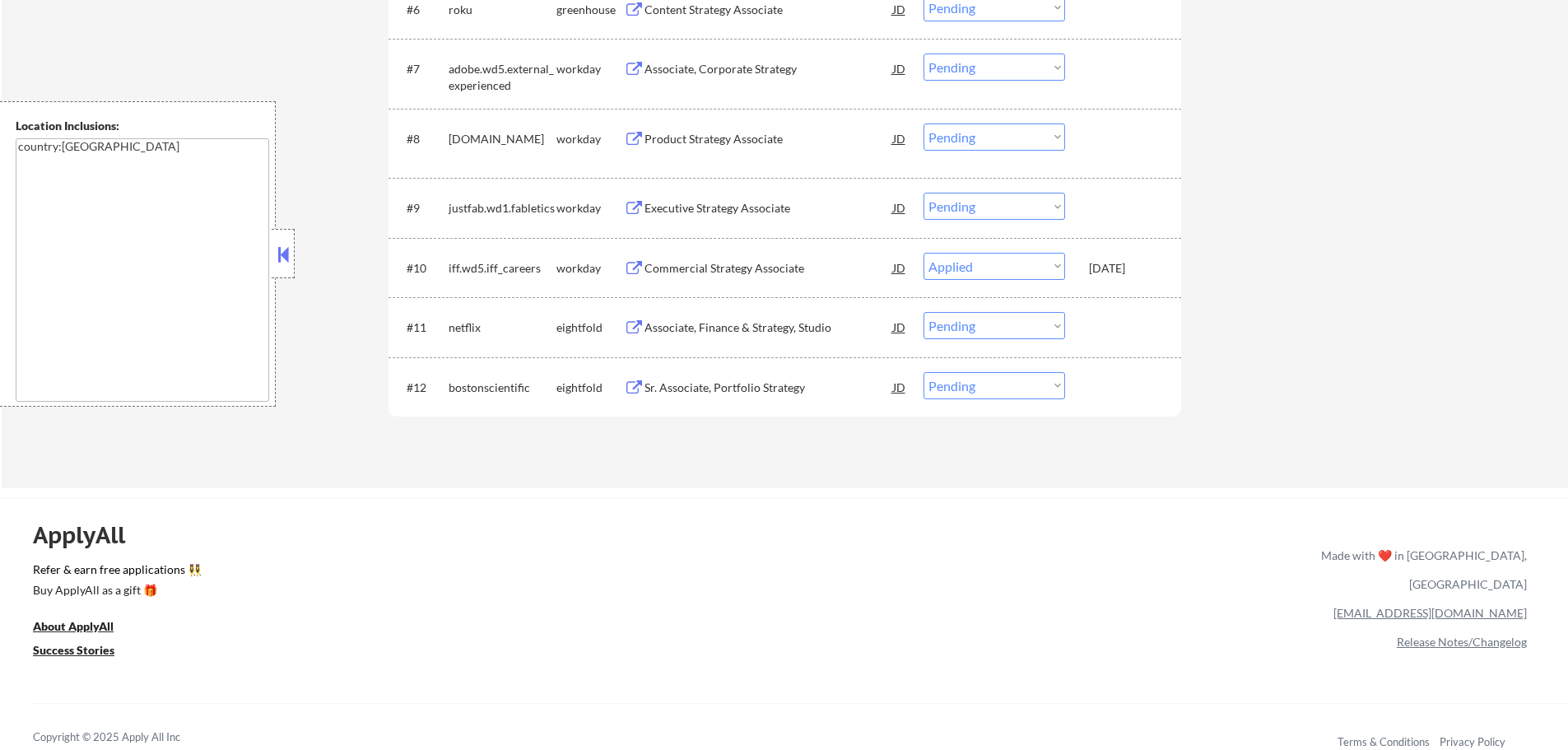
select select ""pending""
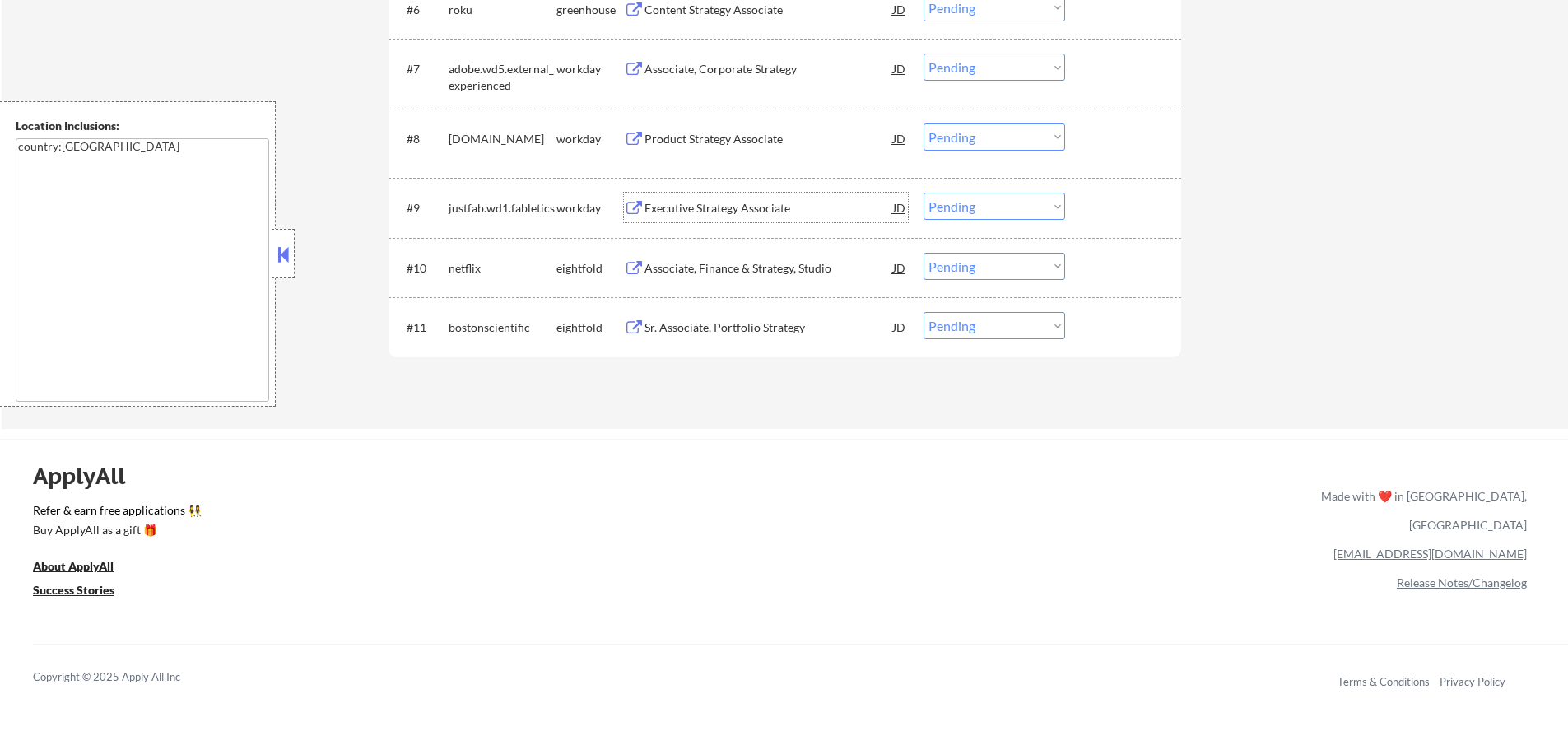
click at [711, 211] on div "Executive Strategy Associate" at bounding box center [769, 208] width 248 height 17
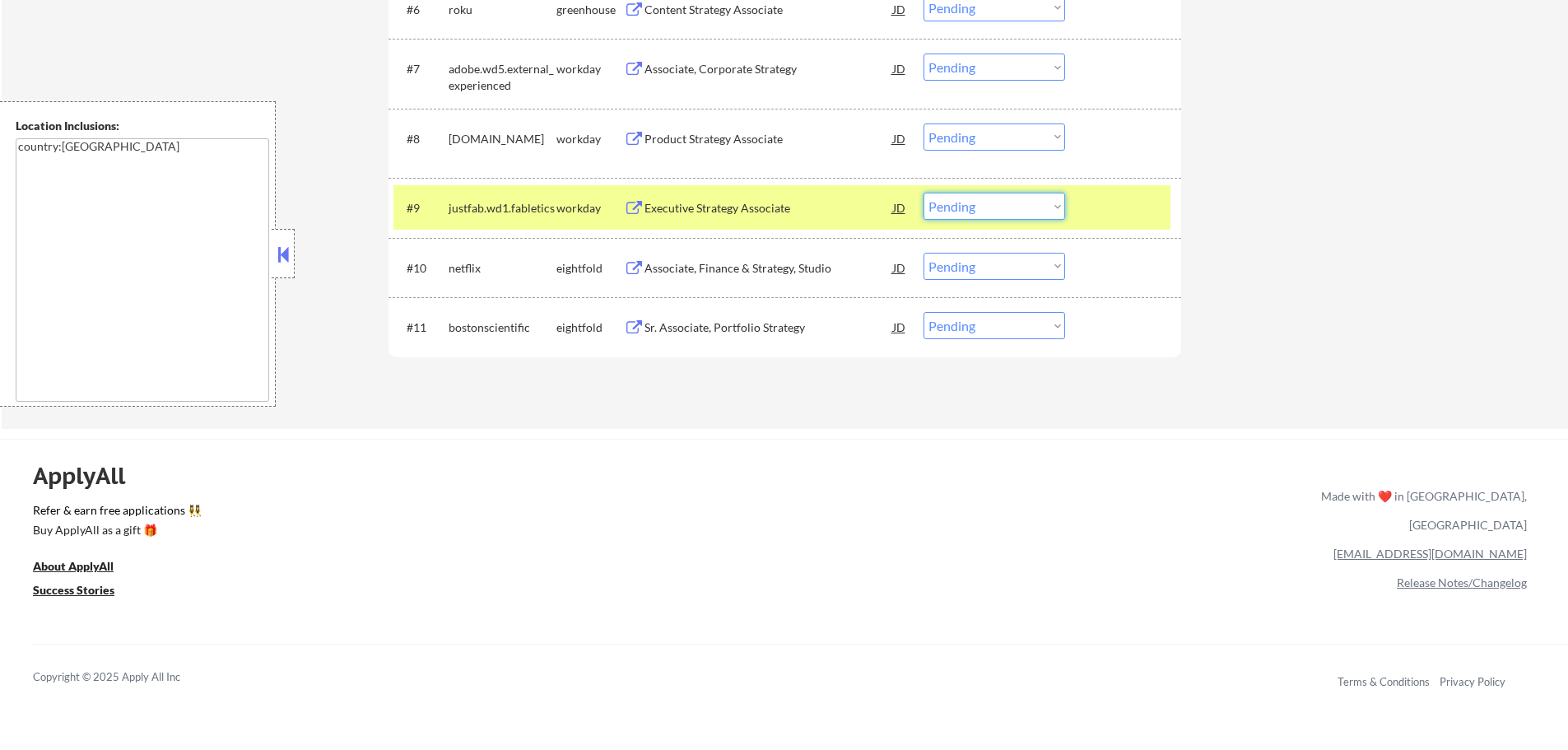
click at [960, 214] on select "Choose an option... Pending Applied Excluded (Questions) Excluded (Expired) Exc…" at bounding box center [995, 206] width 142 height 27
click at [924, 193] on select "Choose an option... Pending Applied Excluded (Questions) Excluded (Expired) Exc…" at bounding box center [995, 206] width 142 height 27
click at [1090, 207] on div at bounding box center [1125, 207] width 73 height 30
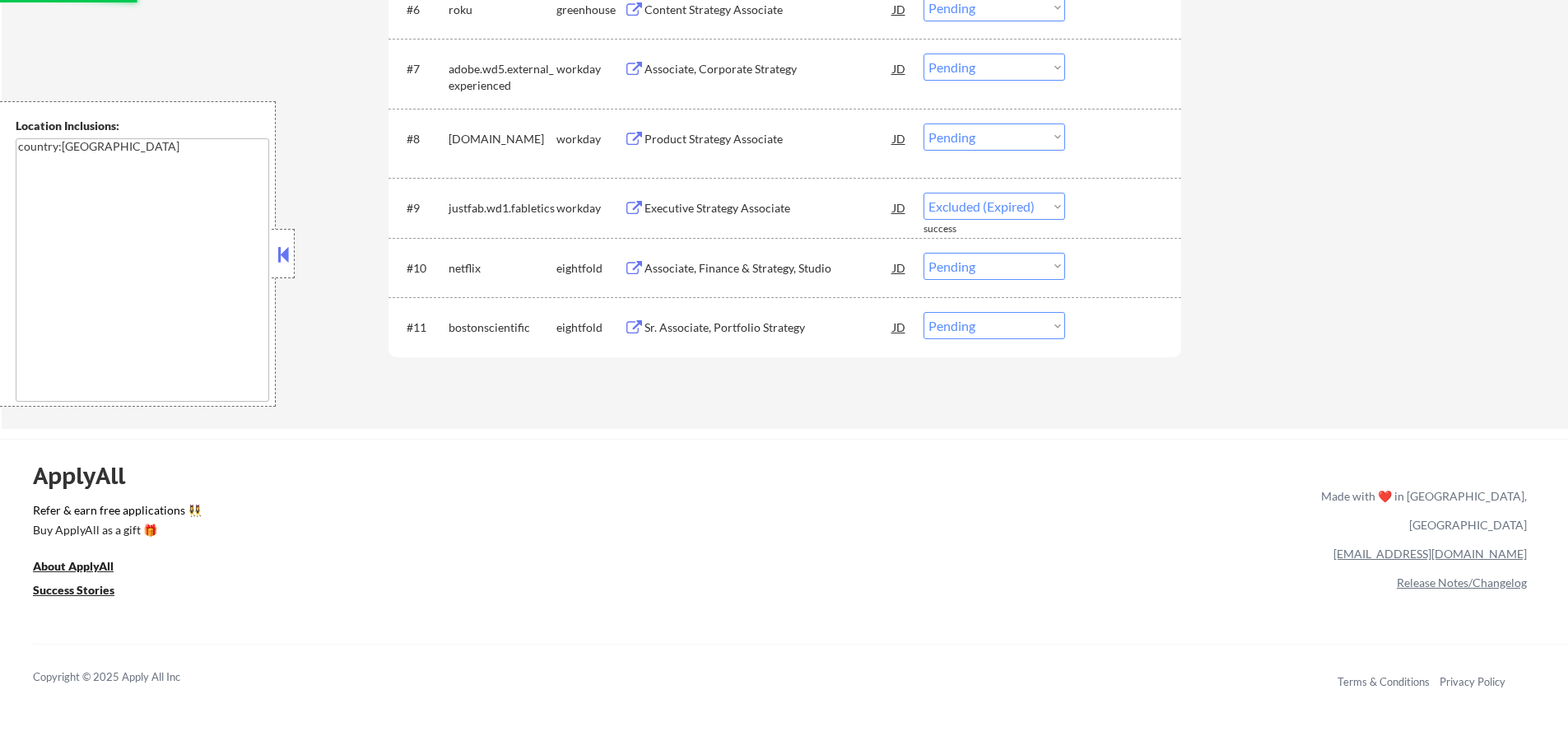
select select ""pending""
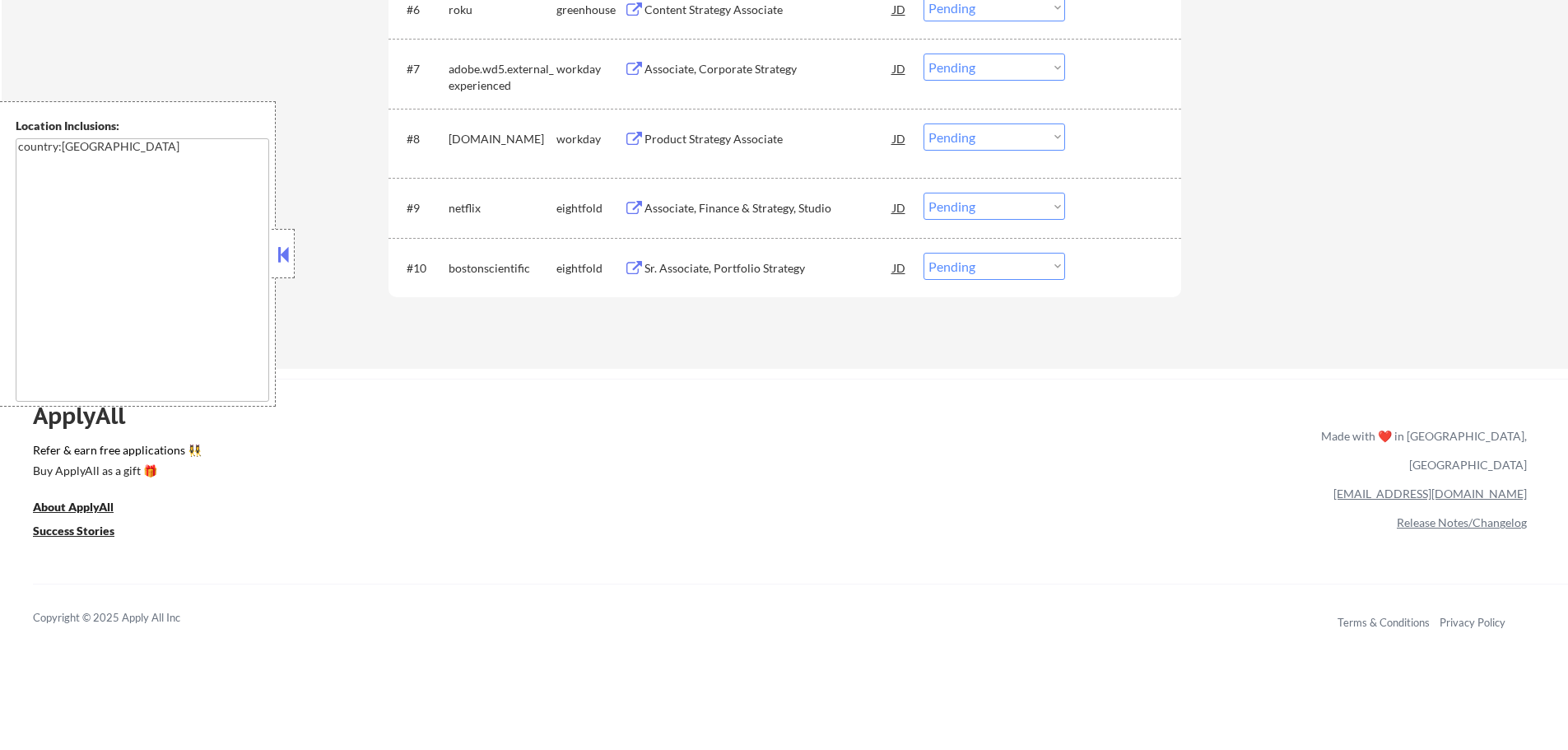
click at [657, 141] on div "Product Strategy Associate" at bounding box center [769, 139] width 248 height 17
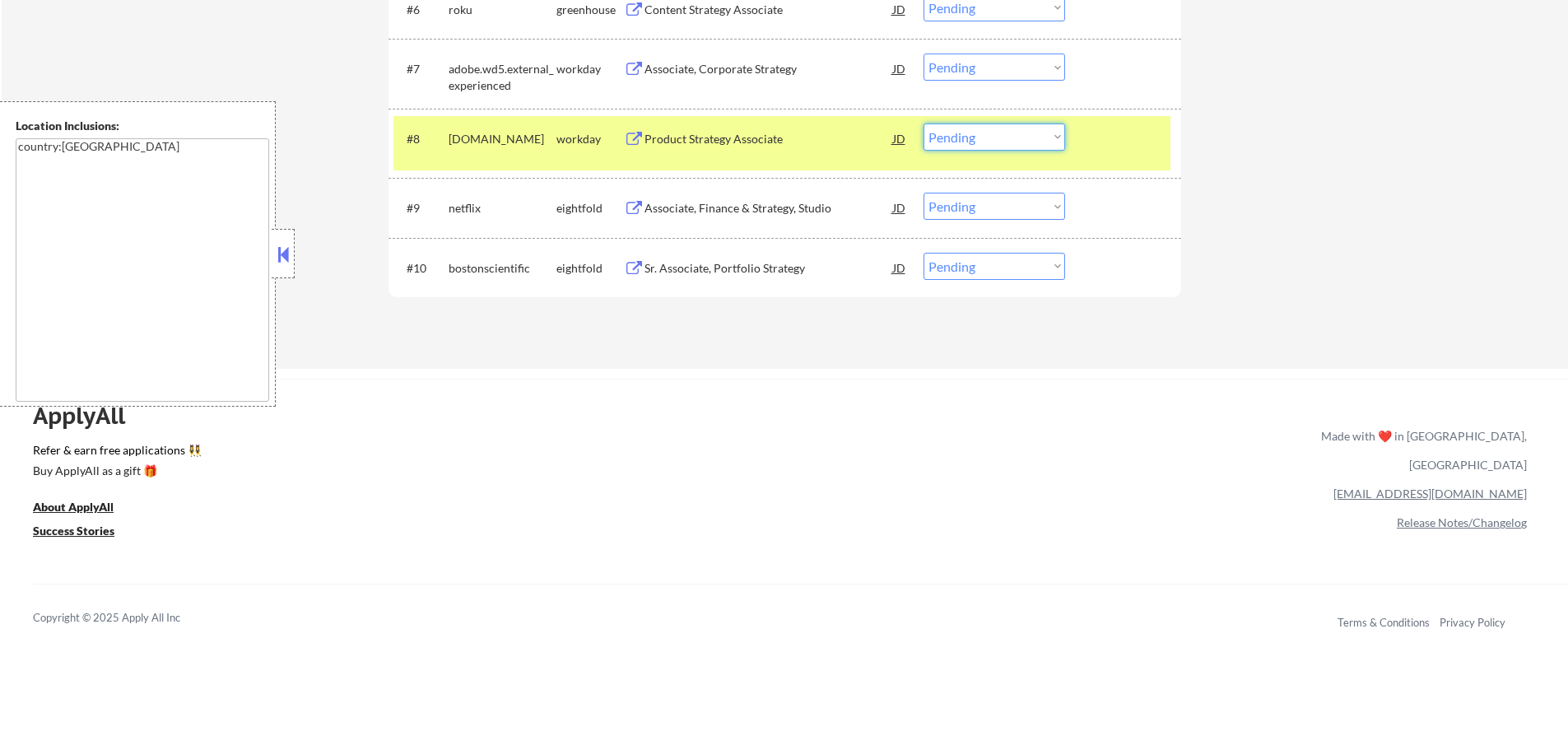
click at [980, 136] on select "Choose an option... Pending Applied Excluded (Questions) Excluded (Expired) Exc…" at bounding box center [995, 137] width 142 height 27
click at [924, 123] on select "Choose an option... Pending Applied Excluded (Questions) Excluded (Expired) Exc…" at bounding box center [995, 137] width 142 height 27
click at [1118, 138] on div at bounding box center [1125, 138] width 73 height 30
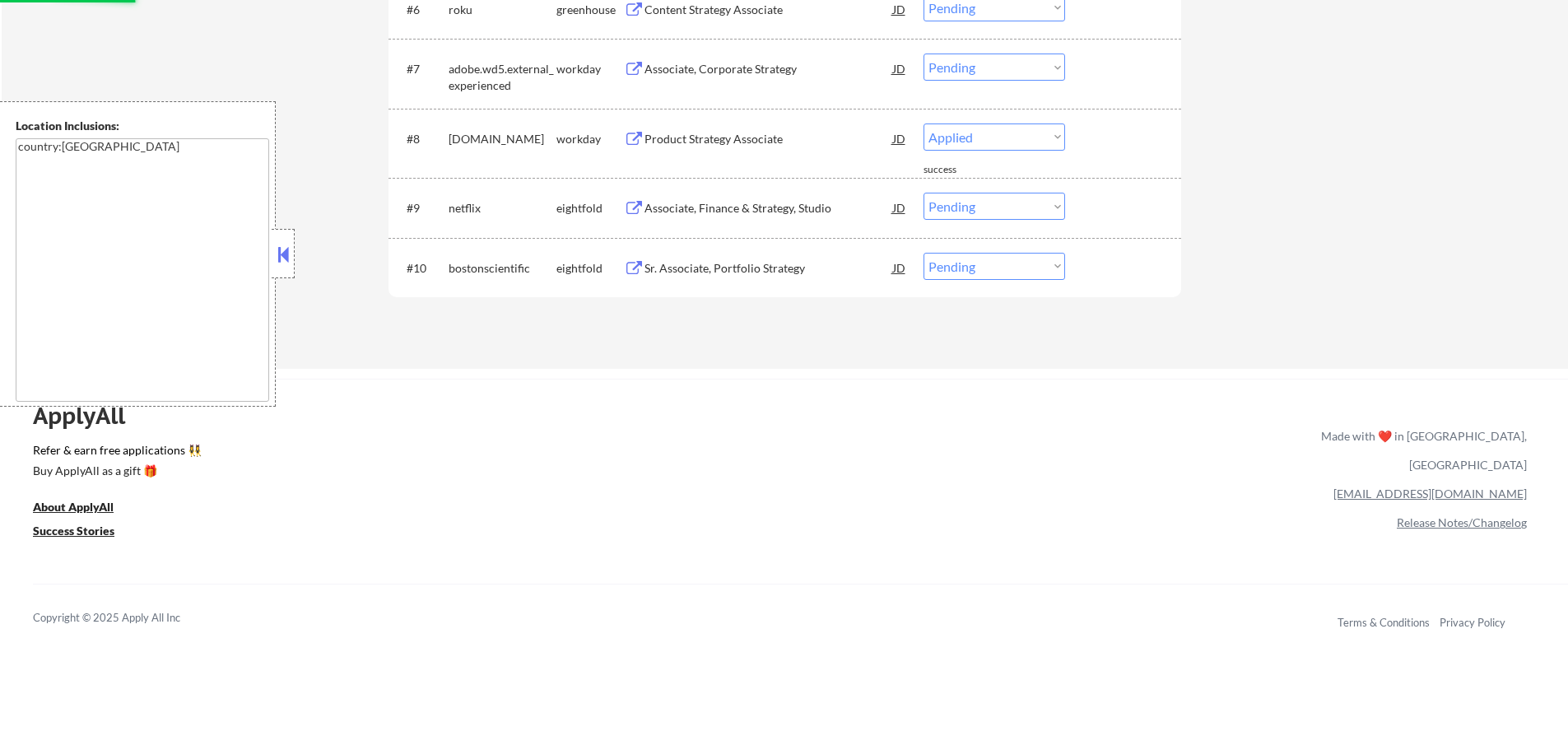
select select ""pending""
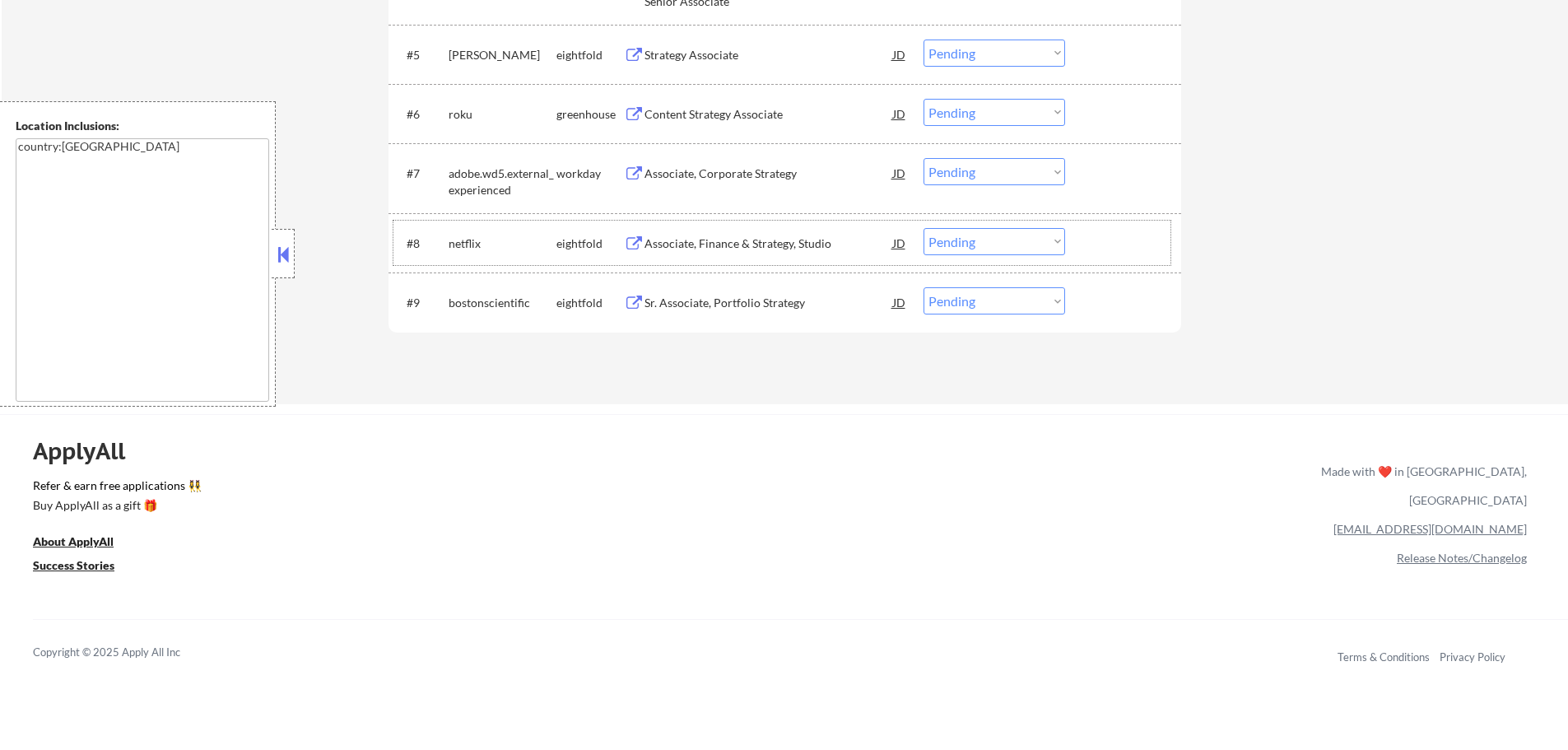
scroll to position [741, 0]
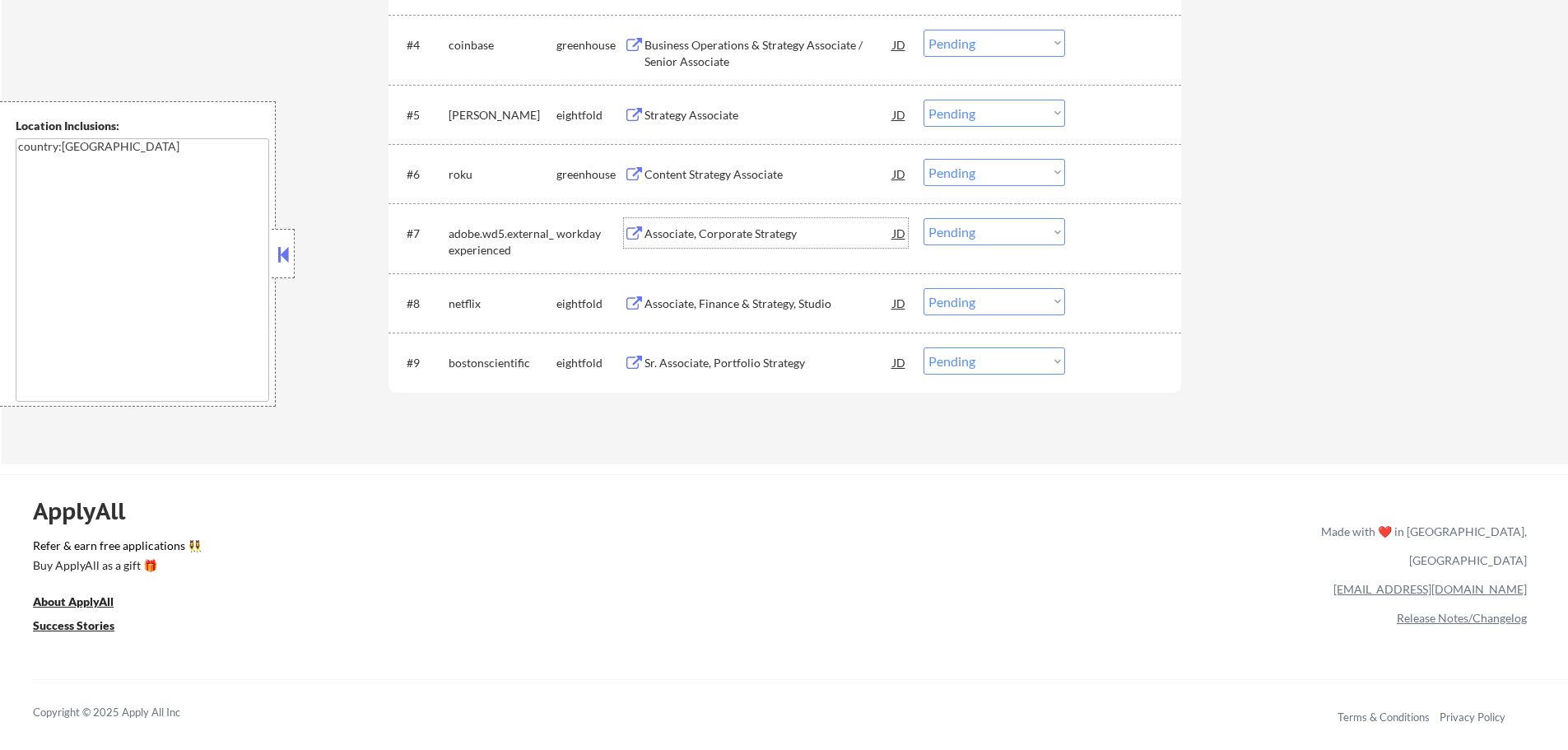
click at [732, 236] on div "Associate, Corporate Strategy" at bounding box center [769, 234] width 248 height 17
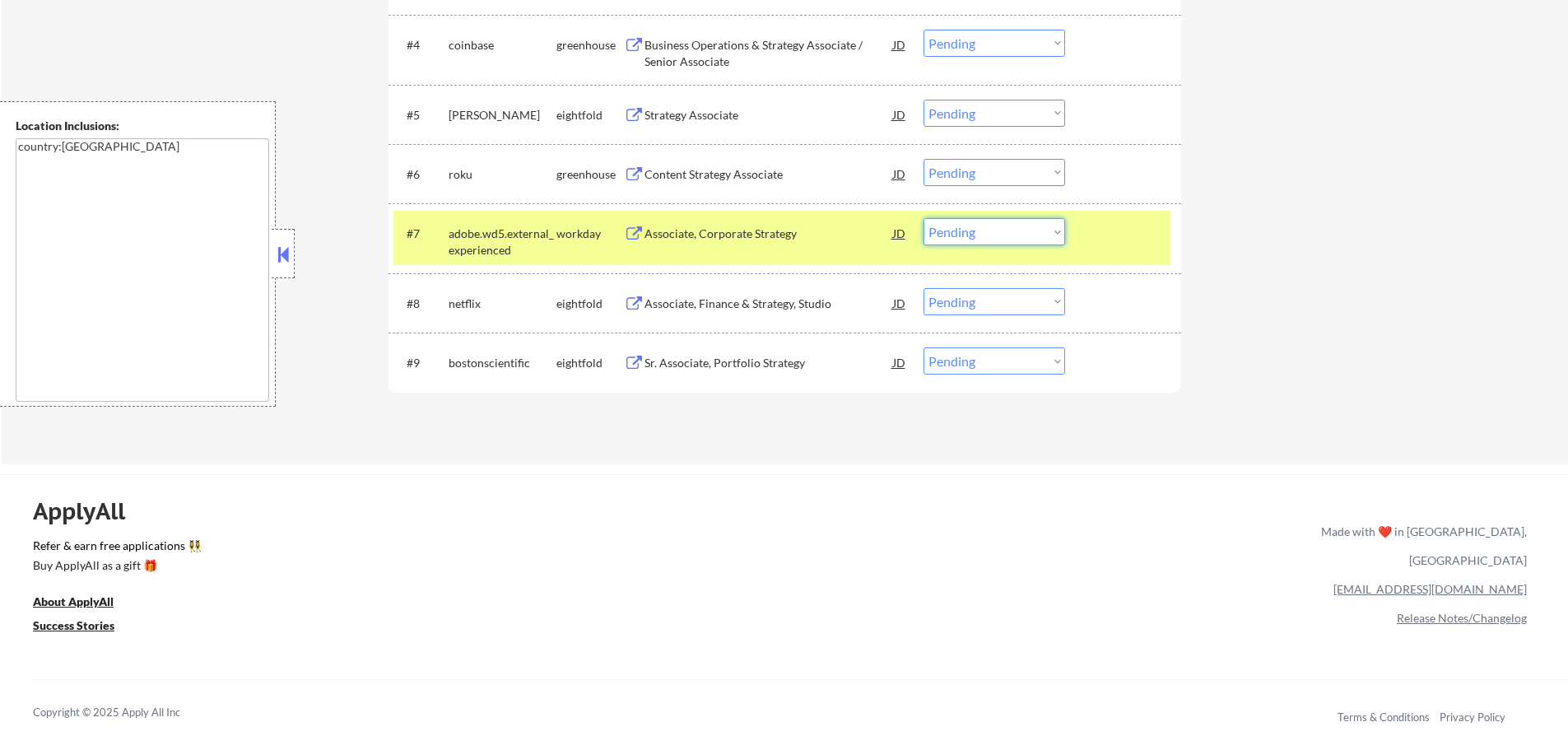
click at [990, 236] on select "Choose an option... Pending Applied Excluded (Questions) Excluded (Expired) Exc…" at bounding box center [995, 231] width 142 height 27
click at [924, 218] on select "Choose an option... Pending Applied Excluded (Questions) Excluded (Expired) Exc…" at bounding box center [995, 231] width 142 height 27
click at [1102, 241] on div at bounding box center [1125, 233] width 73 height 30
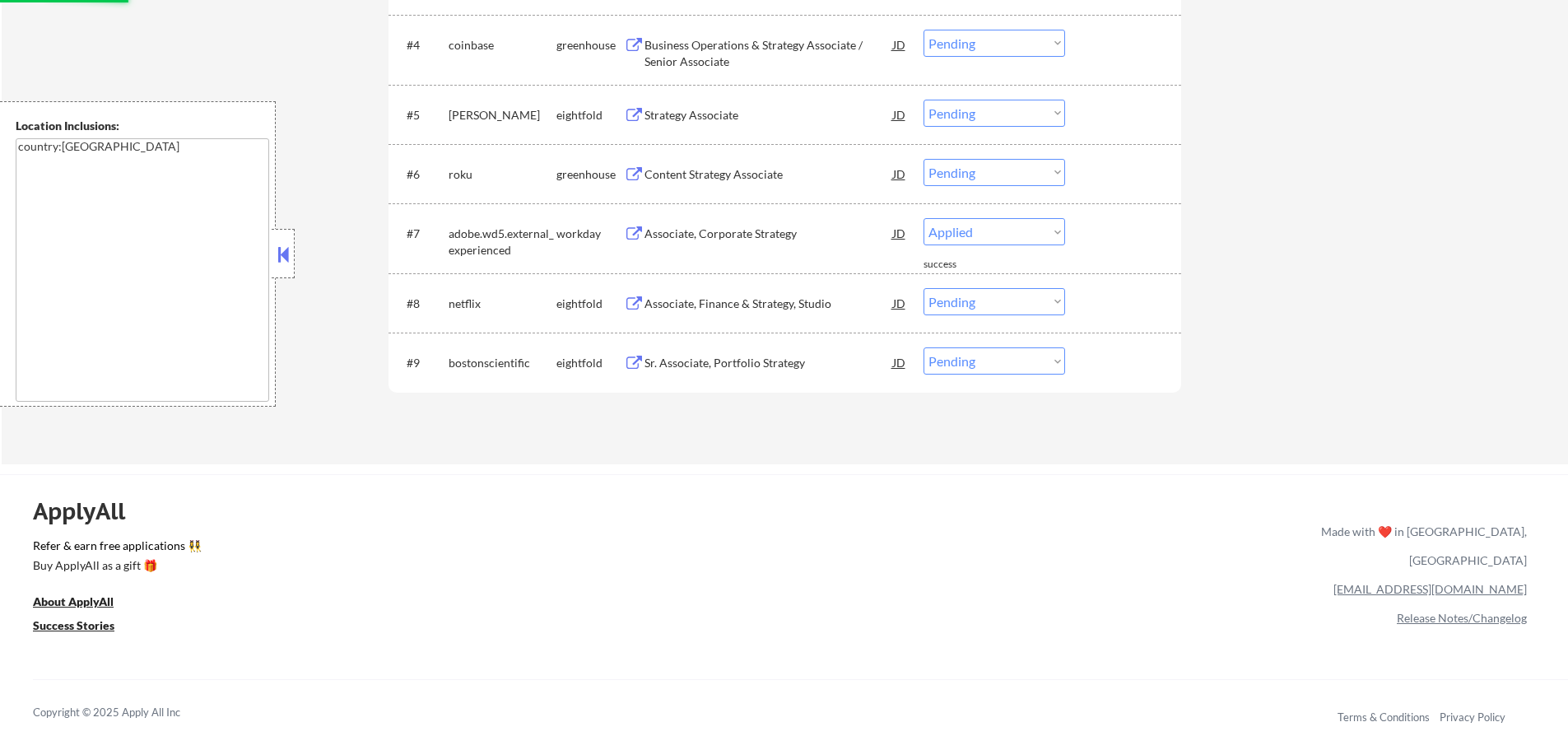
select select ""pending""
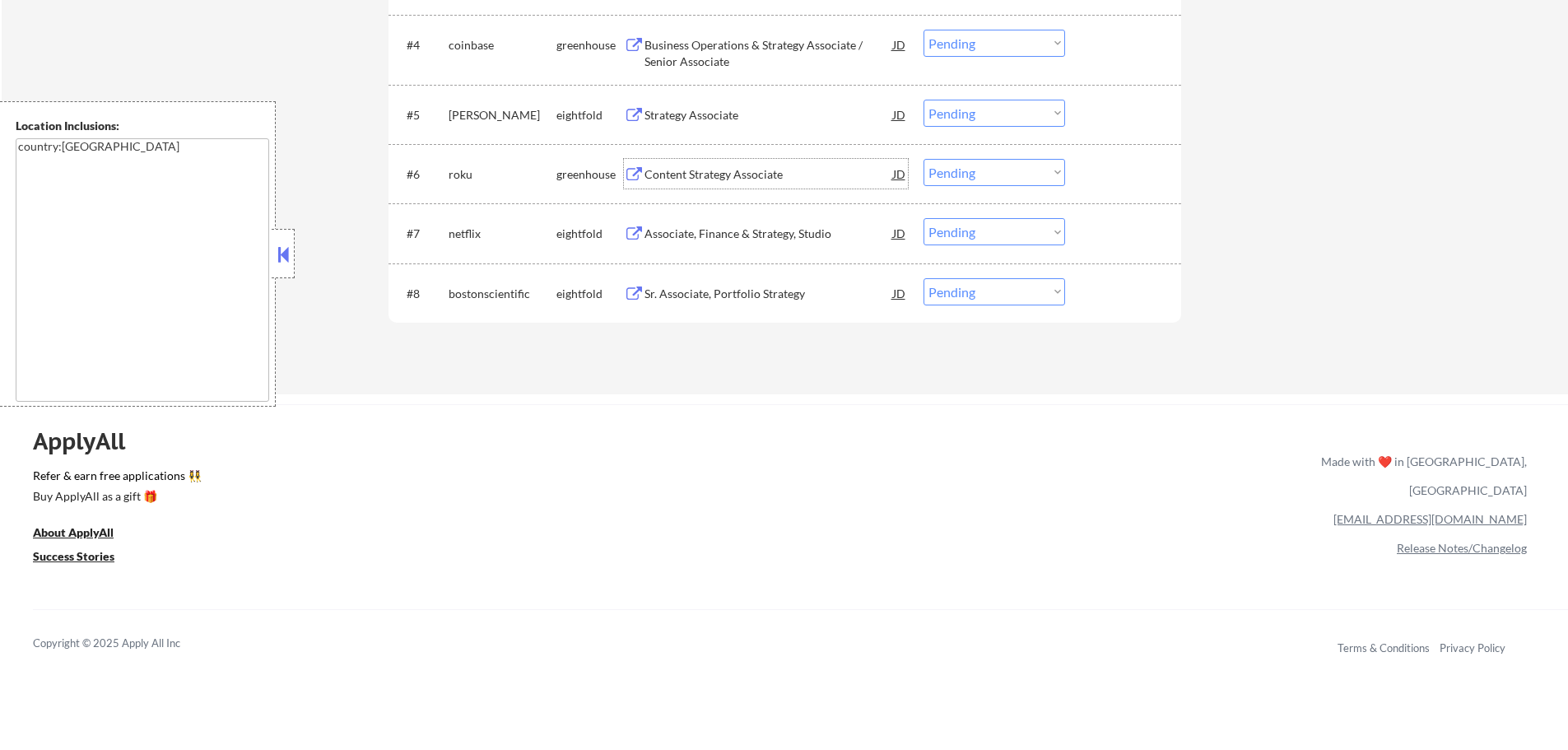
click at [673, 183] on div "Content Strategy Associate" at bounding box center [769, 174] width 248 height 30
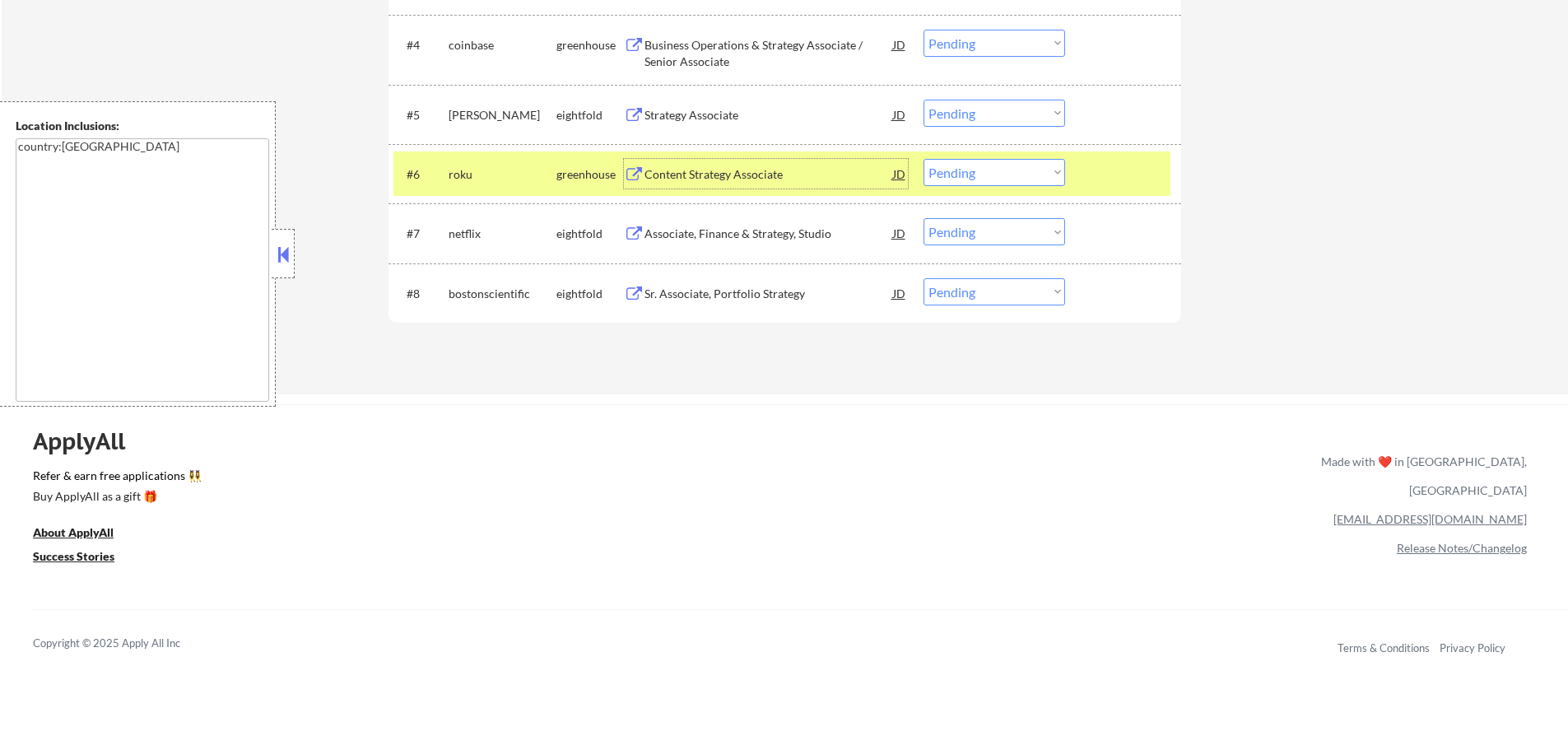
click at [962, 175] on select "Choose an option... Pending Applied Excluded (Questions) Excluded (Expired) Exc…" at bounding box center [995, 172] width 142 height 27
click at [924, 159] on select "Choose an option... Pending Applied Excluded (Questions) Excluded (Expired) Exc…" at bounding box center [995, 172] width 142 height 27
click at [1099, 171] on div at bounding box center [1125, 174] width 73 height 30
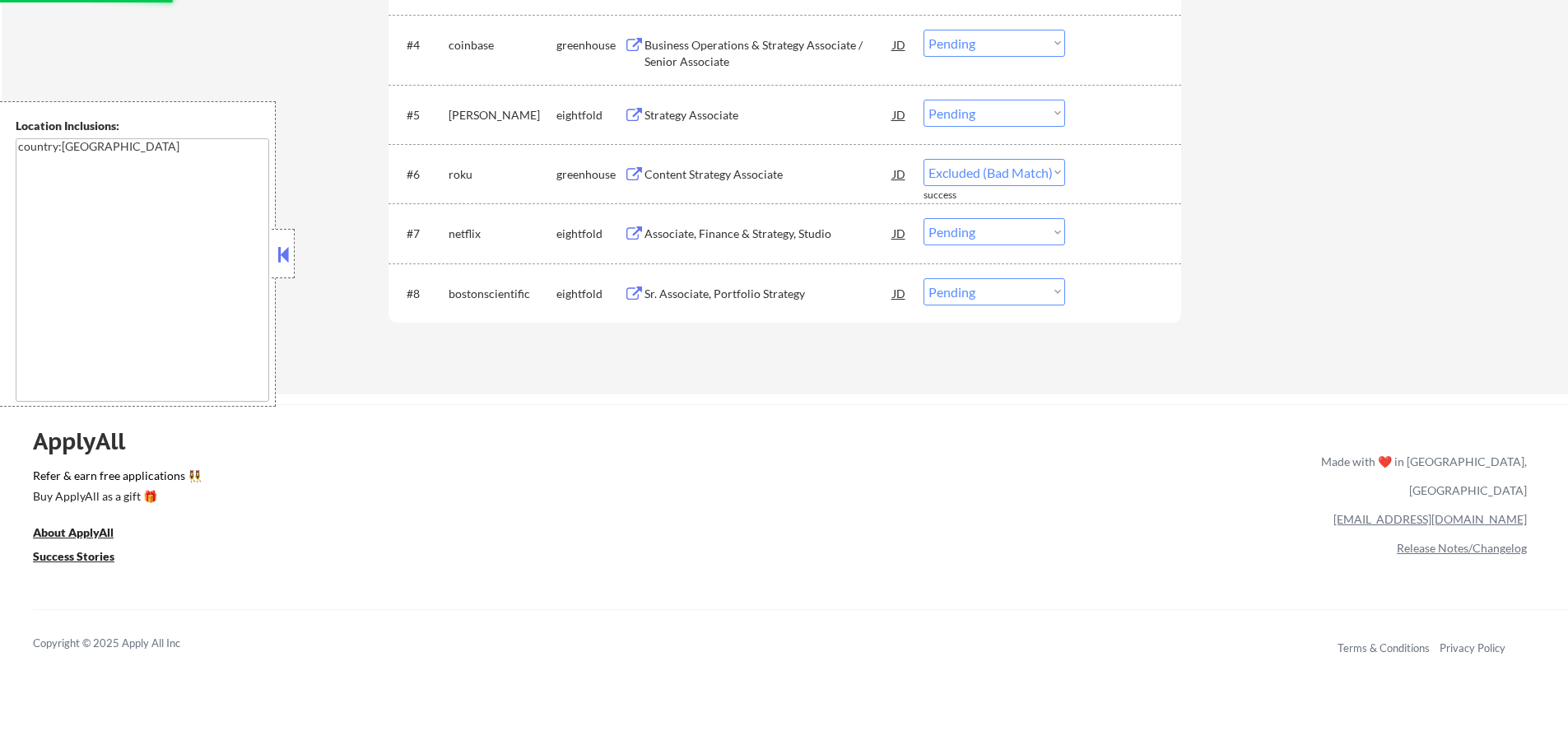
select select ""pending""
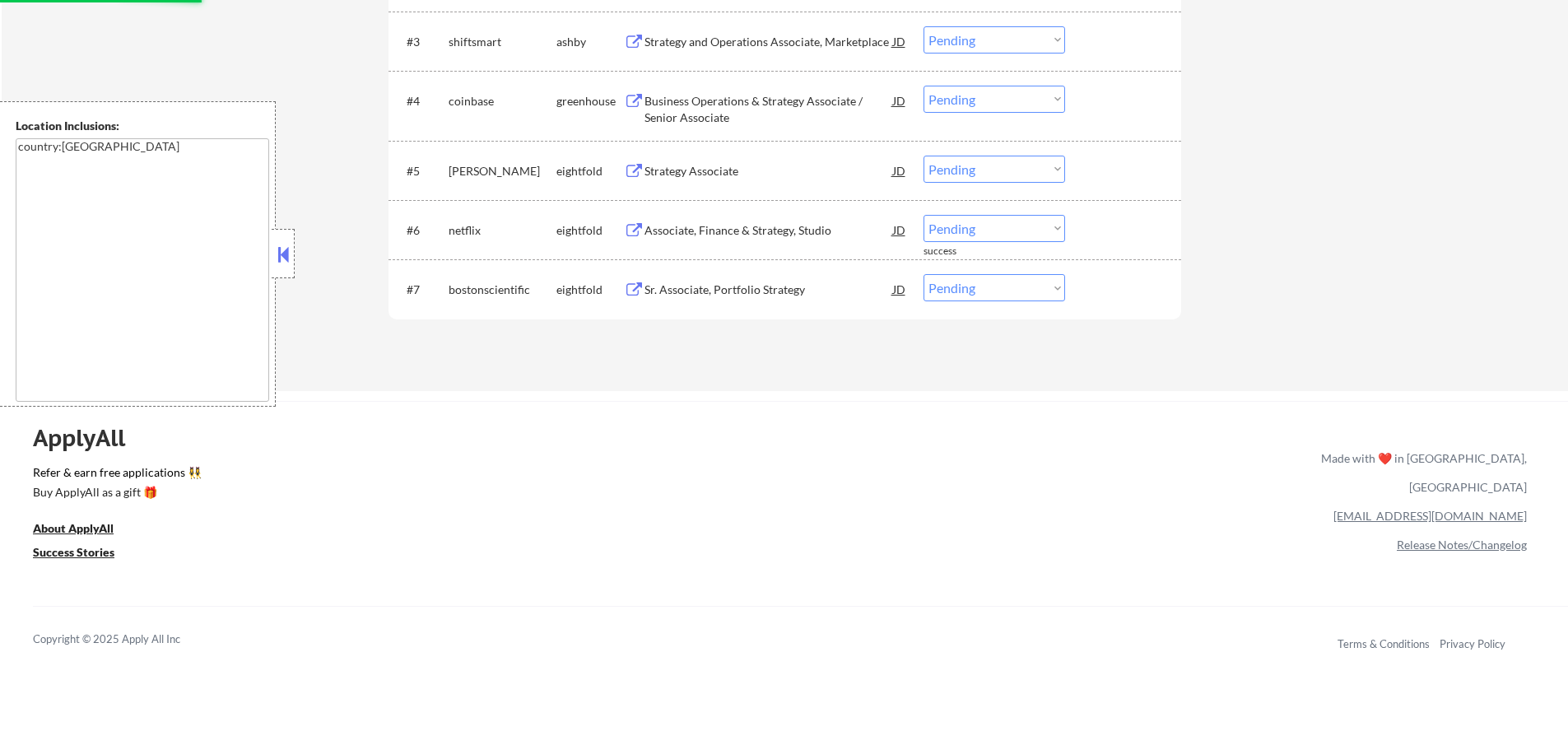
scroll to position [577, 0]
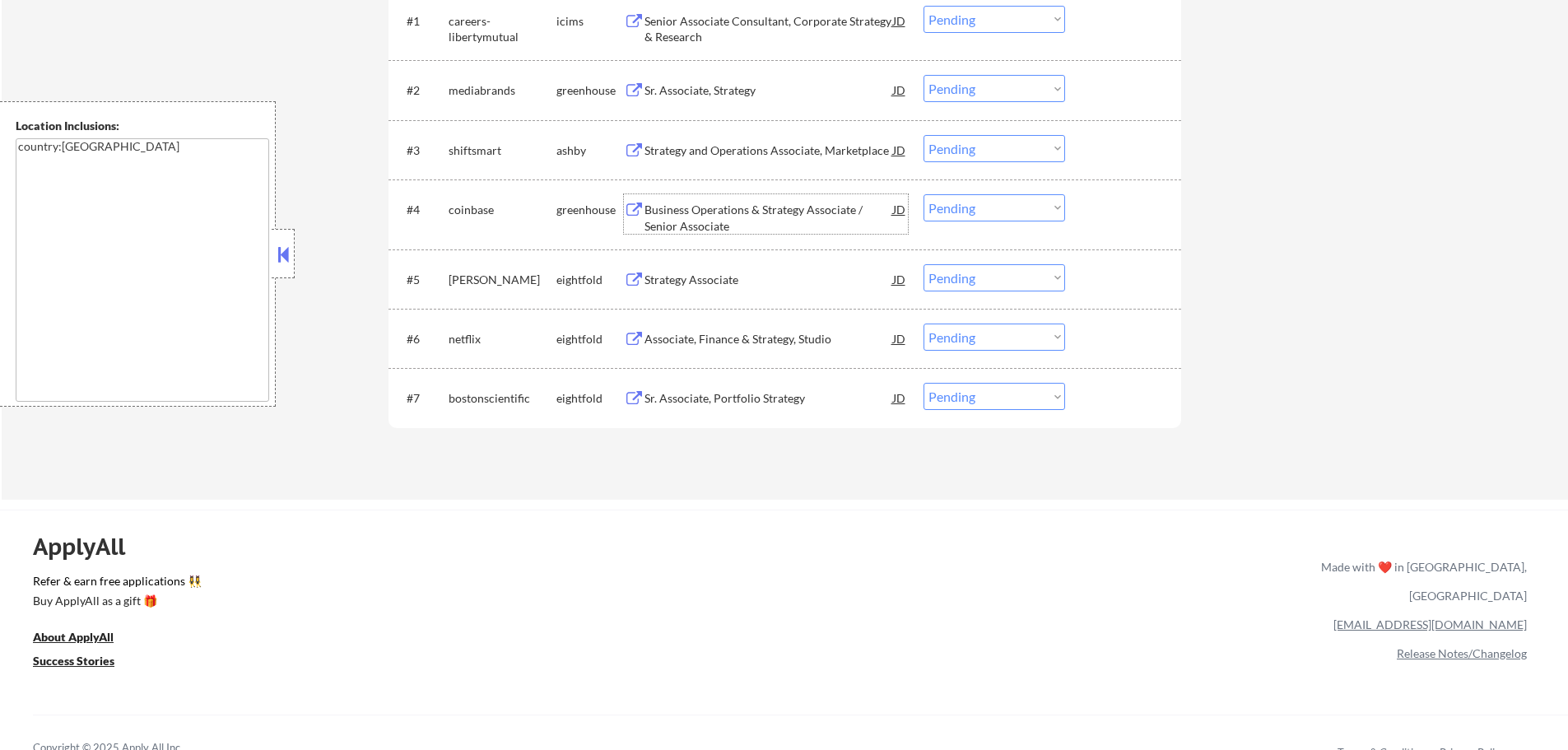
click at [700, 205] on div "Business Operations & Strategy Associate / Senior Associate" at bounding box center [769, 217] width 248 height 32
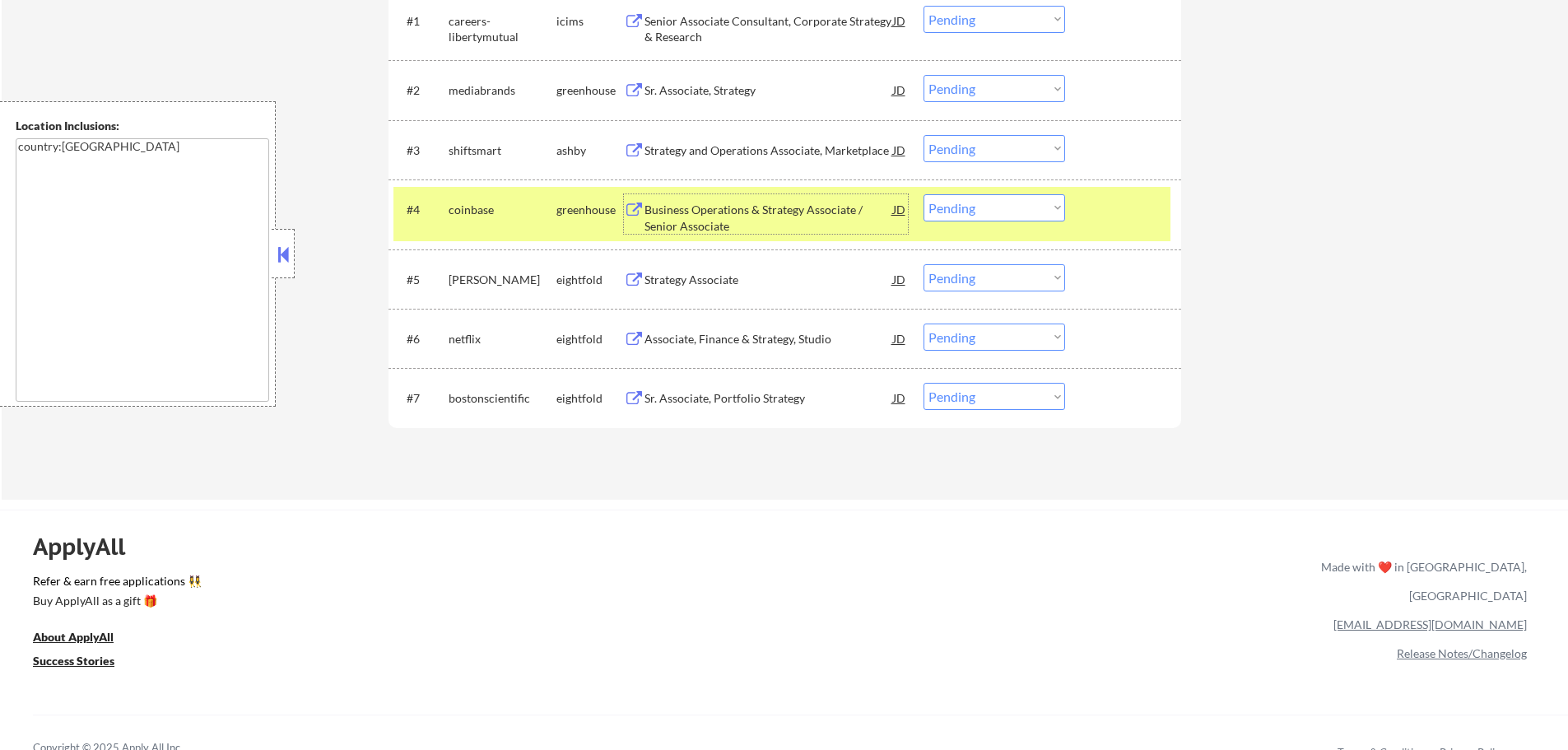
click at [952, 199] on select "Choose an option... Pending Applied Excluded (Questions) Excluded (Expired) Exc…" at bounding box center [995, 207] width 142 height 27
click at [924, 194] on select "Choose an option... Pending Applied Excluded (Questions) Excluded (Expired) Exc…" at bounding box center [995, 207] width 142 height 27
click at [1115, 214] on div at bounding box center [1125, 209] width 73 height 30
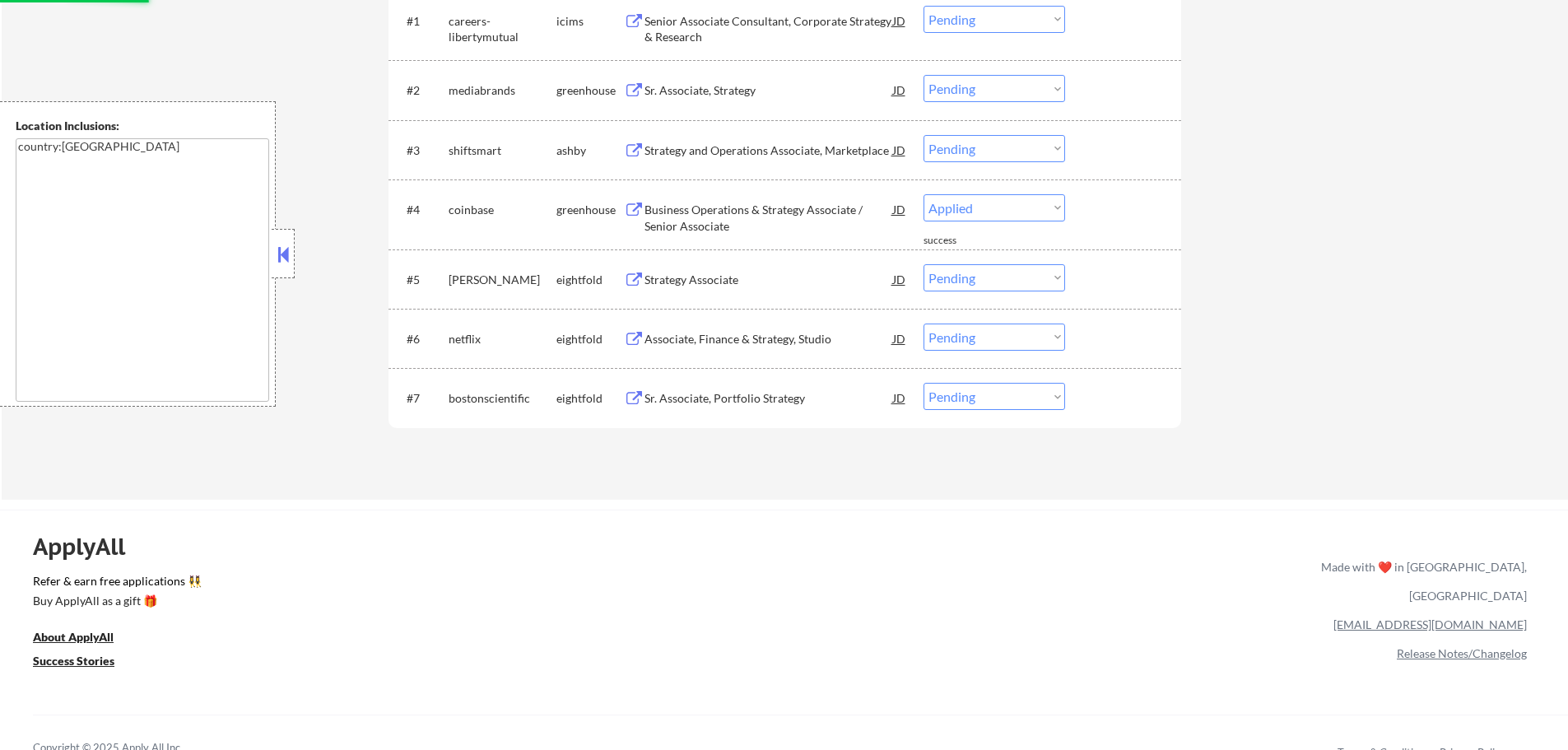
select select ""pending""
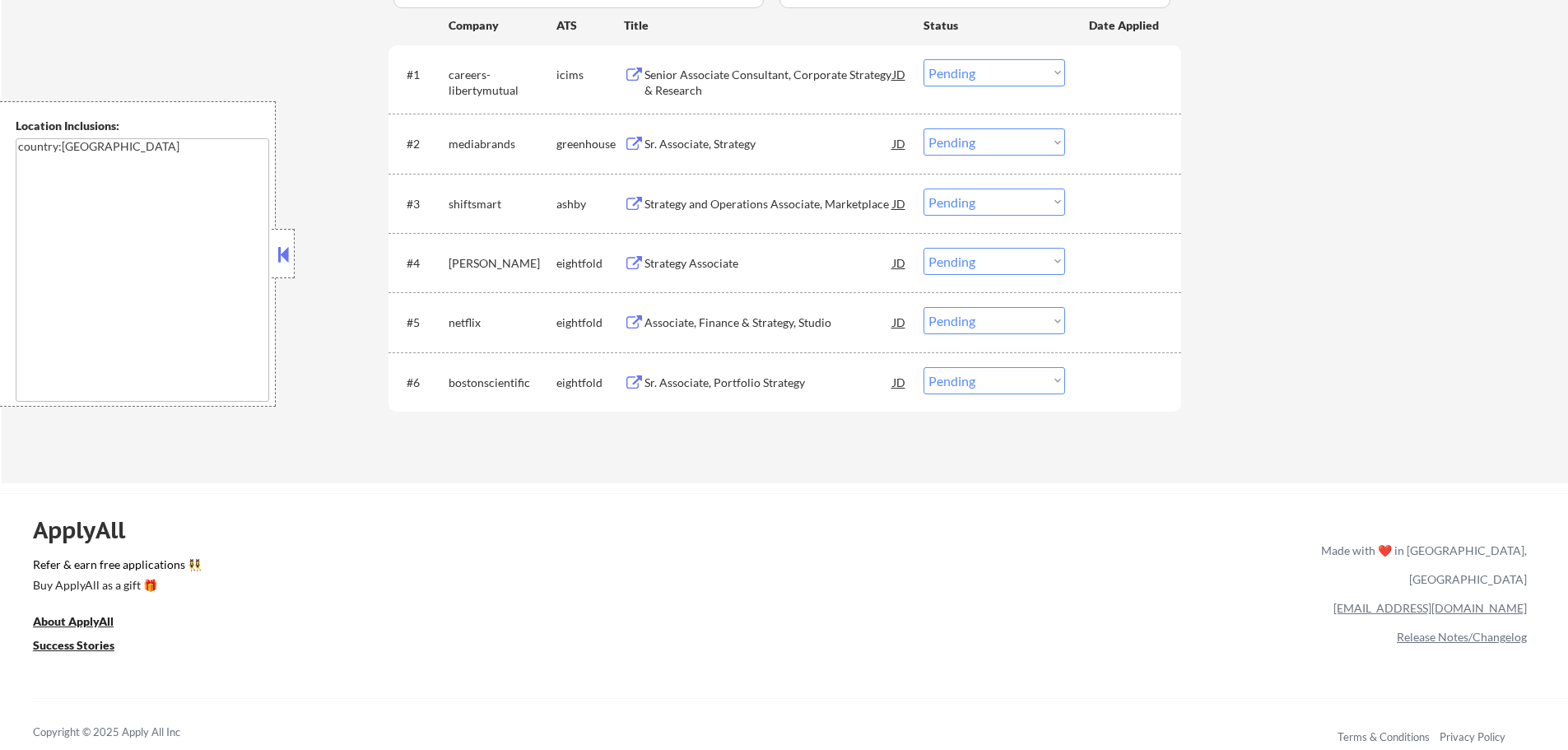
scroll to position [494, 0]
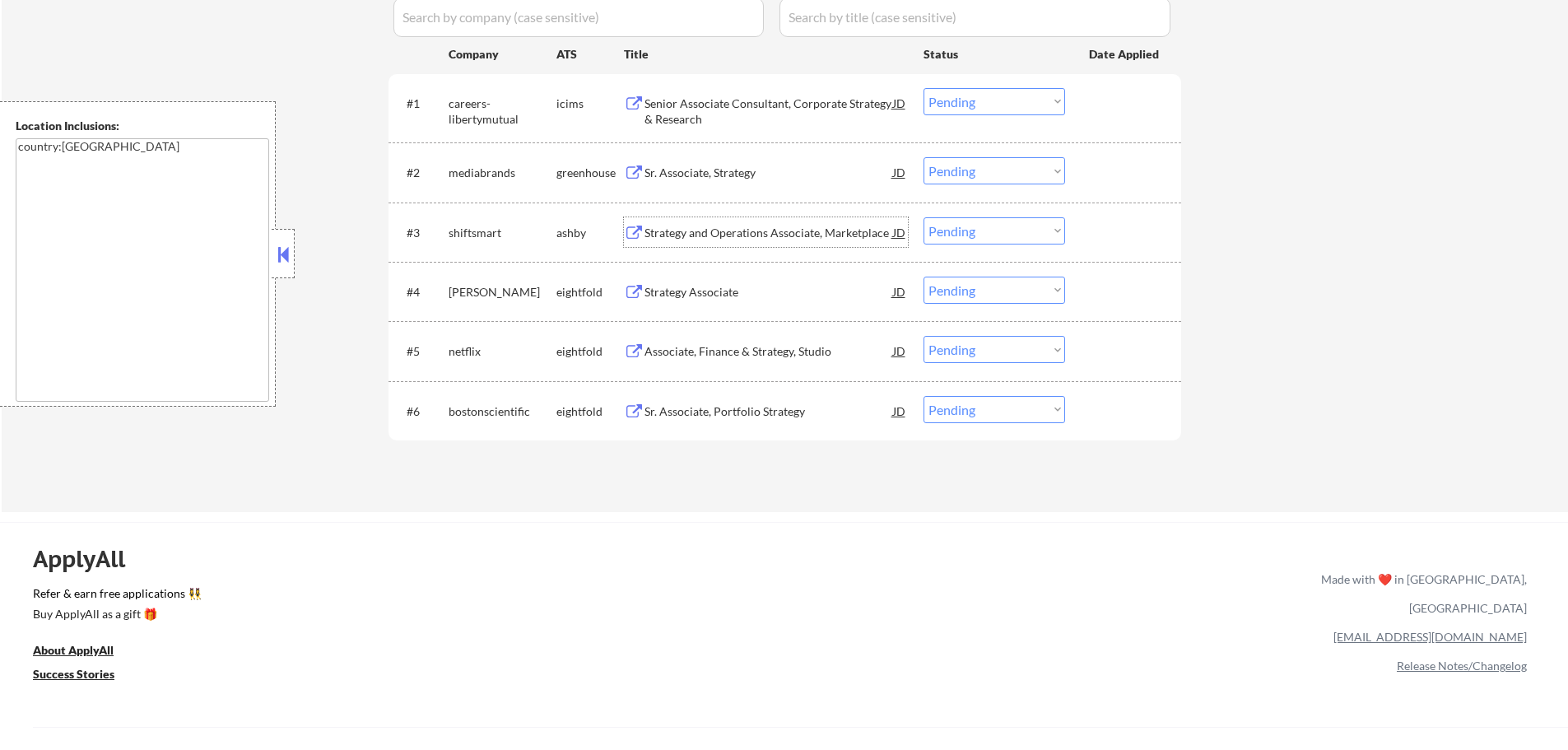
click at [730, 235] on div "Strategy and Operations Associate, Marketplace" at bounding box center [769, 233] width 248 height 17
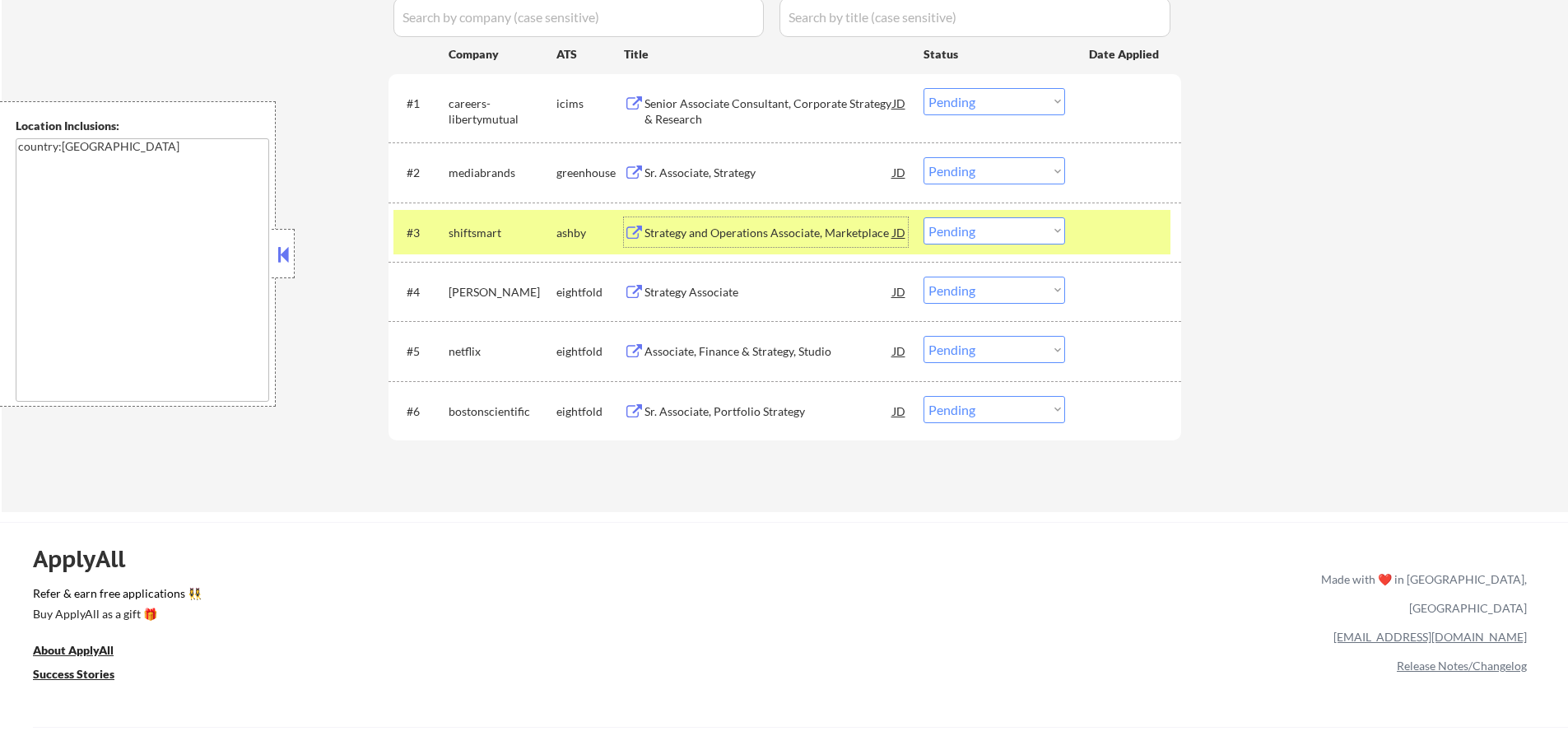
click at [1131, 237] on div at bounding box center [1125, 232] width 73 height 30
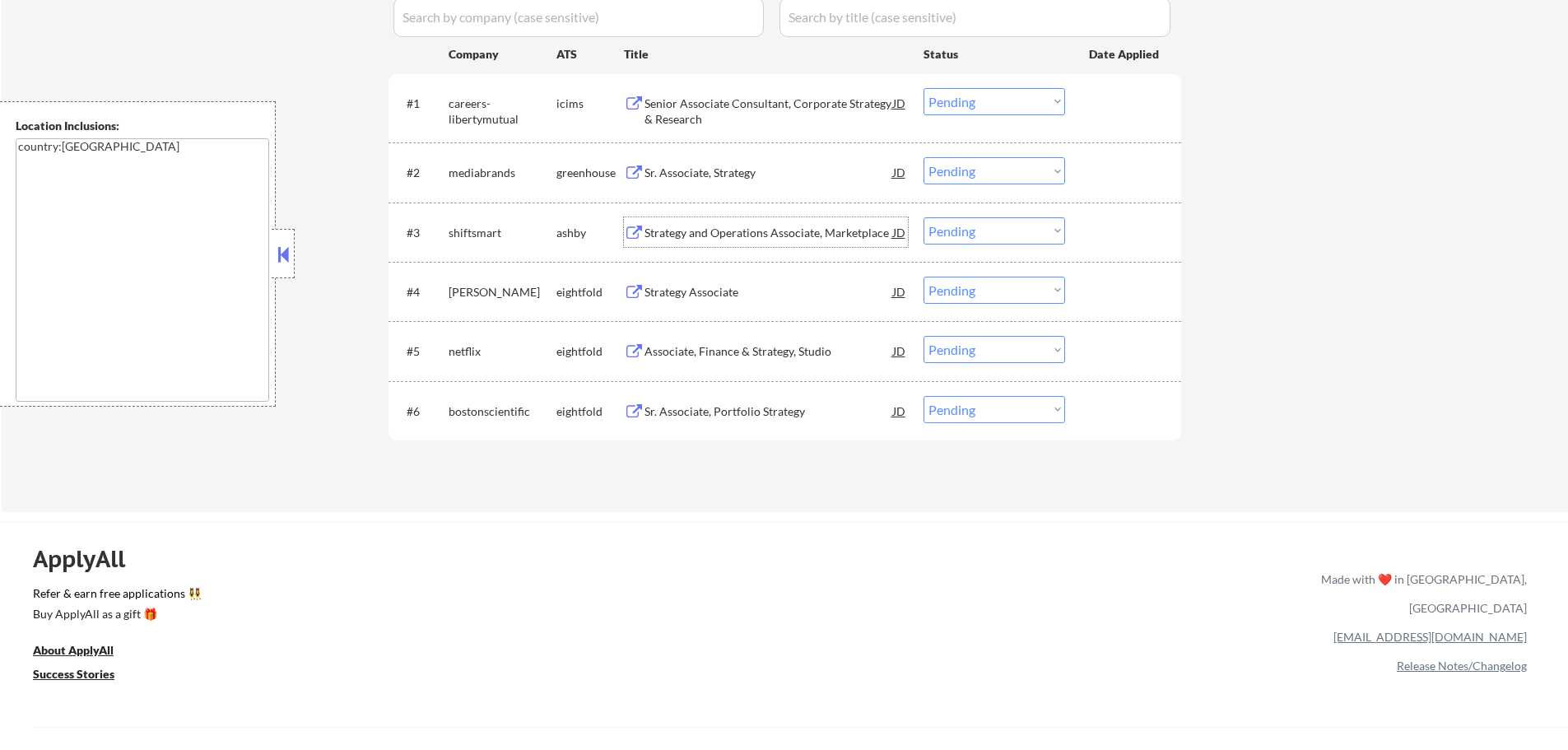
click at [744, 225] on div "Strategy and Operations Associate, Marketplace" at bounding box center [769, 233] width 248 height 17
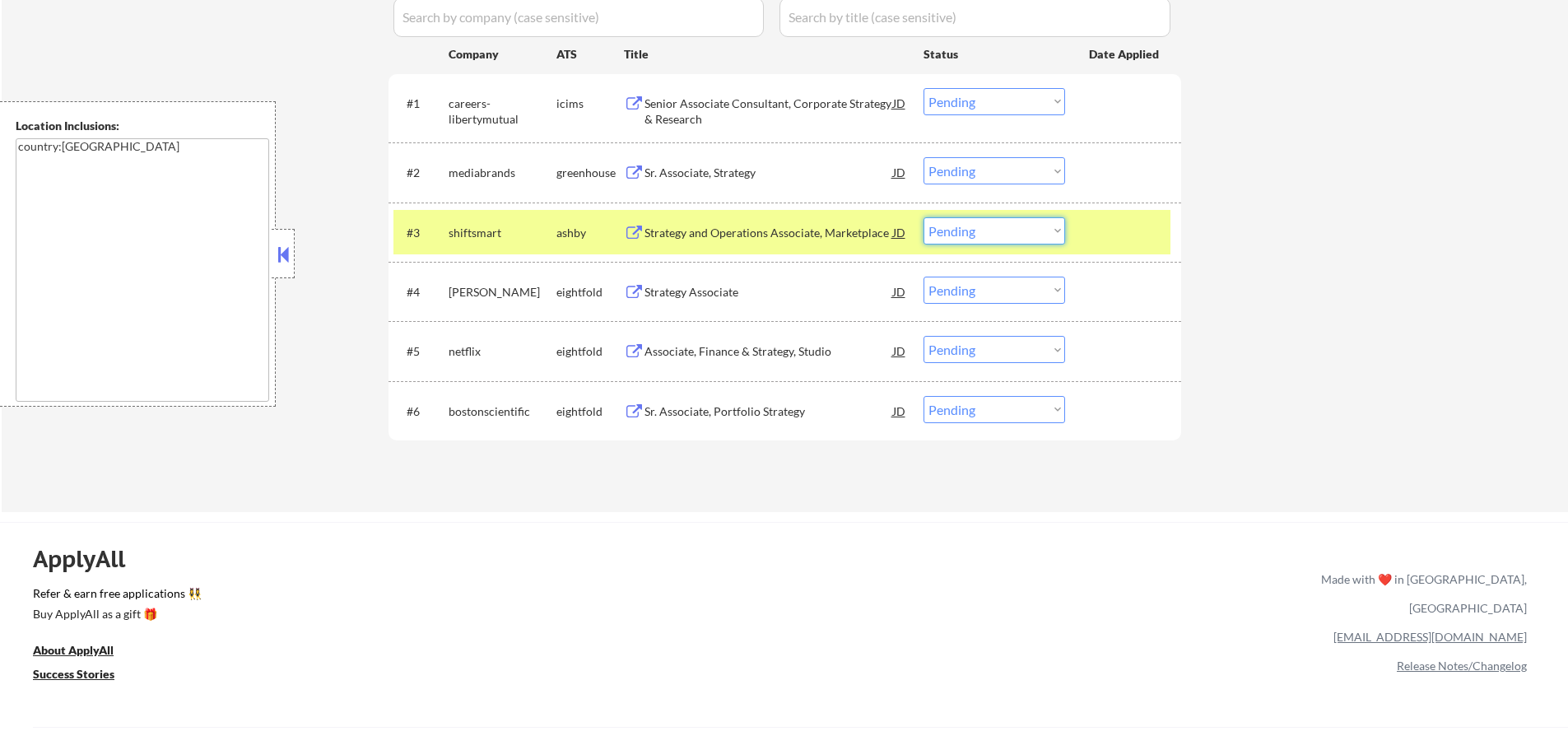
click at [970, 232] on select "Choose an option... Pending Applied Excluded (Questions) Excluded (Expired) Exc…" at bounding box center [995, 230] width 142 height 27
click at [924, 217] on select "Choose an option... Pending Applied Excluded (Questions) Excluded (Expired) Exc…" at bounding box center [995, 230] width 142 height 27
click at [1109, 236] on div at bounding box center [1125, 232] width 73 height 30
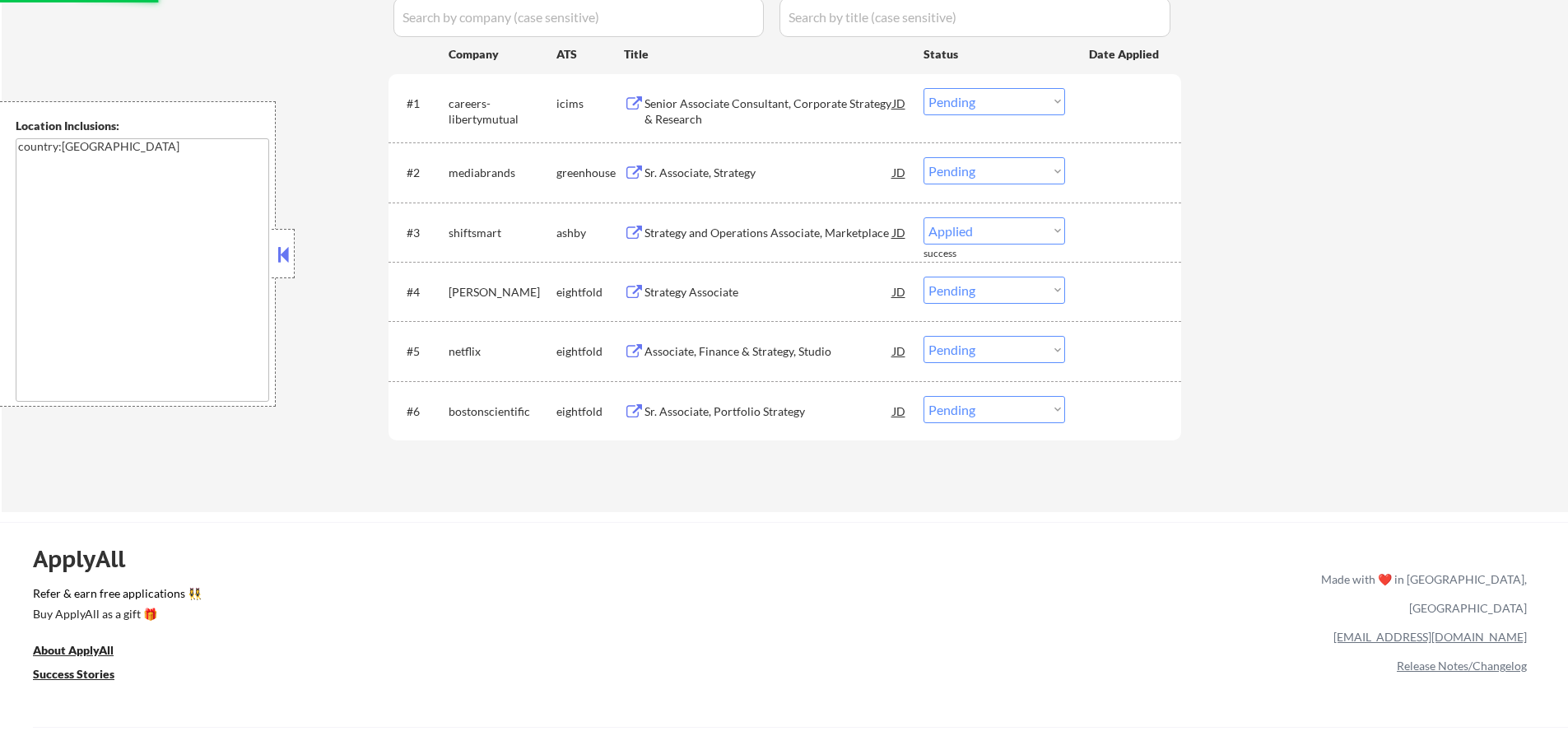
select select ""pending""
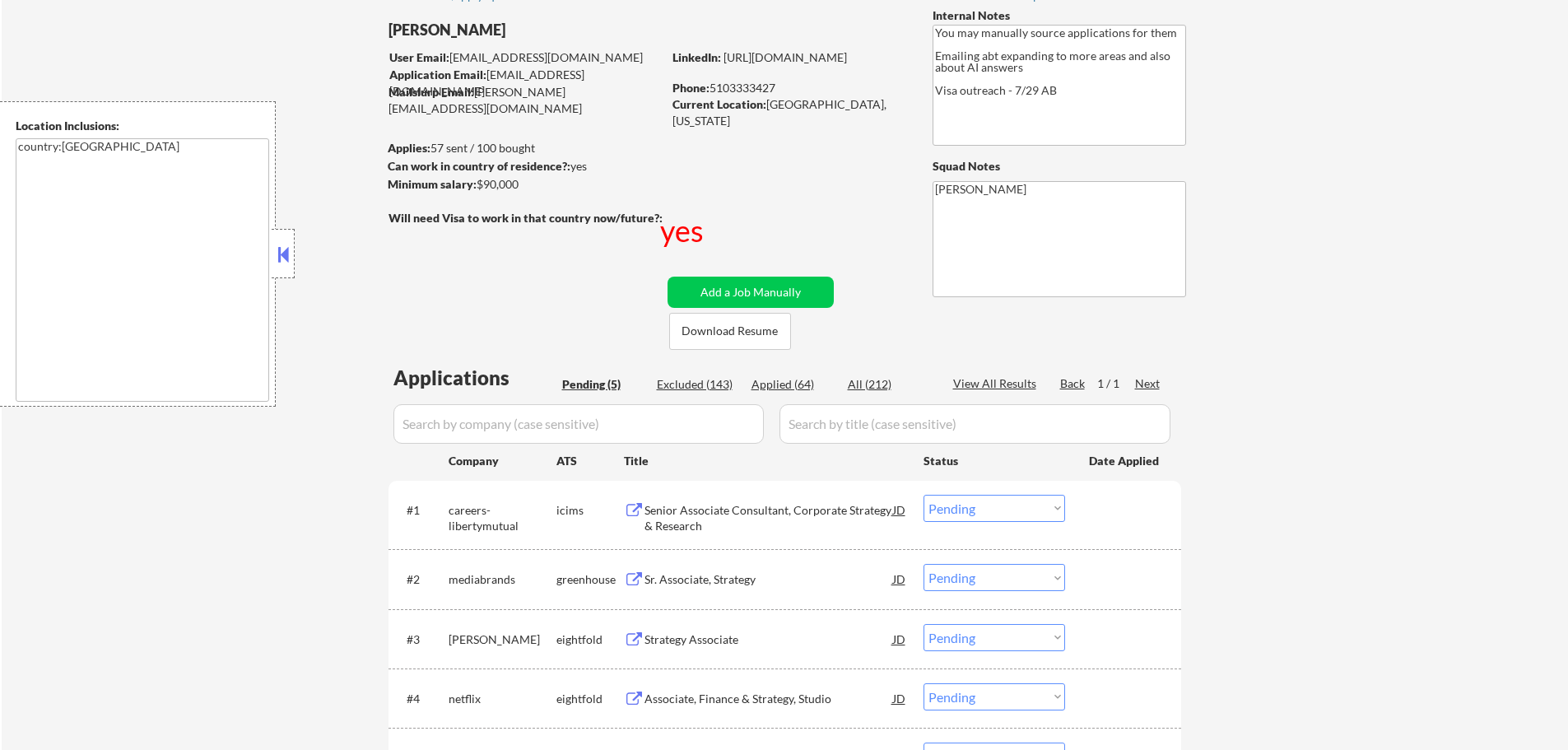
scroll to position [247, 0]
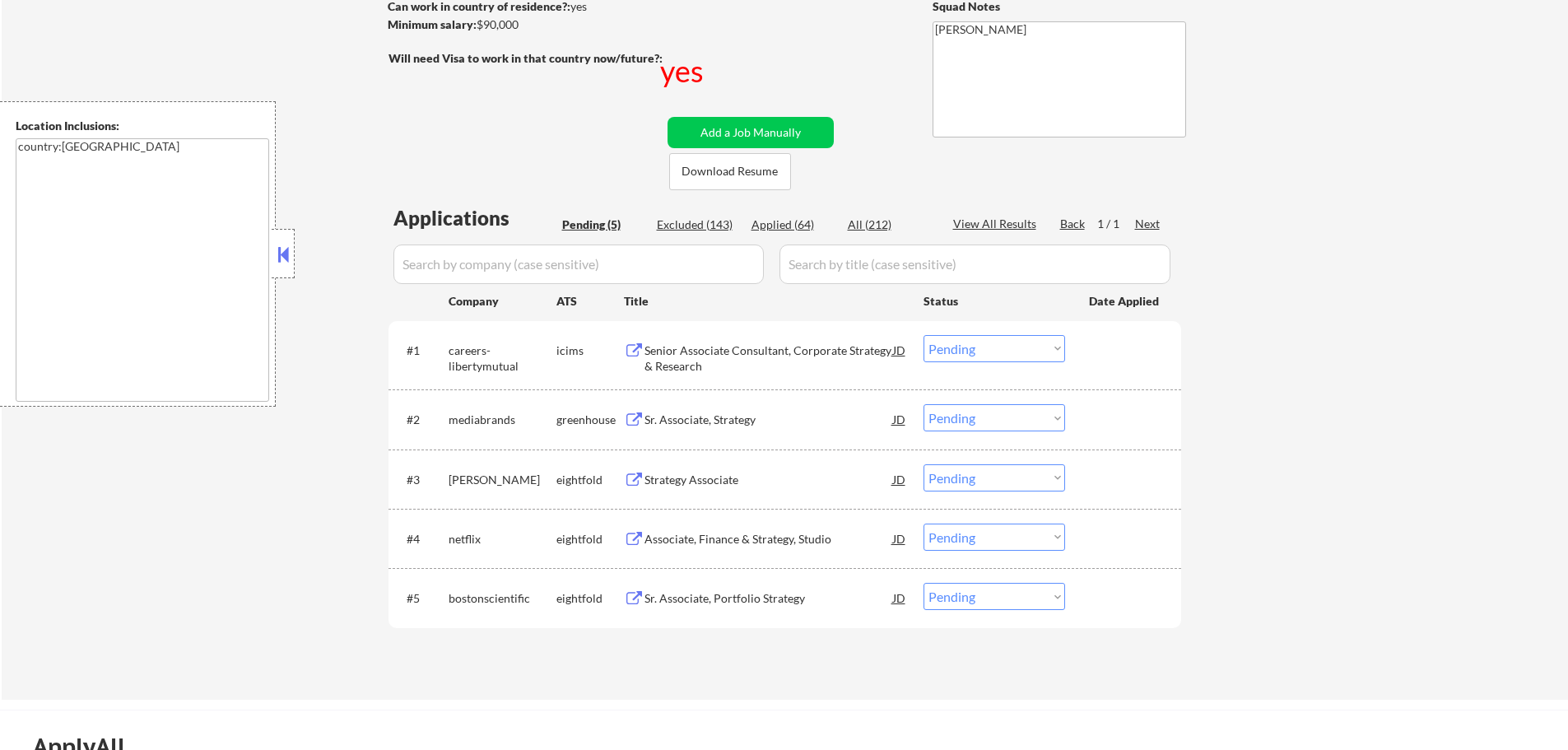
click at [716, 417] on div "Sr. Associate, Strategy" at bounding box center [769, 419] width 248 height 17
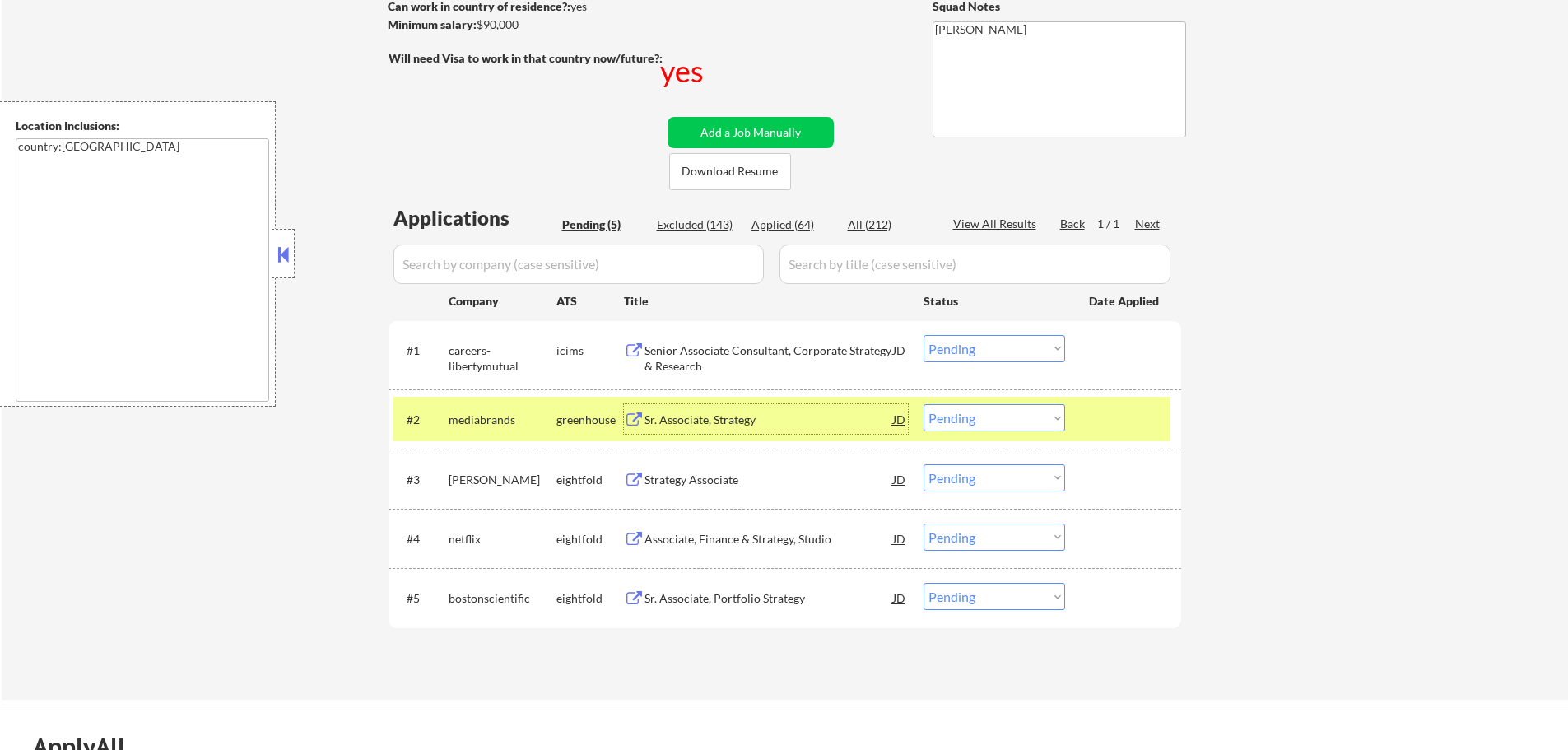
click at [965, 426] on select "Choose an option... Pending Applied Excluded (Questions) Excluded (Expired) Exc…" at bounding box center [995, 417] width 142 height 27
click at [924, 404] on select "Choose an option... Pending Applied Excluded (Questions) Excluded (Expired) Exc…" at bounding box center [995, 417] width 142 height 27
click at [1107, 427] on div at bounding box center [1125, 419] width 73 height 30
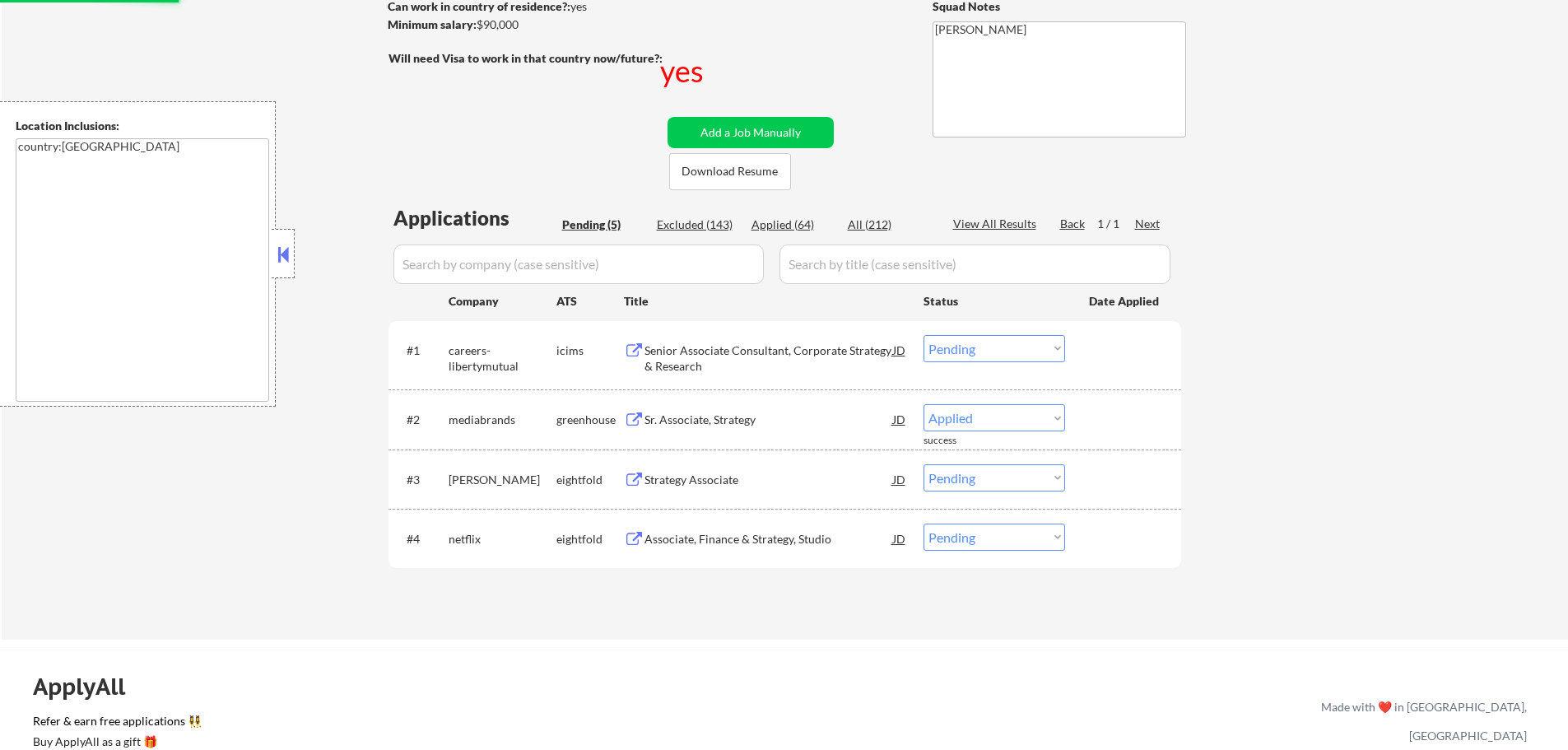
select select ""pending""
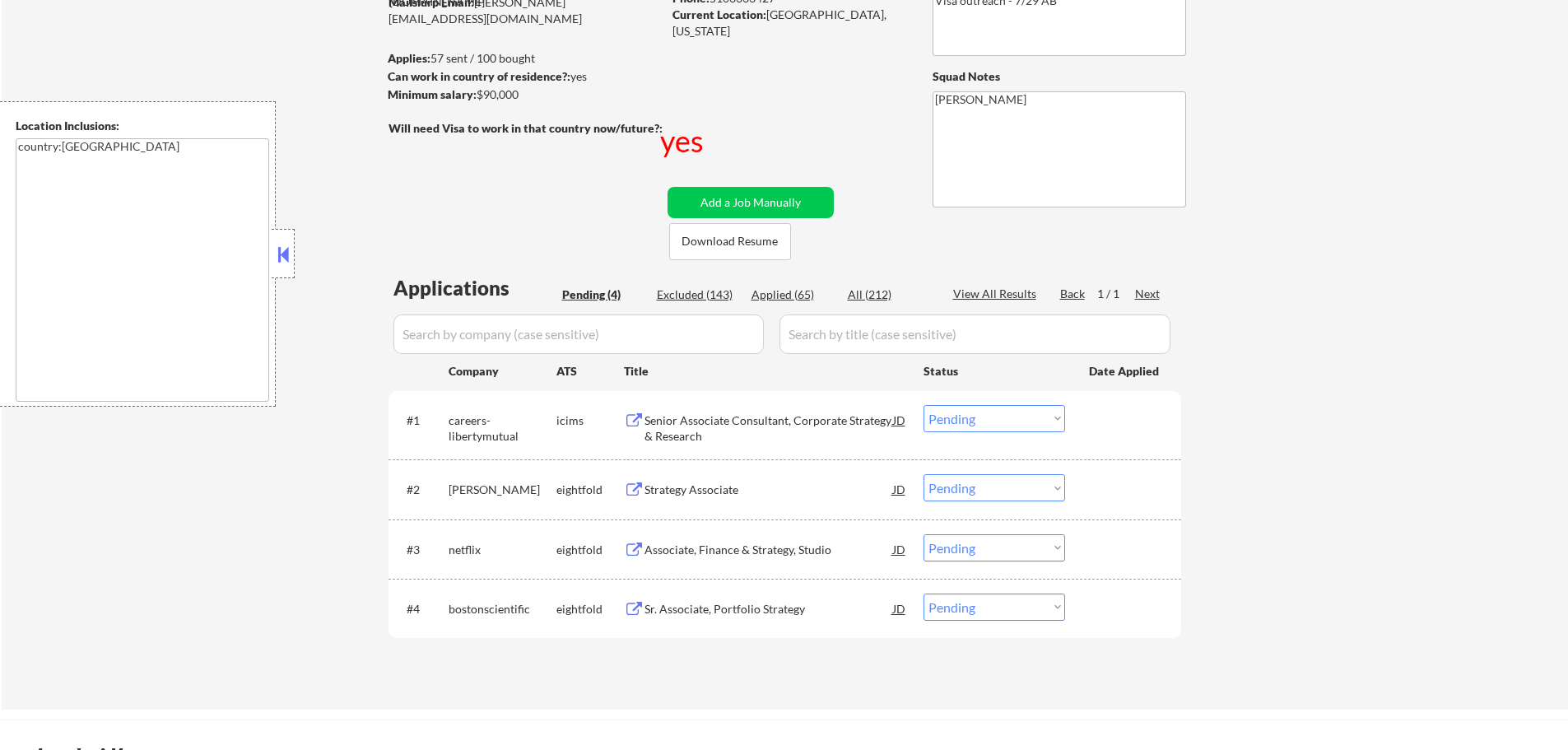
scroll to position [82, 0]
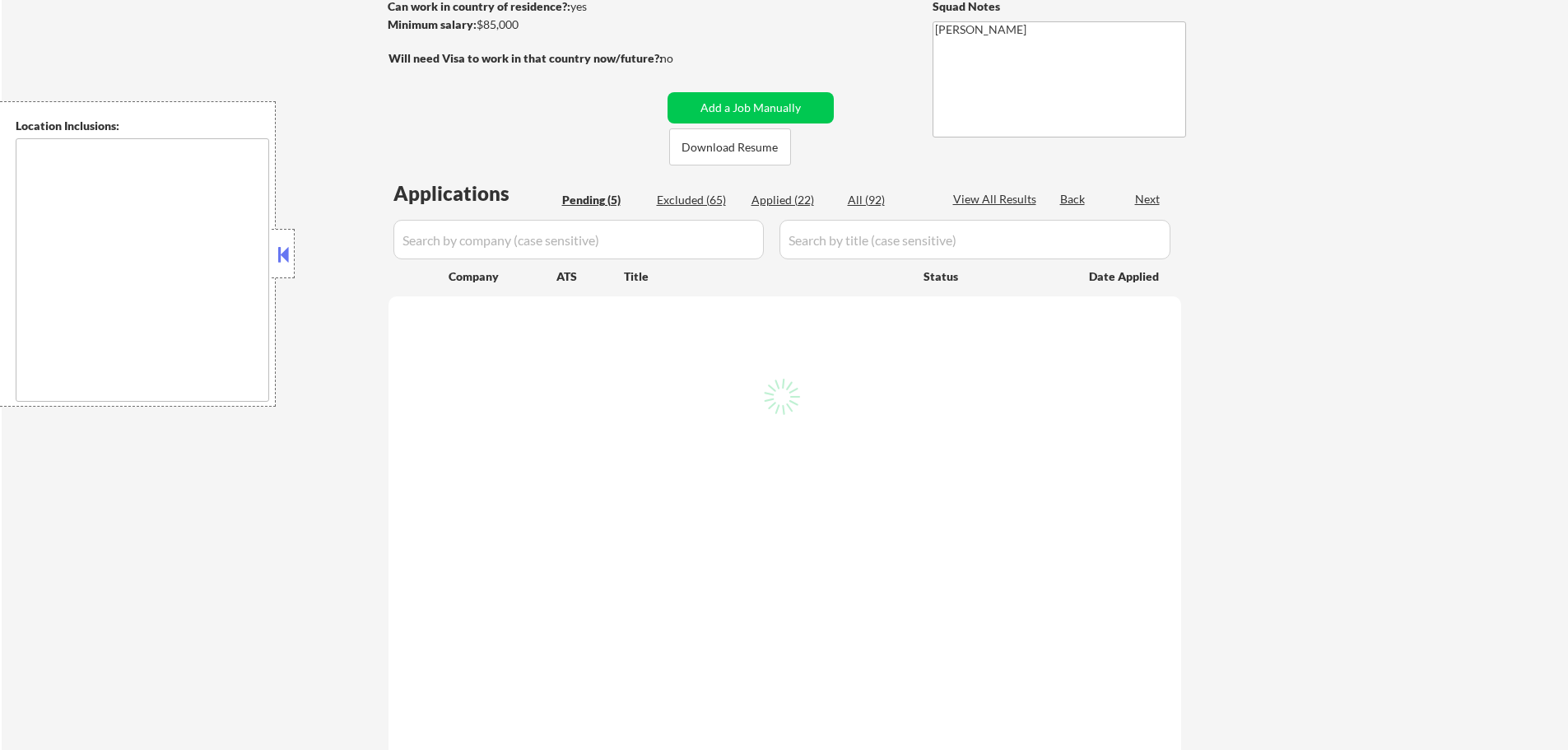
select select ""pending""
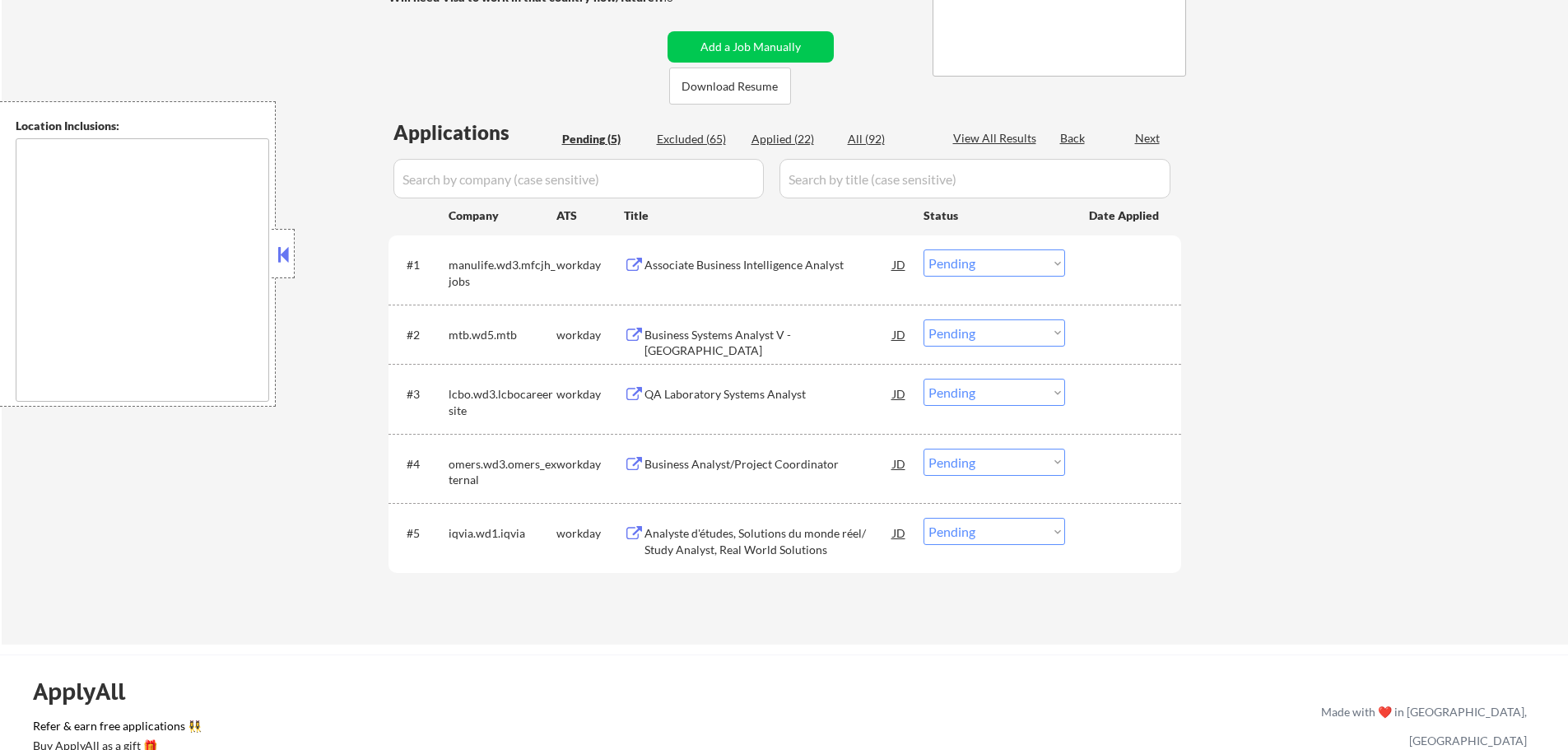
type textarea "[GEOGRAPHIC_DATA], ON [GEOGRAPHIC_DATA], ON [GEOGRAPHIC_DATA], ON [GEOGRAPHIC_D…"
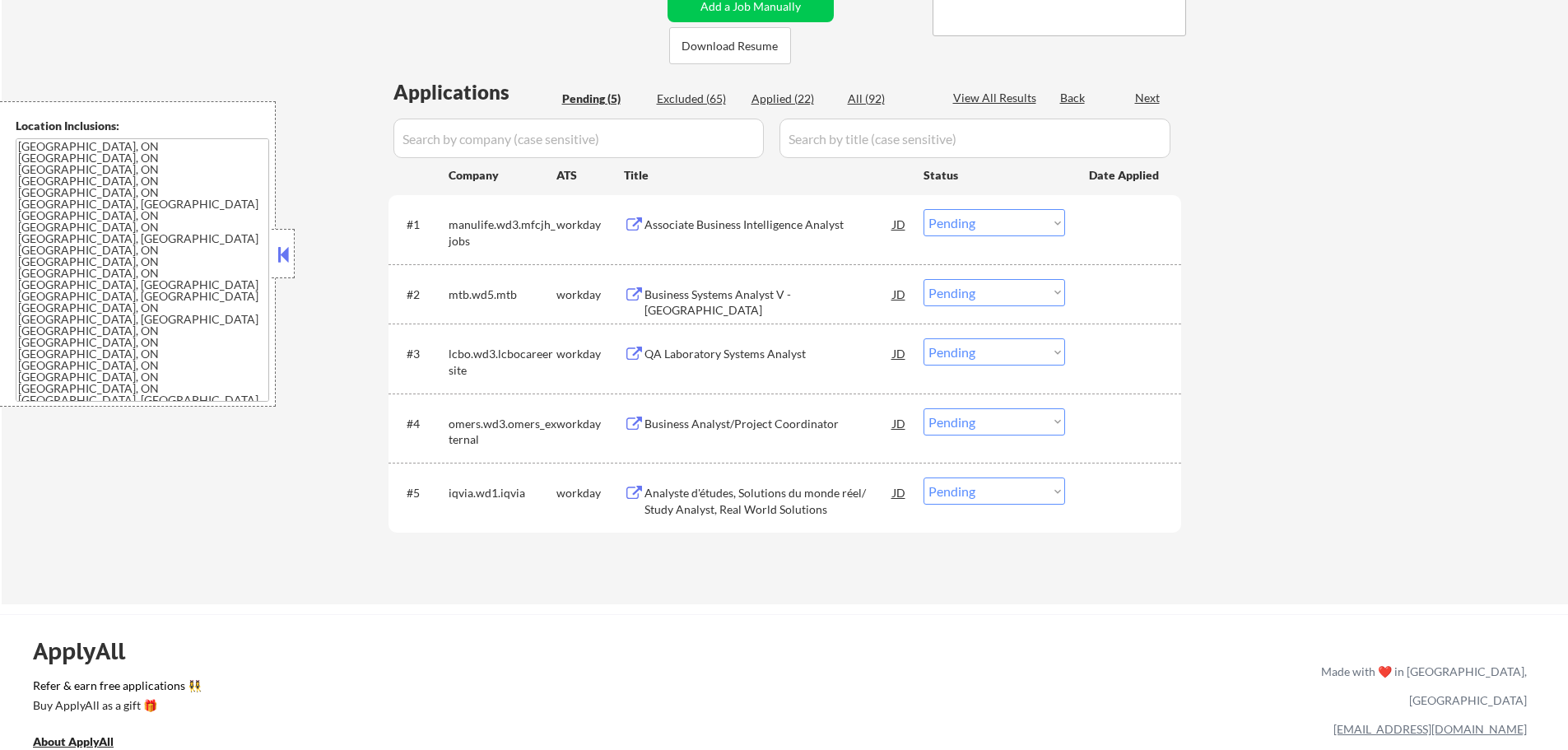
scroll to position [329, 0]
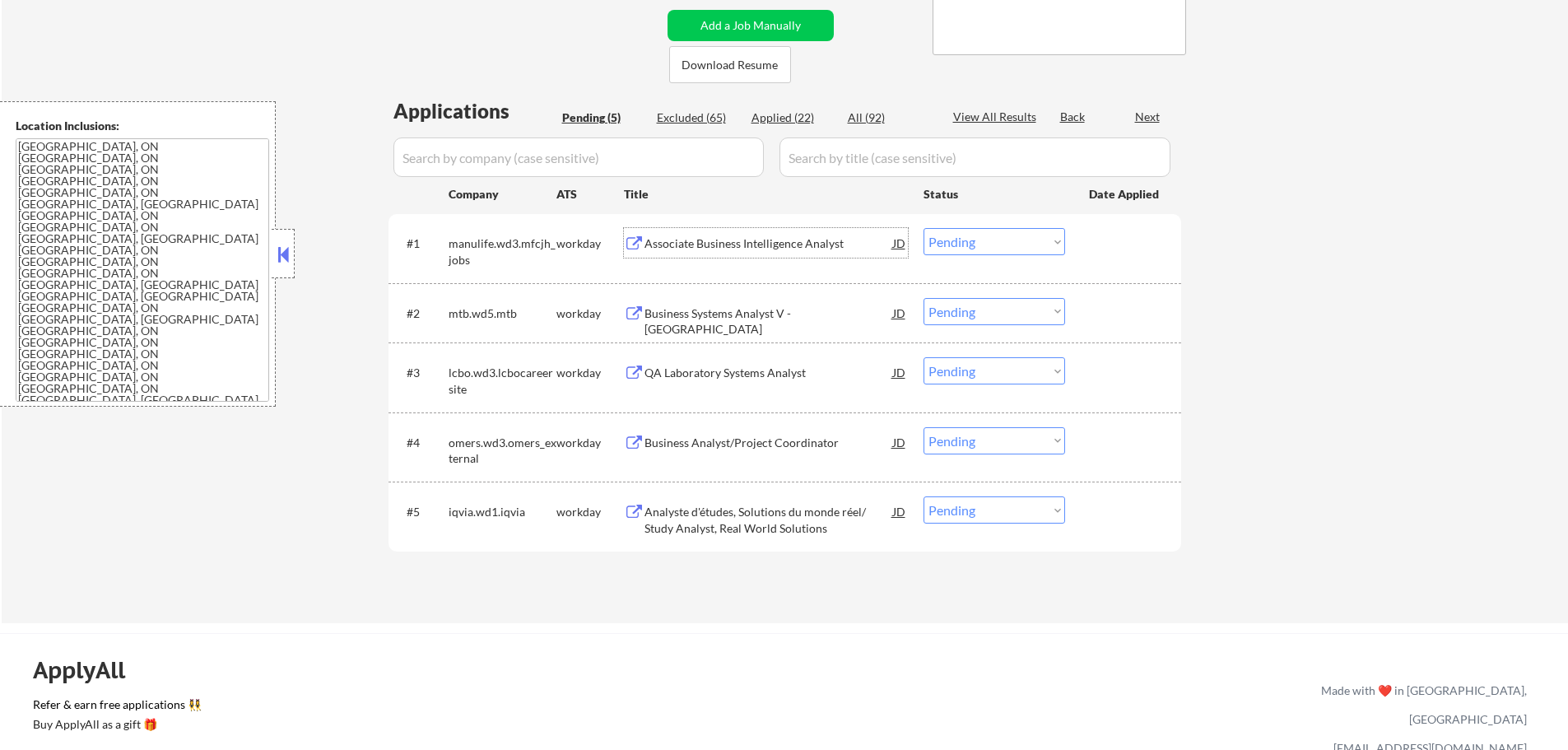
click at [674, 244] on div "Associate Business Intelligence Analyst" at bounding box center [769, 243] width 248 height 17
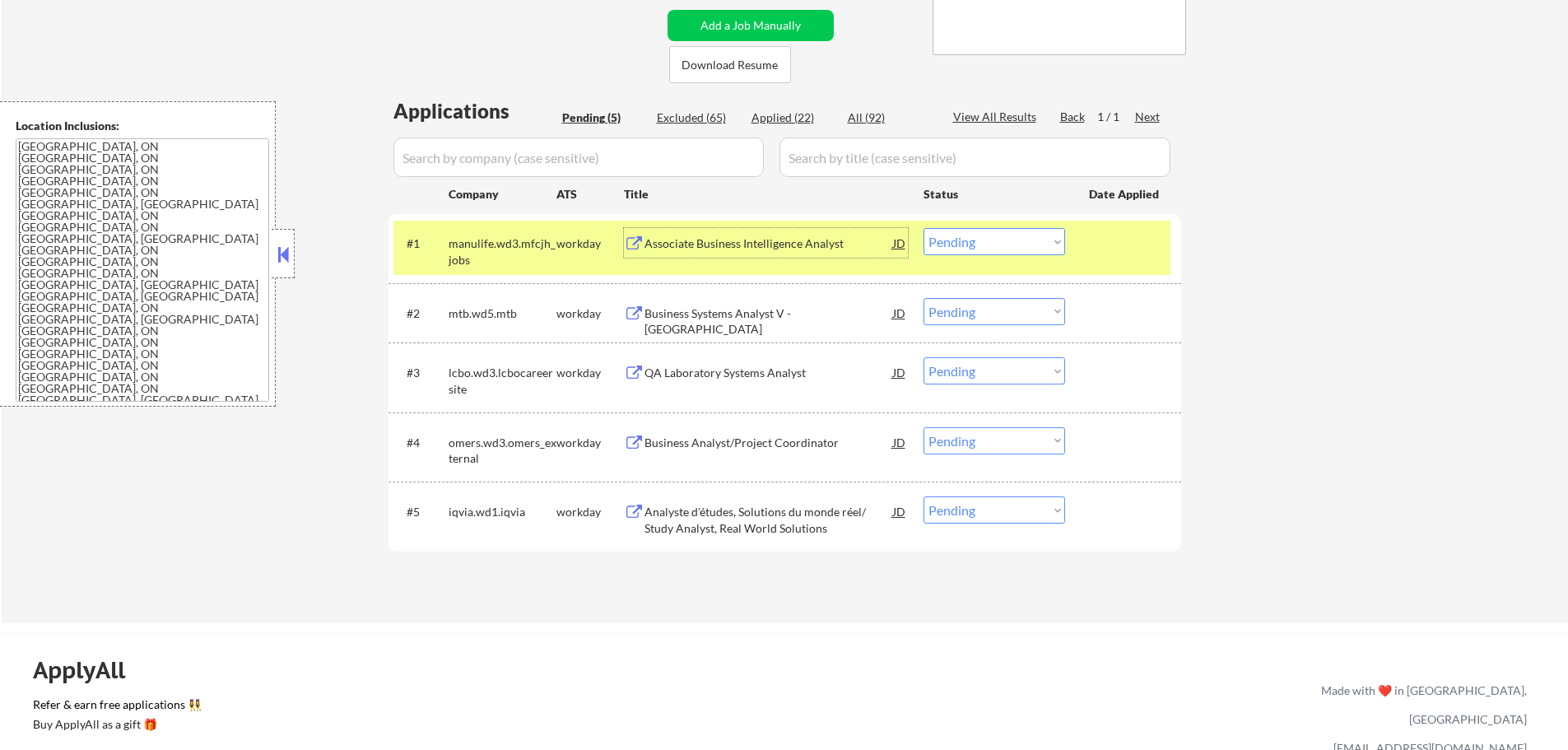
click at [951, 237] on select "Choose an option... Pending Applied Excluded (Questions) Excluded (Expired) Exc…" at bounding box center [995, 242] width 142 height 27
click at [924, 228] on select "Choose an option... Pending Applied Excluded (Questions) Excluded (Expired) Exc…" at bounding box center [995, 242] width 142 height 27
click at [1096, 248] on div at bounding box center [1125, 243] width 73 height 30
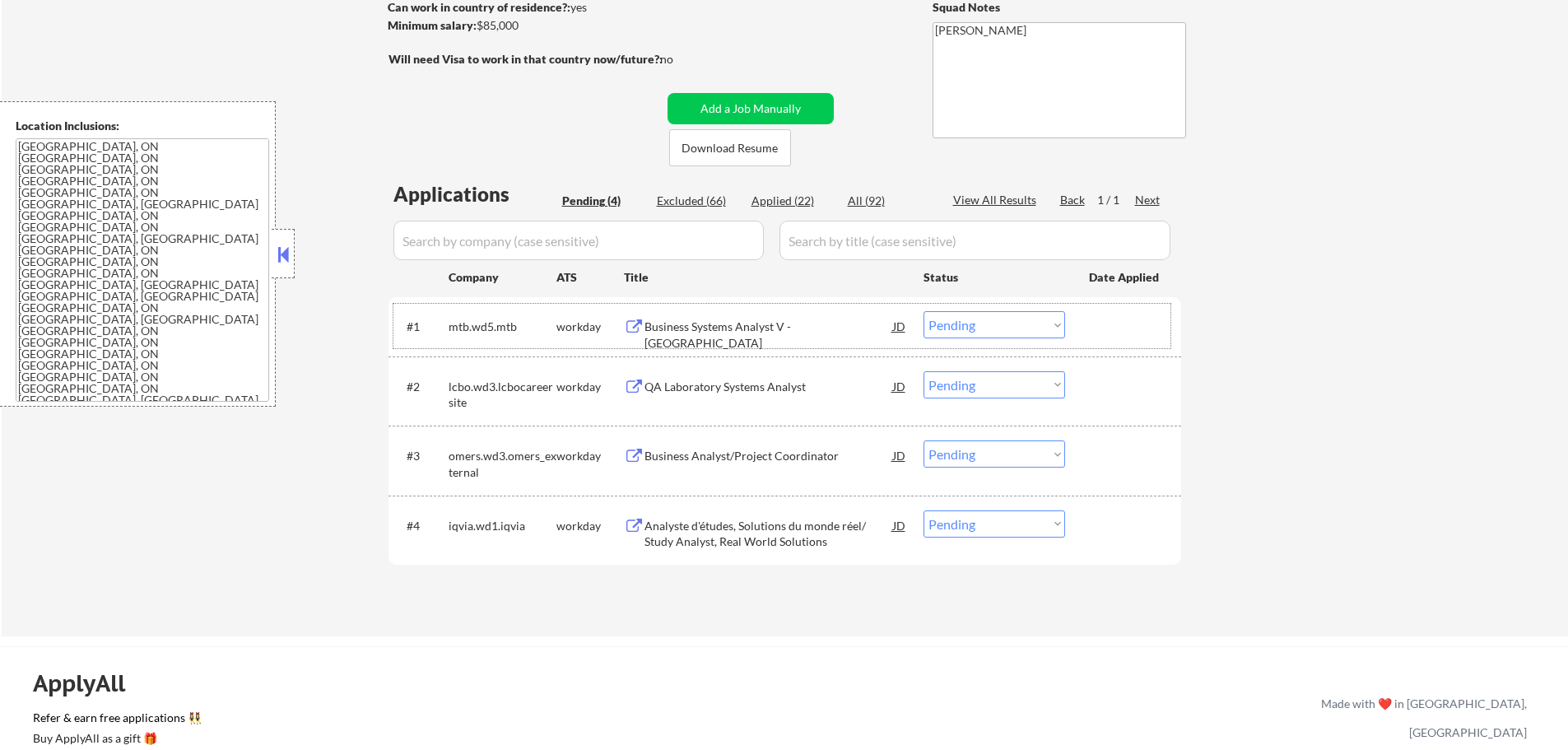
scroll to position [247, 0]
click at [1137, 322] on div at bounding box center [1125, 326] width 73 height 30
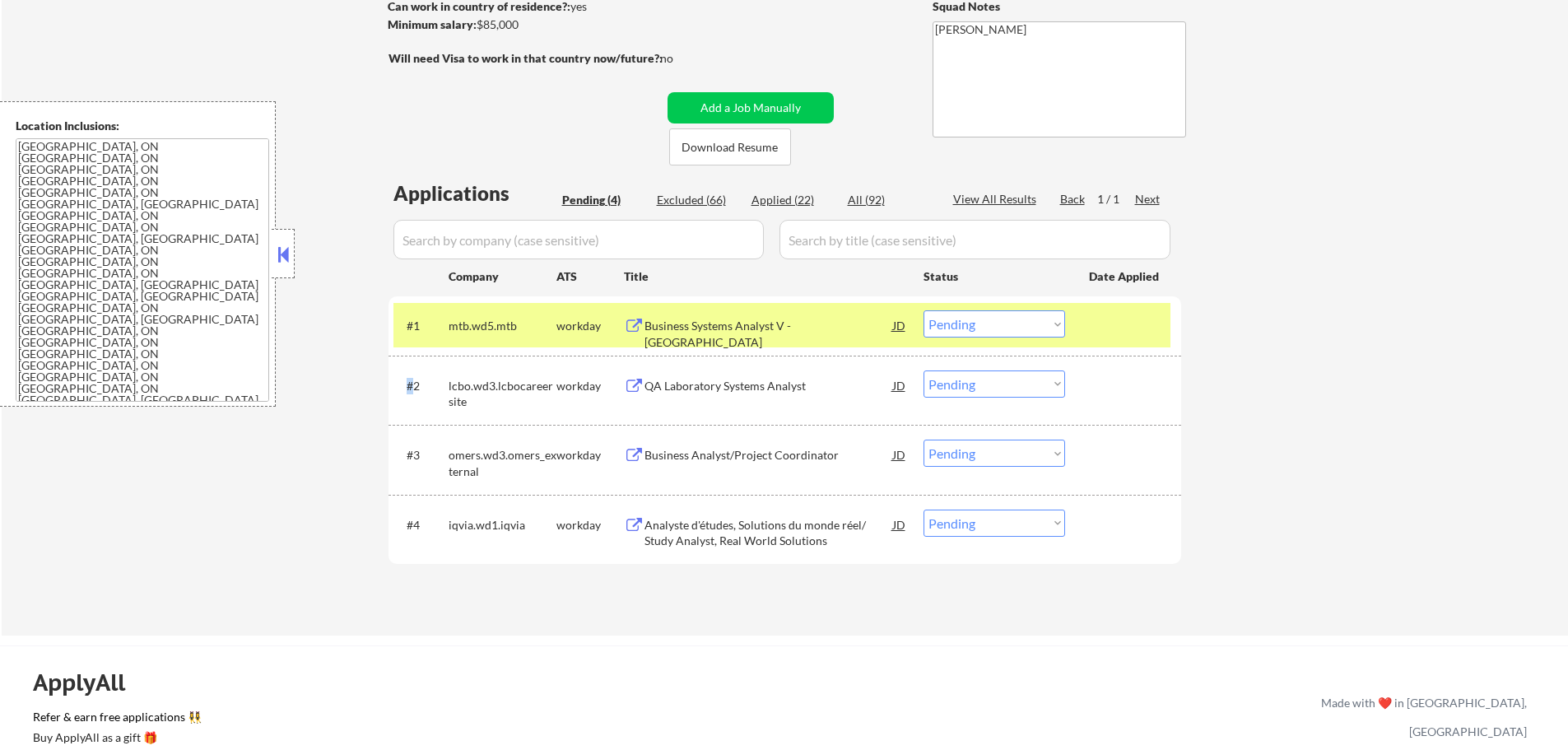
click at [1137, 322] on div at bounding box center [1125, 326] width 73 height 30
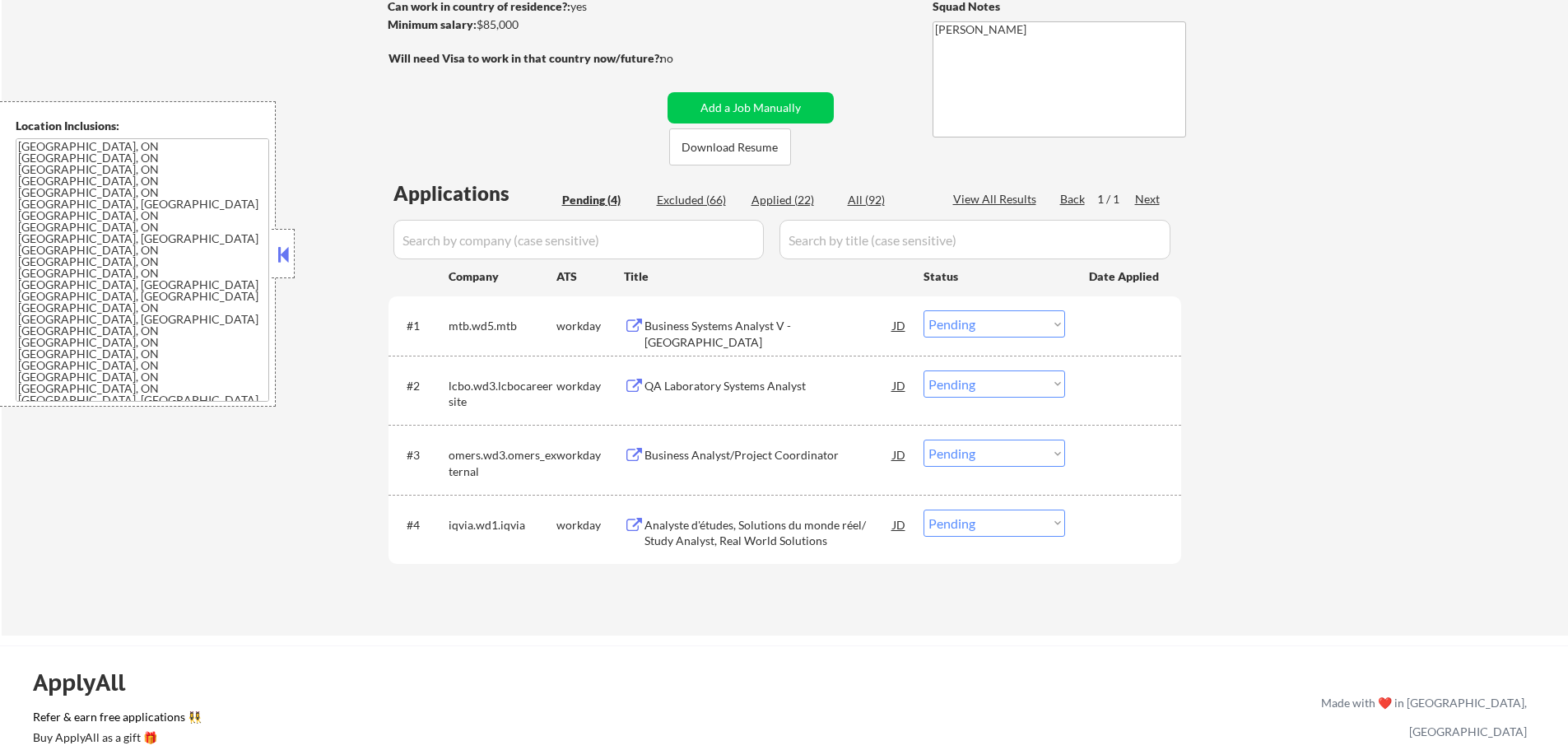
click at [720, 327] on div "Business Systems Analyst V - [GEOGRAPHIC_DATA]" at bounding box center [769, 333] width 248 height 32
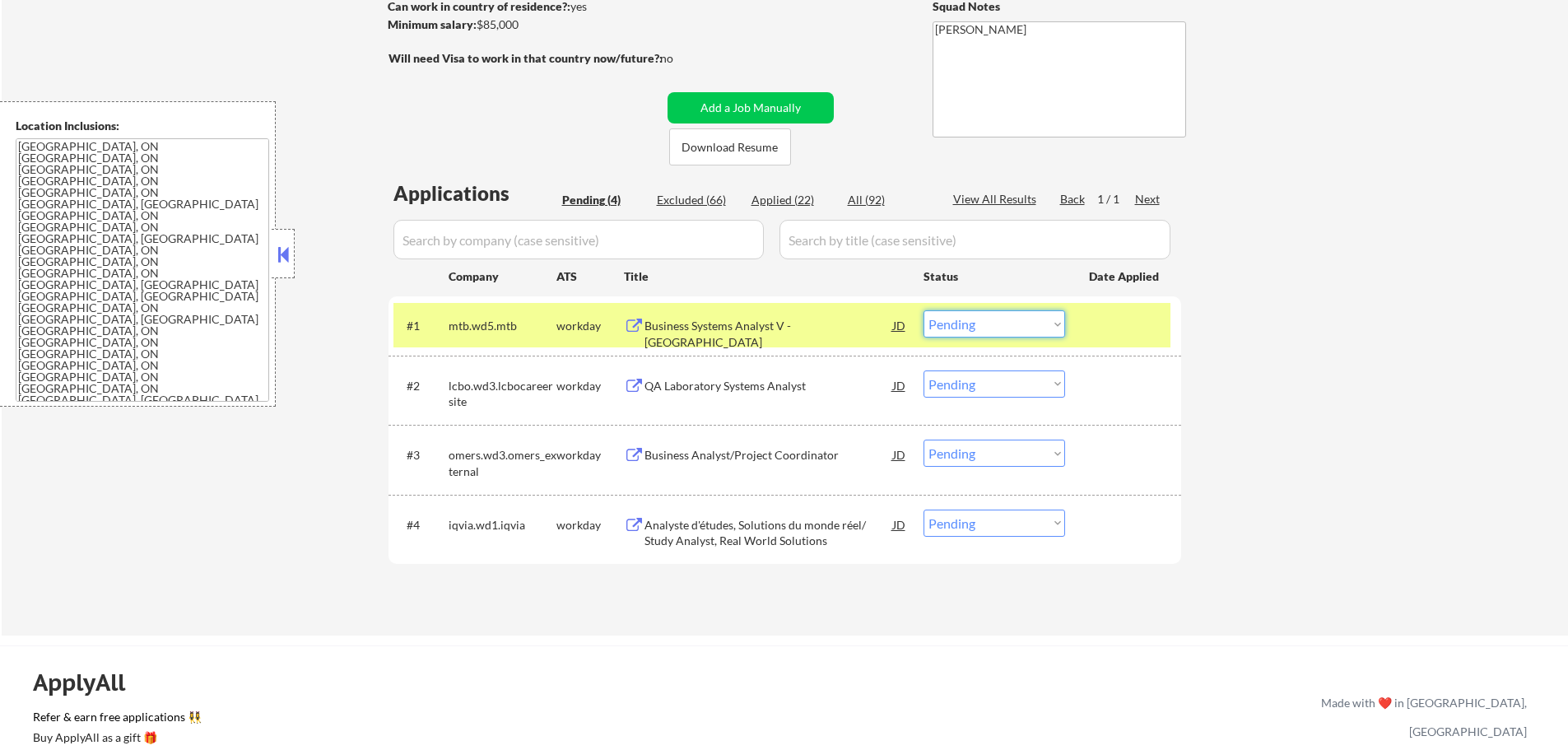
click at [985, 327] on select "Choose an option... Pending Applied Excluded (Questions) Excluded (Expired) Exc…" at bounding box center [995, 324] width 142 height 27
click at [924, 311] on select "Choose an option... Pending Applied Excluded (Questions) Excluded (Expired) Exc…" at bounding box center [995, 324] width 142 height 27
click at [1098, 330] on div at bounding box center [1125, 326] width 73 height 30
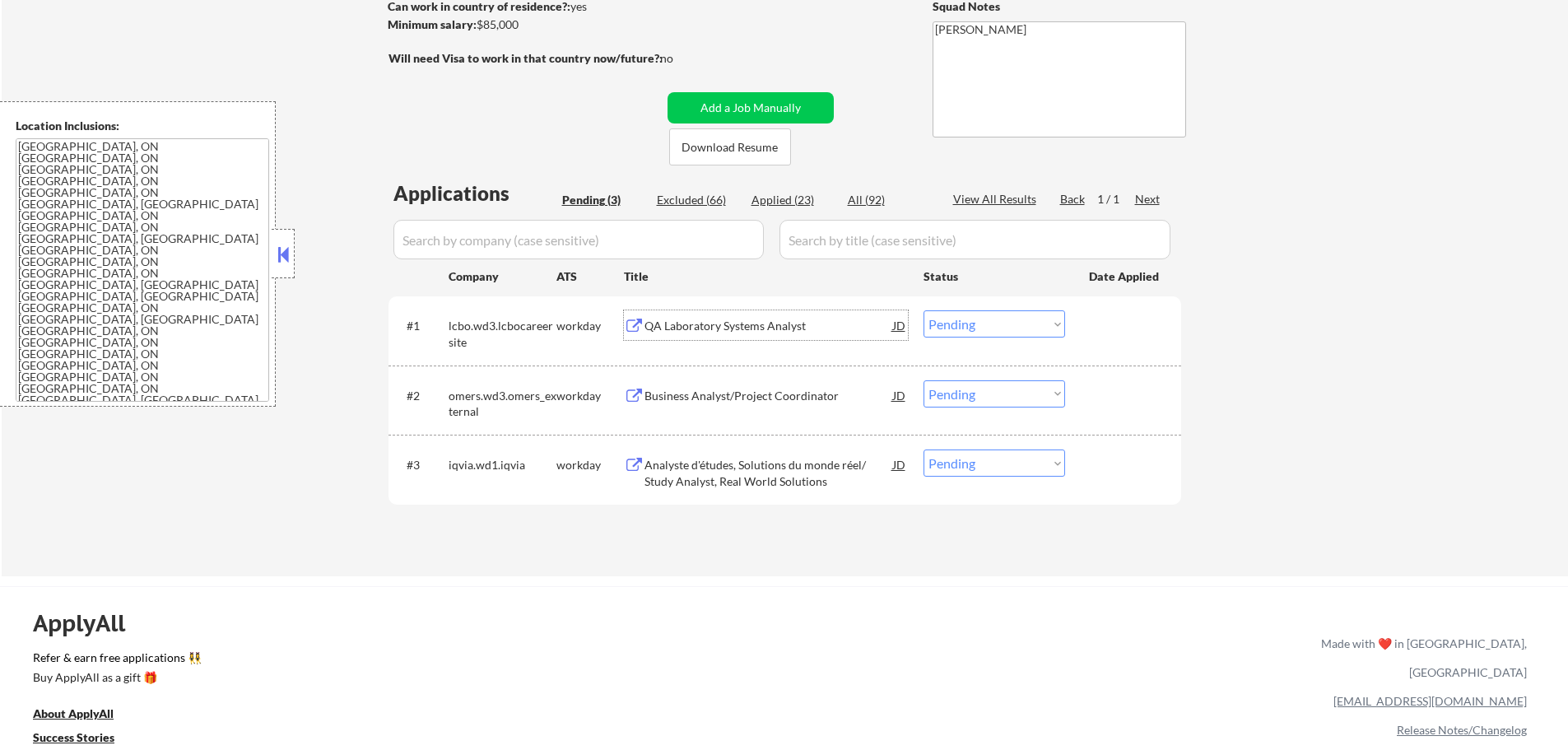
click at [759, 323] on div "QA Laboratory Systems Analyst" at bounding box center [769, 326] width 248 height 17
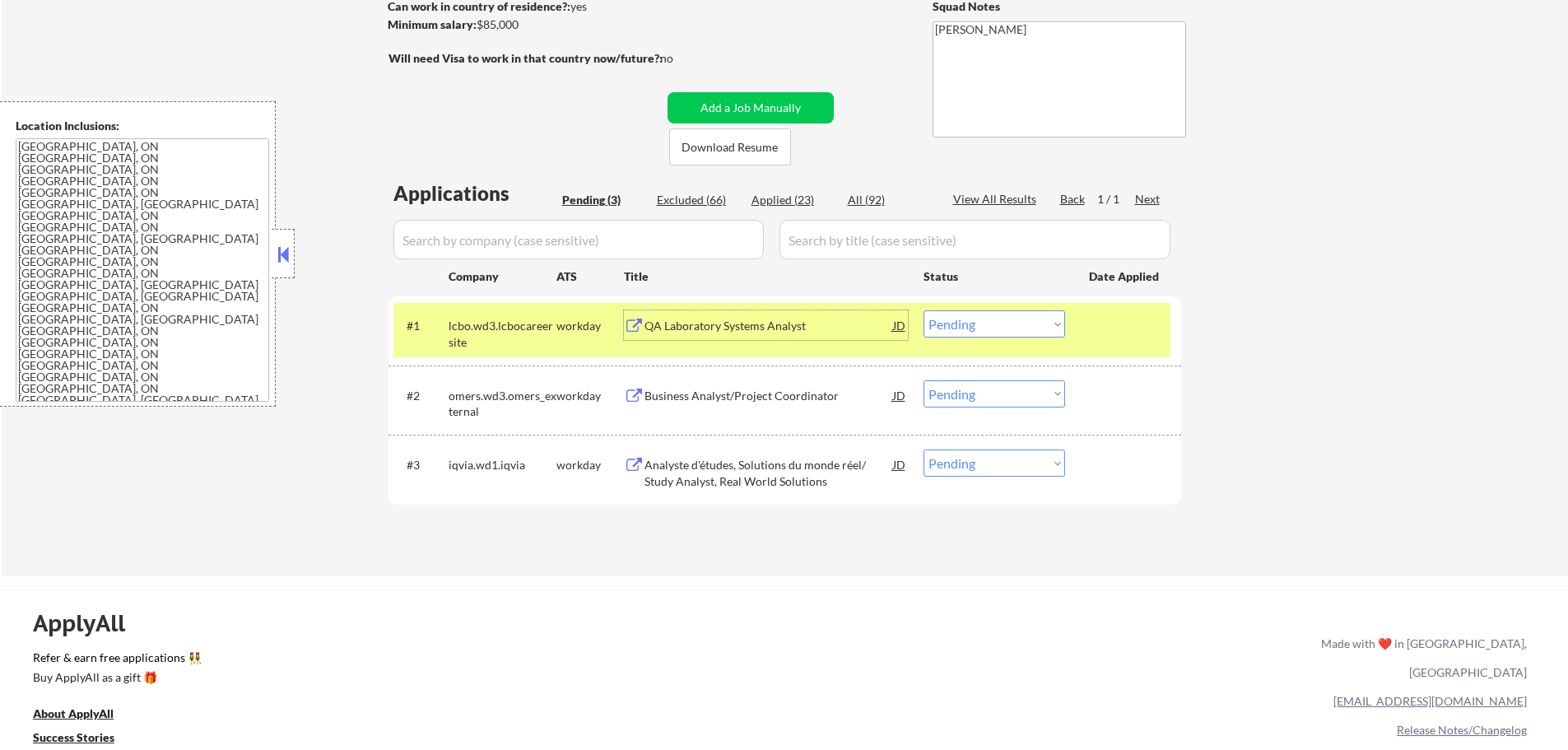
click at [981, 324] on select "Choose an option... Pending Applied Excluded (Questions) Excluded (Expired) Exc…" at bounding box center [995, 324] width 142 height 27
click at [924, 311] on select "Choose an option... Pending Applied Excluded (Questions) Excluded (Expired) Exc…" at bounding box center [995, 324] width 142 height 27
click at [1101, 321] on div at bounding box center [1125, 326] width 73 height 30
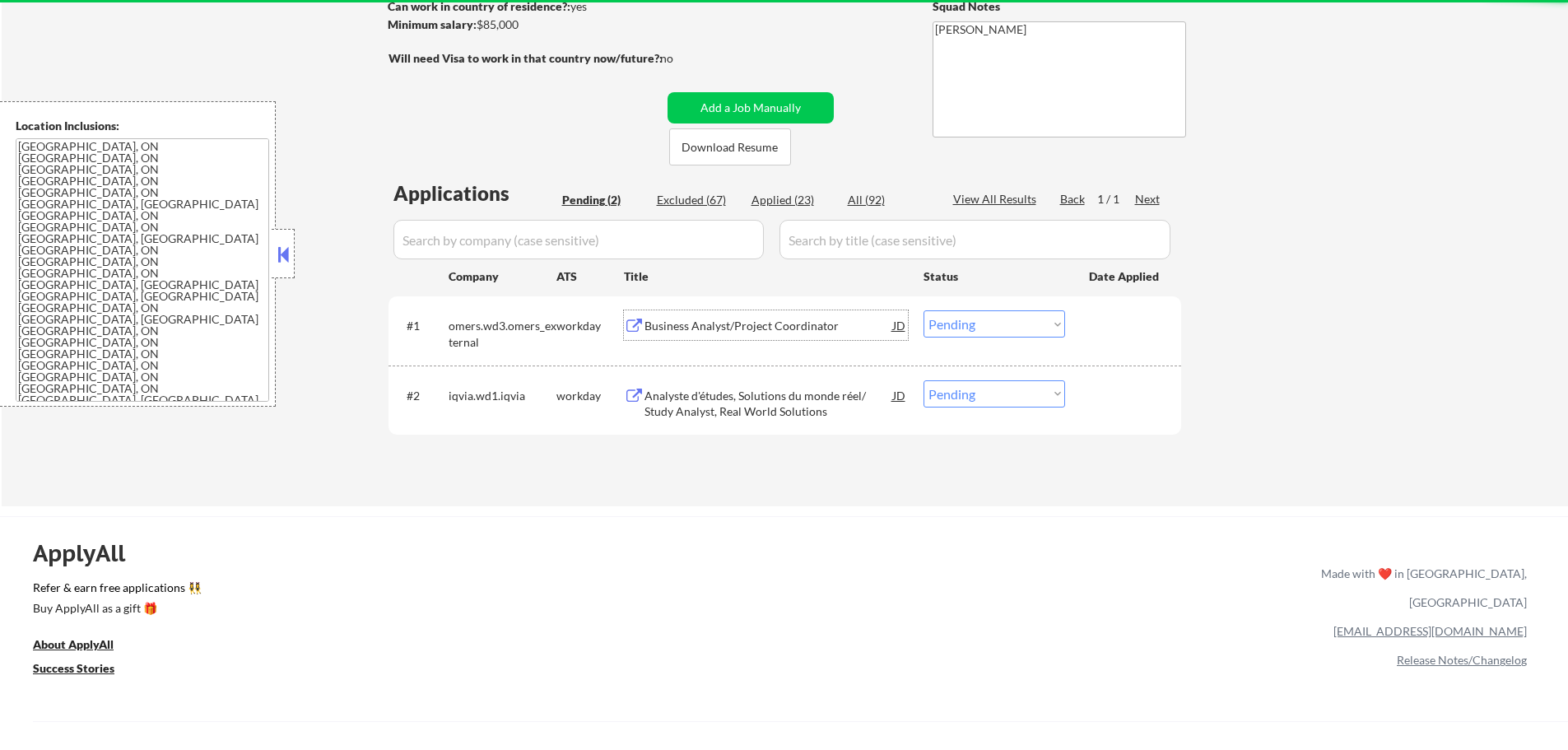
click at [765, 331] on div "Business Analyst/Project Coordinator" at bounding box center [769, 326] width 248 height 17
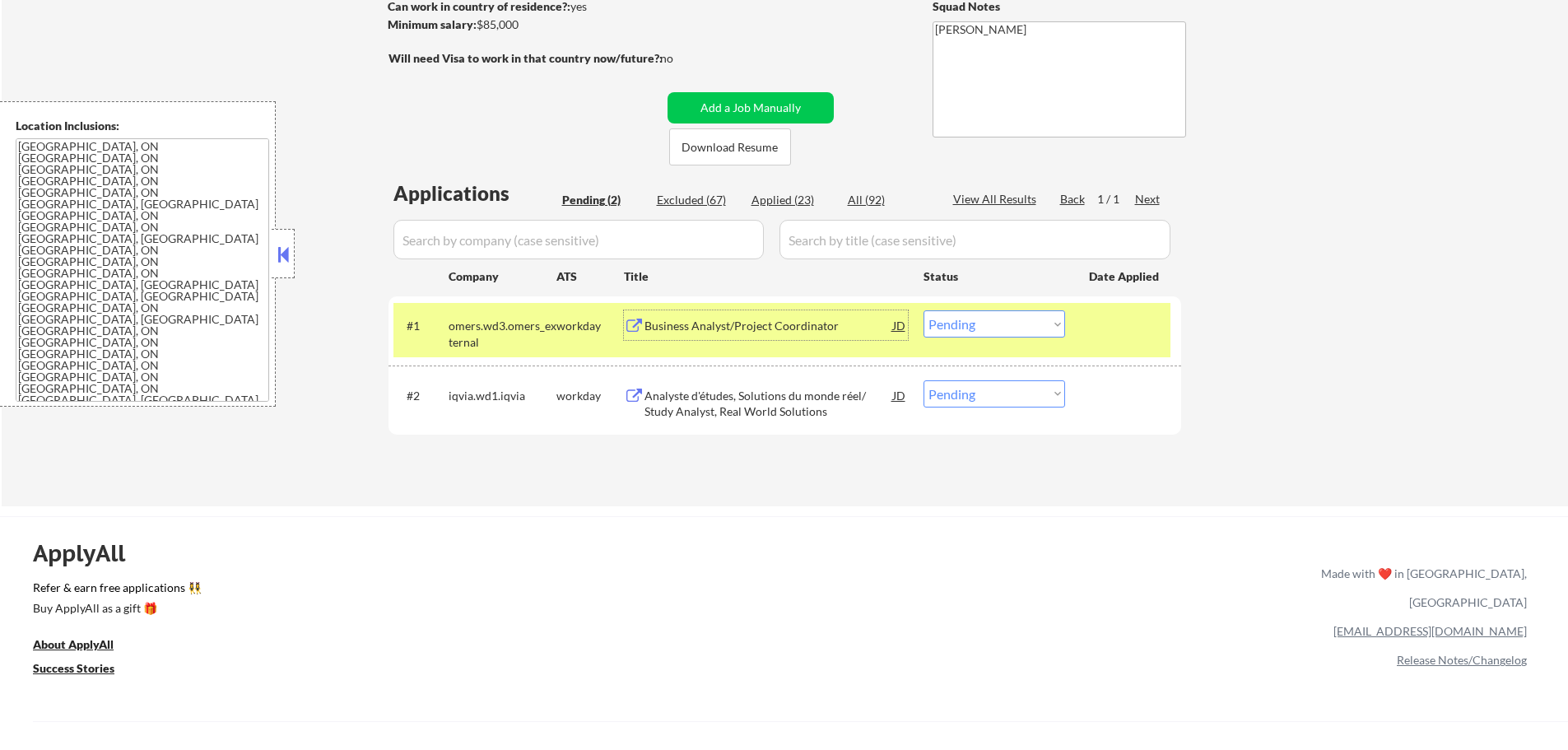
click at [966, 324] on select "Choose an option... Pending Applied Excluded (Questions) Excluded (Expired) Exc…" at bounding box center [995, 324] width 142 height 27
click at [924, 311] on select "Choose an option... Pending Applied Excluded (Questions) Excluded (Expired) Exc…" at bounding box center [995, 324] width 142 height 27
click at [1083, 342] on div "#1 omers.wd3.omers_external workday Business Analyst/Project Coordinator JD Cho…" at bounding box center [782, 330] width 777 height 54
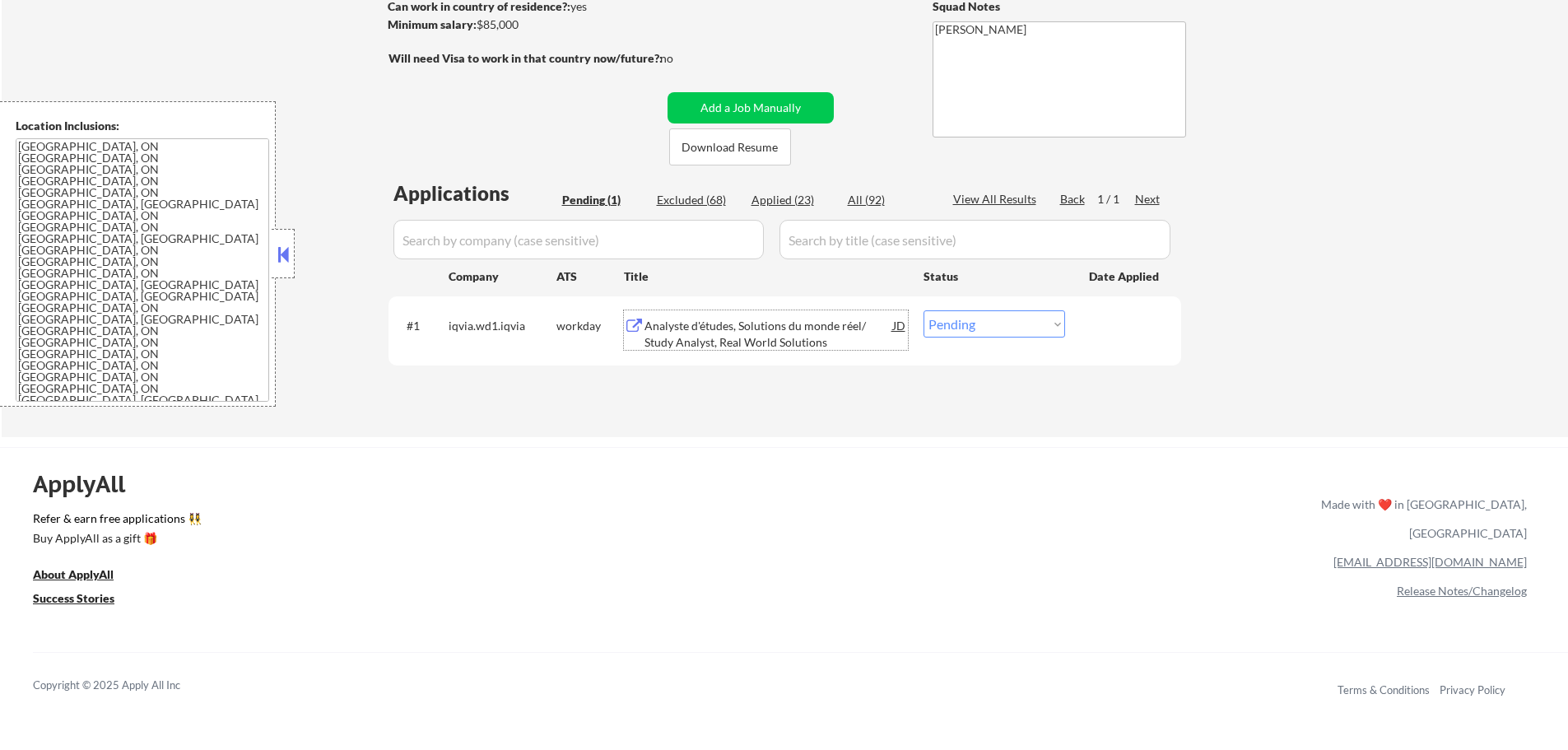
click at [756, 327] on div "Analyste d'études, Solutions du monde réel/ Study Analyst, Real World Solutions" at bounding box center [769, 333] width 248 height 32
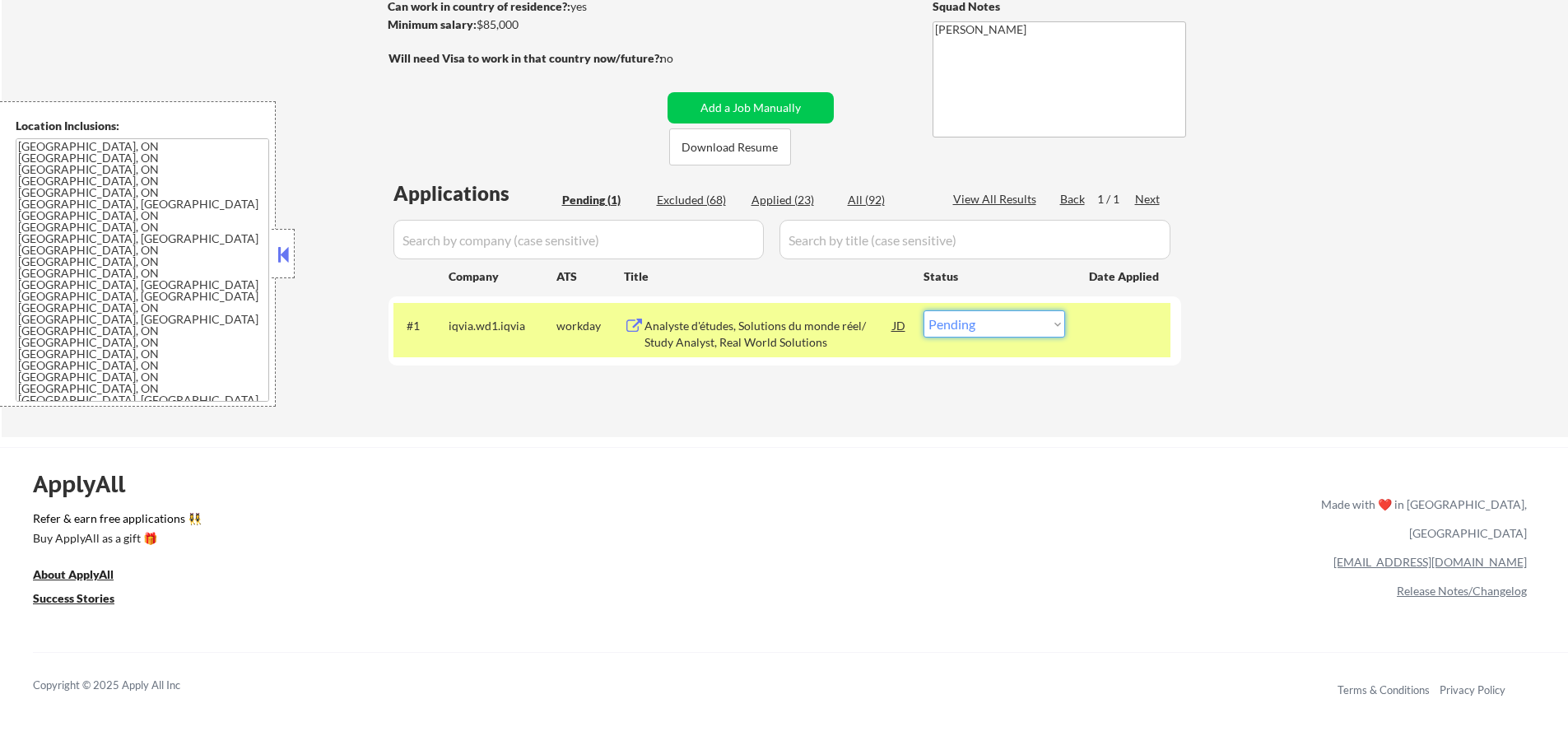
click at [961, 326] on select "Choose an option... Pending Applied Excluded (Questions) Excluded (Expired) Exc…" at bounding box center [995, 324] width 142 height 27
select select ""excluded__bad_match_""
click at [924, 311] on select "Choose an option... Pending Applied Excluded (Questions) Excluded (Expired) Exc…" at bounding box center [995, 324] width 142 height 27
click at [1096, 319] on div at bounding box center [1125, 326] width 73 height 30
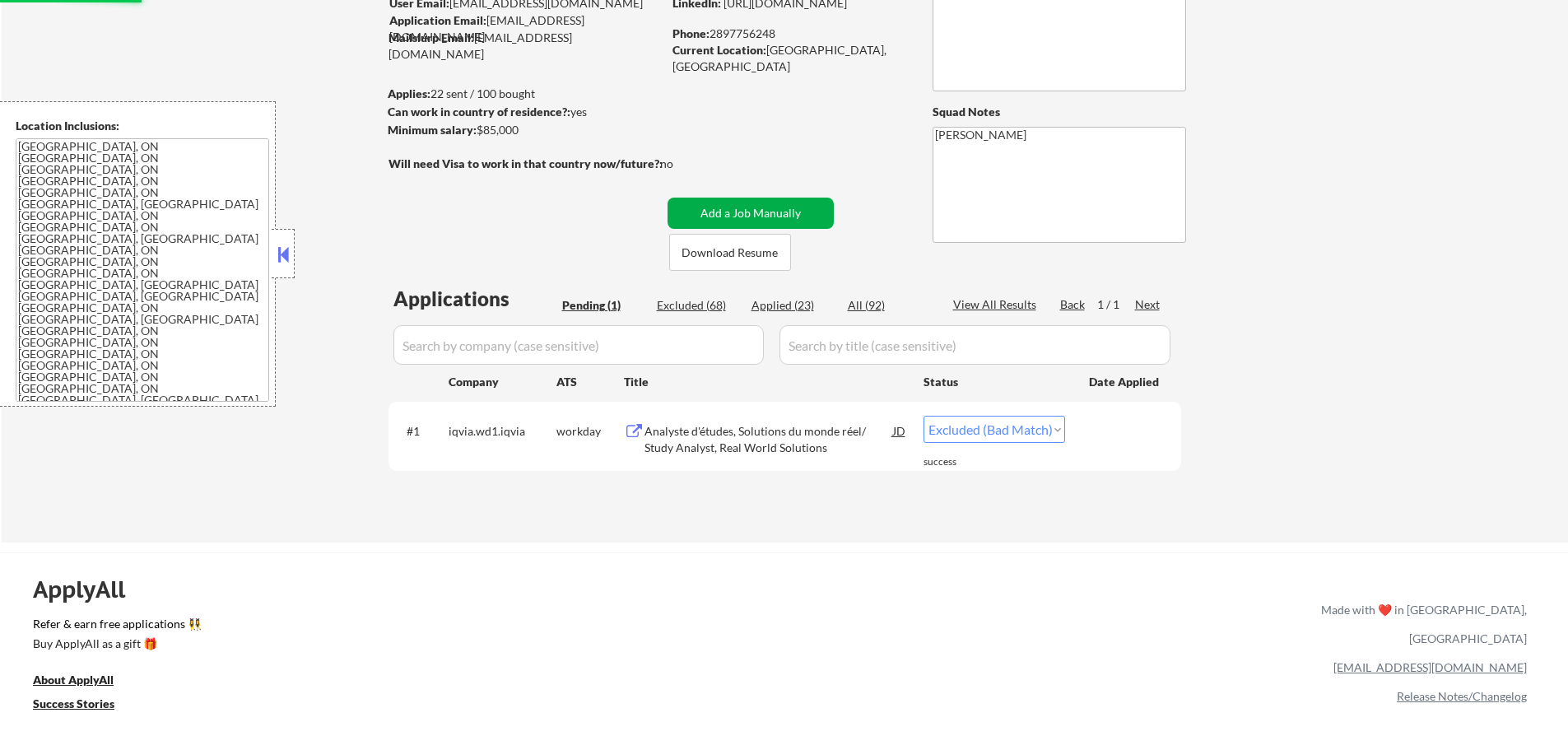
scroll to position [82, 0]
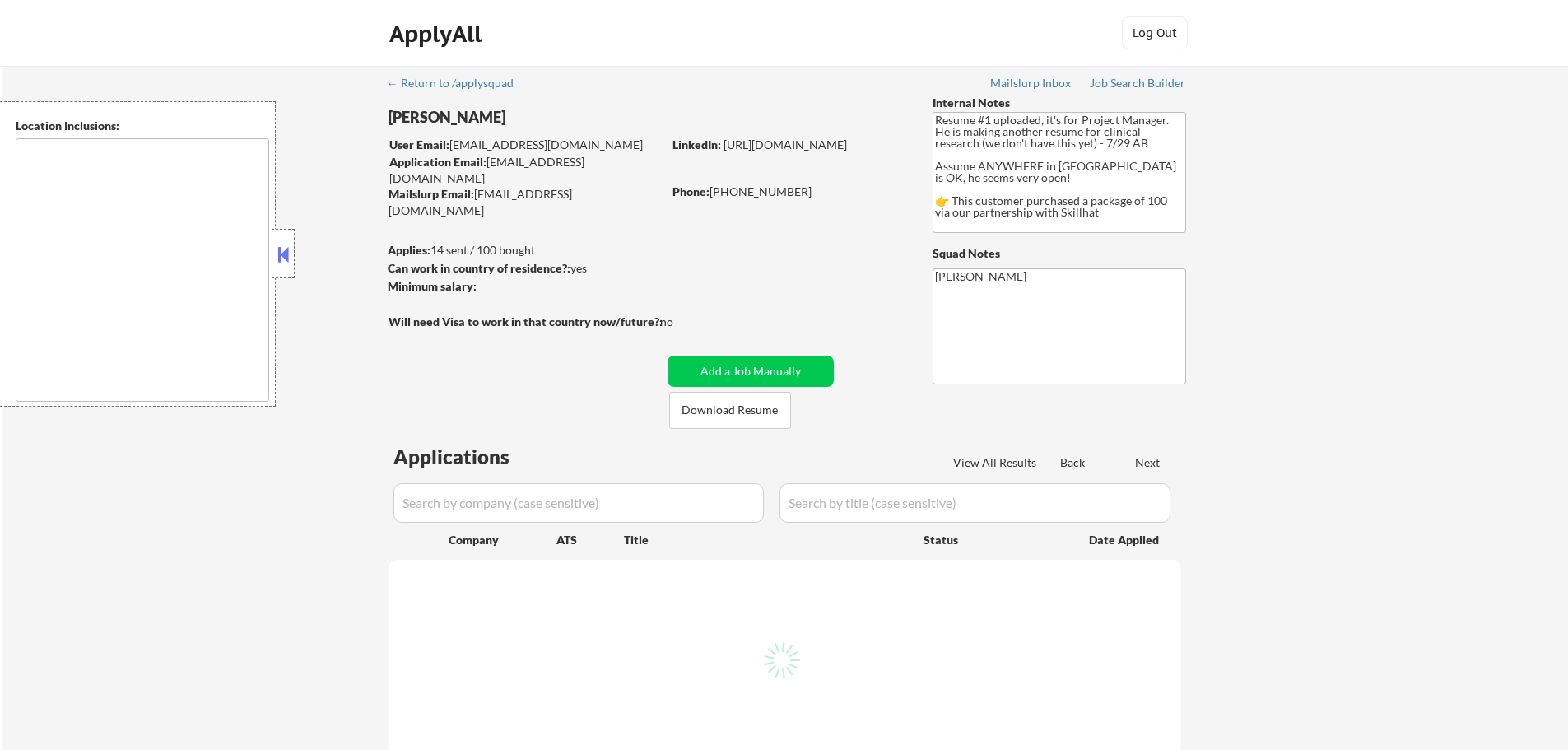
select select ""pending""
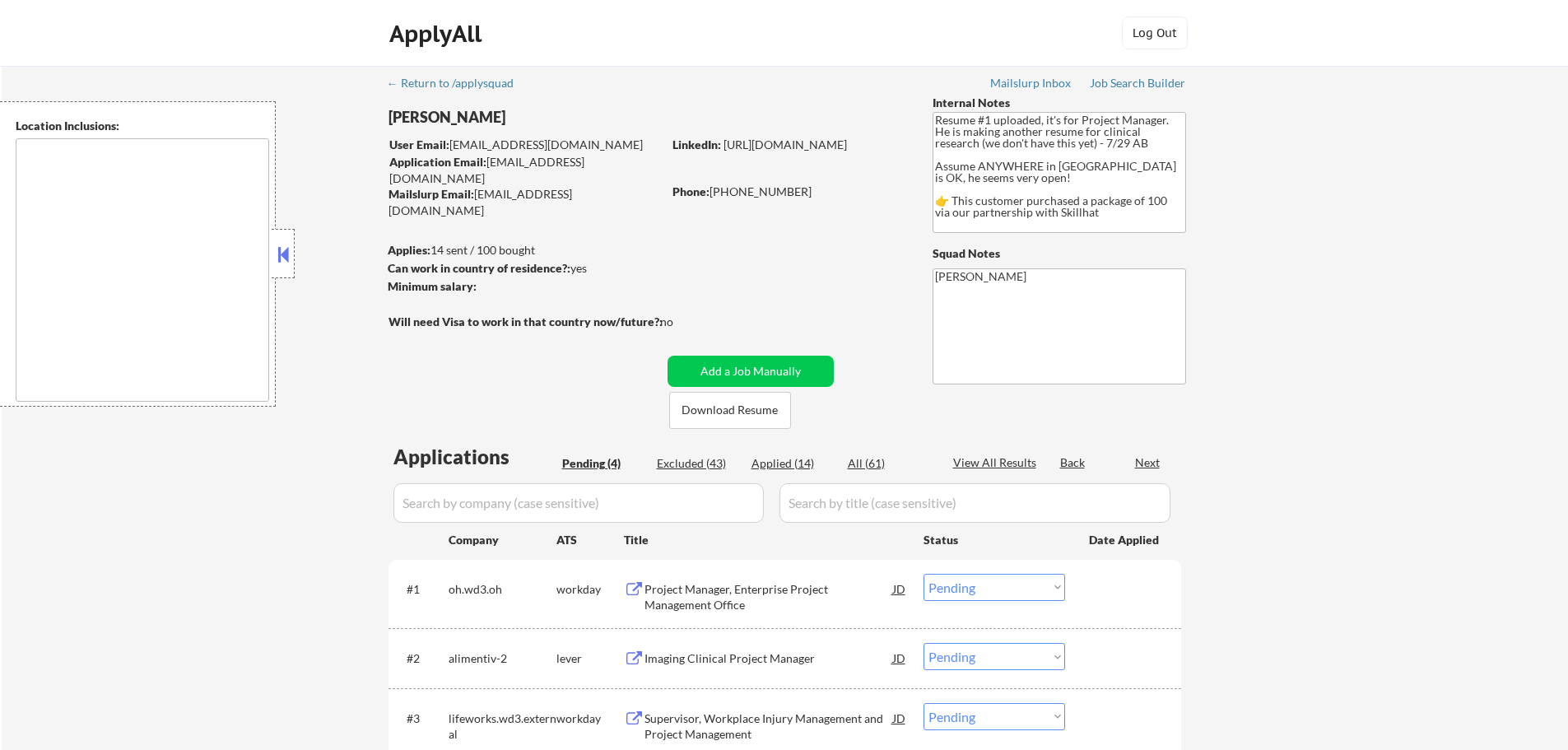
type textarea "country:[GEOGRAPHIC_DATA]"
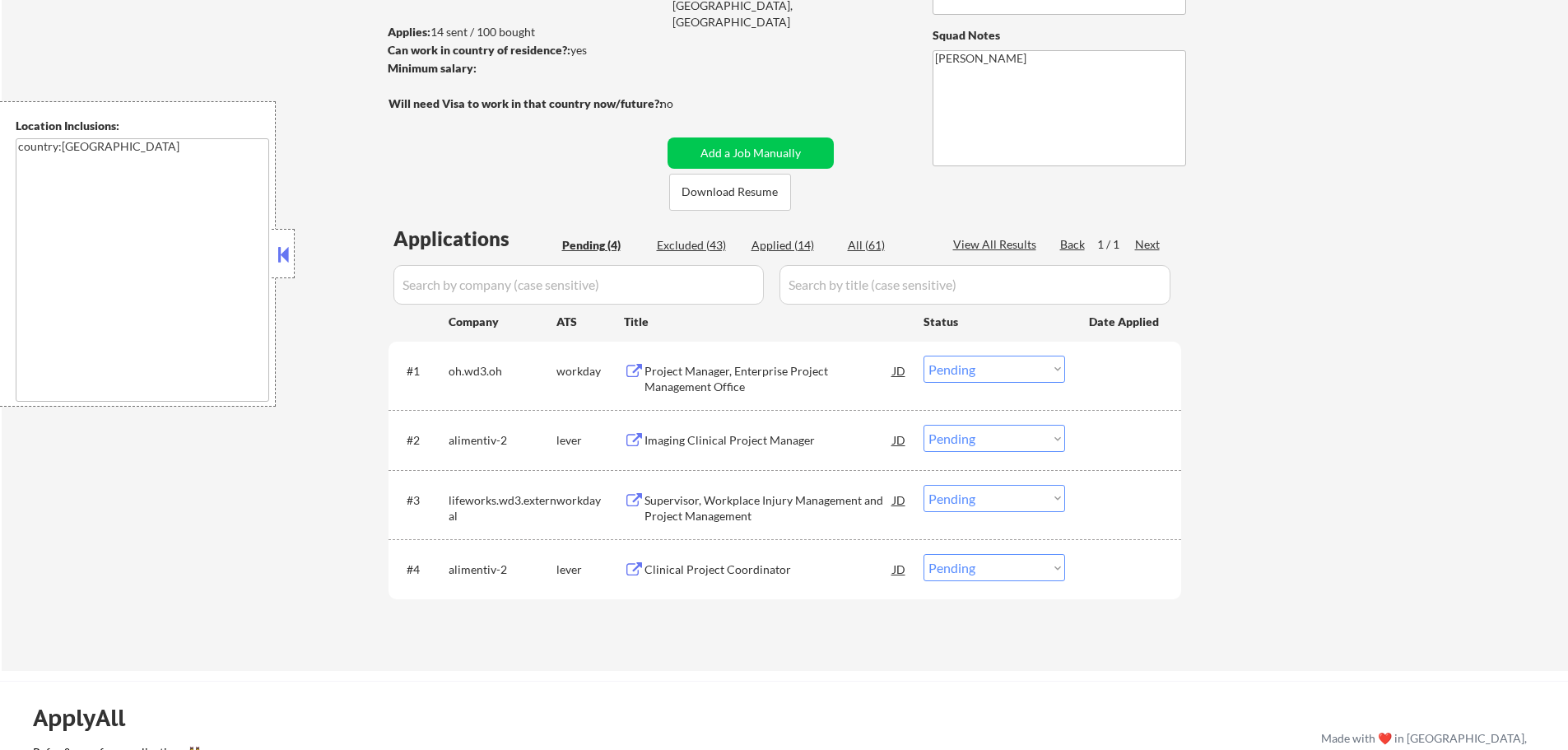
scroll to position [329, 0]
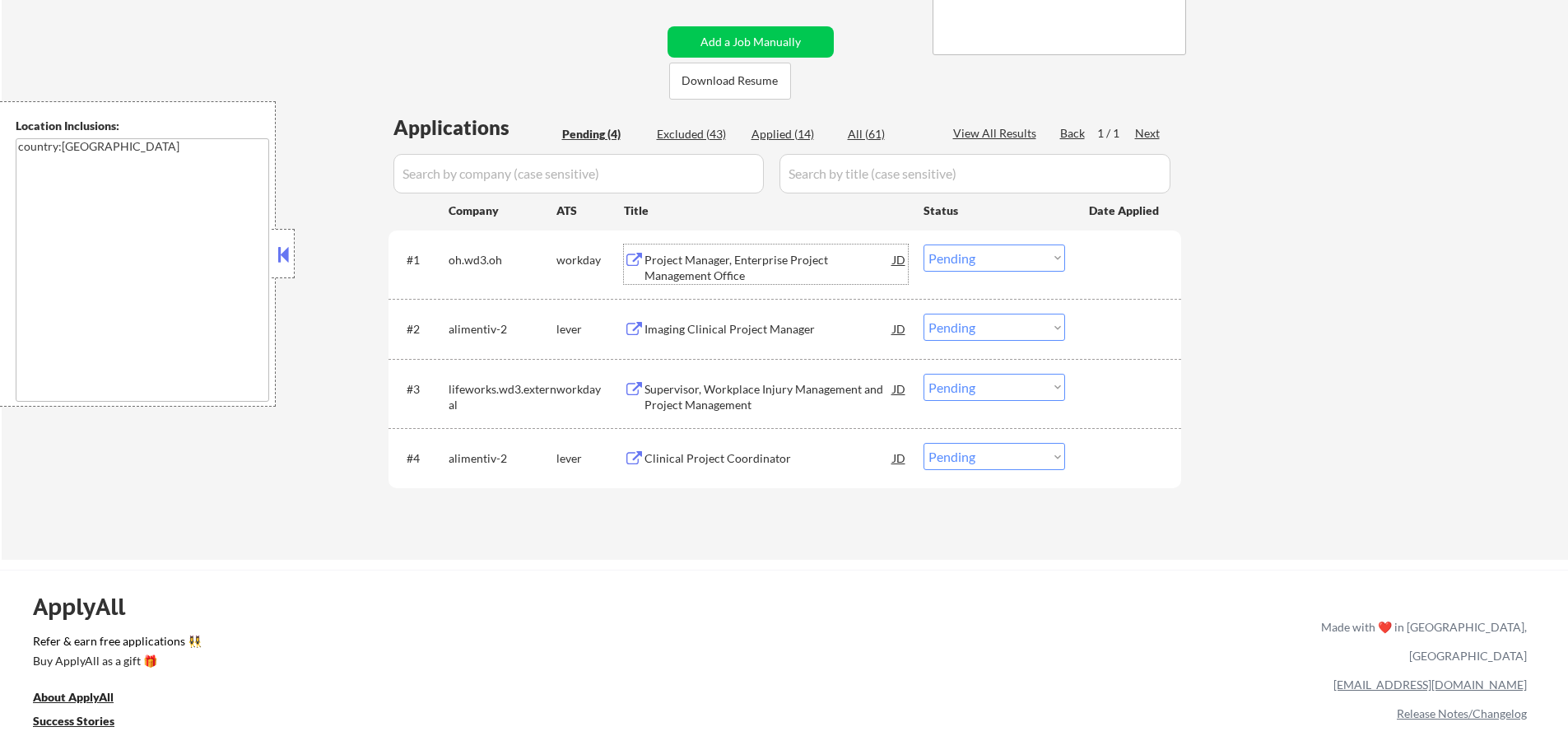
click at [725, 277] on div "Project Manager, Enterprise Project Management Office" at bounding box center [769, 268] width 248 height 32
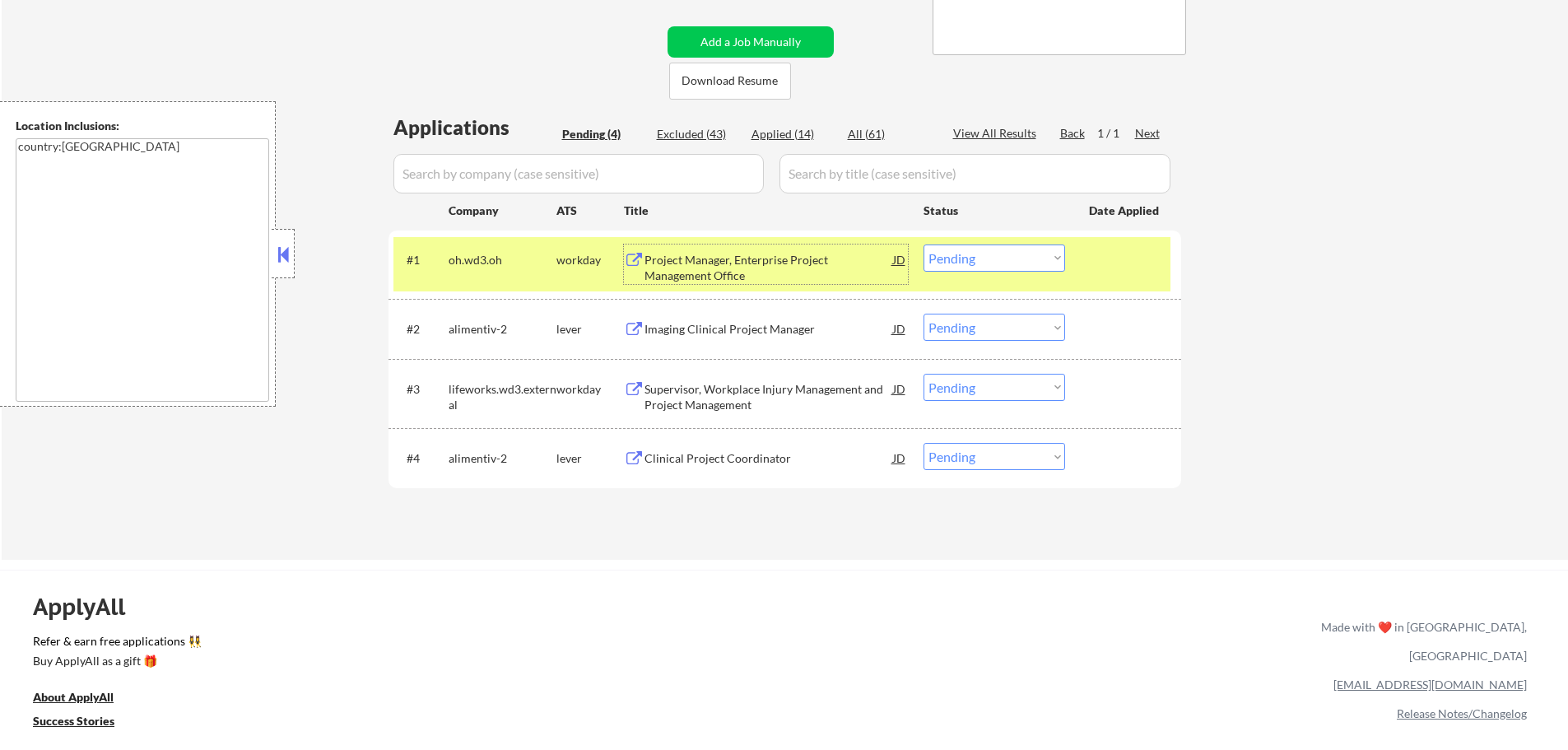
scroll to position [82, 0]
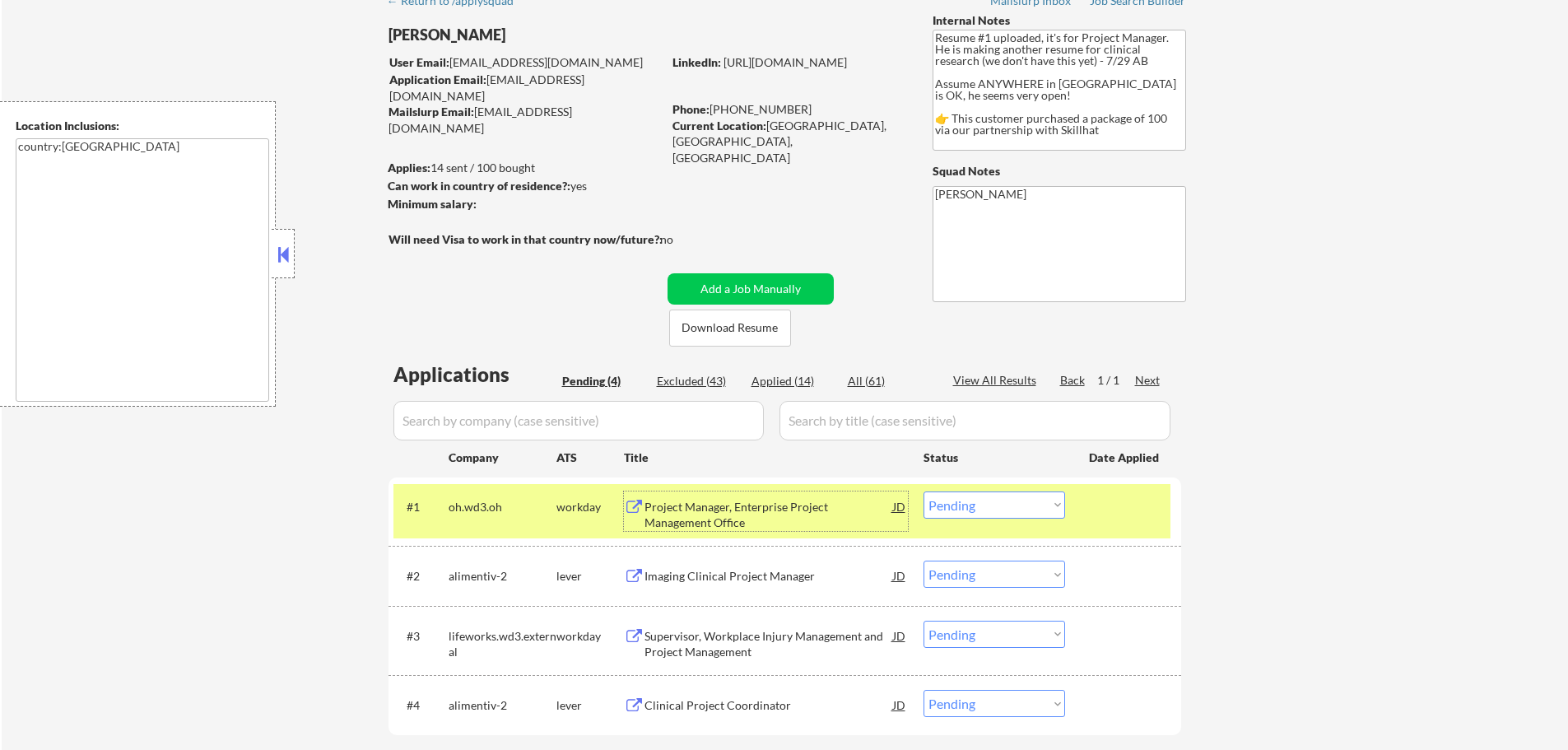
click at [1102, 515] on div at bounding box center [1125, 507] width 73 height 30
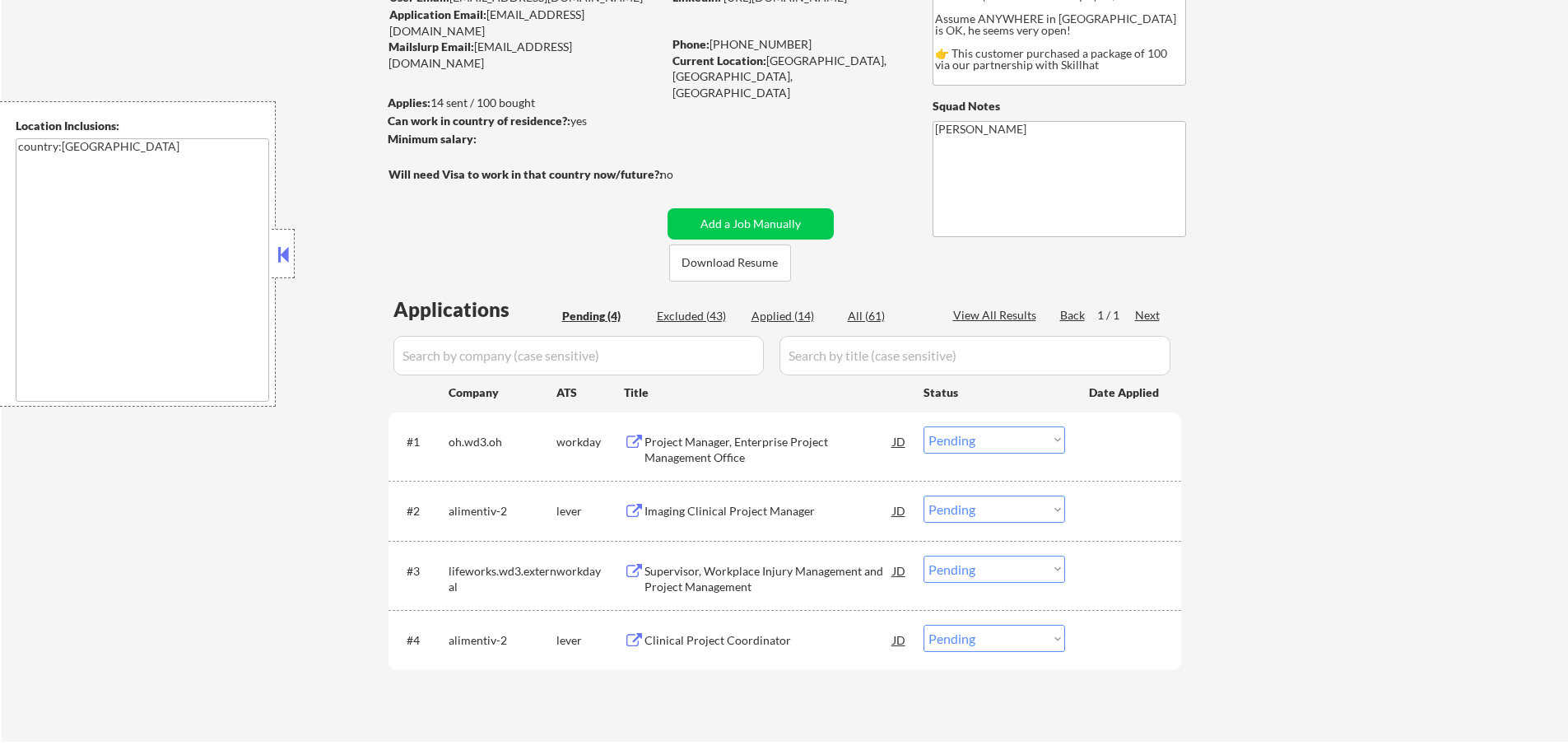
scroll to position [247, 0]
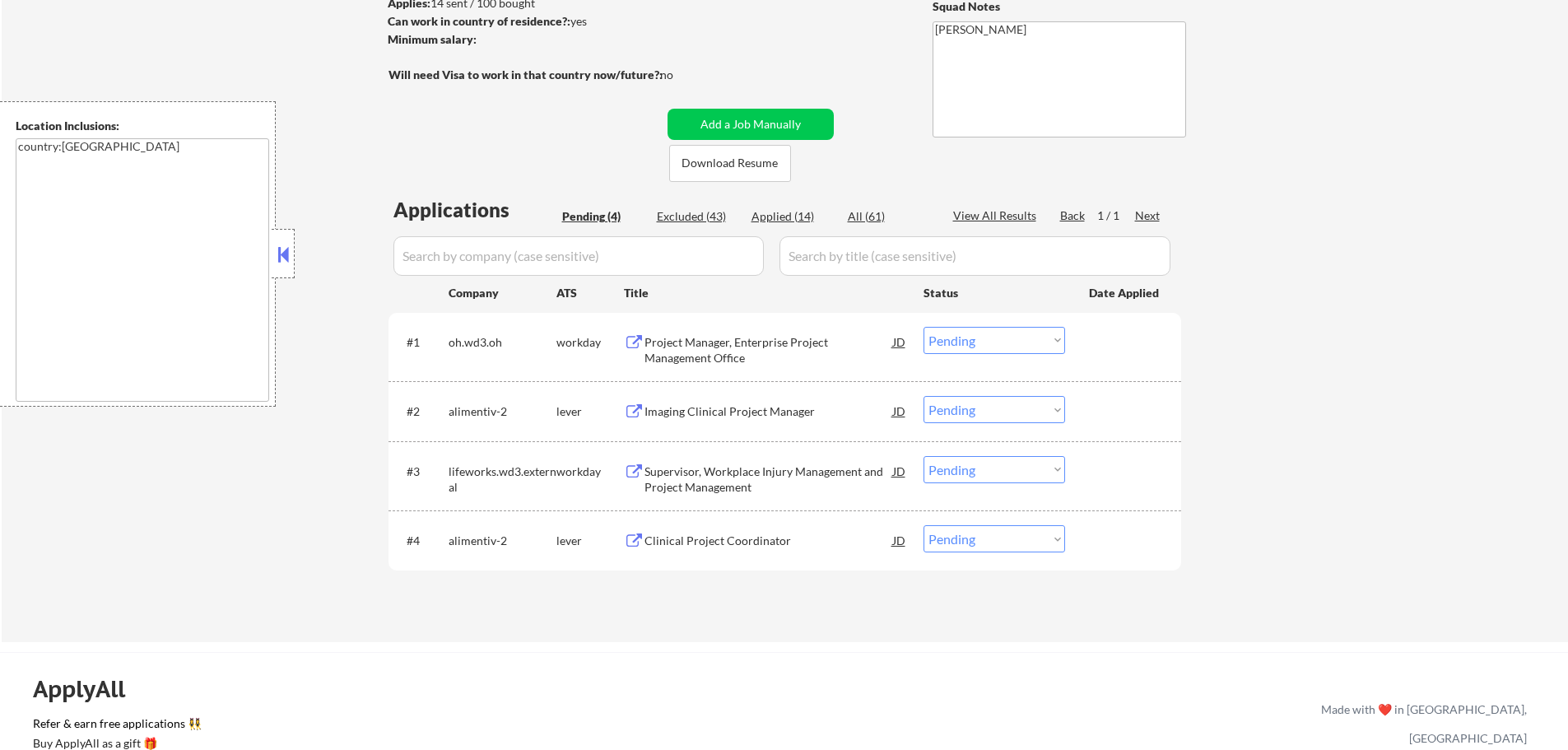
click at [708, 354] on div "Project Manager, Enterprise Project Management Office" at bounding box center [769, 350] width 248 height 32
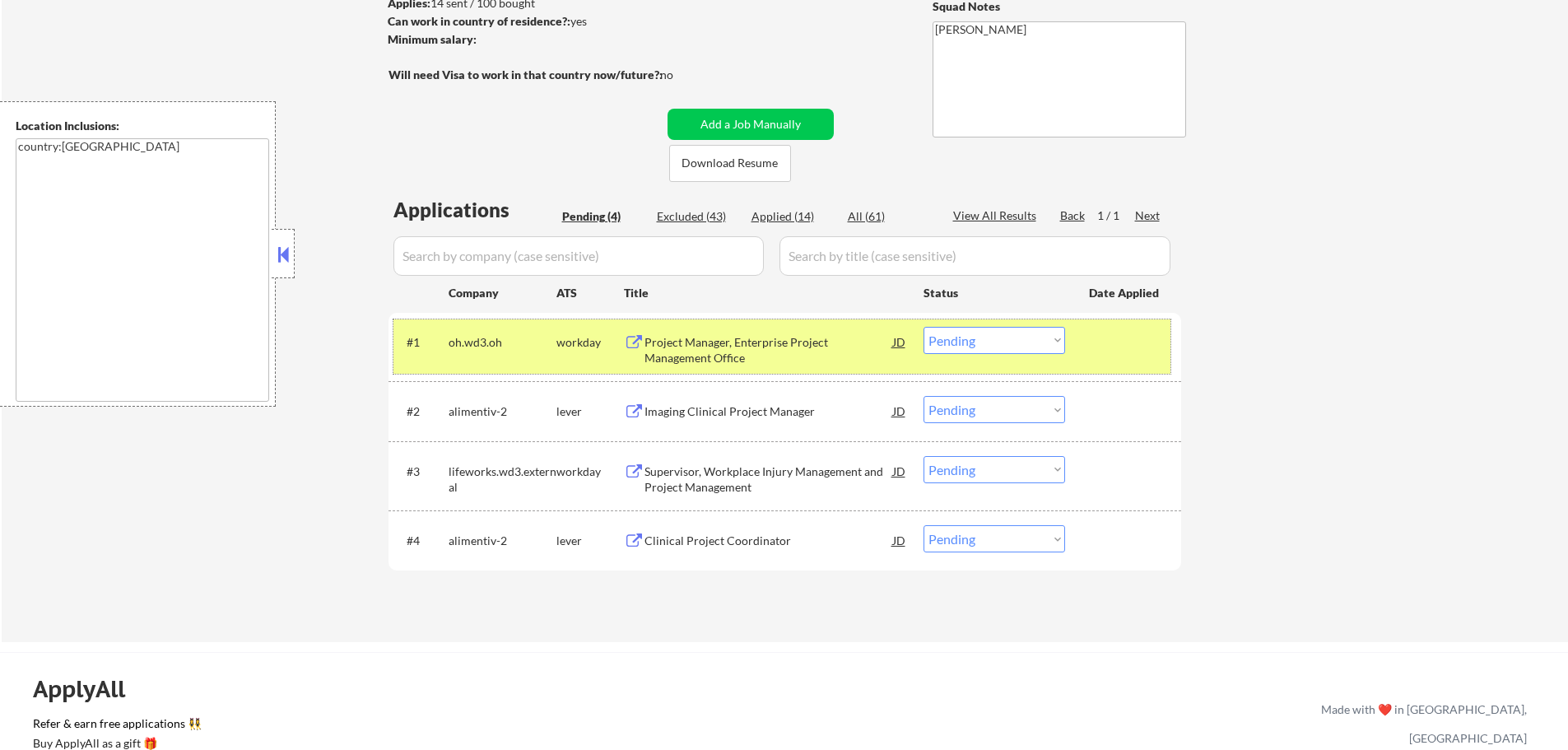
click at [1133, 329] on div at bounding box center [1125, 341] width 73 height 30
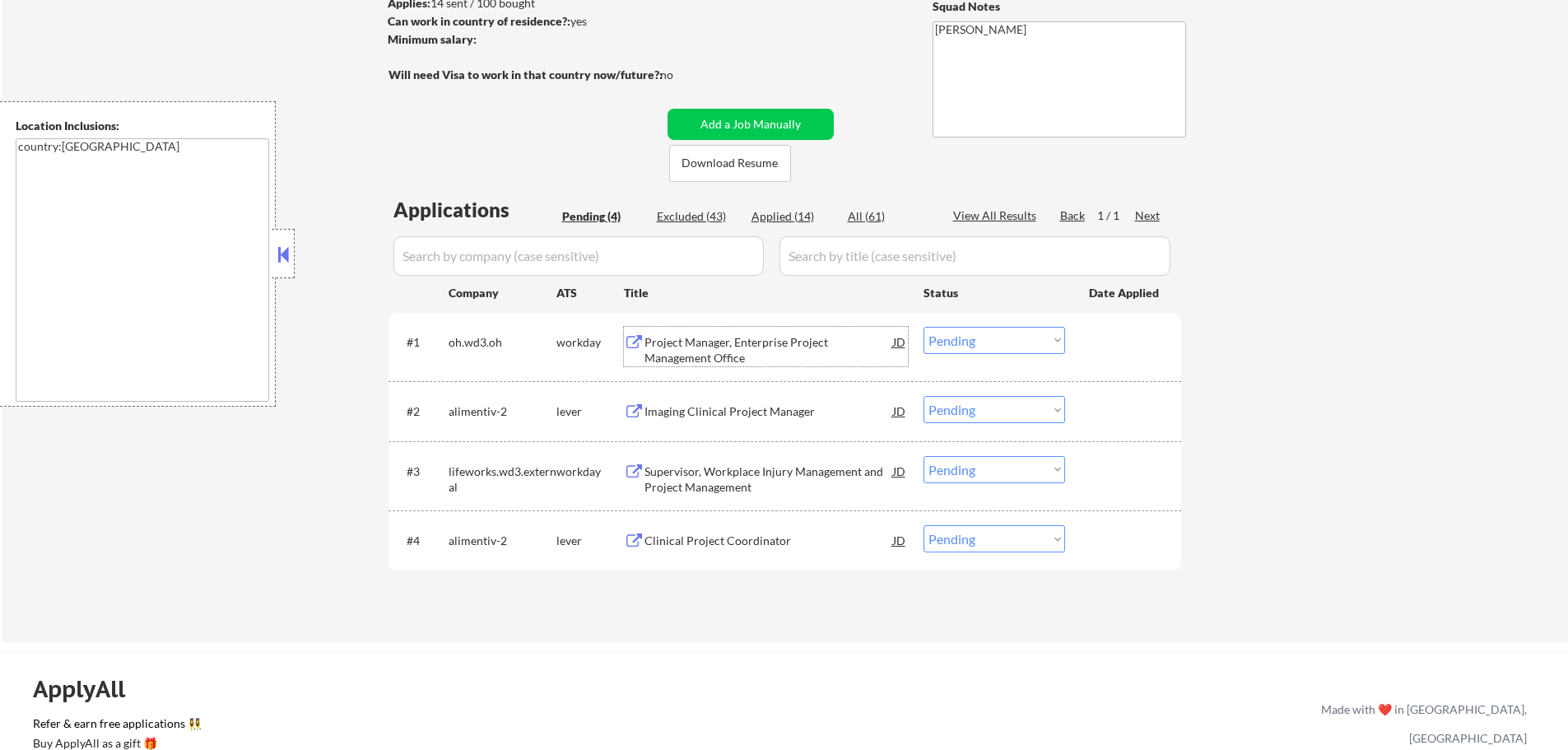
click at [686, 360] on div "Project Manager, Enterprise Project Management Office" at bounding box center [769, 350] width 248 height 32
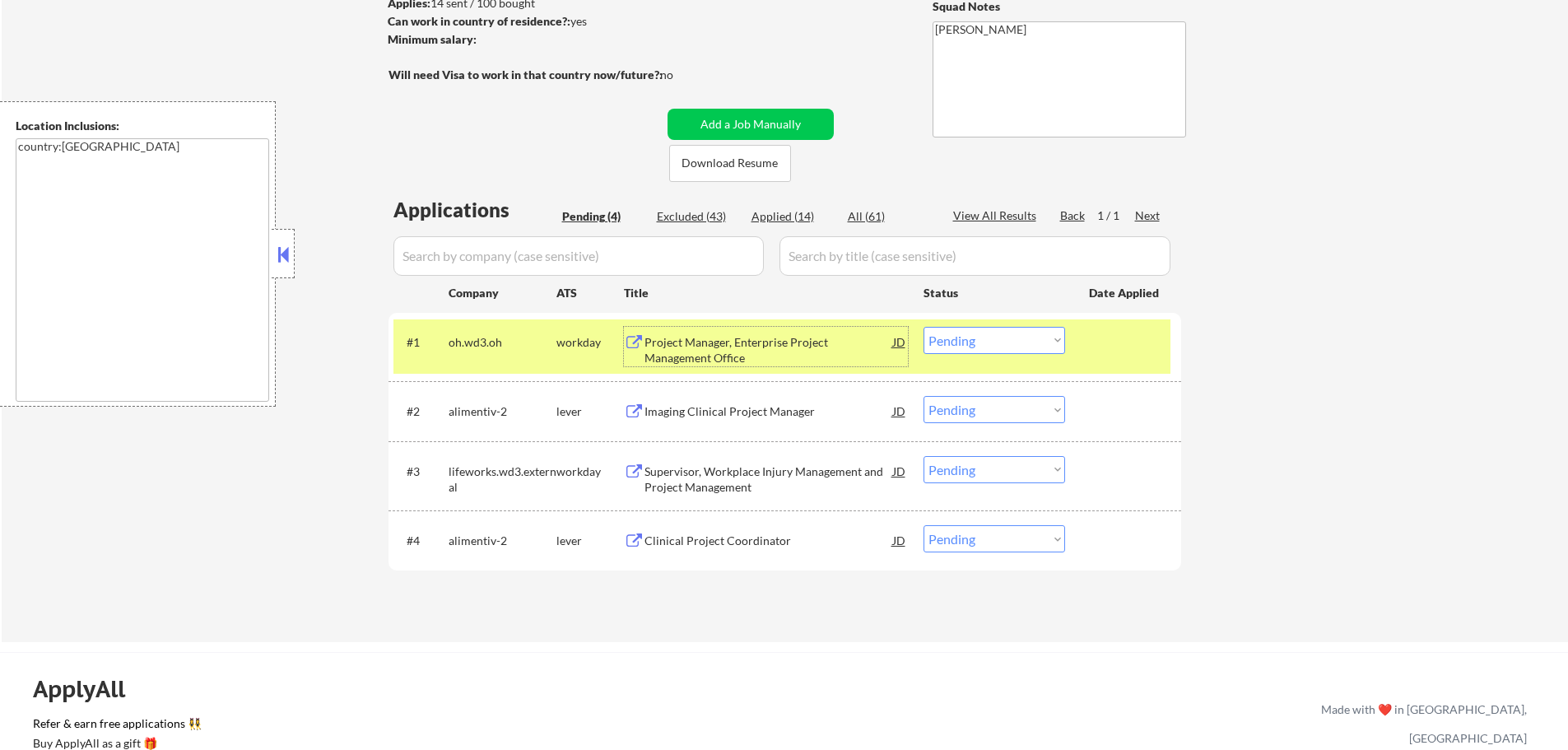
click at [981, 336] on select "Choose an option... Pending Applied Excluded (Questions) Excluded (Expired) Exc…" at bounding box center [995, 340] width 142 height 27
click at [924, 326] on select "Choose an option... Pending Applied Excluded (Questions) Excluded (Expired) Exc…" at bounding box center [995, 340] width 142 height 27
click at [1091, 357] on div "#1 oh.wd3.oh workday Project Manager, Enterprise Project Management Office JD C…" at bounding box center [782, 347] width 777 height 54
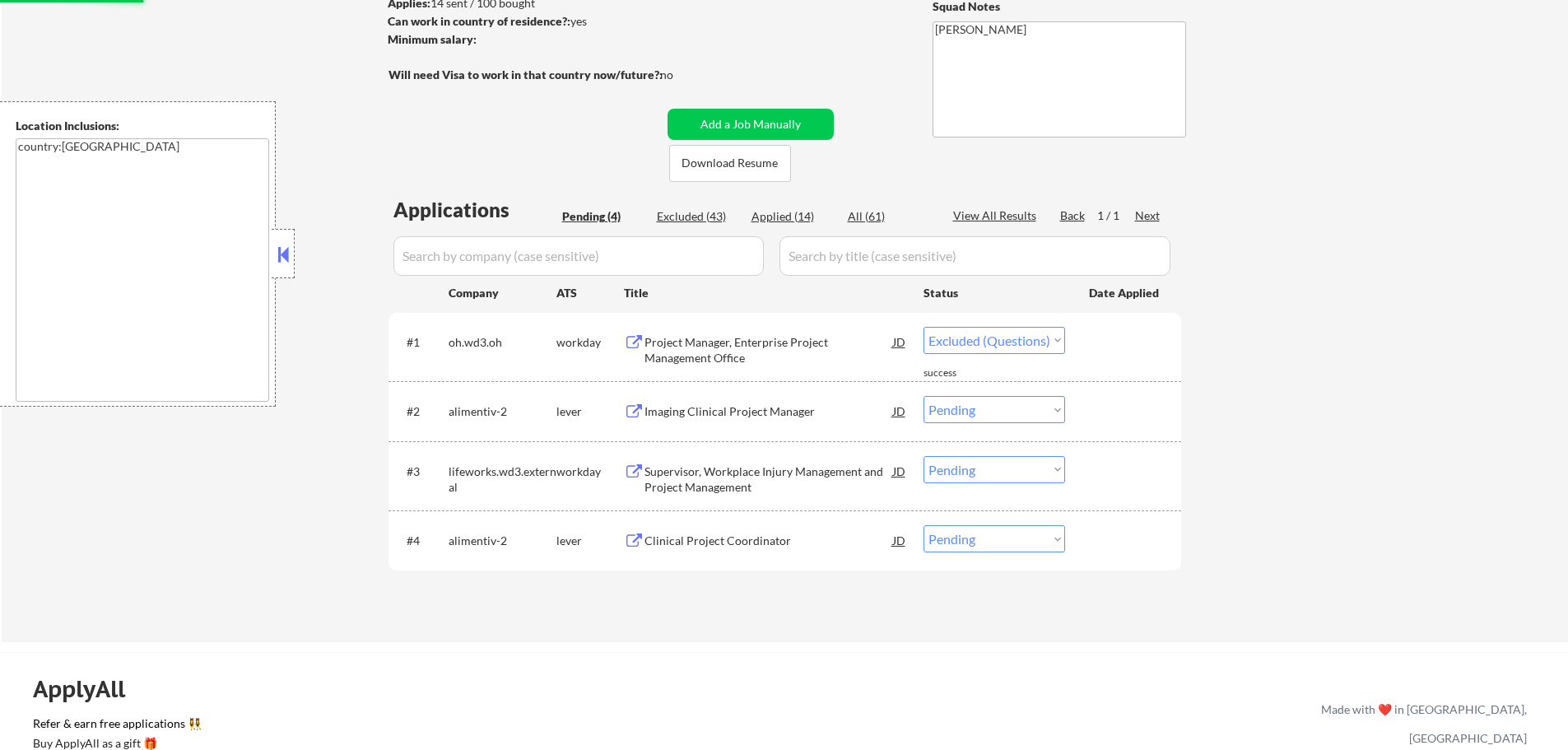
select select ""pending""
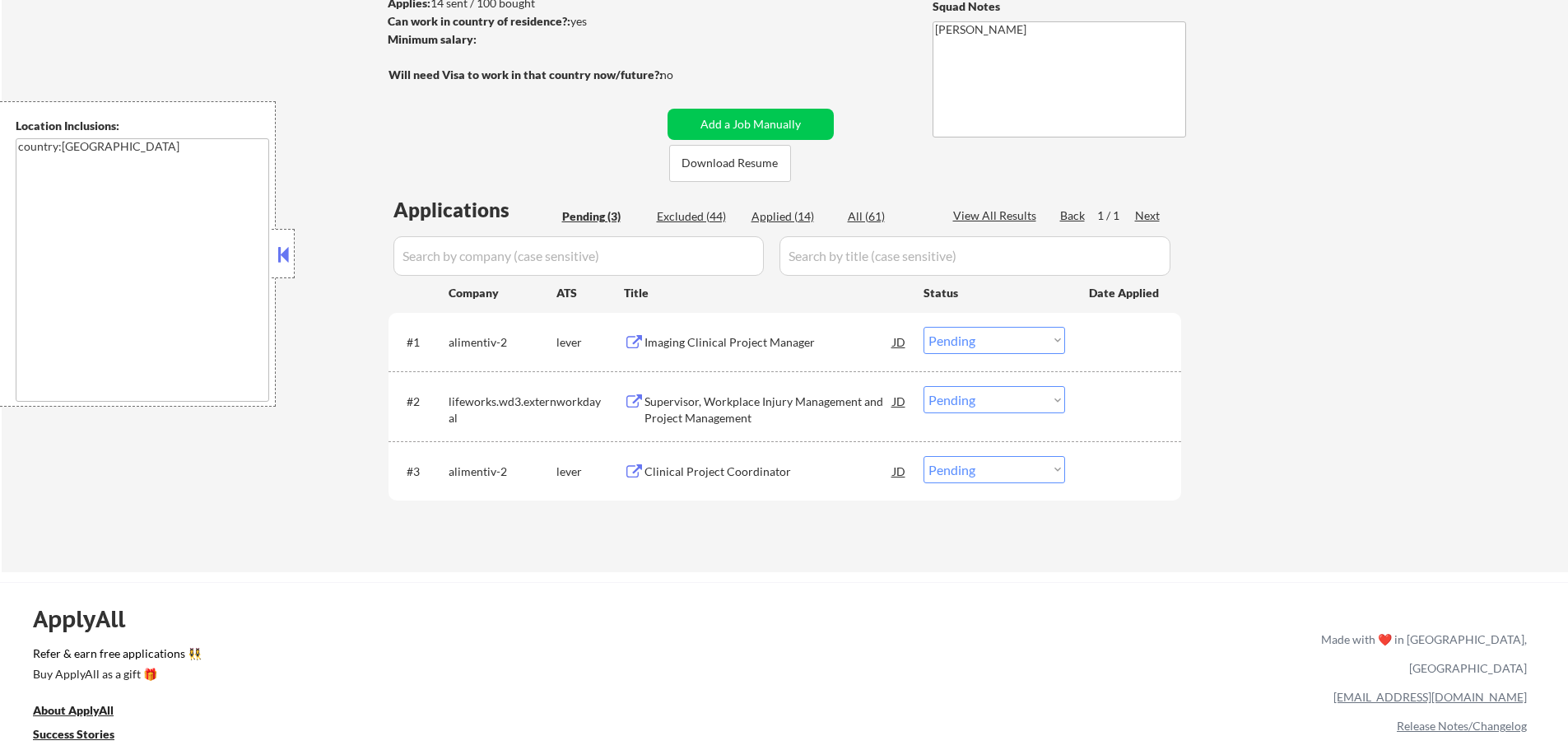
click at [732, 349] on div "Imaging Clinical Project Manager" at bounding box center [769, 342] width 248 height 17
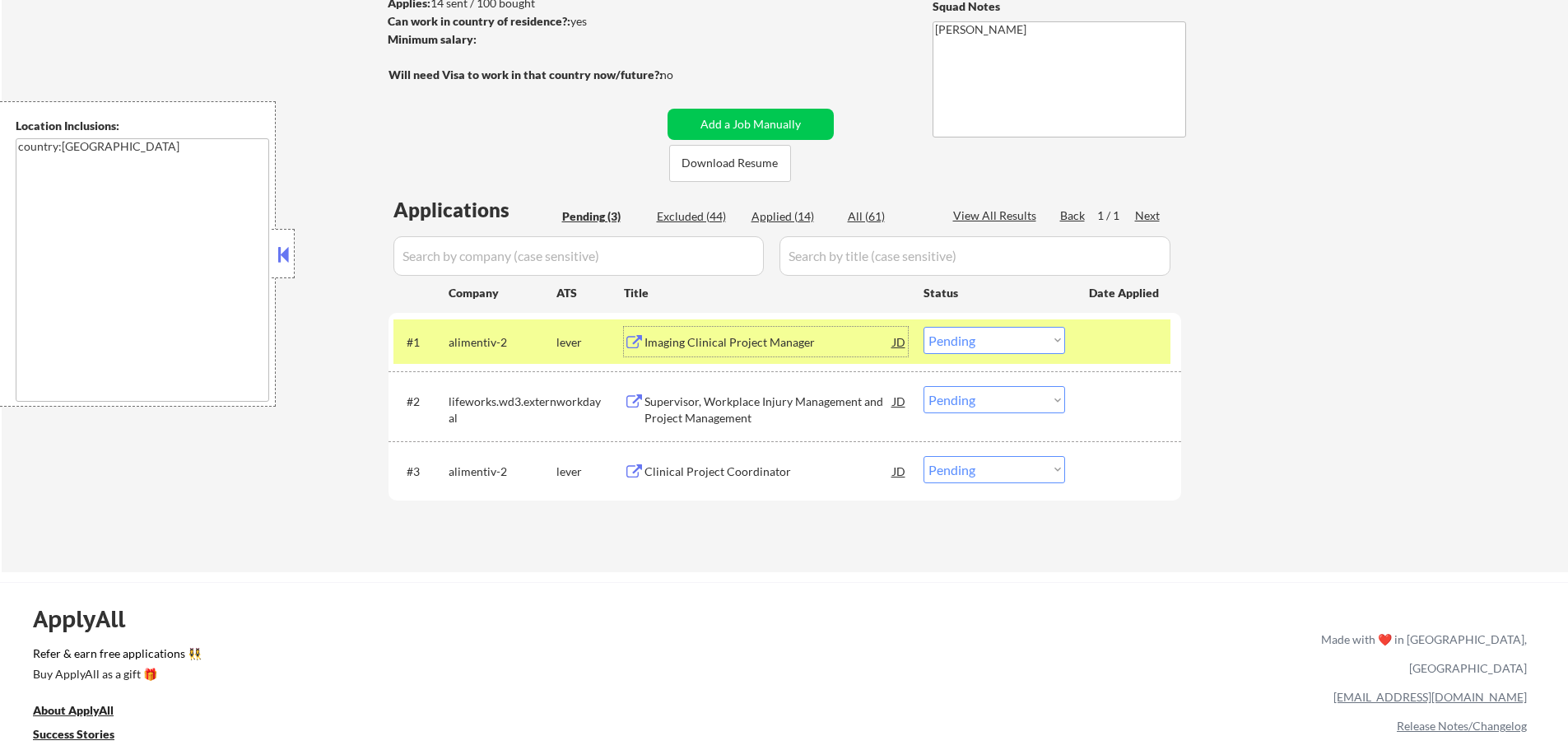
click at [1103, 347] on div at bounding box center [1125, 341] width 73 height 30
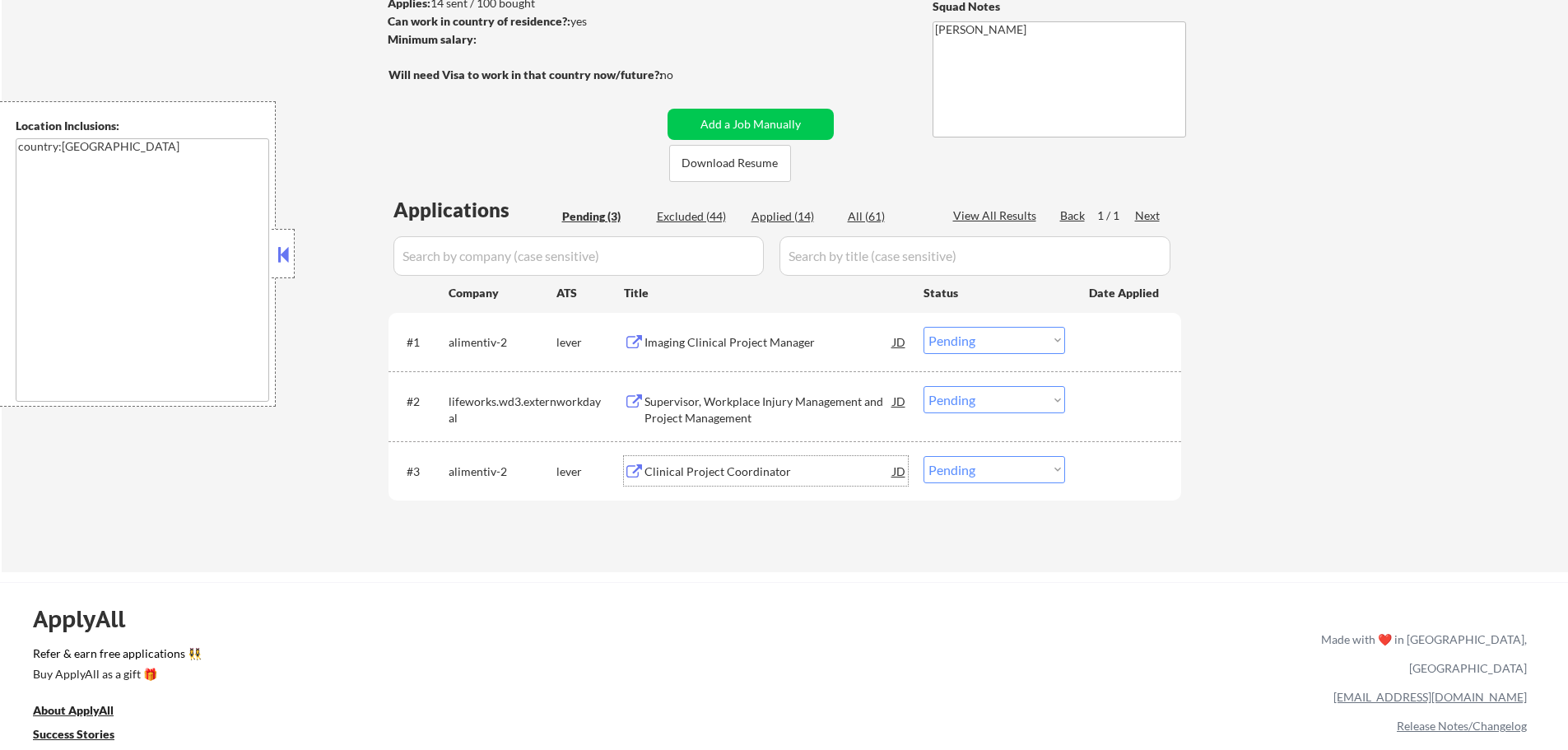
click at [740, 467] on div "Clinical Project Coordinator" at bounding box center [769, 472] width 248 height 17
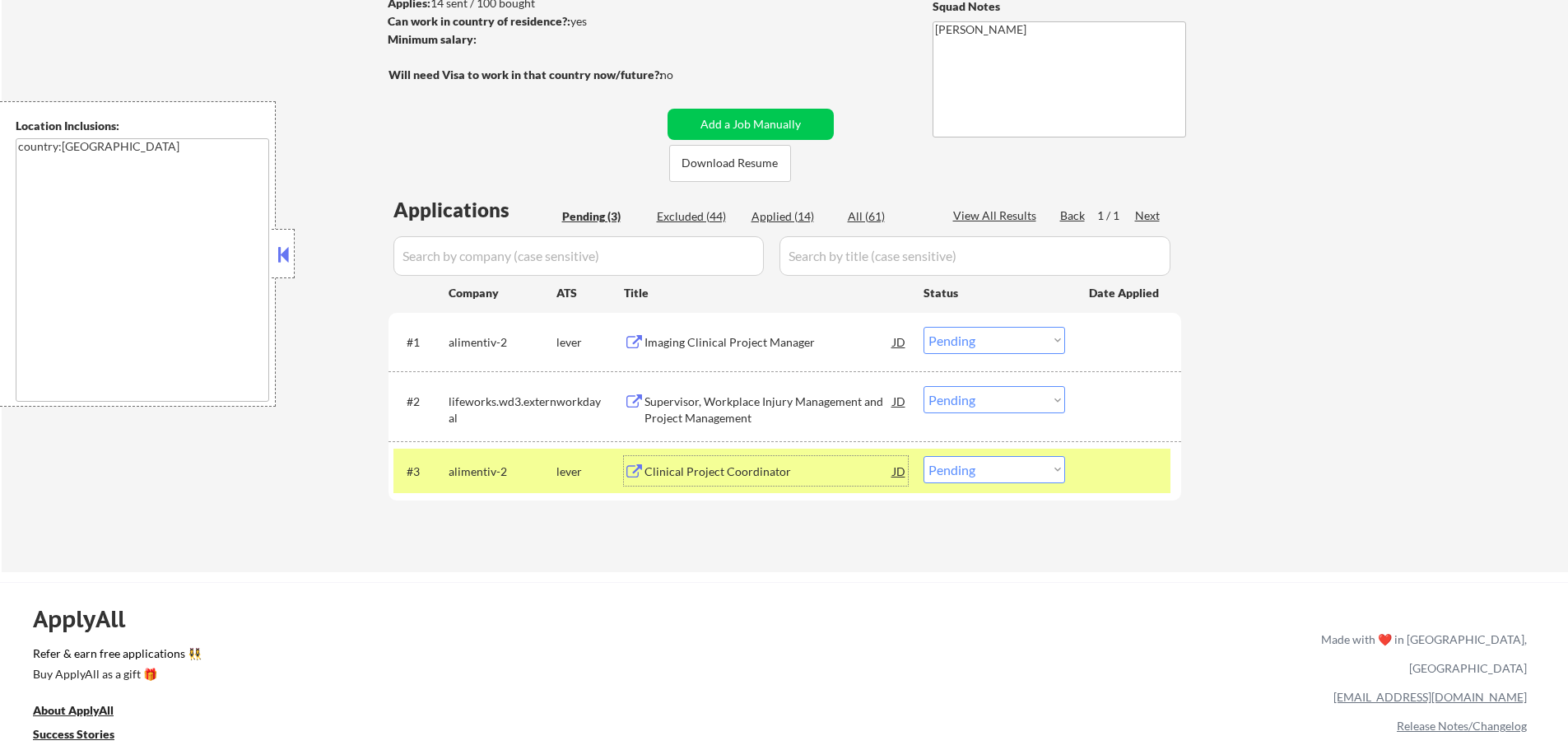
click at [739, 400] on div "Supervisor, Workplace Injury Management and Project Management" at bounding box center [769, 410] width 248 height 32
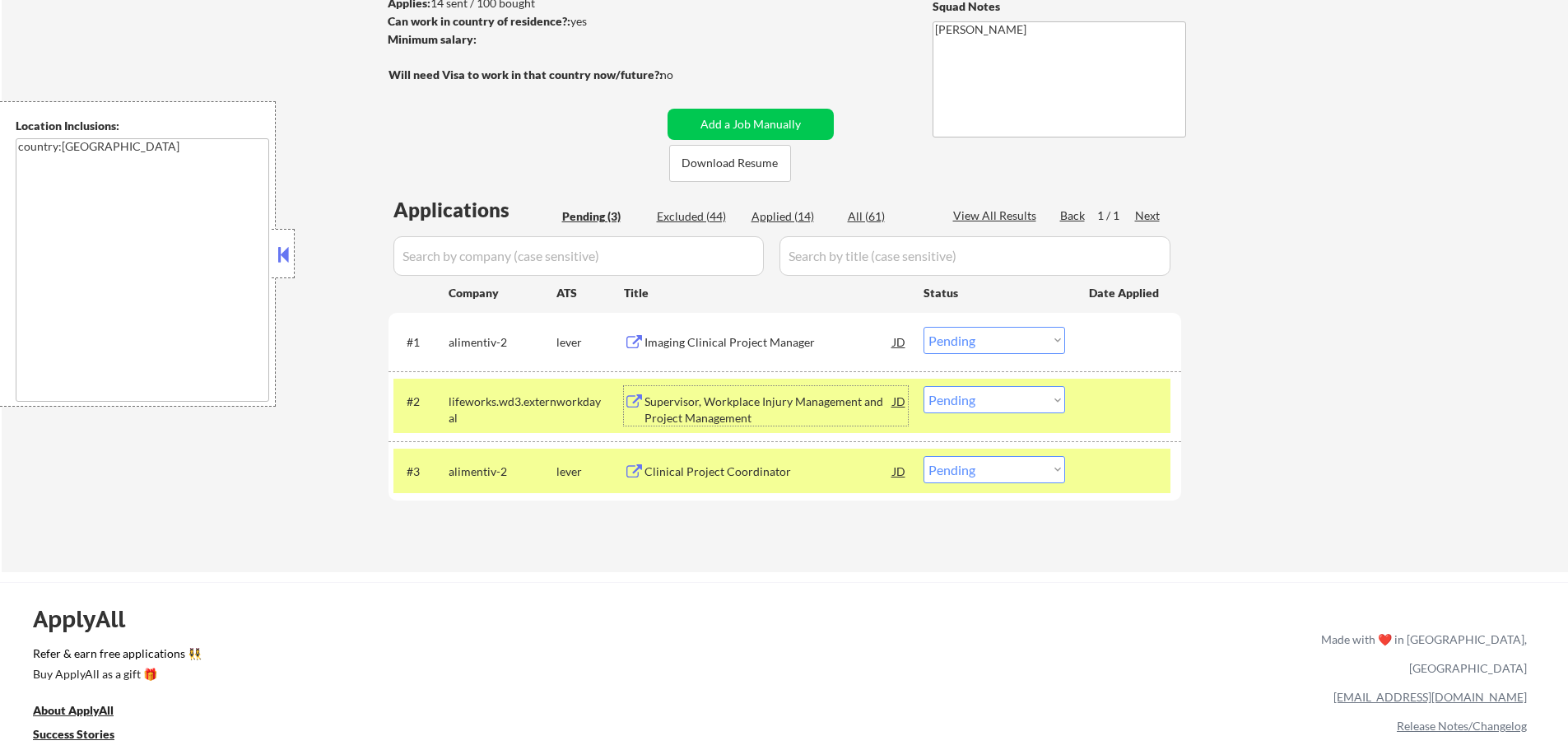
click at [980, 406] on select "Choose an option... Pending Applied Excluded (Questions) Excluded (Expired) Exc…" at bounding box center [995, 399] width 142 height 27
click at [924, 386] on select "Choose an option... Pending Applied Excluded (Questions) Excluded (Expired) Exc…" at bounding box center [995, 399] width 142 height 27
click at [1104, 410] on div at bounding box center [1125, 401] width 73 height 30
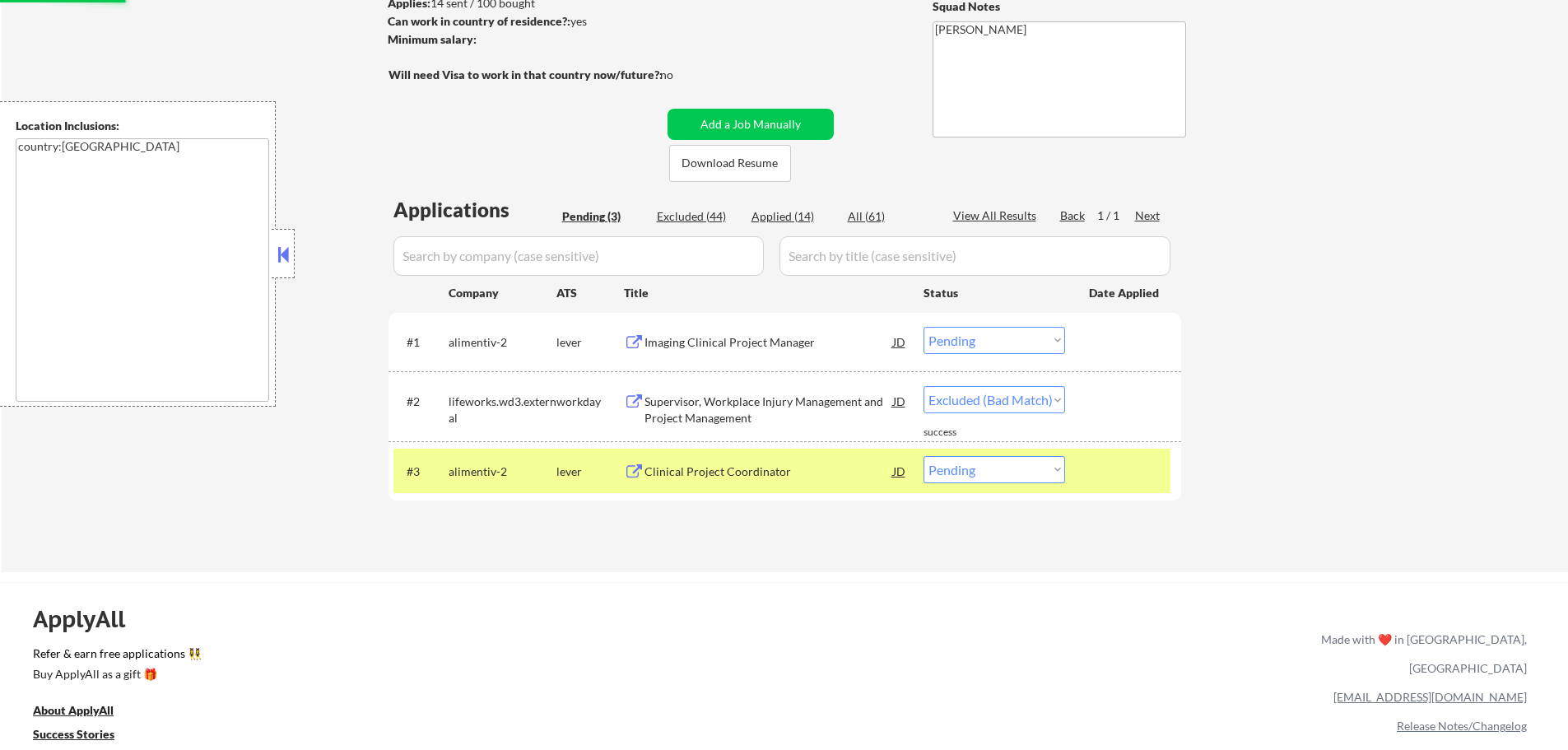
select select ""pending""
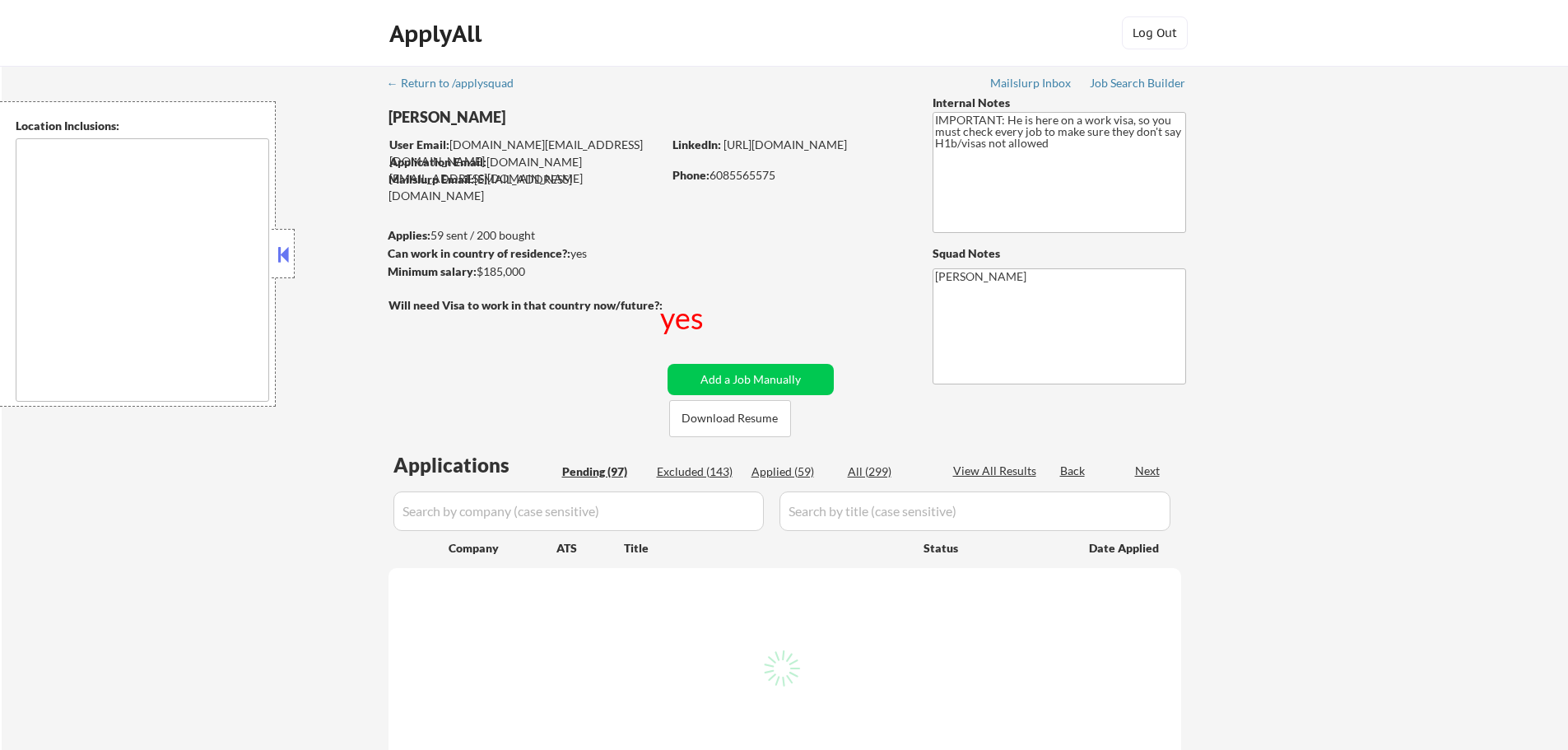
type textarea "[GEOGRAPHIC_DATA], [GEOGRAPHIC_DATA] [GEOGRAPHIC_DATA], [GEOGRAPHIC_DATA] [GEOG…"
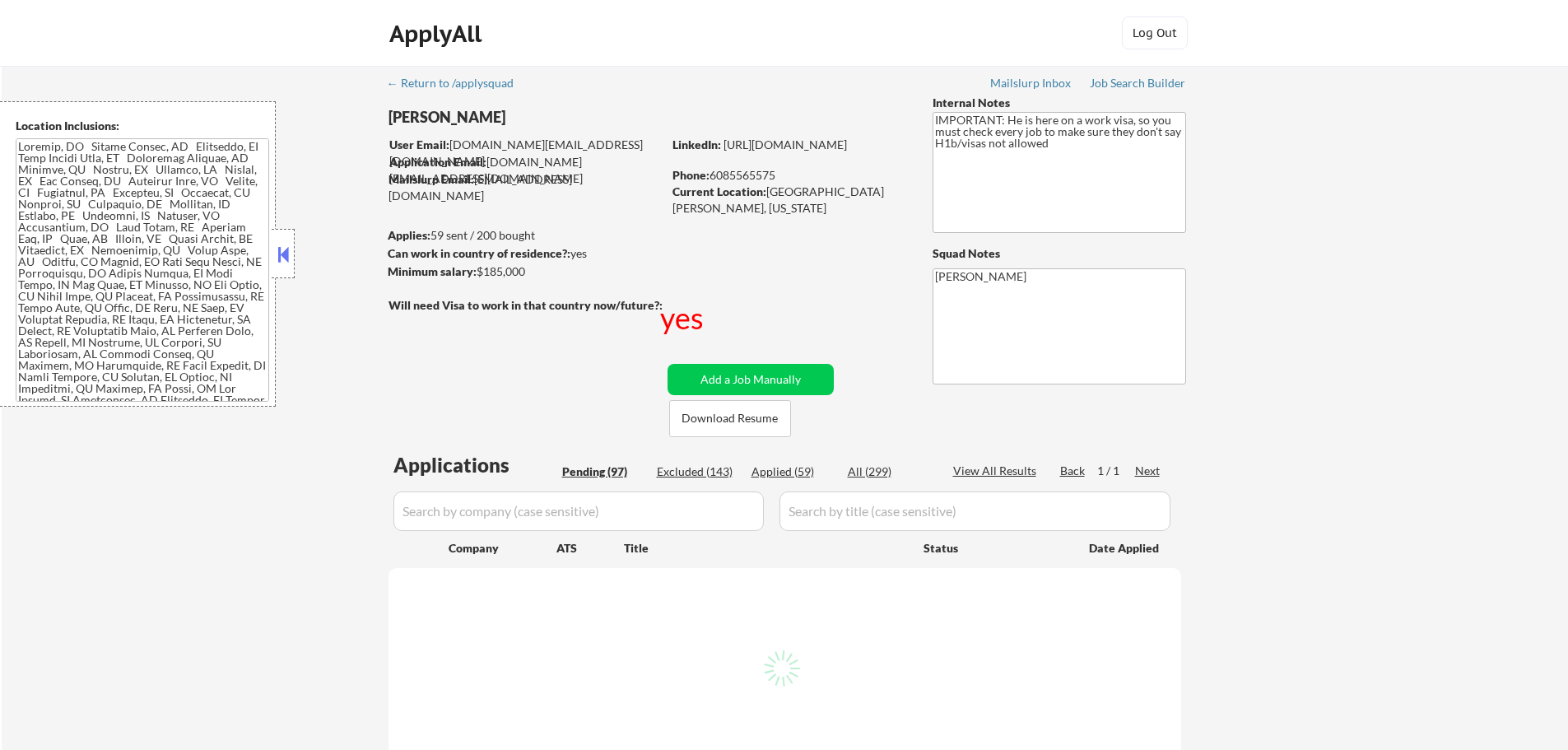
select select ""pending""
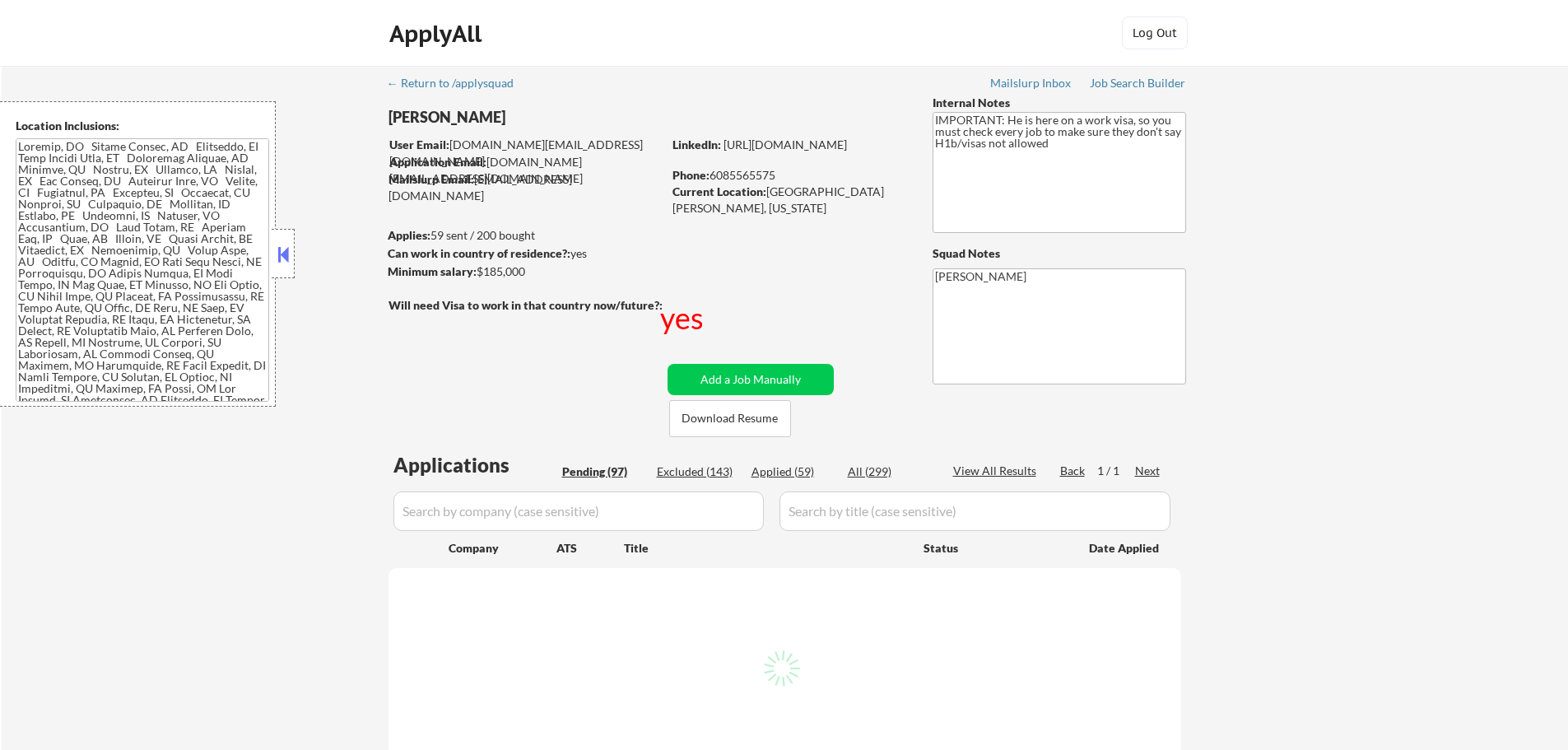
select select ""pending""
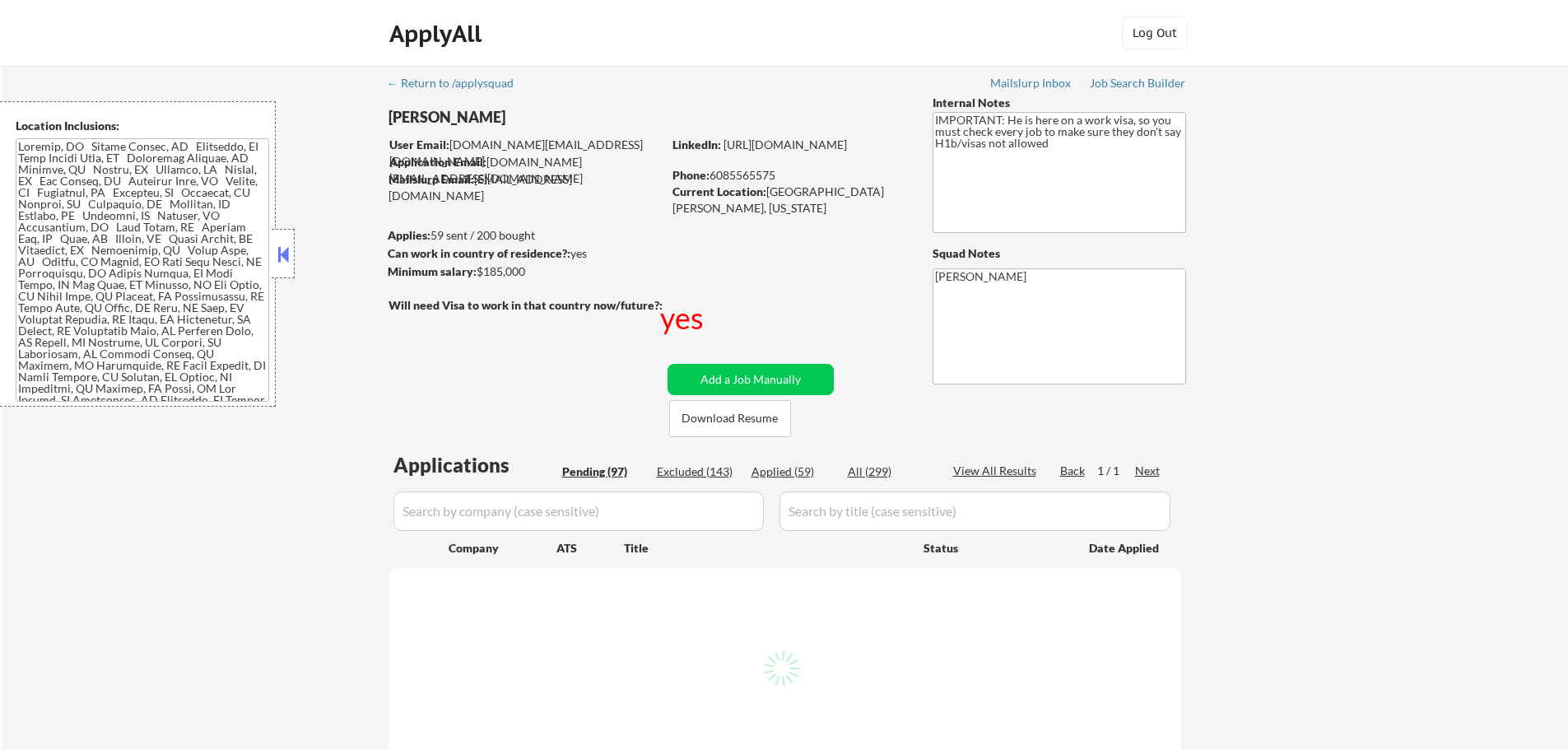
select select ""pending""
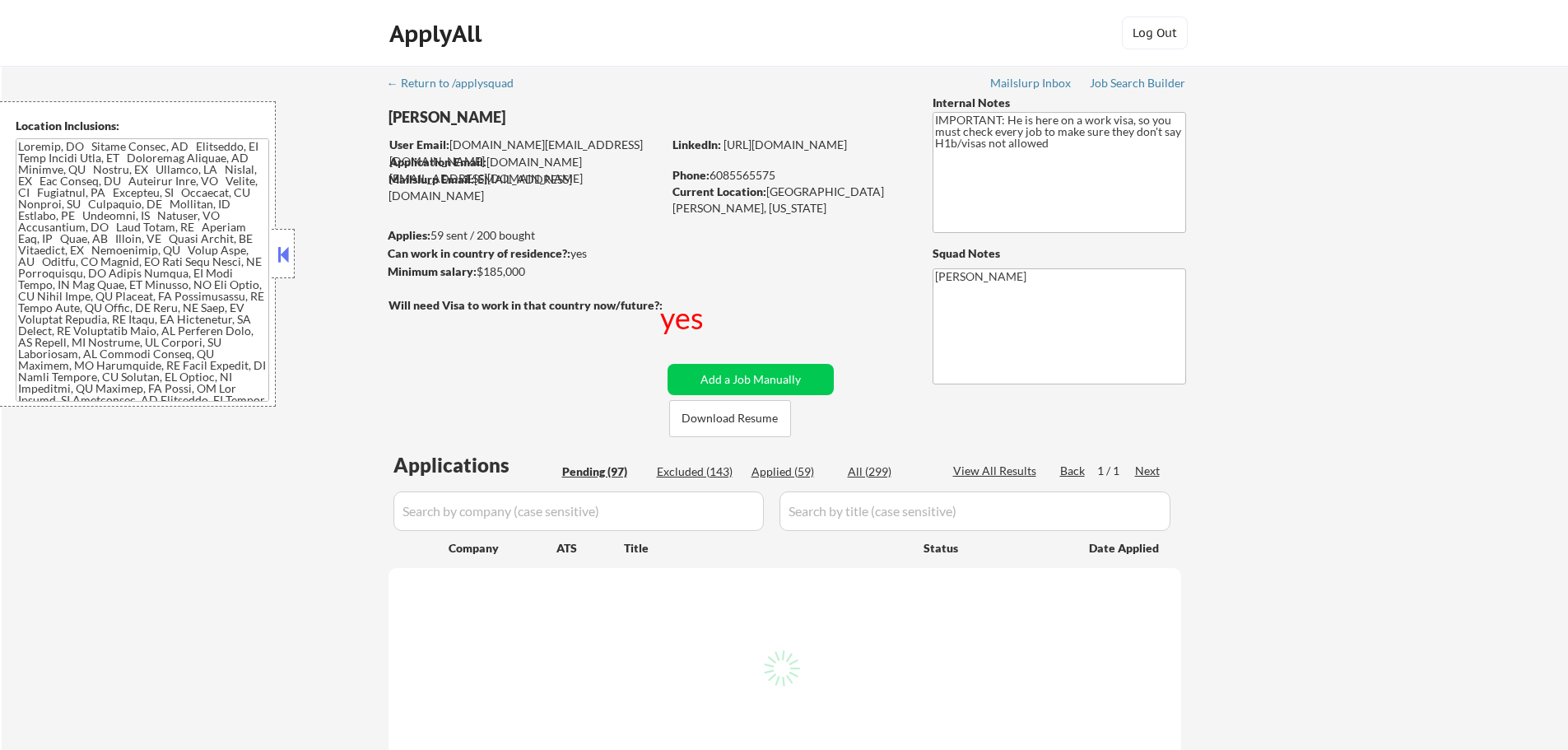
select select ""pending""
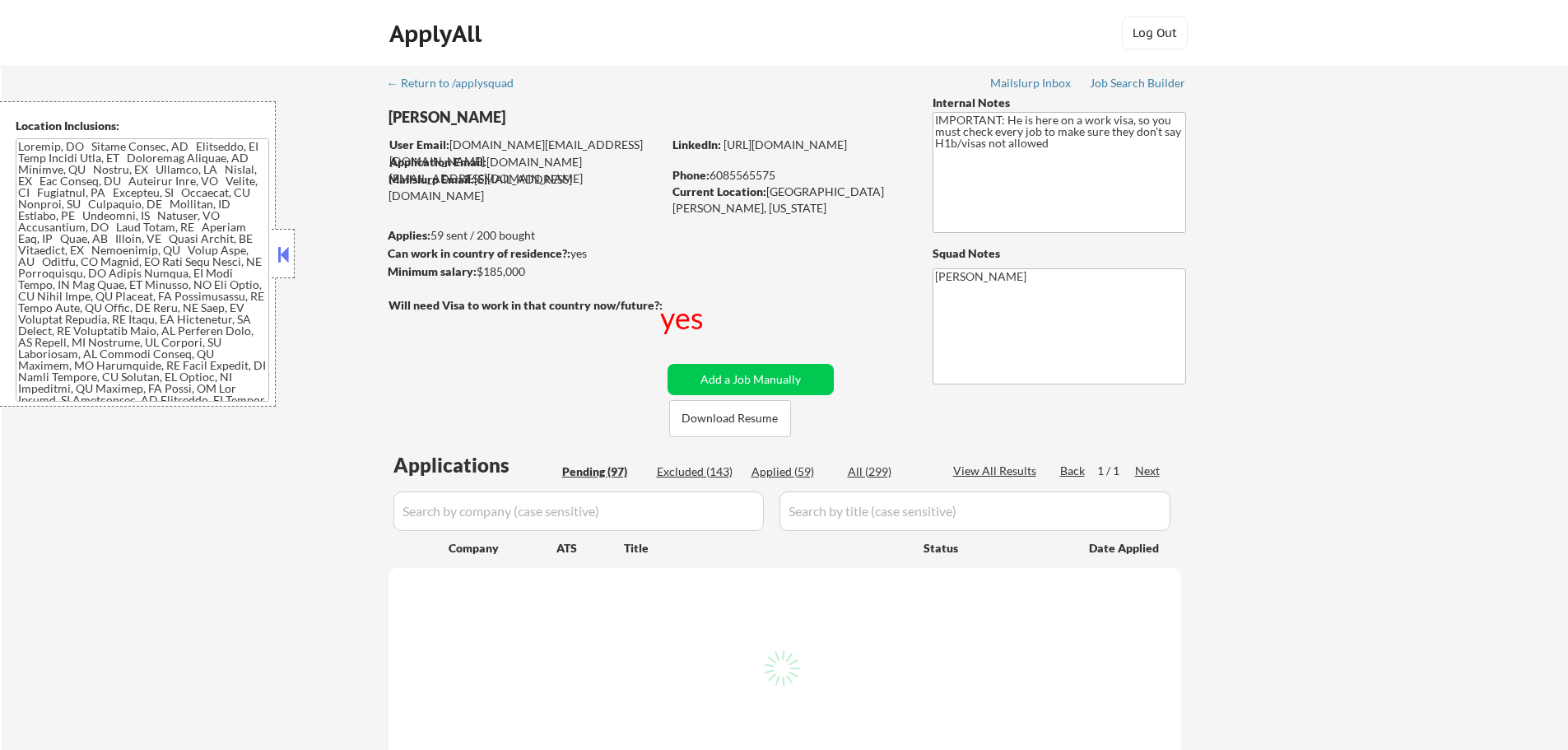
select select ""pending""
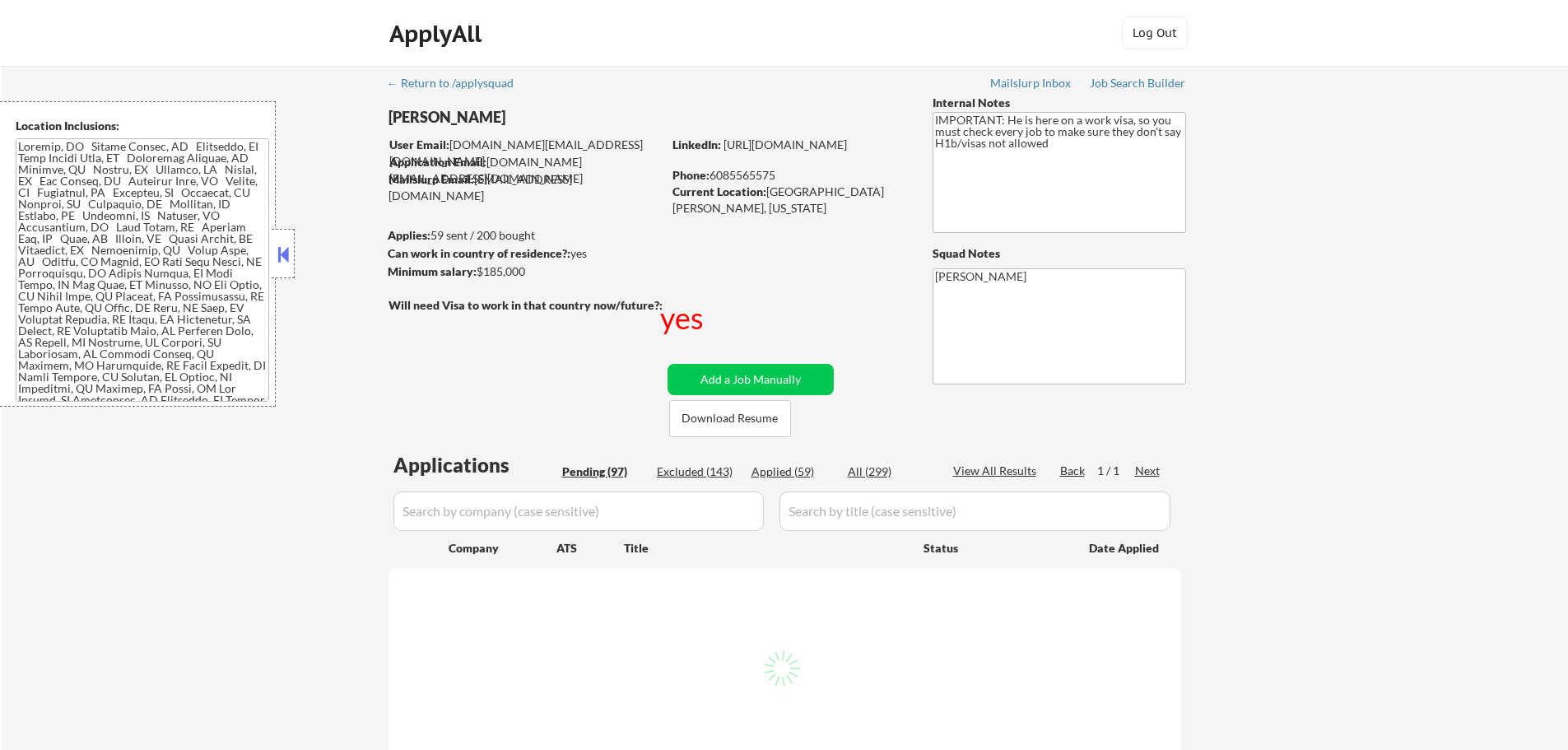
select select ""pending""
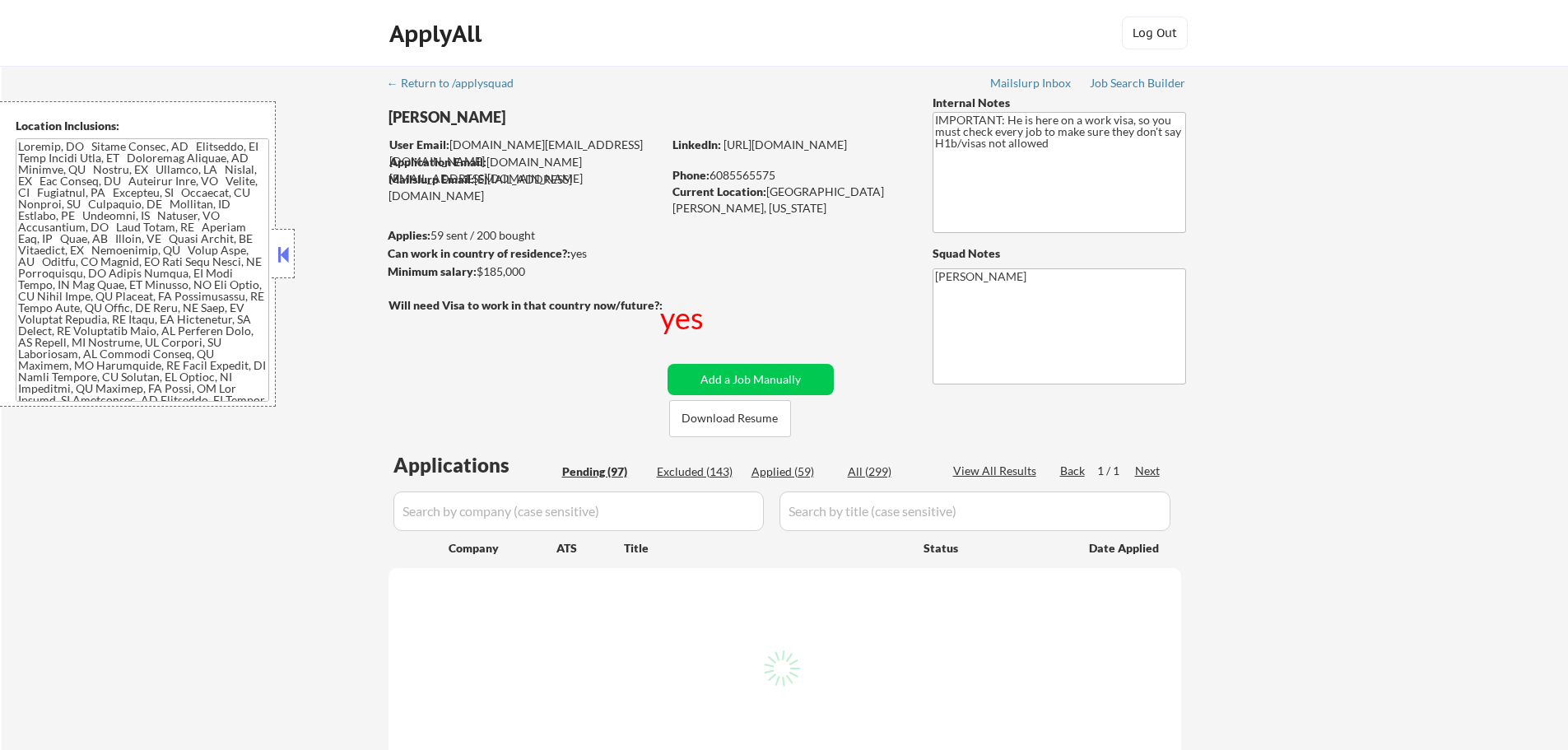
select select ""pending""
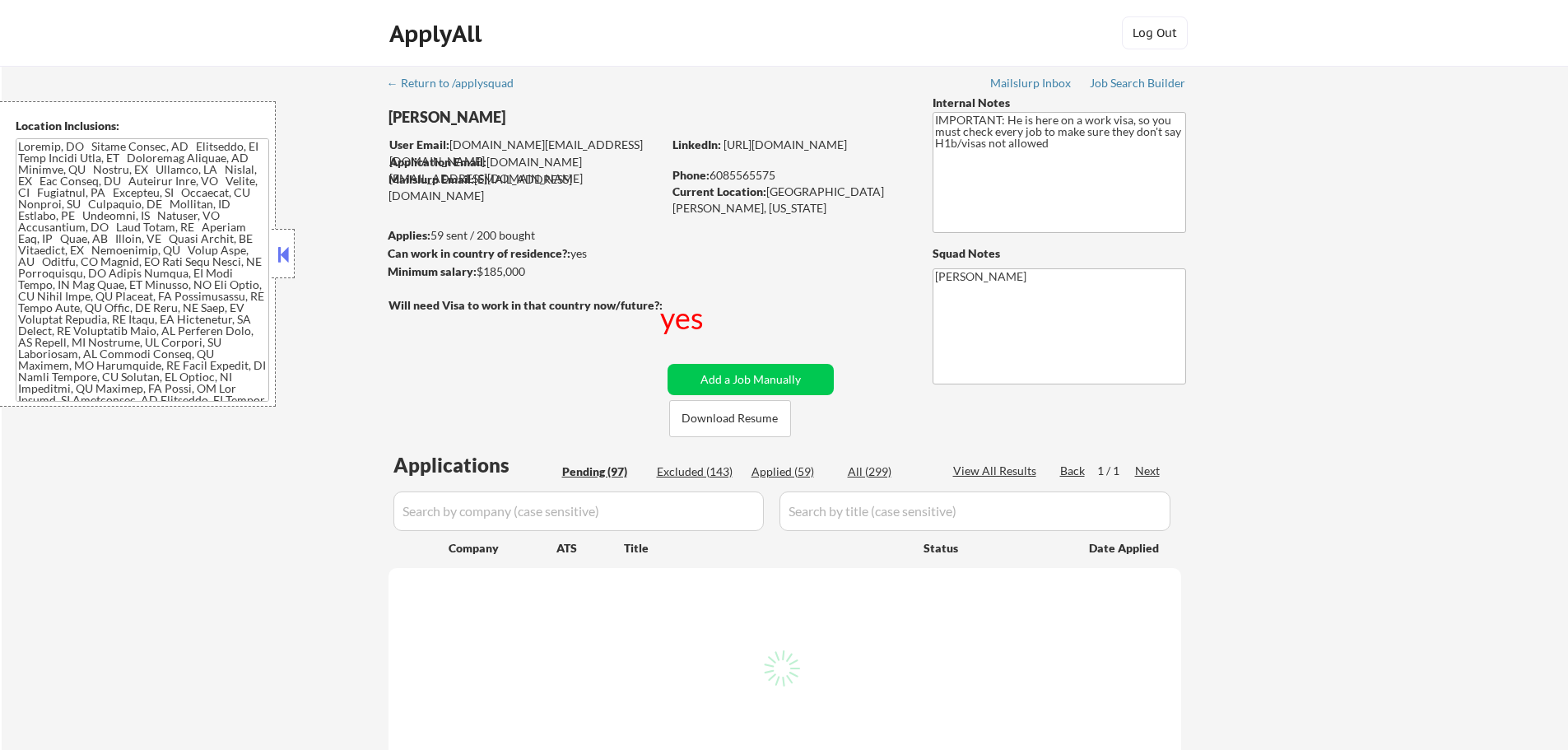
select select ""pending""
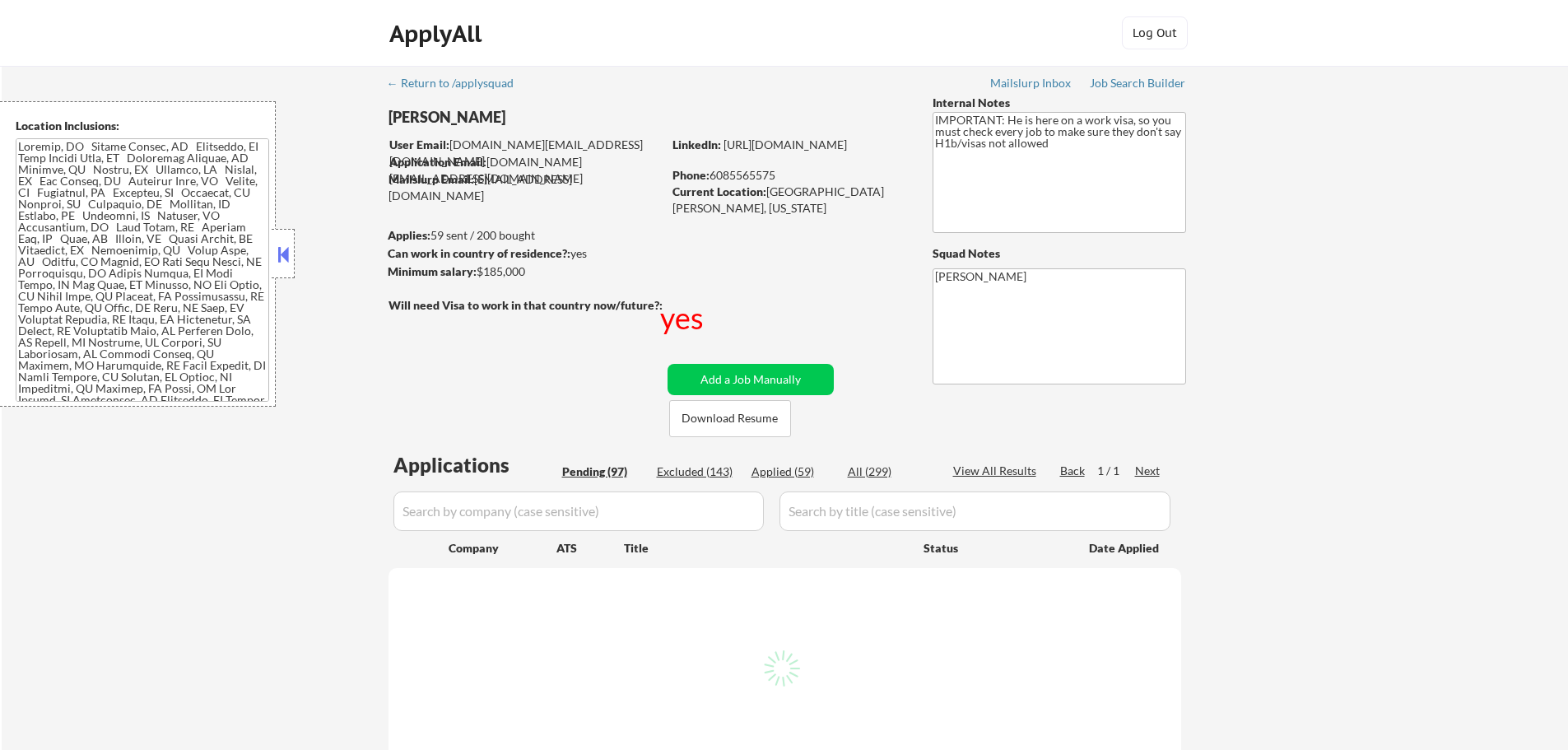
select select ""pending""
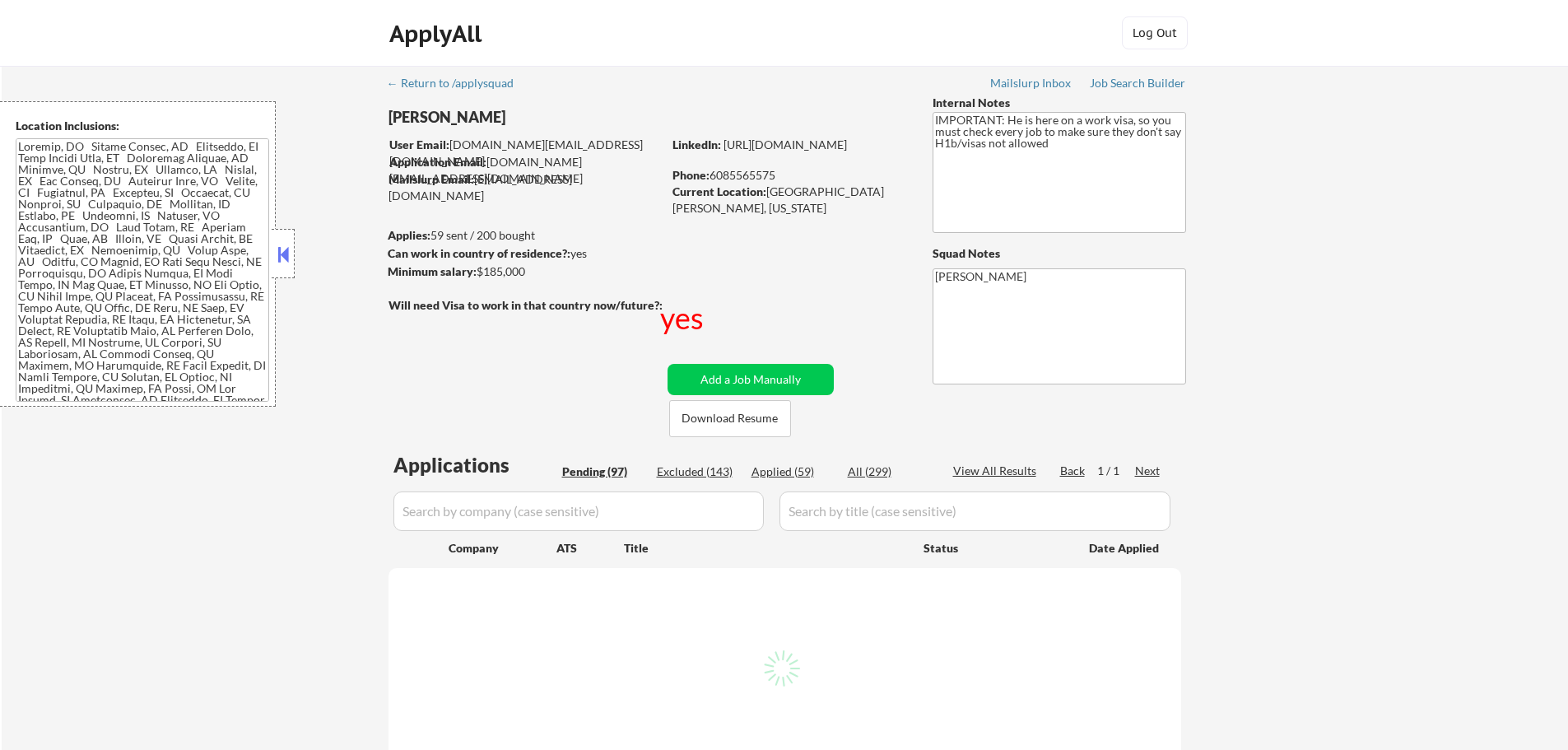
select select ""pending""
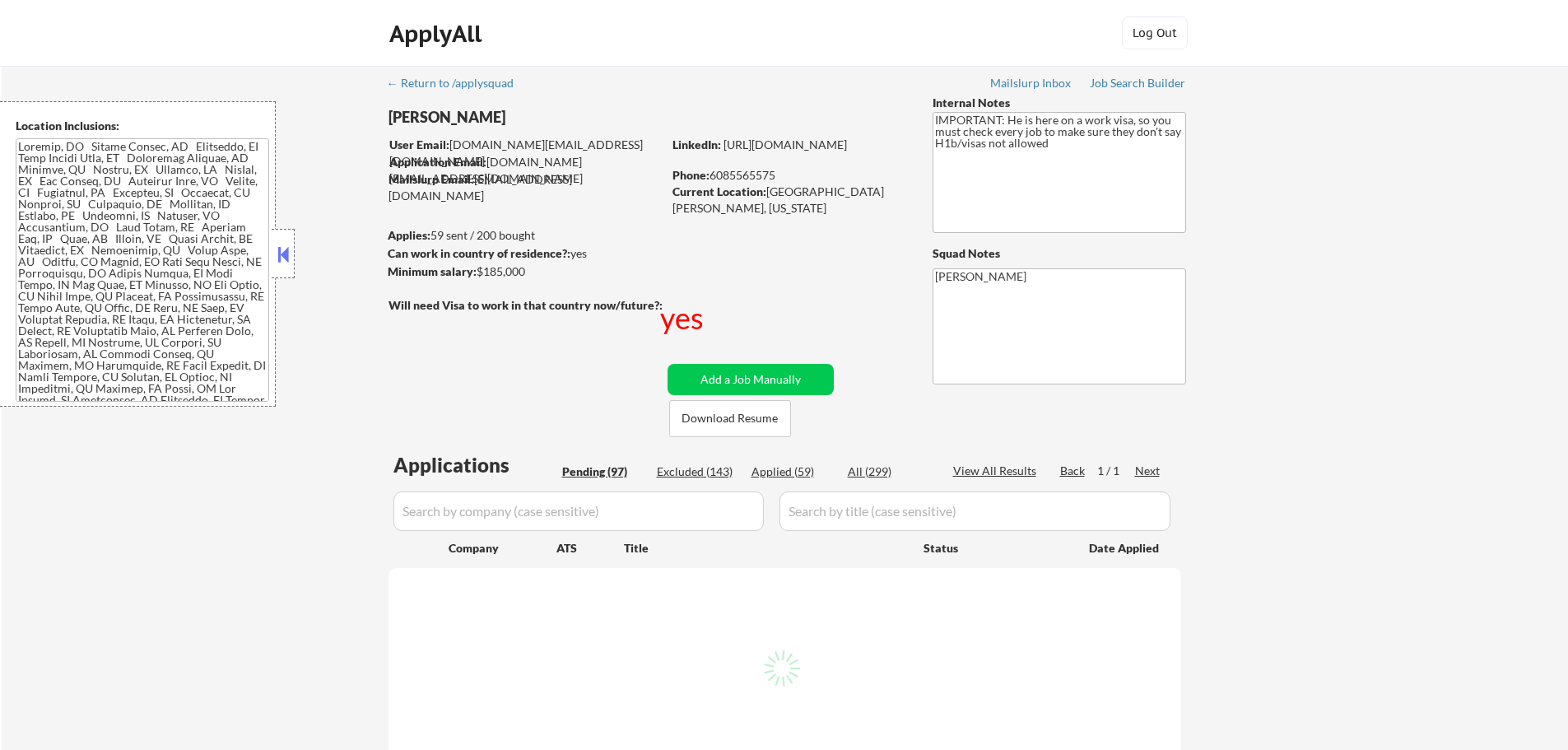
select select ""pending""
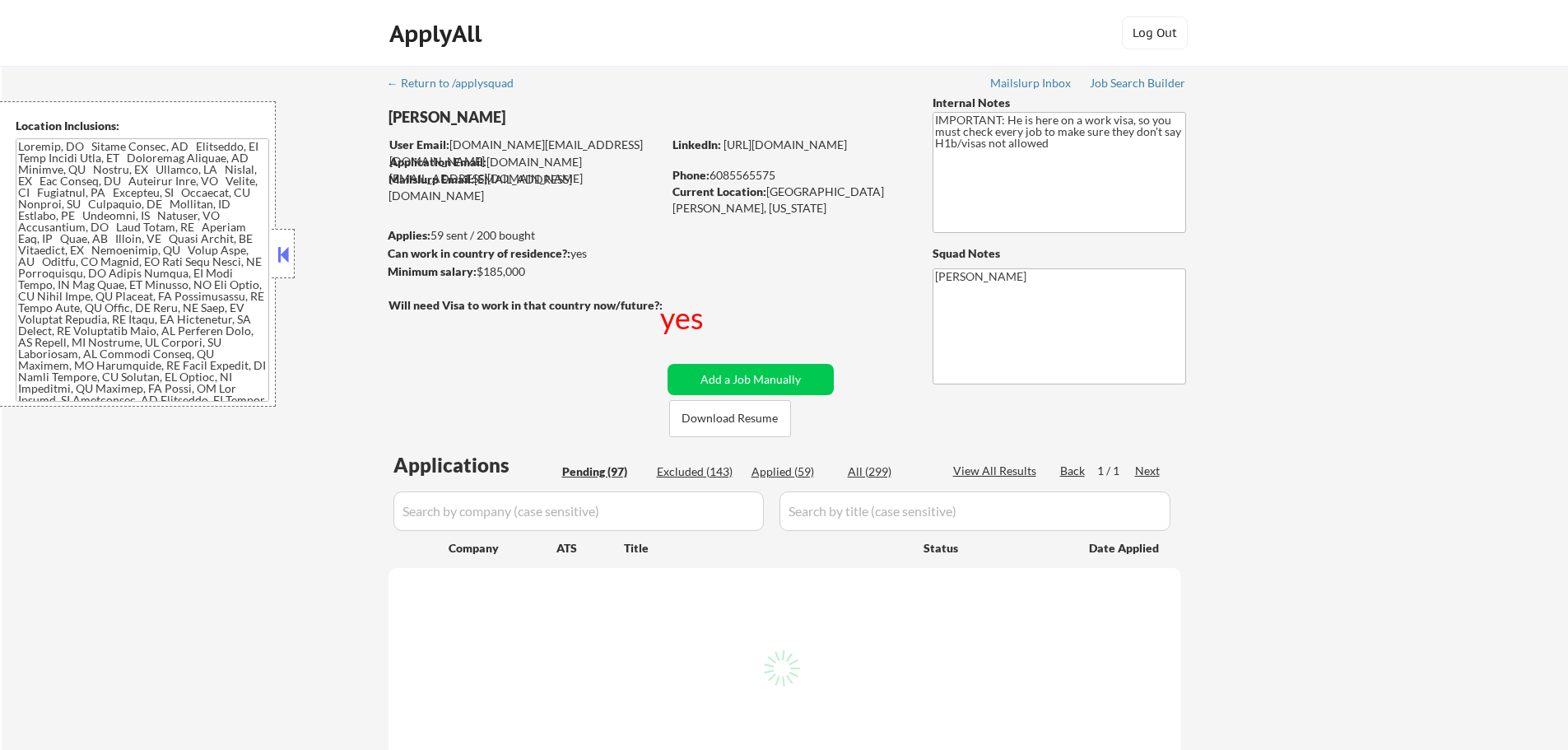
select select ""pending""
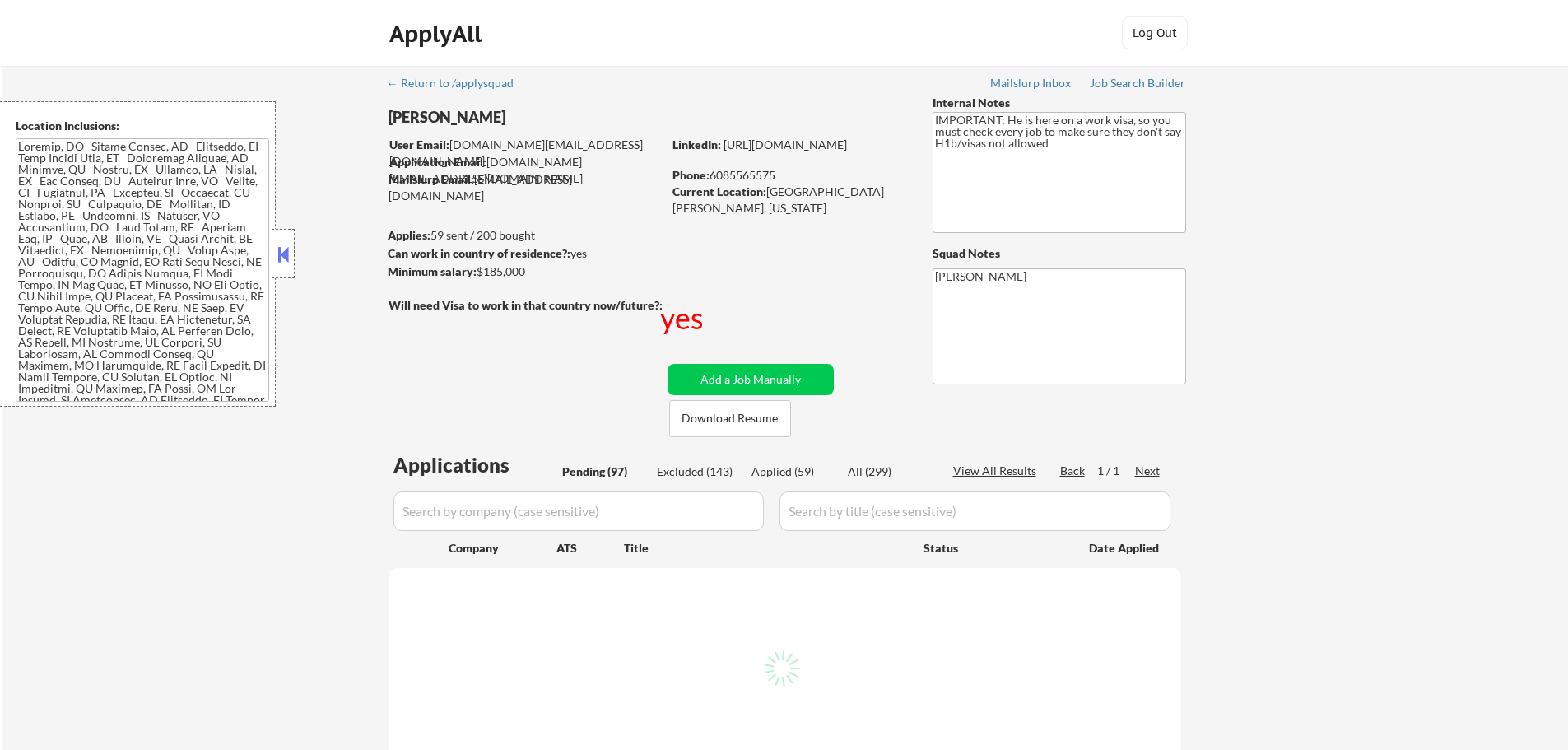
select select ""pending""
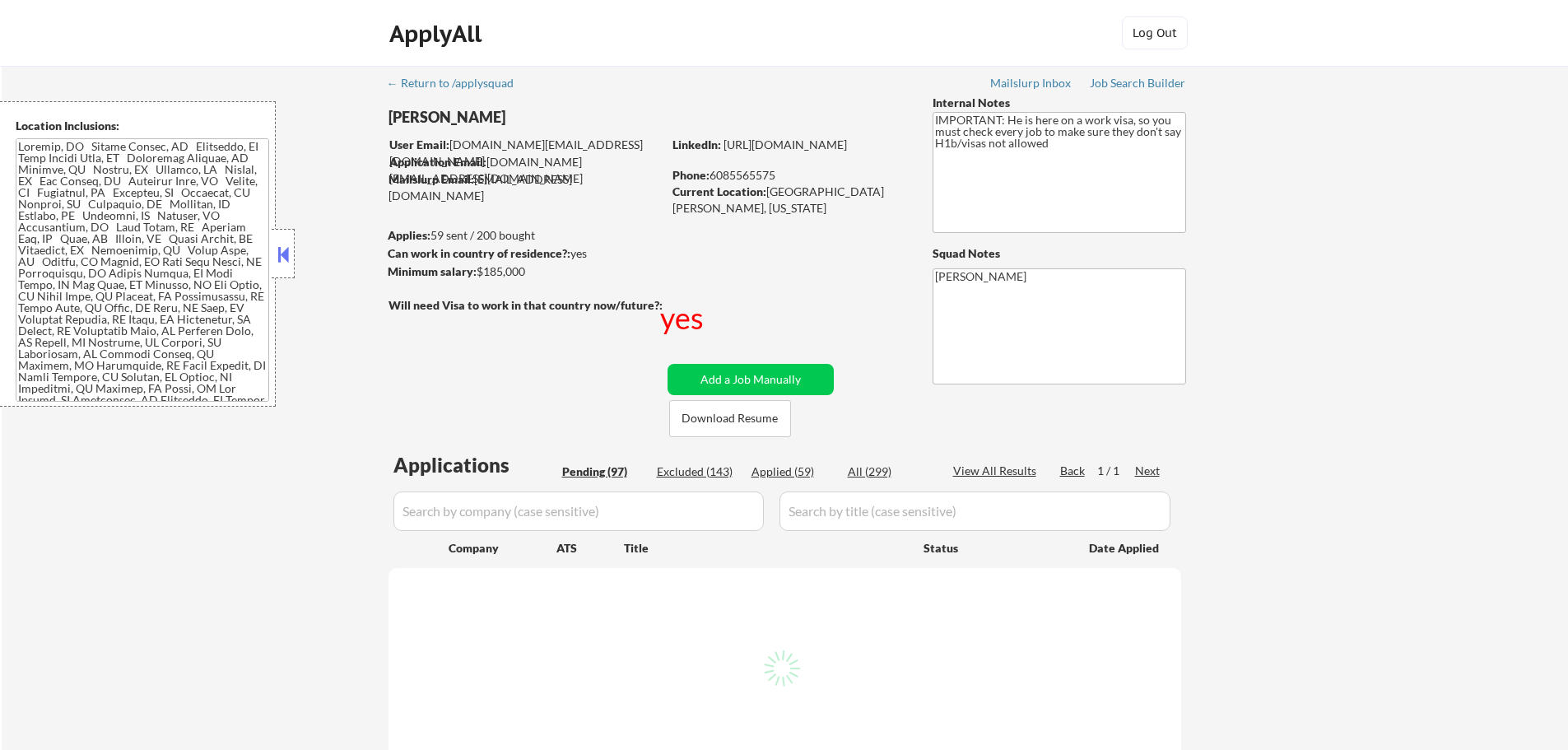
select select ""pending""
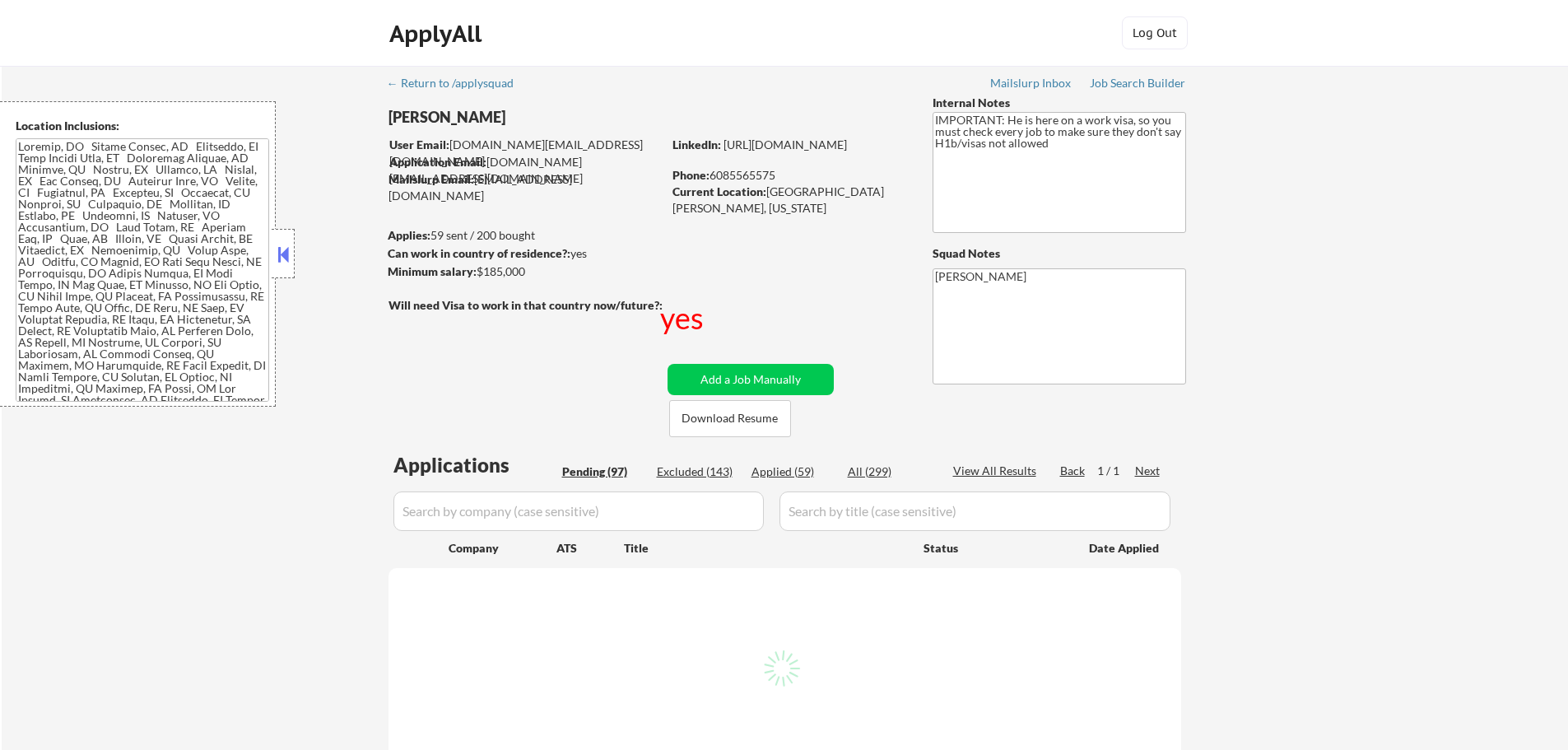
select select ""pending""
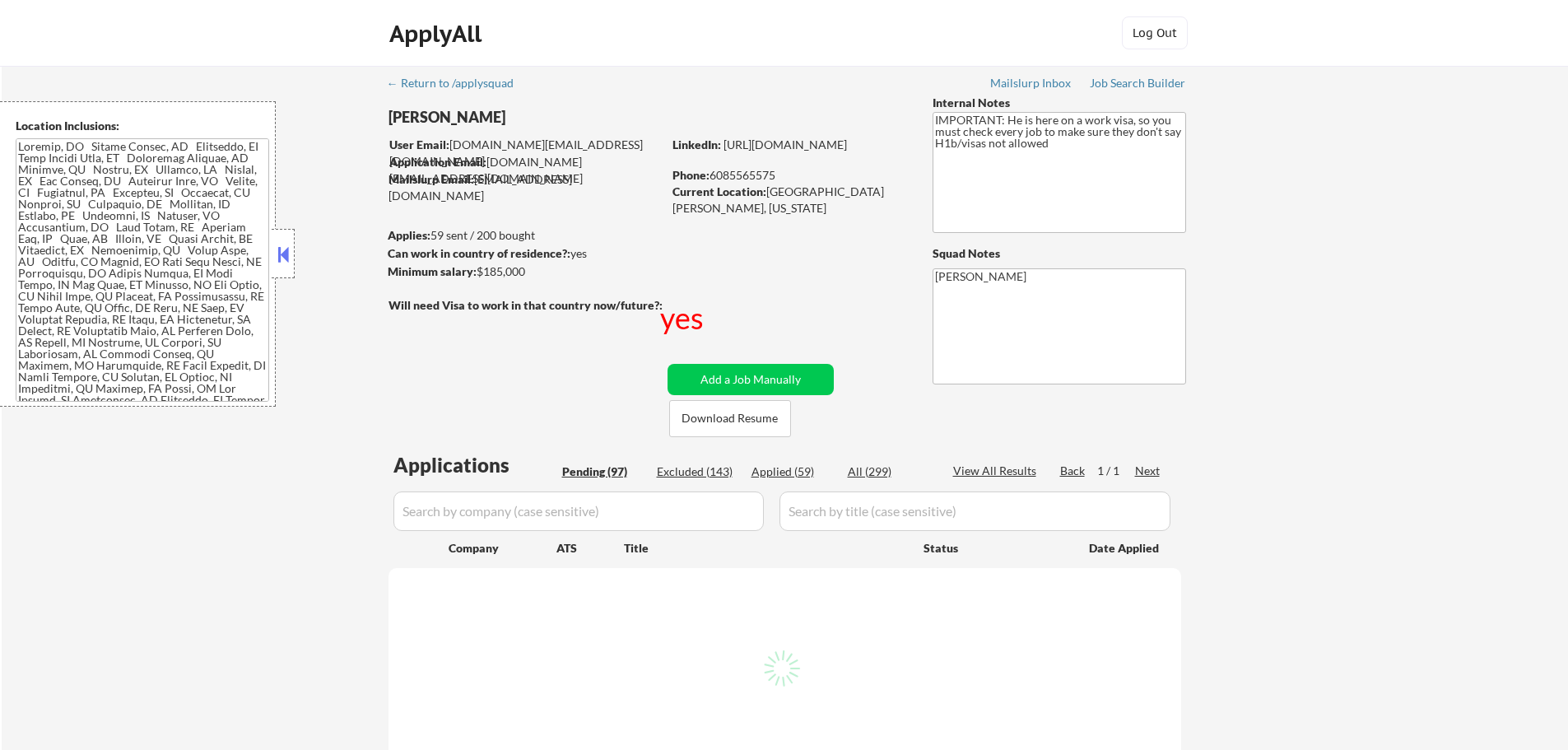
select select ""pending""
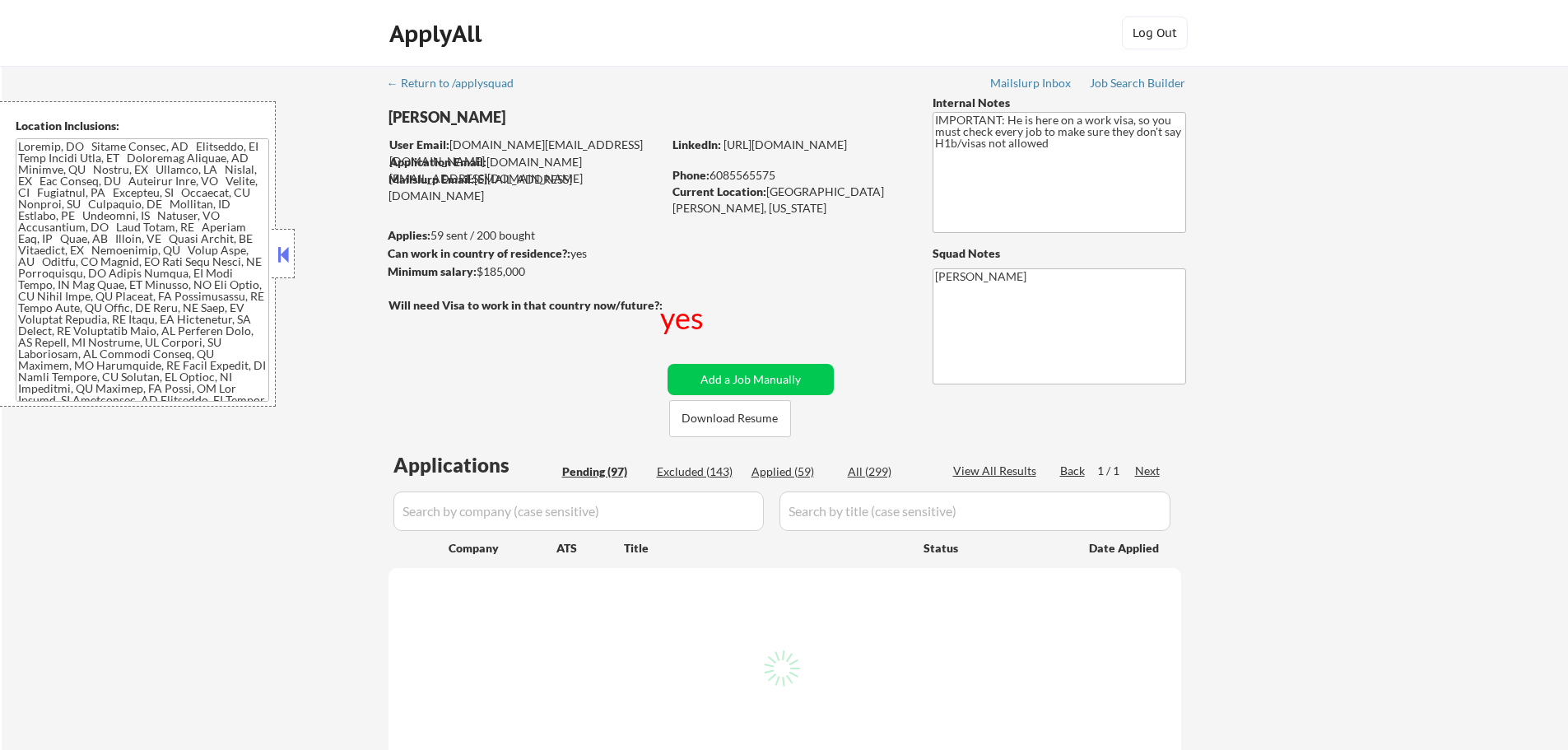
select select ""pending""
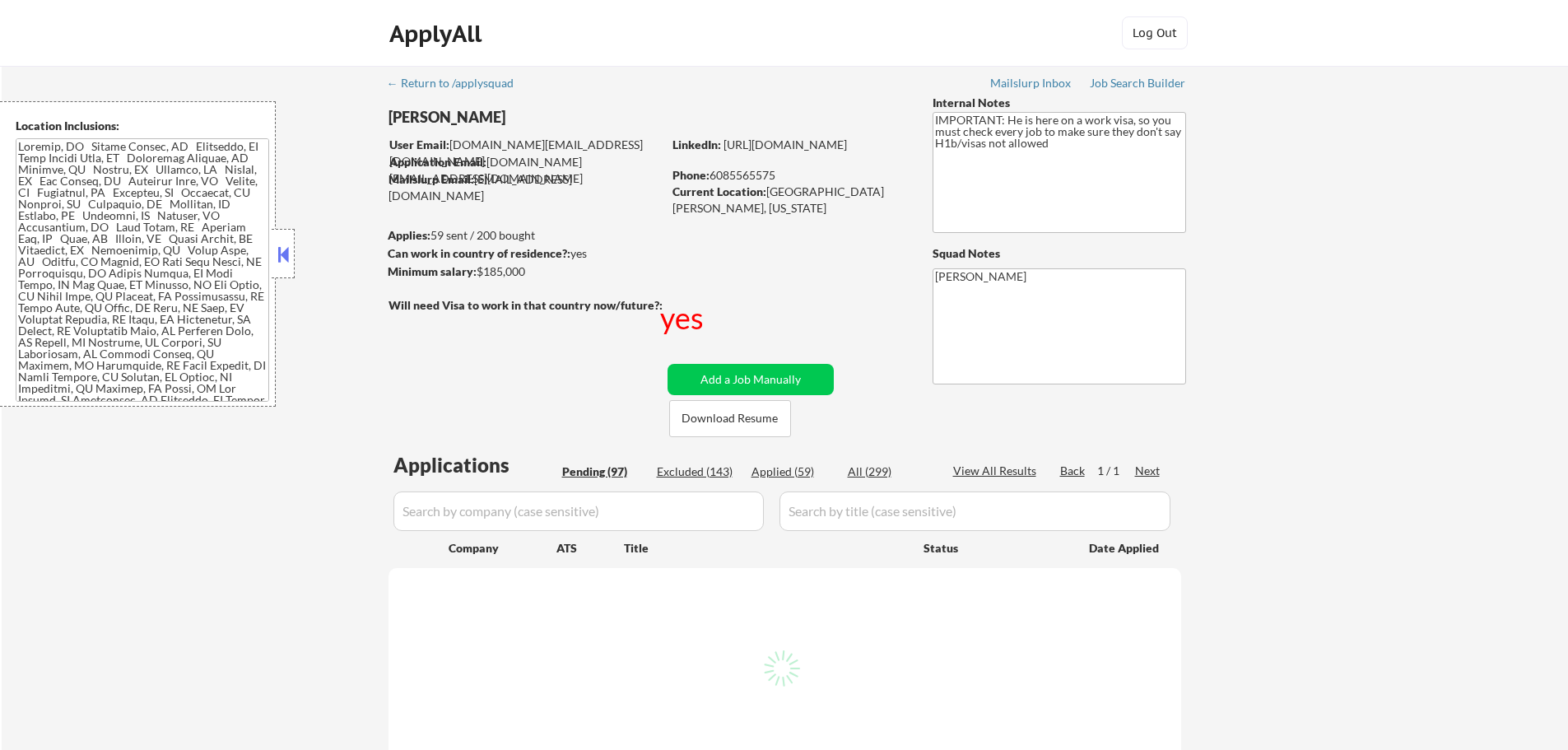
select select ""pending""
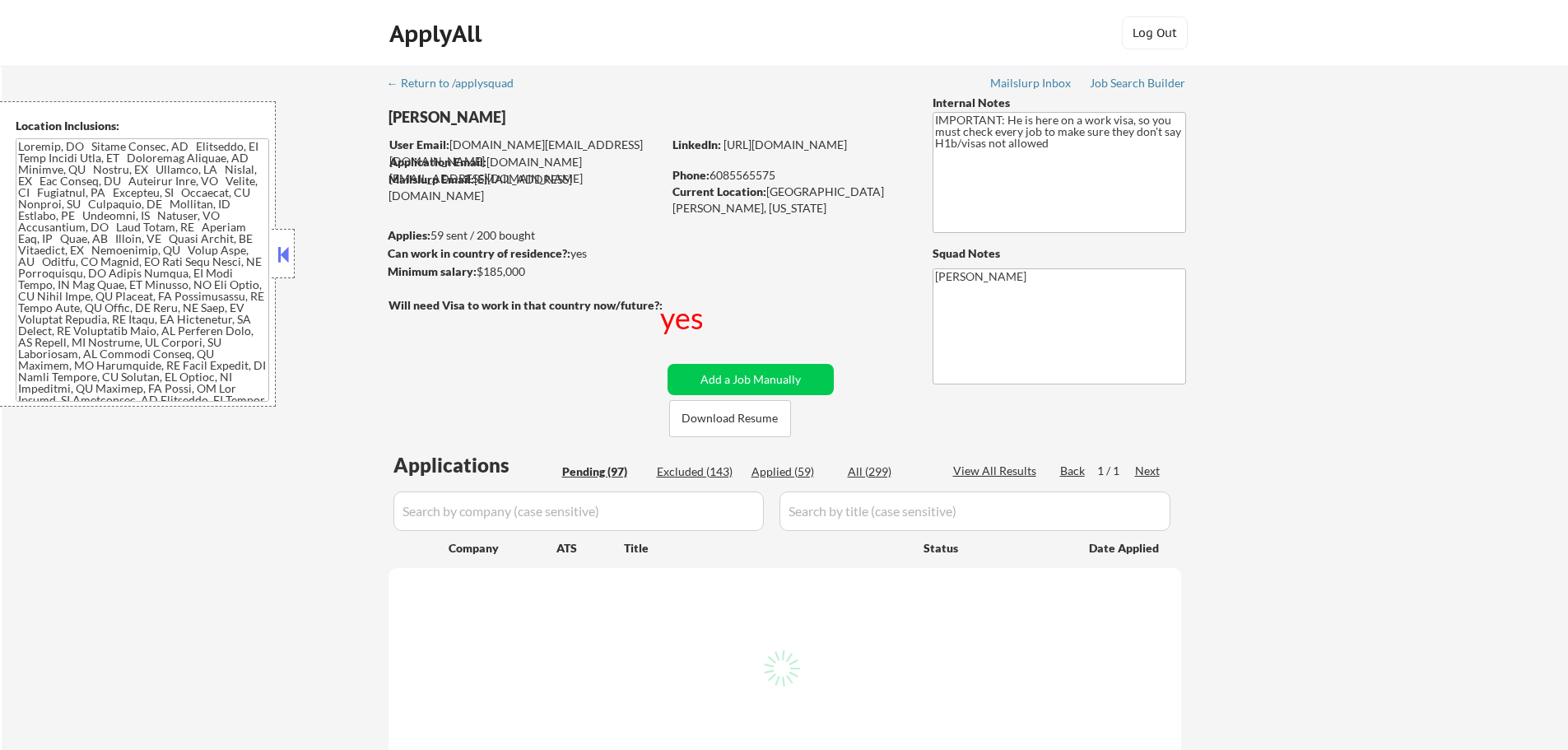
select select ""pending""
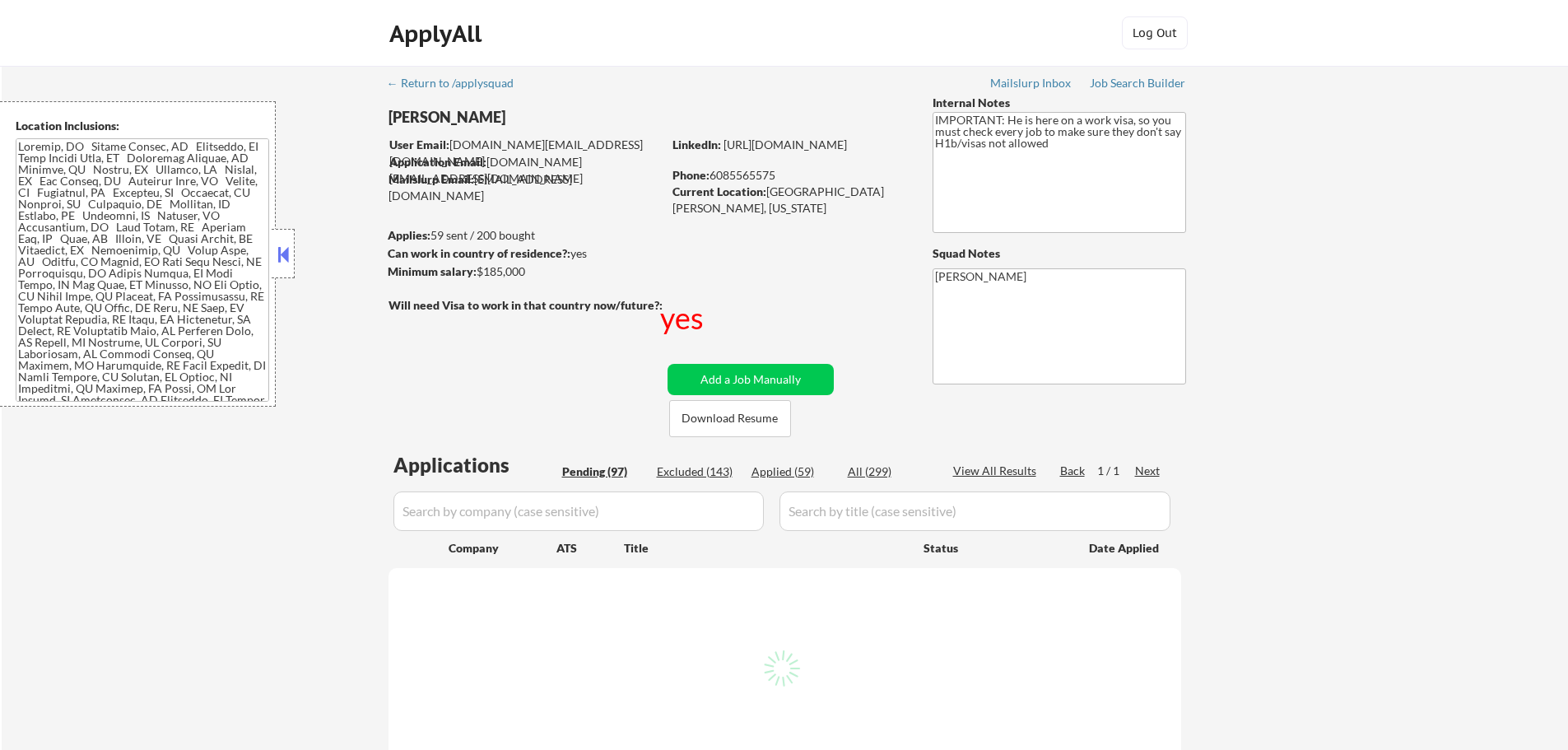
select select ""pending""
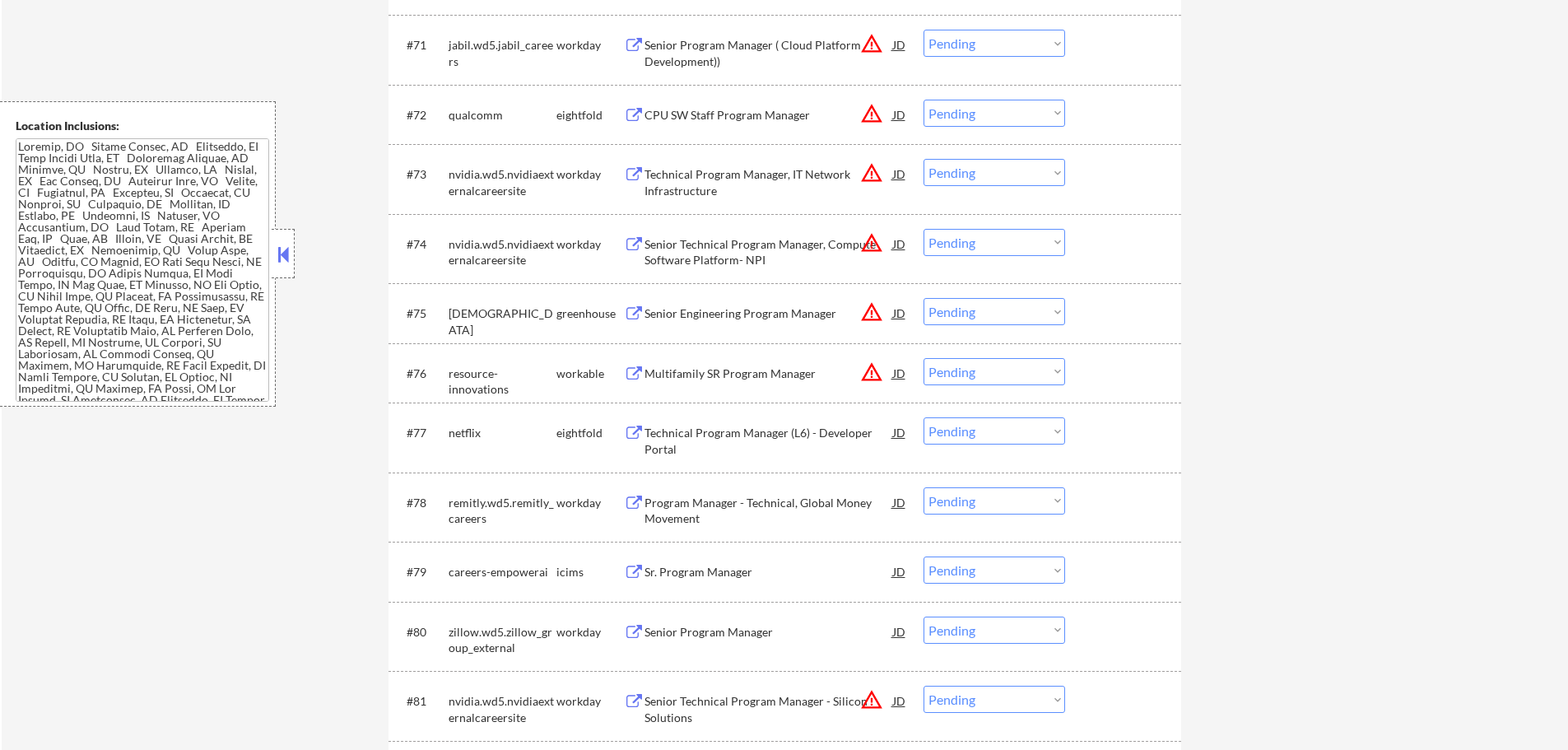
scroll to position [5105, 0]
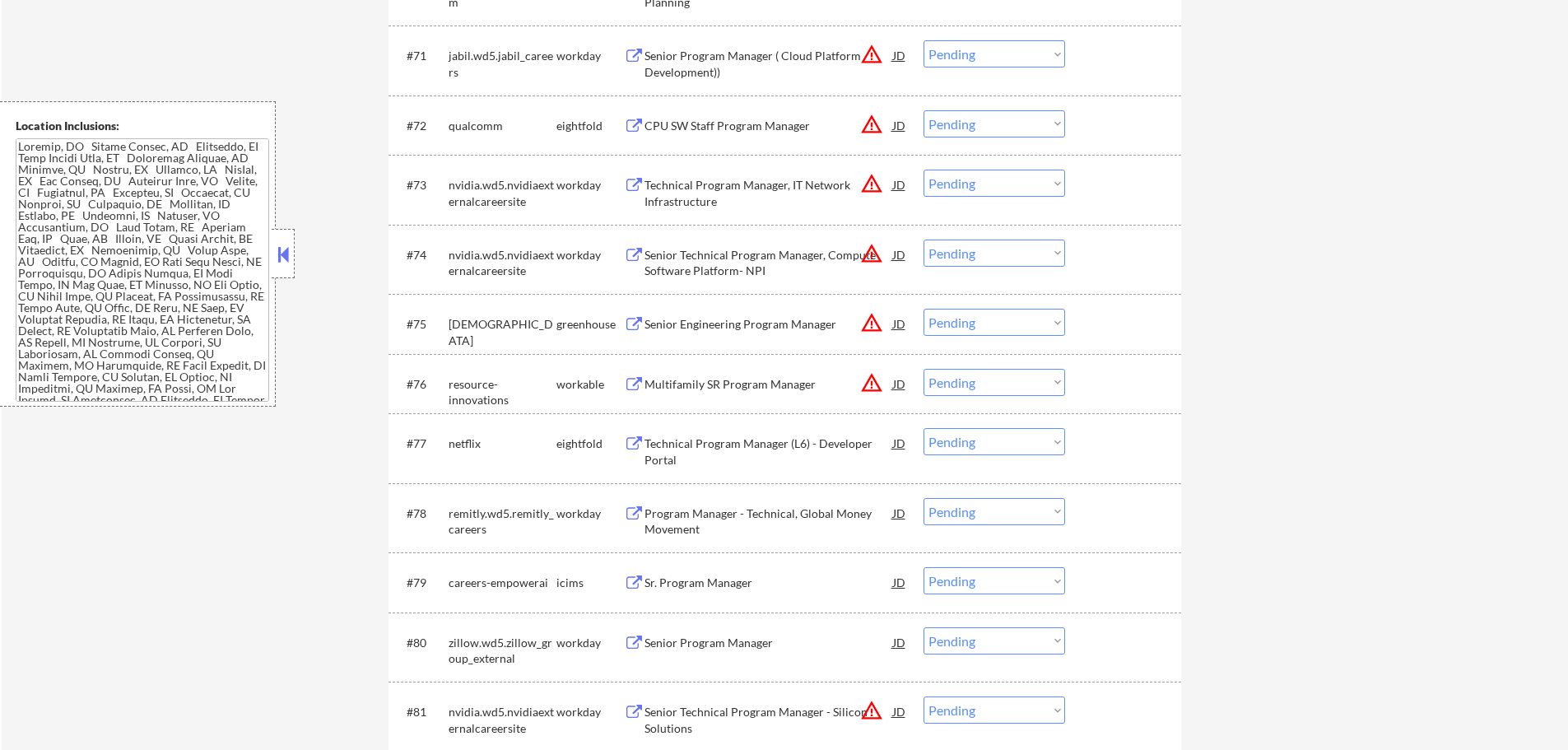
click at [704, 326] on div "Senior Engineering Program Manager" at bounding box center [769, 324] width 248 height 17
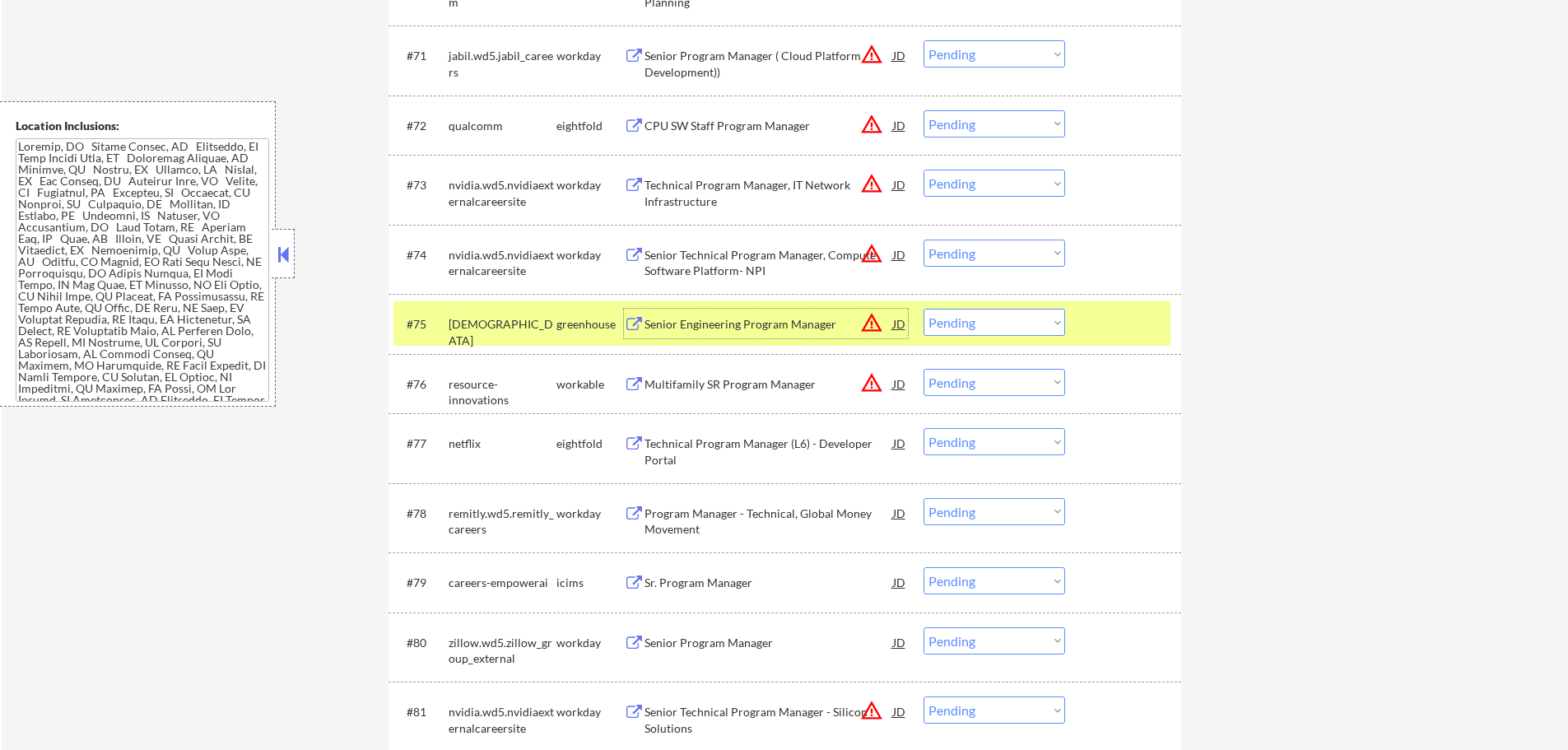
click at [970, 328] on select "Choose an option... Pending Applied Excluded (Questions) Excluded (Expired) Exc…" at bounding box center [995, 322] width 142 height 27
click at [924, 309] on select "Choose an option... Pending Applied Excluded (Questions) Excluded (Expired) Exc…" at bounding box center [995, 322] width 142 height 27
click at [1104, 322] on div at bounding box center [1125, 324] width 73 height 30
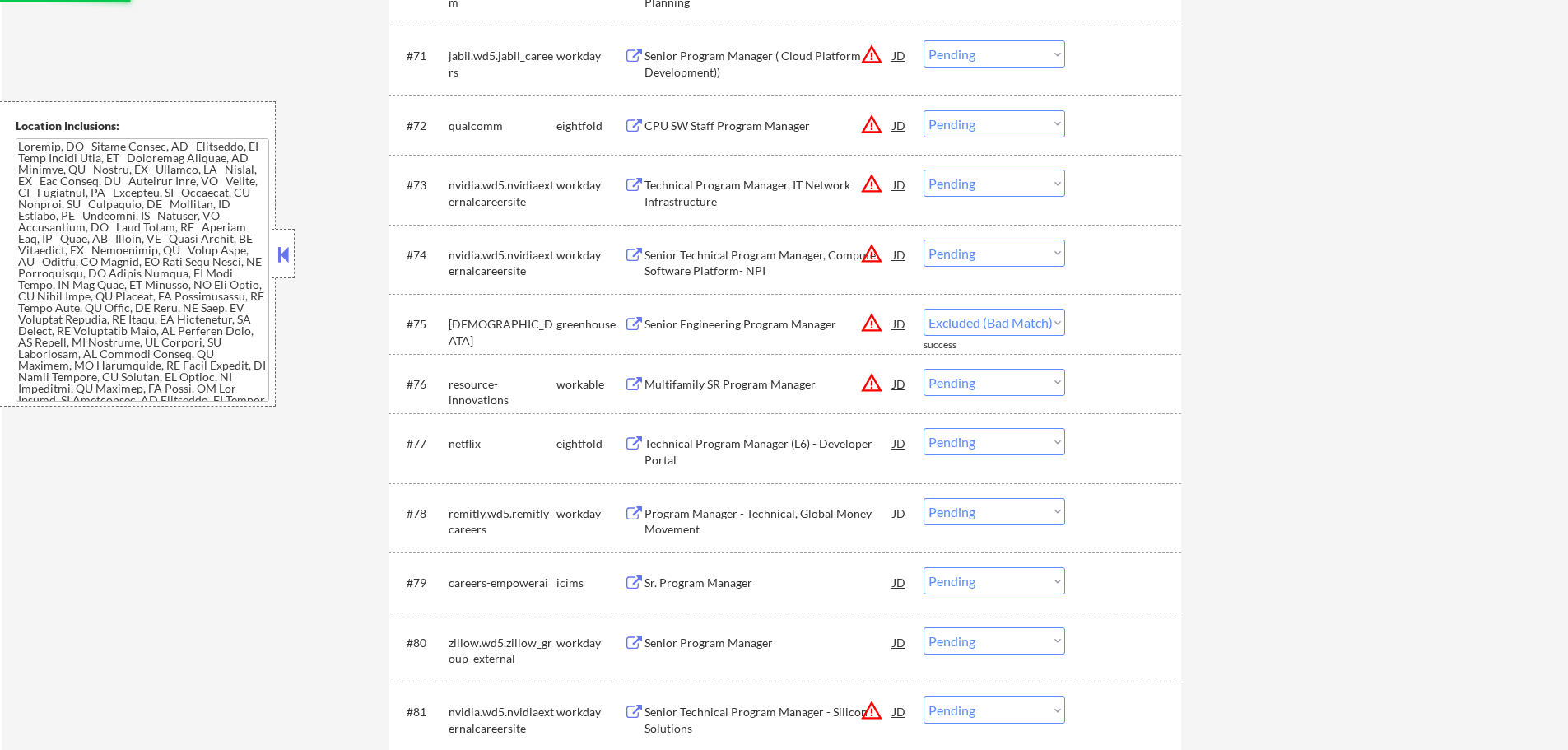
select select ""pending""
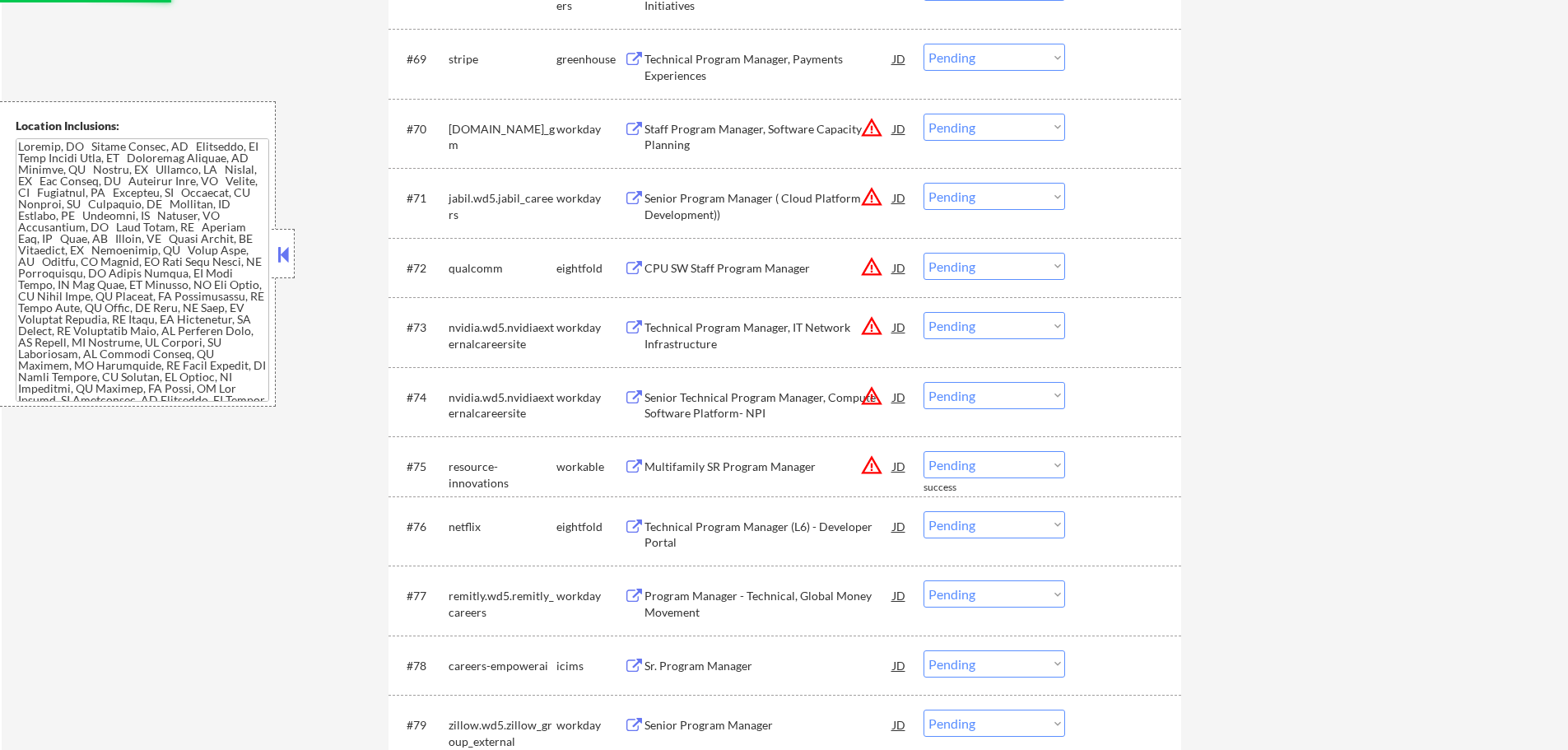
scroll to position [4858, 0]
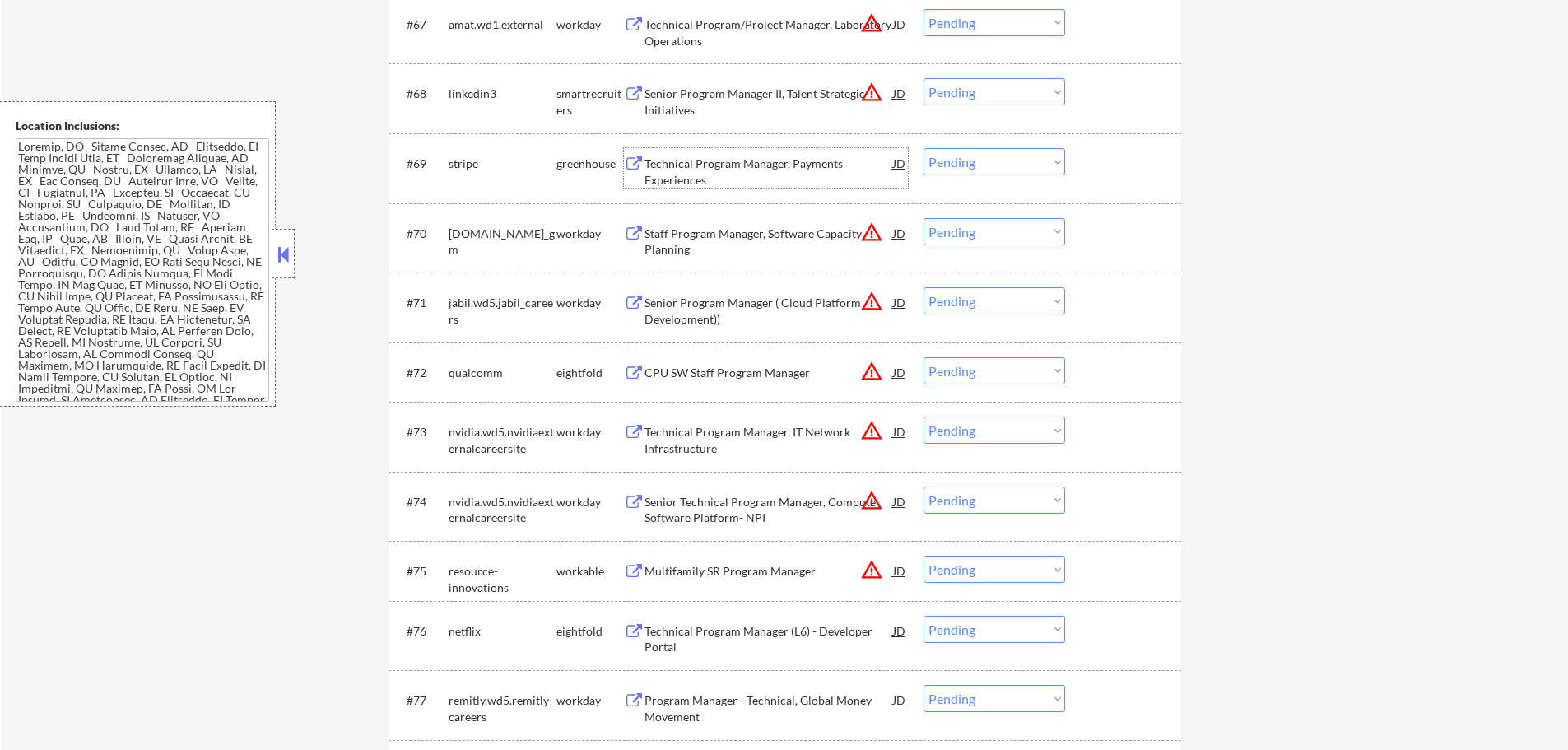
click at [665, 166] on div "Technical Program Manager, Payments Experiences" at bounding box center [769, 172] width 248 height 32
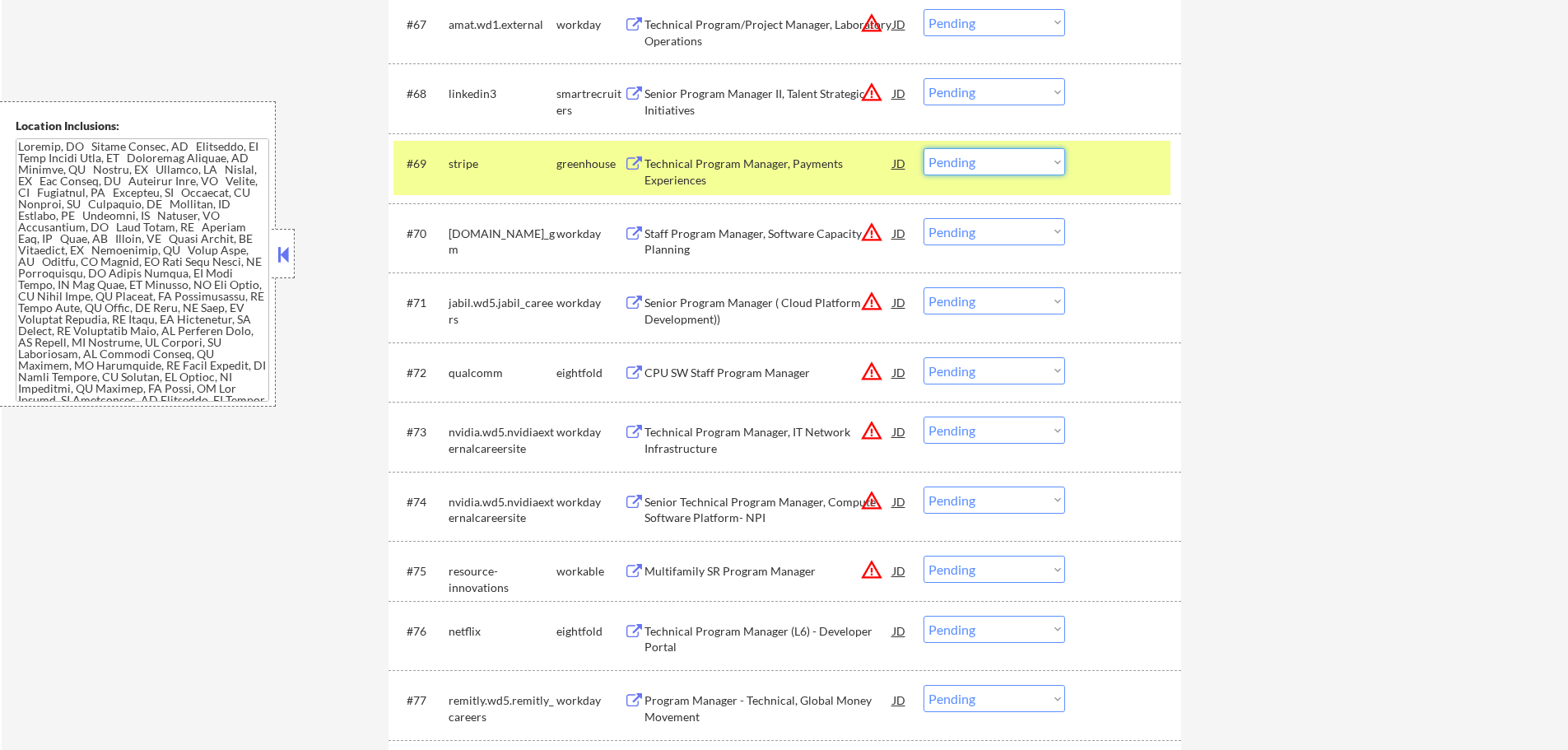
click at [960, 161] on select "Choose an option... Pending Applied Excluded (Questions) Excluded (Expired) Exc…" at bounding box center [995, 161] width 142 height 27
click at [924, 148] on select "Choose an option... Pending Applied Excluded (Questions) Excluded (Expired) Exc…" at bounding box center [995, 161] width 142 height 27
click at [1091, 151] on div at bounding box center [1125, 163] width 73 height 30
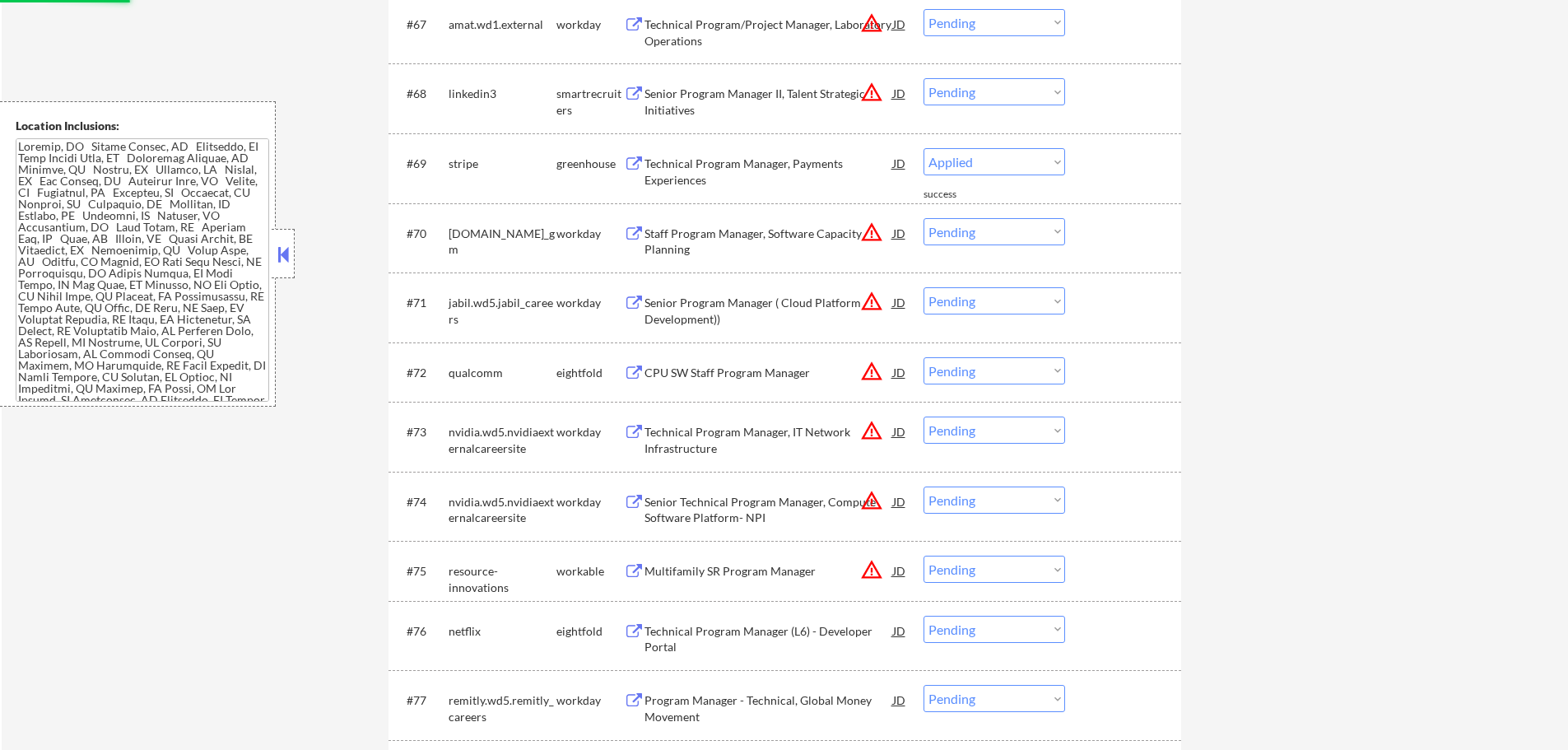
select select ""pending""
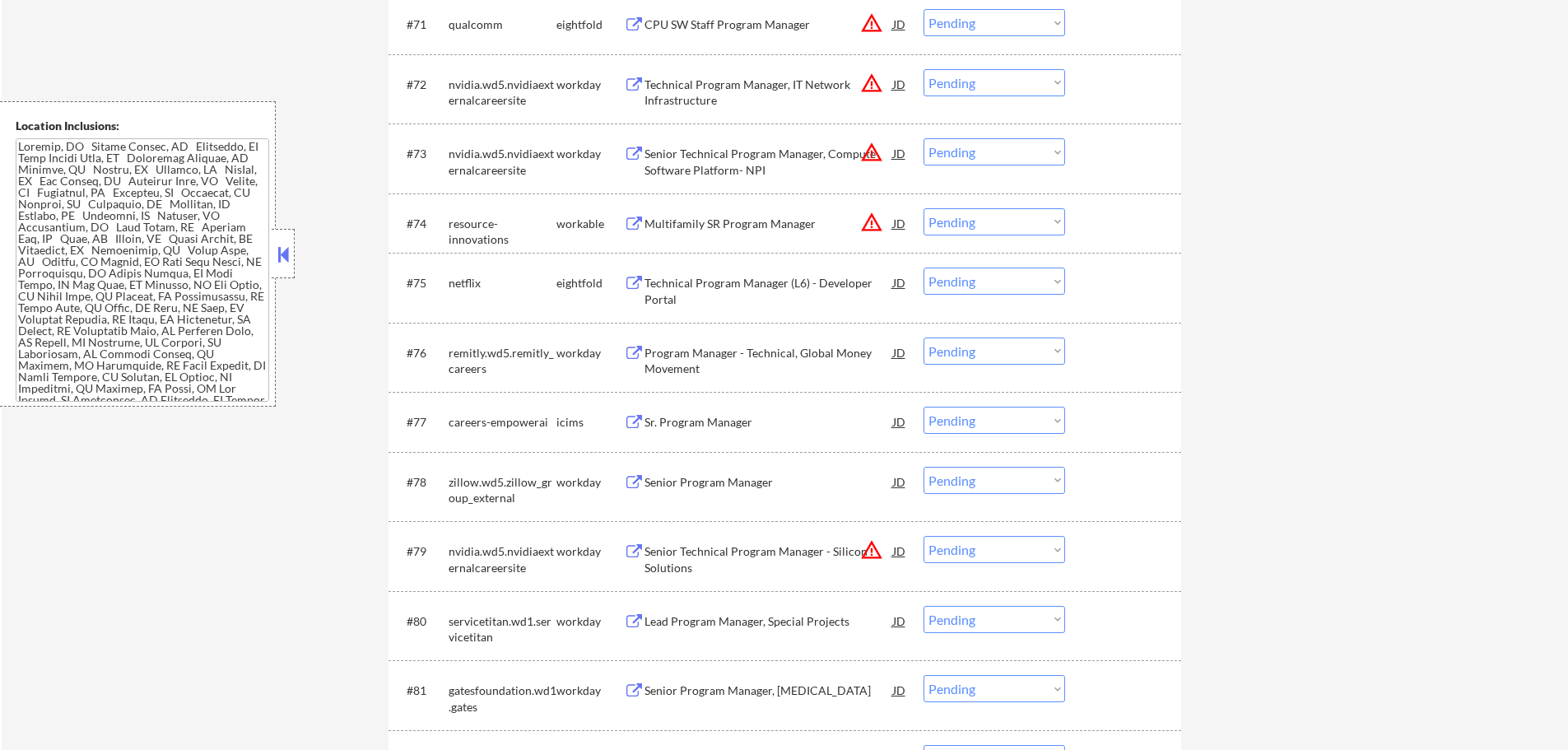
scroll to position [5022, 0]
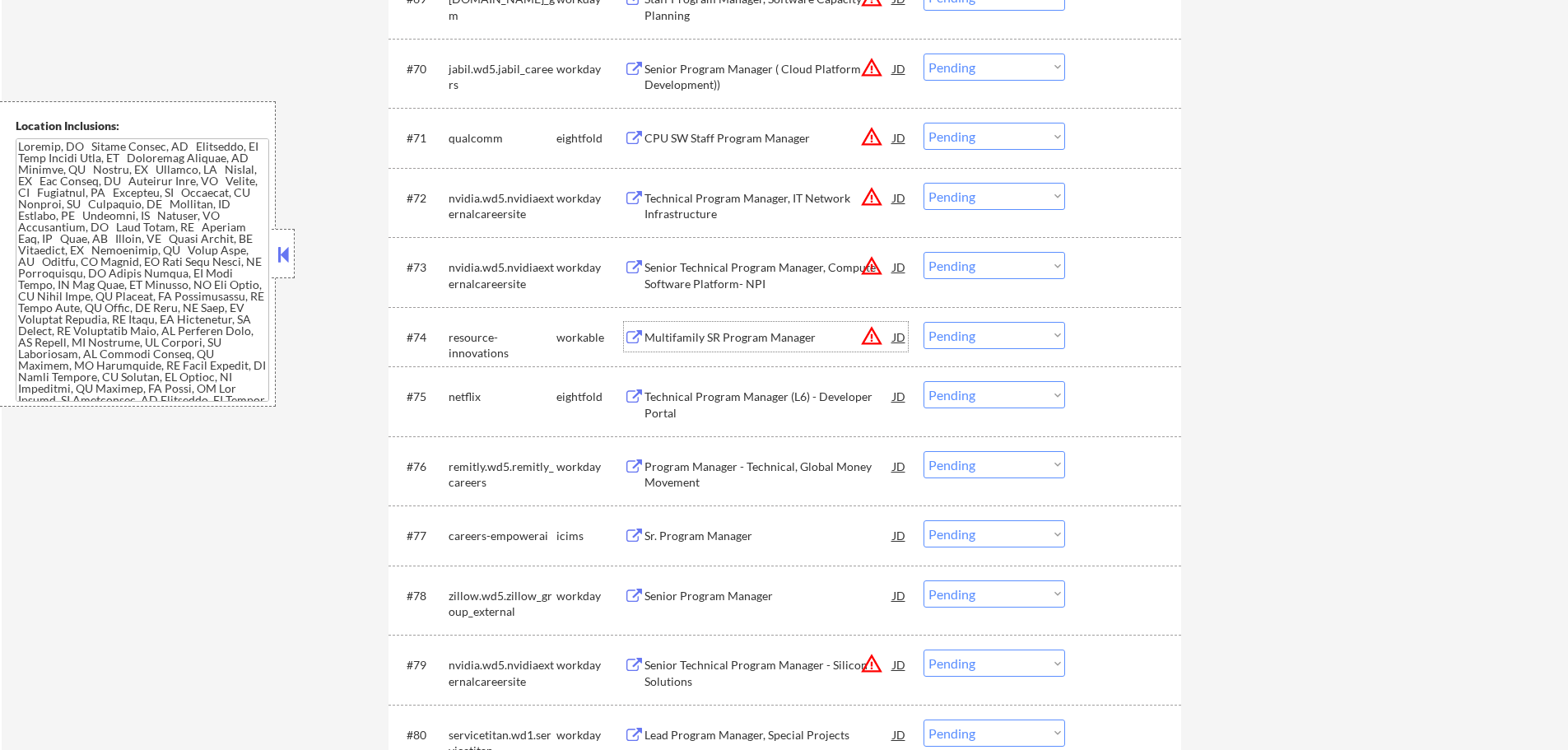
click at [722, 342] on div "Multifamily SR Program Manager" at bounding box center [769, 337] width 248 height 17
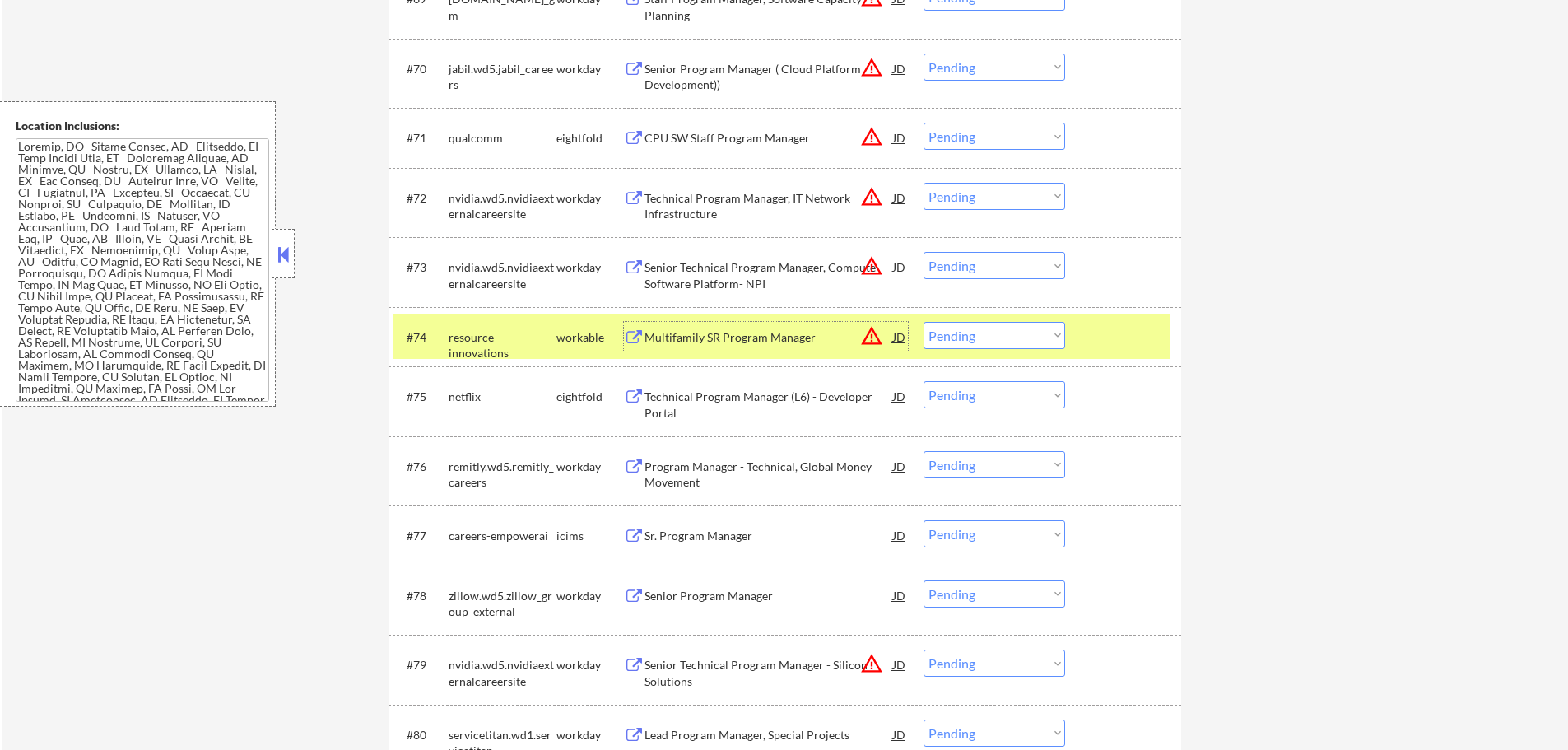
click at [956, 335] on select "Choose an option... Pending Applied Excluded (Questions) Excluded (Expired) Exc…" at bounding box center [995, 335] width 142 height 27
click at [924, 322] on select "Choose an option... Pending Applied Excluded (Questions) Excluded (Expired) Exc…" at bounding box center [995, 335] width 142 height 27
click at [1105, 334] on div at bounding box center [1125, 337] width 73 height 30
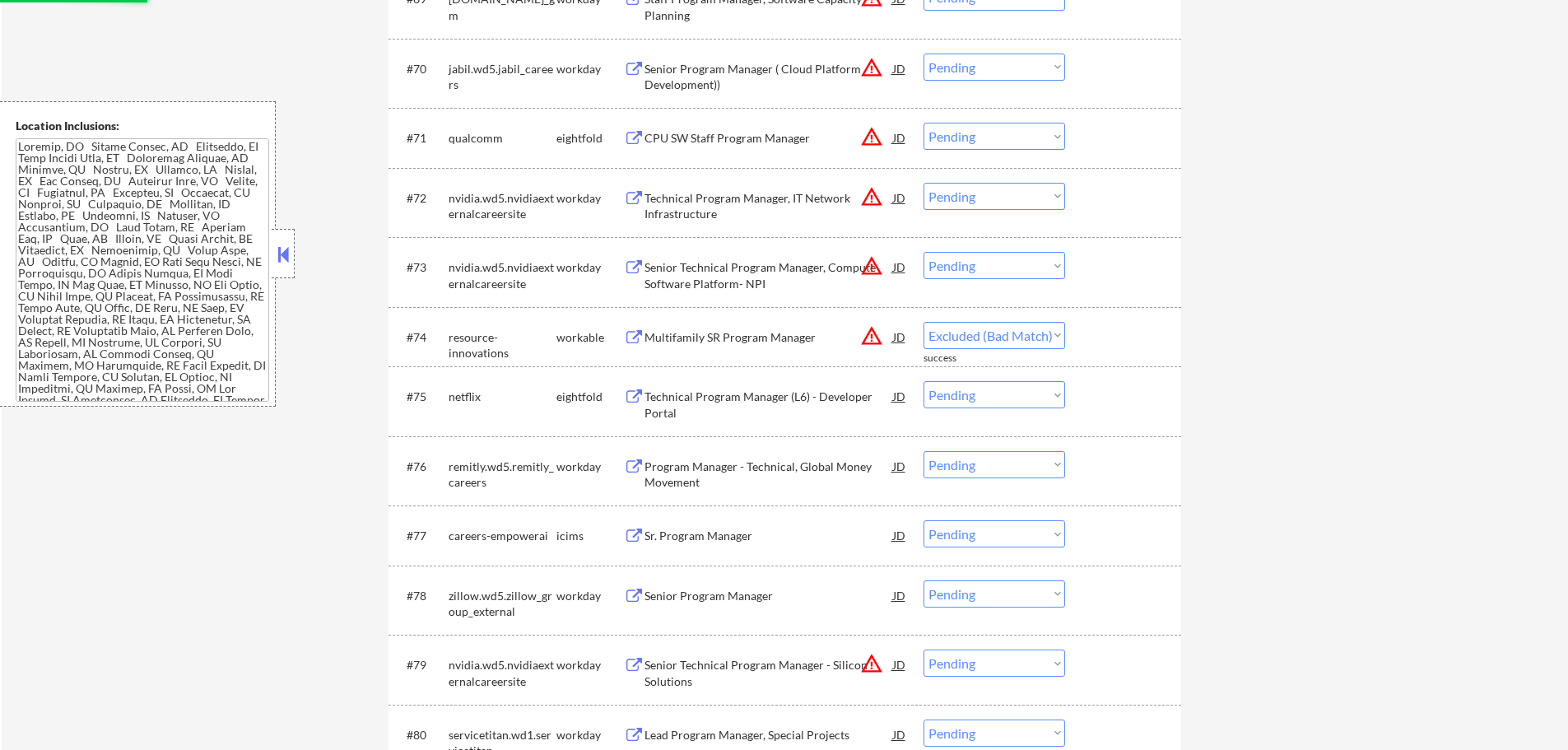
select select ""pending""
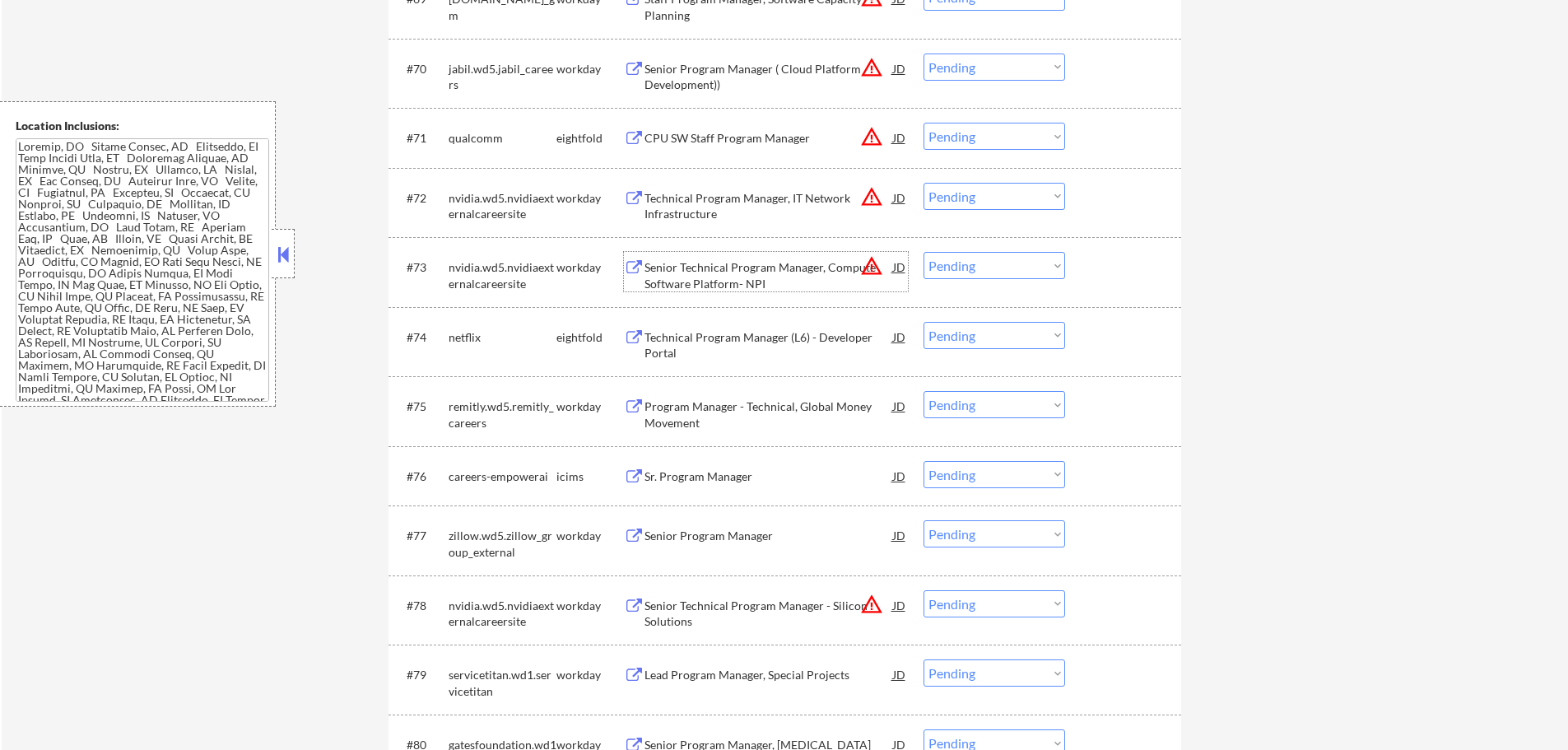
click at [727, 282] on div "Senior Technical Program Manager, Compute Software Platform- NPI" at bounding box center [769, 275] width 248 height 32
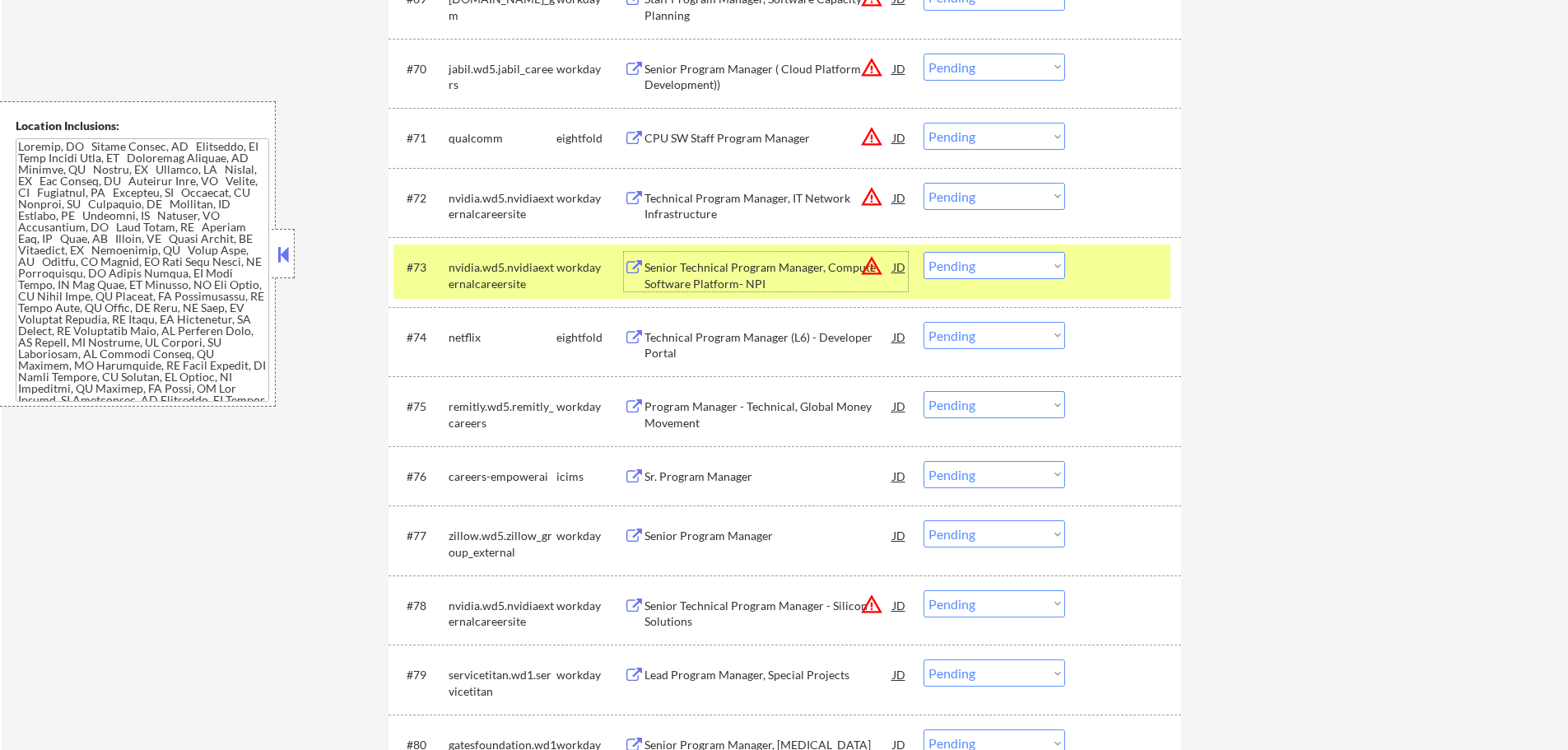
click at [1102, 273] on div at bounding box center [1125, 267] width 73 height 30
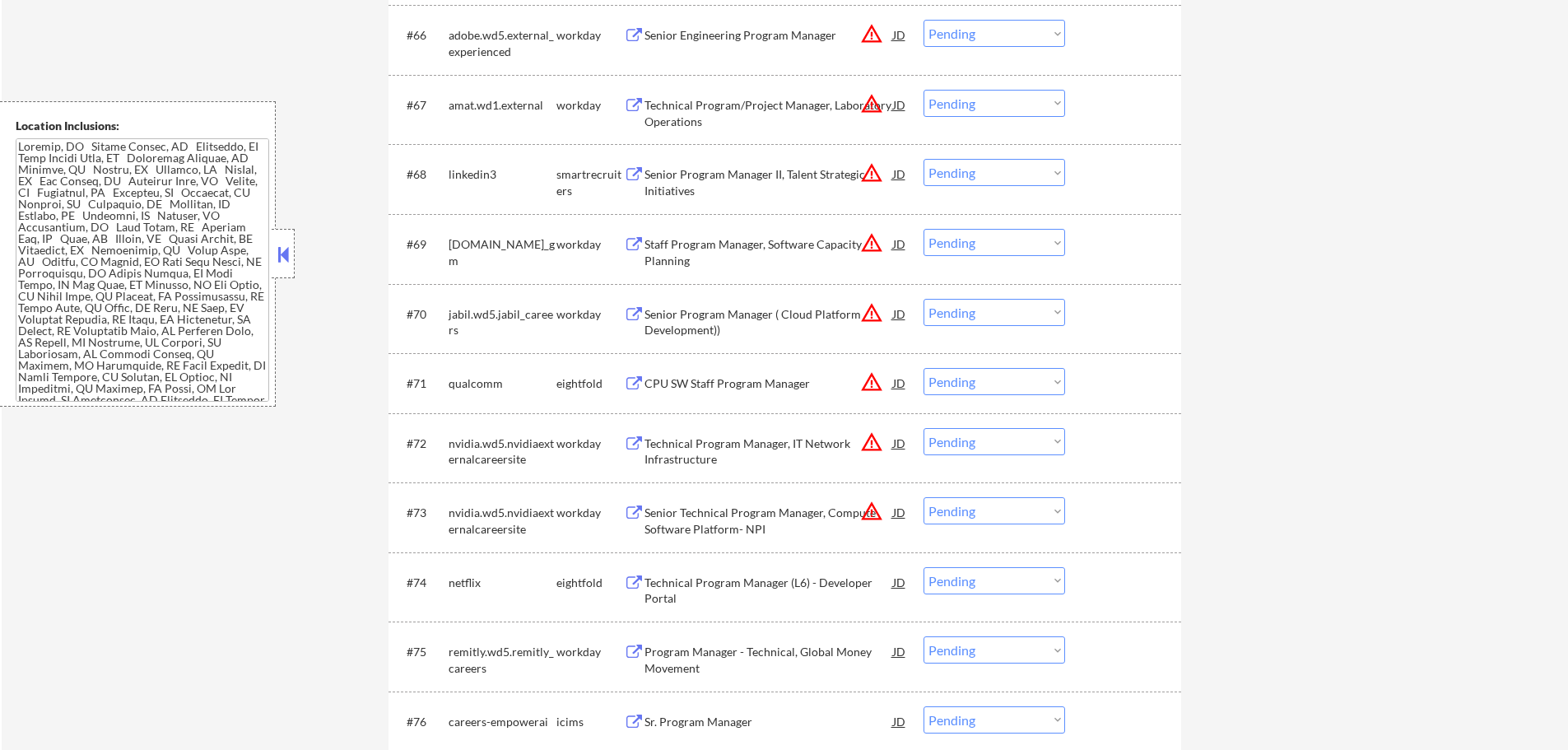
scroll to position [4775, 0]
click at [743, 179] on div "Senior Program Manager II, Talent Strategic Initiatives" at bounding box center [769, 184] width 248 height 32
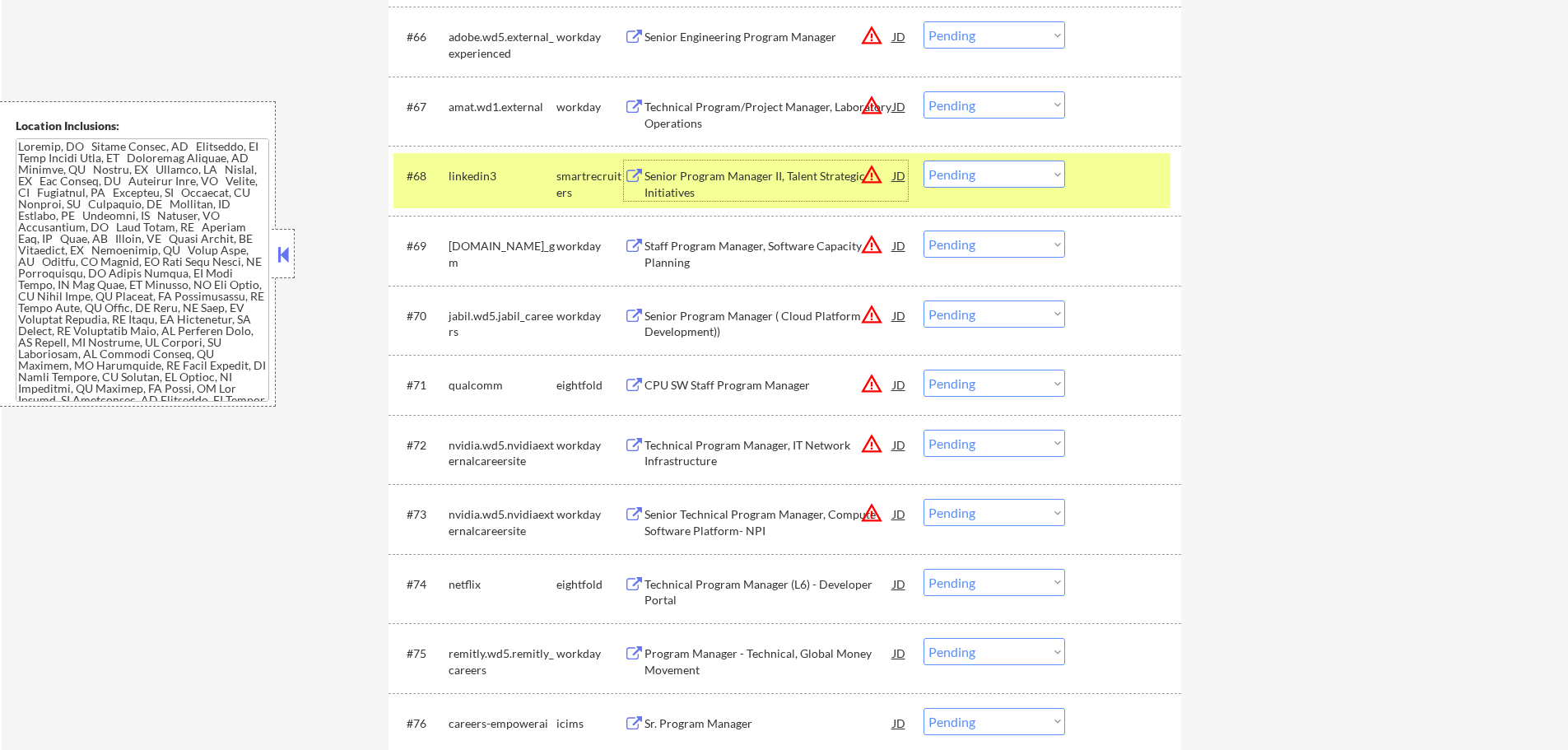
click at [982, 165] on select "Choose an option... Pending Applied Excluded (Questions) Excluded (Expired) Exc…" at bounding box center [995, 173] width 142 height 27
click at [924, 160] on select "Choose an option... Pending Applied Excluded (Questions) Excluded (Expired) Exc…" at bounding box center [995, 173] width 142 height 27
select select ""pending""
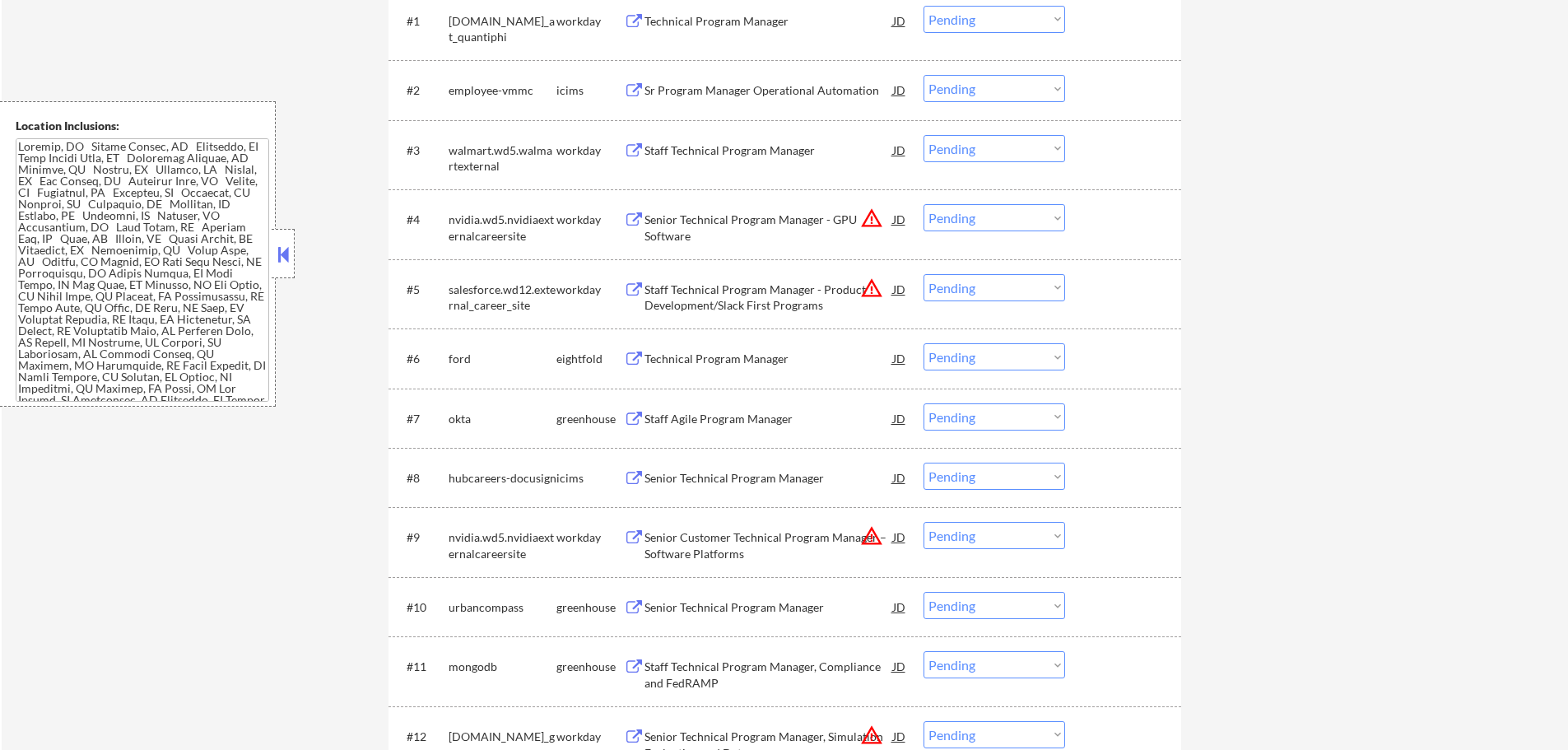
scroll to position [247, 0]
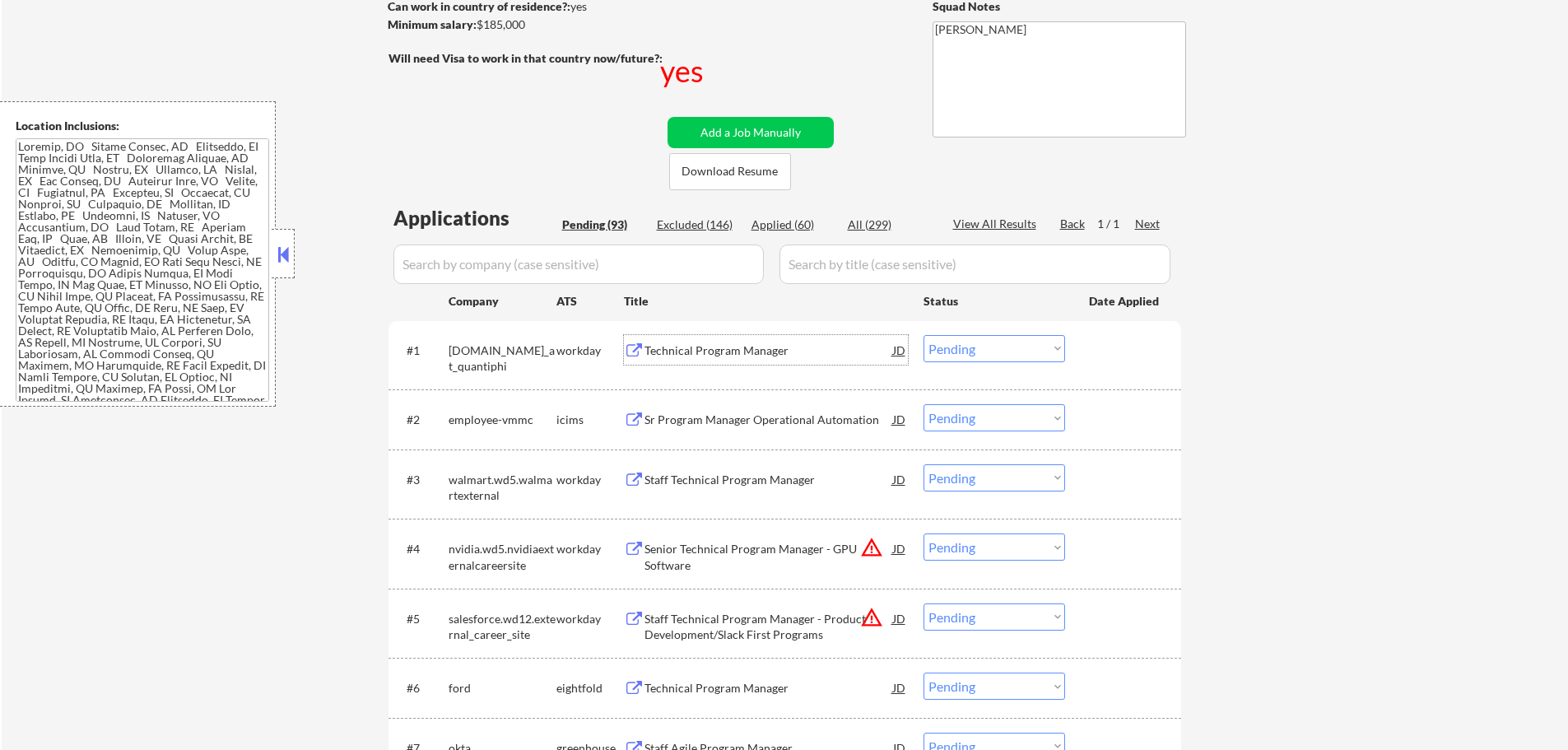
click at [696, 354] on div "Technical Program Manager" at bounding box center [769, 350] width 248 height 17
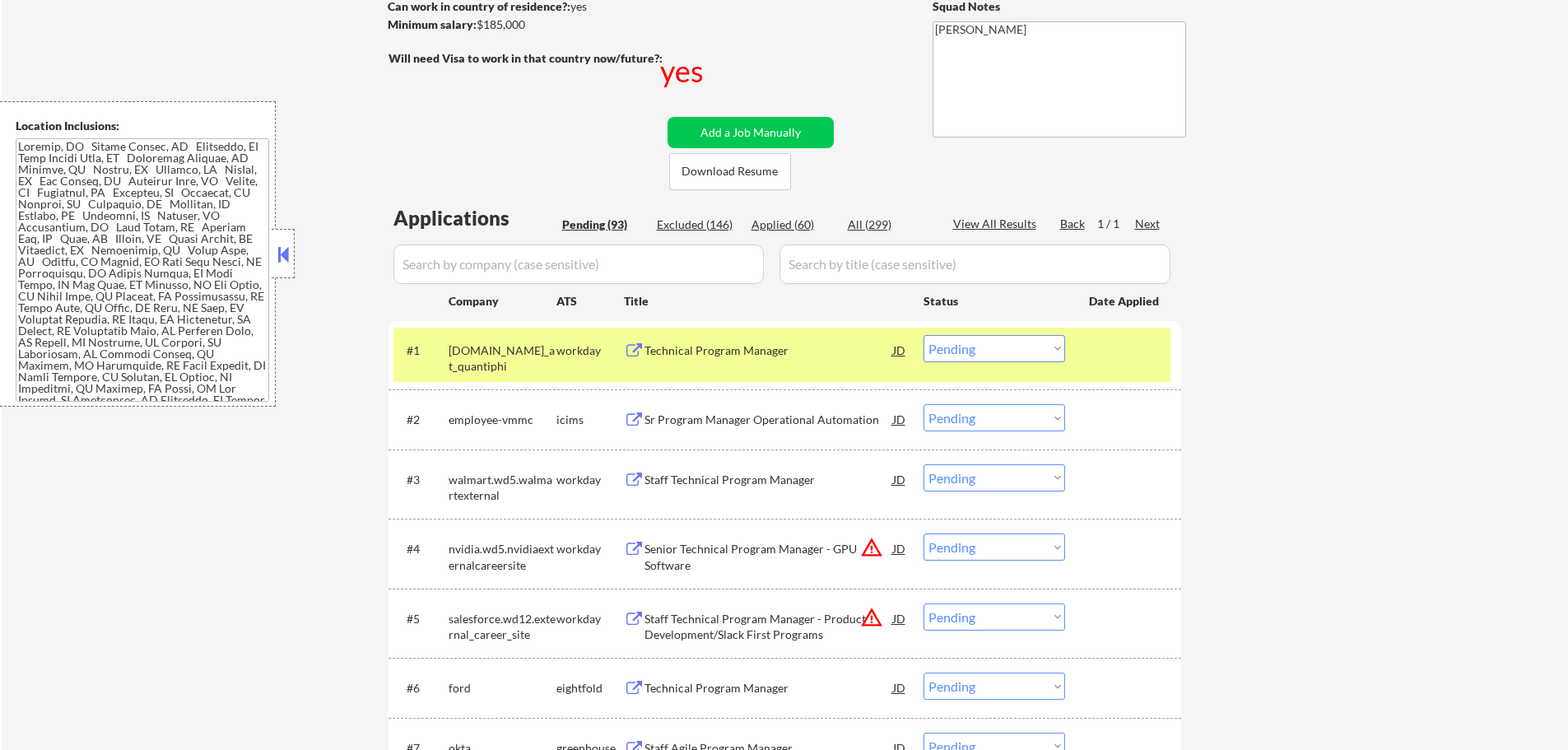
click at [970, 349] on select "Choose an option... Pending Applied Excluded (Questions) Excluded (Expired) Exc…" at bounding box center [995, 348] width 142 height 27
click at [924, 335] on select "Choose an option... Pending Applied Excluded (Questions) Excluded (Expired) Exc…" at bounding box center [995, 348] width 142 height 27
click at [1076, 353] on div "#1 [DOMAIN_NAME]_at_quantiphi workday Technical Program Manager JD Choose an op…" at bounding box center [782, 354] width 777 height 54
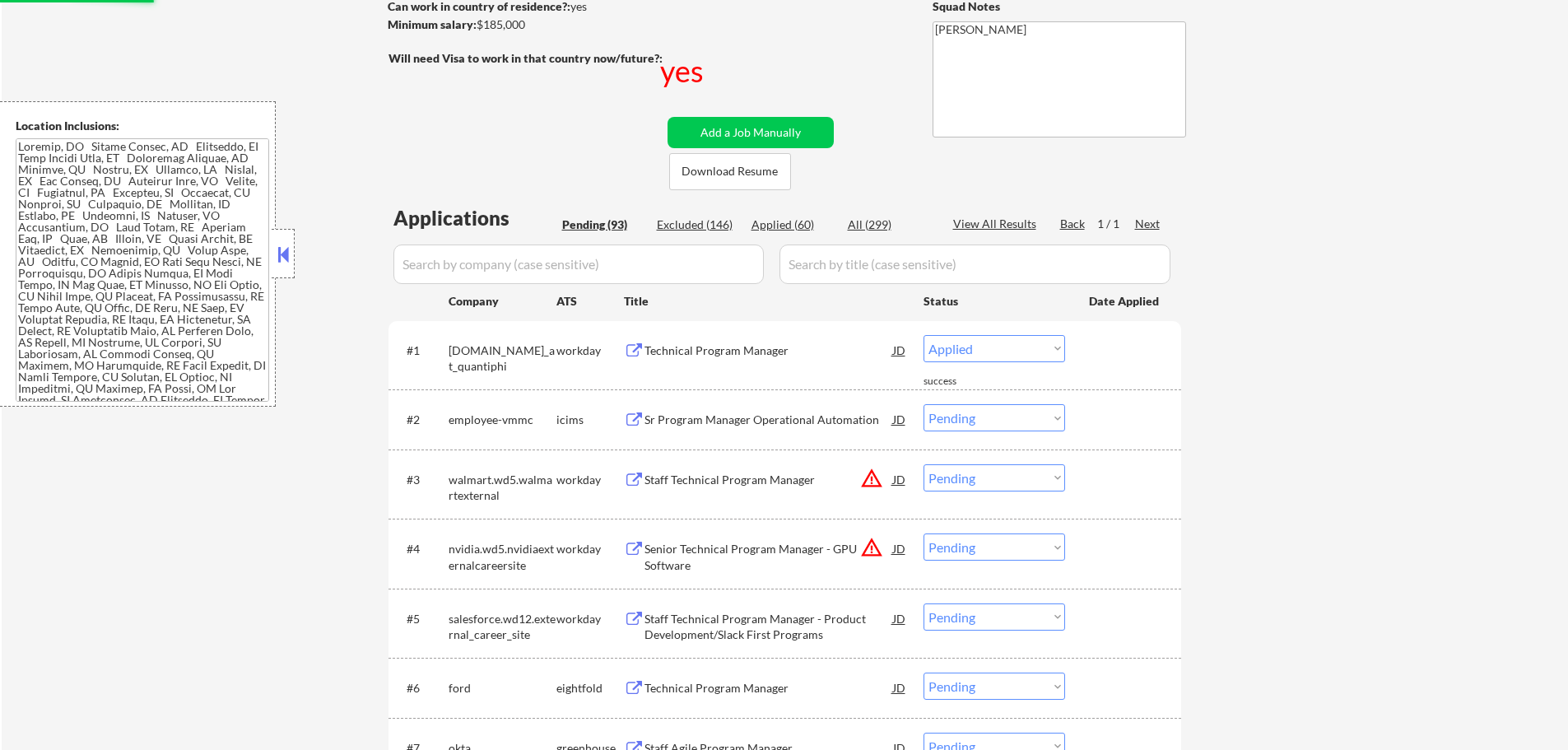
select select ""pending""
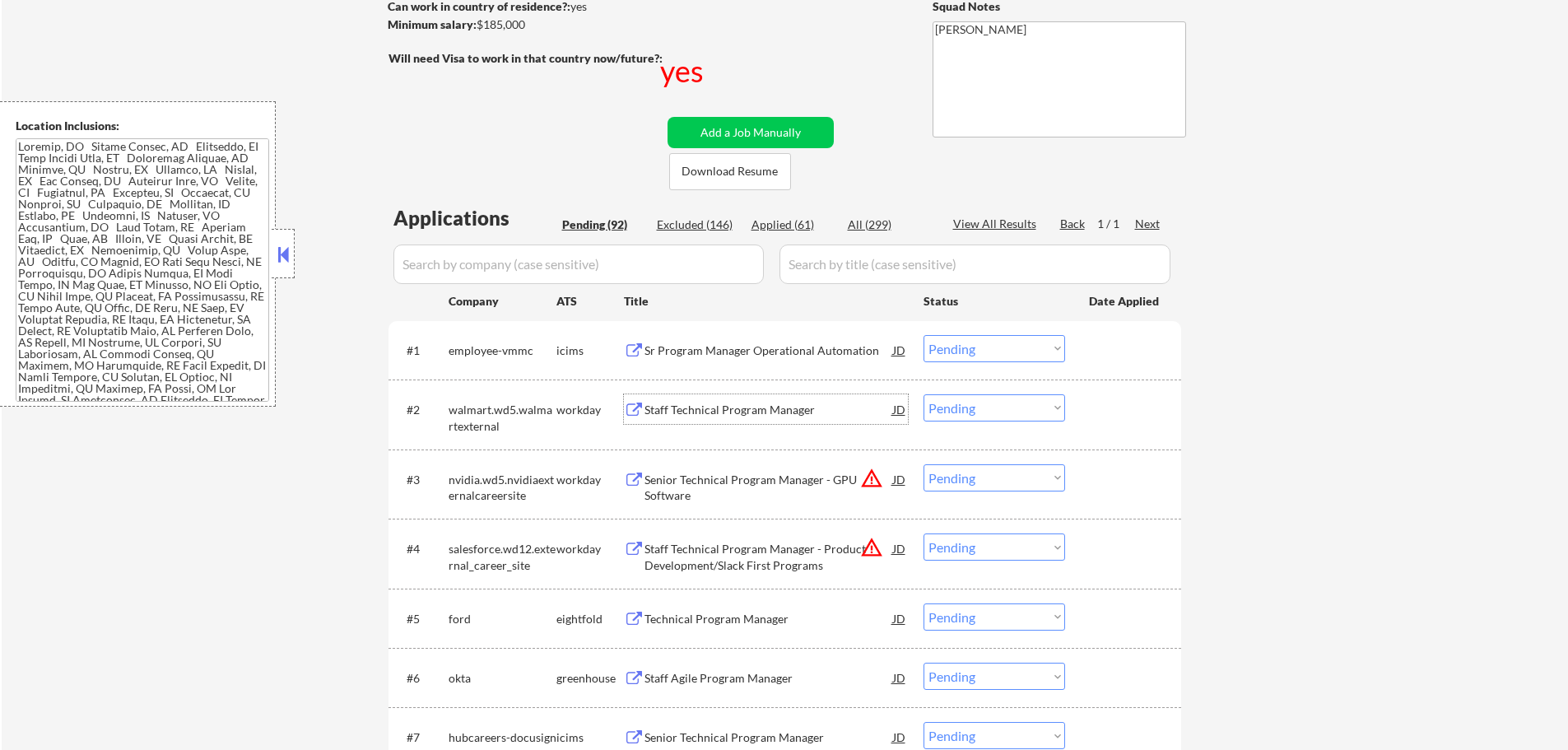
click at [759, 410] on div "Staff Technical Program Manager" at bounding box center [769, 410] width 248 height 17
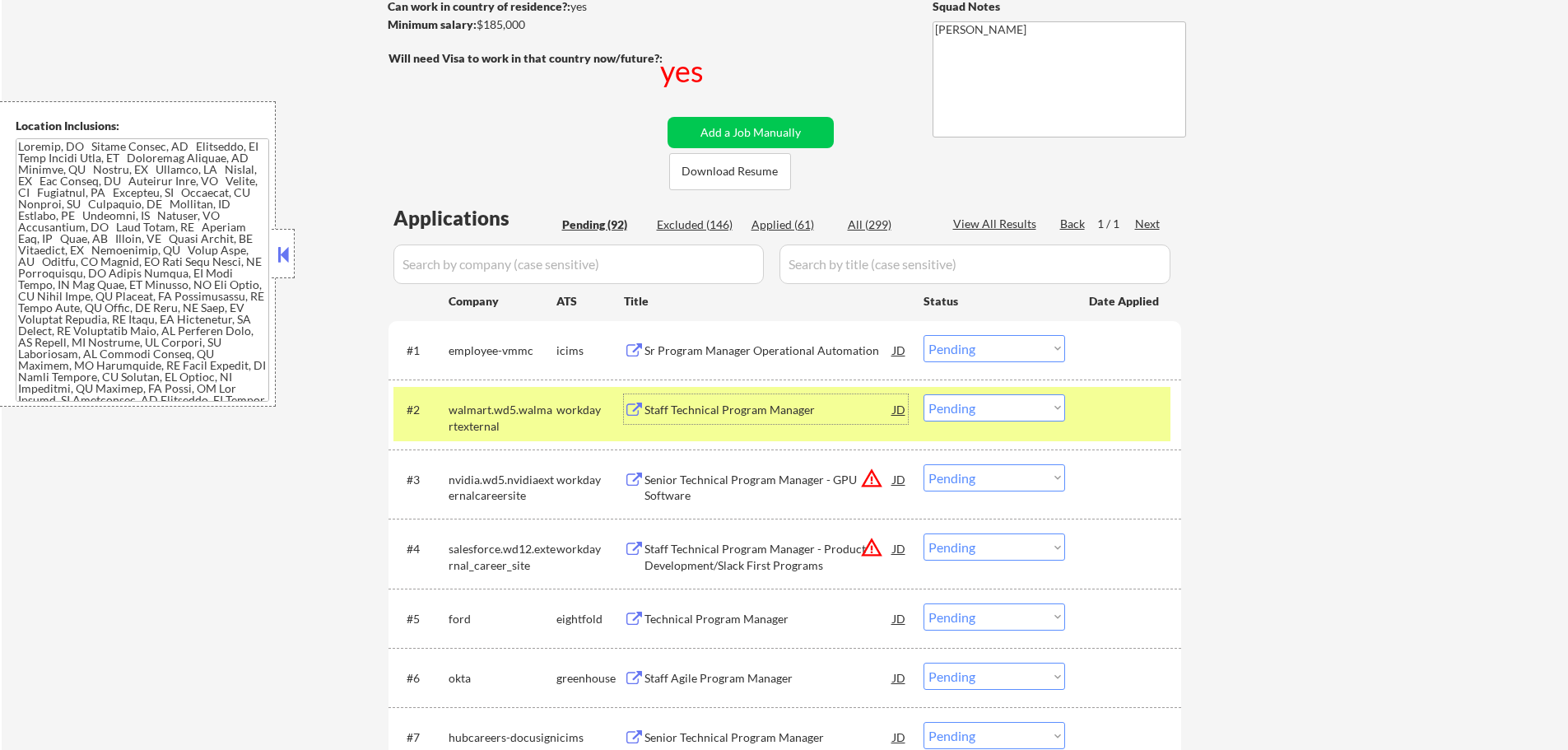
click at [938, 410] on select "Choose an option... Pending Applied Excluded (Questions) Excluded (Expired) Exc…" at bounding box center [995, 408] width 142 height 27
click at [924, 395] on select "Choose an option... Pending Applied Excluded (Questions) Excluded (Expired) Exc…" at bounding box center [995, 408] width 142 height 27
click at [1081, 397] on div "#2 walmart.wd5.walmartexternal workday Staff Technical Program Manager JD Choos…" at bounding box center [782, 414] width 777 height 54
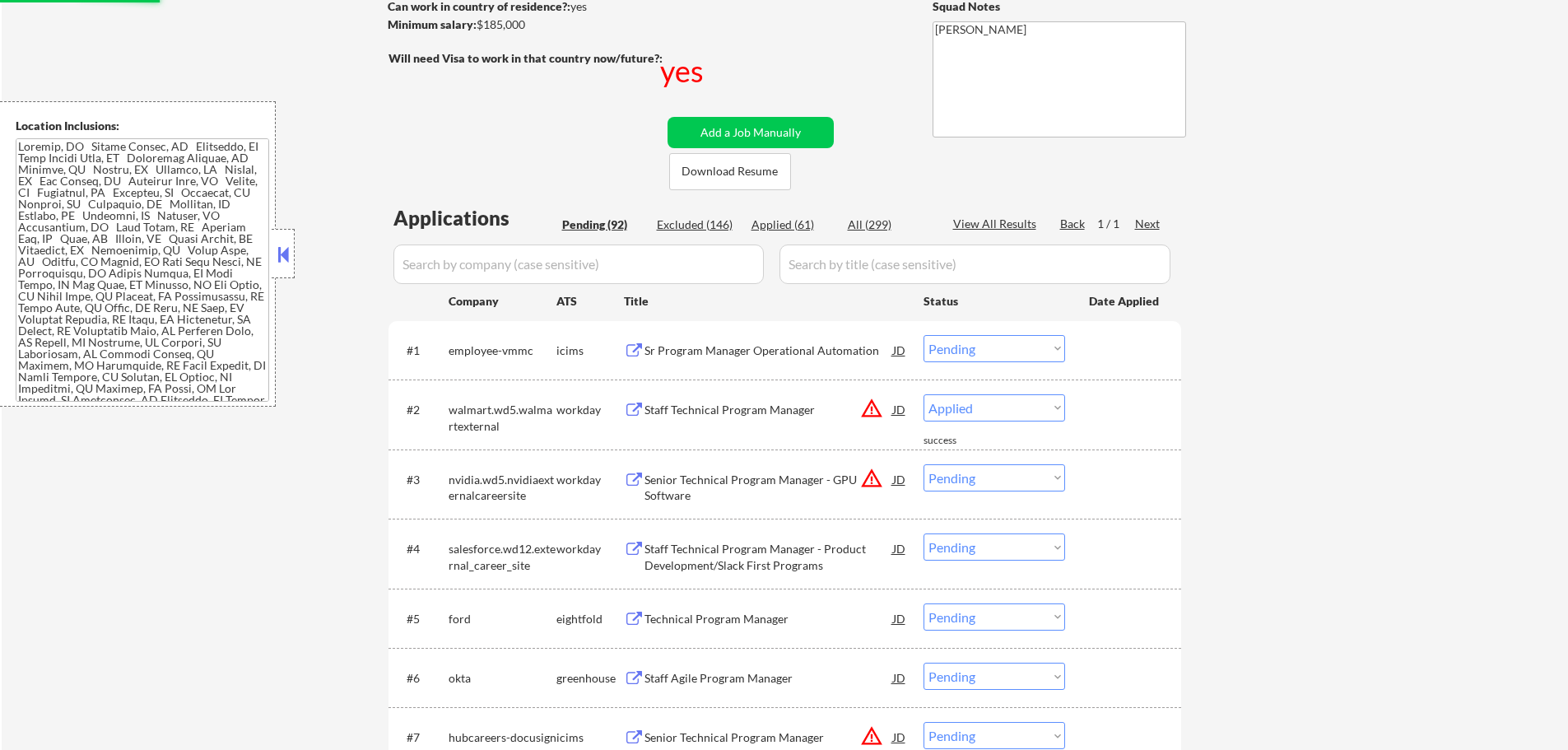
select select ""pending""
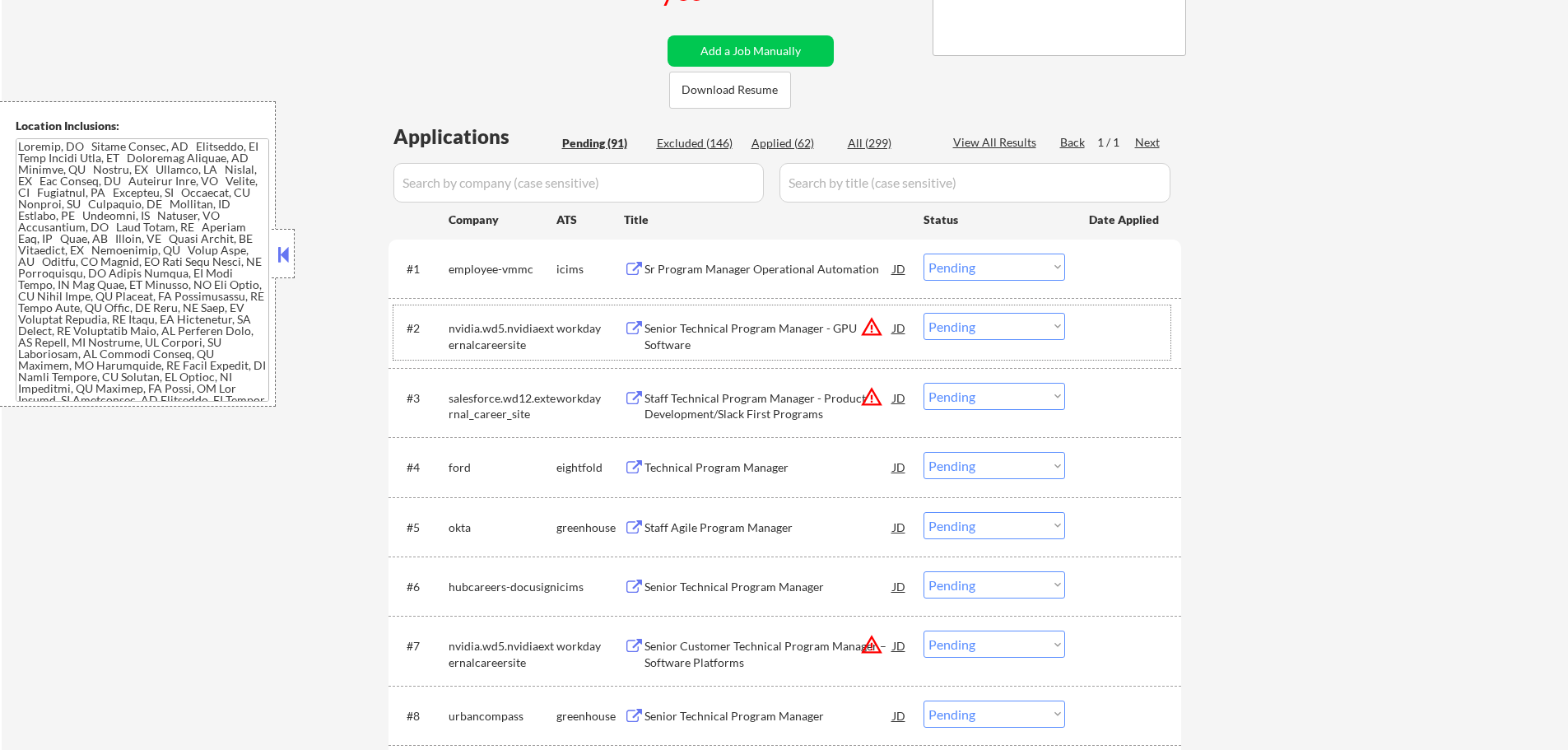
scroll to position [329, 0]
click at [684, 321] on div "Senior Technical Program Manager - GPU Software" at bounding box center [769, 335] width 248 height 32
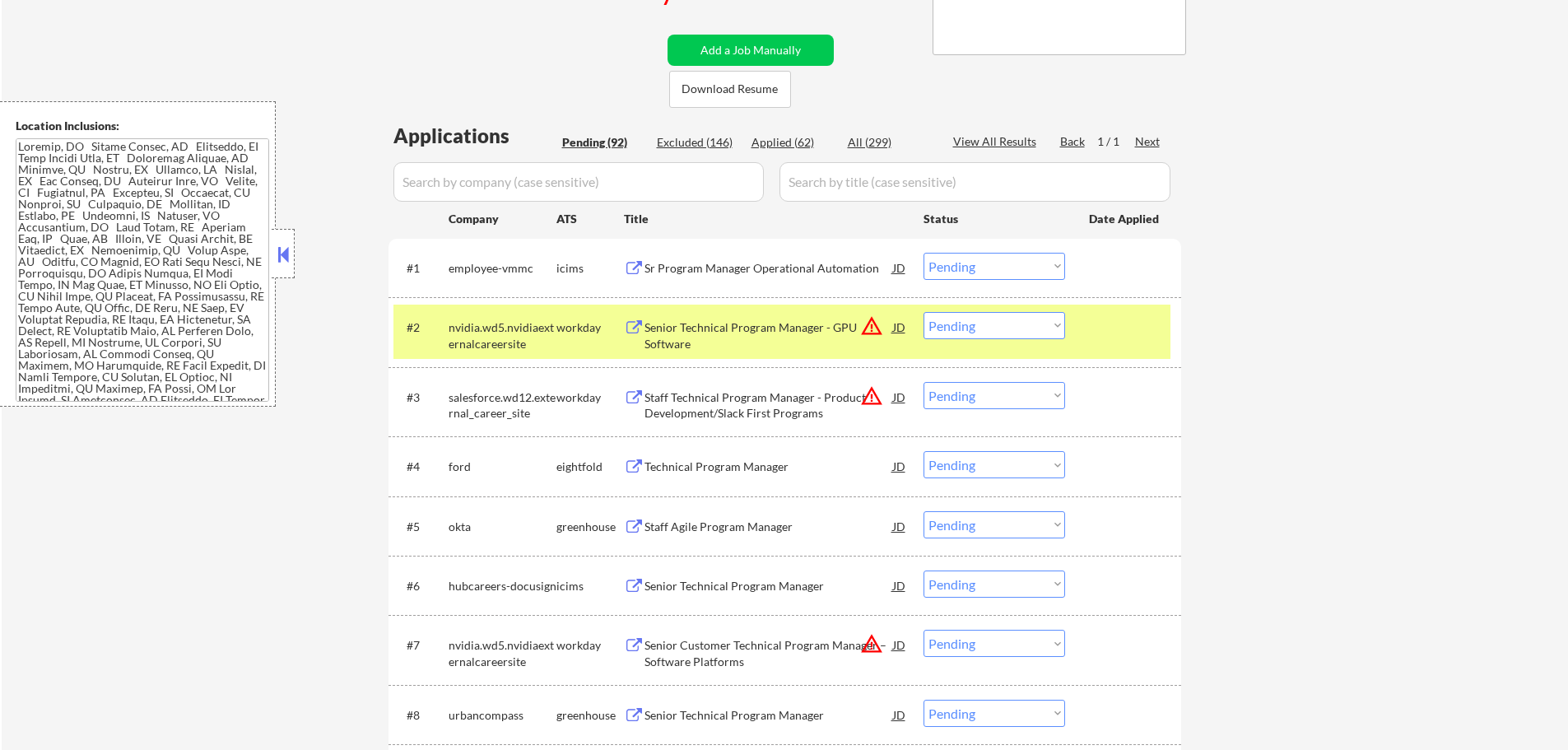
select select ""pending""
click at [947, 332] on select "Choose an option... Pending Applied Excluded (Questions) Excluded (Expired) Exc…" at bounding box center [995, 326] width 142 height 27
click at [924, 312] on select "Choose an option... Pending Applied Excluded (Questions) Excluded (Expired) Exc…" at bounding box center [995, 326] width 142 height 27
click at [1110, 345] on div "#2 nvidia.wd5.nvidiaexternalcareersite workday Senior Technical Program Manager…" at bounding box center [782, 332] width 777 height 54
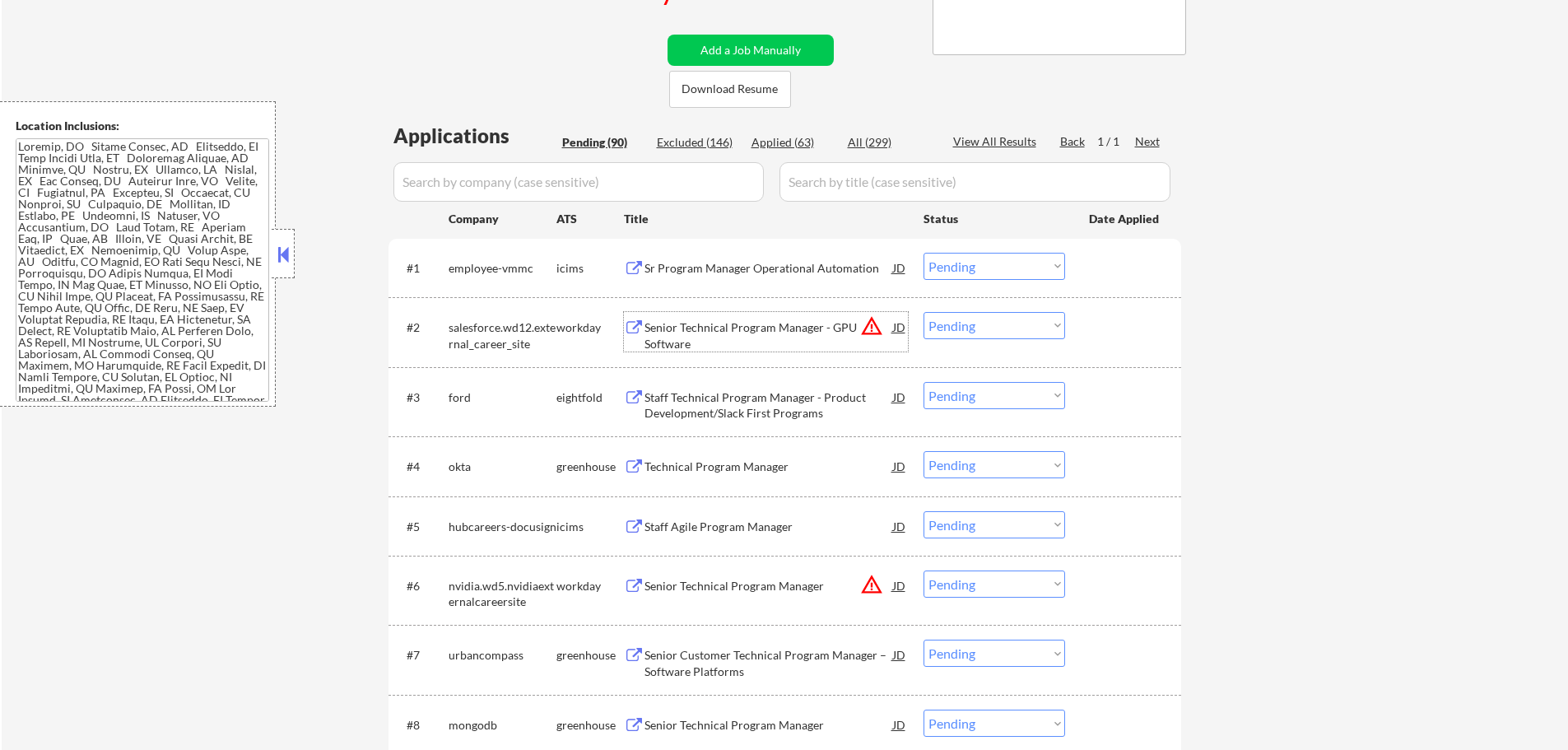
click at [738, 333] on div "Senior Technical Program Manager - GPU Software" at bounding box center [769, 335] width 248 height 32
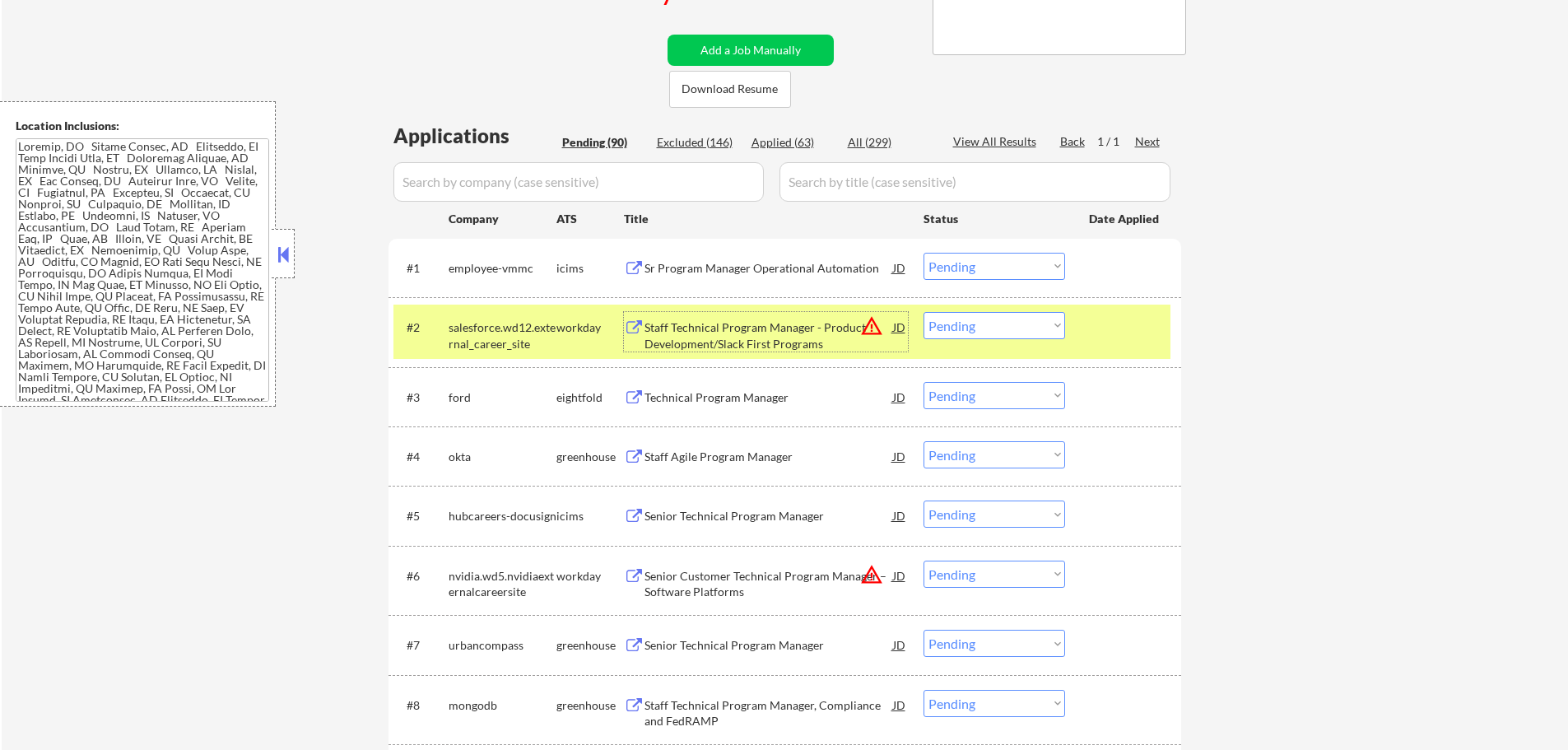
click at [956, 323] on select "Choose an option... Pending Applied Excluded (Questions) Excluded (Expired) Exc…" at bounding box center [995, 326] width 142 height 27
click at [924, 312] on select "Choose an option... Pending Applied Excluded (Questions) Excluded (Expired) Exc…" at bounding box center [995, 326] width 142 height 27
click at [1110, 335] on div at bounding box center [1125, 327] width 73 height 30
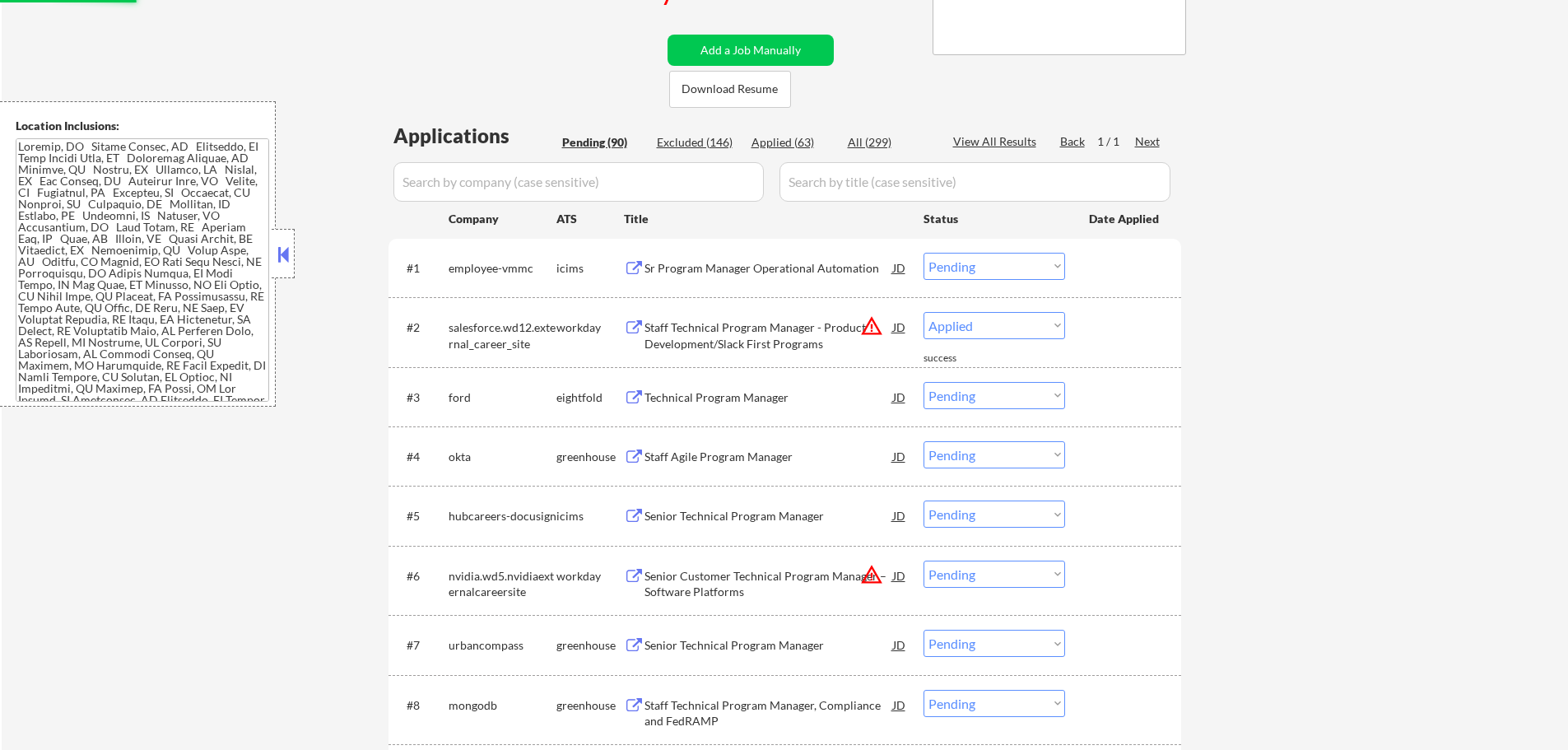
select select ""pending""
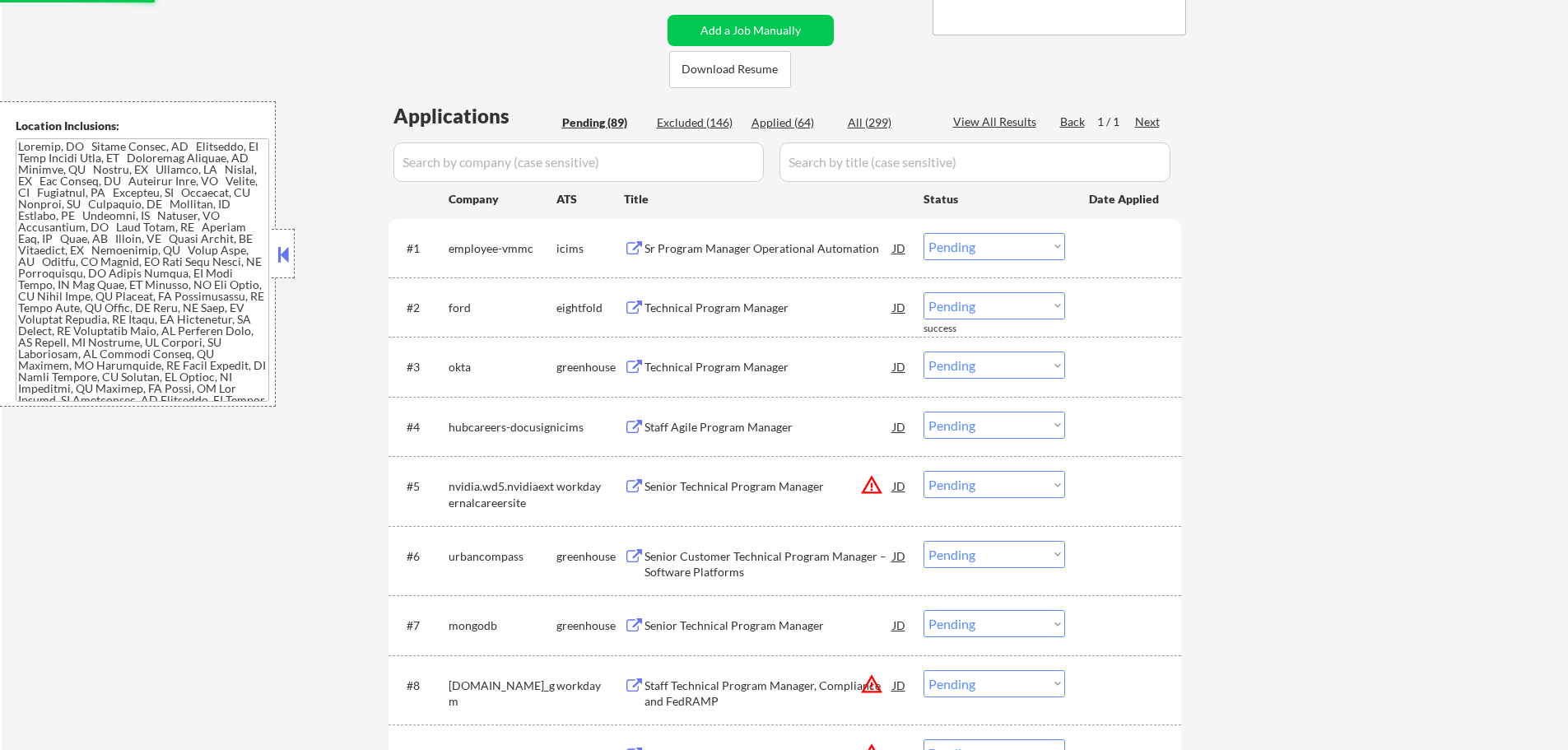
scroll to position [411, 0]
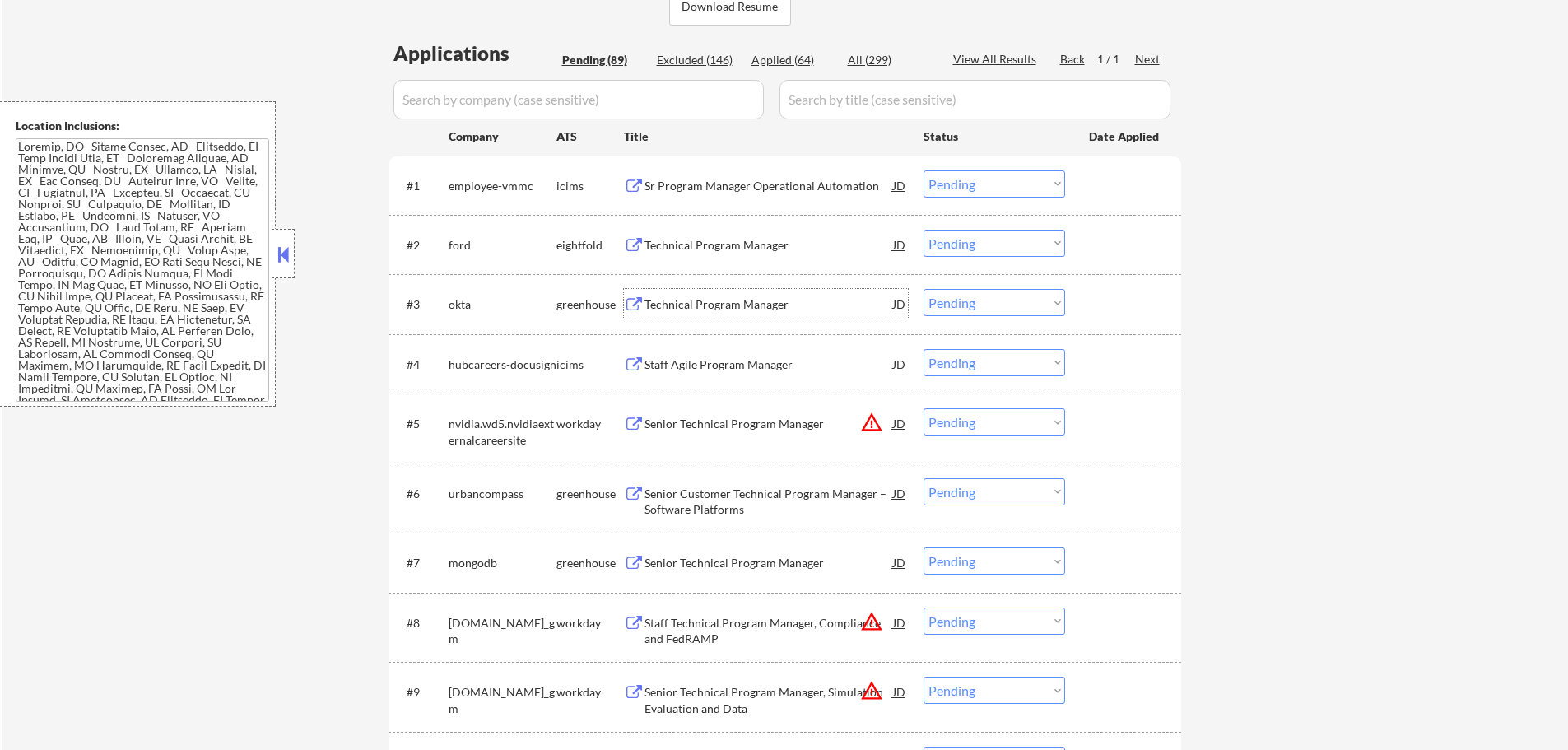
click at [720, 314] on div "Technical Program Manager" at bounding box center [769, 304] width 248 height 30
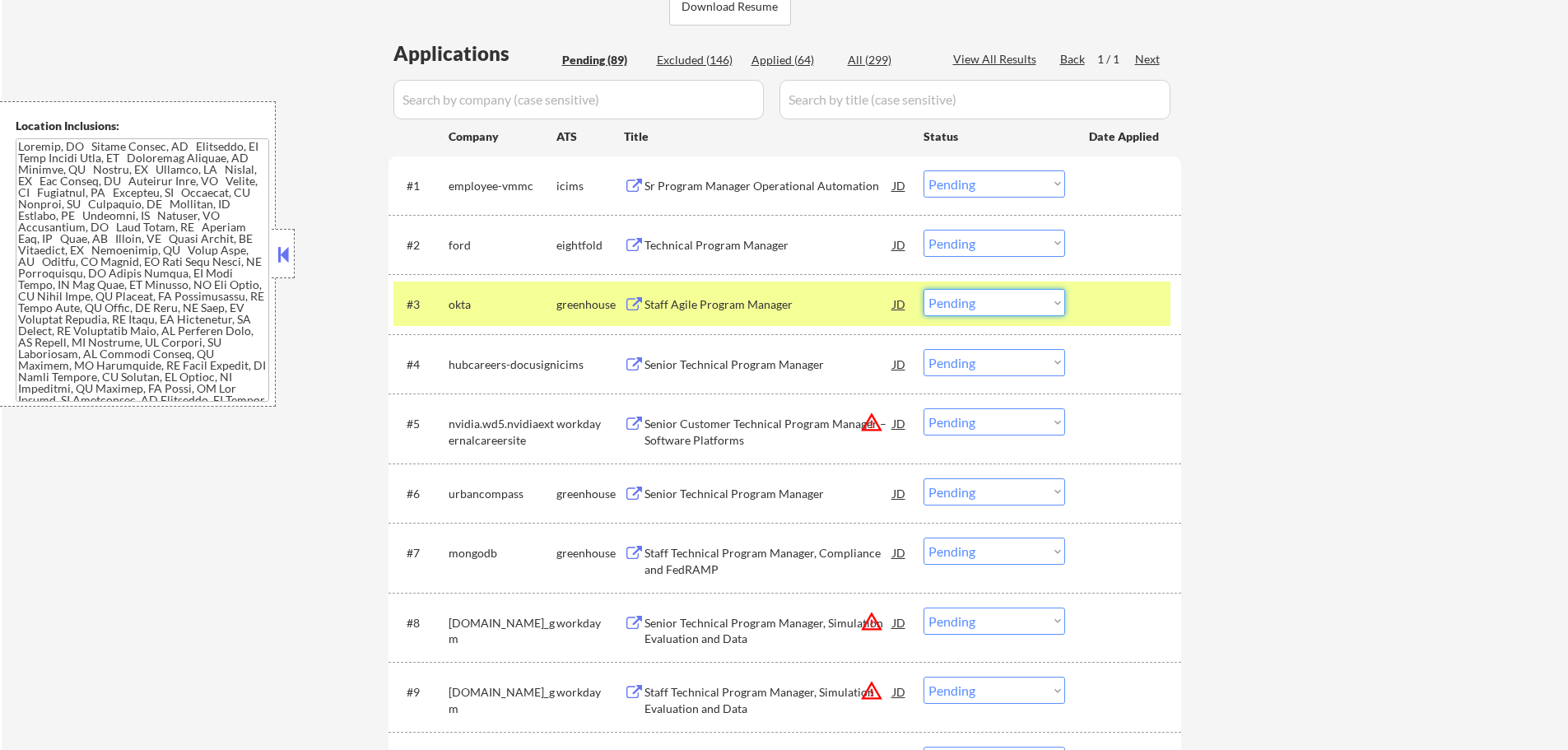
click at [1012, 309] on select "Choose an option... Pending Applied Excluded (Questions) Excluded (Expired) Exc…" at bounding box center [995, 302] width 142 height 27
click at [924, 289] on select "Choose an option... Pending Applied Excluded (Questions) Excluded (Expired) Exc…" at bounding box center [995, 302] width 142 height 27
select select ""pending""
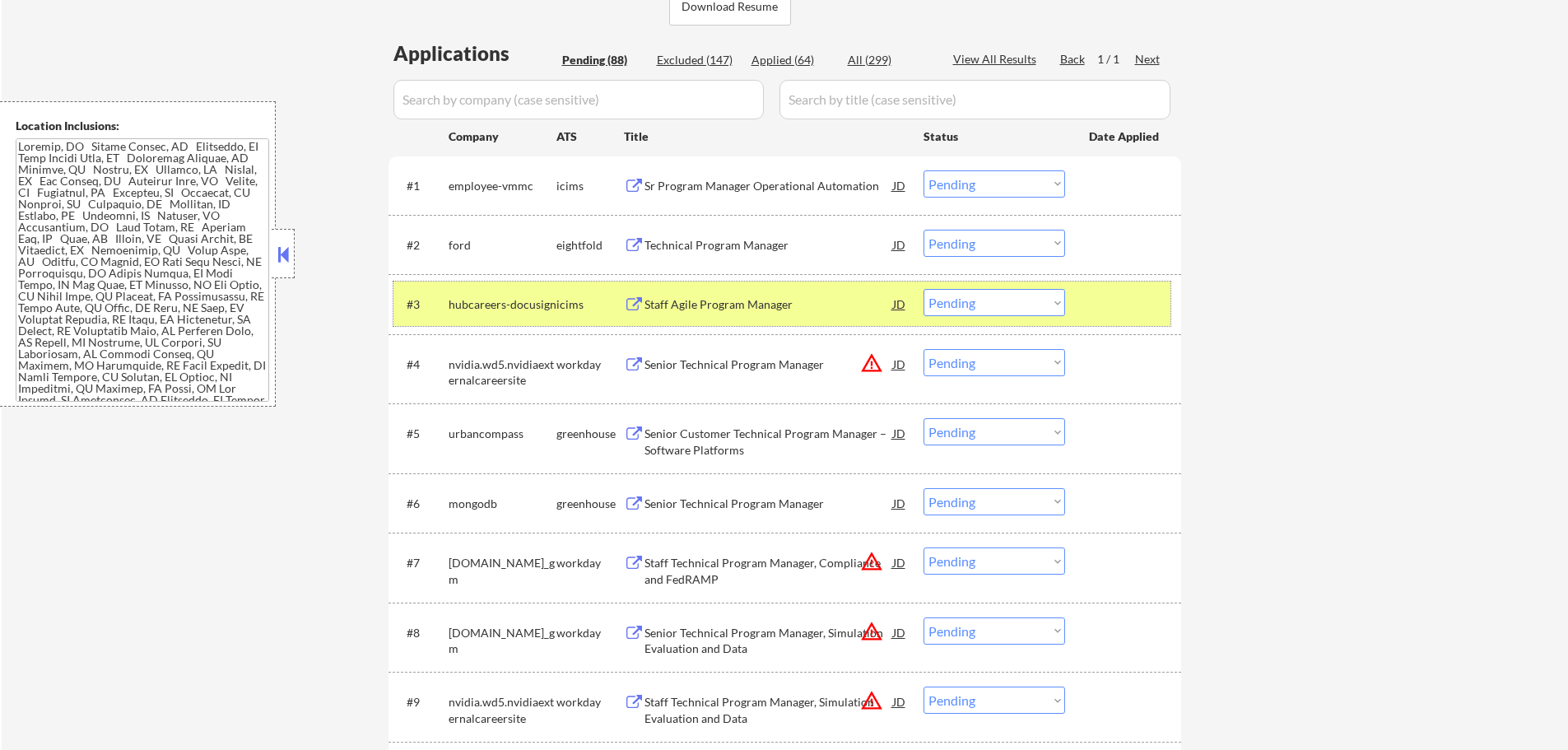
click at [1104, 304] on div at bounding box center [1125, 304] width 73 height 30
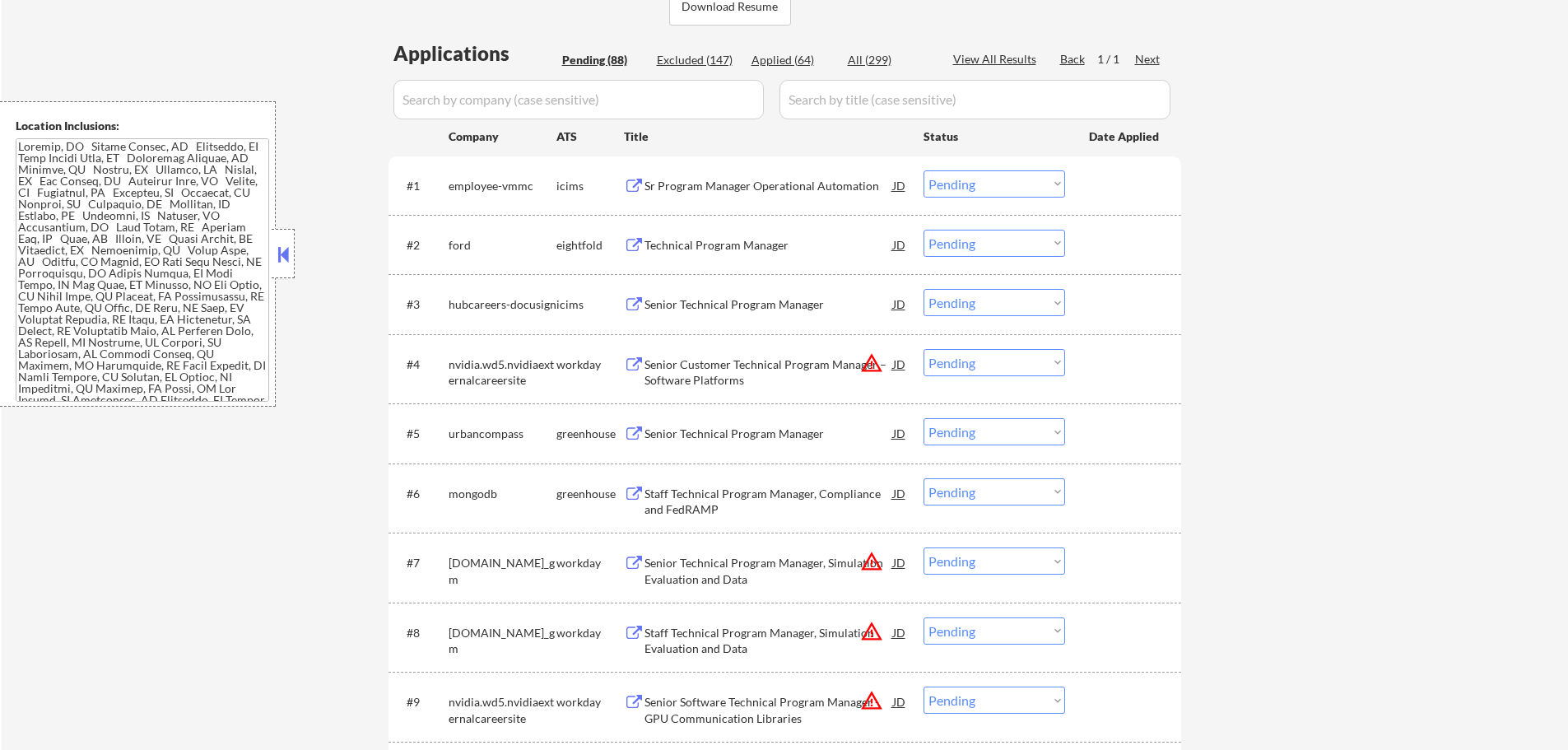
click at [727, 364] on div "Senior Customer Technical Program Manager – Software Platforms" at bounding box center [769, 372] width 248 height 32
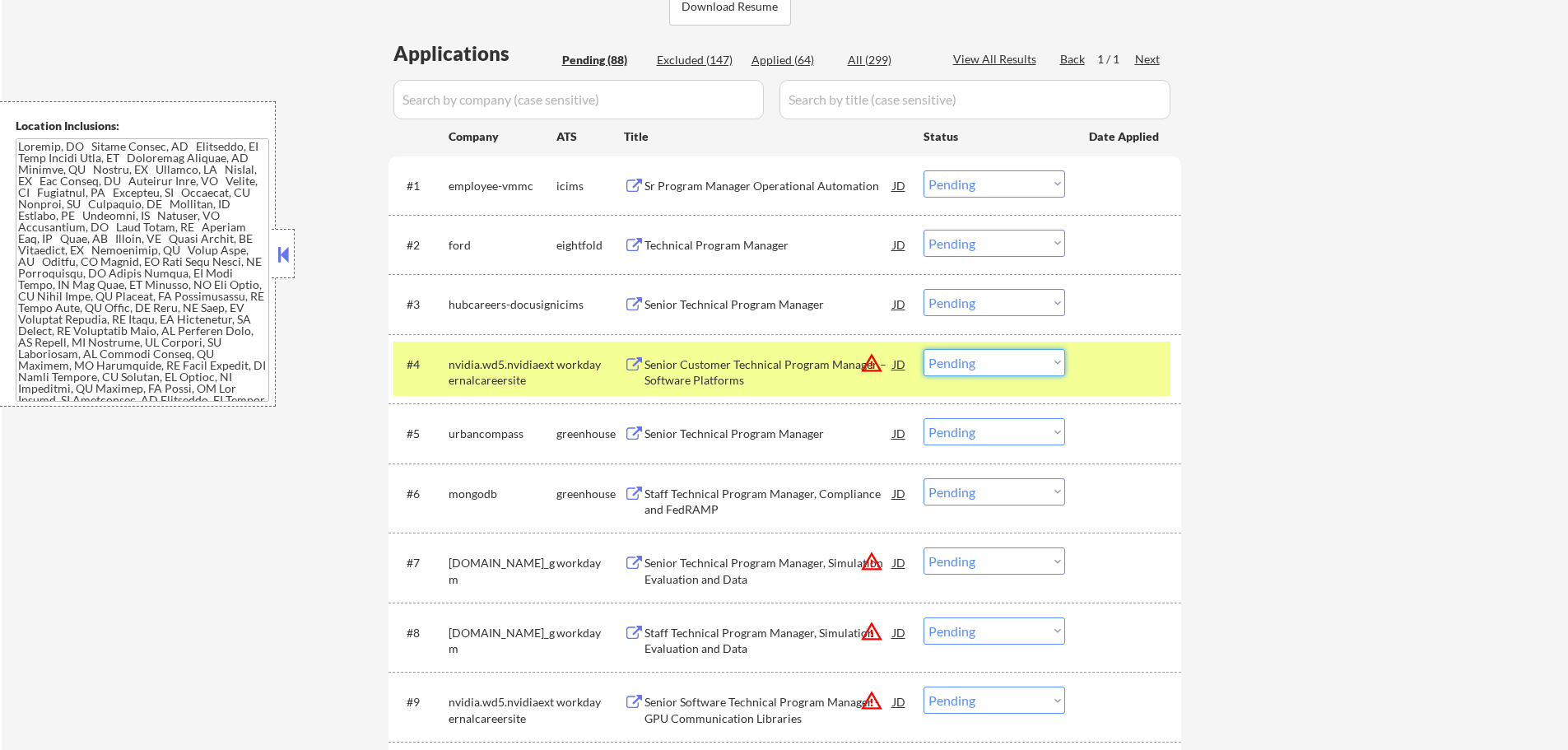
click at [965, 368] on select "Choose an option... Pending Applied Excluded (Questions) Excluded (Expired) Exc…" at bounding box center [995, 362] width 142 height 27
click at [924, 349] on select "Choose an option... Pending Applied Excluded (Questions) Excluded (Expired) Exc…" at bounding box center [995, 362] width 142 height 27
click at [1092, 376] on div at bounding box center [1125, 364] width 73 height 30
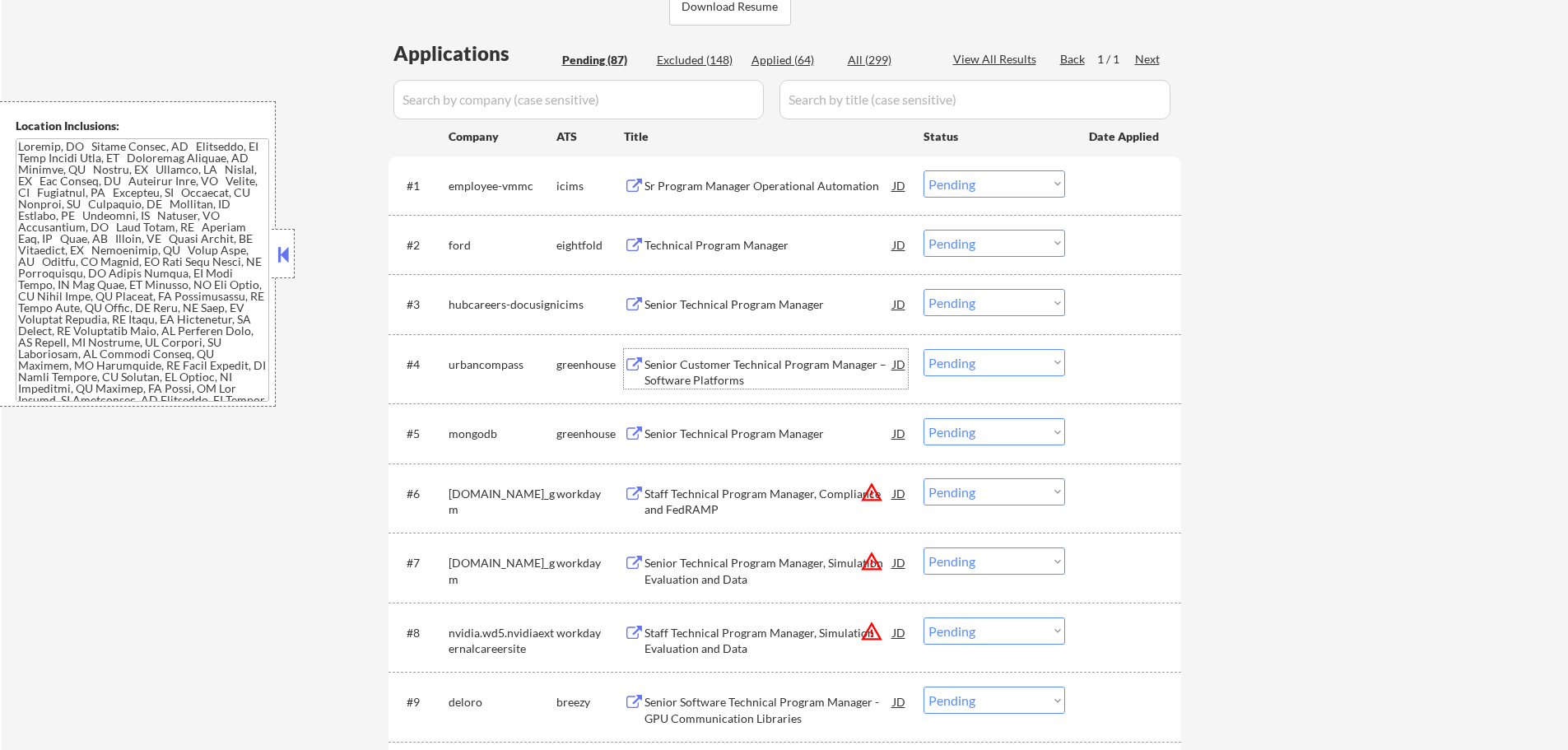
click at [739, 374] on div "Senior Customer Technical Program Manager – Software Platforms" at bounding box center [769, 372] width 248 height 32
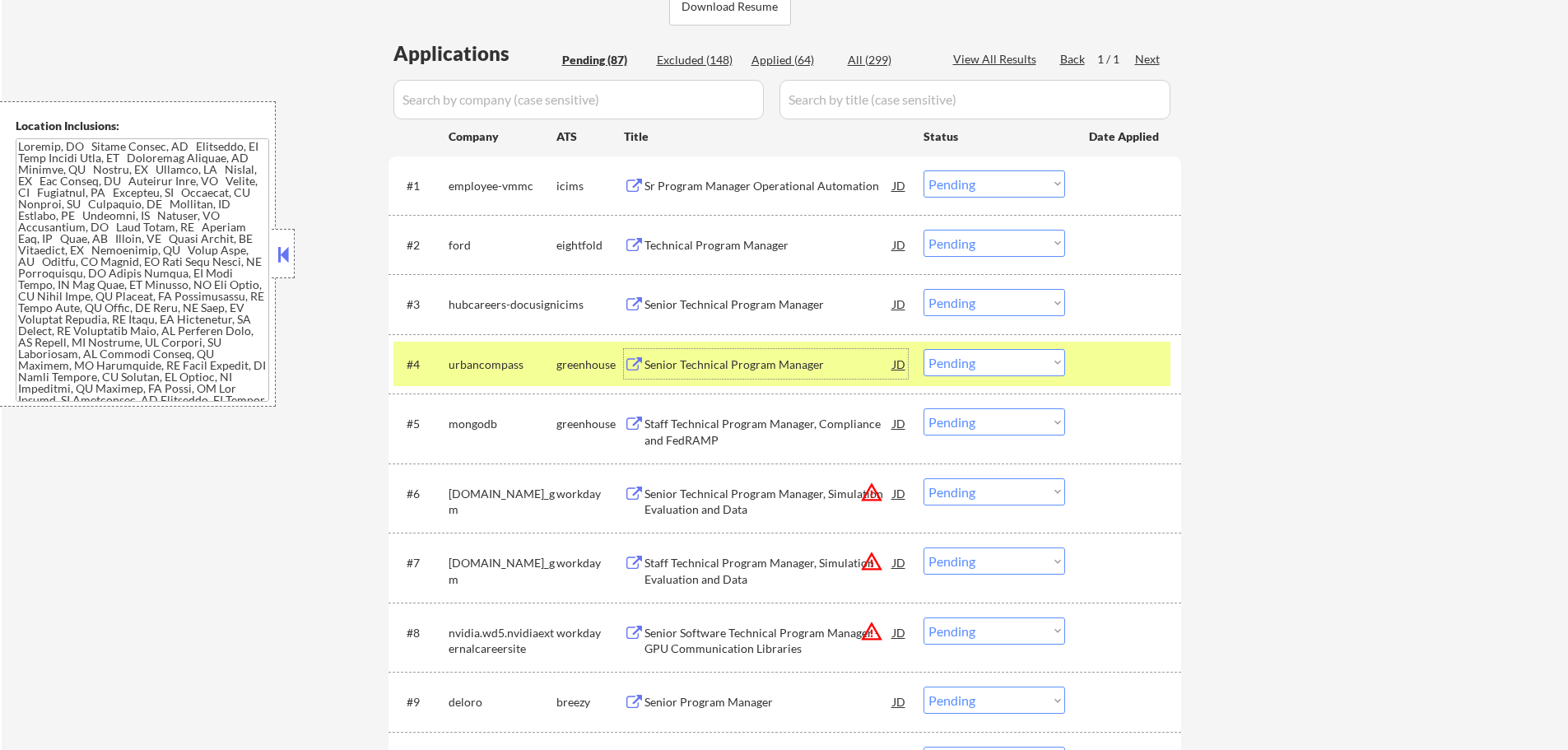
click at [956, 375] on select "Choose an option... Pending Applied Excluded (Questions) Excluded (Expired) Exc…" at bounding box center [995, 362] width 142 height 27
click at [924, 349] on select "Choose an option... Pending Applied Excluded (Questions) Excluded (Expired) Exc…" at bounding box center [995, 362] width 142 height 27
click at [1131, 375] on div at bounding box center [1125, 364] width 73 height 30
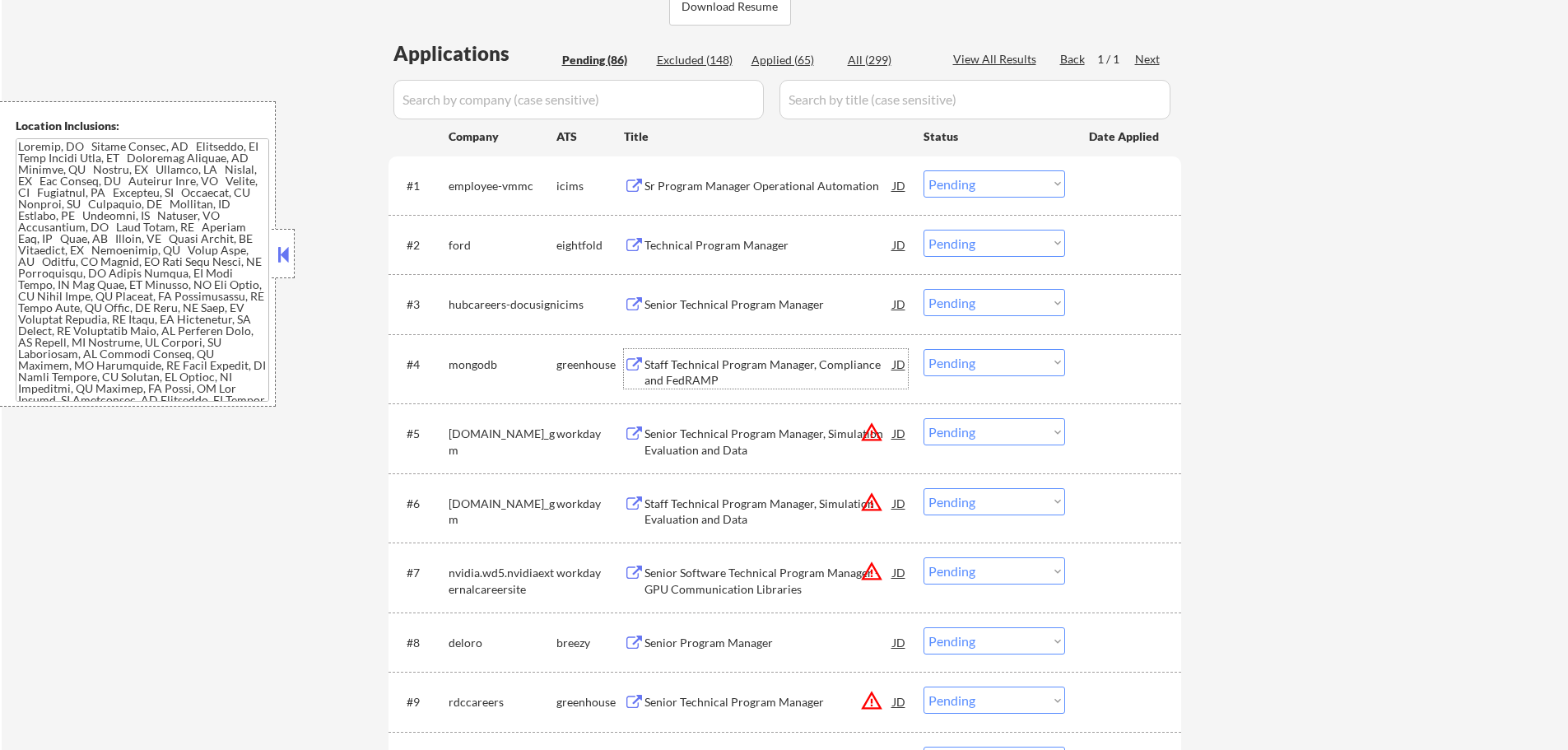
click at [724, 357] on div "Staff Technical Program Manager, Compliance and FedRAMP" at bounding box center [769, 372] width 248 height 32
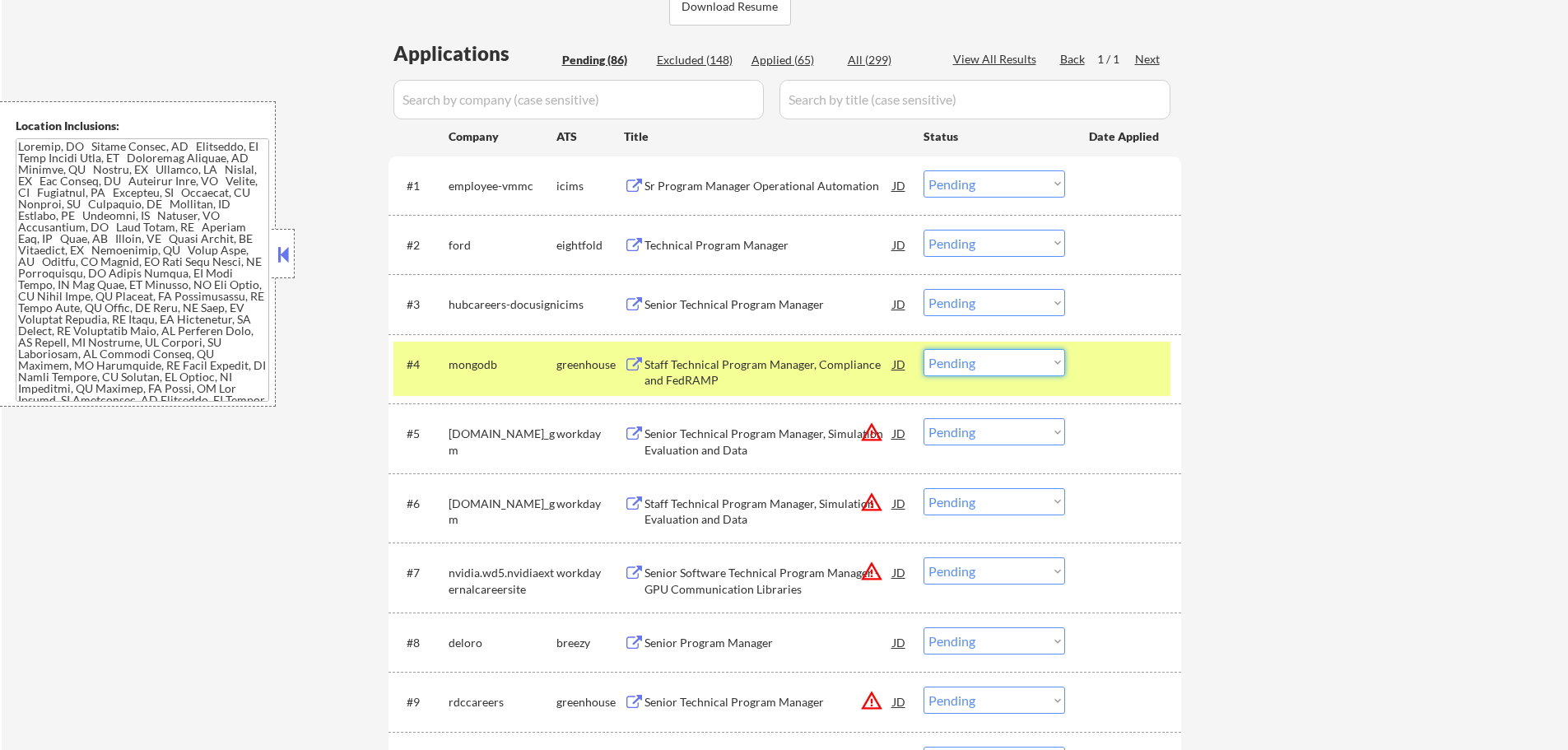
click at [1049, 353] on select "Choose an option... Pending Applied Excluded (Questions) Excluded (Expired) Exc…" at bounding box center [995, 362] width 142 height 27
click at [924, 349] on select "Choose an option... Pending Applied Excluded (Questions) Excluded (Expired) Exc…" at bounding box center [995, 362] width 142 height 27
click at [1123, 375] on div at bounding box center [1125, 364] width 73 height 30
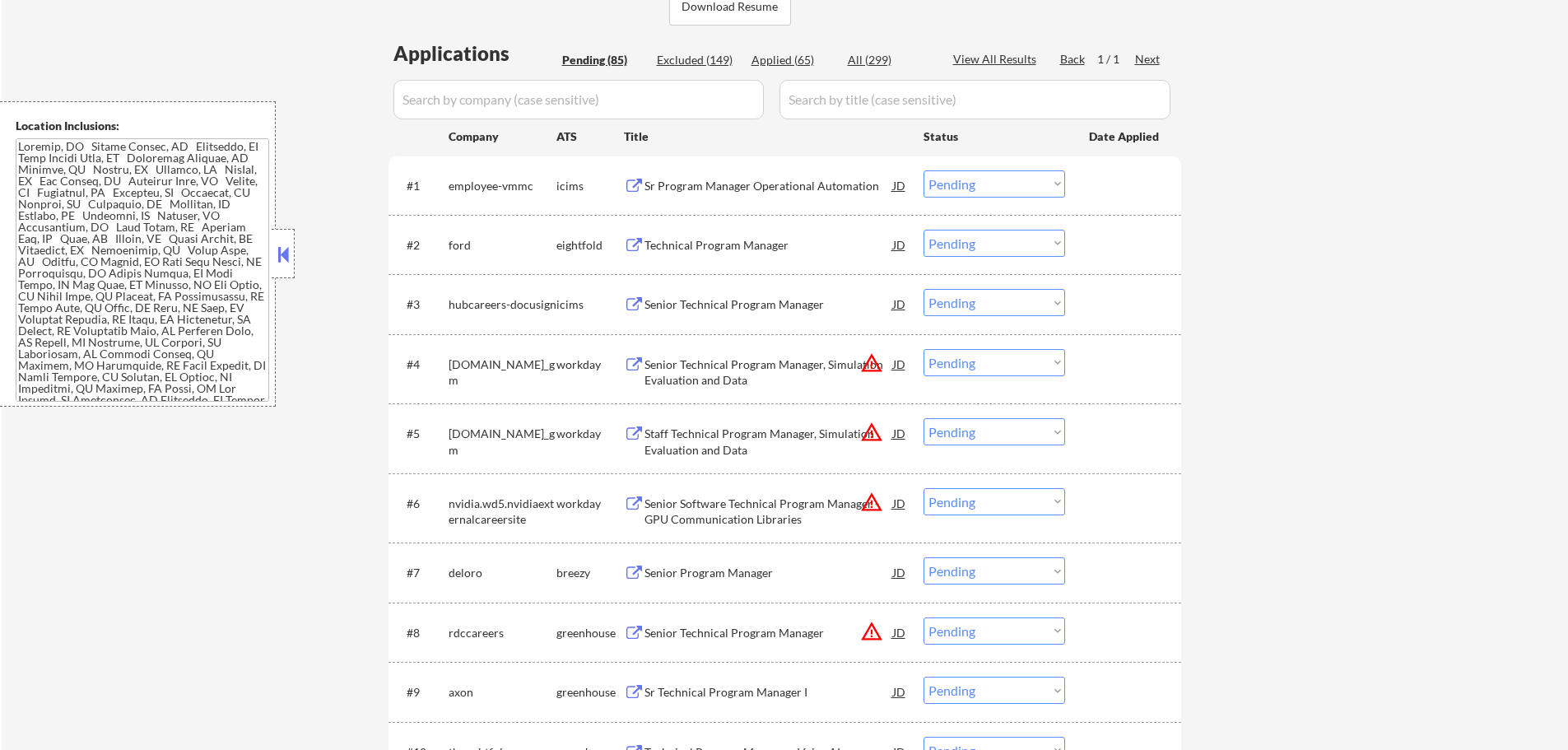
click at [715, 389] on div "#4 [DOMAIN_NAME]_gm workday Senior Technical Program Manager, Simulation Evalua…" at bounding box center [782, 368] width 777 height 54
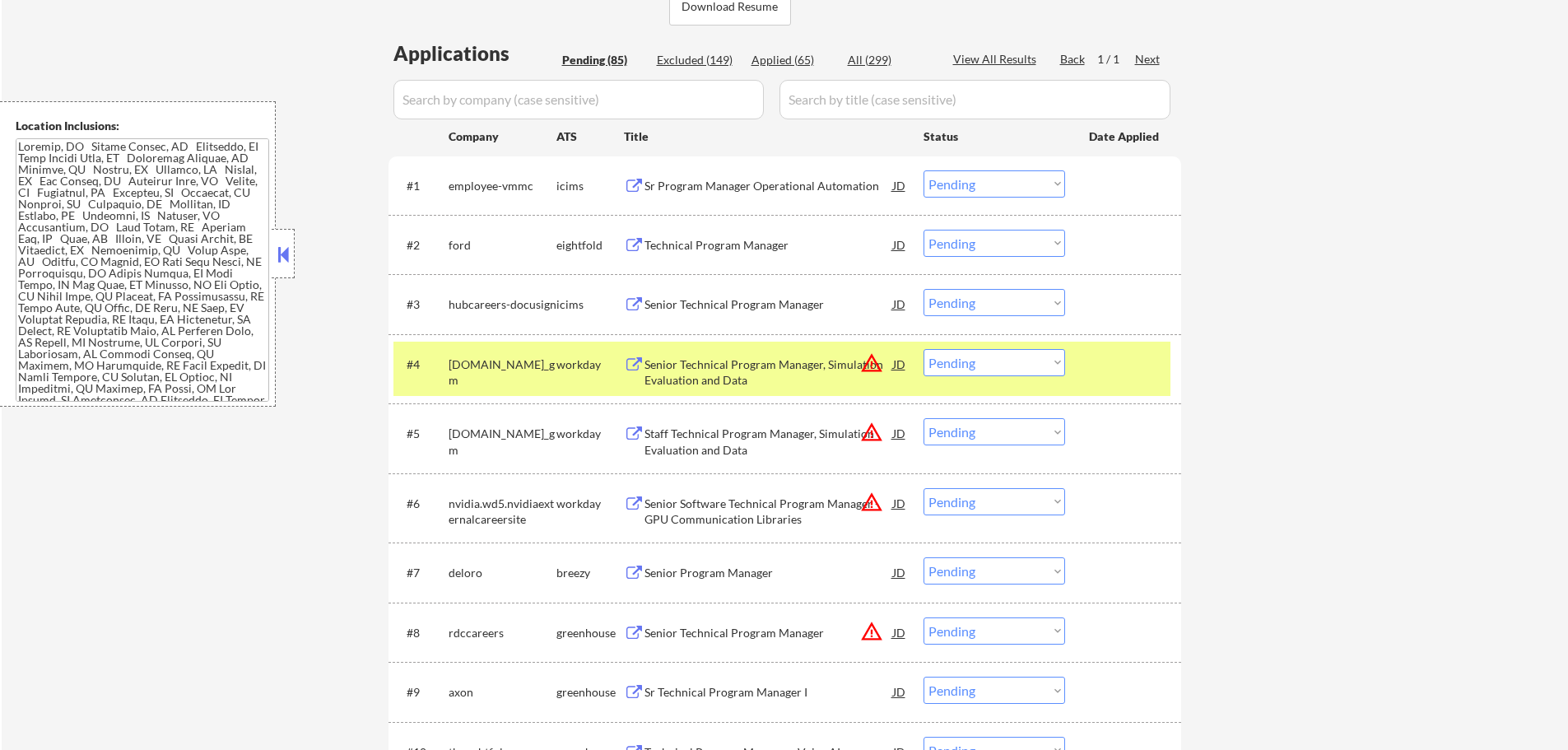
click at [710, 376] on div "Senior Technical Program Manager, Simulation Evaluation and Data" at bounding box center [769, 372] width 248 height 32
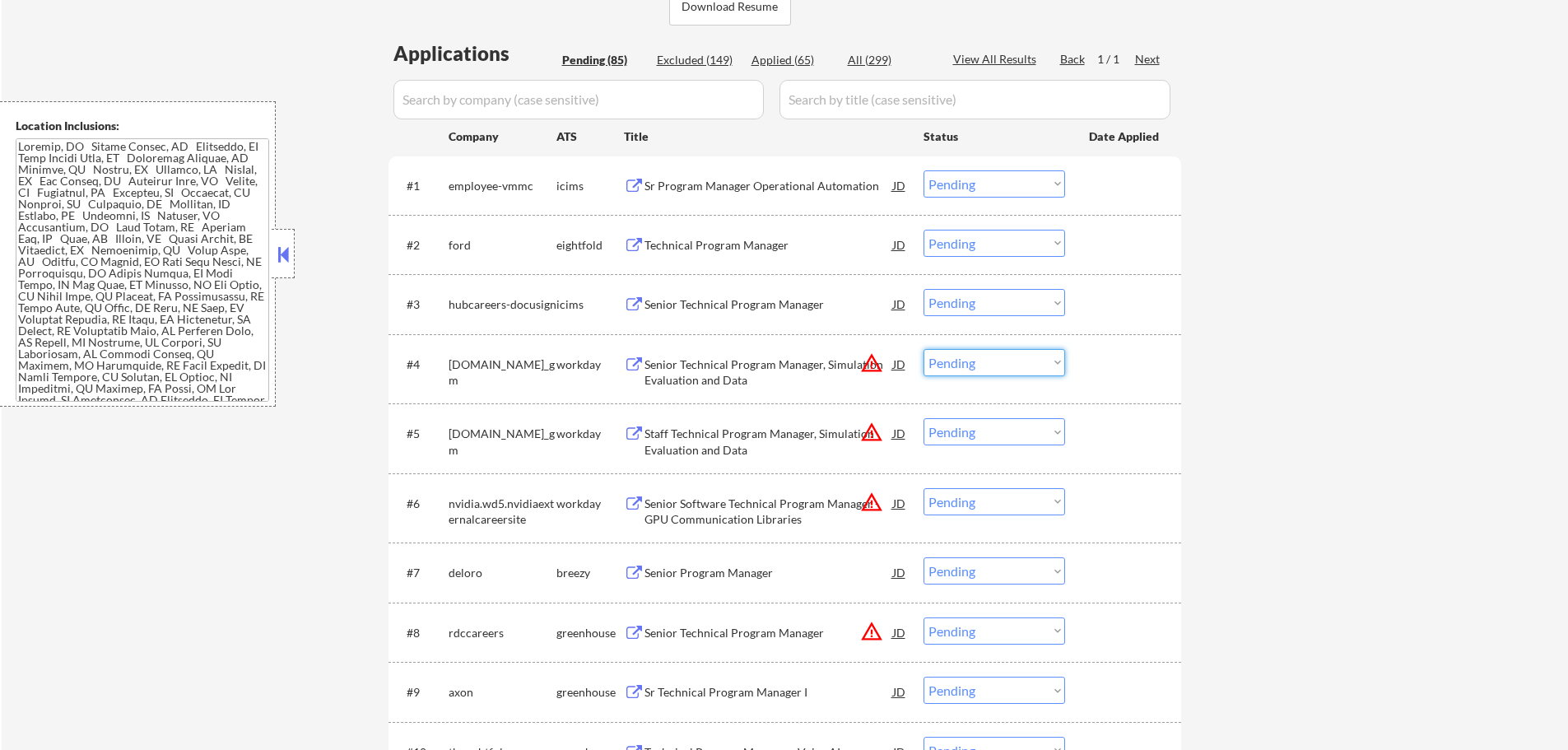
click at [963, 361] on select "Choose an option... Pending Applied Excluded (Questions) Excluded (Expired) Exc…" at bounding box center [995, 362] width 142 height 27
click at [924, 349] on select "Choose an option... Pending Applied Excluded (Questions) Excluded (Expired) Exc…" at bounding box center [995, 362] width 142 height 27
click at [1103, 369] on div at bounding box center [1125, 364] width 73 height 30
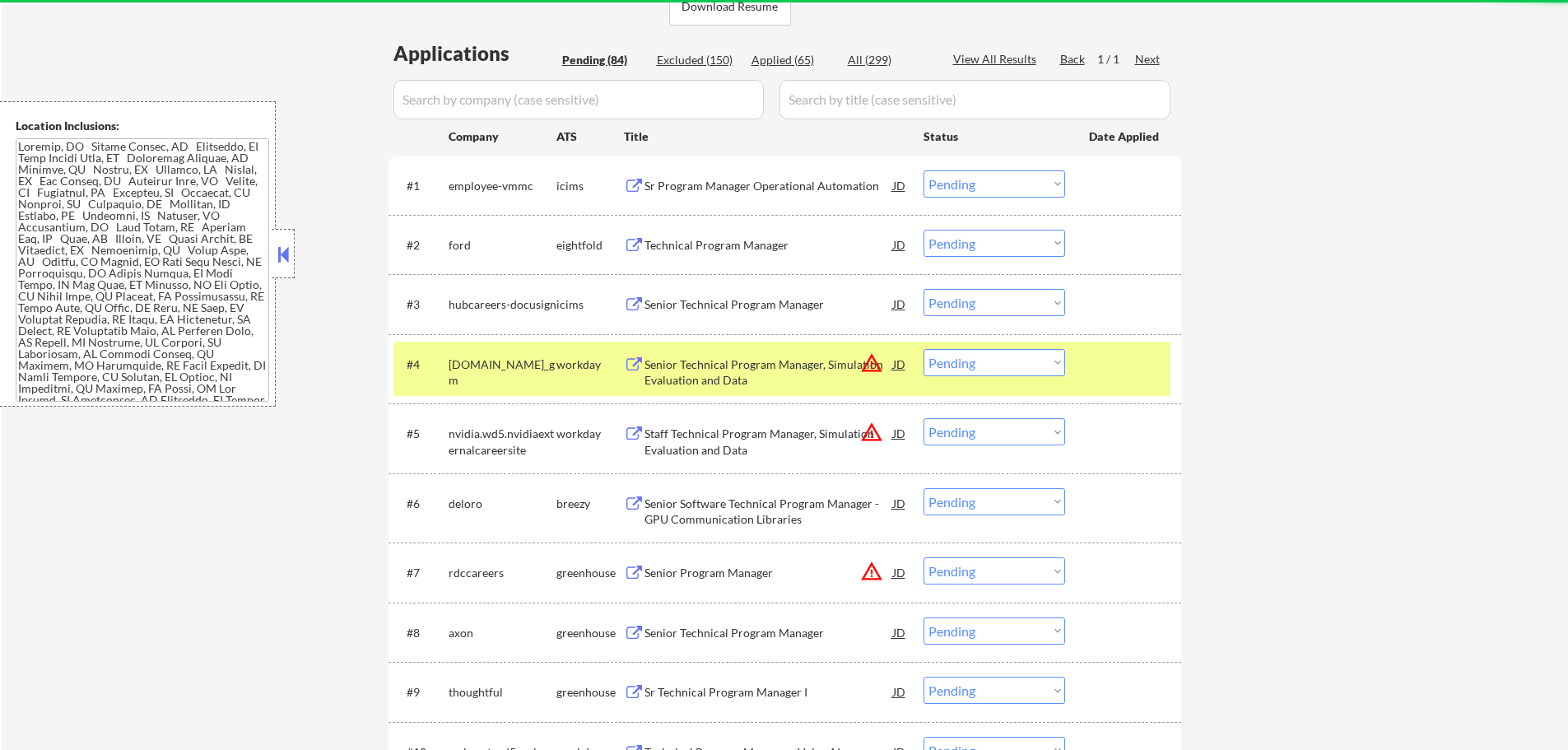
click at [1118, 368] on div at bounding box center [1125, 364] width 73 height 30
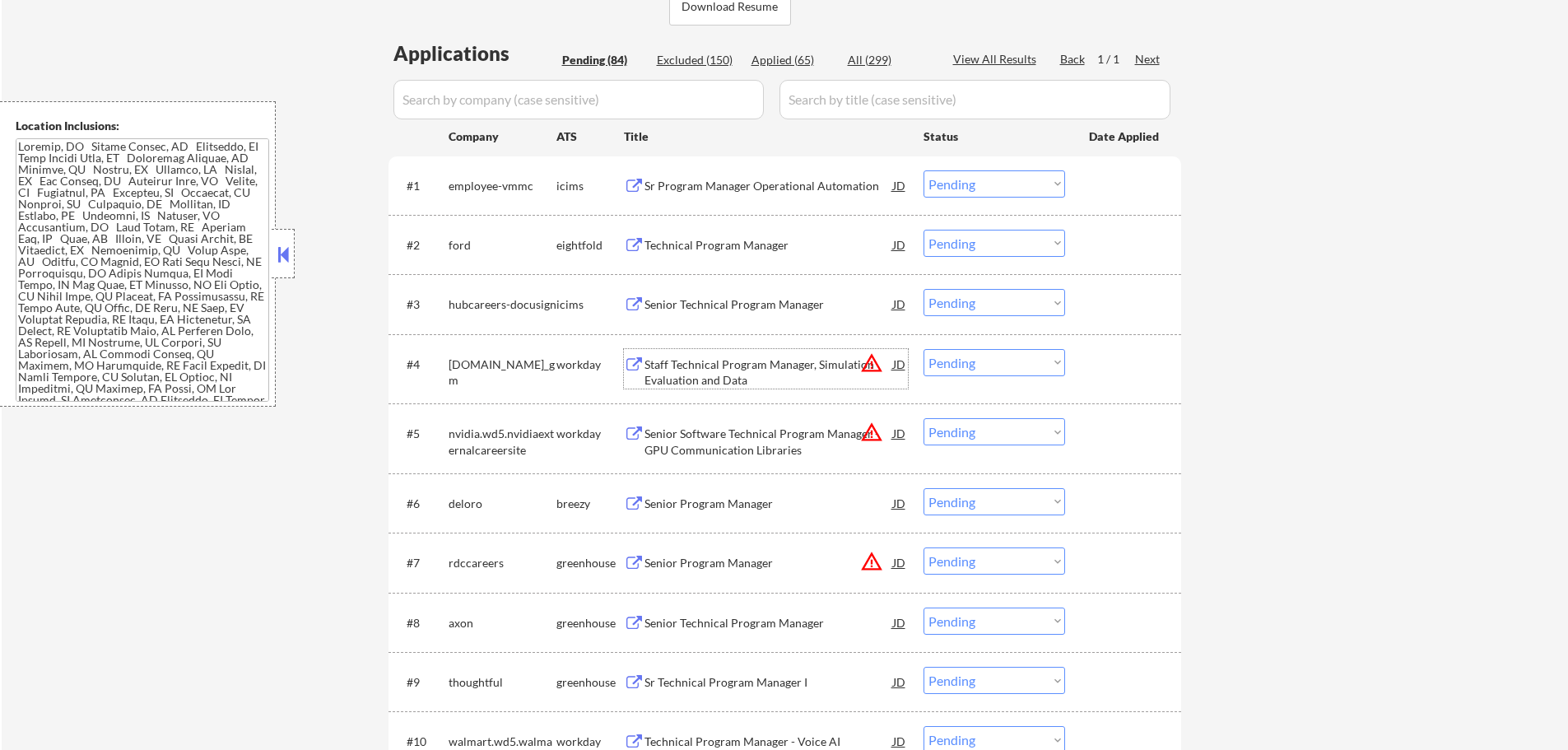
click at [730, 368] on div "Staff Technical Program Manager, Simulation Evaluation and Data" at bounding box center [769, 372] width 248 height 32
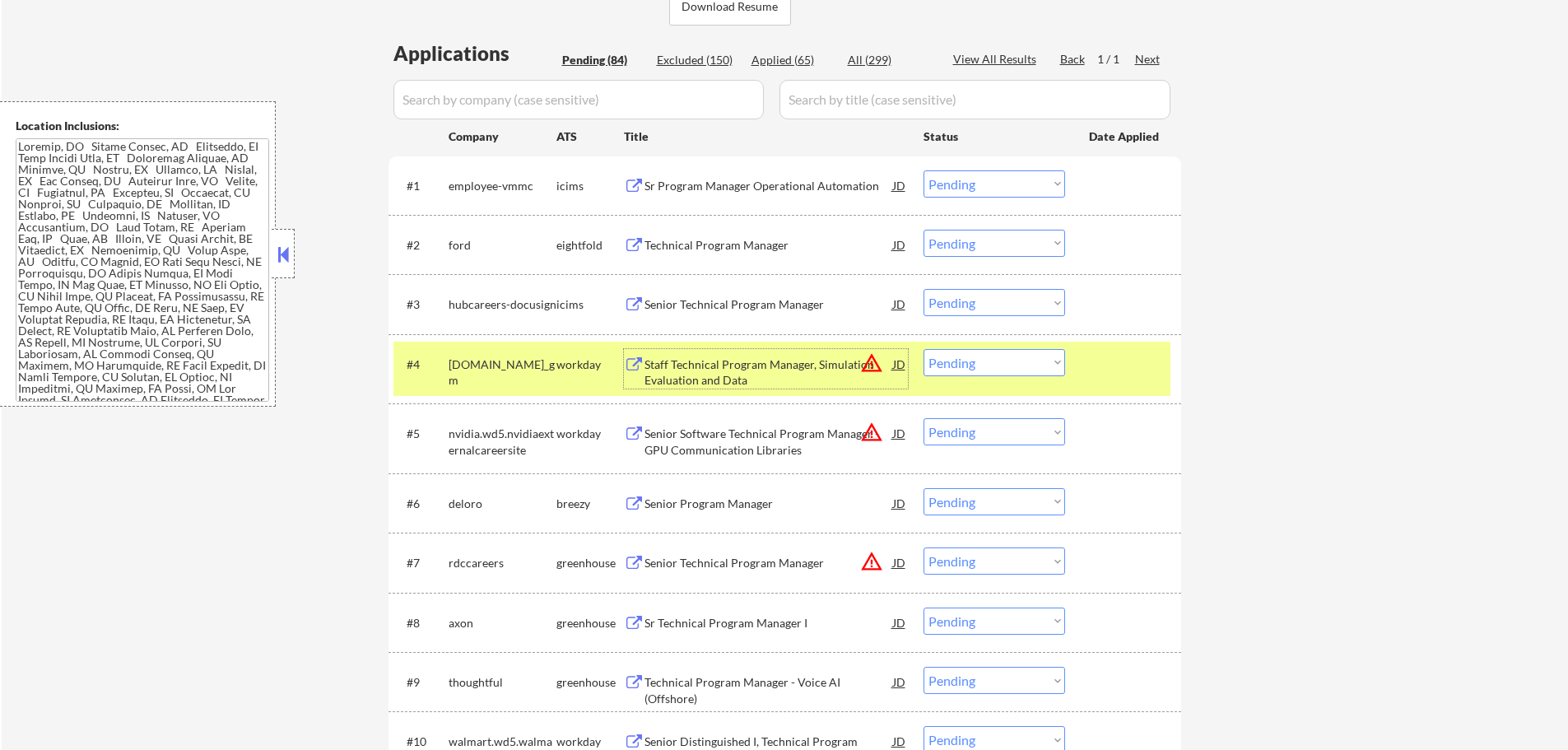
click at [1040, 362] on select "Choose an option... Pending Applied Excluded (Questions) Excluded (Expired) Exc…" at bounding box center [995, 362] width 142 height 27
click at [924, 349] on select "Choose an option... Pending Applied Excluded (Questions) Excluded (Expired) Exc…" at bounding box center [995, 362] width 142 height 27
click at [1105, 371] on div at bounding box center [1125, 364] width 73 height 30
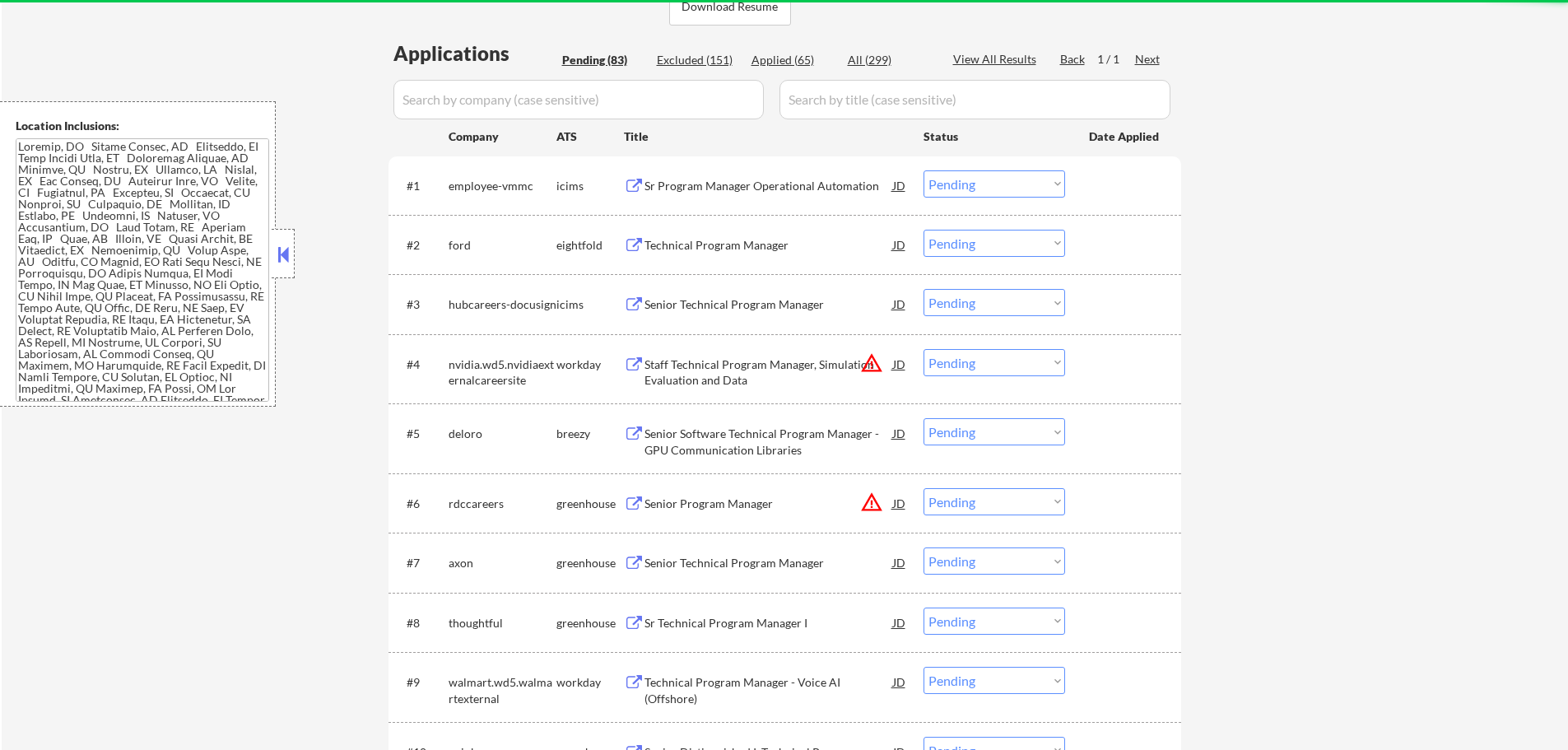
click at [744, 375] on div "Staff Technical Program Manager, Simulation Evaluation and Data" at bounding box center [769, 372] width 248 height 32
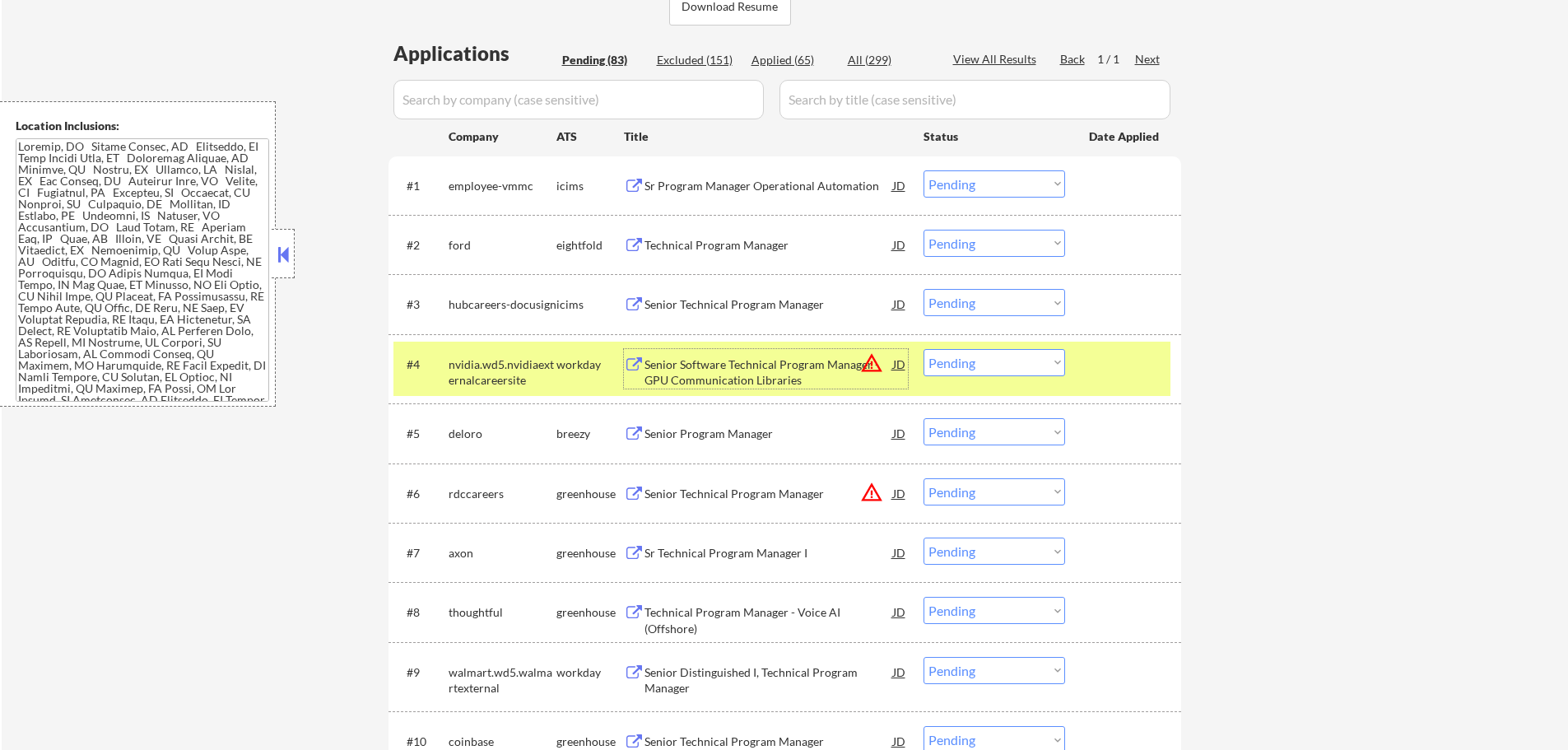
click at [991, 371] on select "Choose an option... Pending Applied Excluded (Questions) Excluded (Expired) Exc…" at bounding box center [995, 362] width 142 height 27
click at [924, 349] on select "Choose an option... Pending Applied Excluded (Questions) Excluded (Expired) Exc…" at bounding box center [995, 362] width 142 height 27
click at [1105, 354] on div at bounding box center [1125, 364] width 73 height 30
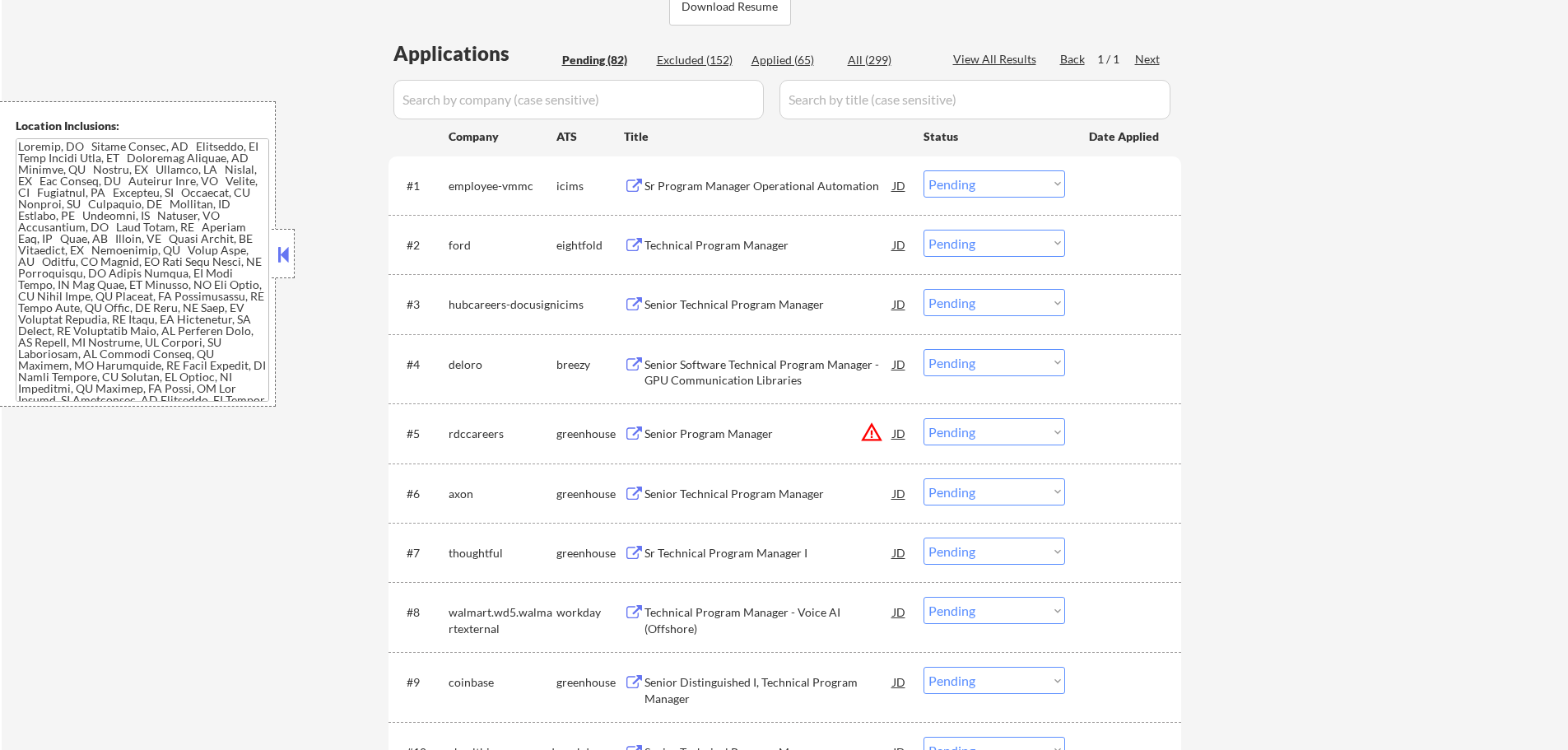
click at [760, 376] on div "Senior Software Technical Program Manager - GPU Communication Libraries" at bounding box center [769, 368] width 248 height 39
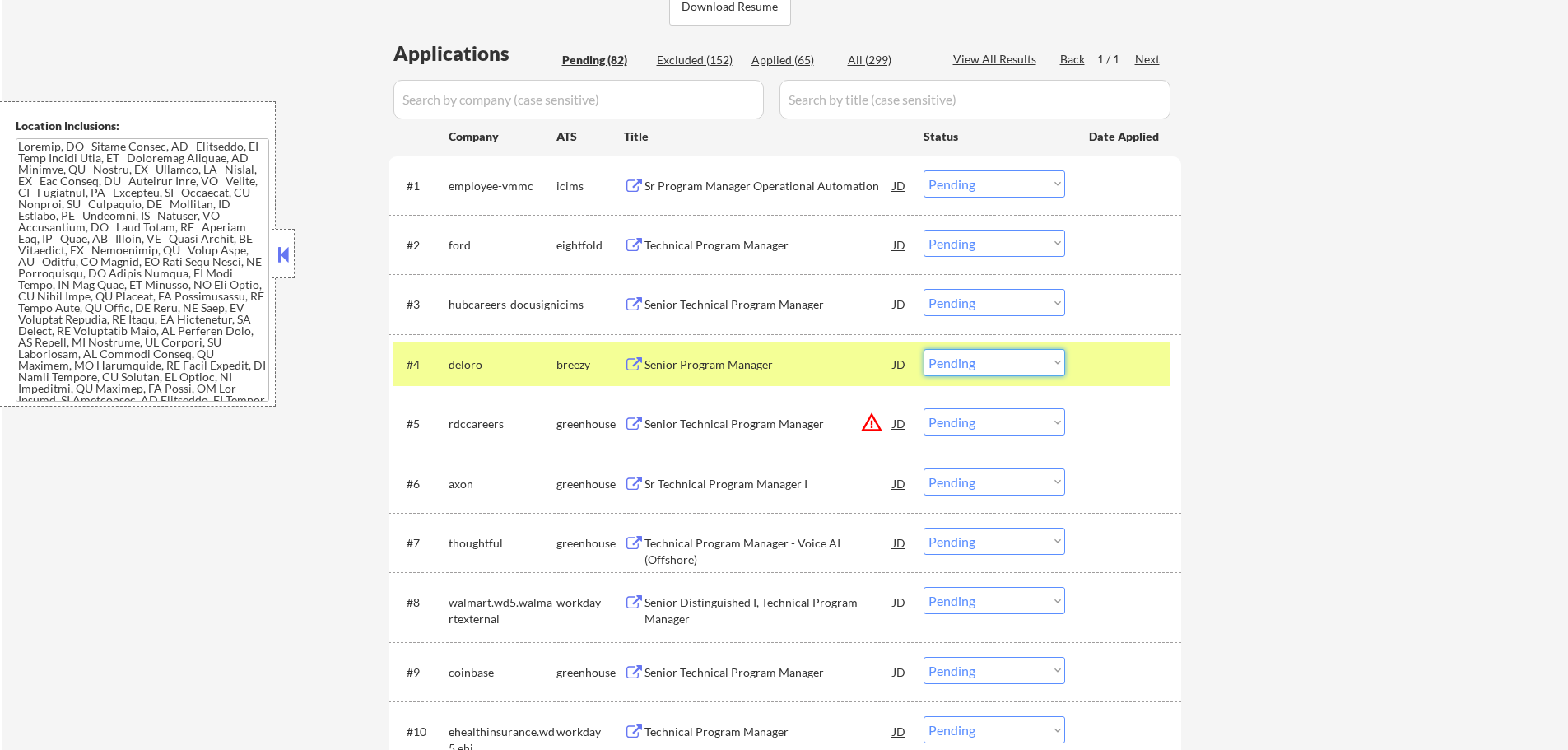
click at [970, 368] on select "Choose an option... Pending Applied Excluded (Questions) Excluded (Expired) Exc…" at bounding box center [995, 362] width 142 height 27
click at [924, 349] on select "Choose an option... Pending Applied Excluded (Questions) Excluded (Expired) Exc…" at bounding box center [995, 362] width 142 height 27
click at [1109, 373] on div at bounding box center [1125, 364] width 73 height 30
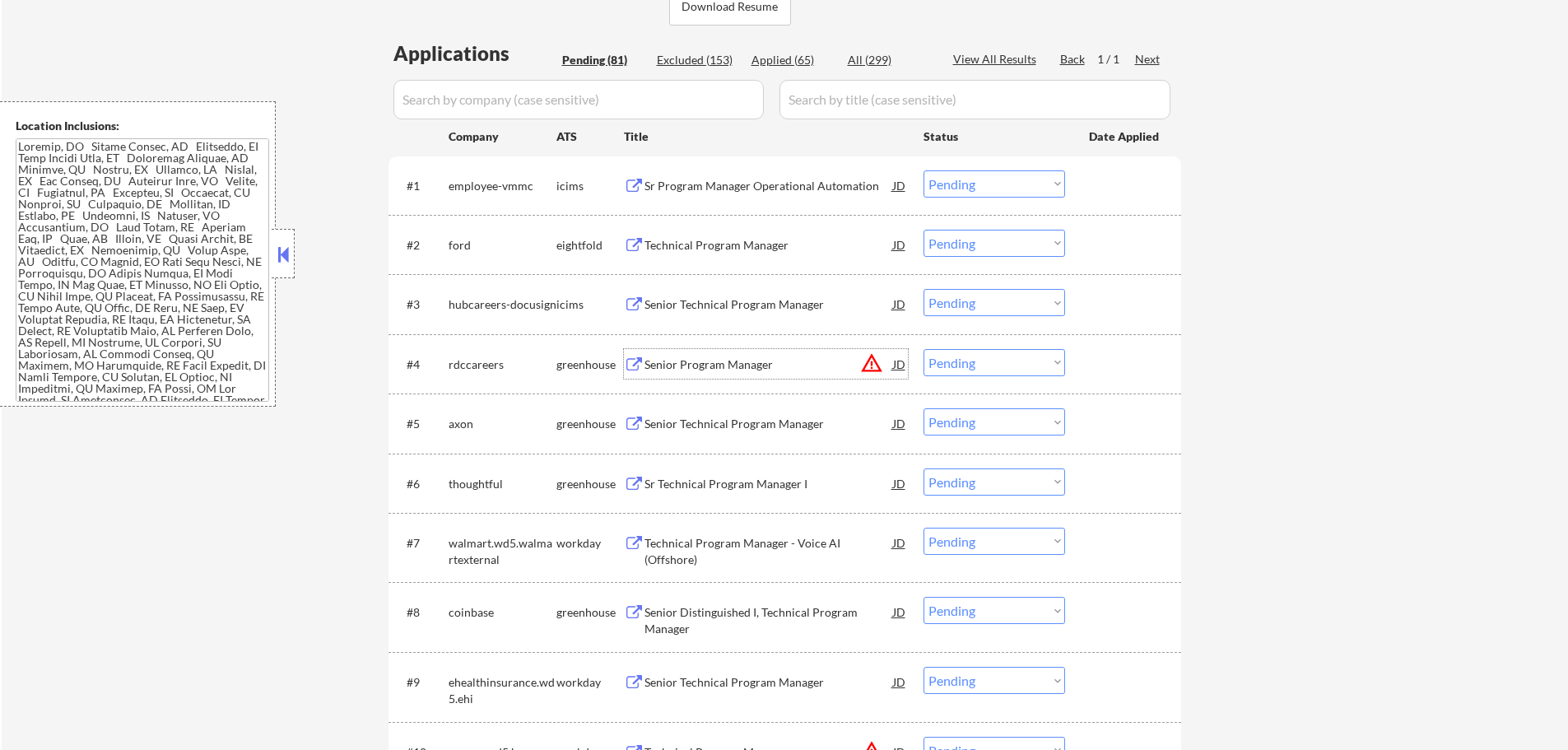
click at [692, 364] on div "Senior Program Manager" at bounding box center [769, 364] width 248 height 17
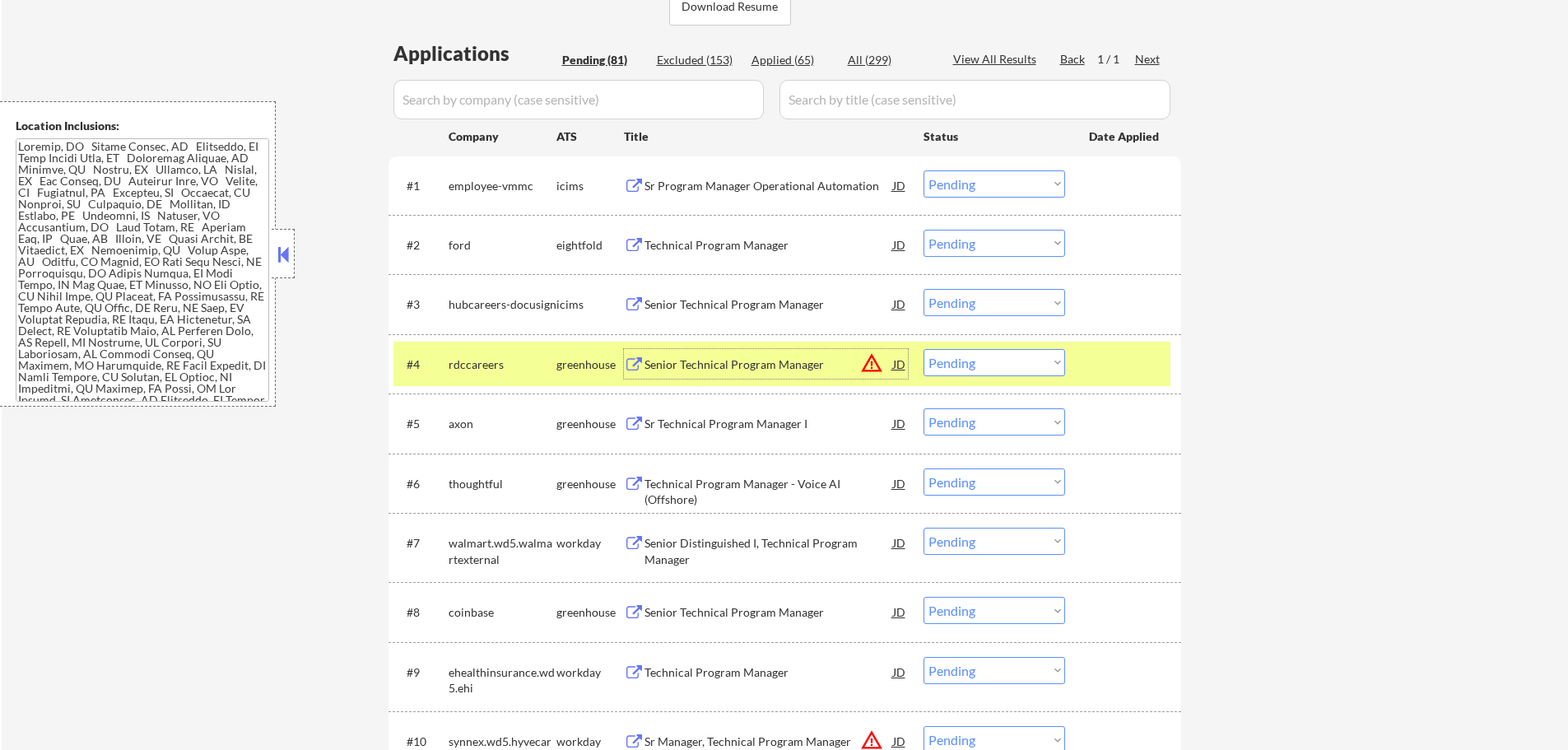
click at [979, 368] on select "Choose an option... Pending Applied Excluded (Questions) Excluded (Expired) Exc…" at bounding box center [995, 362] width 142 height 27
click at [924, 349] on select "Choose an option... Pending Applied Excluded (Questions) Excluded (Expired) Exc…" at bounding box center [995, 362] width 142 height 27
click at [1084, 354] on div "#4 rdccareers greenhouse Senior Technical Program Manager JD warning_amber Choo…" at bounding box center [782, 363] width 777 height 45
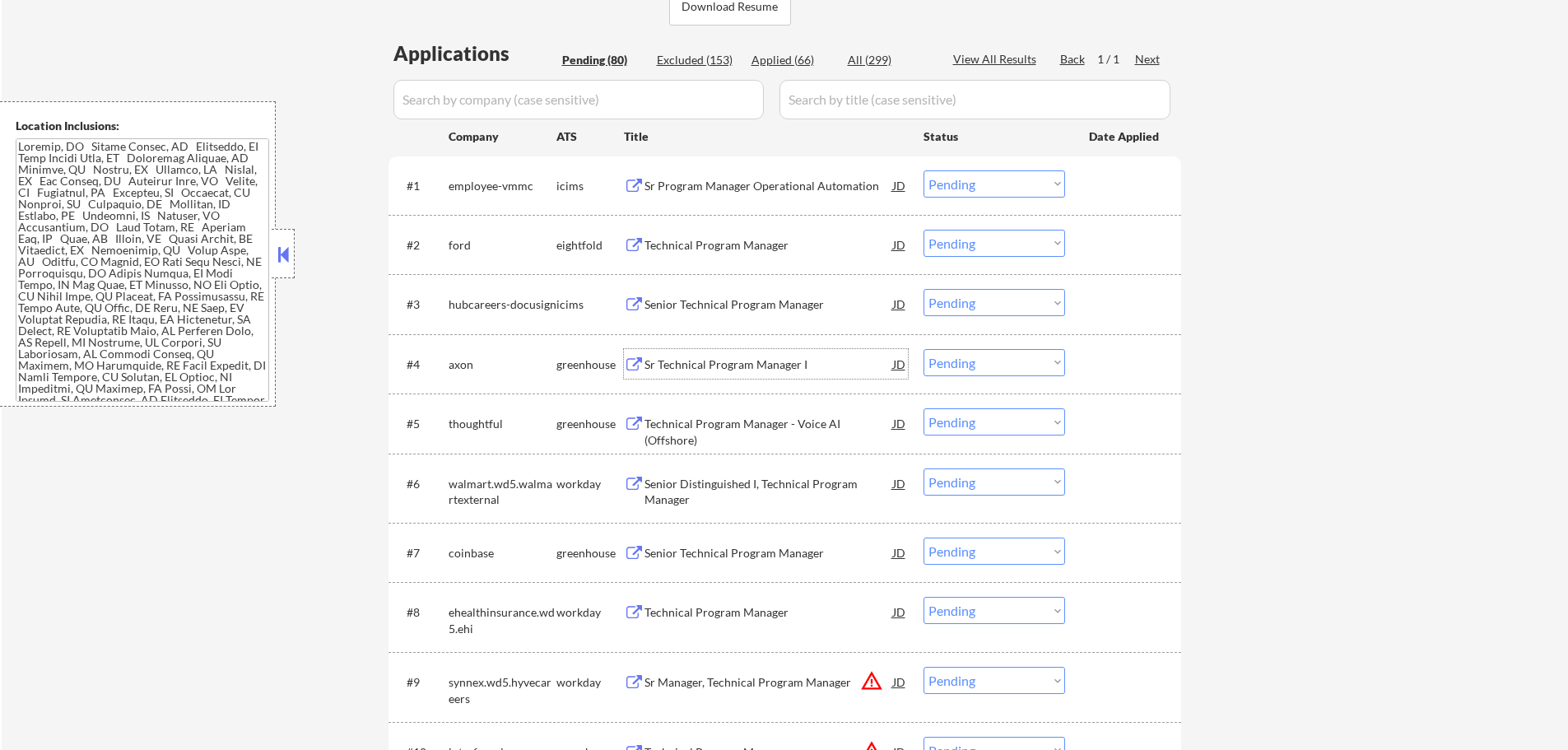
click at [724, 356] on div "Sr Technical Program Manager I" at bounding box center [769, 364] width 248 height 17
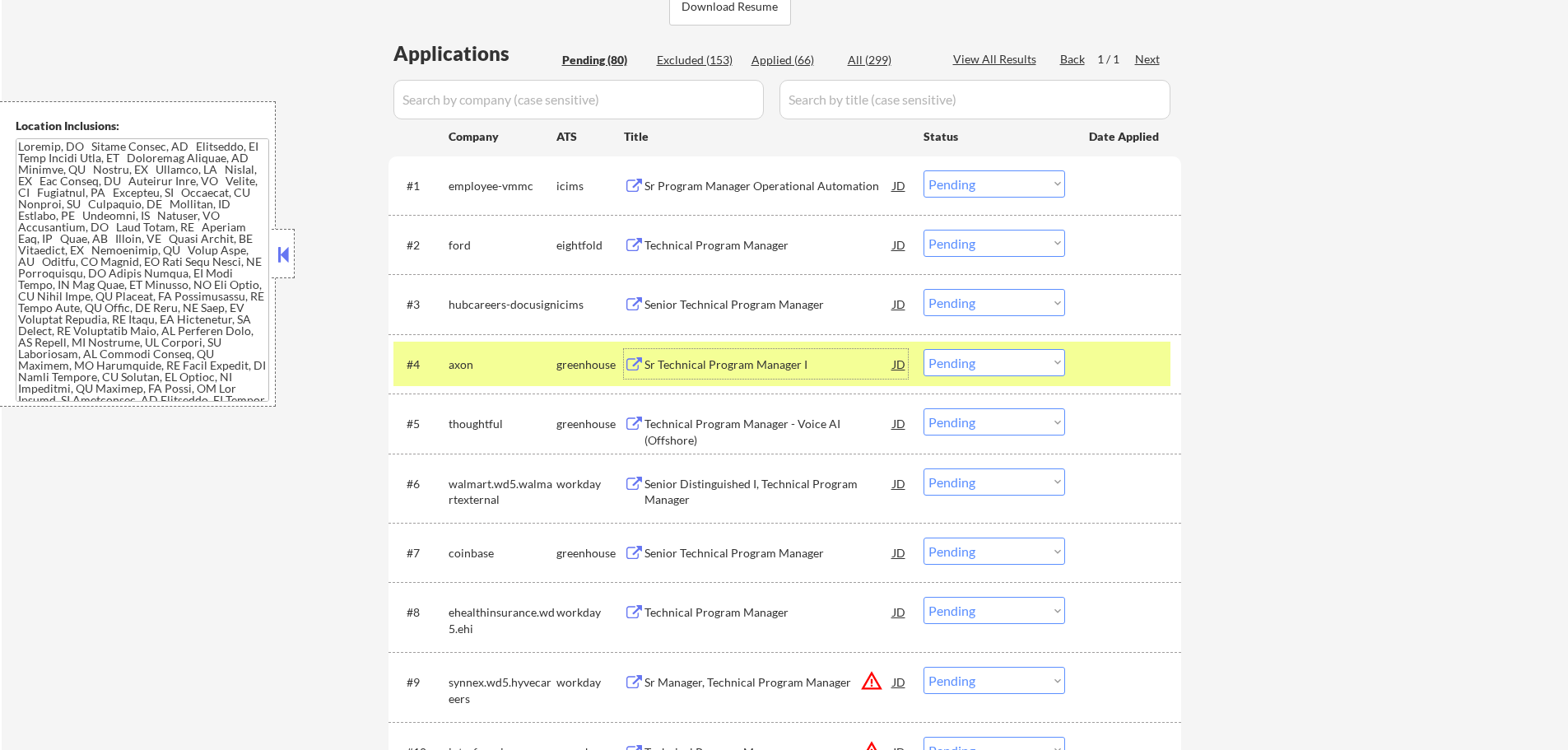
click at [988, 363] on select "Choose an option... Pending Applied Excluded (Questions) Excluded (Expired) Exc…" at bounding box center [995, 362] width 142 height 27
click at [924, 349] on select "Choose an option... Pending Applied Excluded (Questions) Excluded (Expired) Exc…" at bounding box center [995, 362] width 142 height 27
click at [1104, 379] on div "#4 [MEDICAL_DATA] greenhouse Sr Technical Program Manager I JD warning_amber Ch…" at bounding box center [782, 363] width 777 height 45
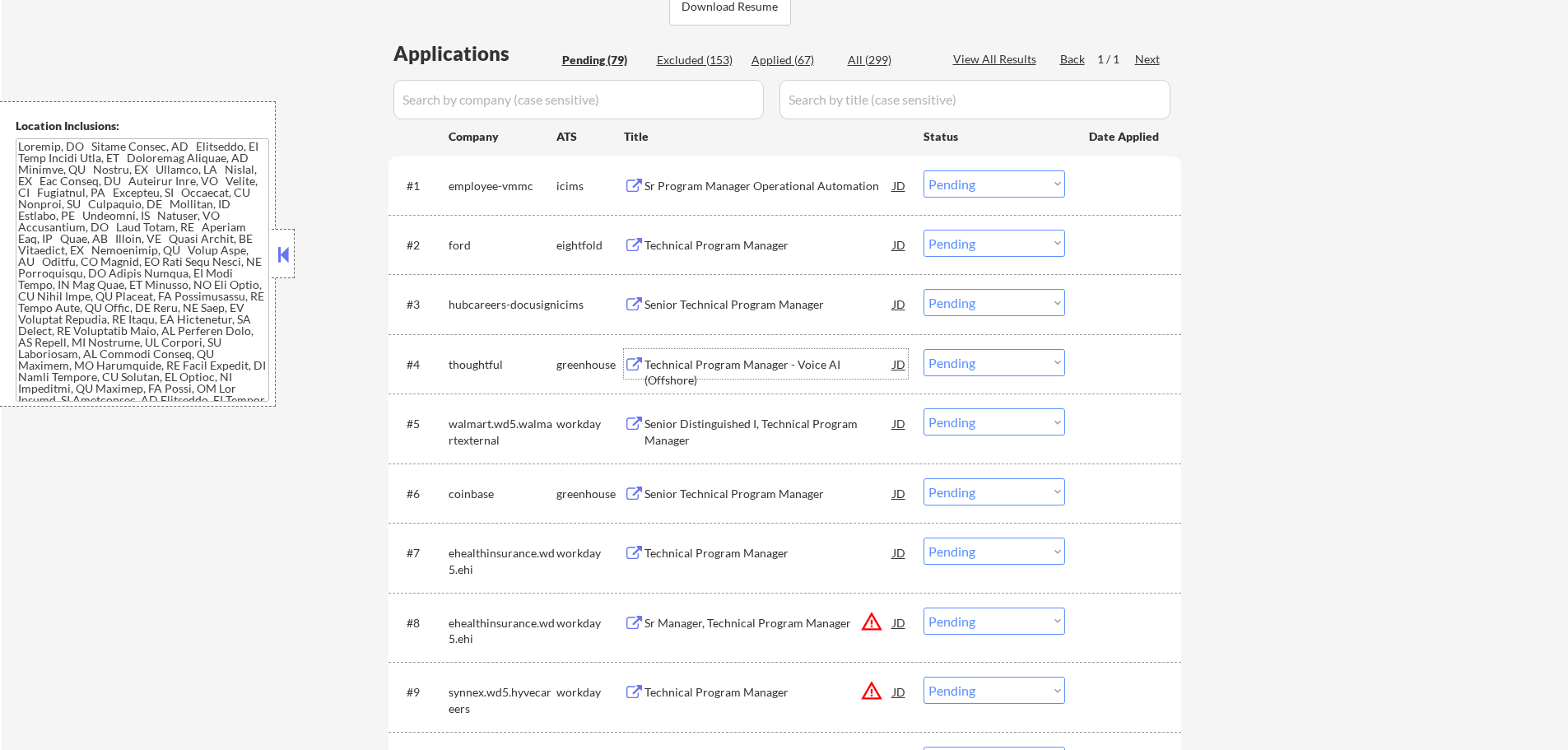
click at [737, 356] on div "Technical Program Manager - Voice AI (Offshore)" at bounding box center [769, 372] width 248 height 32
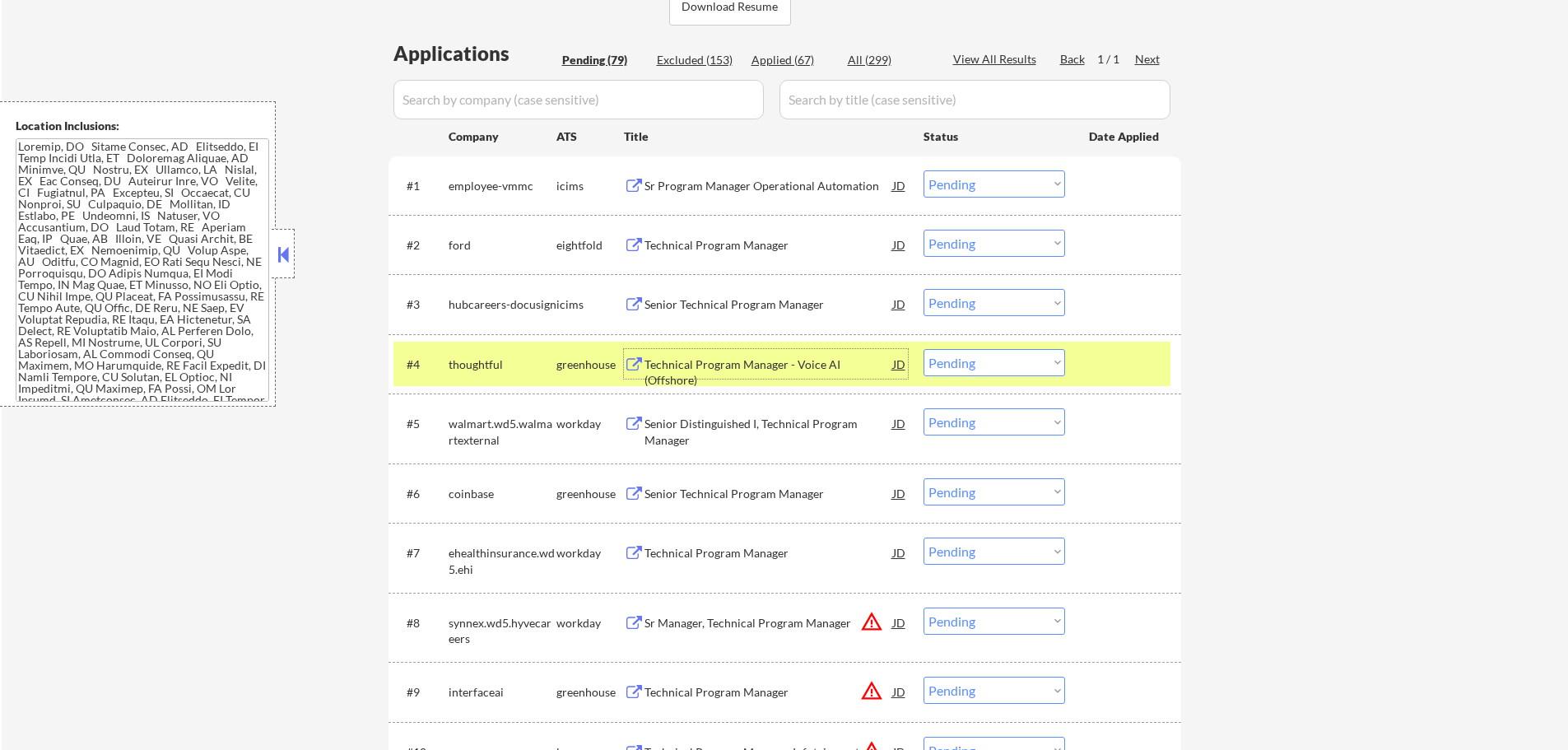
click at [1004, 363] on select "Choose an option... Pending Applied Excluded (Questions) Excluded (Expired) Exc…" at bounding box center [995, 362] width 142 height 27
click at [924, 349] on select "Choose an option... Pending Applied Excluded (Questions) Excluded (Expired) Exc…" at bounding box center [995, 362] width 142 height 27
click at [1112, 373] on div at bounding box center [1125, 364] width 73 height 30
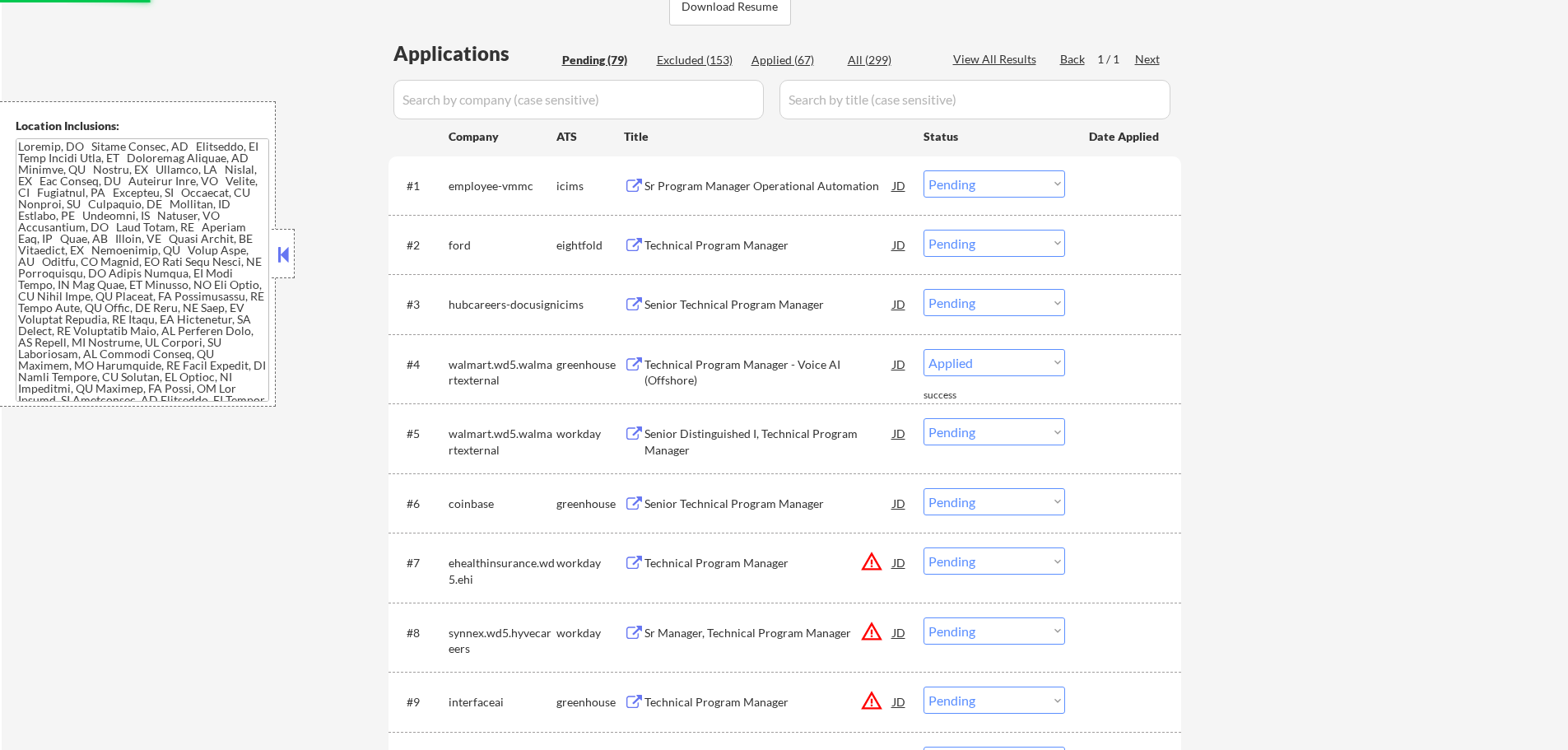
select select ""pending""
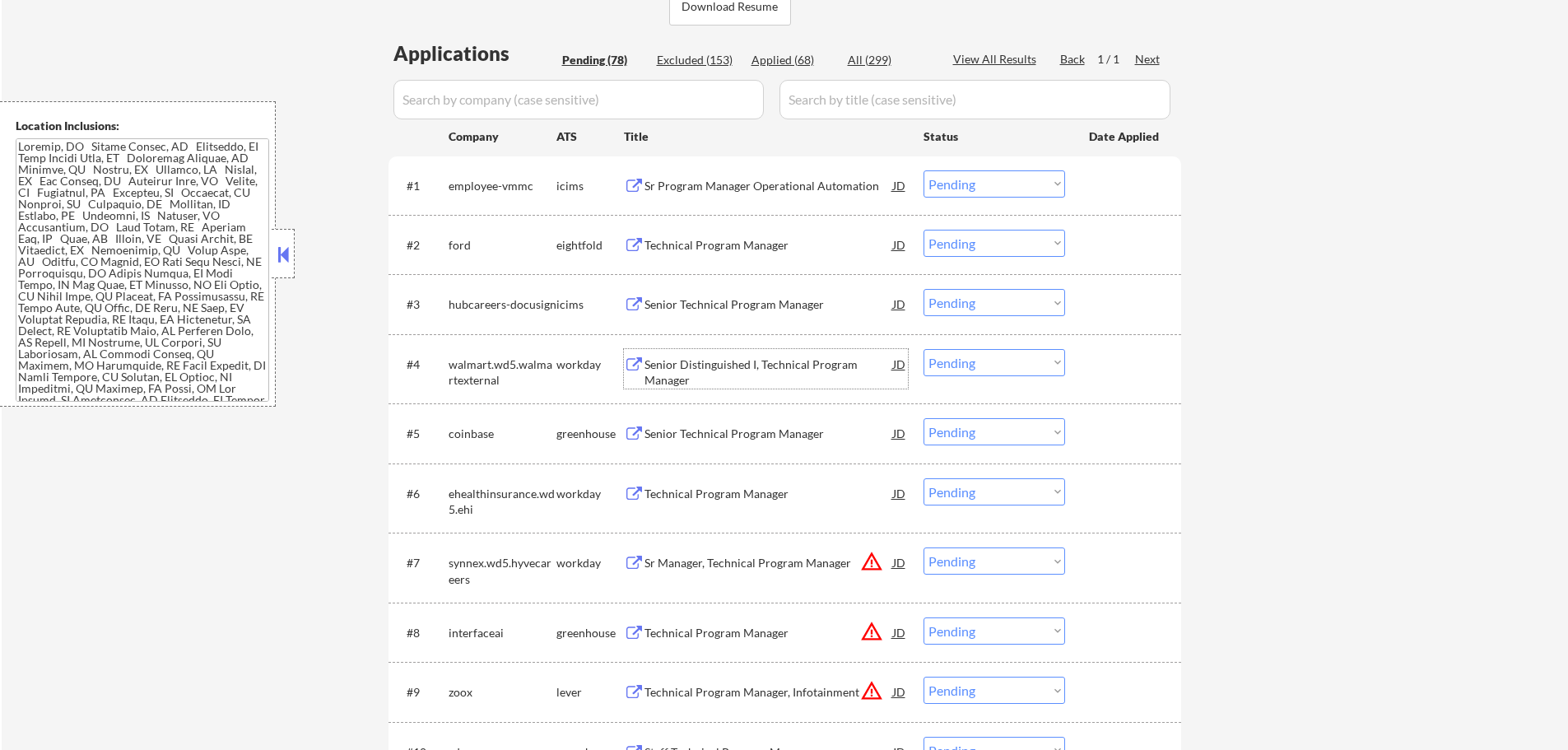
click at [746, 366] on div "Senior Distinguished I, Technical Program Manager" at bounding box center [769, 372] width 248 height 32
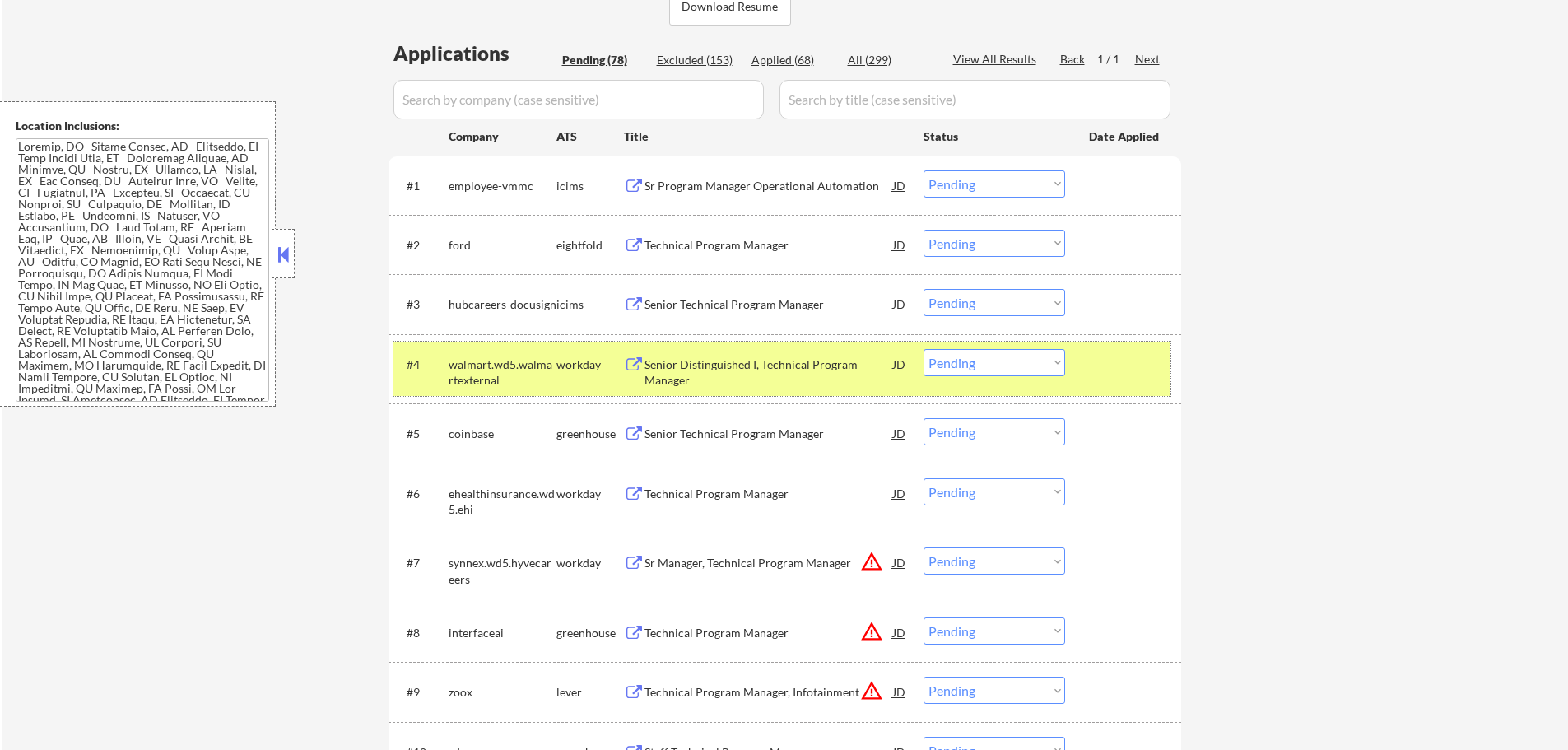
click at [1102, 372] on div at bounding box center [1125, 364] width 73 height 30
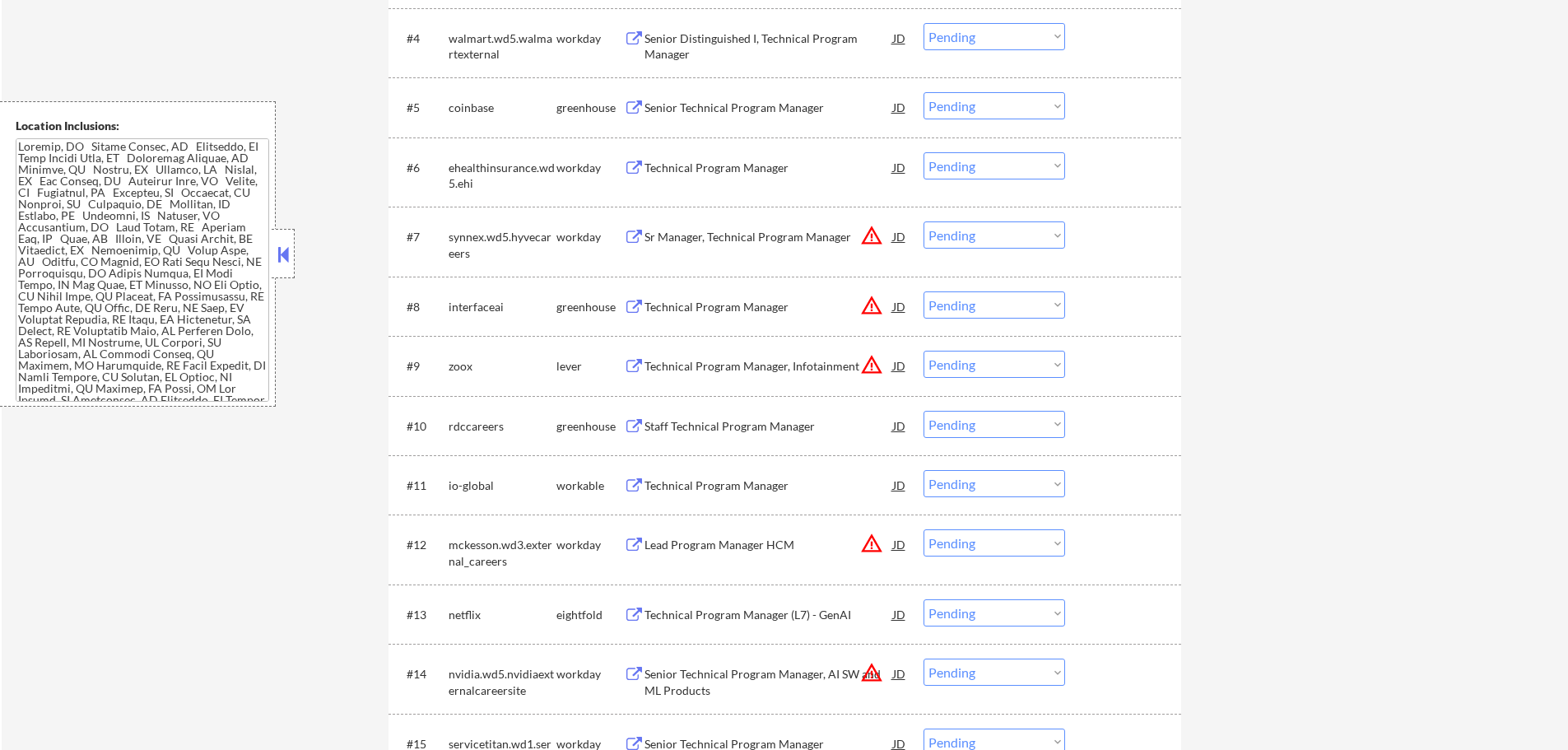
scroll to position [741, 0]
click at [689, 297] on div "Technical Program Manager" at bounding box center [769, 304] width 248 height 17
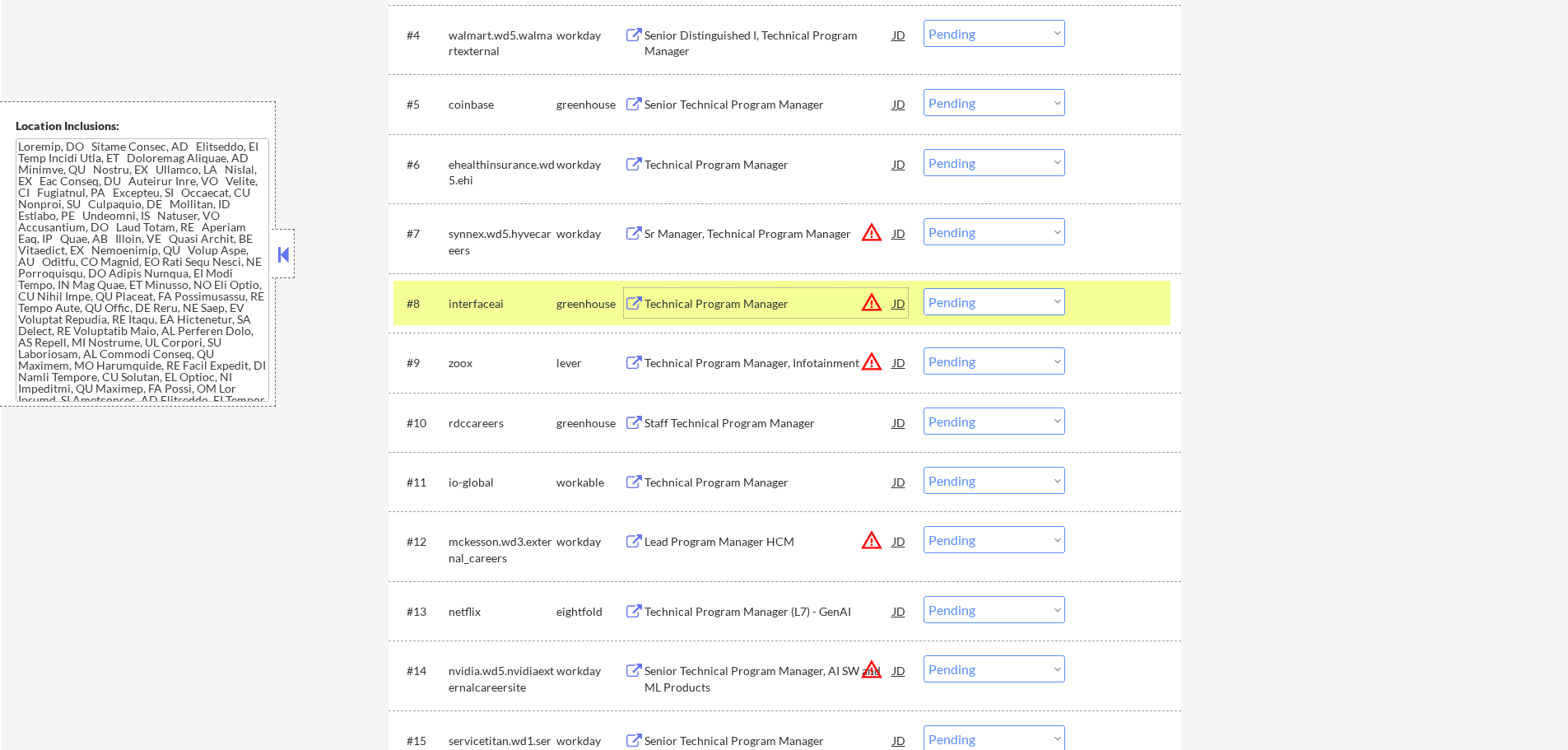
click at [975, 297] on select "Choose an option... Pending Applied Excluded (Questions) Excluded (Expired) Exc…" at bounding box center [995, 301] width 142 height 27
click at [924, 288] on select "Choose an option... Pending Applied Excluded (Questions) Excluded (Expired) Exc…" at bounding box center [995, 301] width 142 height 27
click at [1105, 309] on div at bounding box center [1125, 303] width 73 height 30
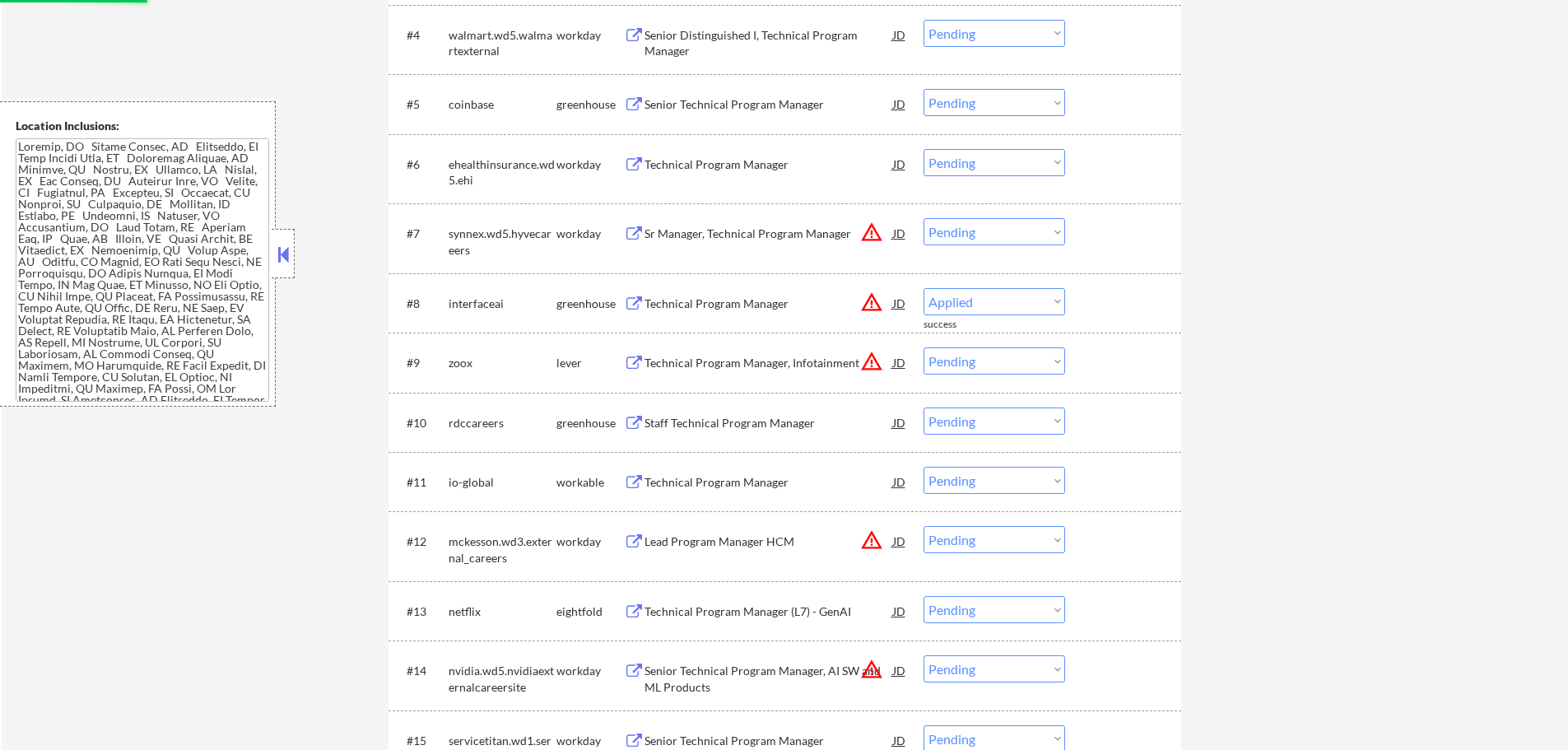
select select ""pending""
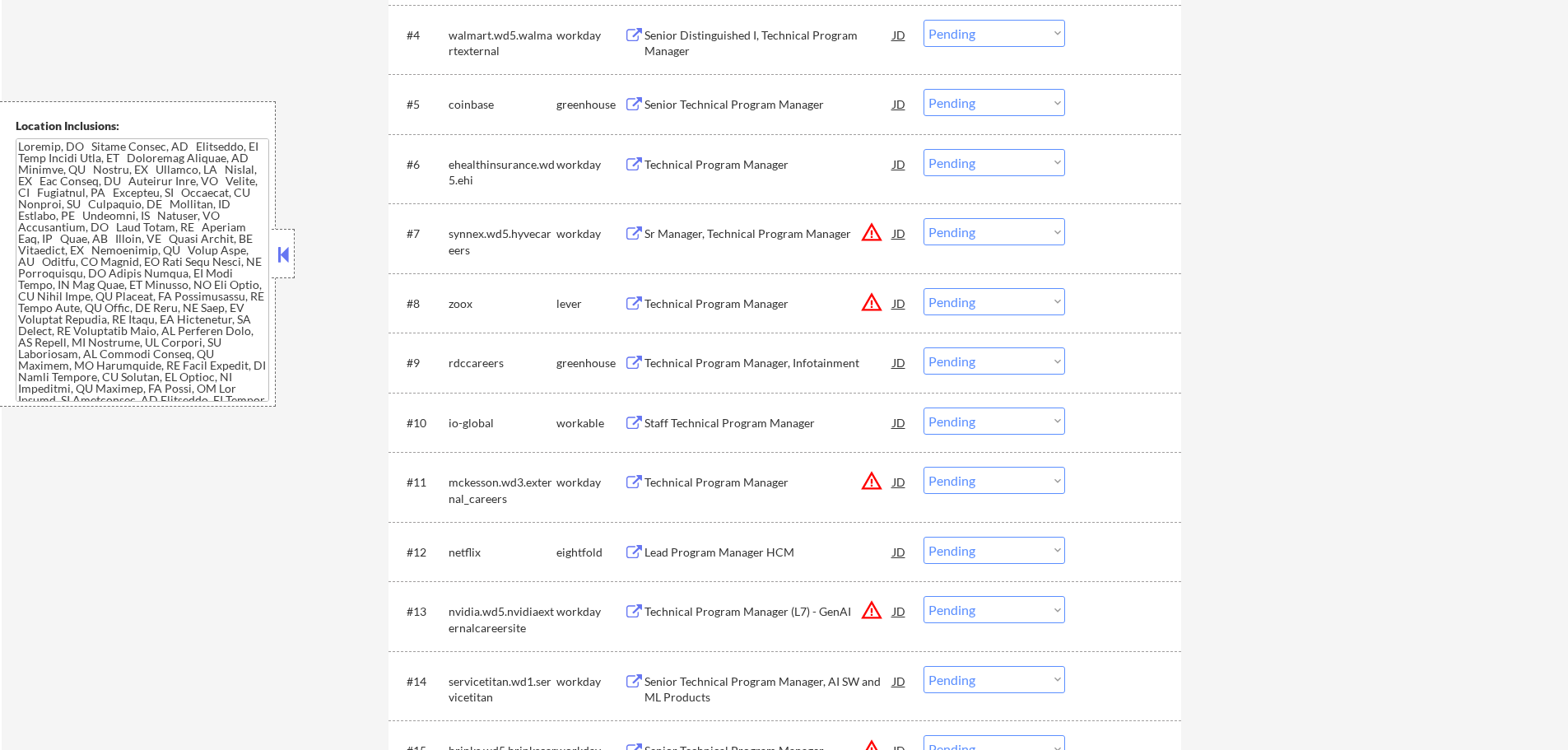
click at [766, 312] on div "Technical Program Manager" at bounding box center [769, 303] width 248 height 30
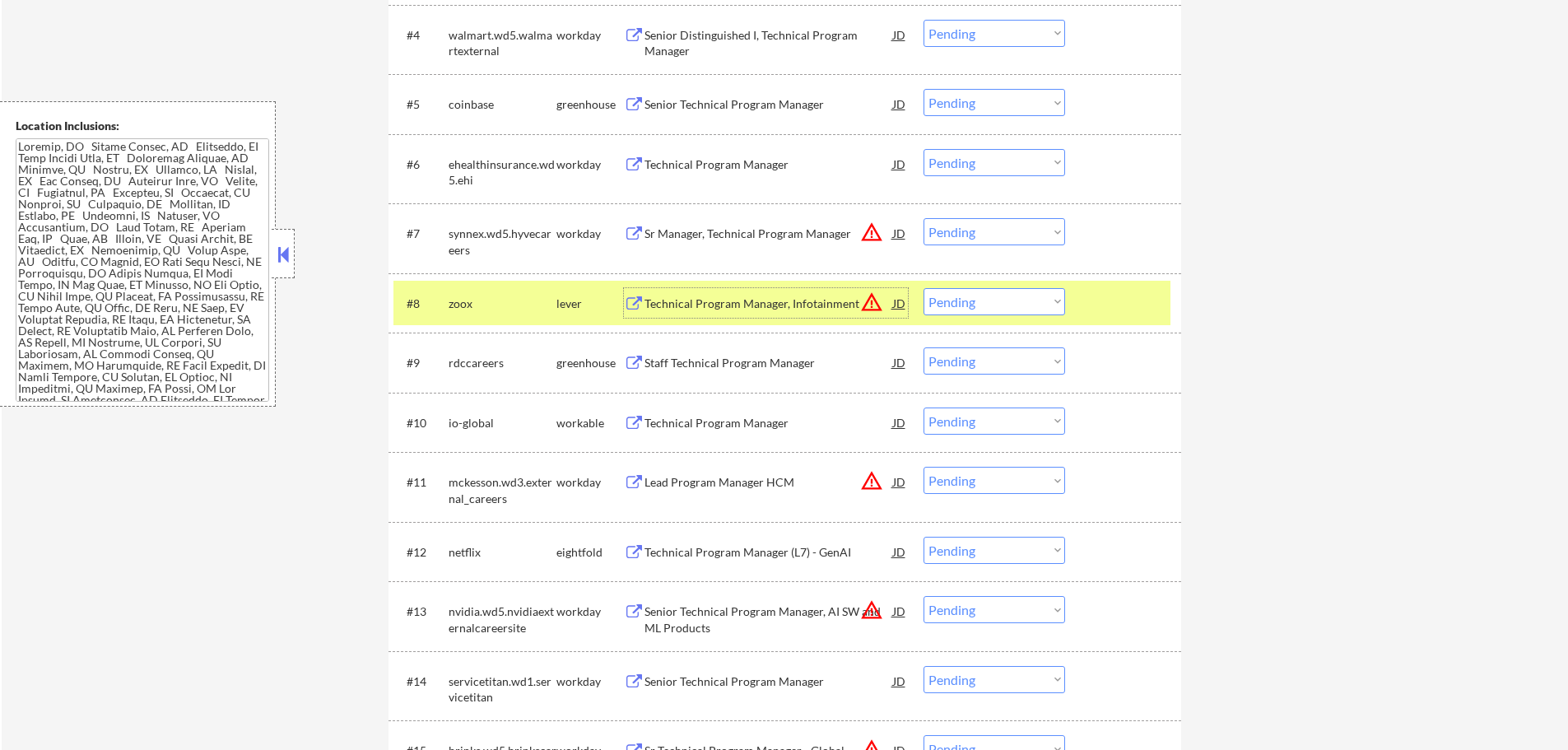
click at [1125, 299] on div at bounding box center [1125, 303] width 73 height 30
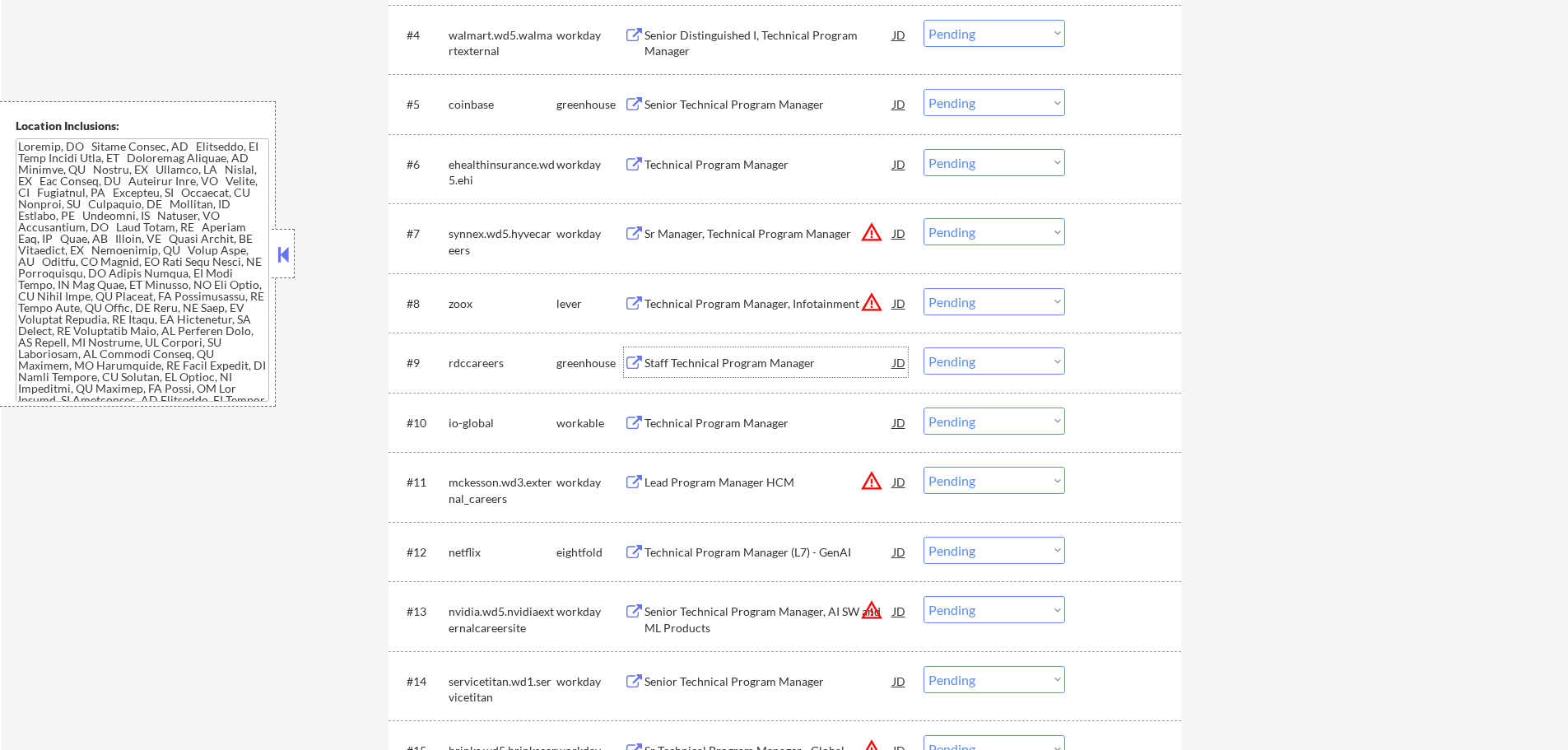
click at [777, 367] on div "Staff Technical Program Manager" at bounding box center [769, 362] width 248 height 17
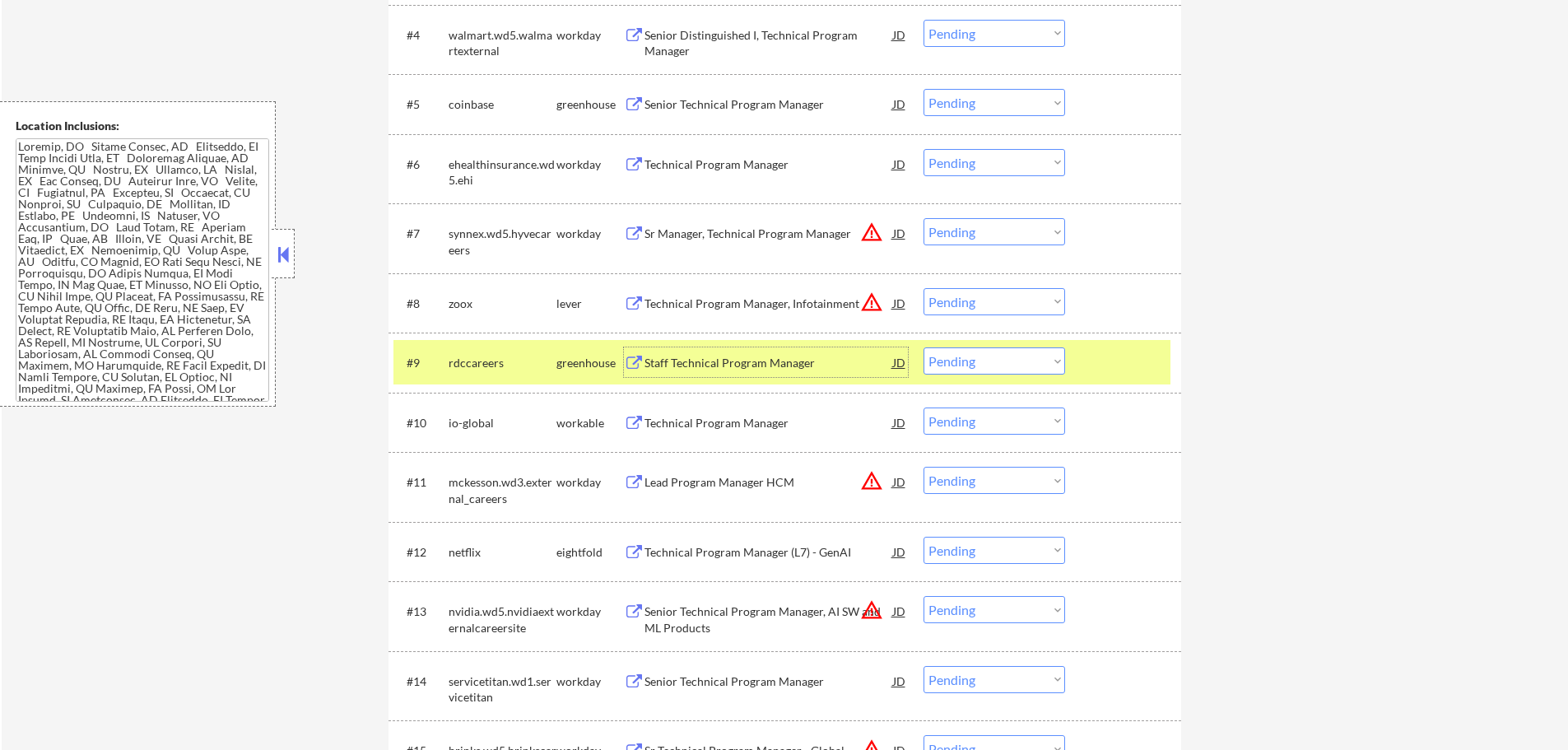
click at [959, 361] on select "Choose an option... Pending Applied Excluded (Questions) Excluded (Expired) Exc…" at bounding box center [995, 361] width 142 height 27
click at [924, 347] on select "Choose an option... Pending Applied Excluded (Questions) Excluded (Expired) Exc…" at bounding box center [995, 361] width 142 height 27
click at [1084, 365] on div "#9 rdccareers greenhouse Staff Technical Program Manager JD warning_amber Choos…" at bounding box center [782, 362] width 777 height 45
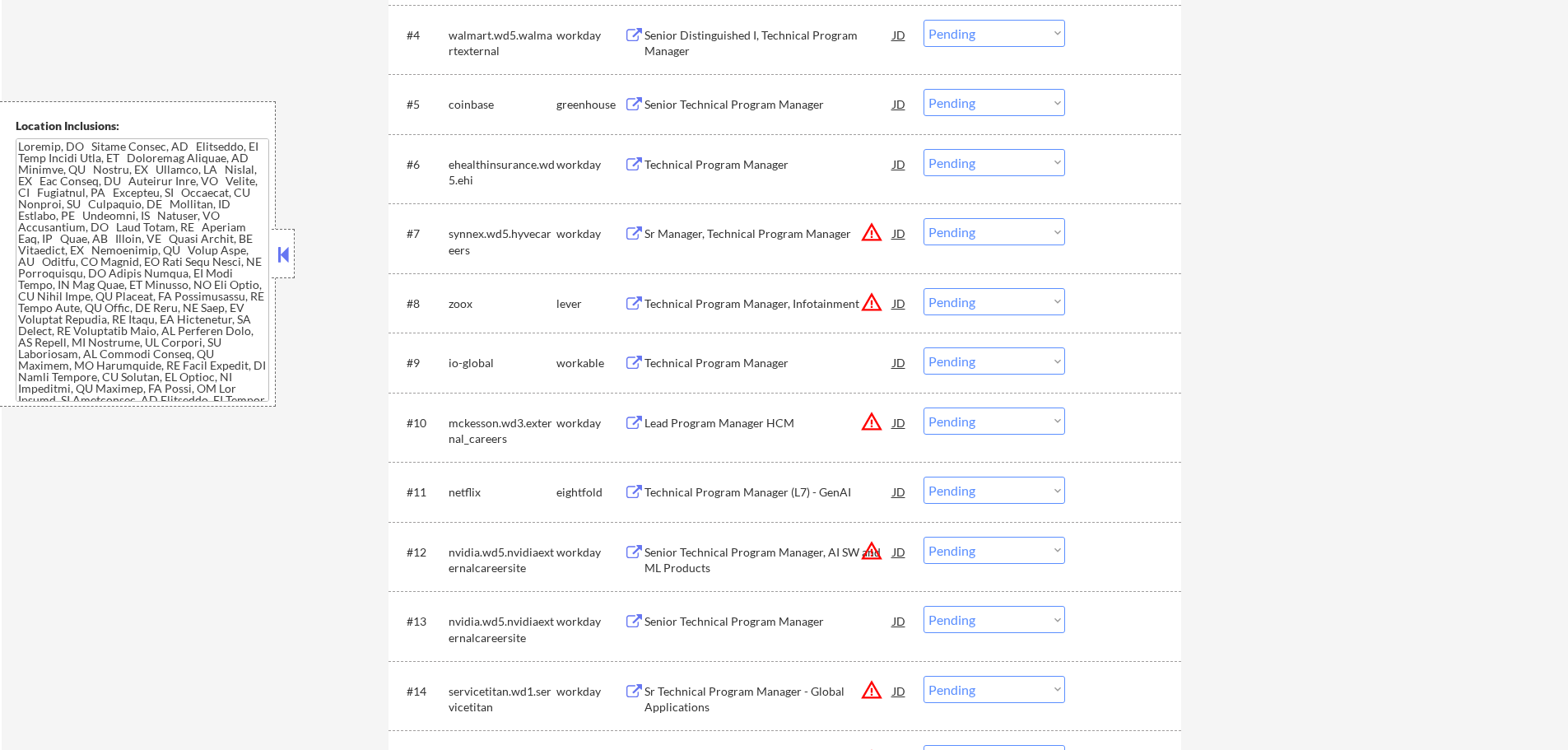
click at [744, 364] on div "Technical Program Manager" at bounding box center [769, 362] width 248 height 17
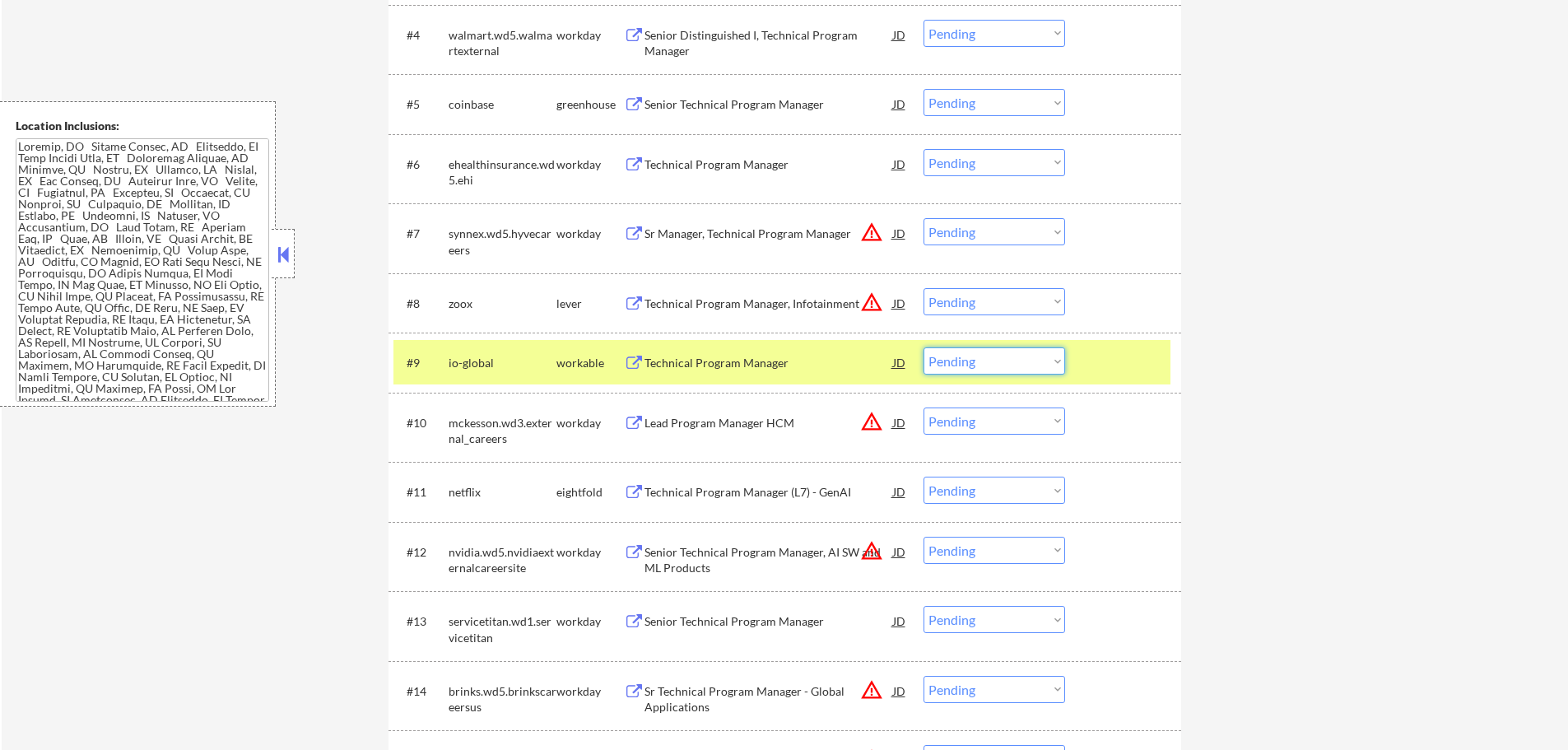
click at [935, 356] on select "Choose an option... Pending Applied Excluded (Questions) Excluded (Expired) Exc…" at bounding box center [995, 361] width 142 height 27
click at [924, 347] on select "Choose an option... Pending Applied Excluded (Questions) Excluded (Expired) Exc…" at bounding box center [995, 361] width 142 height 27
click at [1126, 376] on div at bounding box center [1125, 362] width 73 height 30
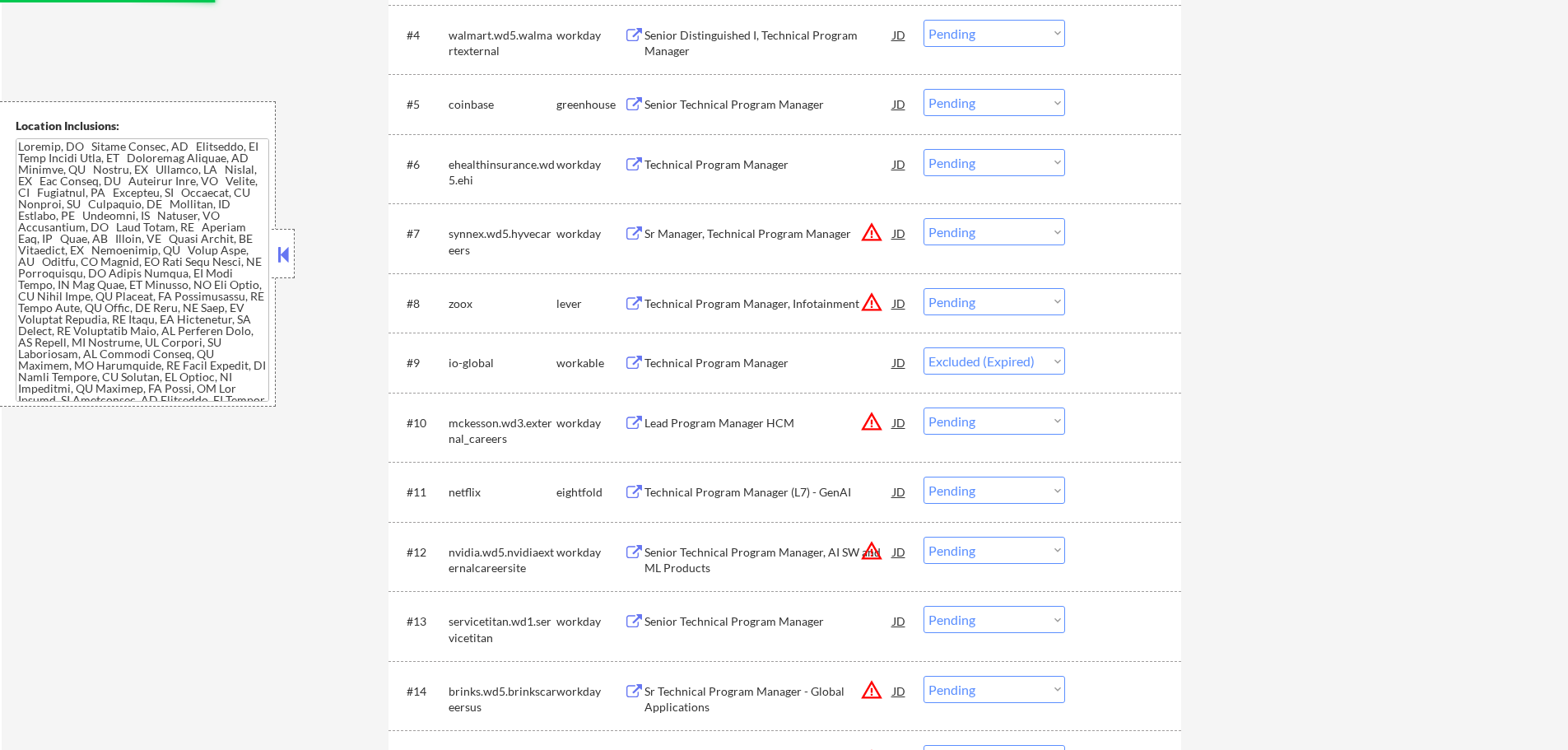
click at [707, 312] on div "Technical Program Manager, Infotainment" at bounding box center [769, 303] width 248 height 30
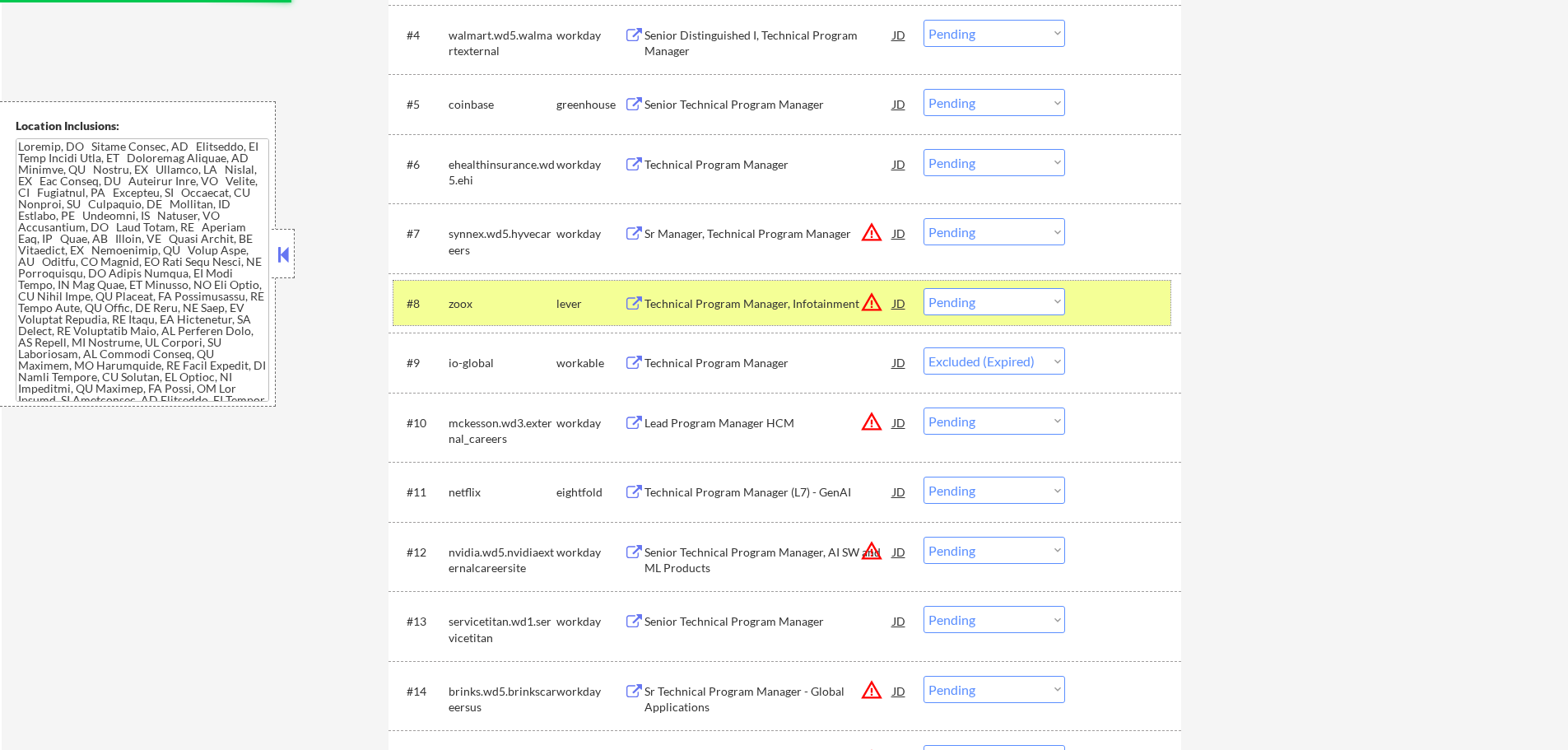
click at [1090, 307] on div at bounding box center [1125, 303] width 73 height 30
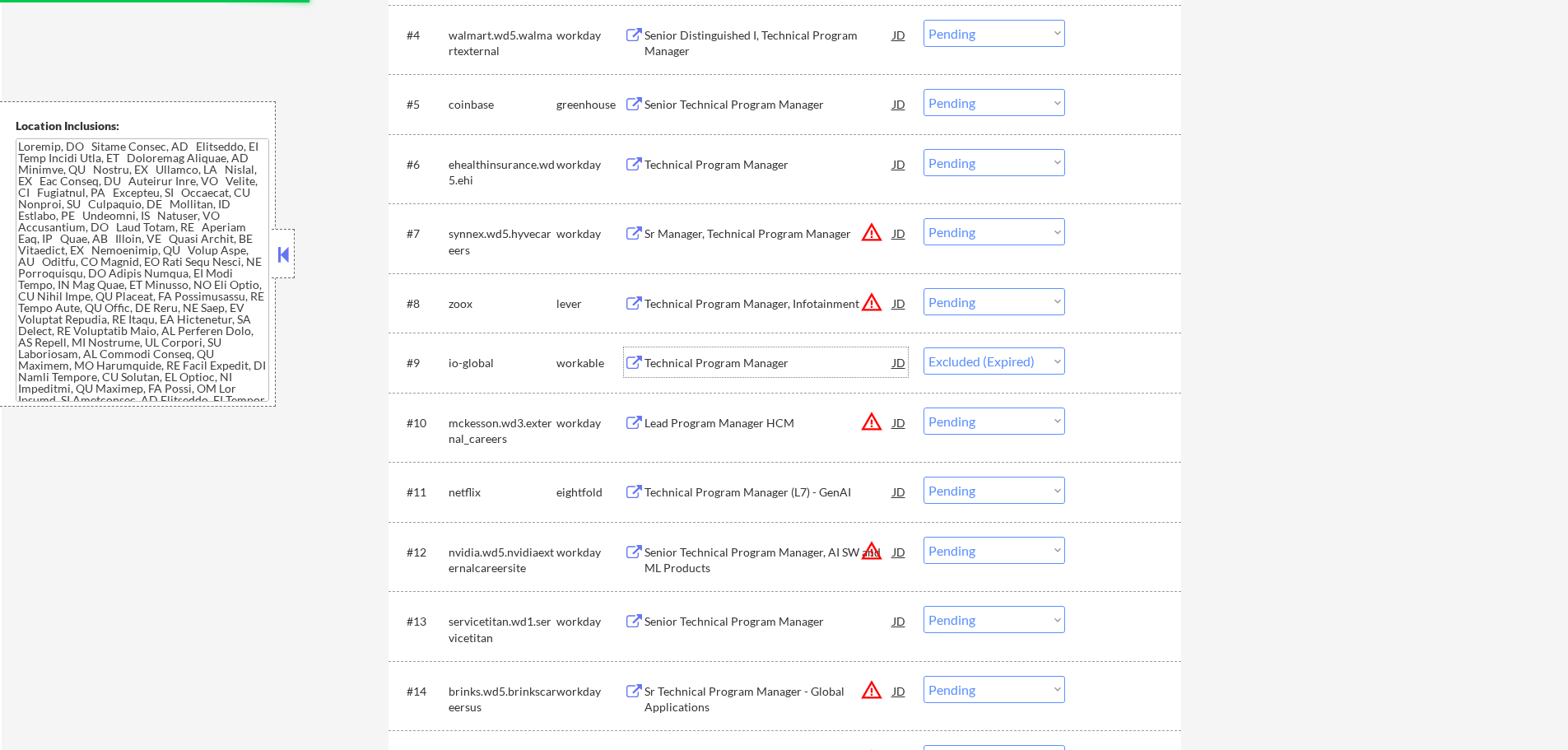
click at [731, 359] on div "Technical Program Manager" at bounding box center [769, 362] width 248 height 17
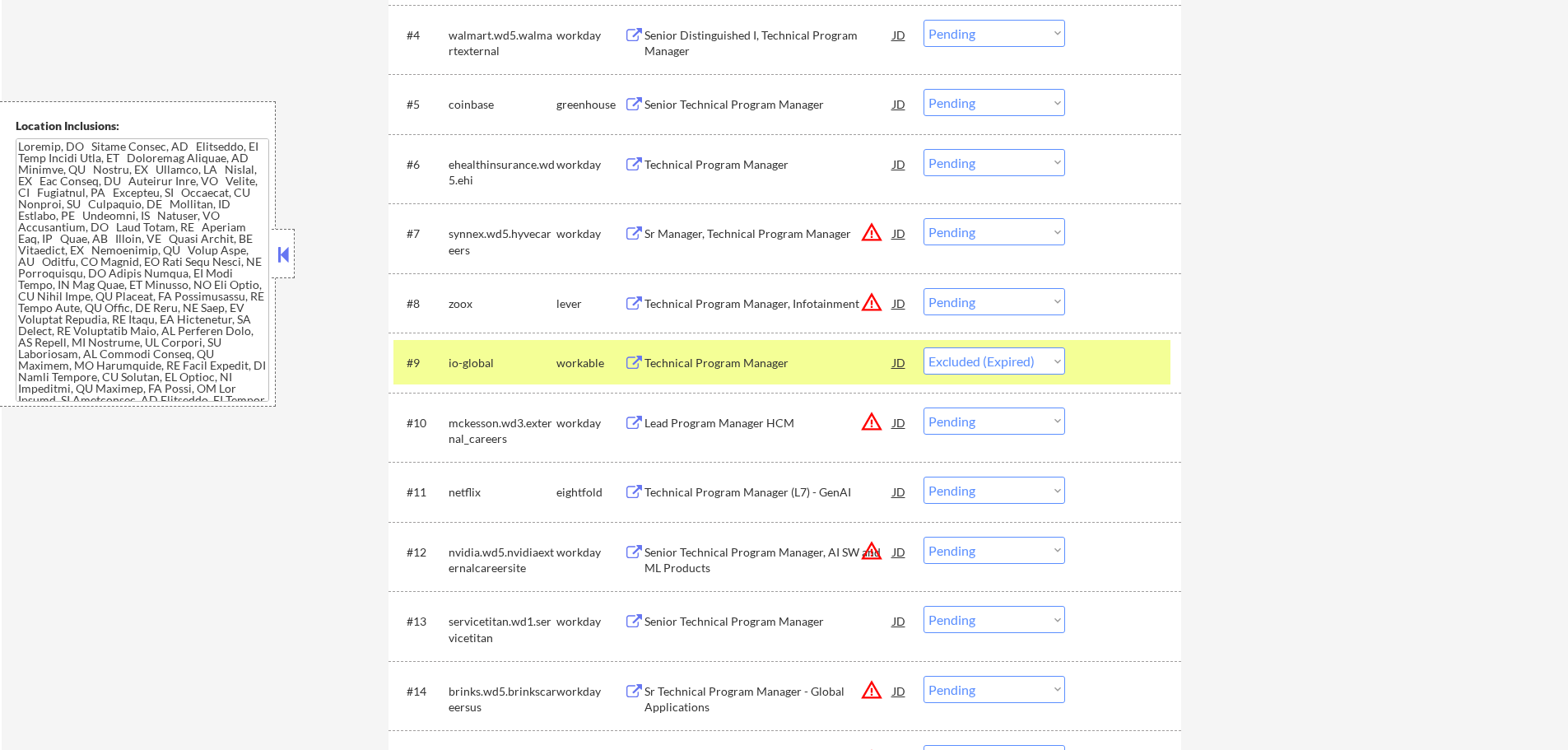
select select ""pending""
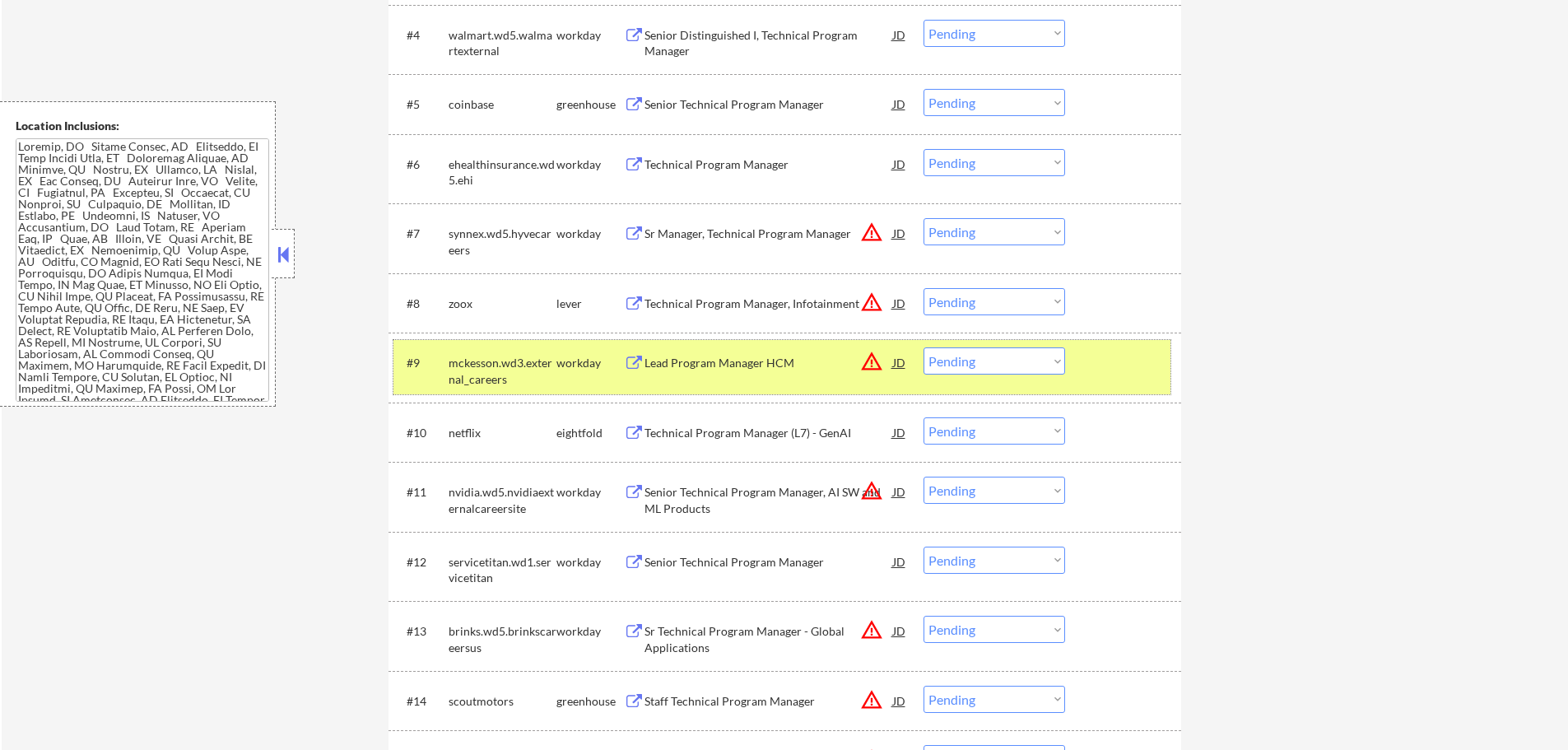
click at [1163, 360] on div "#9 mckesson.wd3.external_careers workday Lead Program Manager HCM JD warning_am…" at bounding box center [782, 368] width 777 height 54
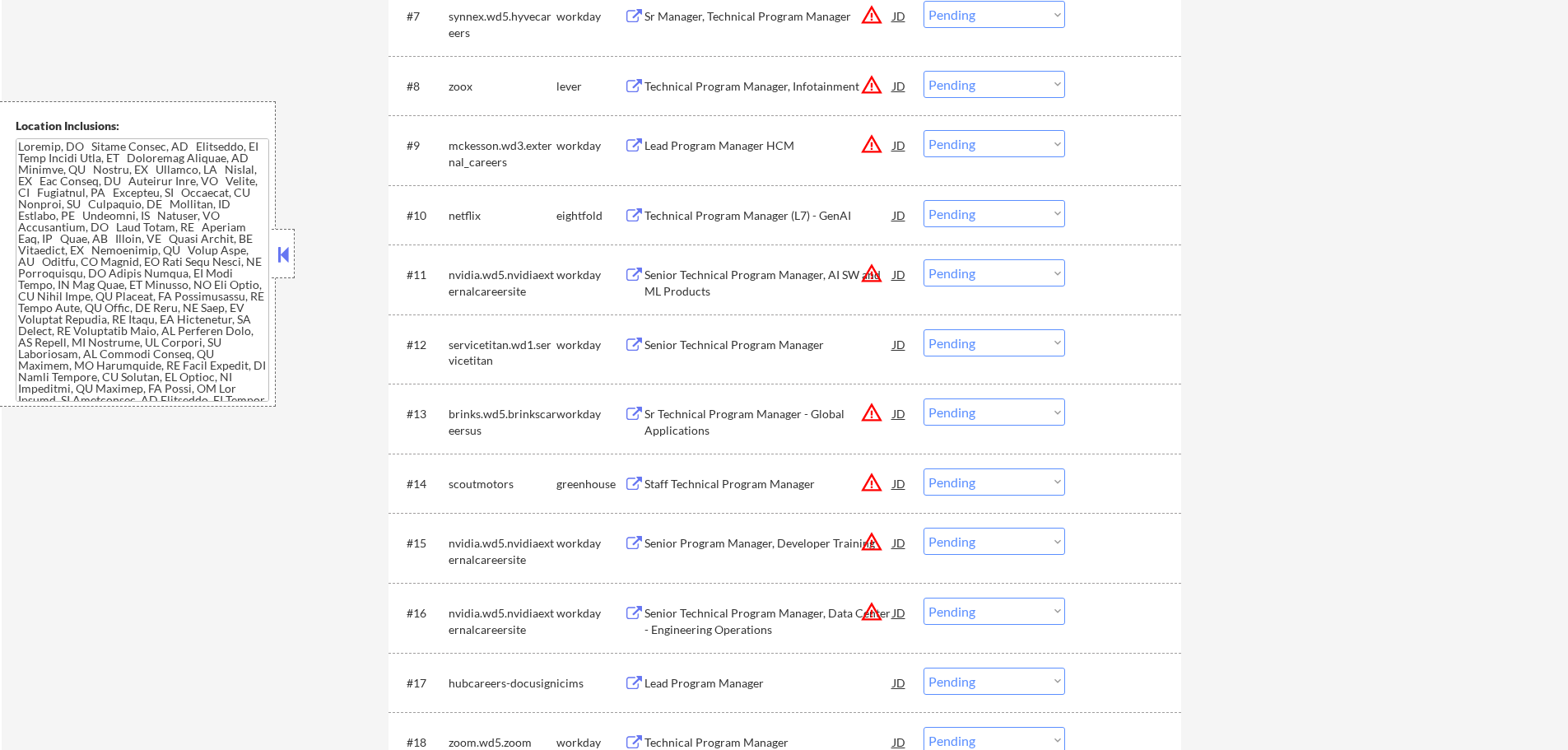
scroll to position [988, 0]
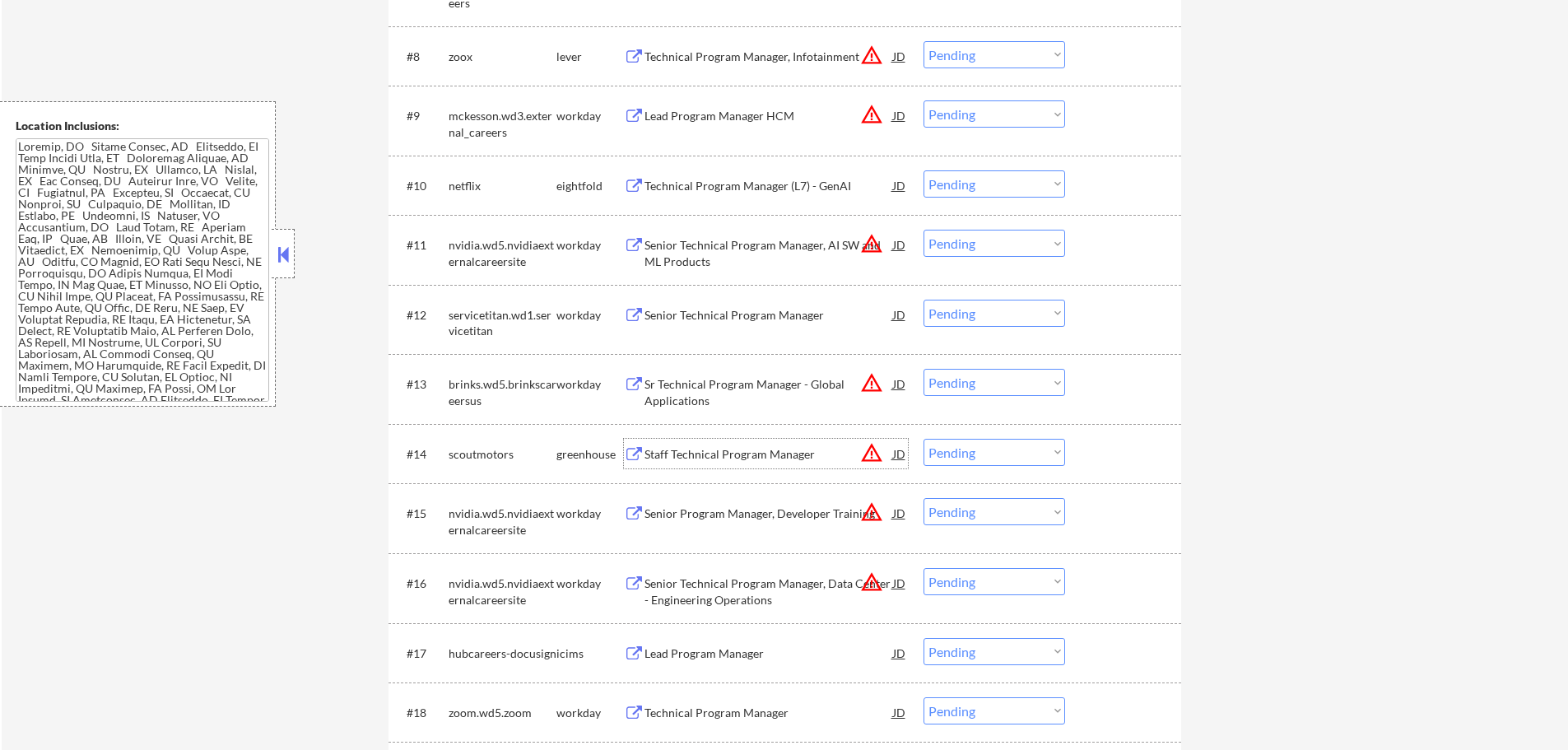
click at [737, 452] on div "Staff Technical Program Manager" at bounding box center [769, 454] width 248 height 17
